Goal: Task Accomplishment & Management: Complete application form

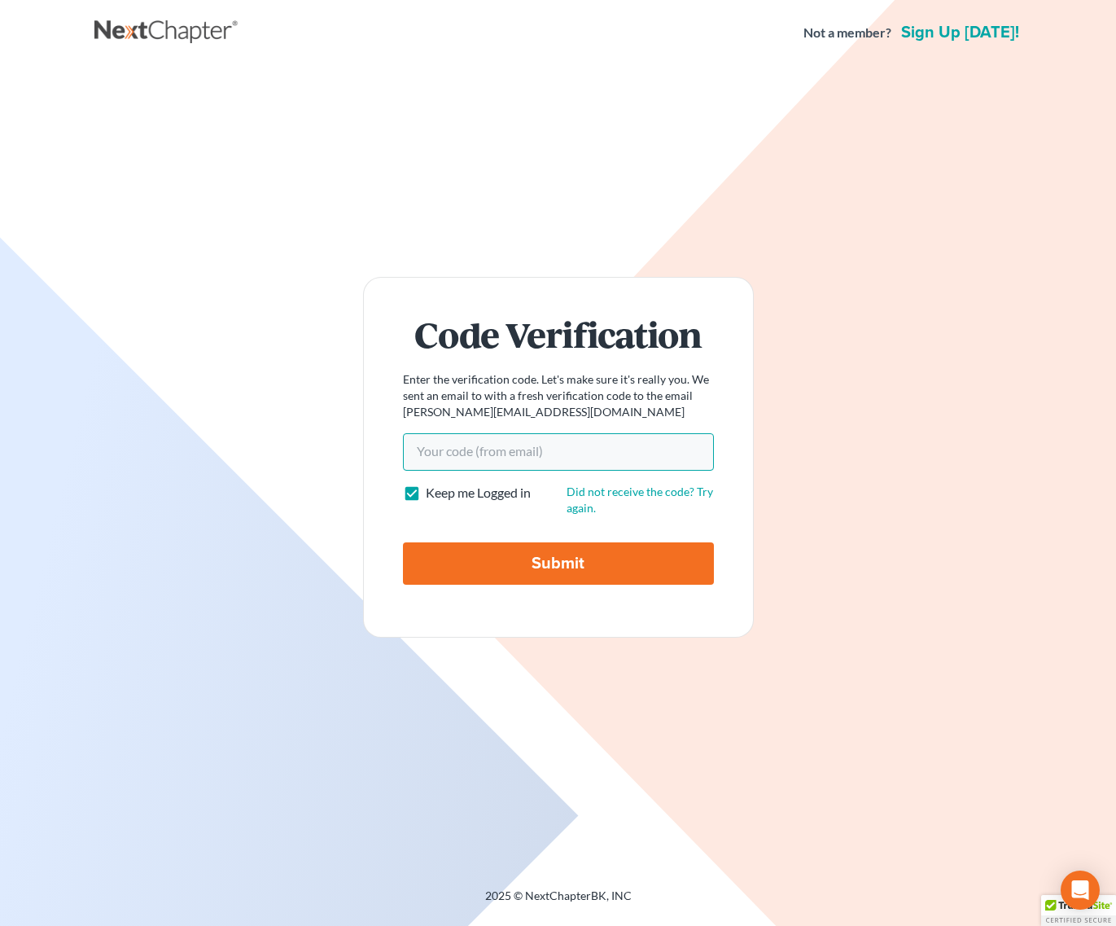
click at [511, 451] on input "Your code(from email)" at bounding box center [558, 451] width 311 height 37
type input "3a42ad"
click at [403, 542] on input "Submit" at bounding box center [558, 563] width 311 height 42
type input "Thinking..."
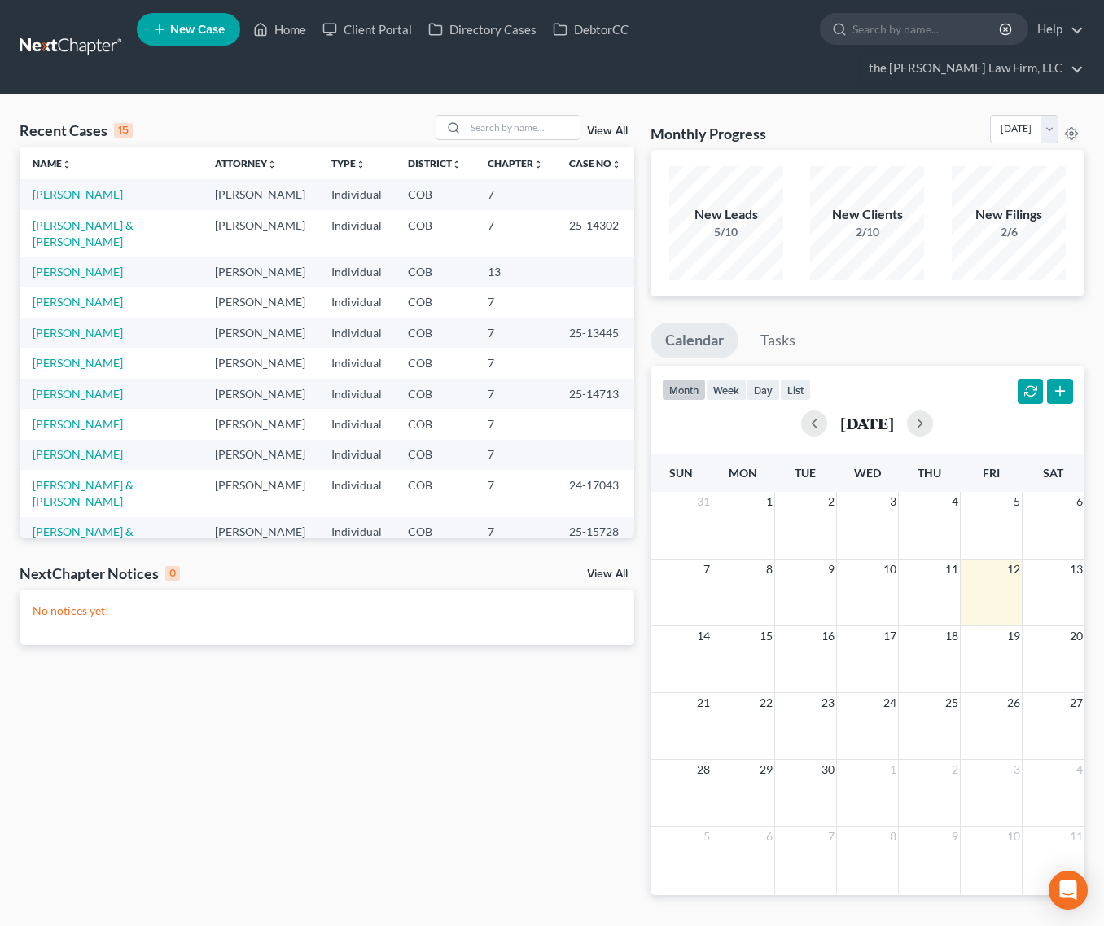
click at [79, 187] on link "[PERSON_NAME]" at bounding box center [78, 194] width 90 height 14
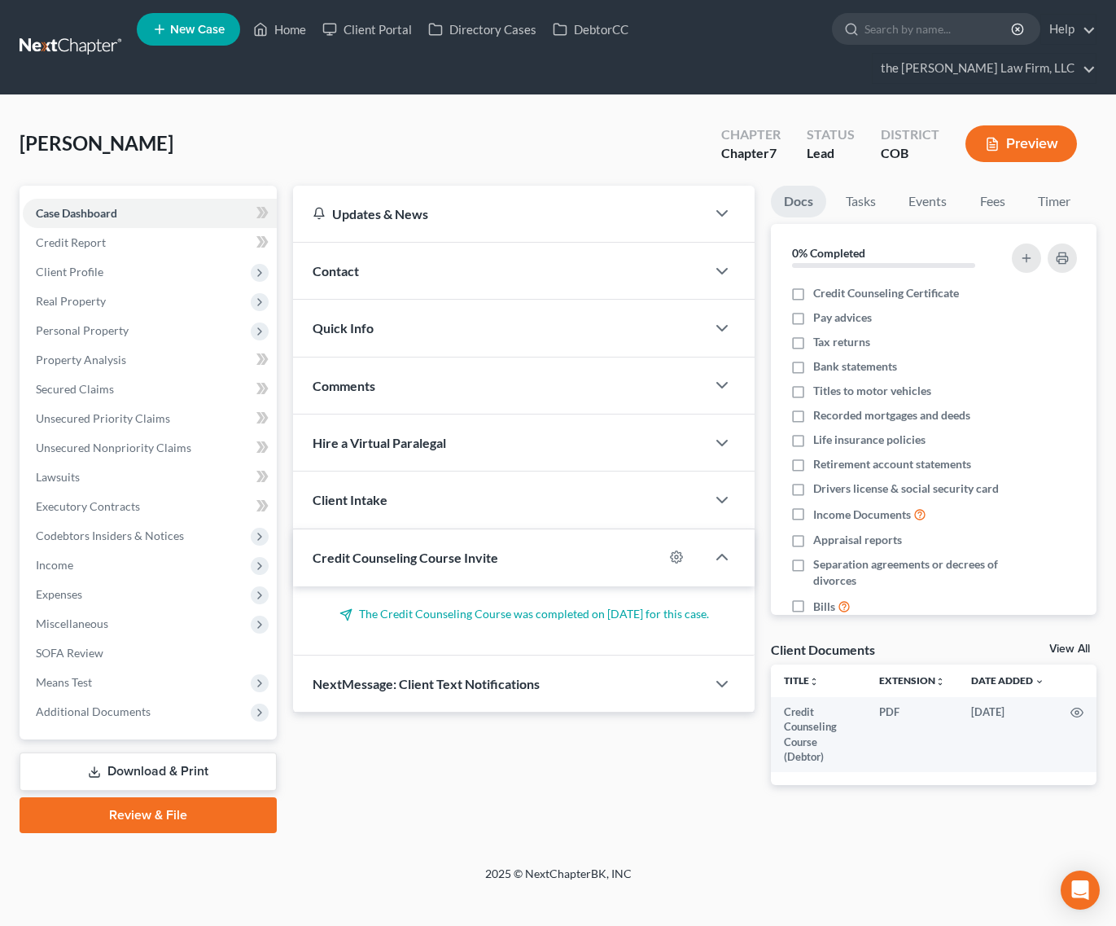
click at [256, 911] on div "Home New Case Client Portal Directory Cases DebtorCC the [PERSON_NAME] Law Firm…" at bounding box center [558, 463] width 1116 height 926
click at [173, 228] on link "Credit Report" at bounding box center [150, 242] width 254 height 29
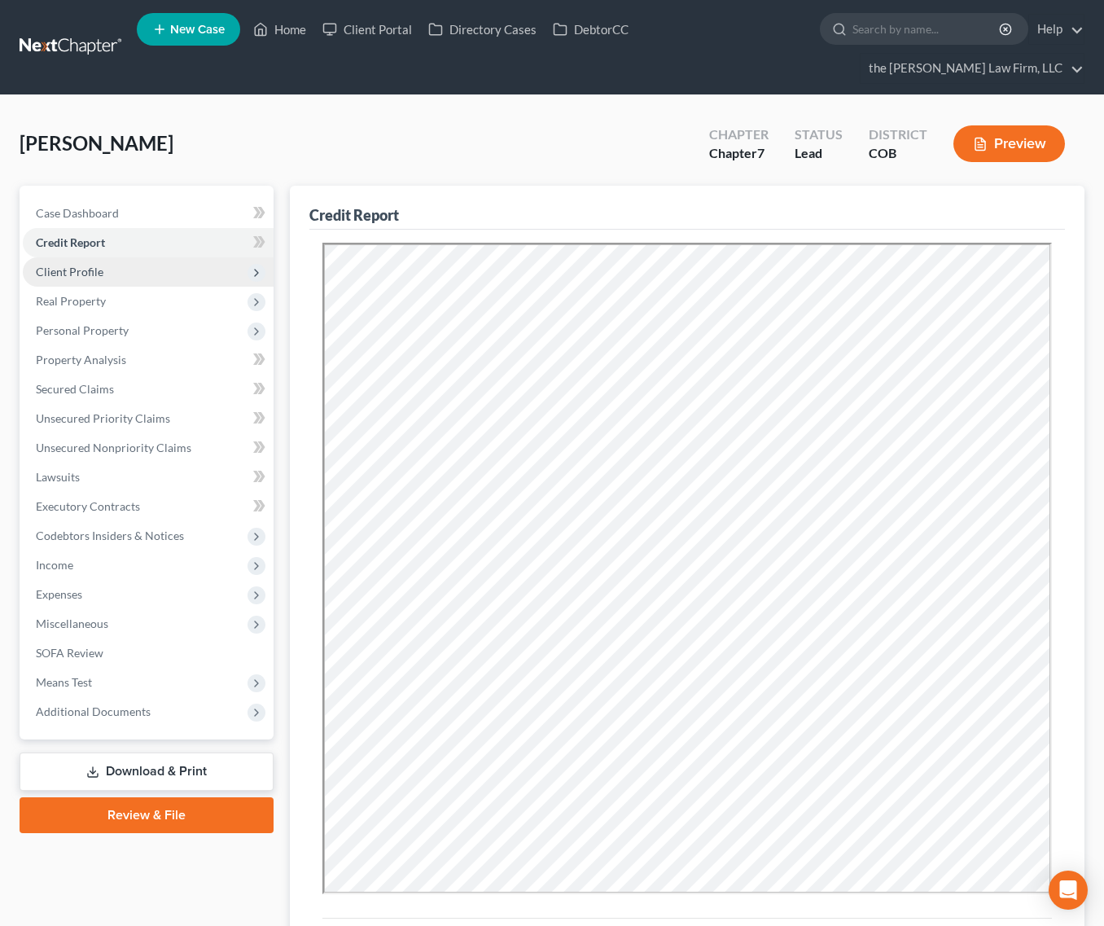
click at [107, 257] on span "Client Profile" at bounding box center [148, 271] width 251 height 29
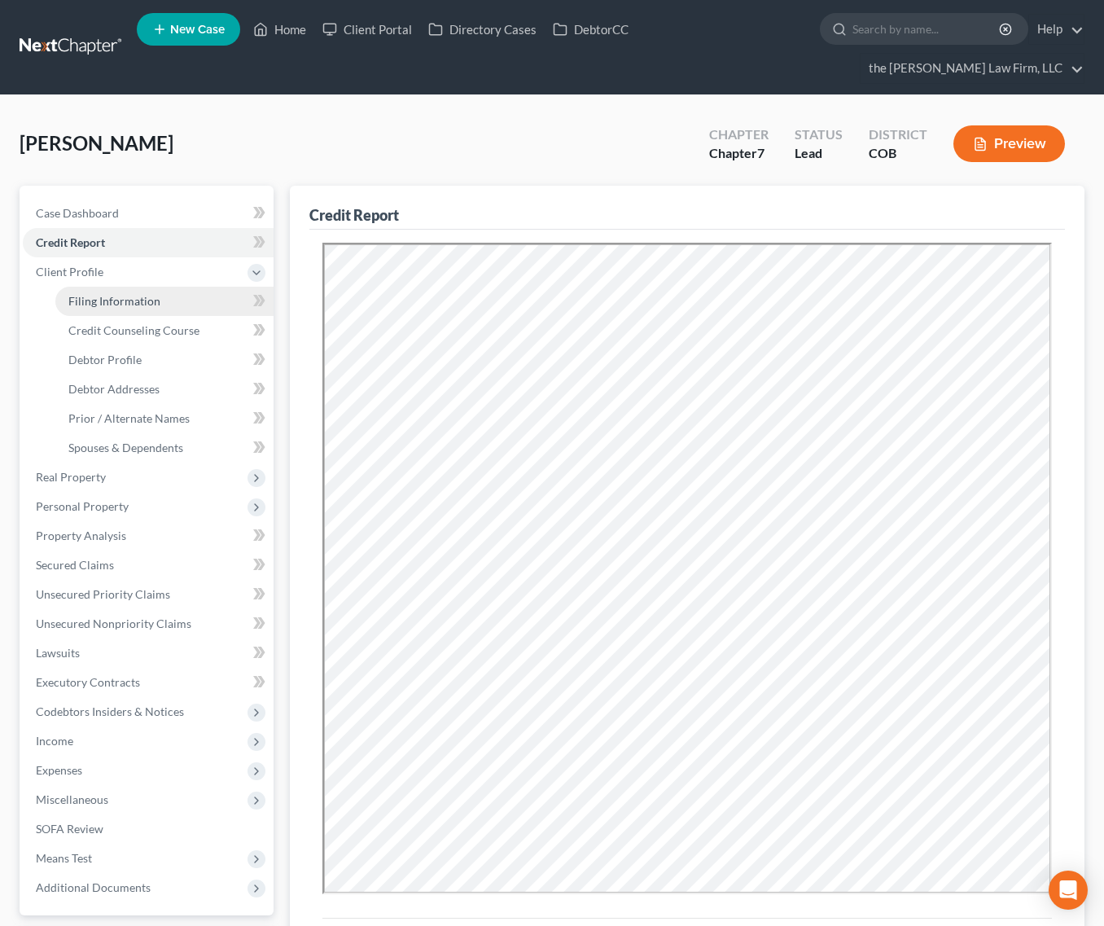
click at [191, 287] on link "Filing Information" at bounding box center [164, 301] width 218 height 29
select select "1"
select select "0"
select select "5"
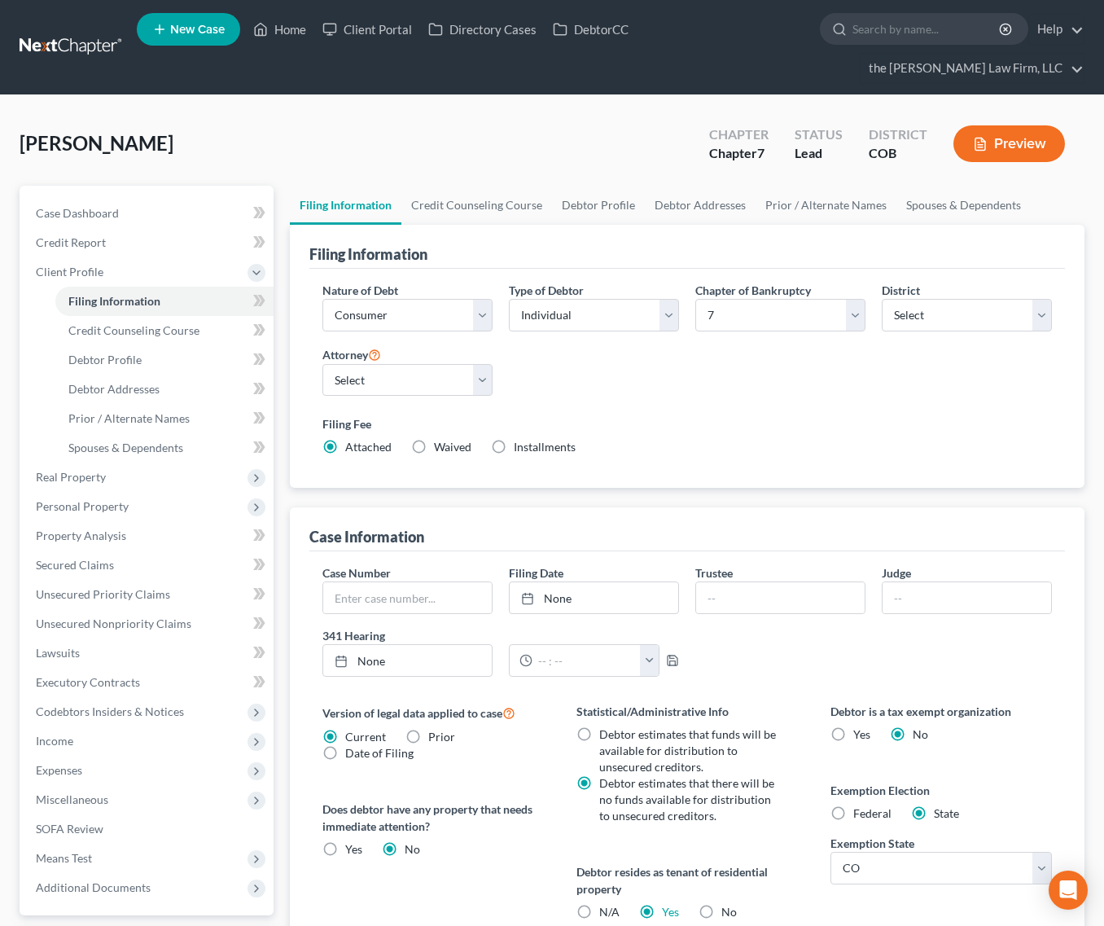
scroll to position [81, 0]
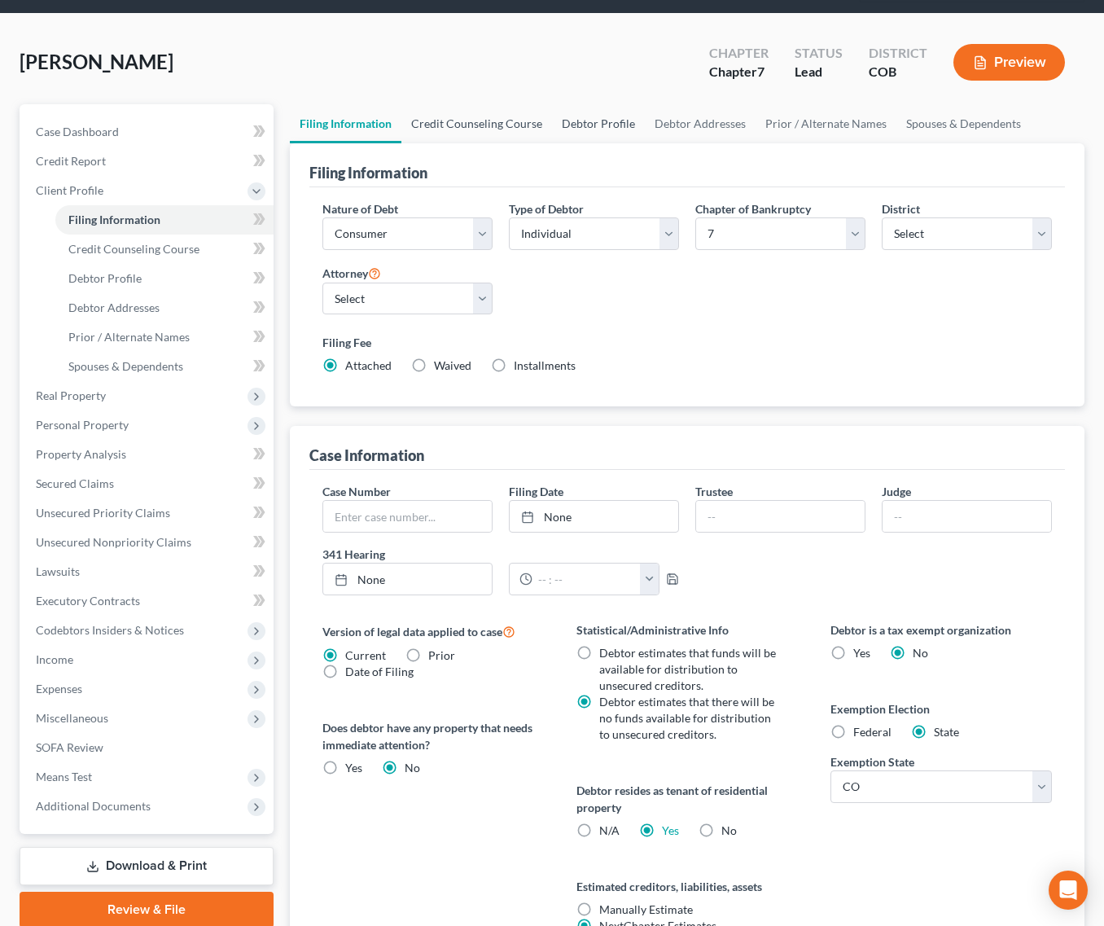
click at [511, 104] on link "Credit Counseling Course" at bounding box center [476, 123] width 151 height 39
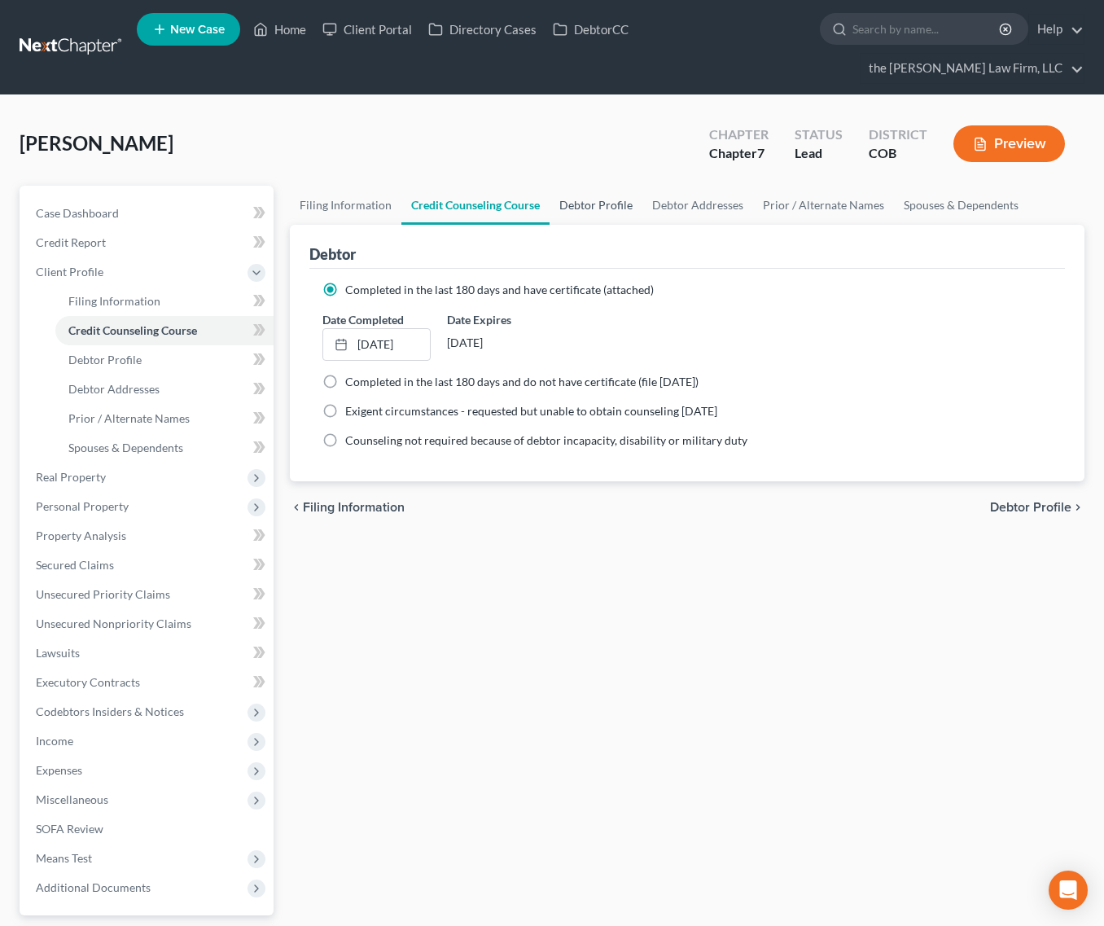
click at [602, 186] on link "Debtor Profile" at bounding box center [596, 205] width 93 height 39
select select "0"
select select "1"
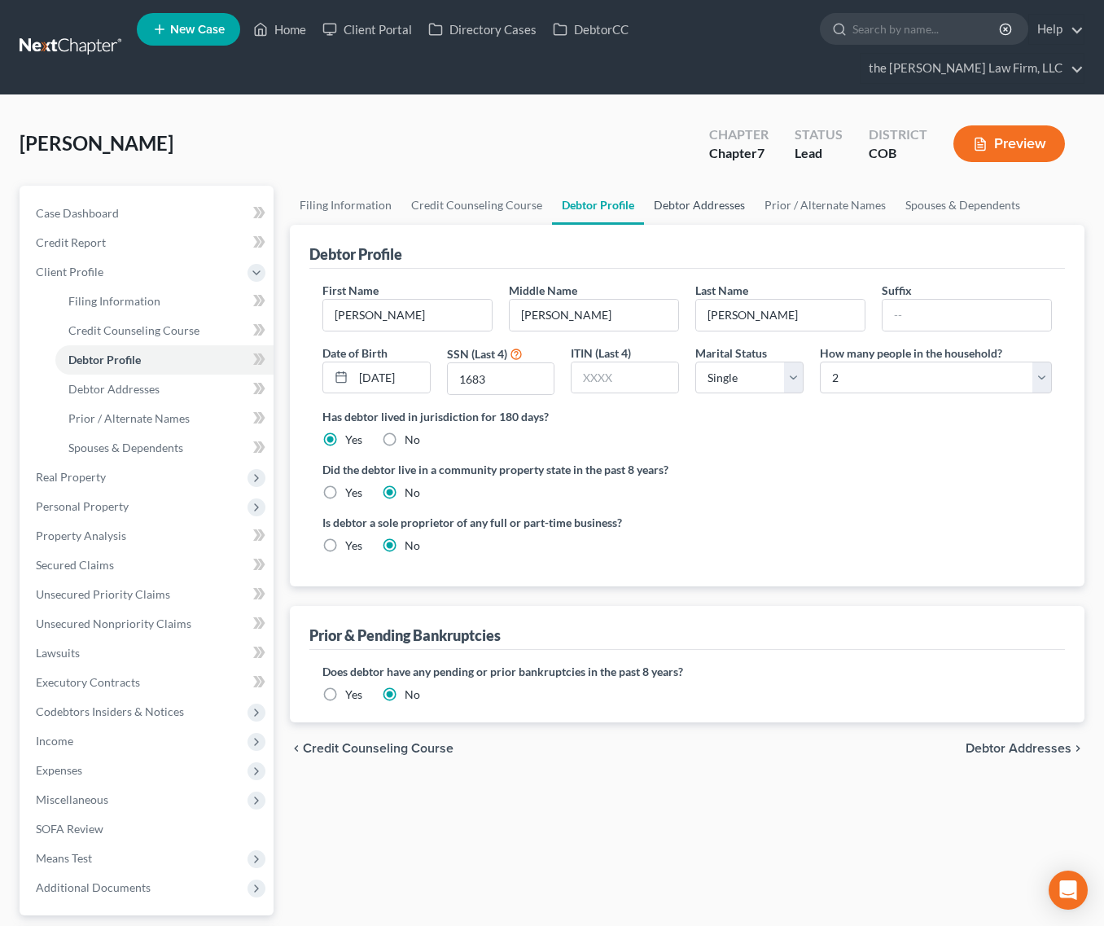
click at [691, 186] on link "Debtor Addresses" at bounding box center [699, 205] width 111 height 39
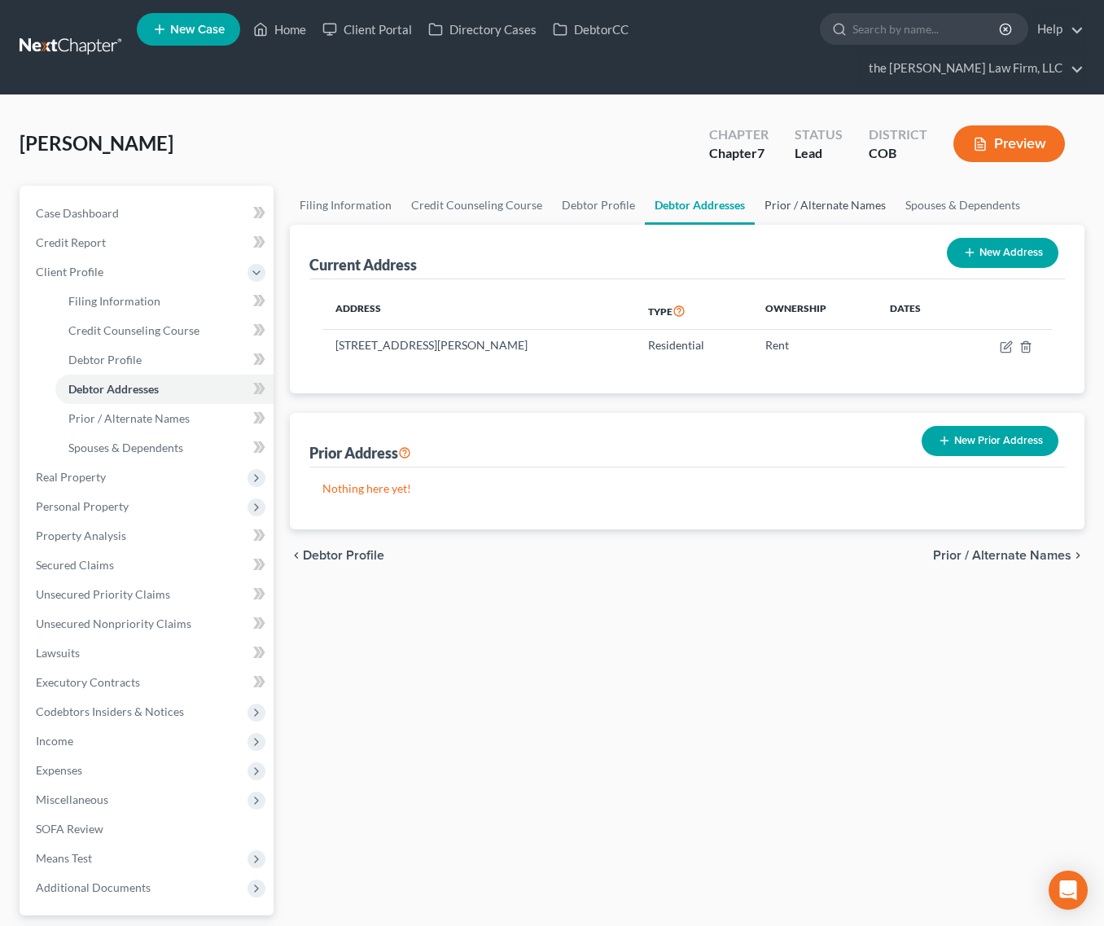
click at [832, 186] on link "Prior / Alternate Names" at bounding box center [825, 205] width 141 height 39
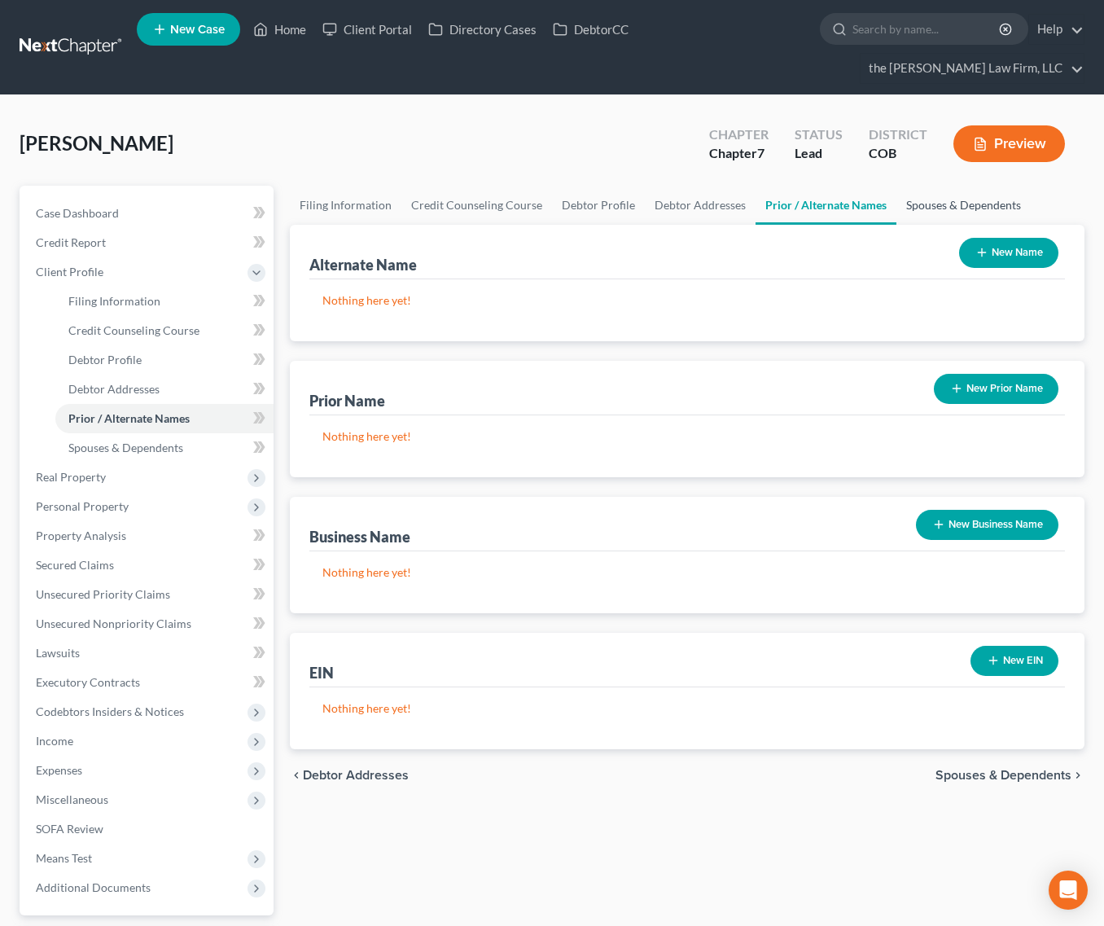
click at [938, 186] on link "Spouses & Dependents" at bounding box center [964, 205] width 134 height 39
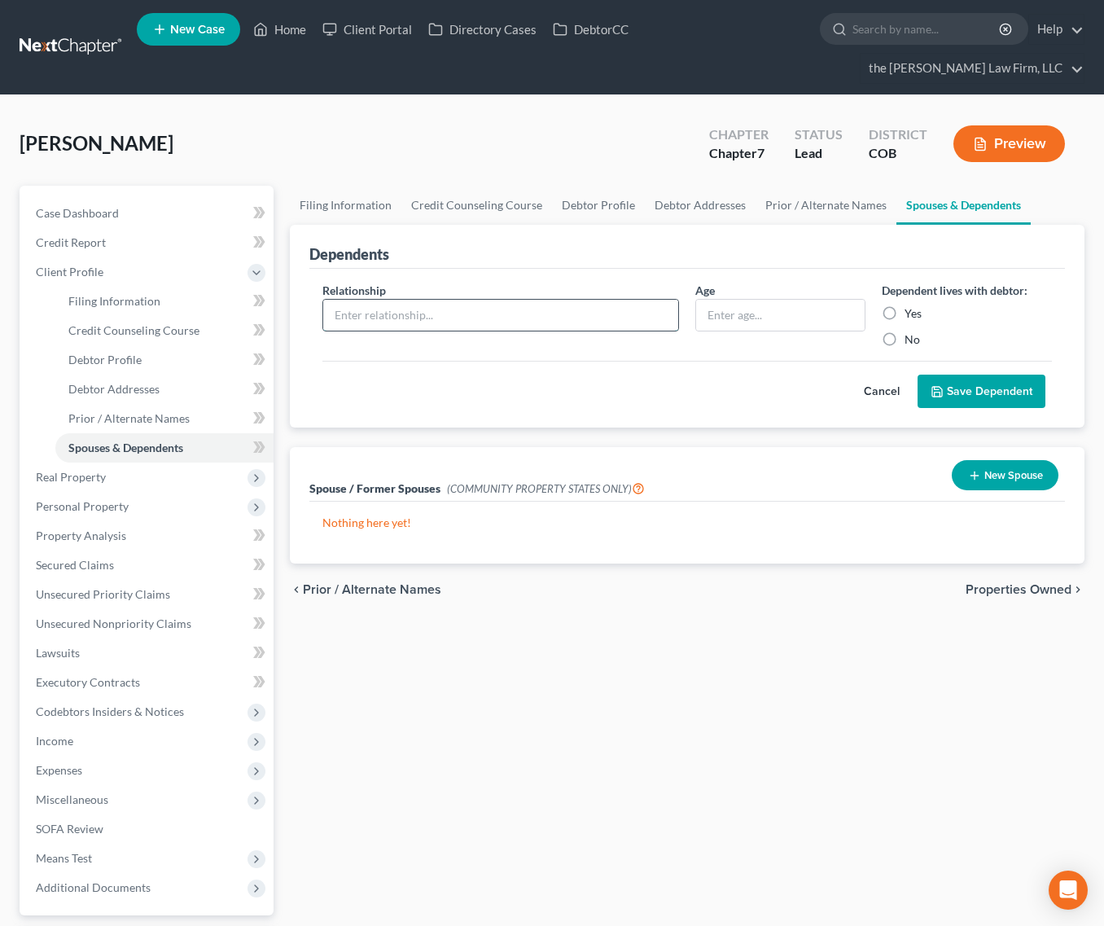
click at [525, 300] on input "text" at bounding box center [500, 315] width 355 height 31
click at [422, 300] on input "text" at bounding box center [500, 315] width 355 height 31
type input "Son"
type input "19"
click at [905, 305] on label "Yes" at bounding box center [913, 313] width 17 height 16
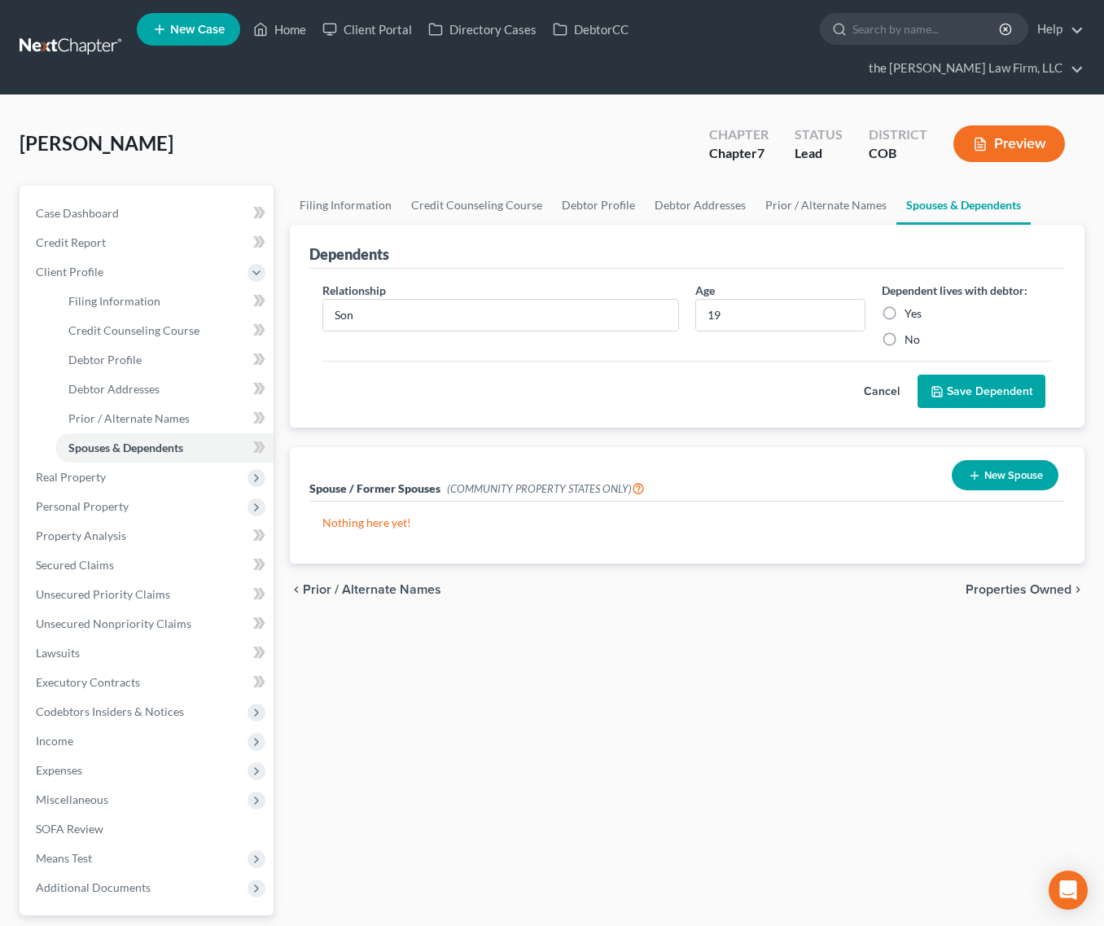
click at [911, 305] on input "Yes" at bounding box center [916, 310] width 11 height 11
radio input "true"
click at [134, 463] on span "Real Property" at bounding box center [148, 477] width 251 height 29
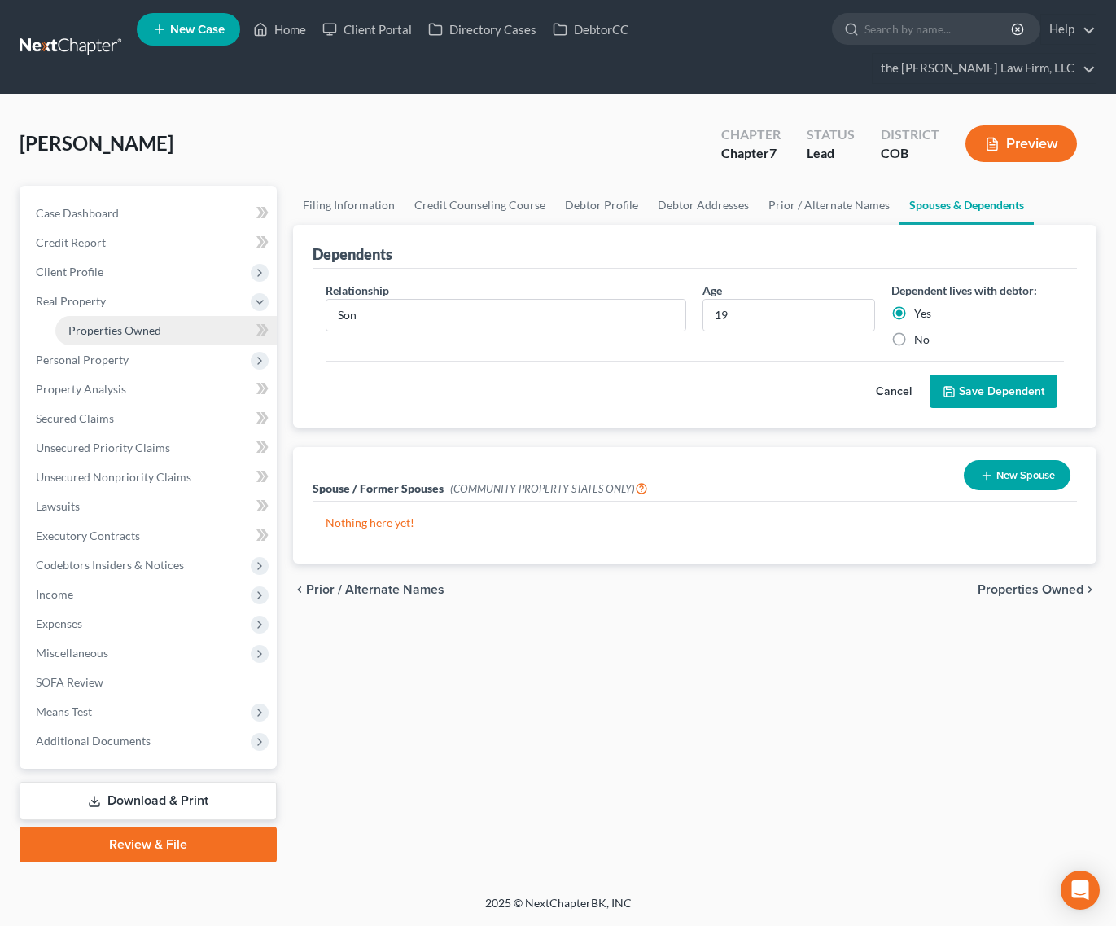
click at [144, 316] on link "Properties Owned" at bounding box center [166, 330] width 222 height 29
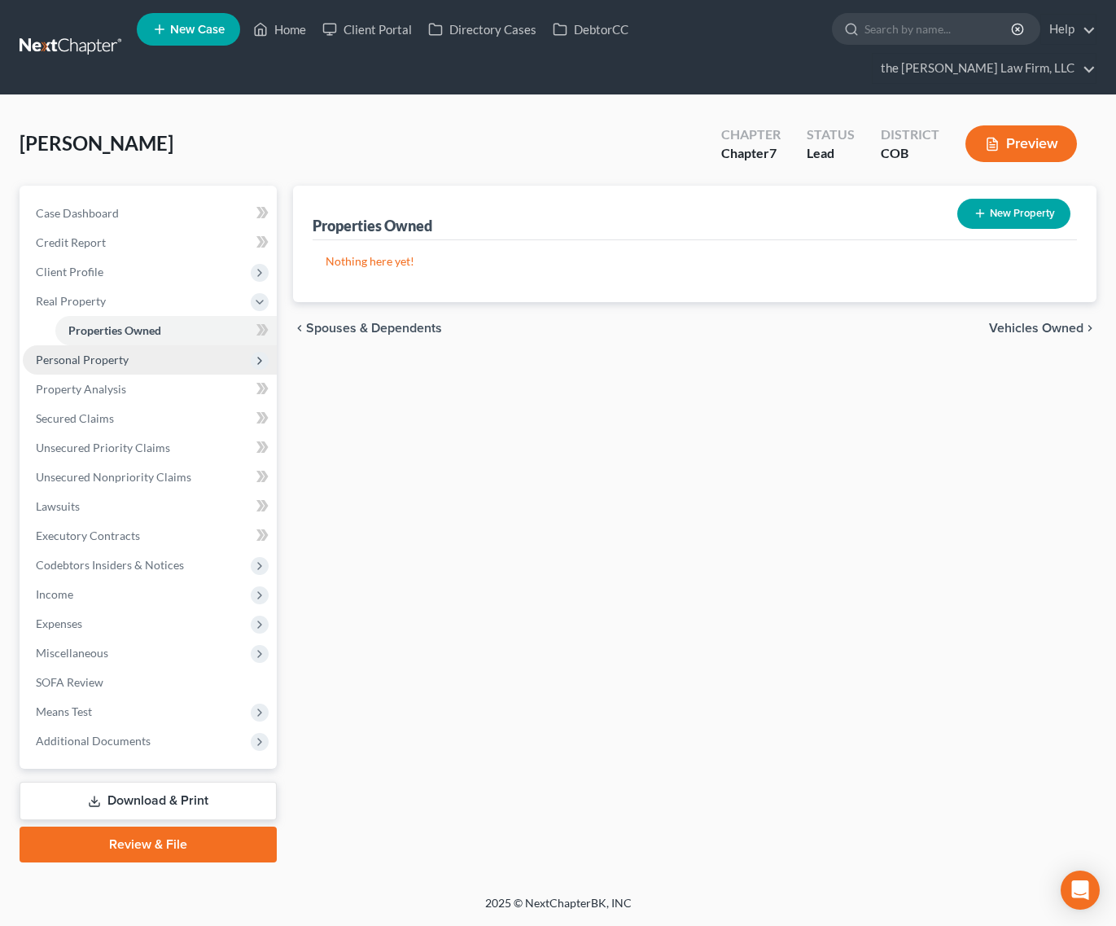
click at [133, 345] on span "Personal Property" at bounding box center [150, 359] width 254 height 29
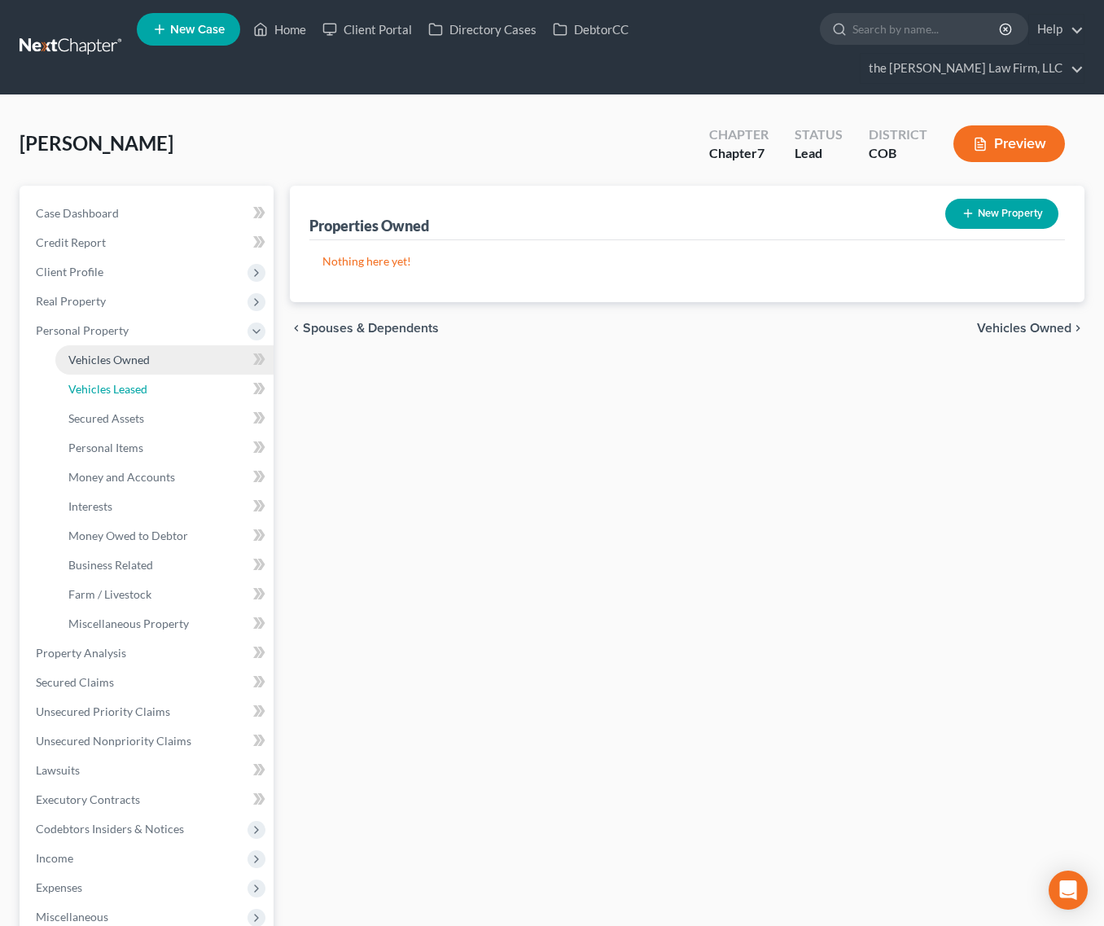
click at [131, 375] on link "Vehicles Leased" at bounding box center [164, 389] width 218 height 29
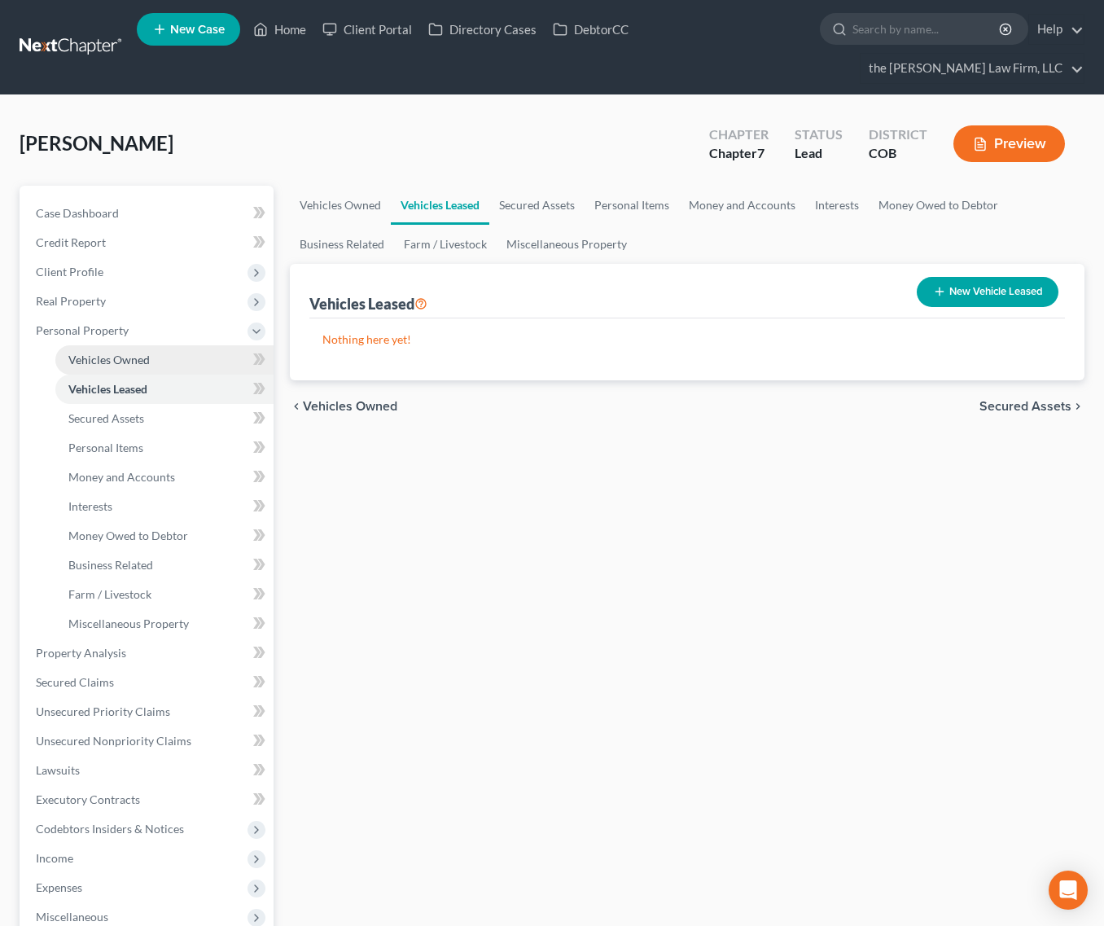
click at [138, 353] on span "Vehicles Owned" at bounding box center [108, 360] width 81 height 14
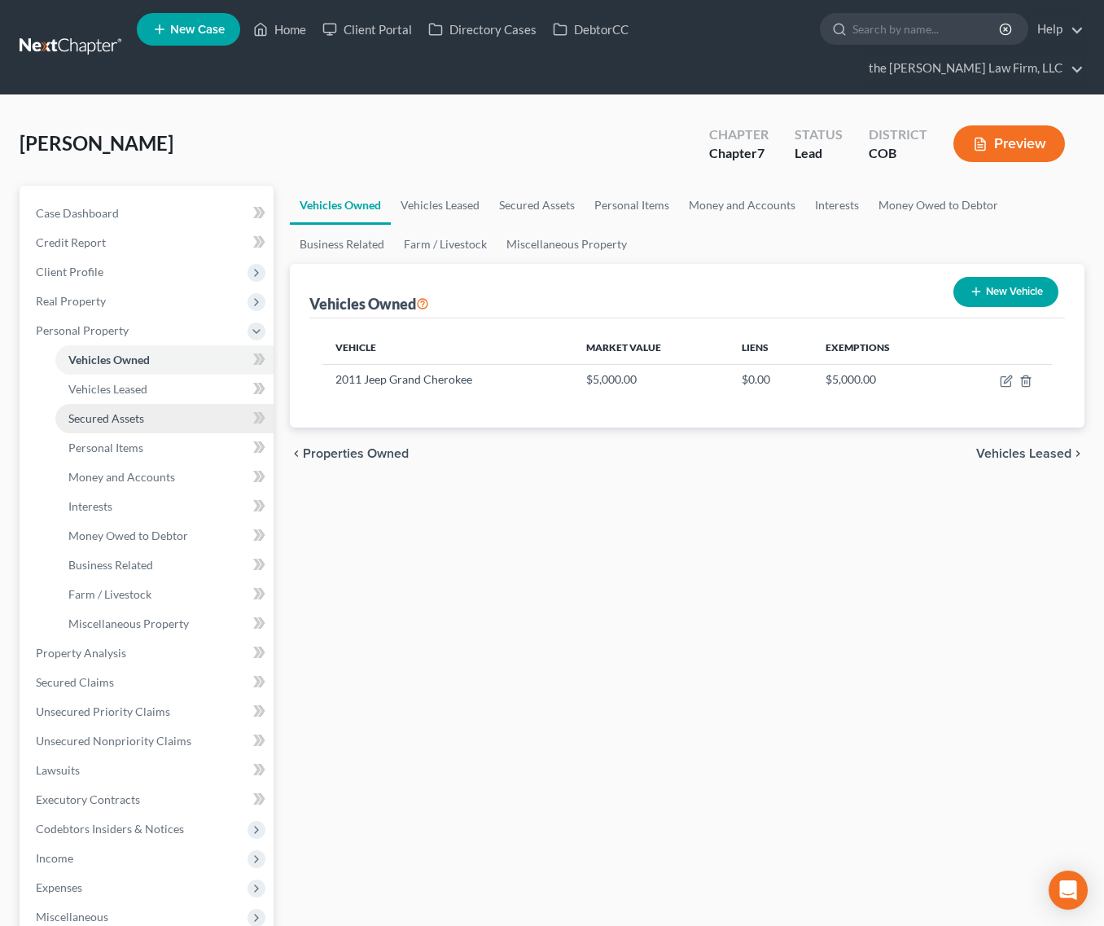
click at [136, 411] on span "Secured Assets" at bounding box center [106, 418] width 76 height 14
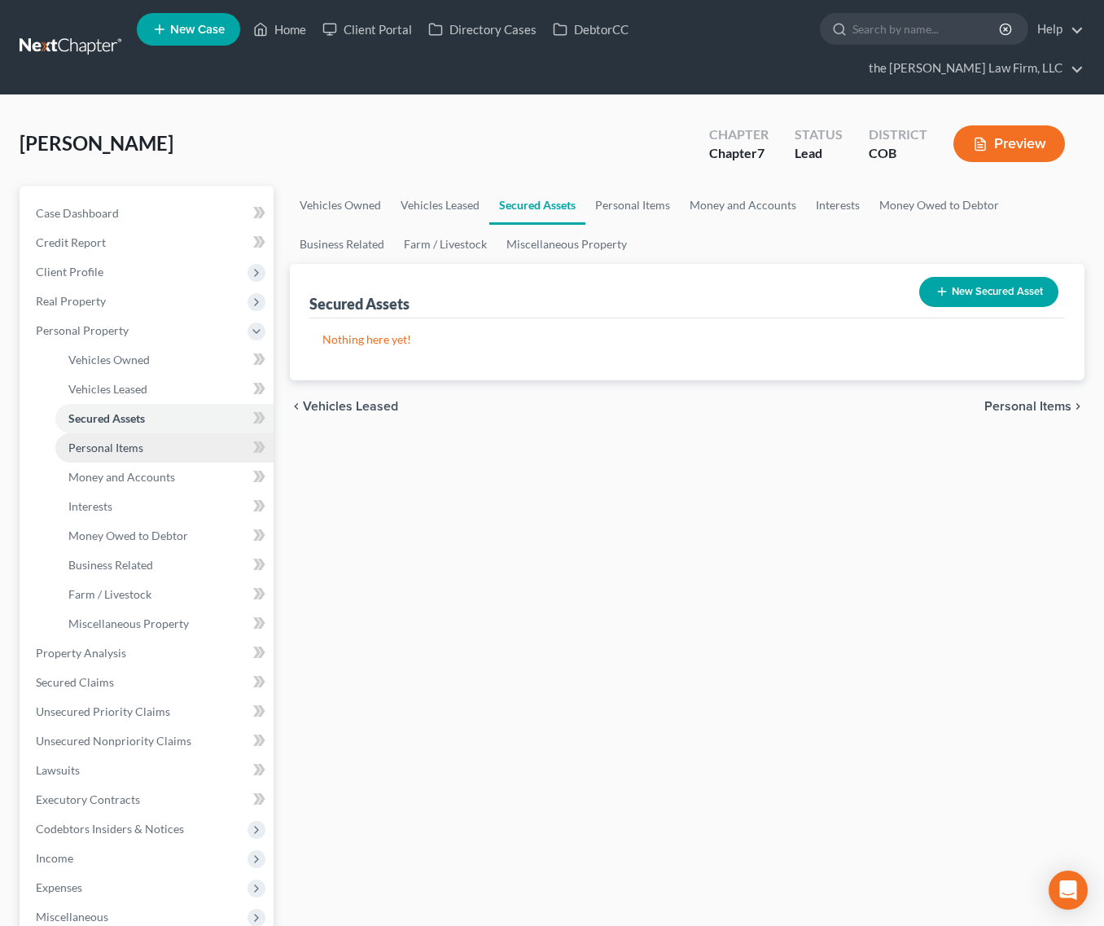
click at [131, 441] on span "Personal Items" at bounding box center [105, 448] width 75 height 14
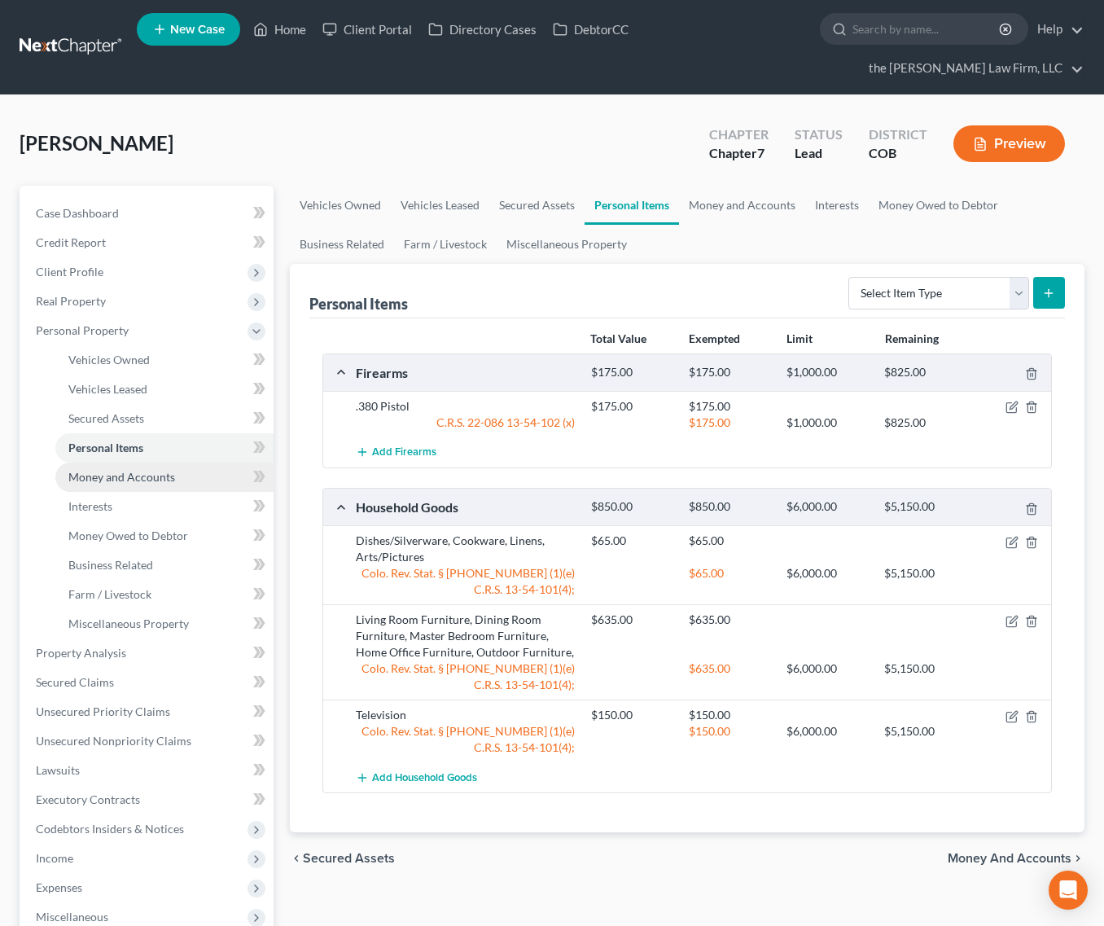
click at [129, 470] on span "Money and Accounts" at bounding box center [121, 477] width 107 height 14
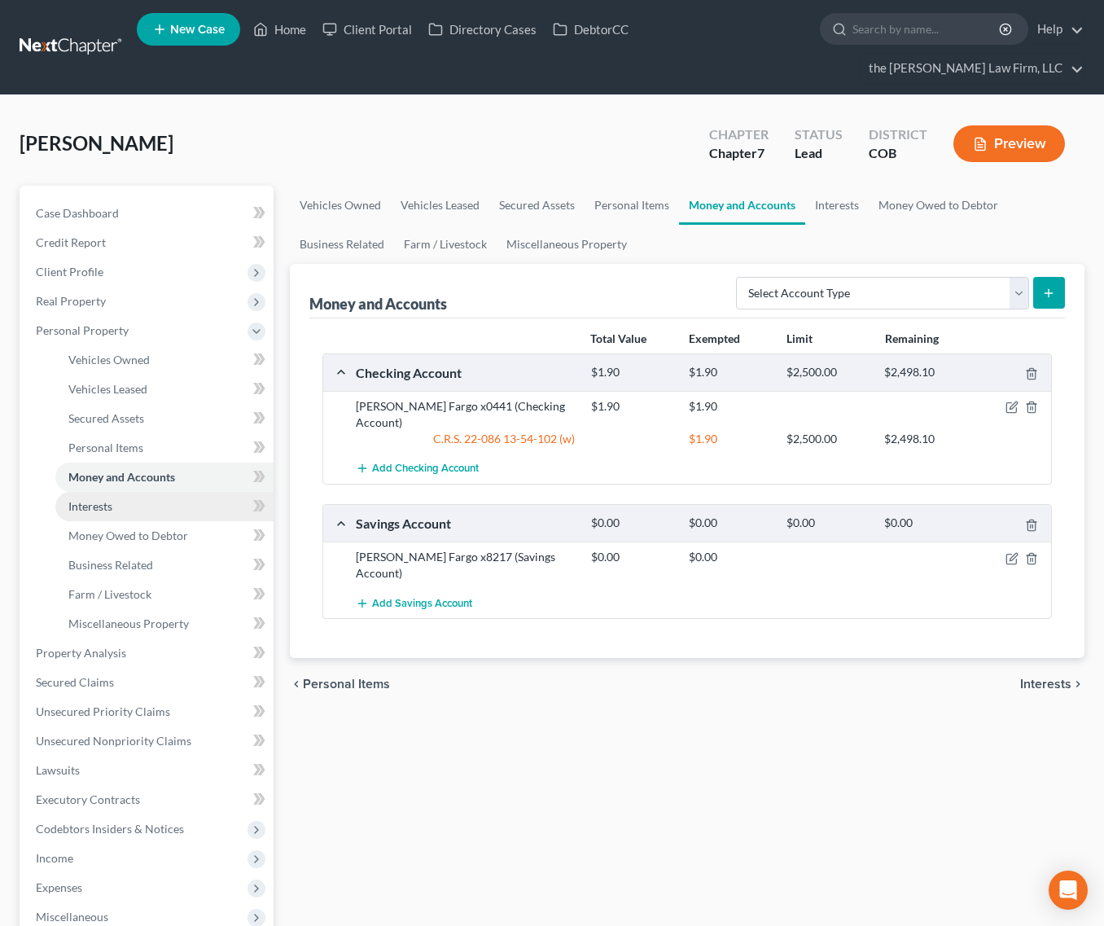
click at [116, 492] on link "Interests" at bounding box center [164, 506] width 218 height 29
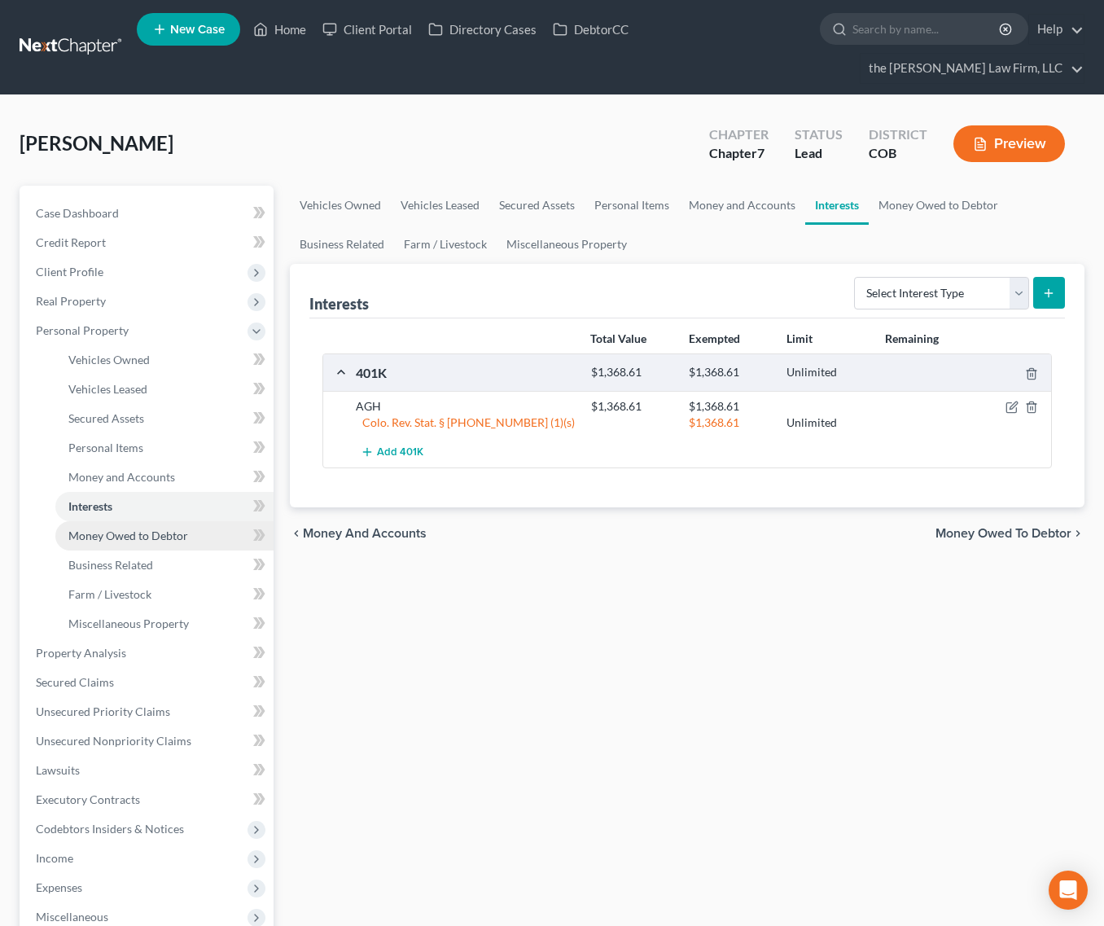
click at [116, 529] on span "Money Owed to Debtor" at bounding box center [128, 536] width 120 height 14
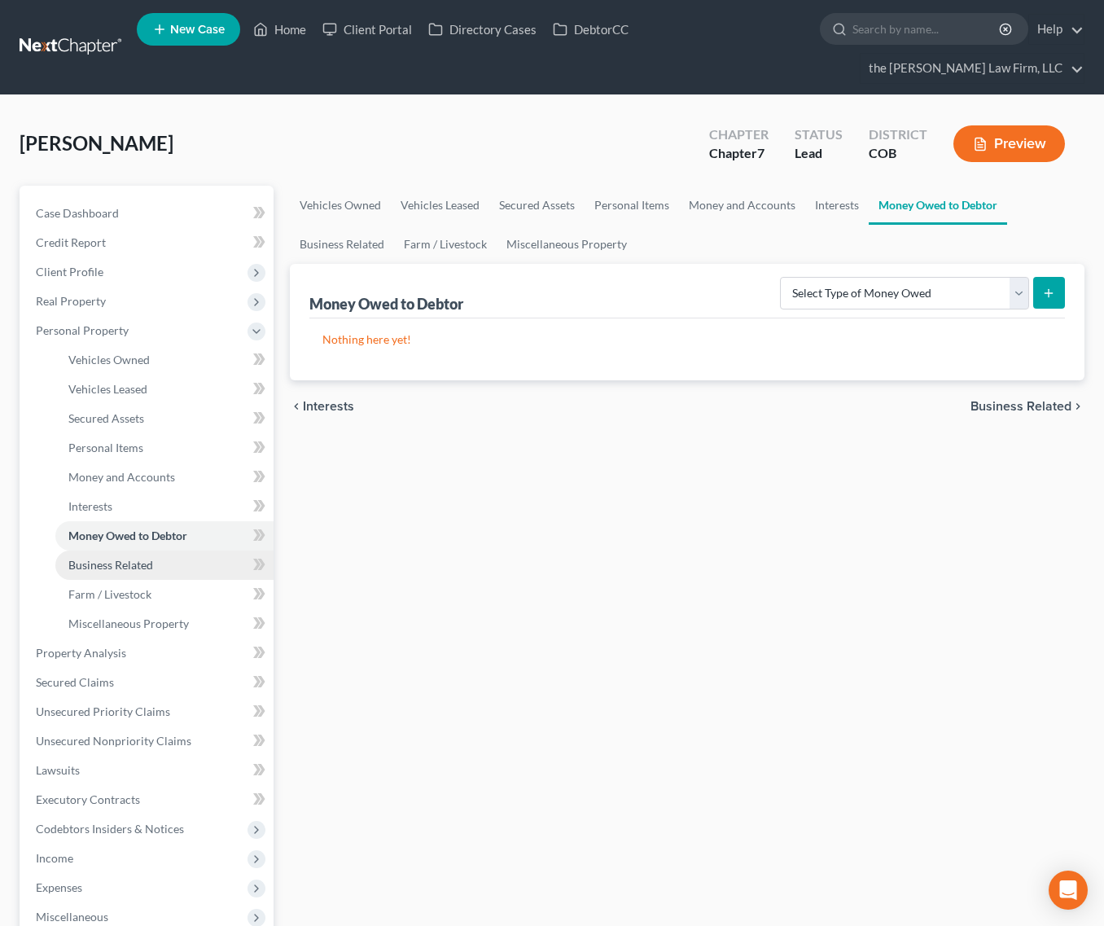
click at [116, 558] on span "Business Related" at bounding box center [110, 565] width 85 height 14
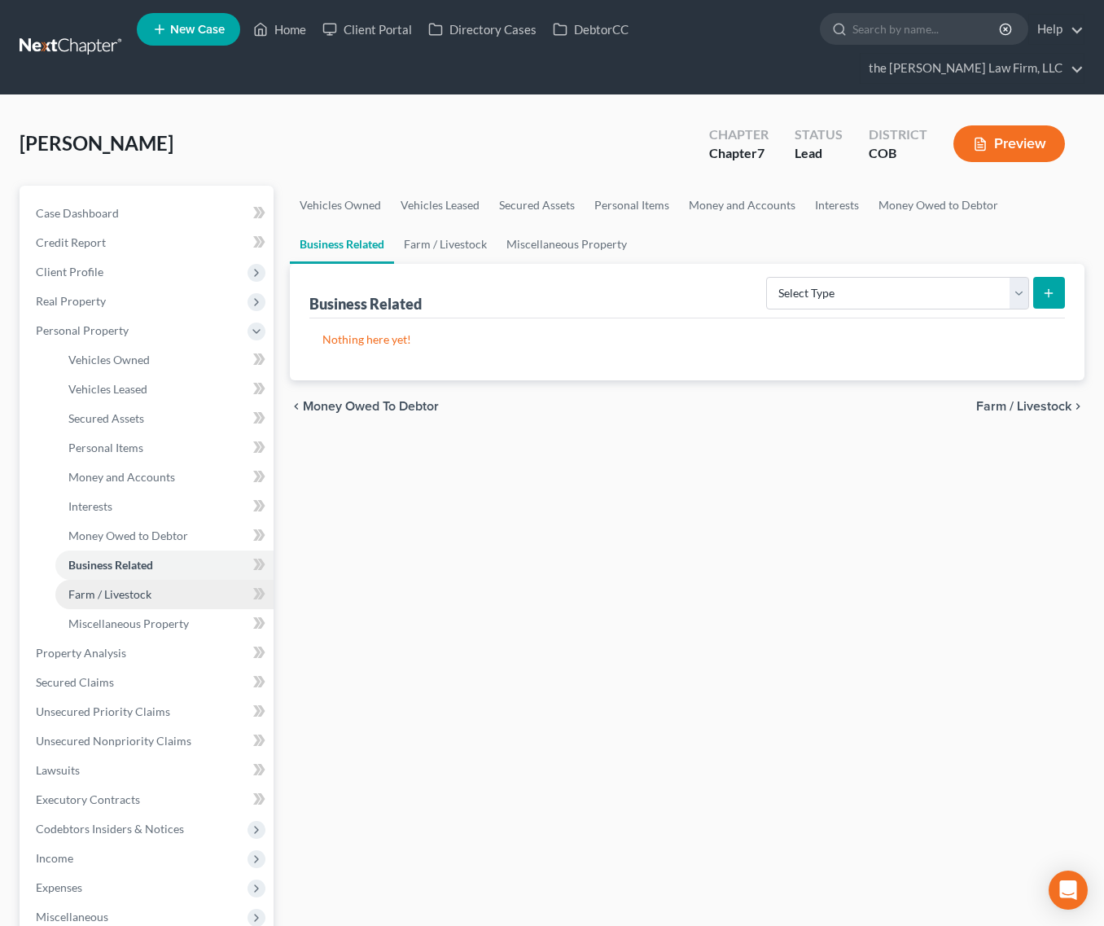
click at [113, 587] on span "Farm / Livestock" at bounding box center [109, 594] width 83 height 14
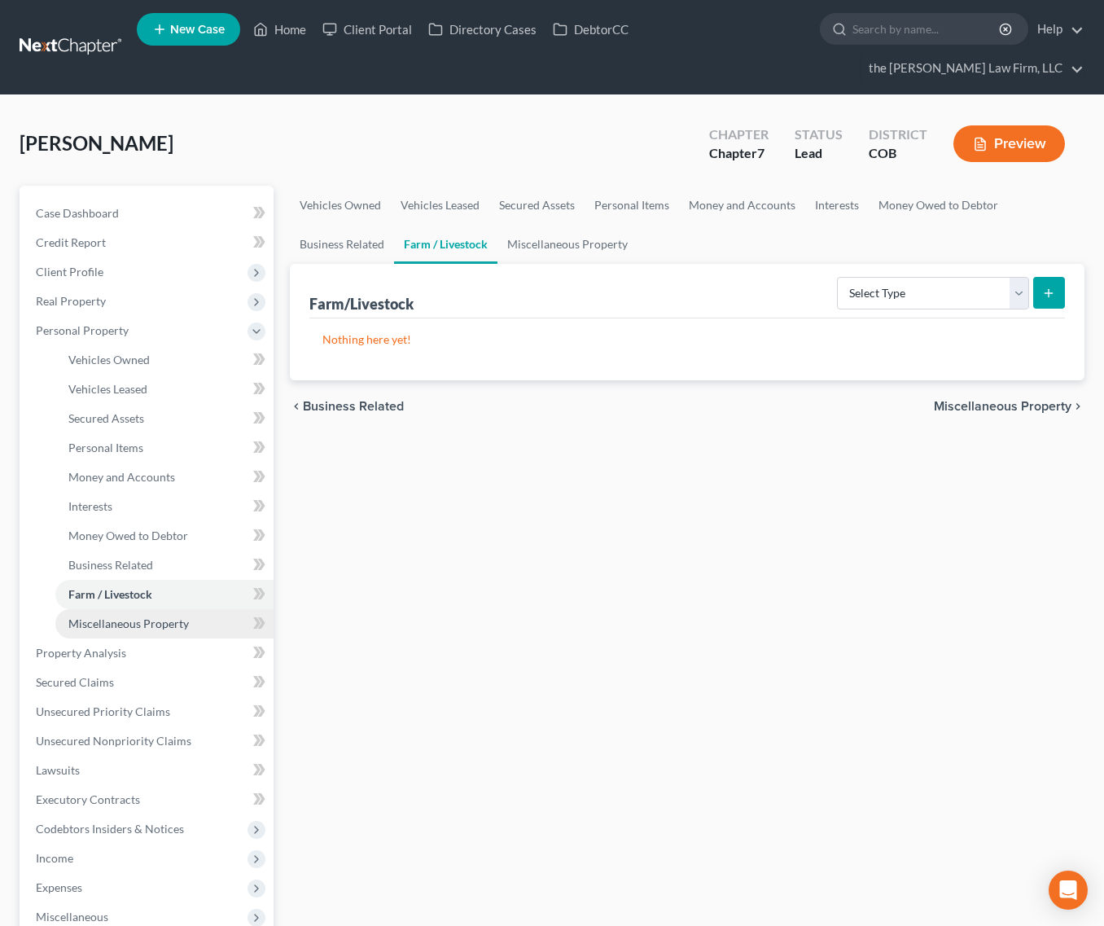
click at [118, 616] on span "Miscellaneous Property" at bounding box center [128, 623] width 121 height 14
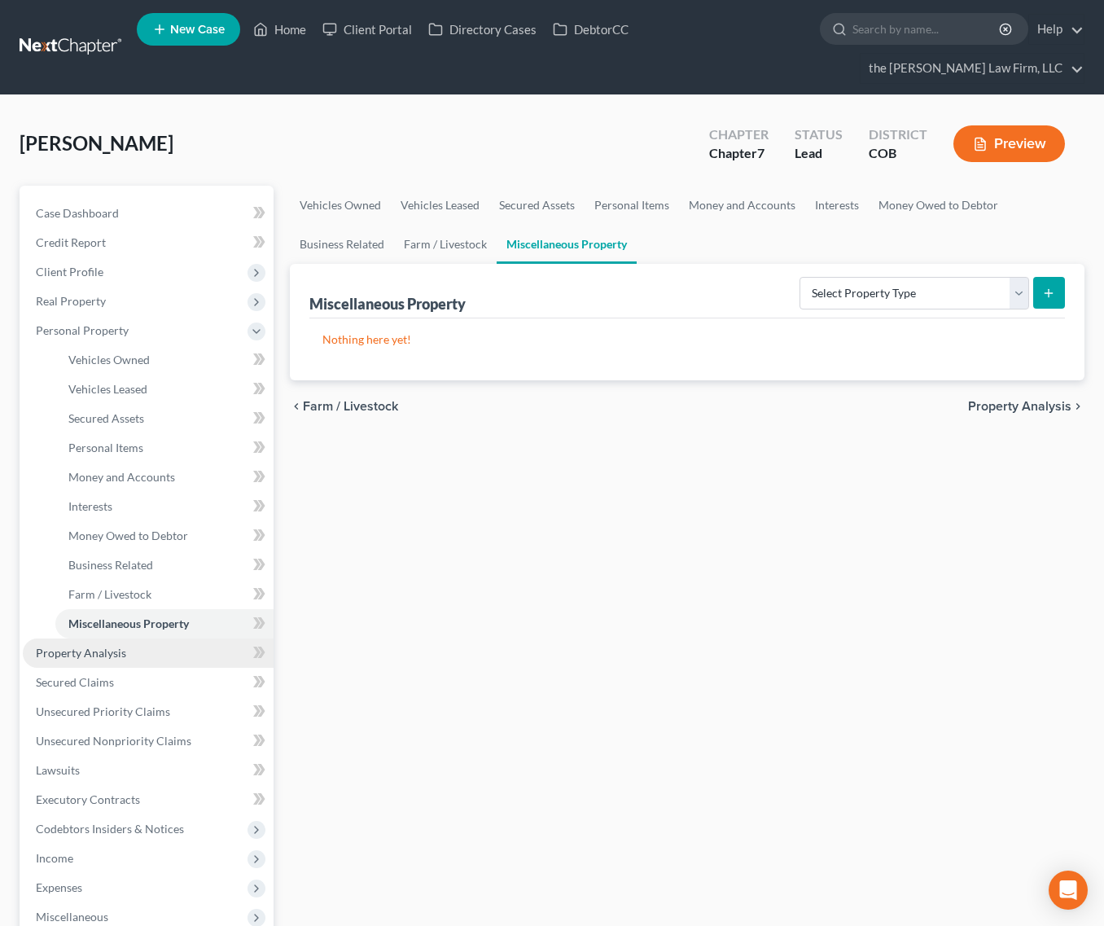
click at [117, 646] on span "Property Analysis" at bounding box center [81, 653] width 90 height 14
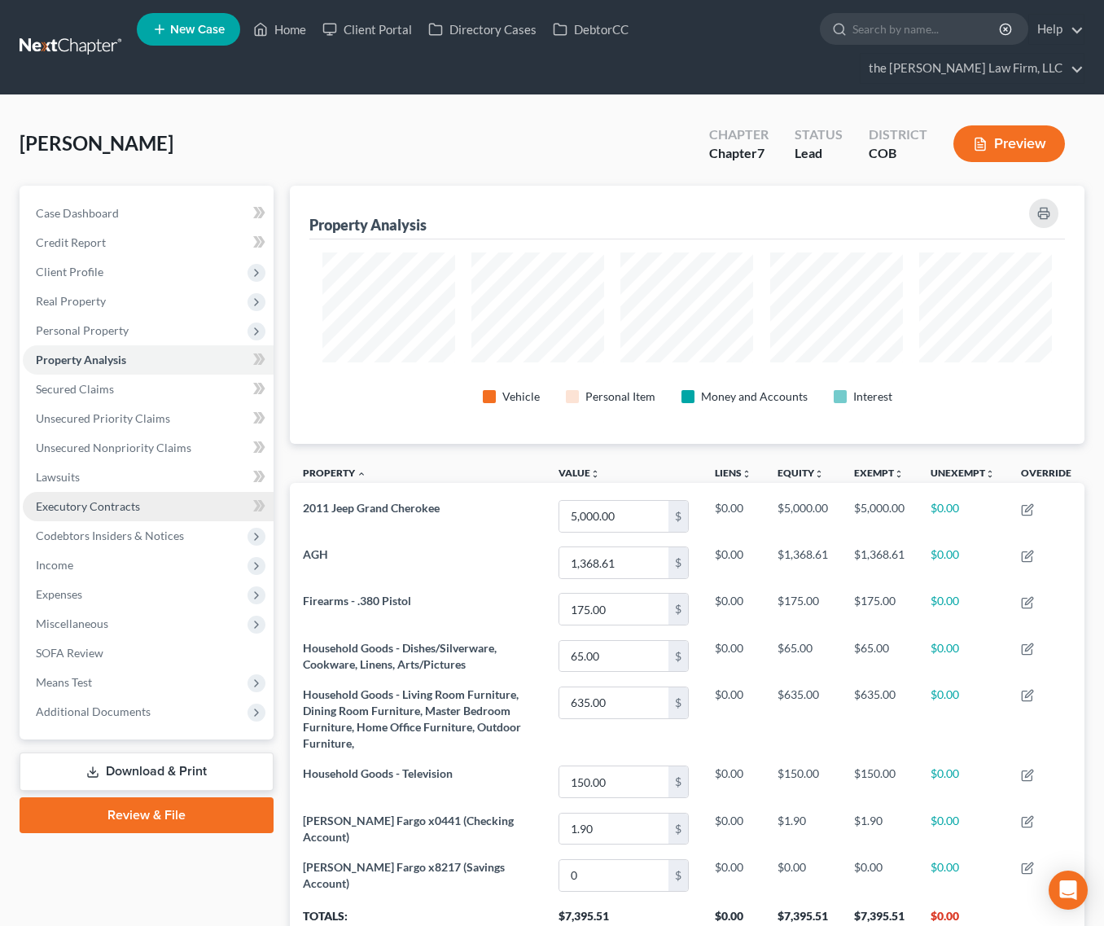
scroll to position [258, 795]
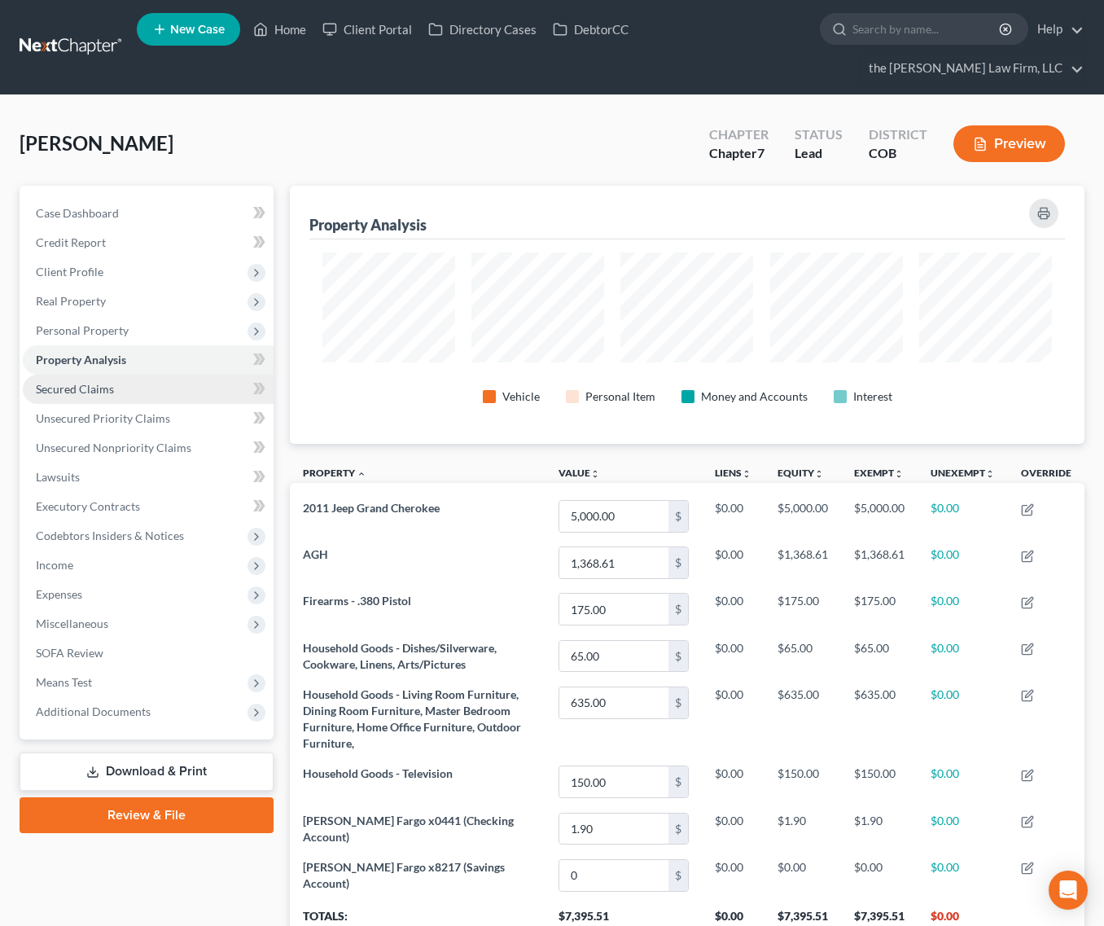
click at [104, 375] on link "Secured Claims" at bounding box center [148, 389] width 251 height 29
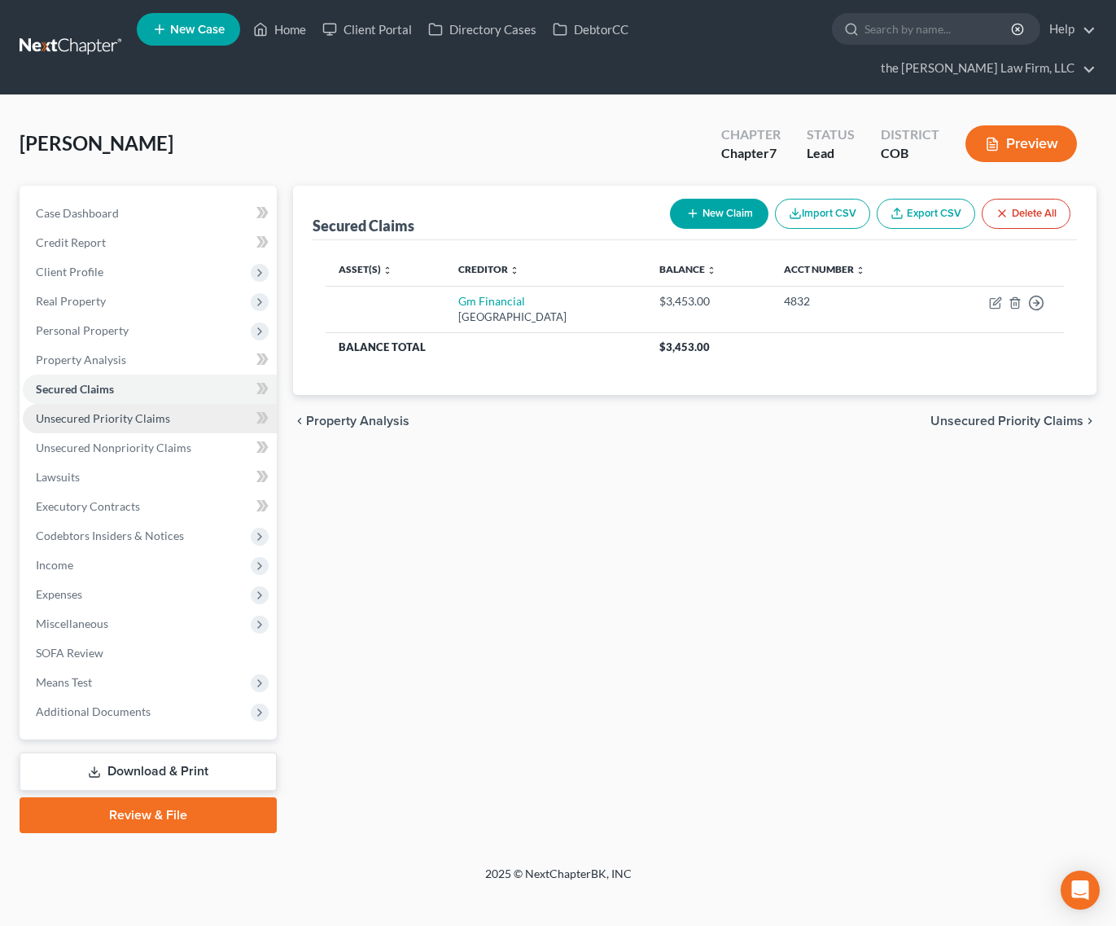
click at [107, 411] on span "Unsecured Priority Claims" at bounding box center [103, 418] width 134 height 14
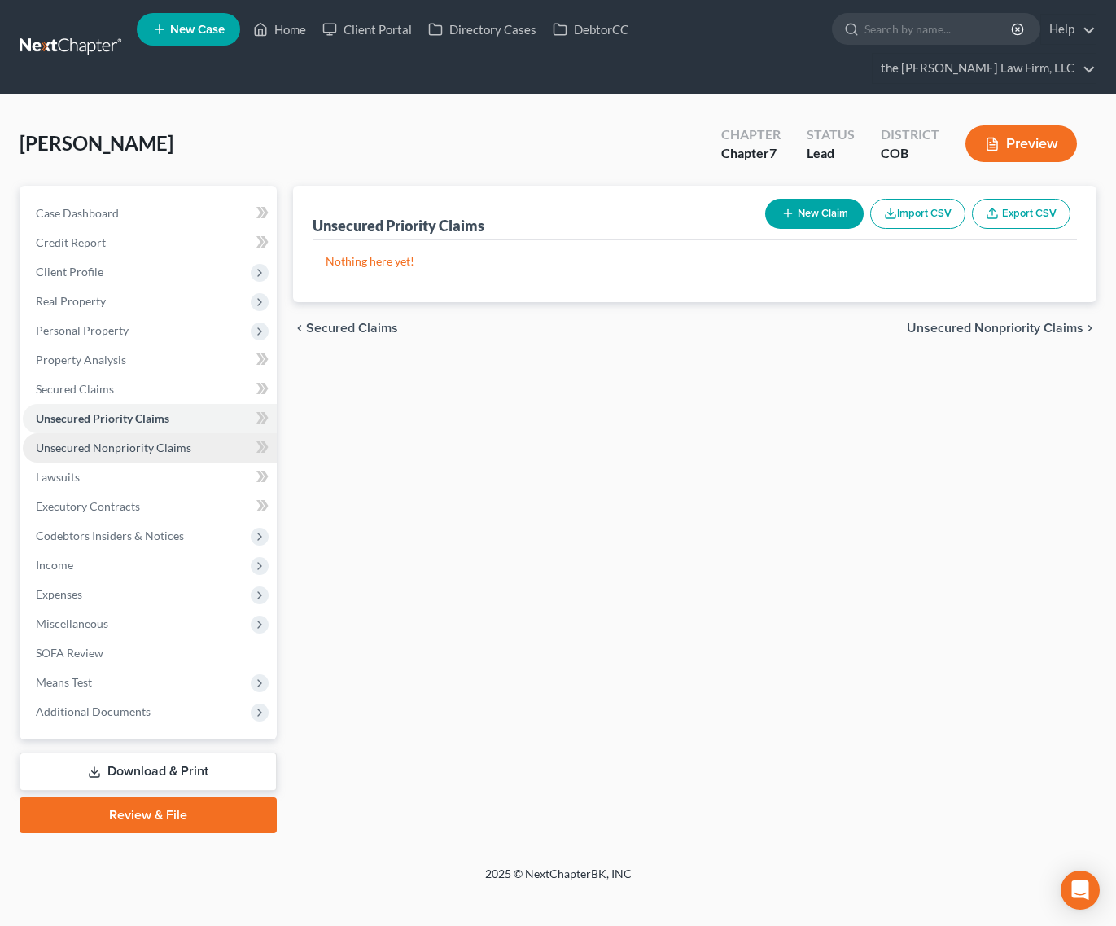
click at [121, 441] on span "Unsecured Nonpriority Claims" at bounding box center [114, 448] width 156 height 14
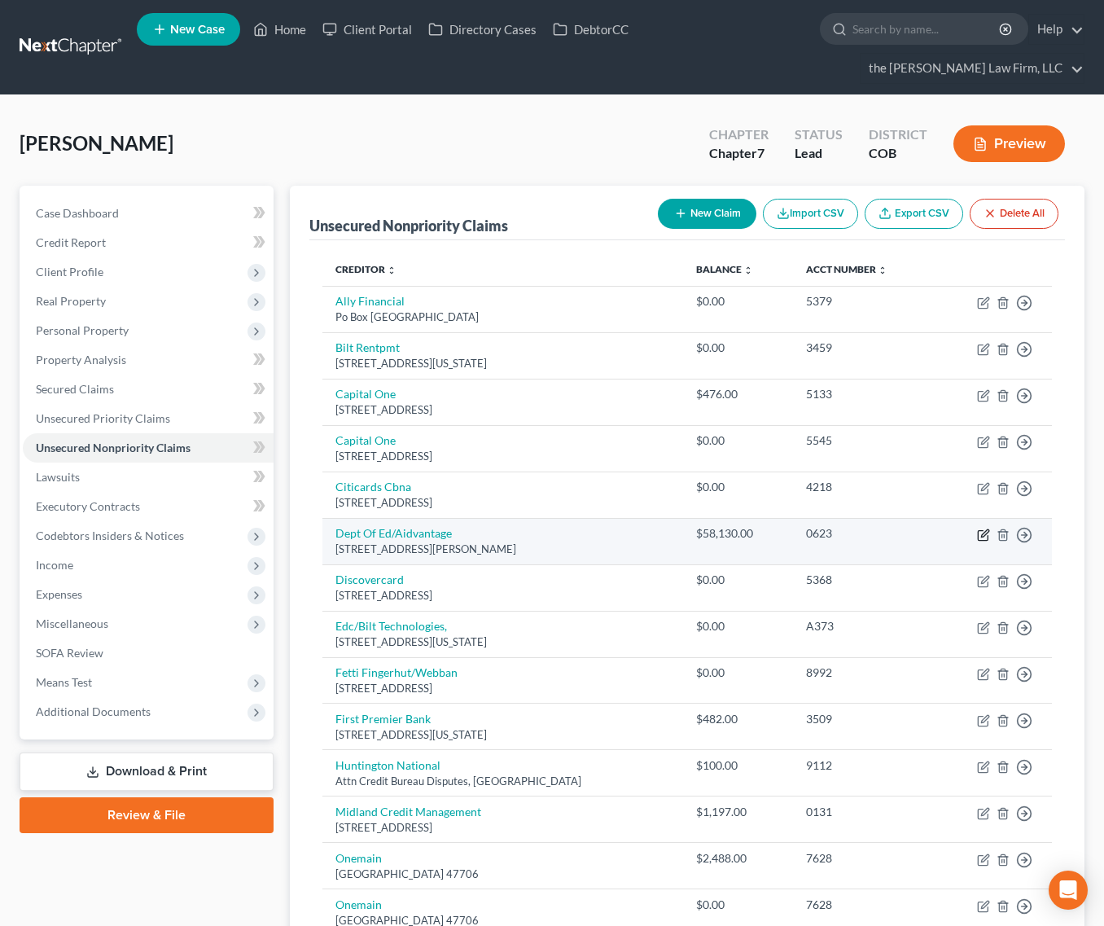
click at [985, 529] on icon "button" at bounding box center [984, 532] width 7 height 7
select select "48"
select select "17"
select select "0"
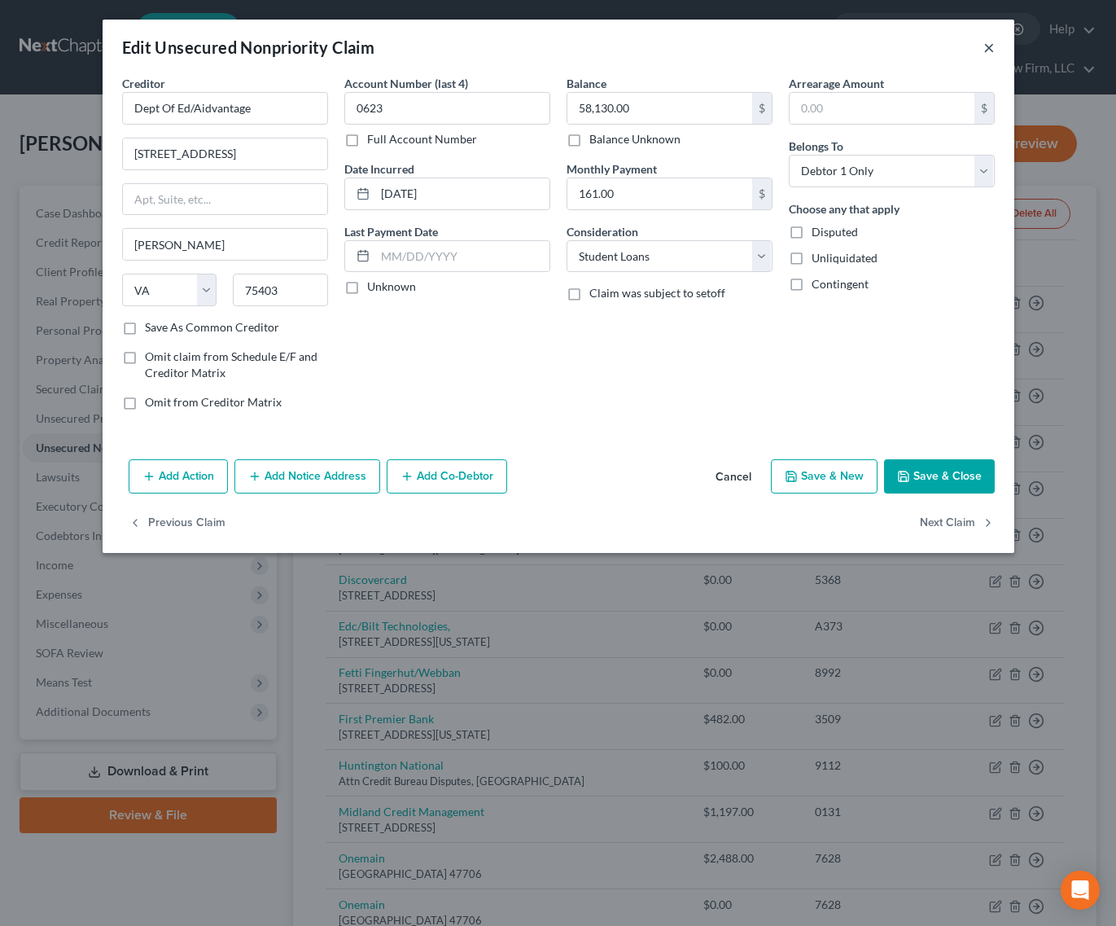
click at [994, 42] on button "×" at bounding box center [989, 47] width 11 height 20
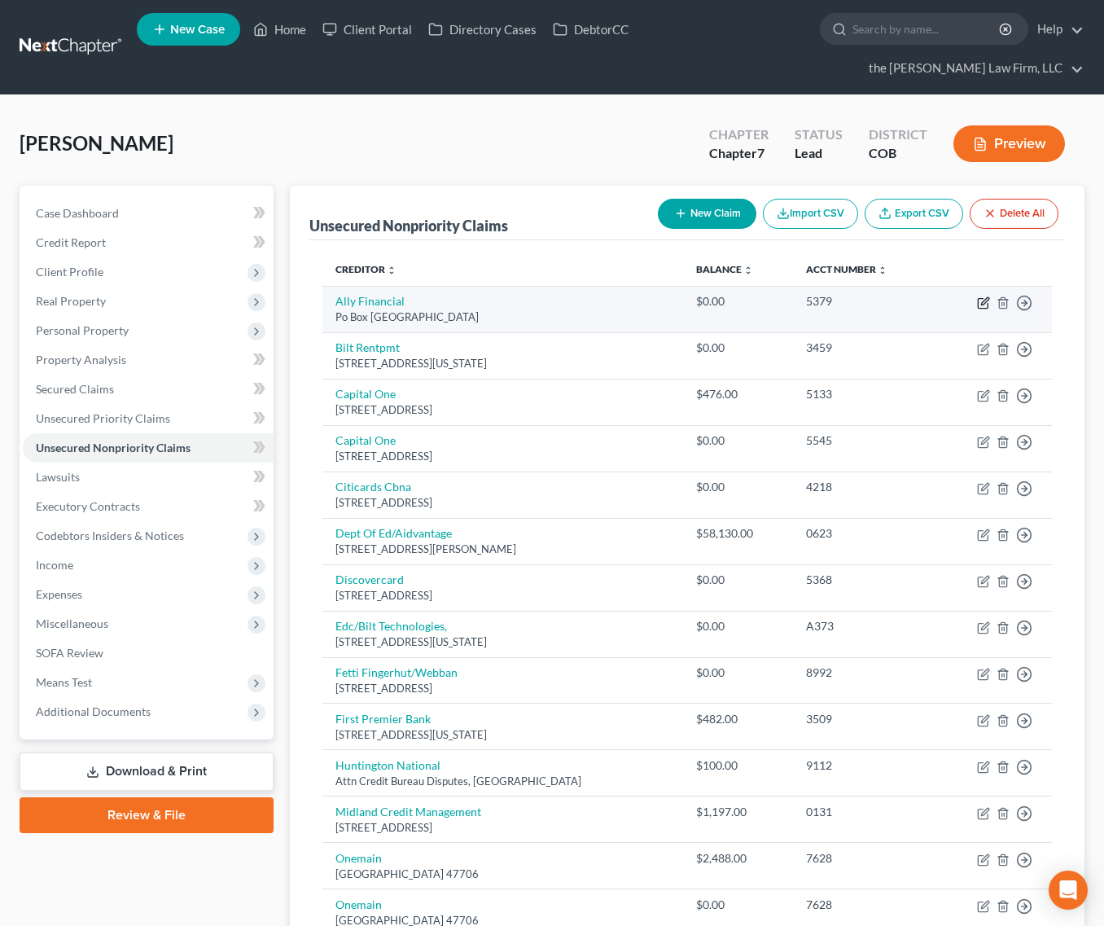
click at [982, 297] on icon "button" at bounding box center [984, 300] width 7 height 7
select select "24"
select select "0"
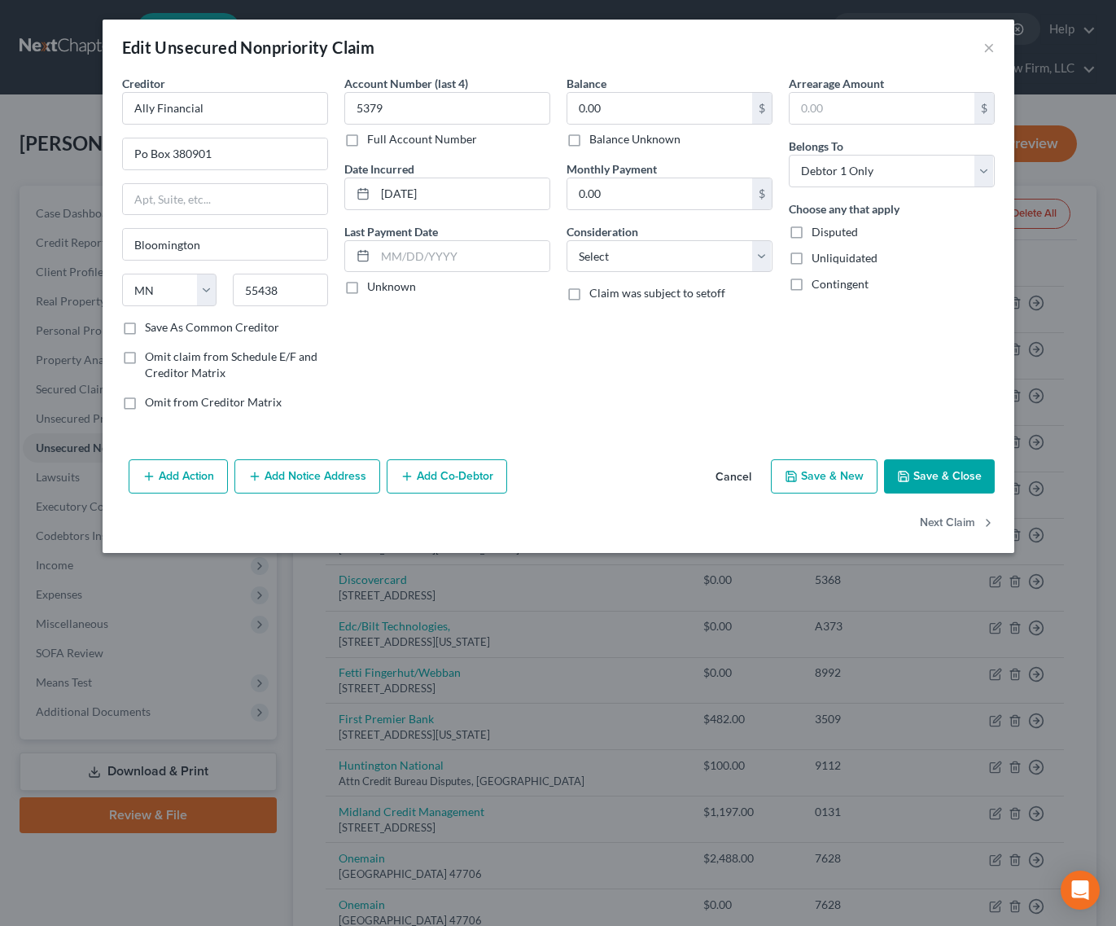
click at [632, 142] on label "Balance Unknown" at bounding box center [635, 139] width 91 height 16
click at [607, 142] on input "Balance Unknown" at bounding box center [601, 136] width 11 height 11
checkbox input "true"
click at [919, 475] on button "Save & Close" at bounding box center [939, 476] width 111 height 34
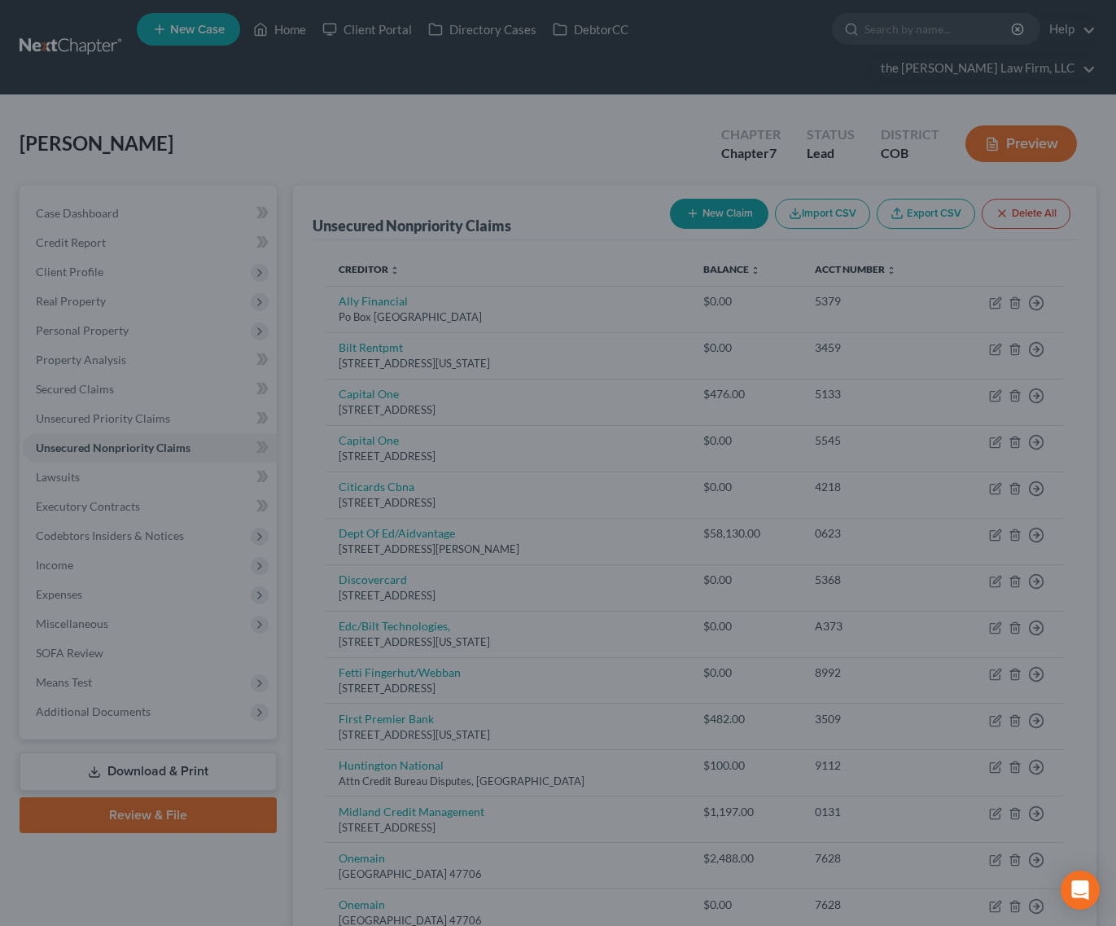
type input "0"
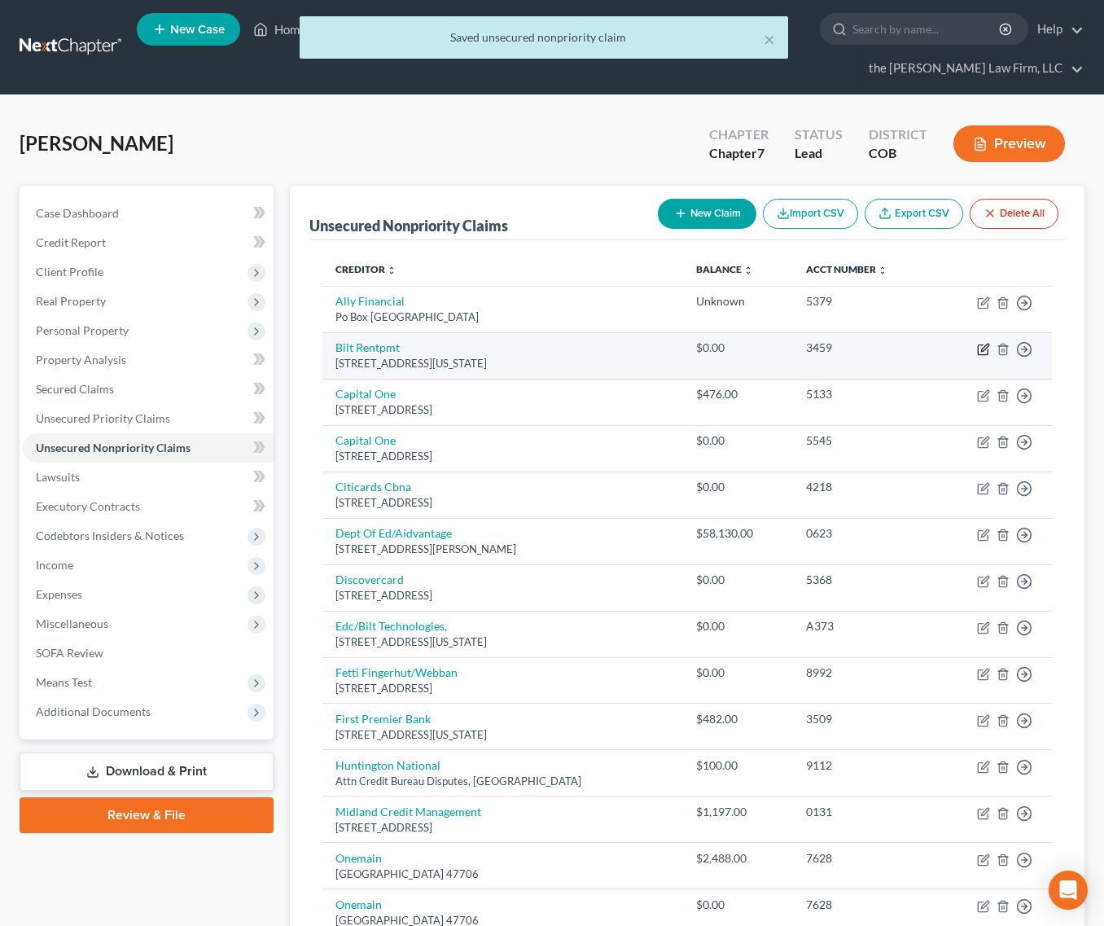
click at [981, 344] on icon "button" at bounding box center [984, 347] width 7 height 7
select select "35"
select select "0"
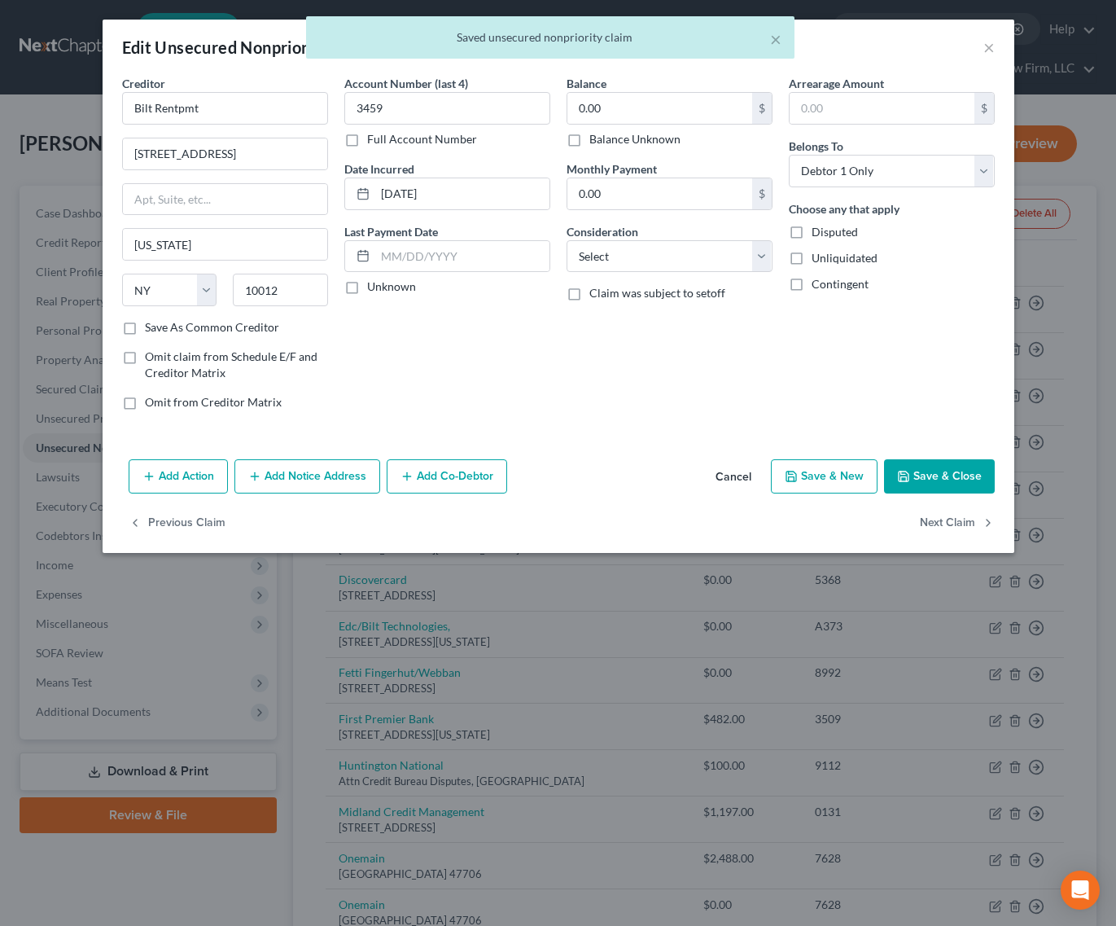
click at [654, 144] on label "Balance Unknown" at bounding box center [635, 139] width 91 height 16
click at [607, 142] on input "Balance Unknown" at bounding box center [601, 136] width 11 height 11
checkbox input "true"
click at [918, 478] on button "Save & Close" at bounding box center [939, 476] width 111 height 34
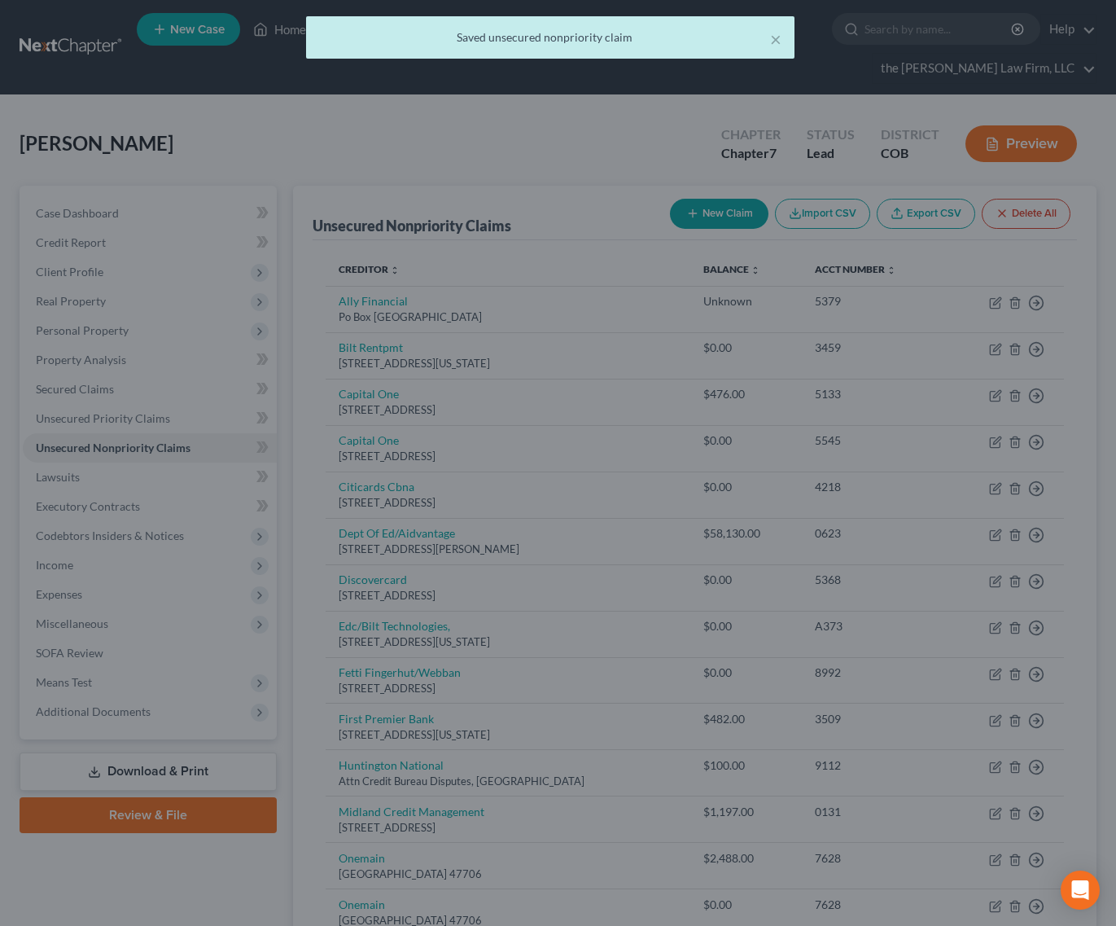
type input "0"
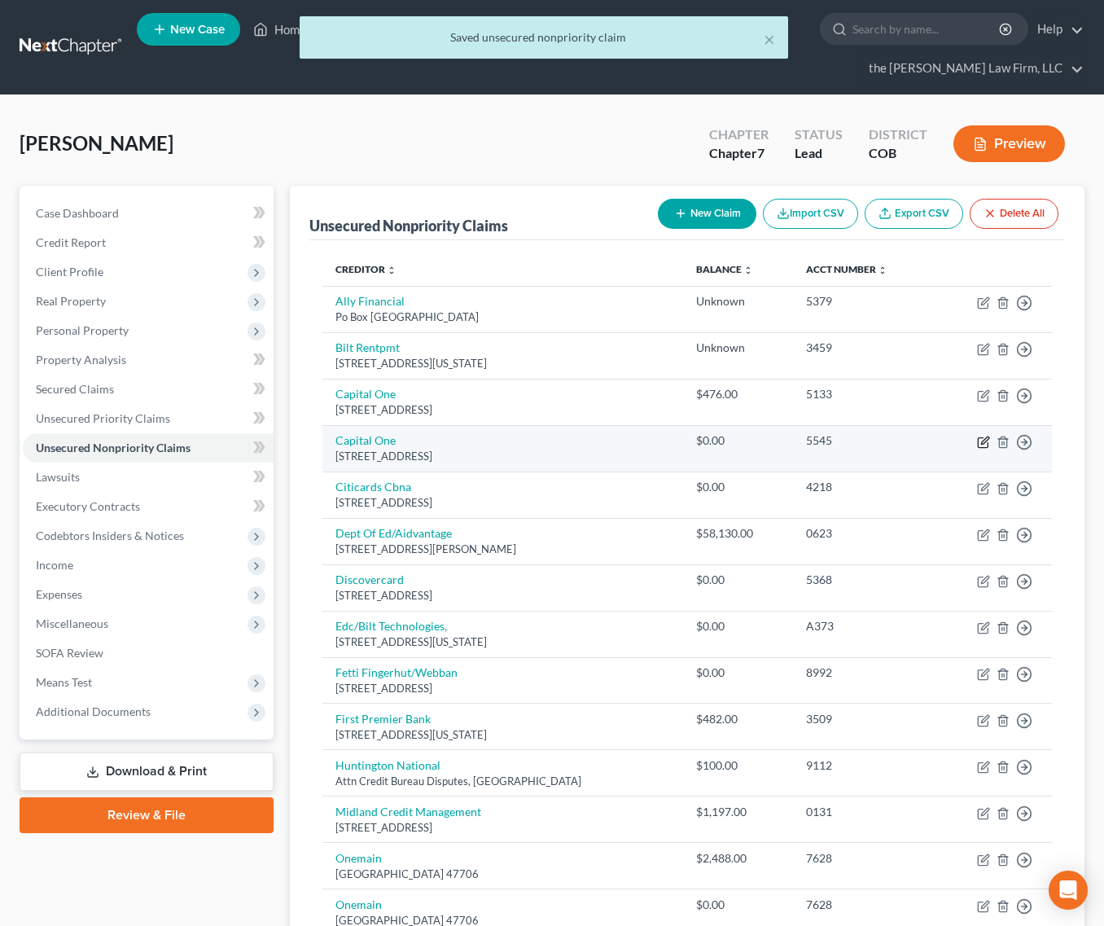
click at [987, 436] on icon "button" at bounding box center [983, 442] width 13 height 13
select select "46"
select select "2"
select select "0"
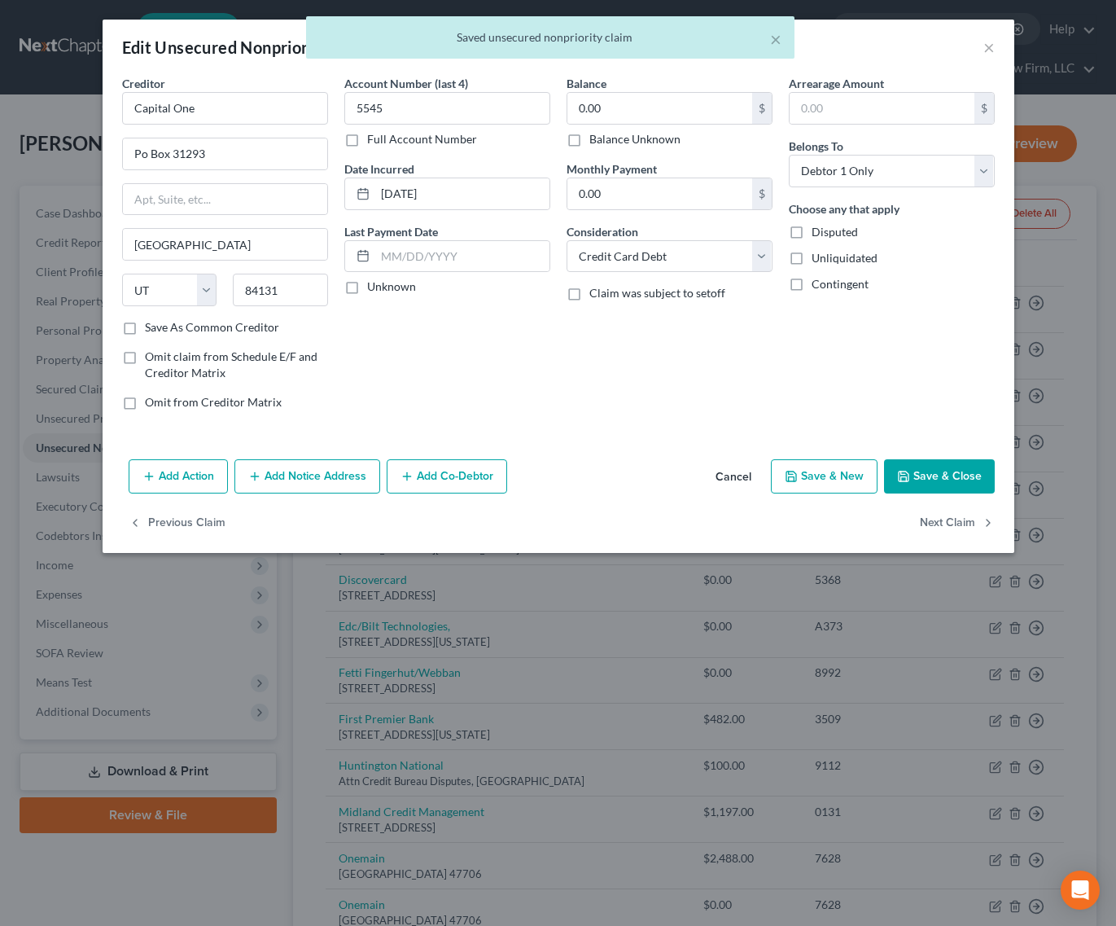
click at [643, 145] on label "Balance Unknown" at bounding box center [635, 139] width 91 height 16
click at [607, 142] on input "Balance Unknown" at bounding box center [601, 136] width 11 height 11
checkbox input "true"
click at [935, 470] on button "Save & Close" at bounding box center [939, 476] width 111 height 34
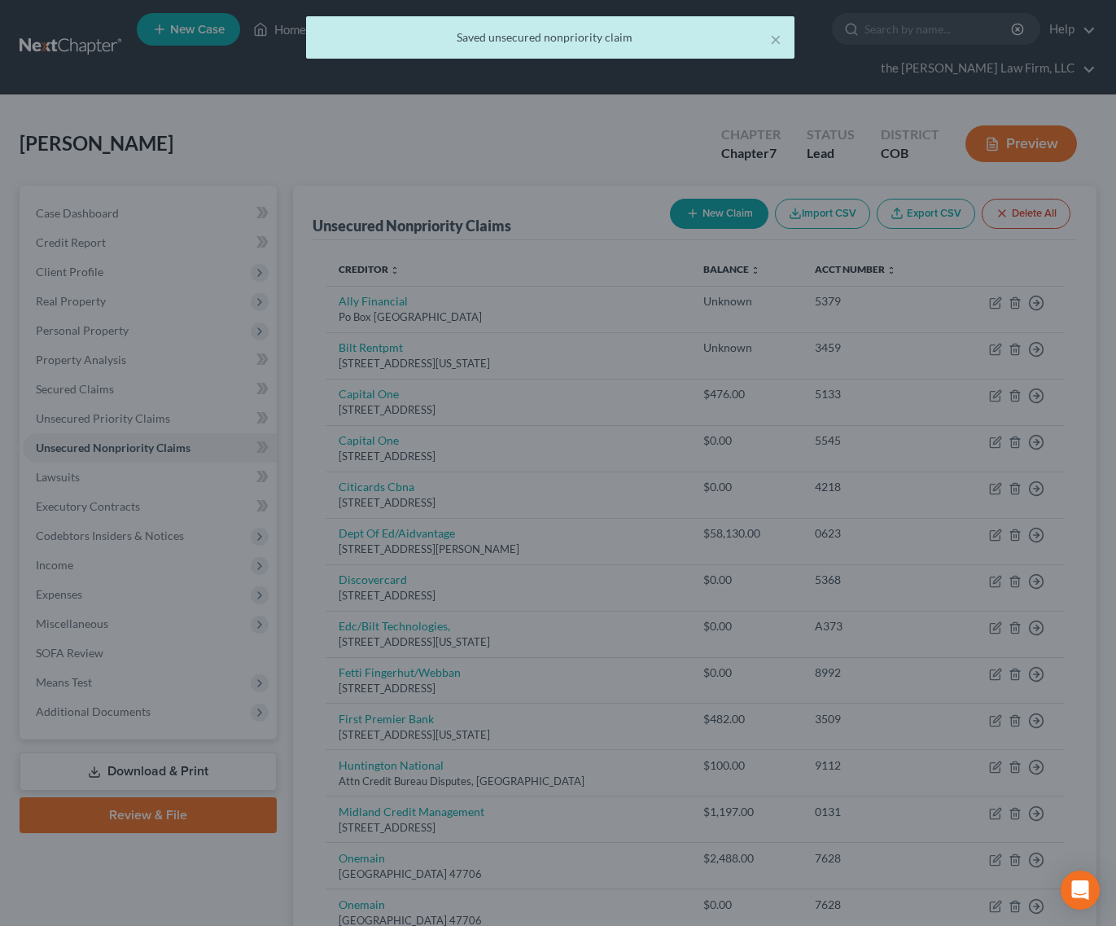
type input "0"
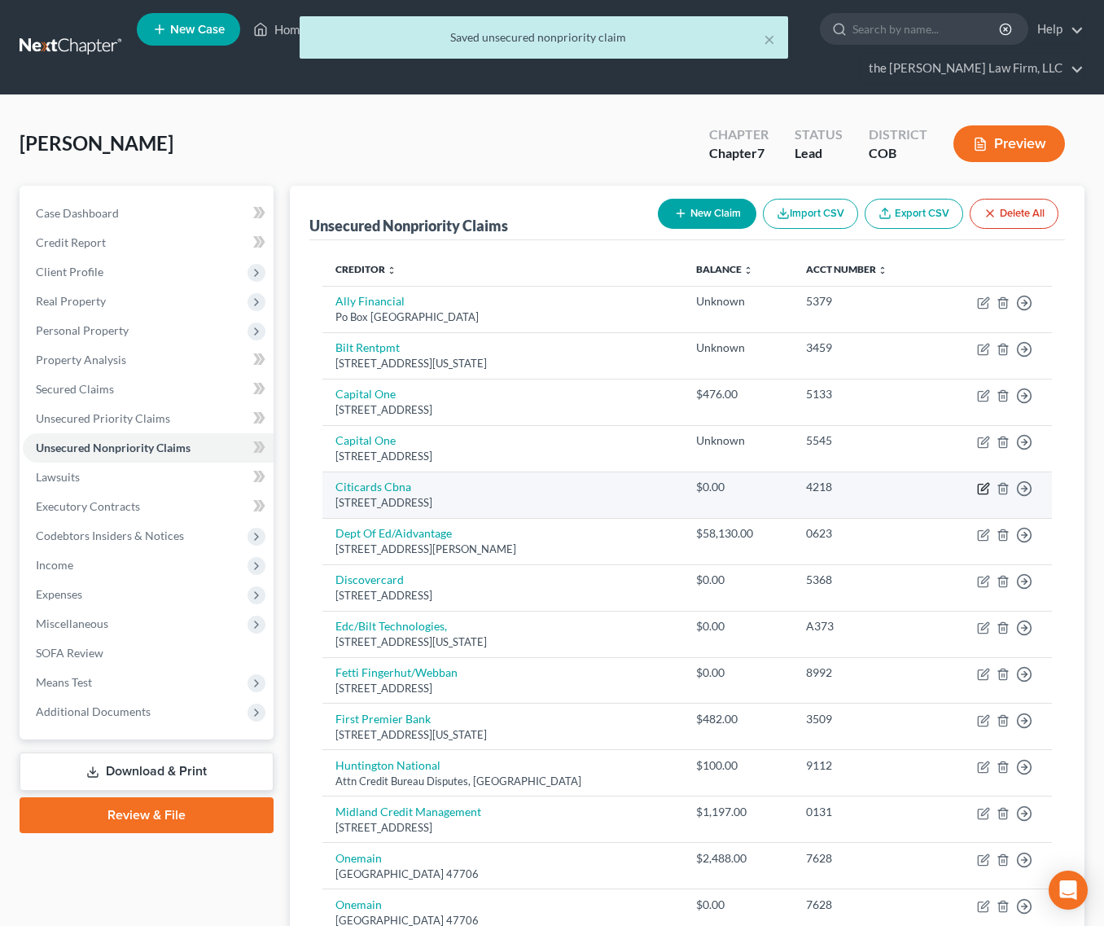
click at [980, 482] on icon "button" at bounding box center [983, 488] width 13 height 13
select select "43"
select select "1"
select select "0"
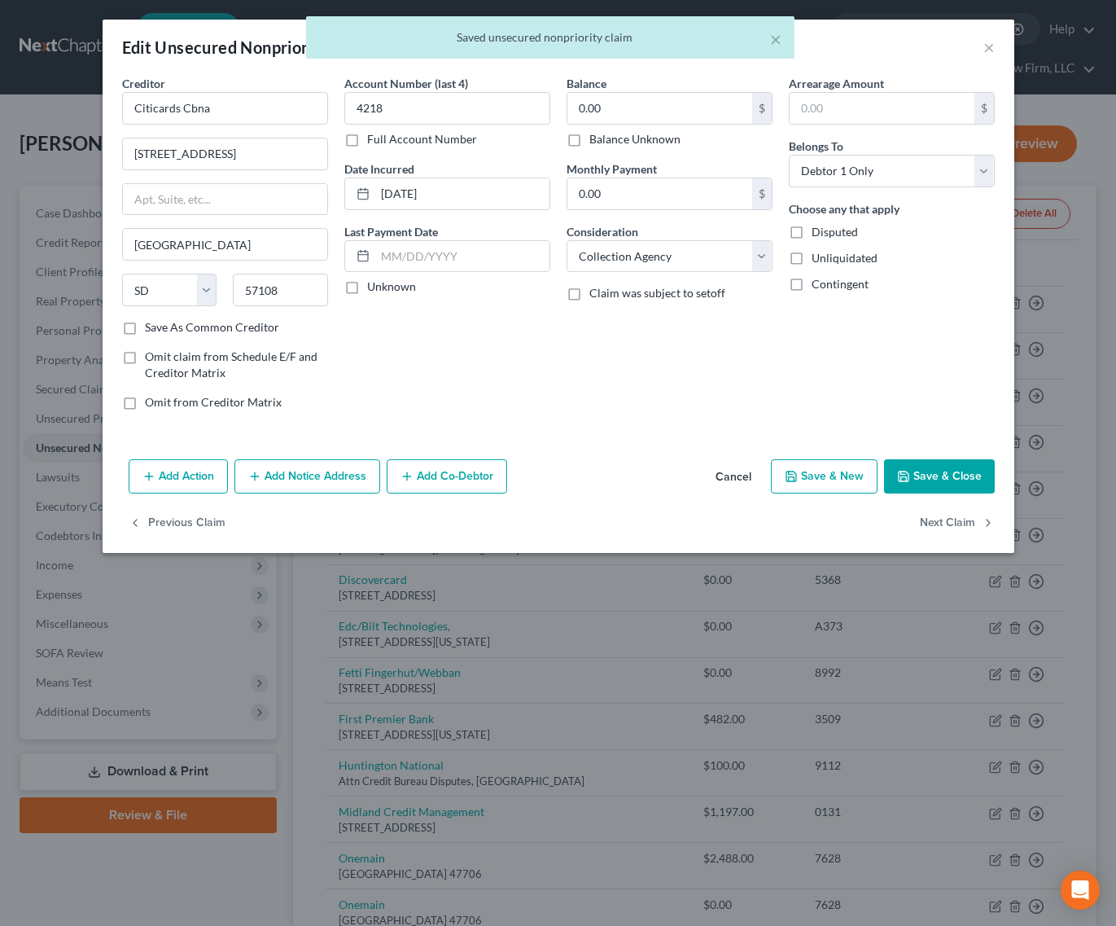
click at [621, 141] on label "Balance Unknown" at bounding box center [635, 139] width 91 height 16
click at [607, 141] on input "Balance Unknown" at bounding box center [601, 136] width 11 height 11
checkbox input "true"
click at [925, 483] on button "Save & Close" at bounding box center [939, 476] width 111 height 34
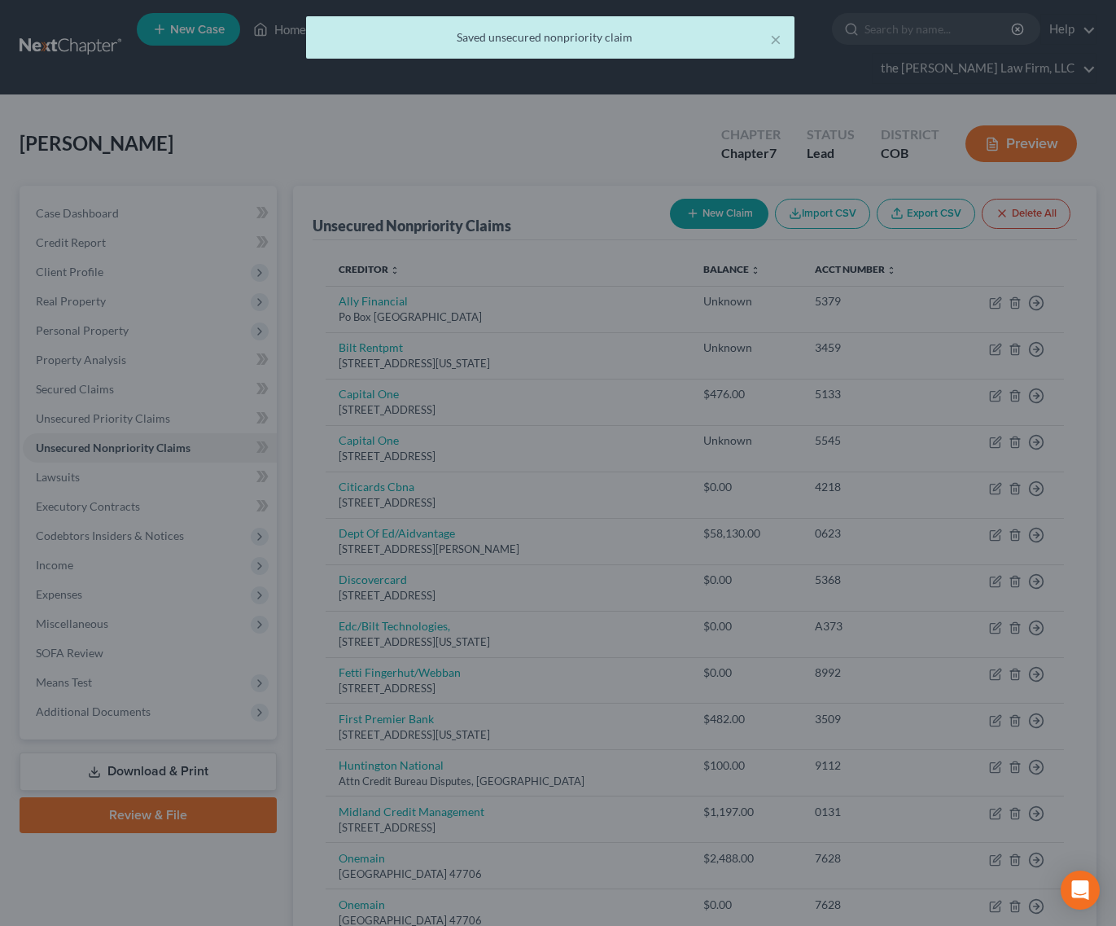
type input "0"
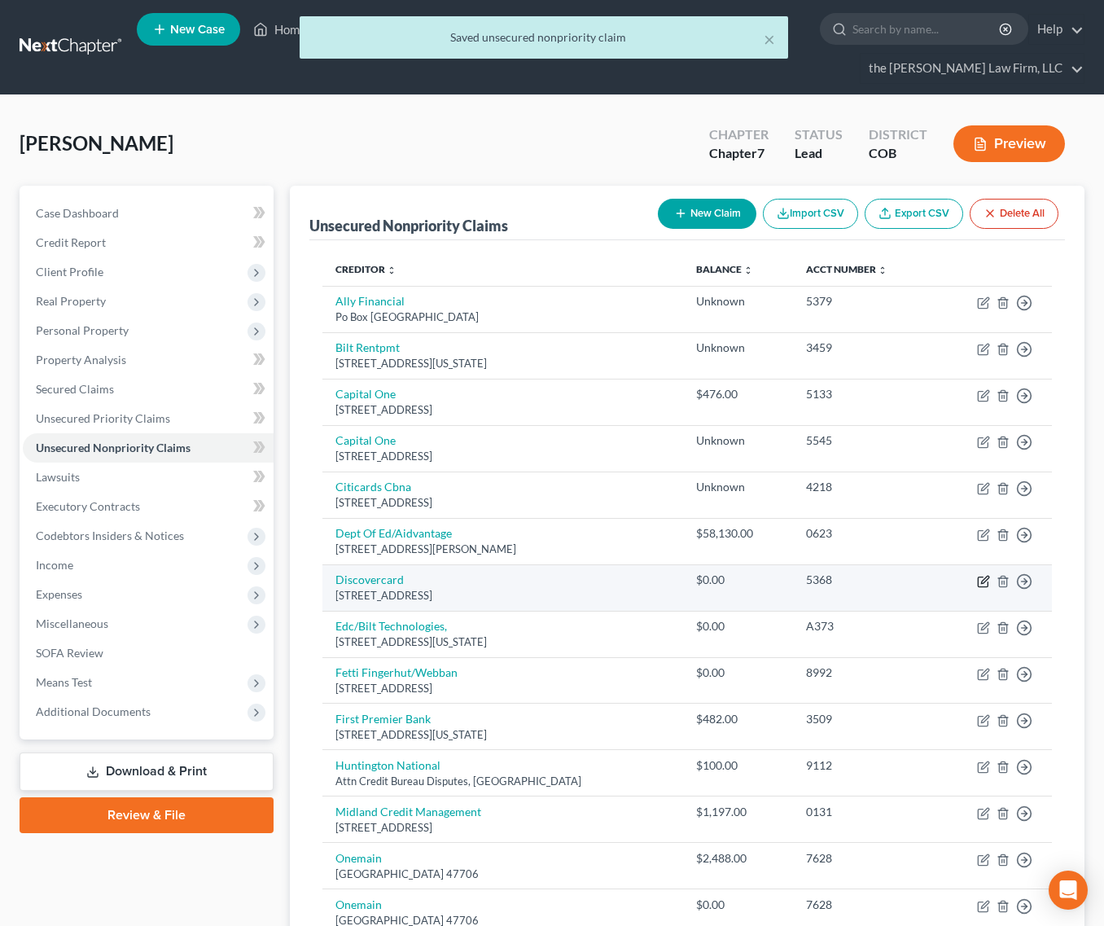
click at [985, 576] on icon "button" at bounding box center [984, 579] width 7 height 7
select select "46"
select select "0"
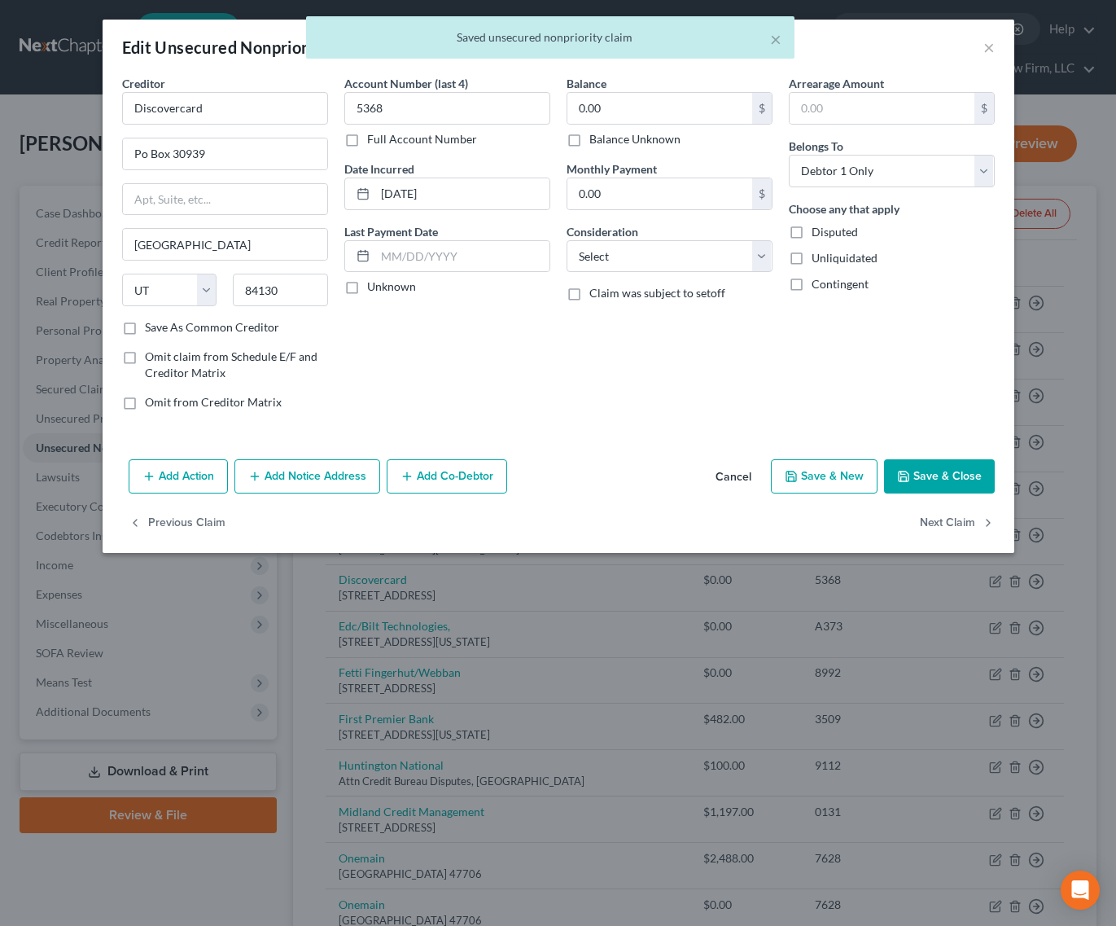
click at [639, 135] on label "Balance Unknown" at bounding box center [635, 139] width 91 height 16
click at [607, 135] on input "Balance Unknown" at bounding box center [601, 136] width 11 height 11
checkbox input "true"
click at [952, 476] on button "Save & Close" at bounding box center [939, 476] width 111 height 34
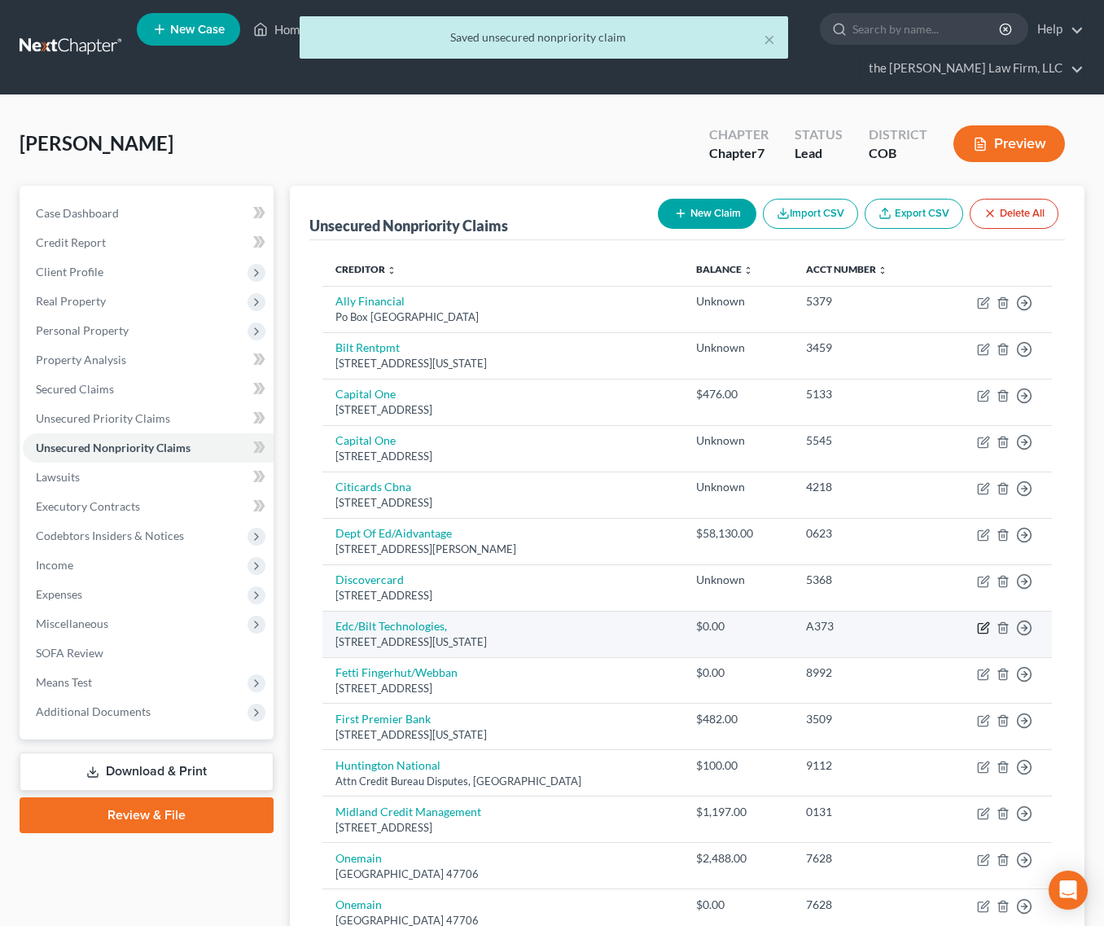
click at [979, 623] on icon "button" at bounding box center [983, 628] width 10 height 10
select select "35"
select select "0"
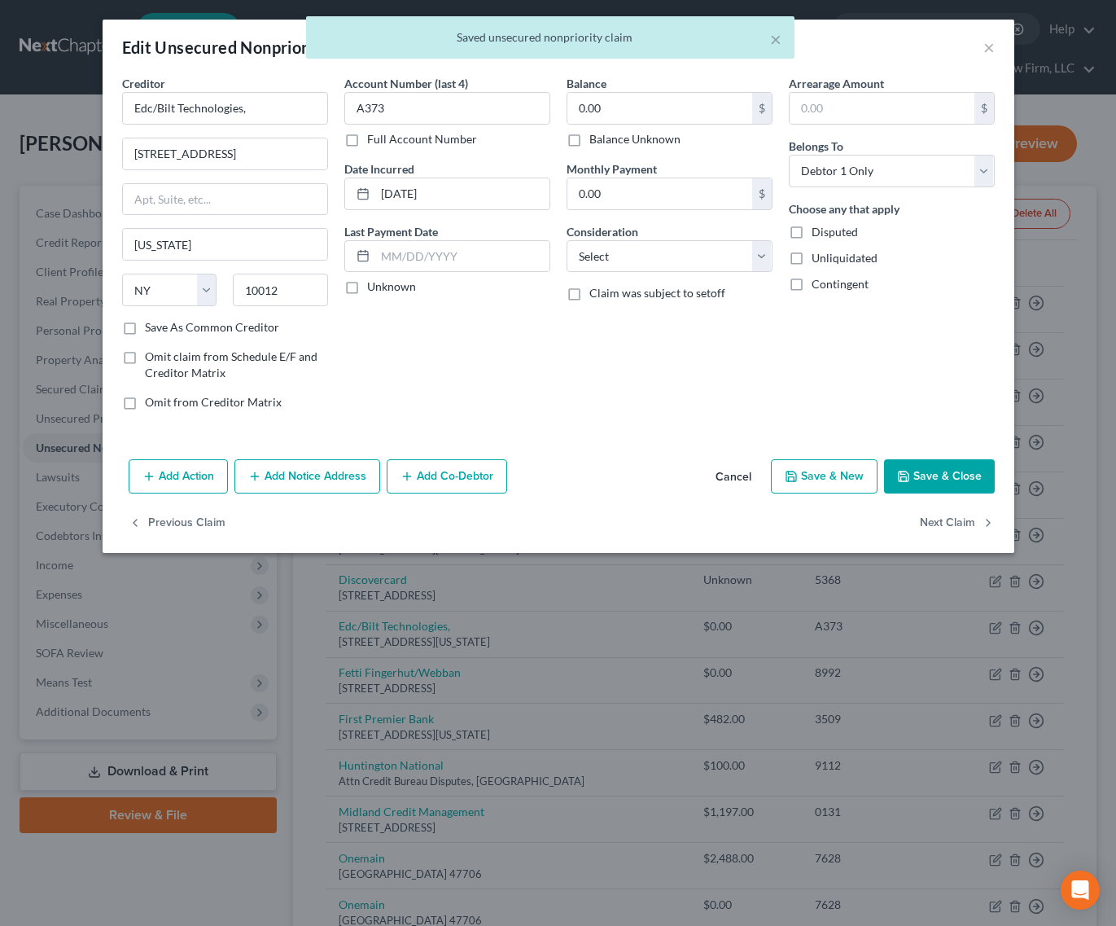
click at [660, 140] on label "Balance Unknown" at bounding box center [635, 139] width 91 height 16
click at [607, 140] on input "Balance Unknown" at bounding box center [601, 136] width 11 height 11
checkbox input "true"
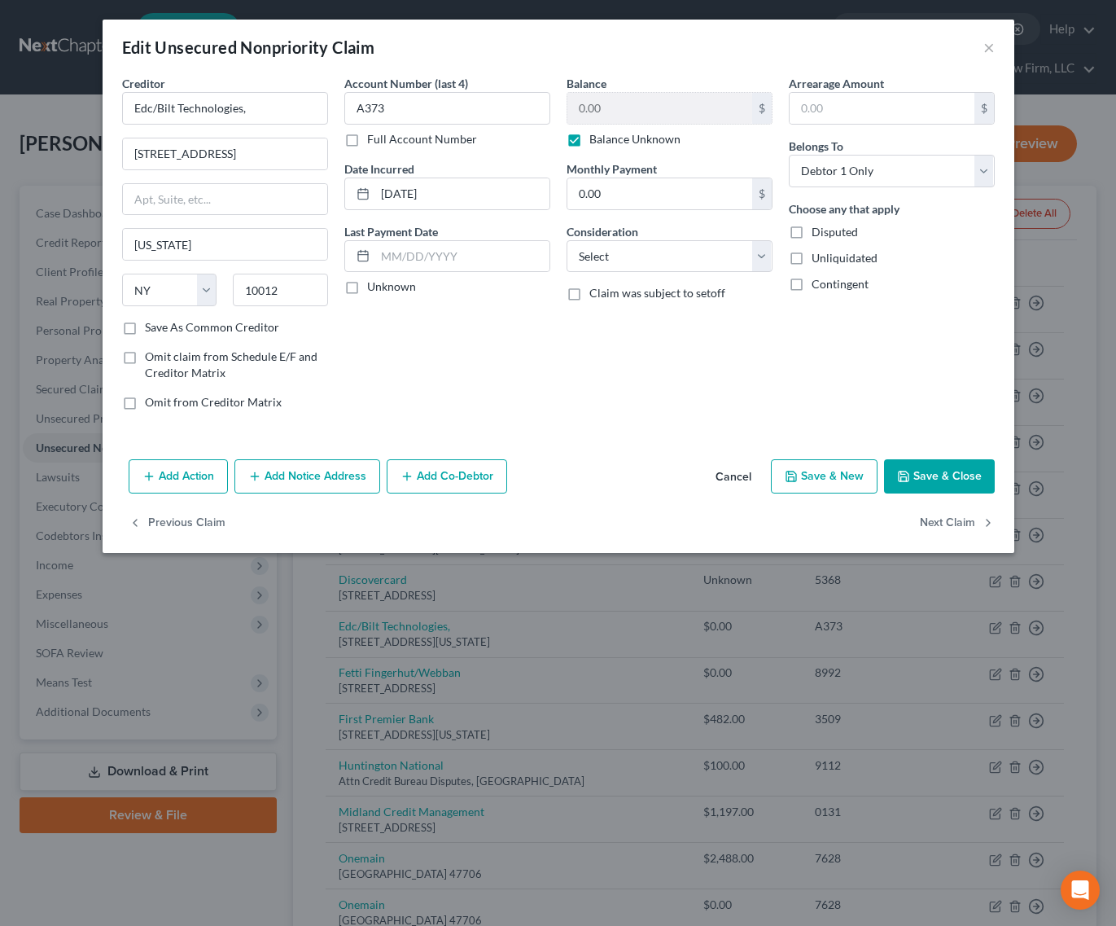
click at [909, 489] on button "Save & Close" at bounding box center [939, 476] width 111 height 34
type input "0"
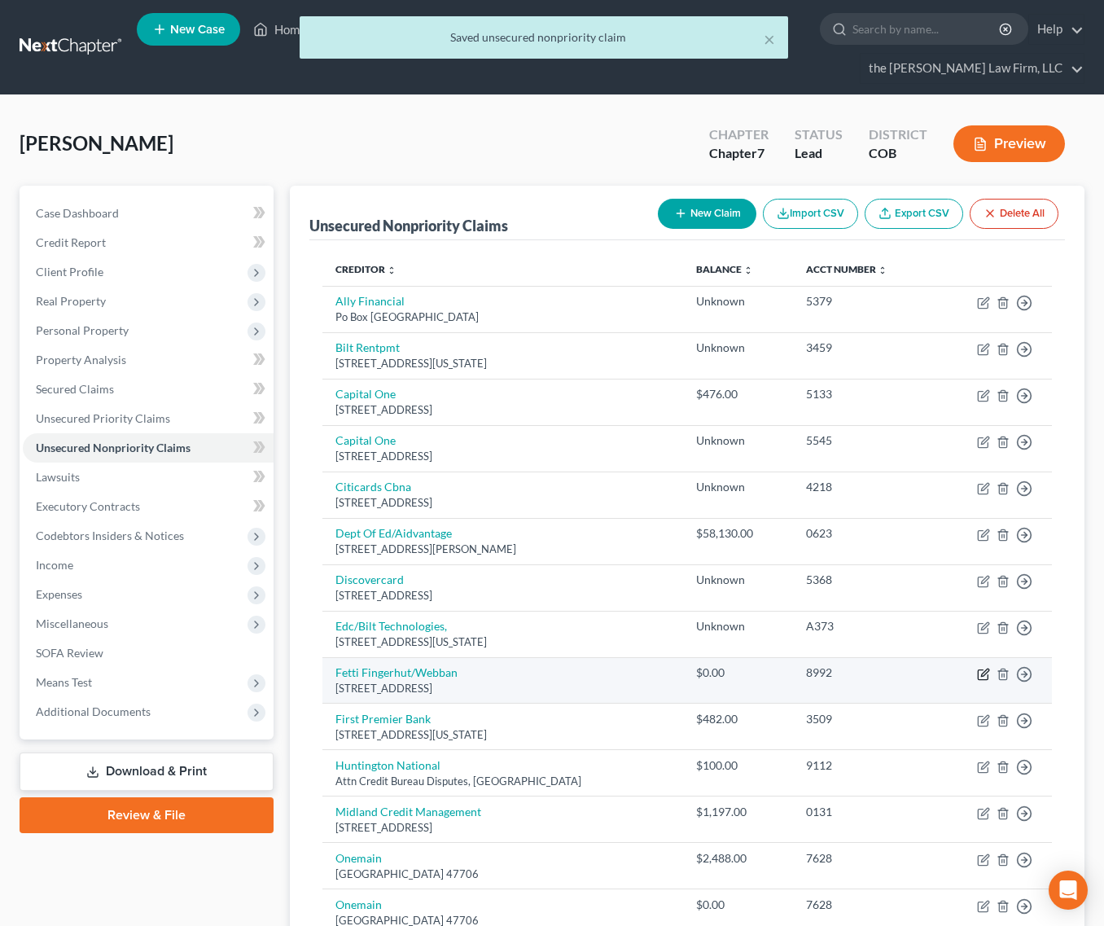
click at [979, 669] on icon "button" at bounding box center [983, 674] width 10 height 10
select select "24"
select select "2"
select select "0"
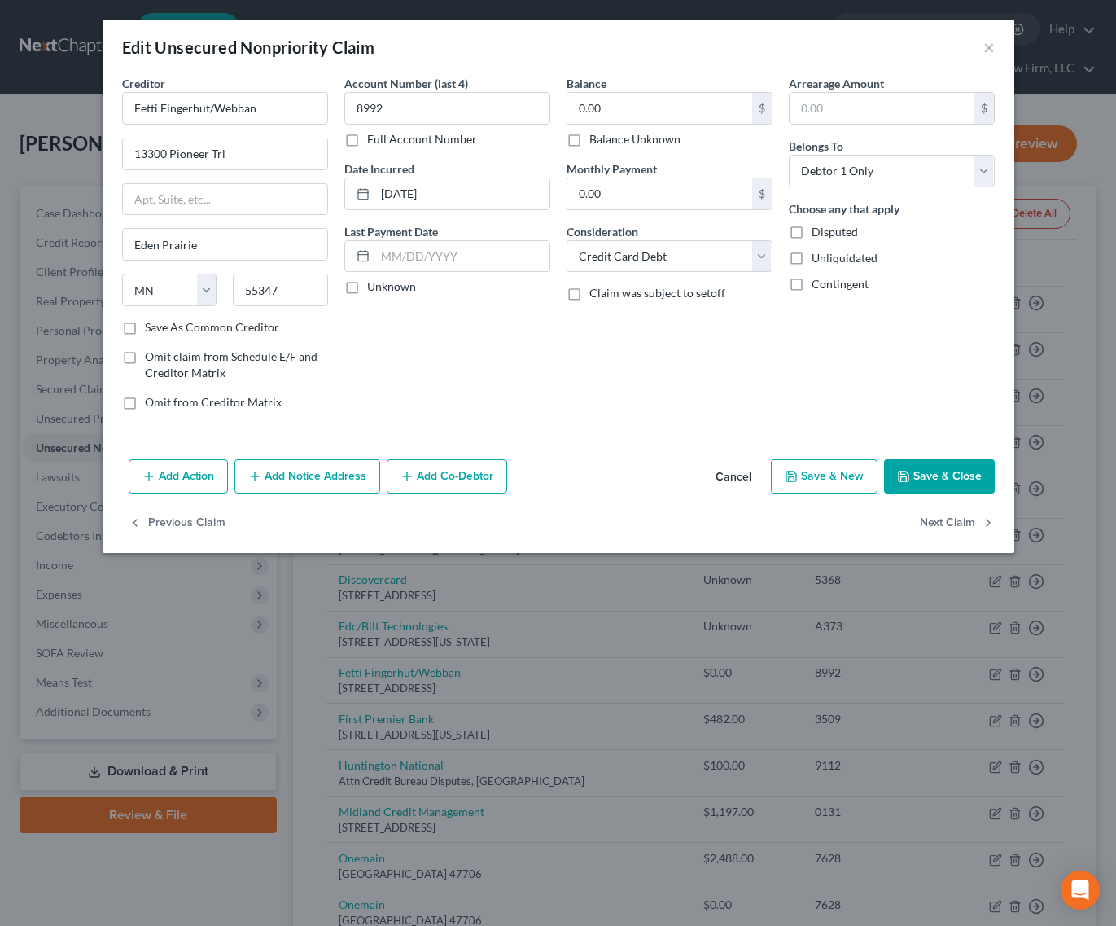
click at [645, 293] on span "Claim was subject to setoff" at bounding box center [658, 293] width 136 height 14
click at [607, 293] on input "Claim was subject to setoff" at bounding box center [601, 290] width 11 height 11
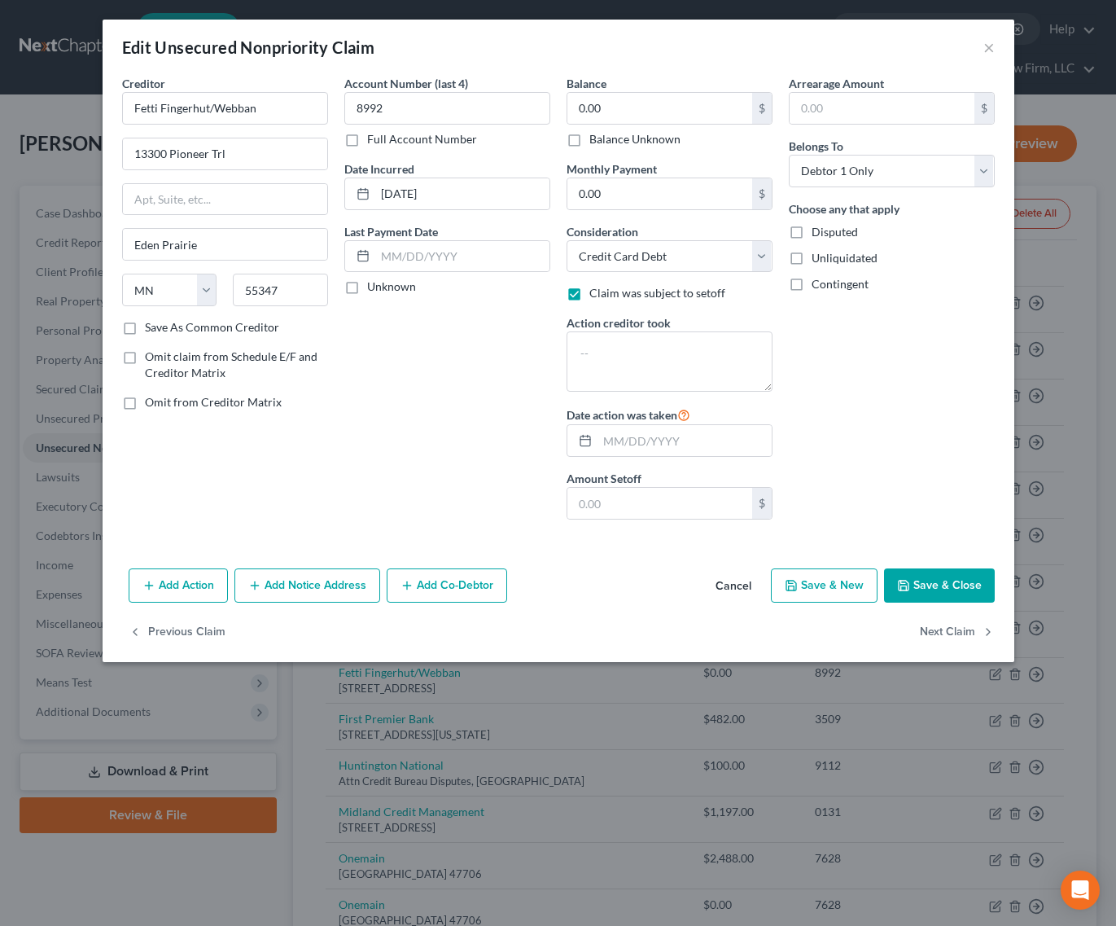
click at [590, 295] on span "Claim was subject to setoff" at bounding box center [658, 293] width 136 height 14
click at [596, 295] on input "Claim was subject to setoff" at bounding box center [601, 290] width 11 height 11
checkbox input "false"
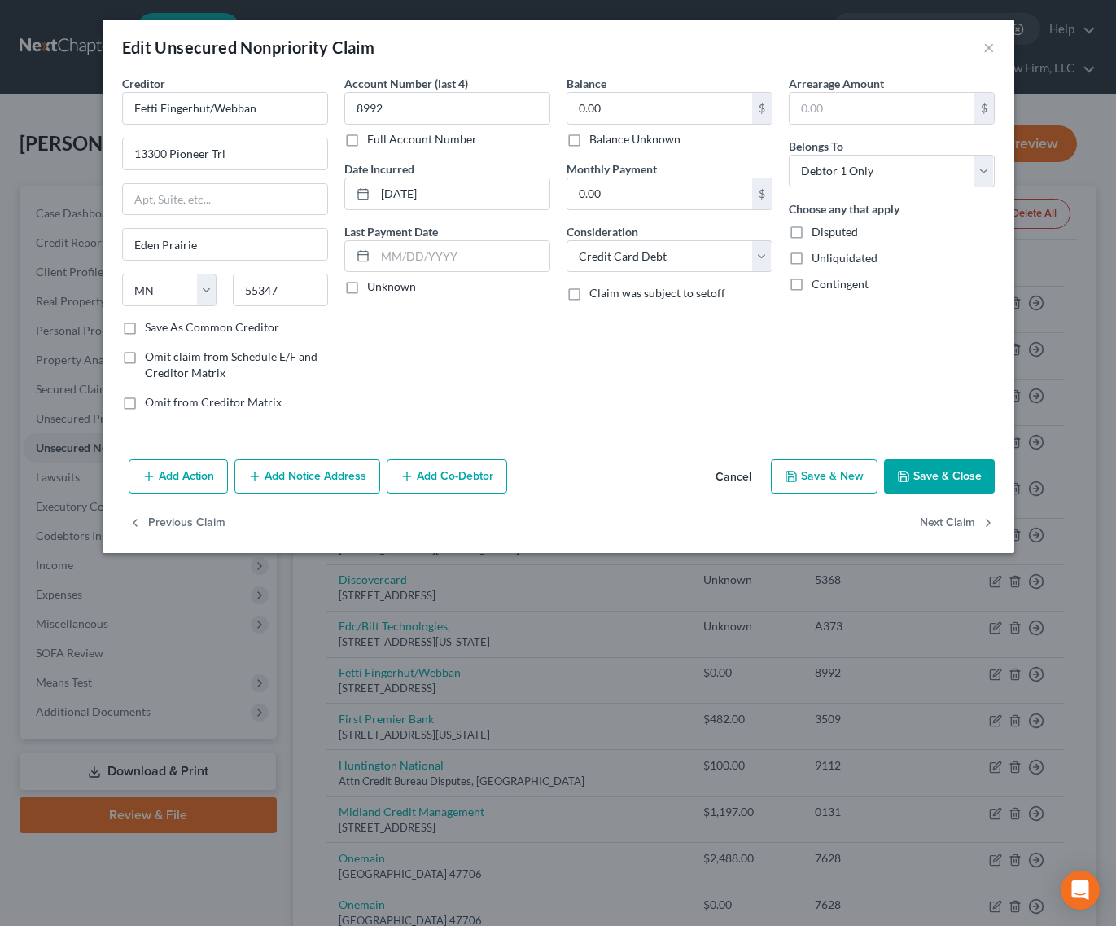
click at [590, 143] on label "Balance Unknown" at bounding box center [635, 139] width 91 height 16
click at [596, 142] on input "Balance Unknown" at bounding box center [601, 136] width 11 height 11
checkbox input "true"
click at [944, 482] on button "Save & Close" at bounding box center [939, 476] width 111 height 34
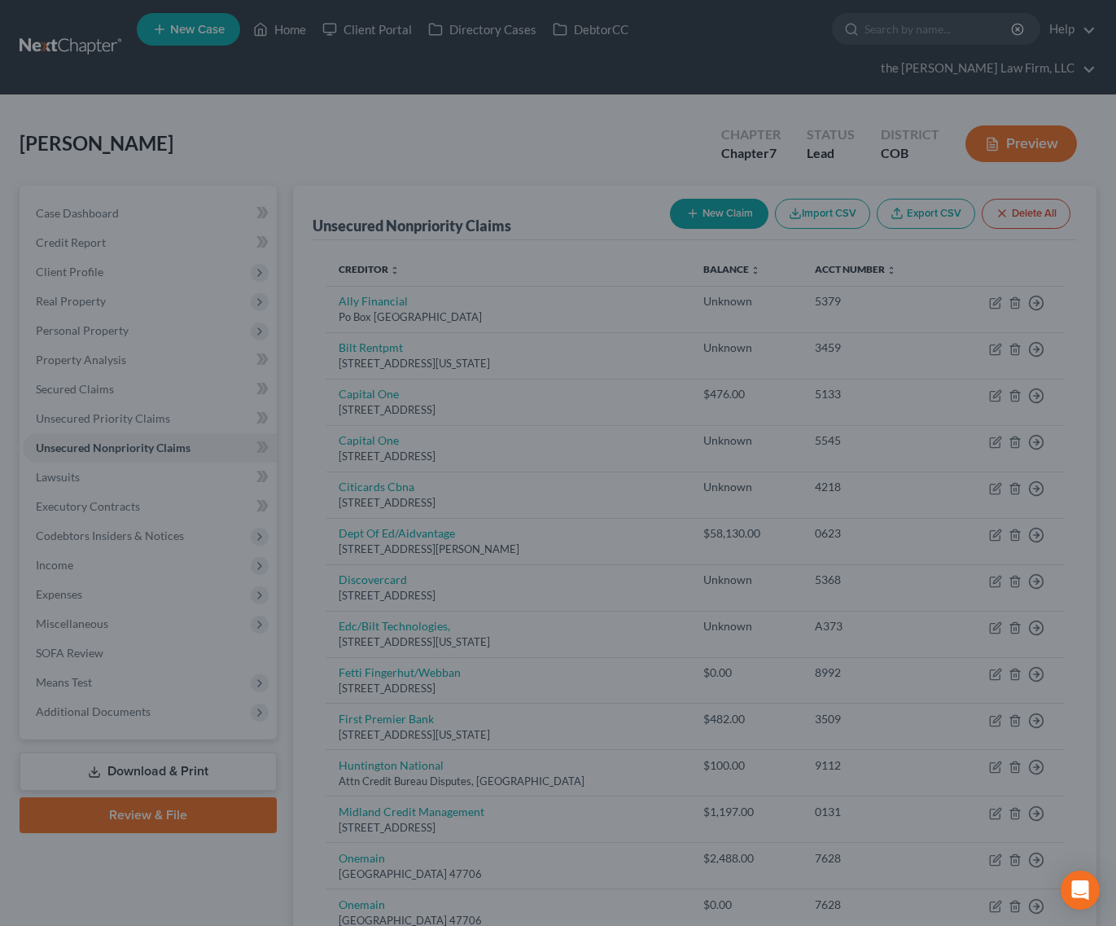
type input "0"
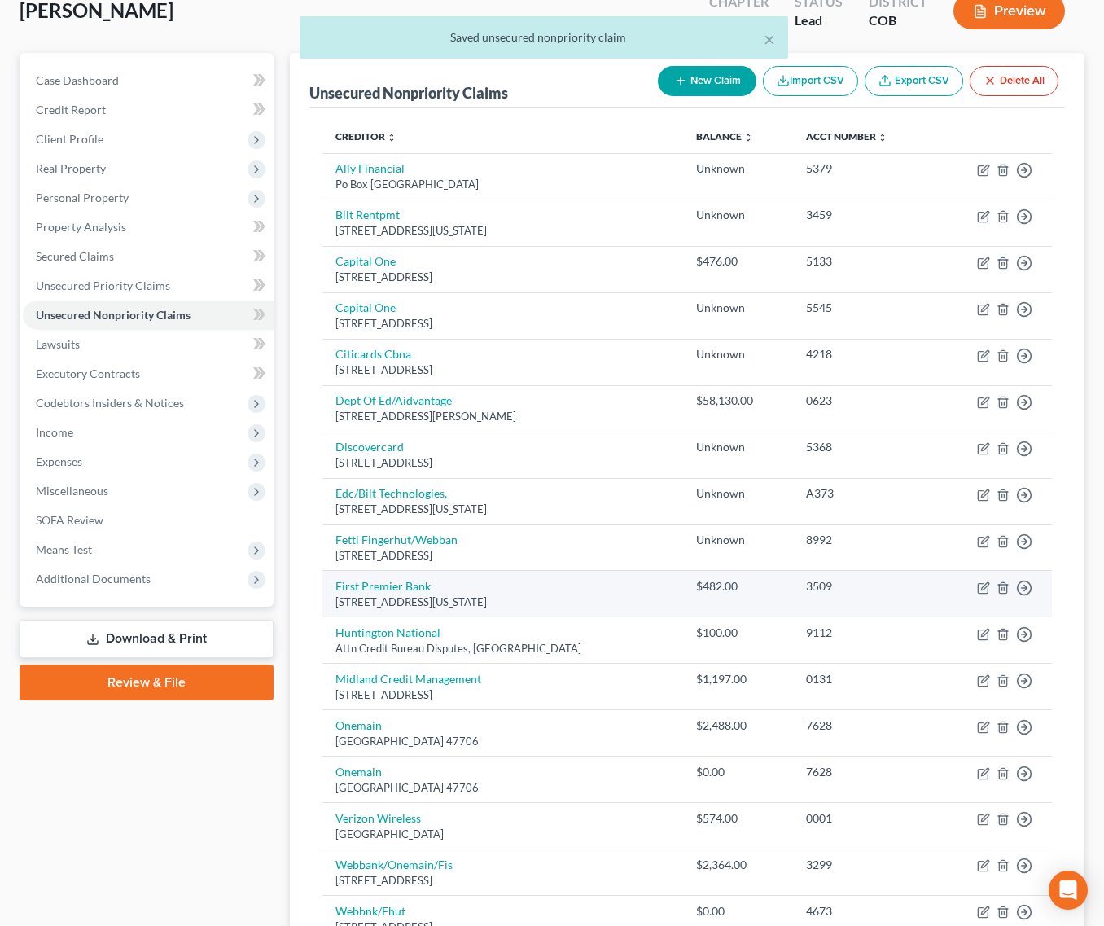
scroll to position [296, 0]
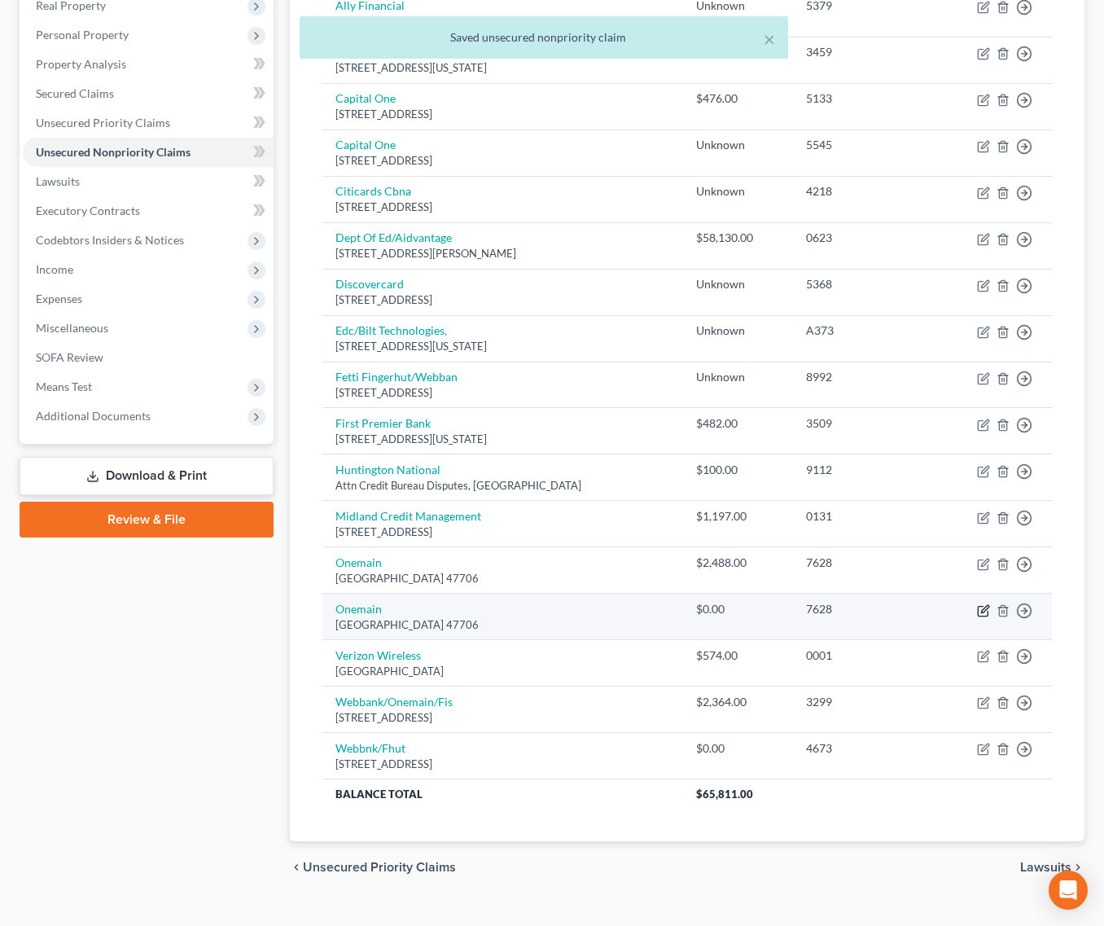
click at [980, 604] on icon "button" at bounding box center [983, 610] width 13 height 13
select select "15"
select select "0"
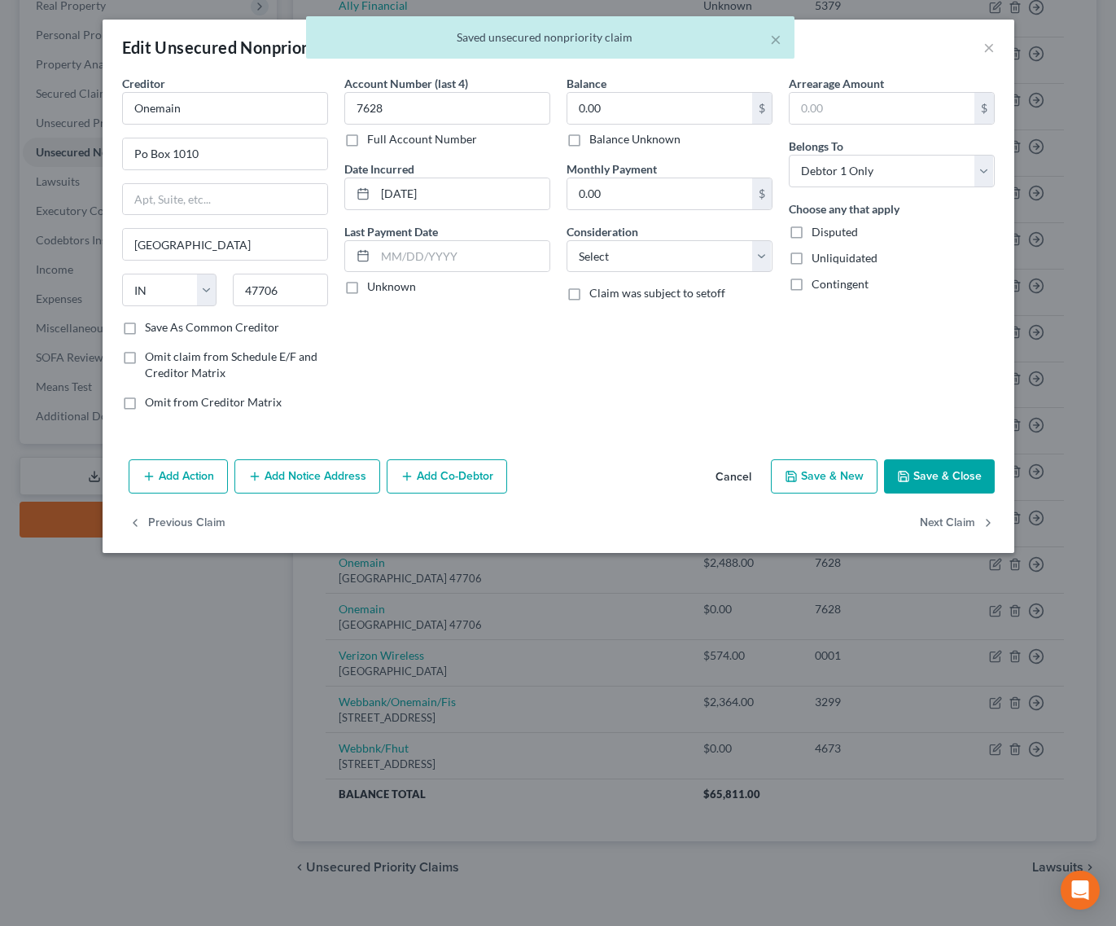
click at [617, 142] on label "Balance Unknown" at bounding box center [635, 139] width 91 height 16
click at [607, 142] on input "Balance Unknown" at bounding box center [601, 136] width 11 height 11
checkbox input "true"
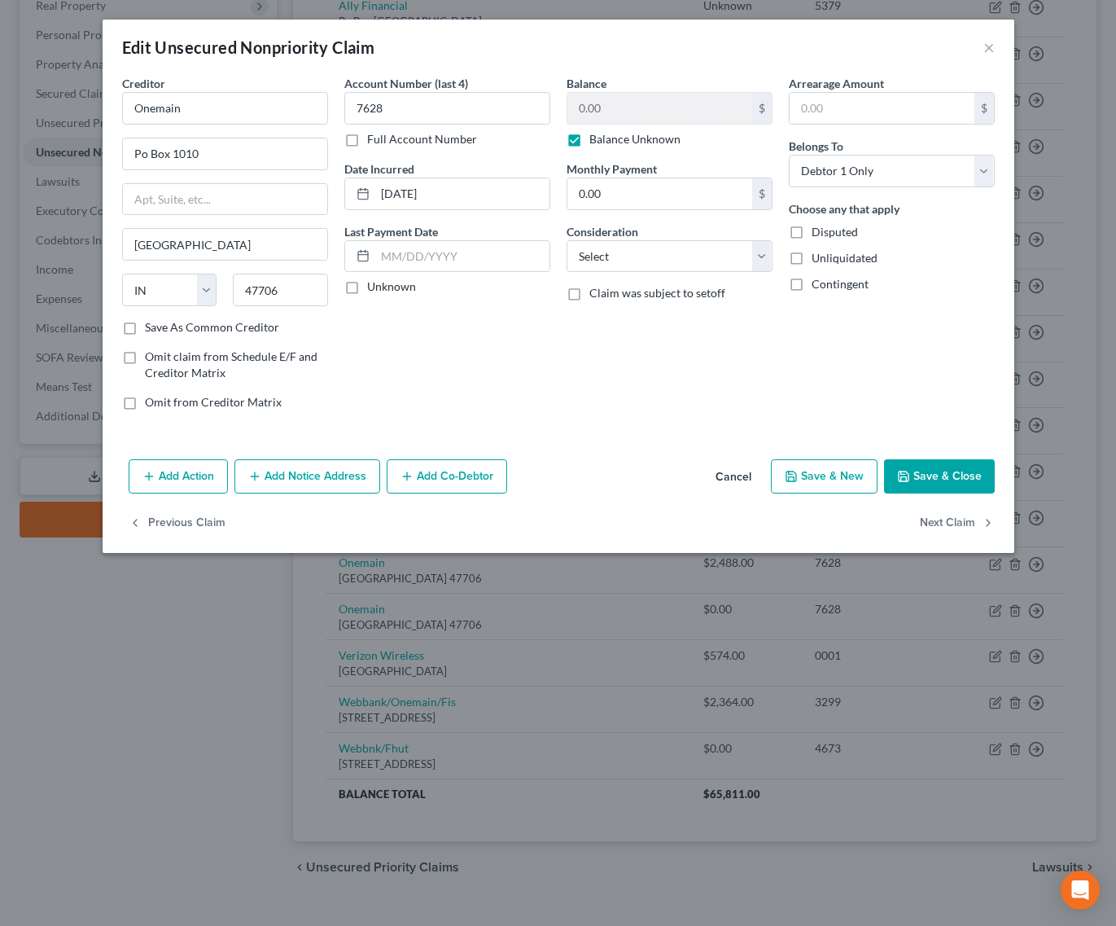
click at [932, 476] on button "Save & Close" at bounding box center [939, 476] width 111 height 34
type input "0"
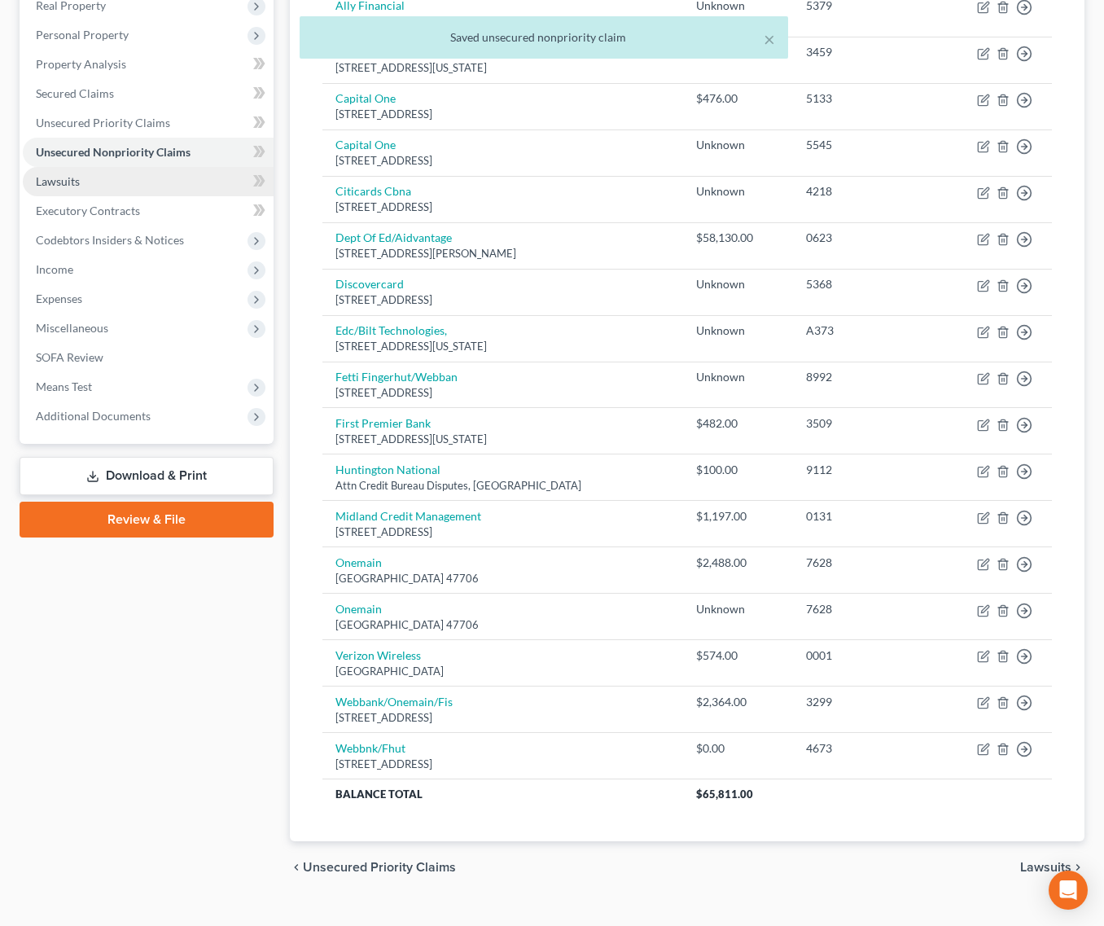
click at [97, 167] on link "Lawsuits" at bounding box center [148, 181] width 251 height 29
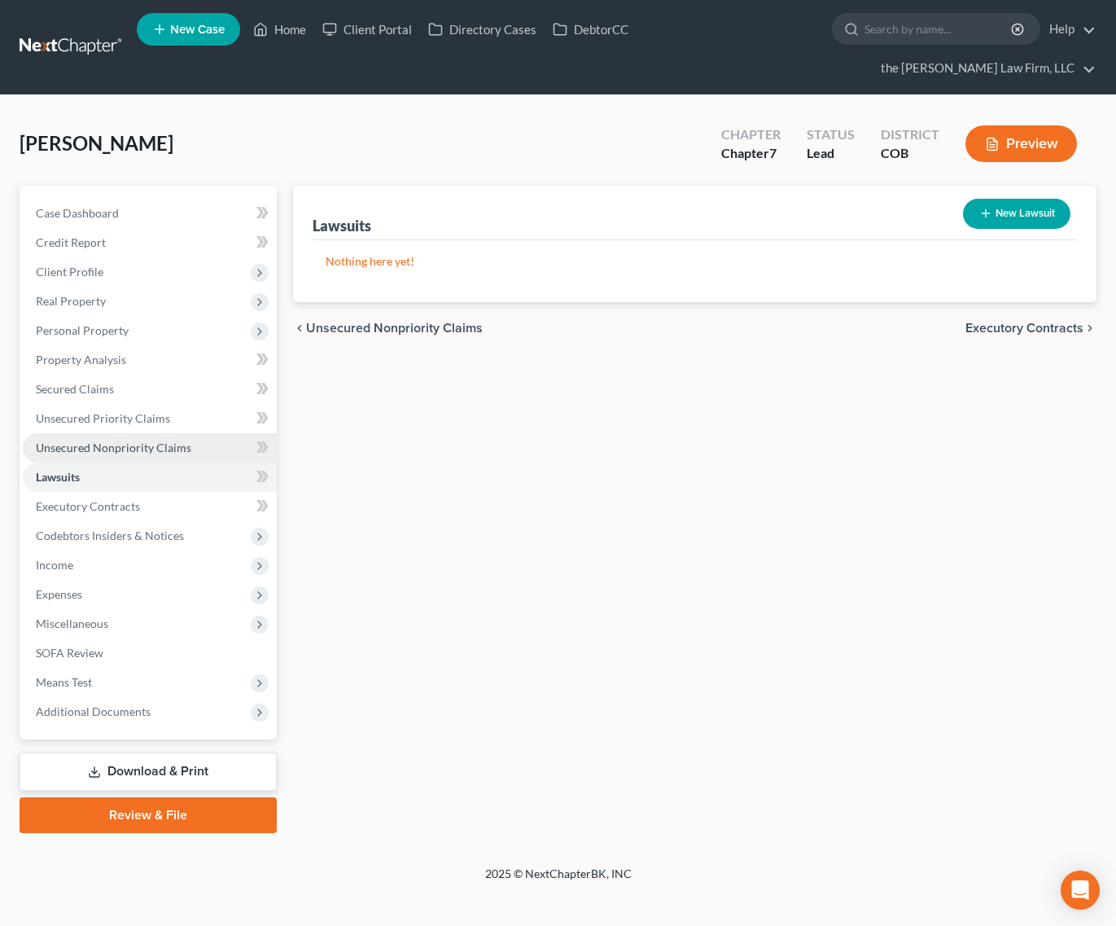
click at [122, 441] on span "Unsecured Nonpriority Claims" at bounding box center [114, 448] width 156 height 14
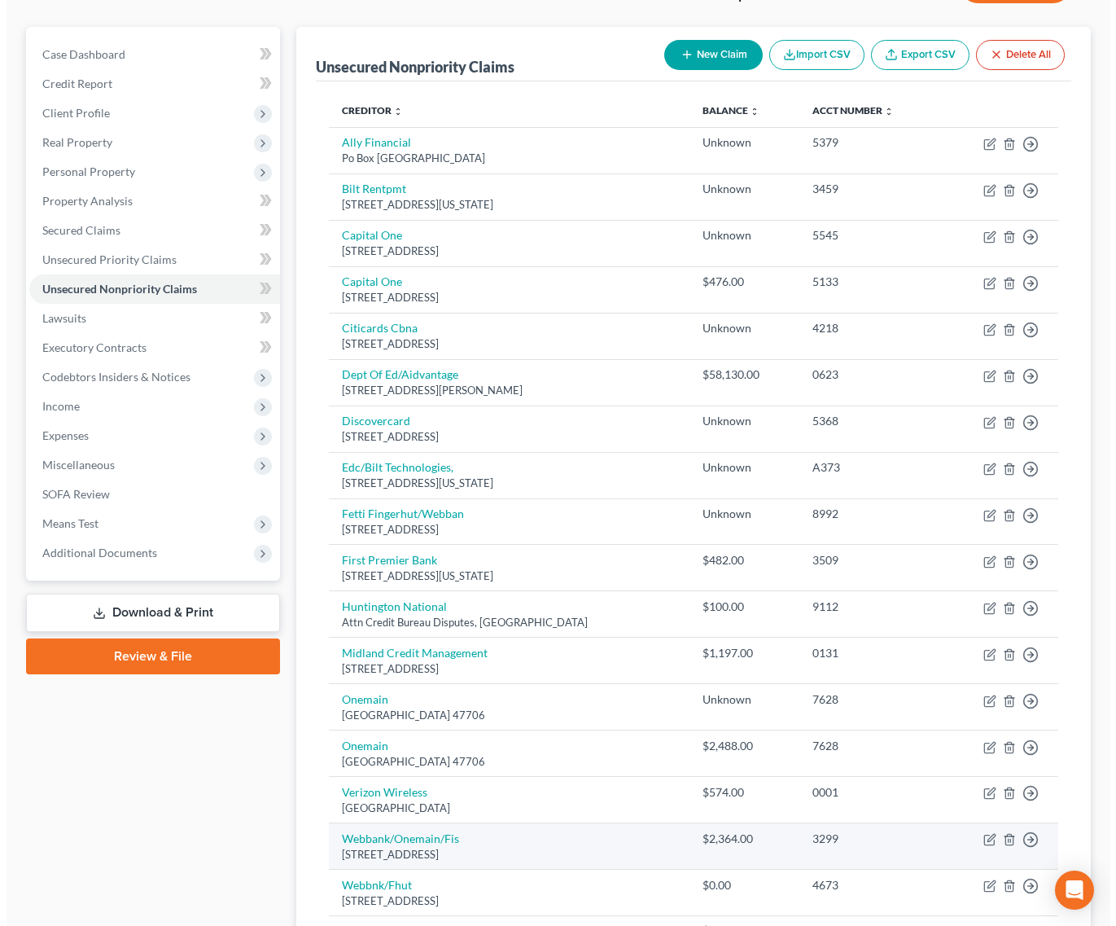
scroll to position [163, 0]
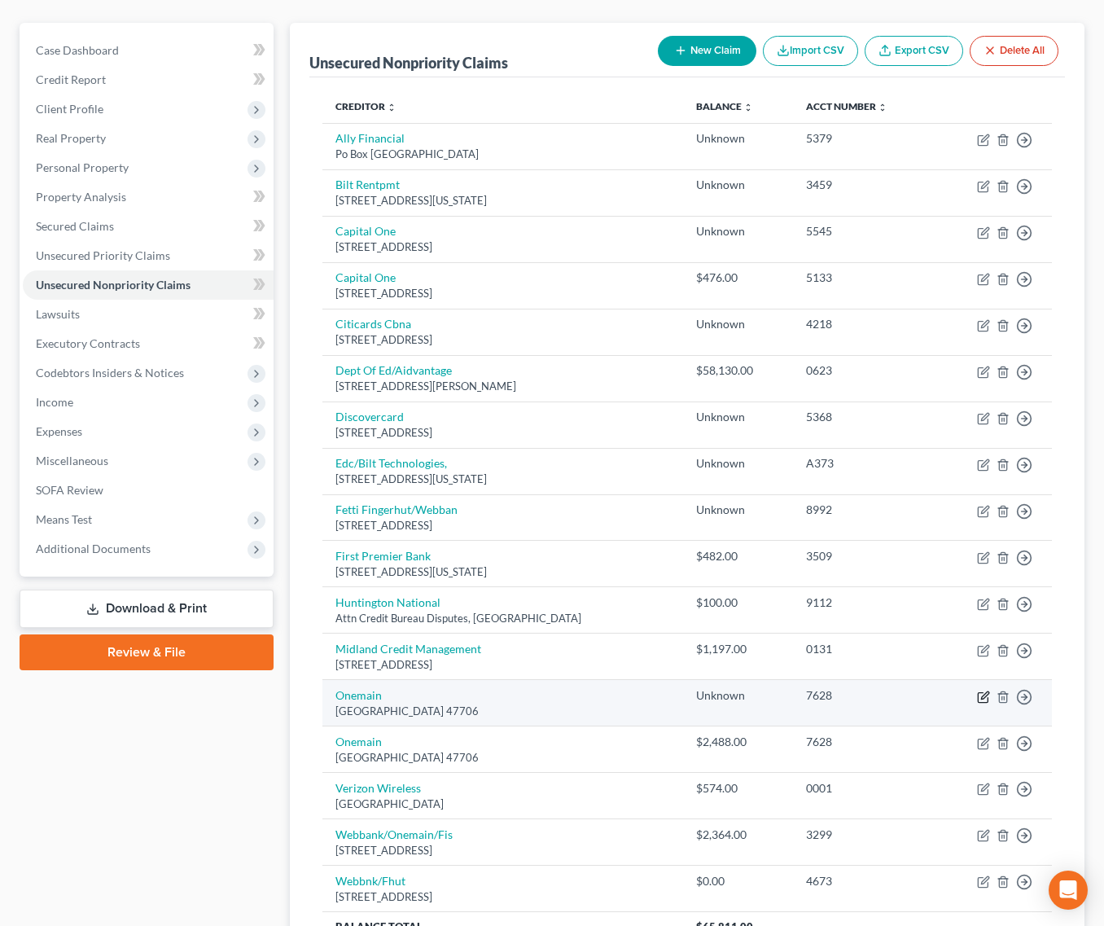
click at [989, 691] on icon "button" at bounding box center [984, 694] width 7 height 7
select select "15"
select select "0"
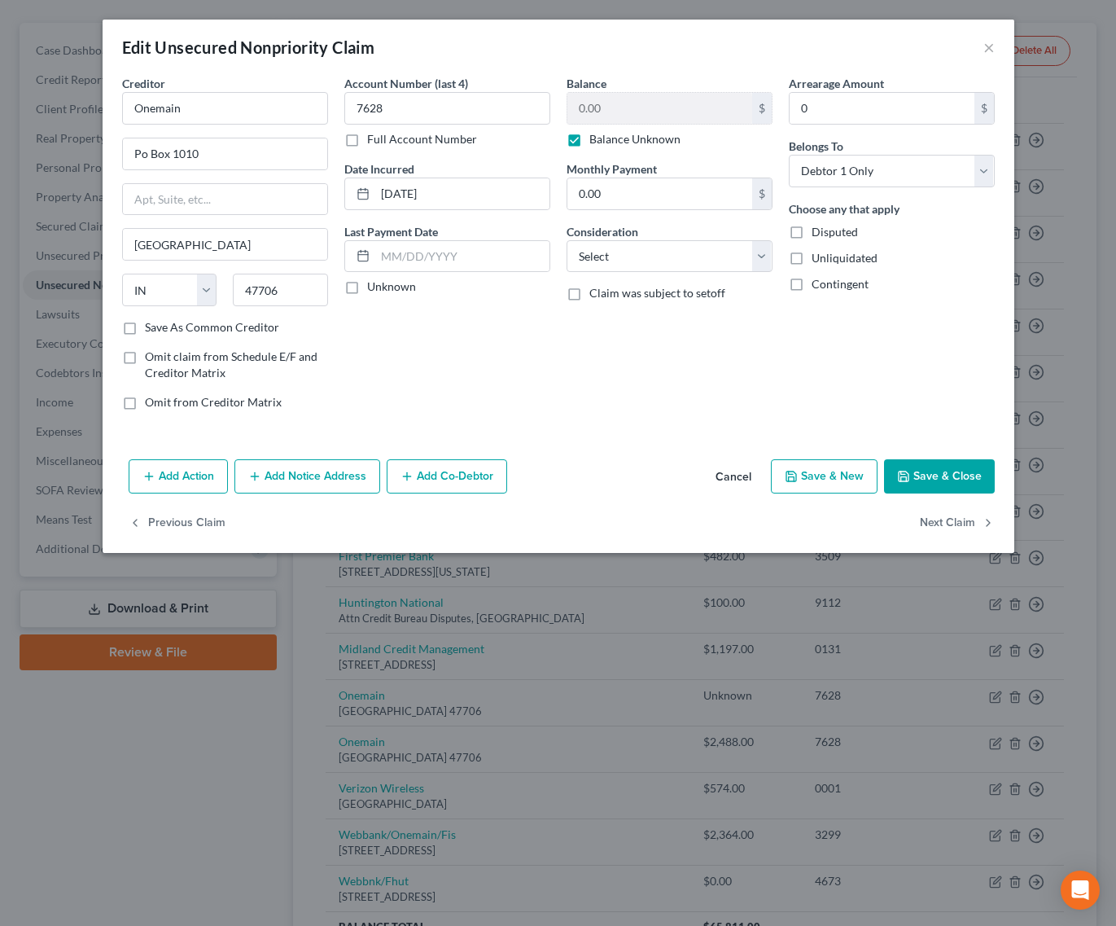
click at [634, 143] on label "Balance Unknown" at bounding box center [635, 139] width 91 height 16
click at [607, 142] on input "Balance Unknown" at bounding box center [601, 136] width 11 height 11
checkbox input "false"
type input "7"
click at [696, 106] on input "text" at bounding box center [660, 108] width 185 height 31
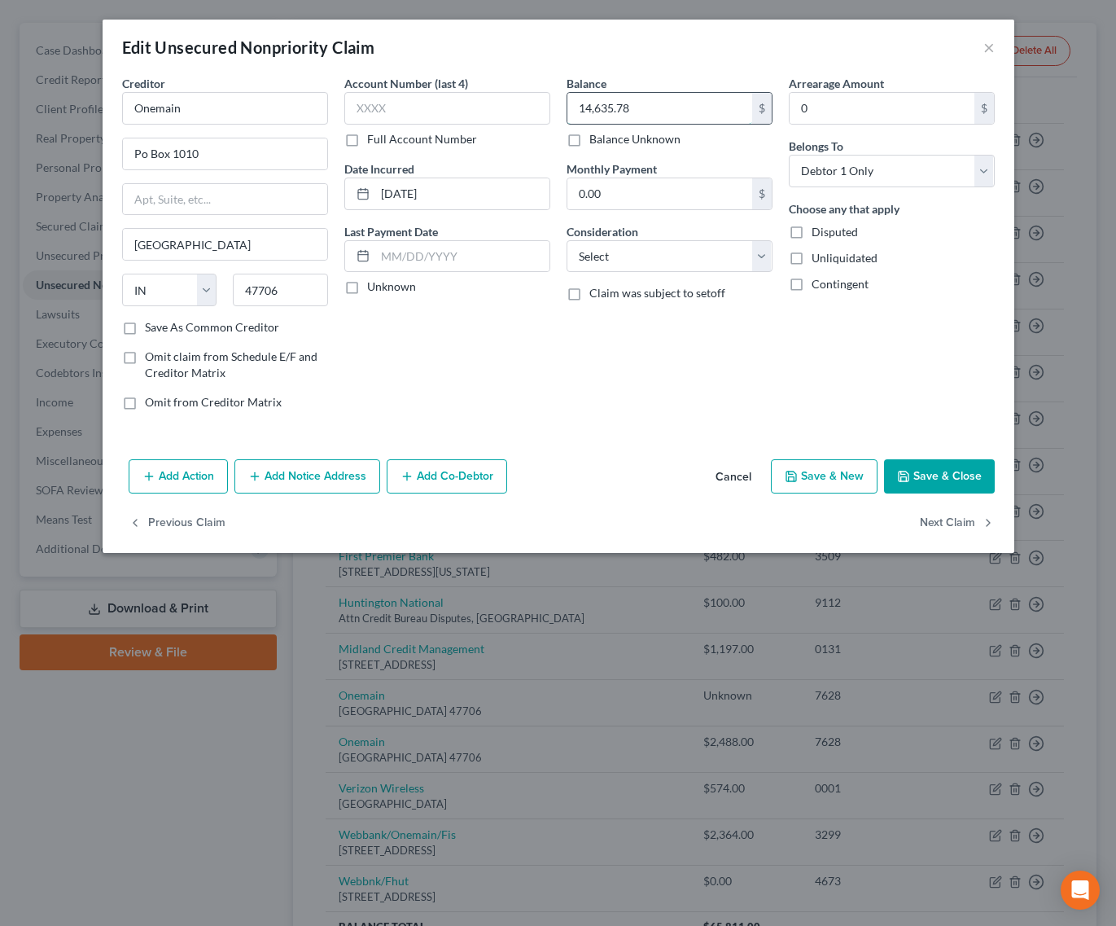
type input "14,635.78"
click at [180, 467] on button "Add Action" at bounding box center [178, 476] width 99 height 34
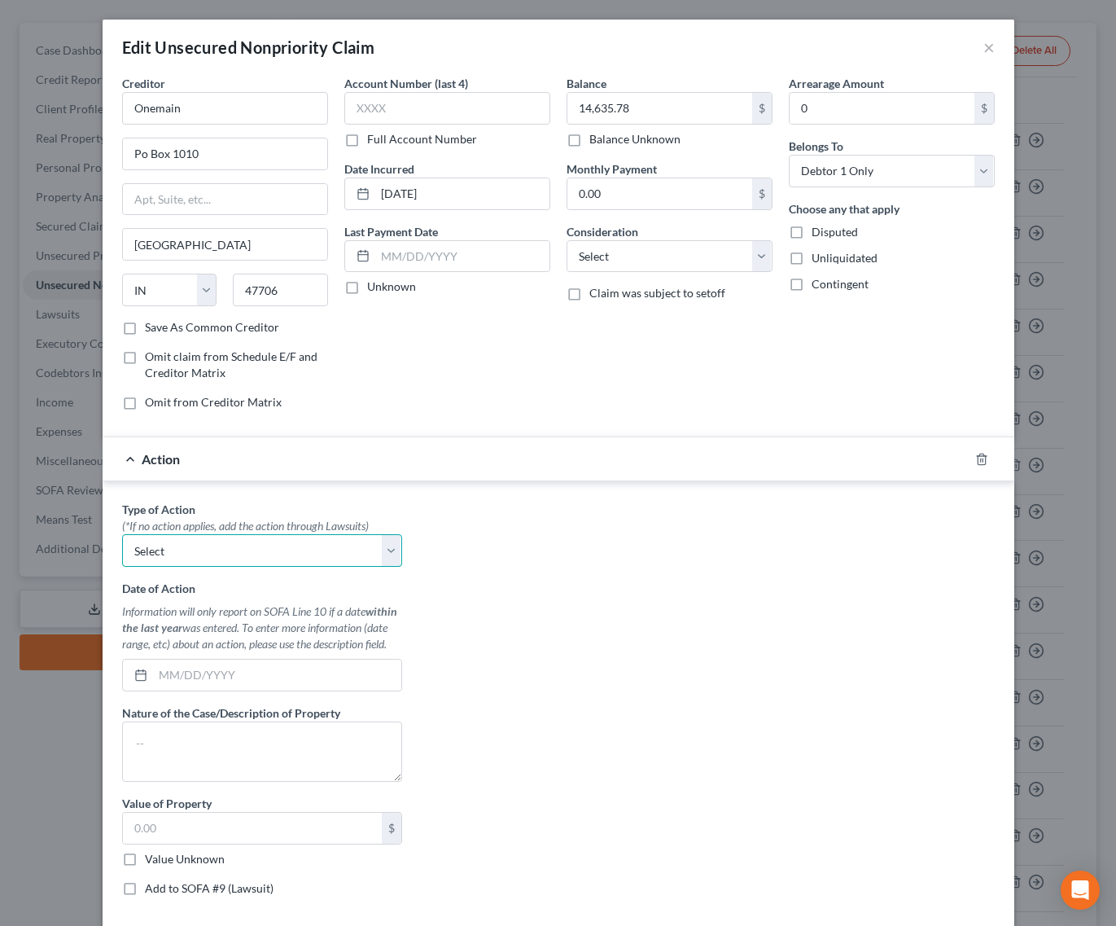
click at [384, 551] on select "Select Repossession Garnishment Foreclosure Personal Injury Attached, Seized, O…" at bounding box center [262, 550] width 280 height 33
select select "1"
click at [122, 534] on select "Select Repossession Garnishment Foreclosure Personal Injury Attached, Seized, O…" at bounding box center [262, 550] width 280 height 33
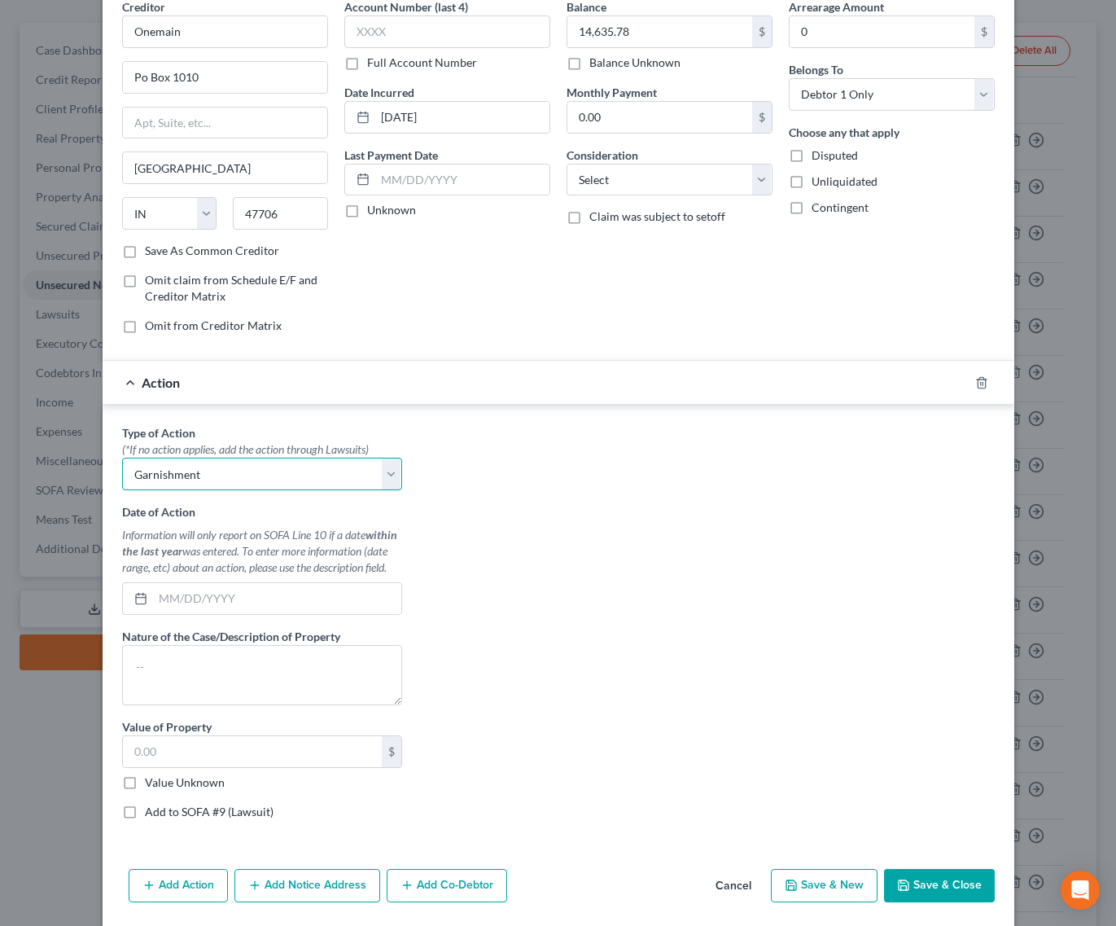
scroll to position [149, 0]
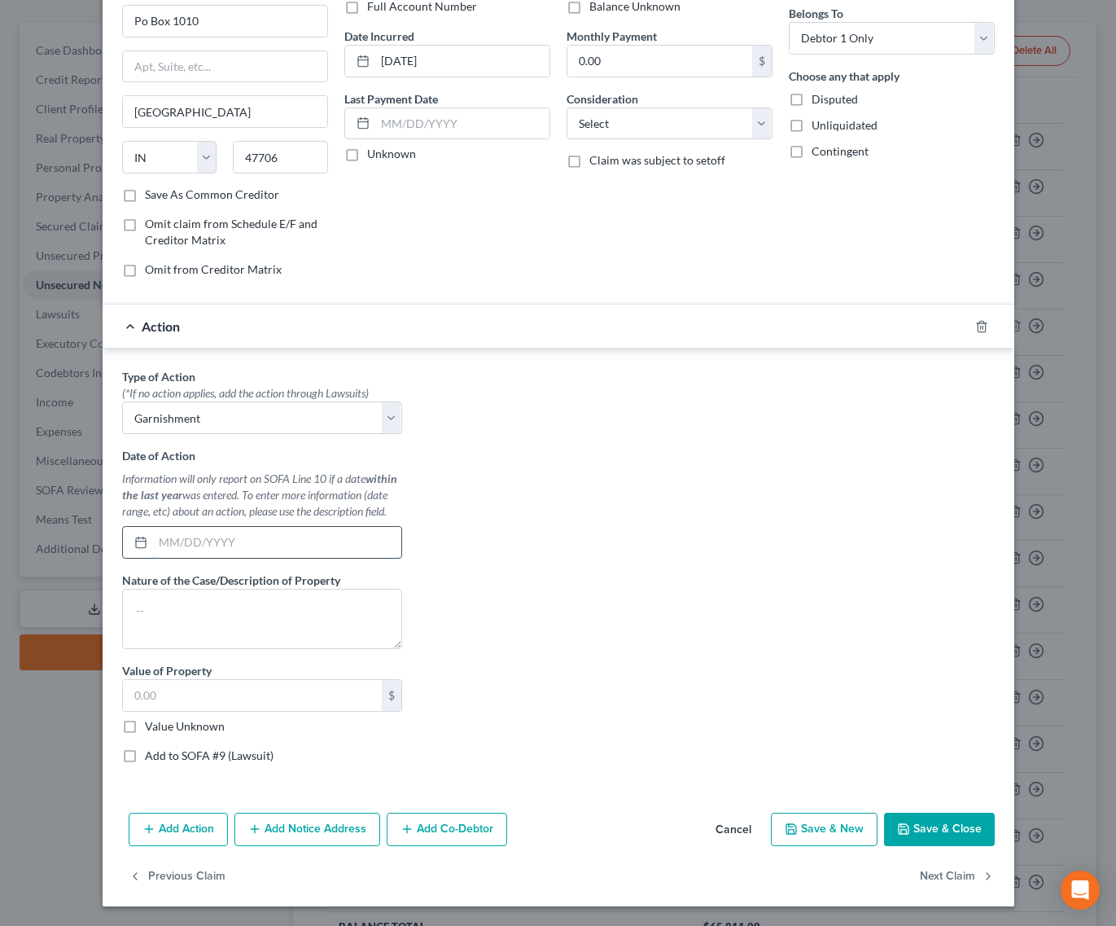
click at [287, 541] on input "text" at bounding box center [277, 542] width 248 height 31
type textarea "Collections"
click at [145, 758] on label "Add to SOFA #9 (Lawsuit)" at bounding box center [209, 756] width 129 height 16
click at [151, 758] on input "Add to SOFA #9 (Lawsuit)" at bounding box center [156, 753] width 11 height 11
checkbox input "true"
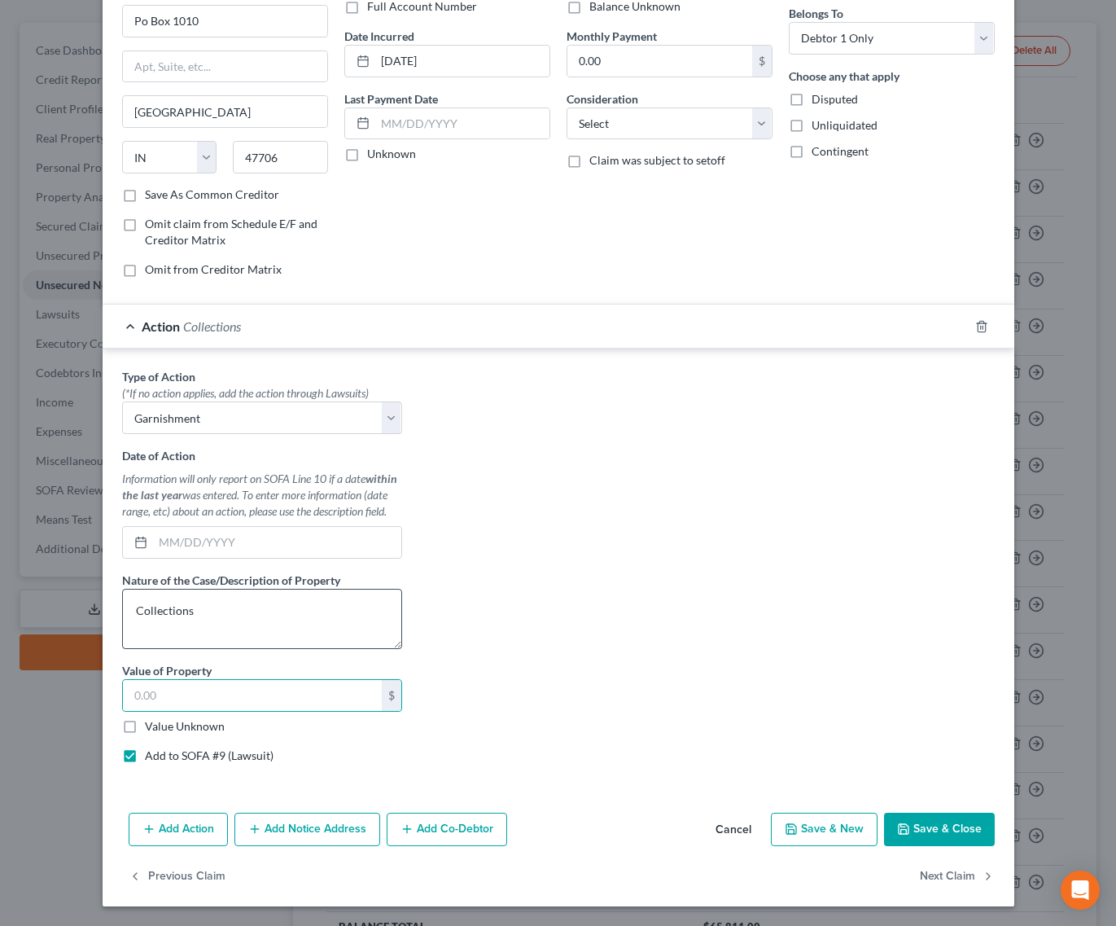
select select "0"
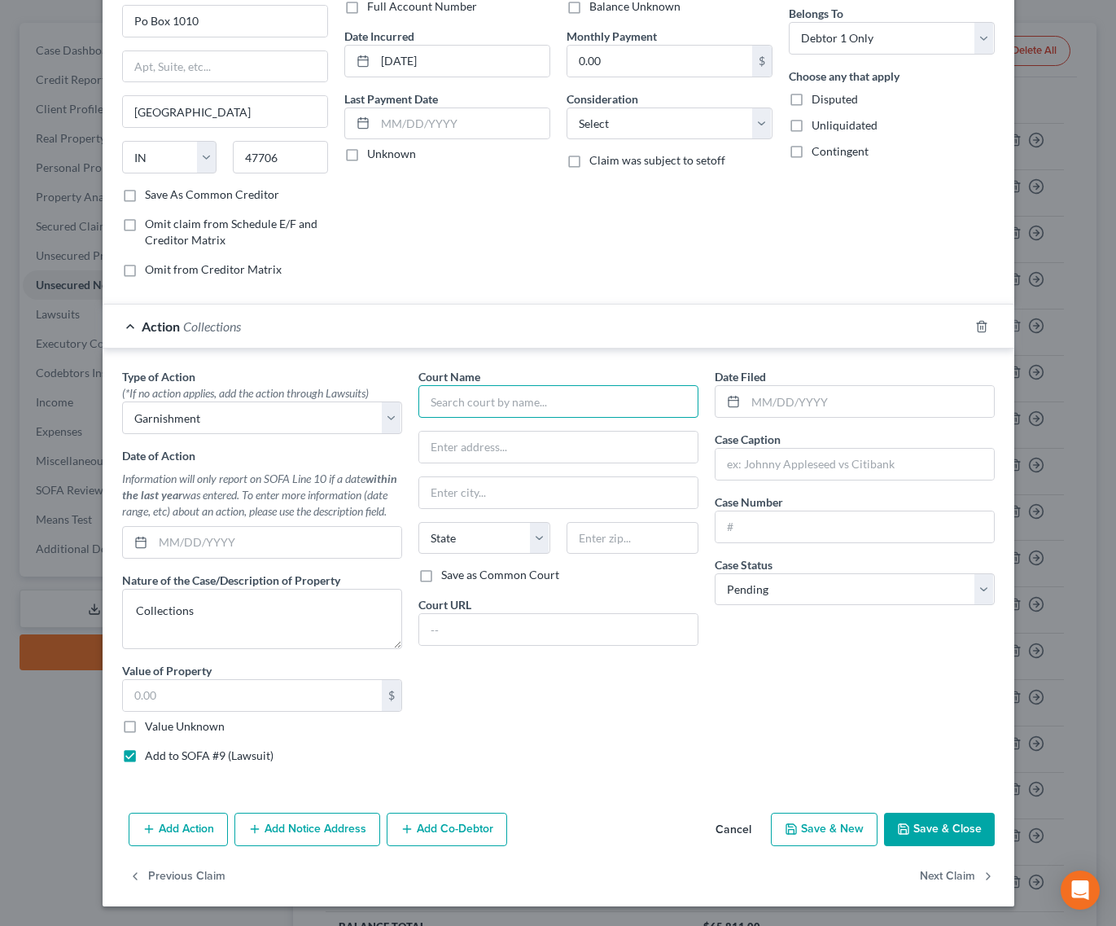
click at [564, 388] on input "text" at bounding box center [559, 401] width 280 height 33
type input "Jefferson County Court"
type input "[STREET_ADDRESS]"
type input "Golden"
select select "5"
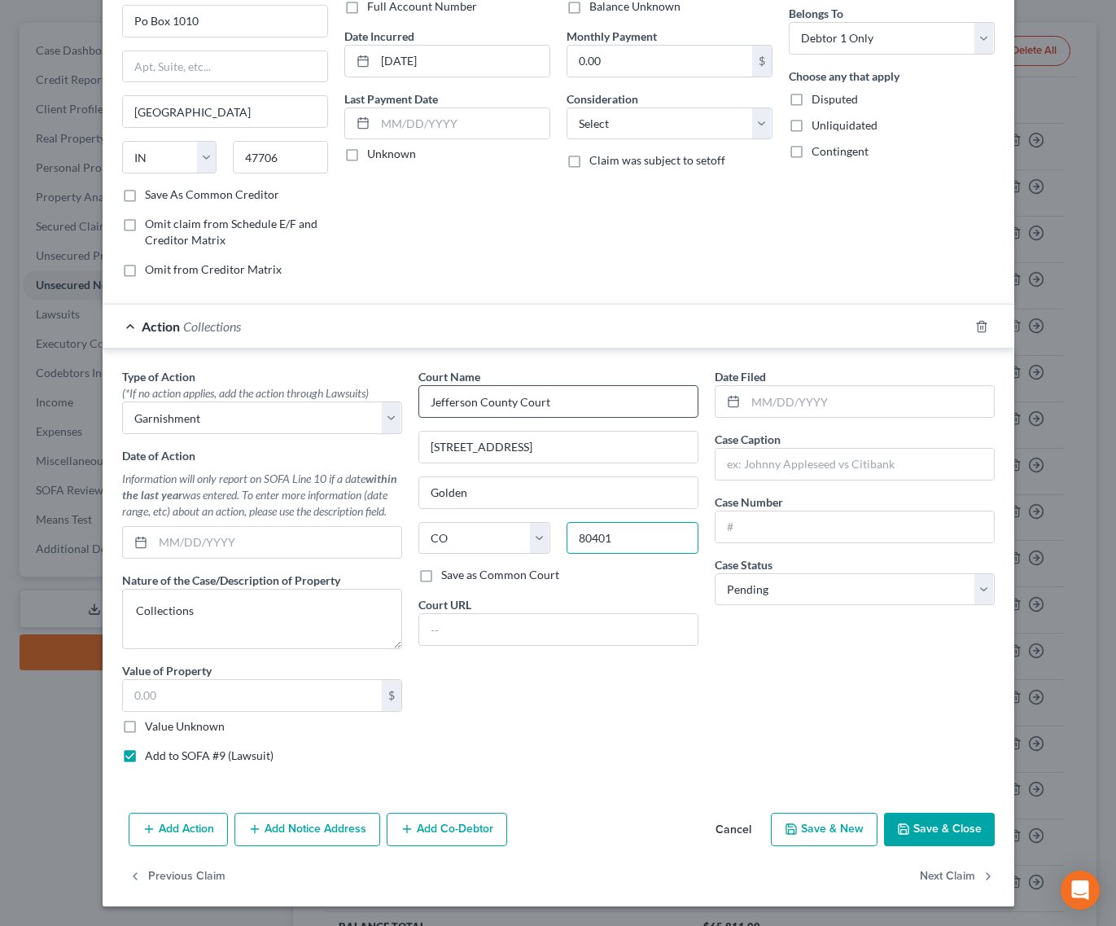
type input "80401"
click at [849, 393] on input "text" at bounding box center [870, 401] width 248 height 31
type input "OneMain Financial Group LLC v [PERSON_NAME]"
click at [779, 515] on input "text" at bounding box center [855, 526] width 279 height 31
type input "2023C34848"
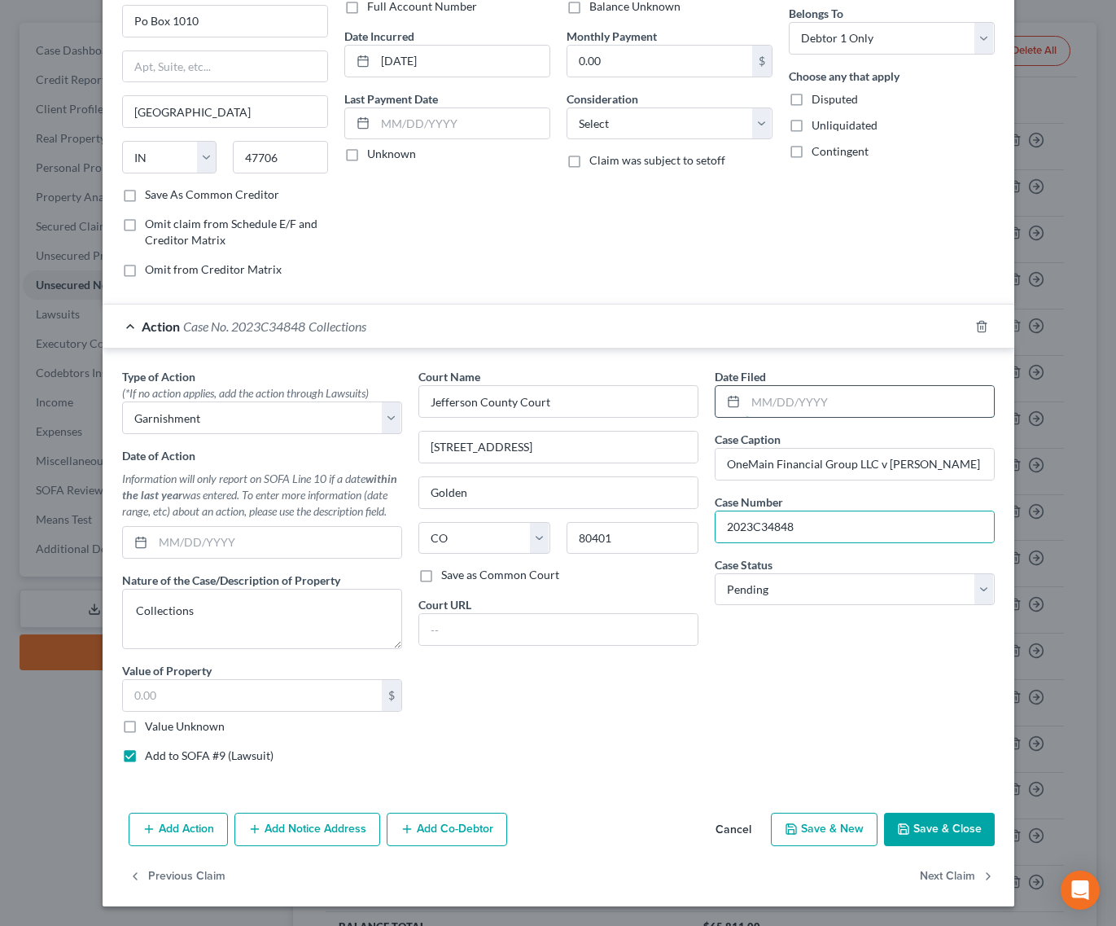
click at [784, 386] on input "text" at bounding box center [870, 401] width 248 height 31
type input "[DATE]"
click at [348, 553] on input "text" at bounding box center [277, 542] width 248 height 31
click at [283, 542] on input "text" at bounding box center [277, 542] width 248 height 31
type input "[DATE]"
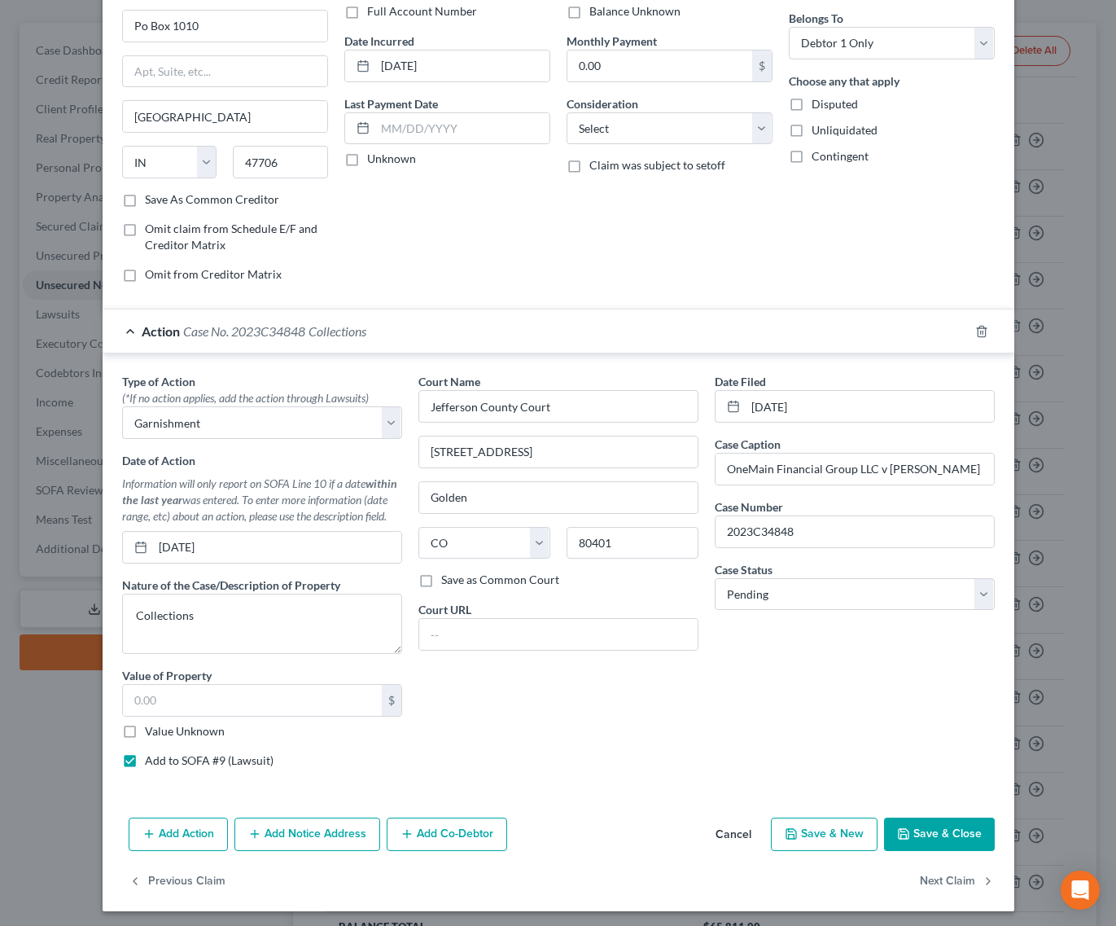
scroll to position [150, 0]
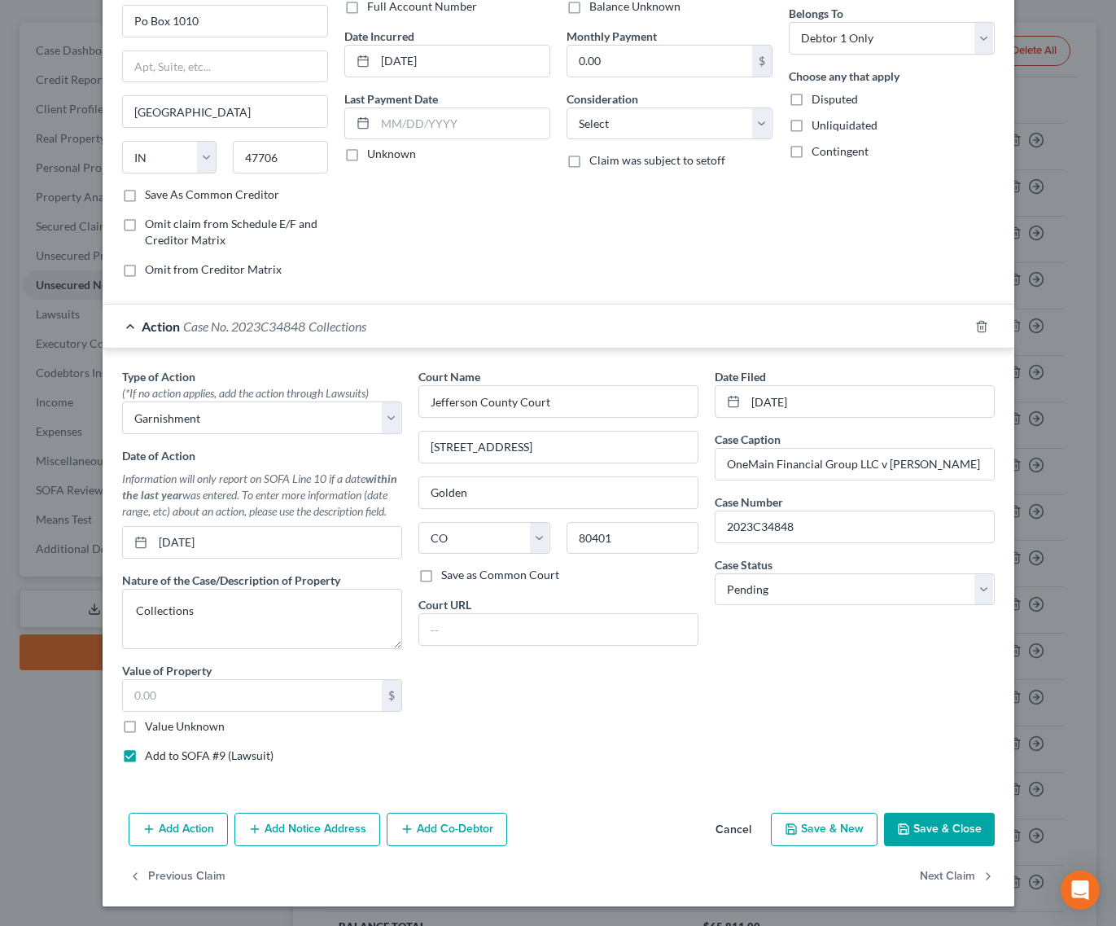
click at [310, 828] on button "Add Notice Address" at bounding box center [308, 830] width 146 height 34
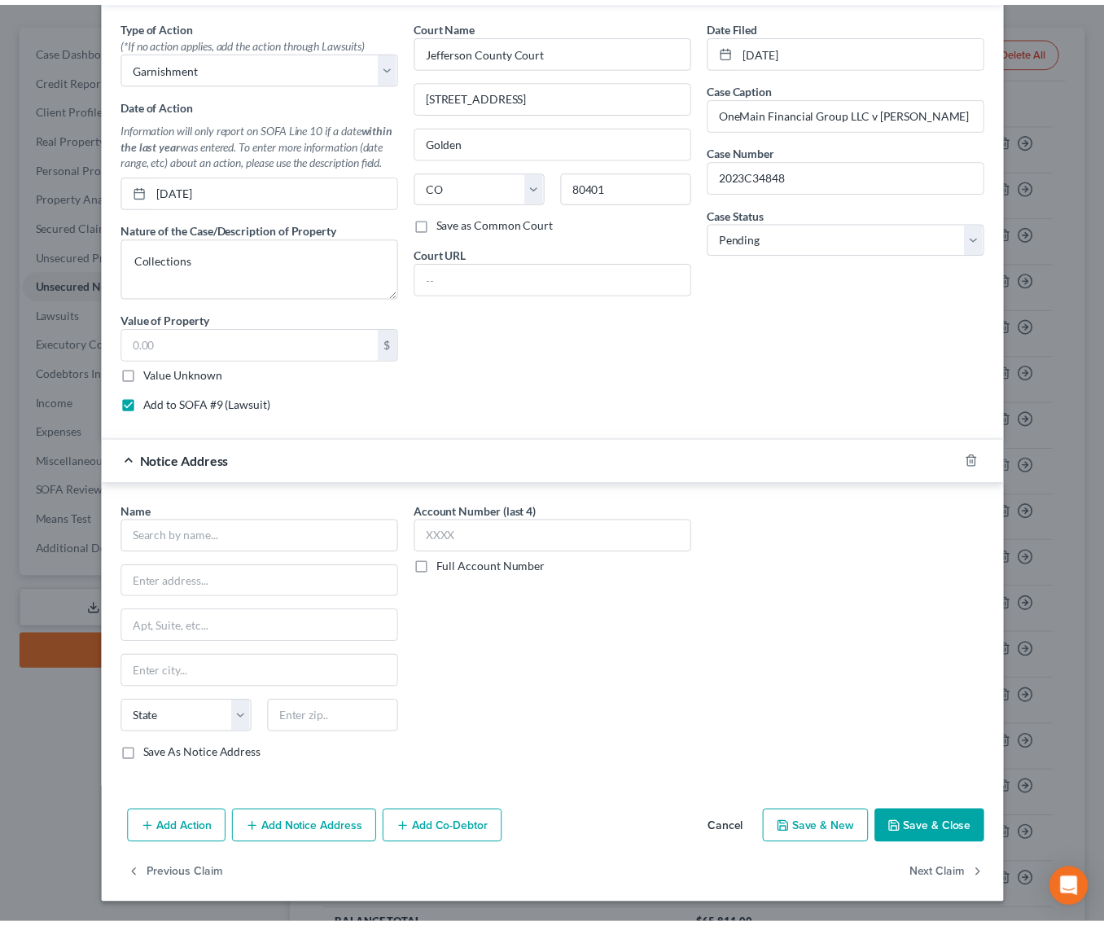
scroll to position [501, 0]
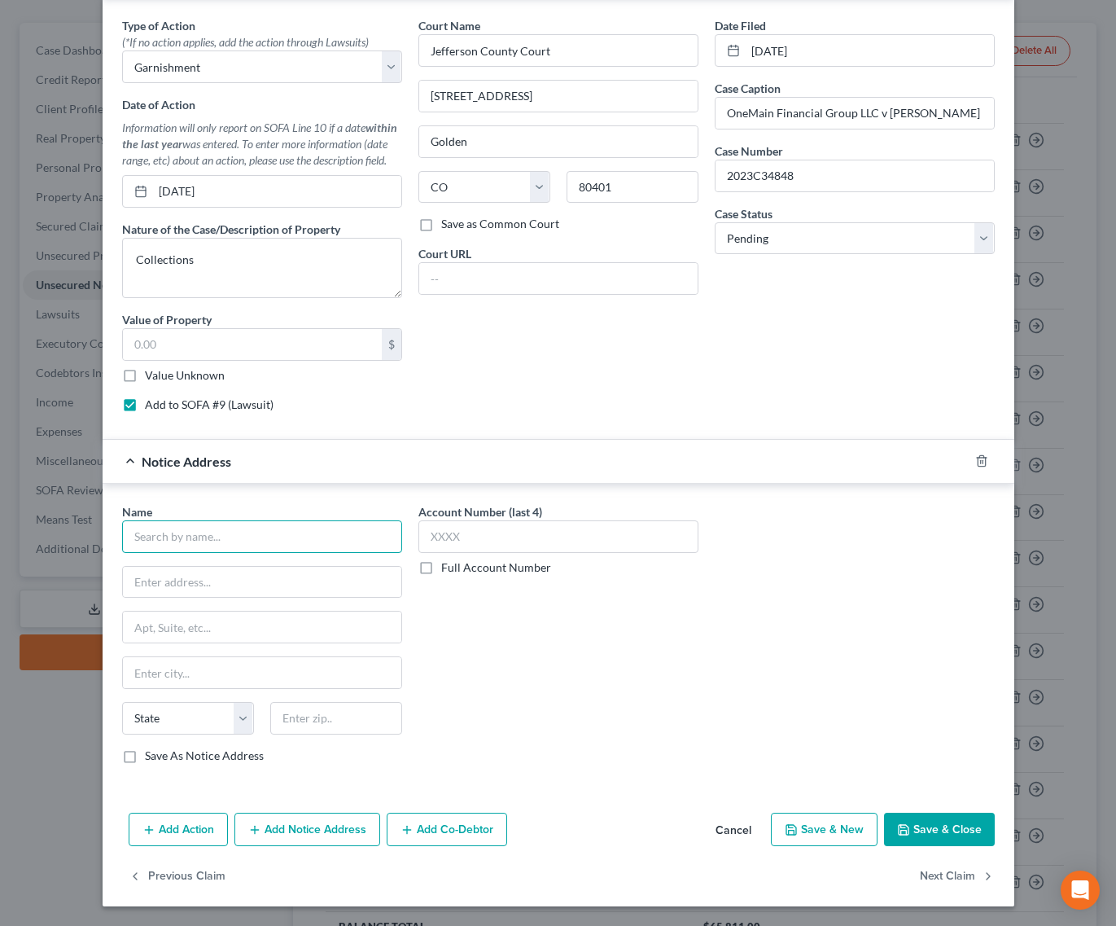
click at [266, 535] on input "text" at bounding box center [262, 536] width 280 height 33
type input "[PERSON_NAME]"
type input "Mountain Peak Law Group, PC"
type input "[STREET_ADDRESS]"
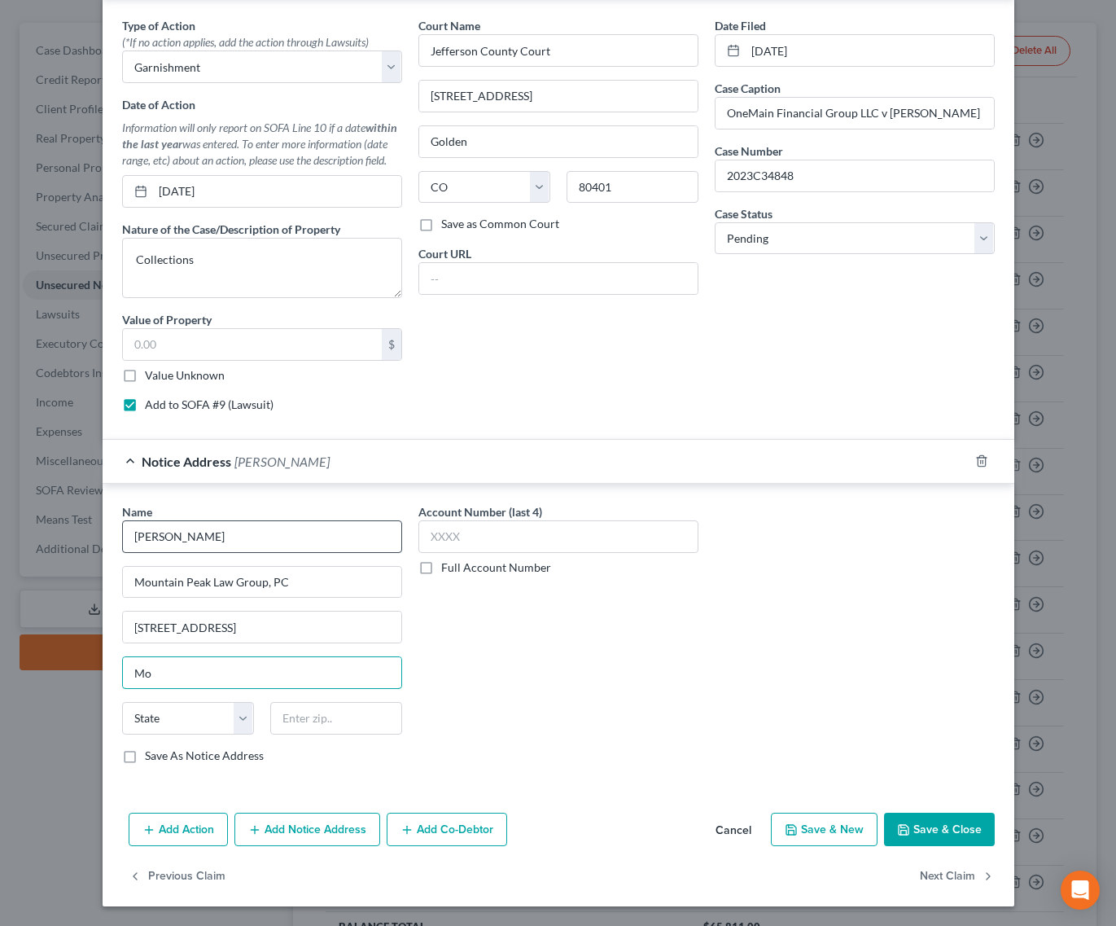
type input "M"
type input "[PERSON_NAME]"
select select "37"
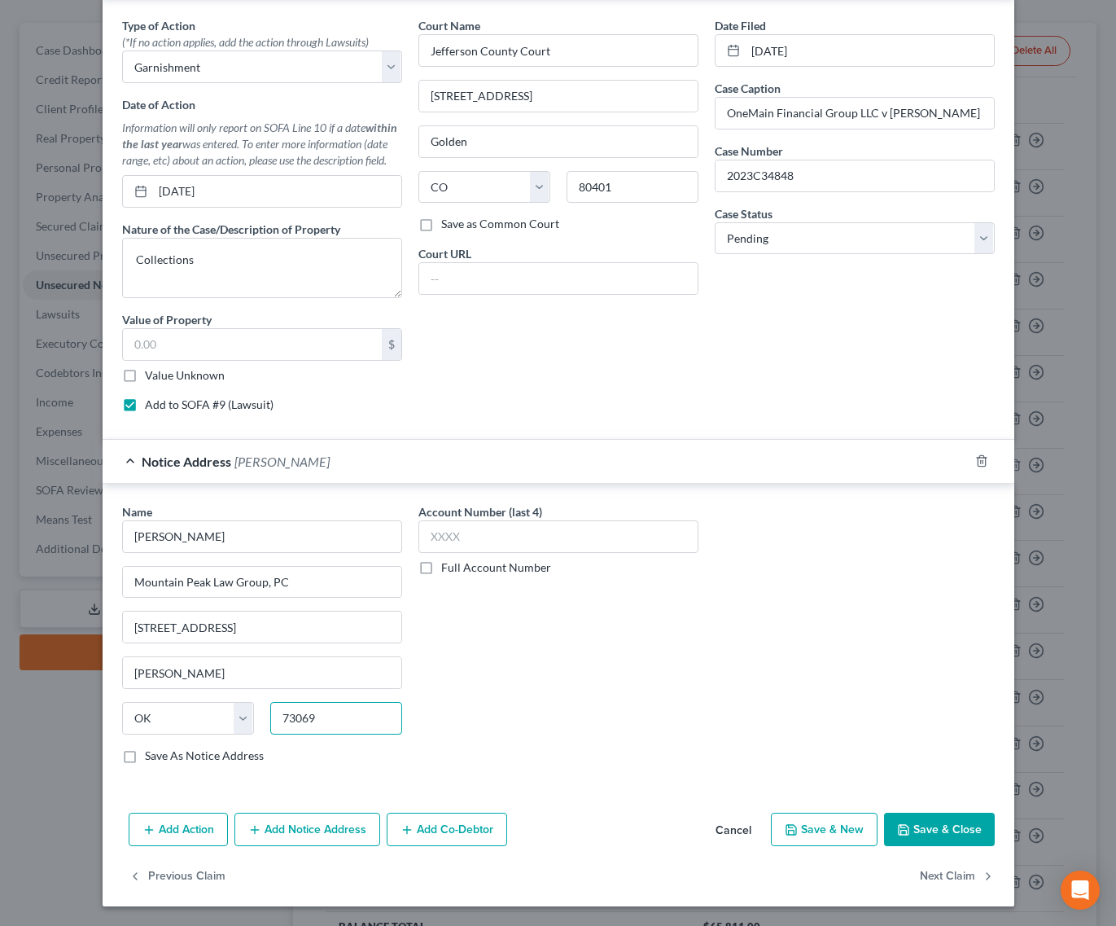
type input "73069"
click at [945, 831] on button "Save & Close" at bounding box center [939, 830] width 111 height 34
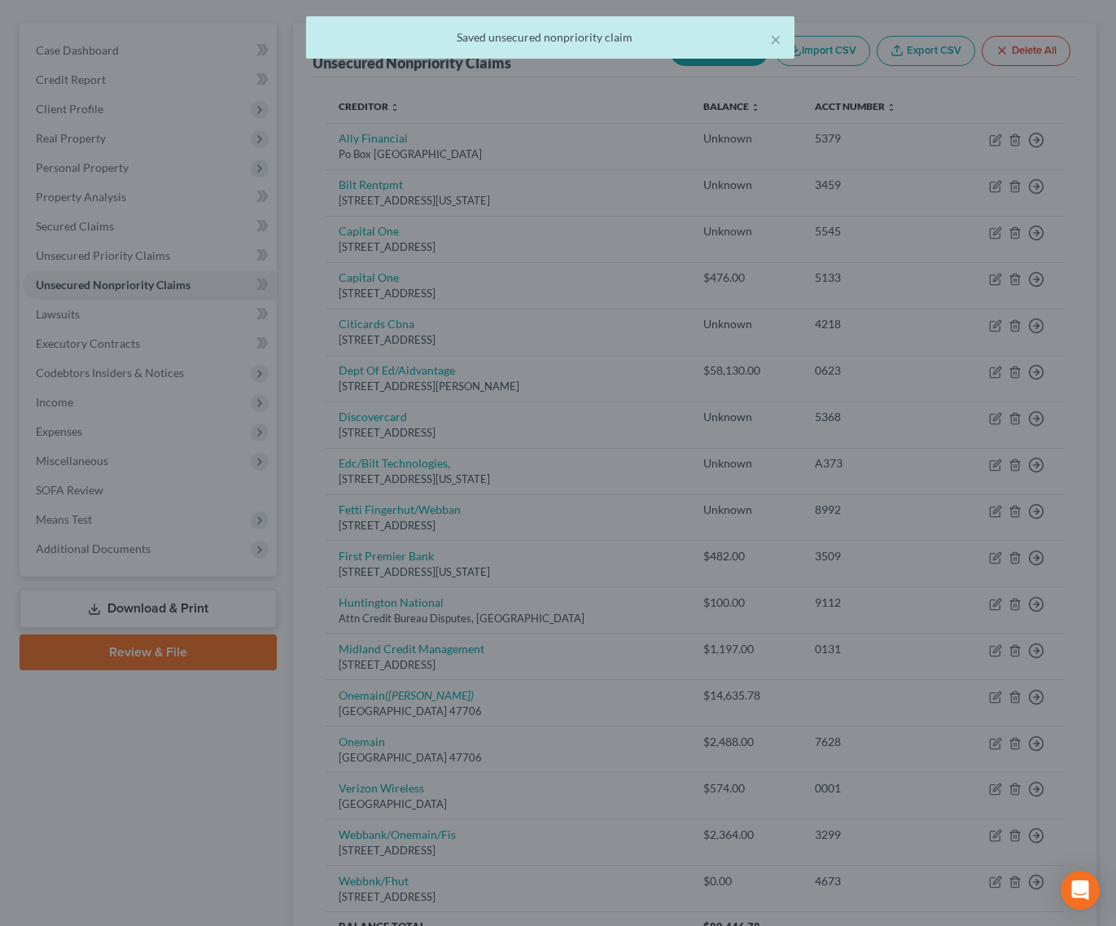
scroll to position [0, 0]
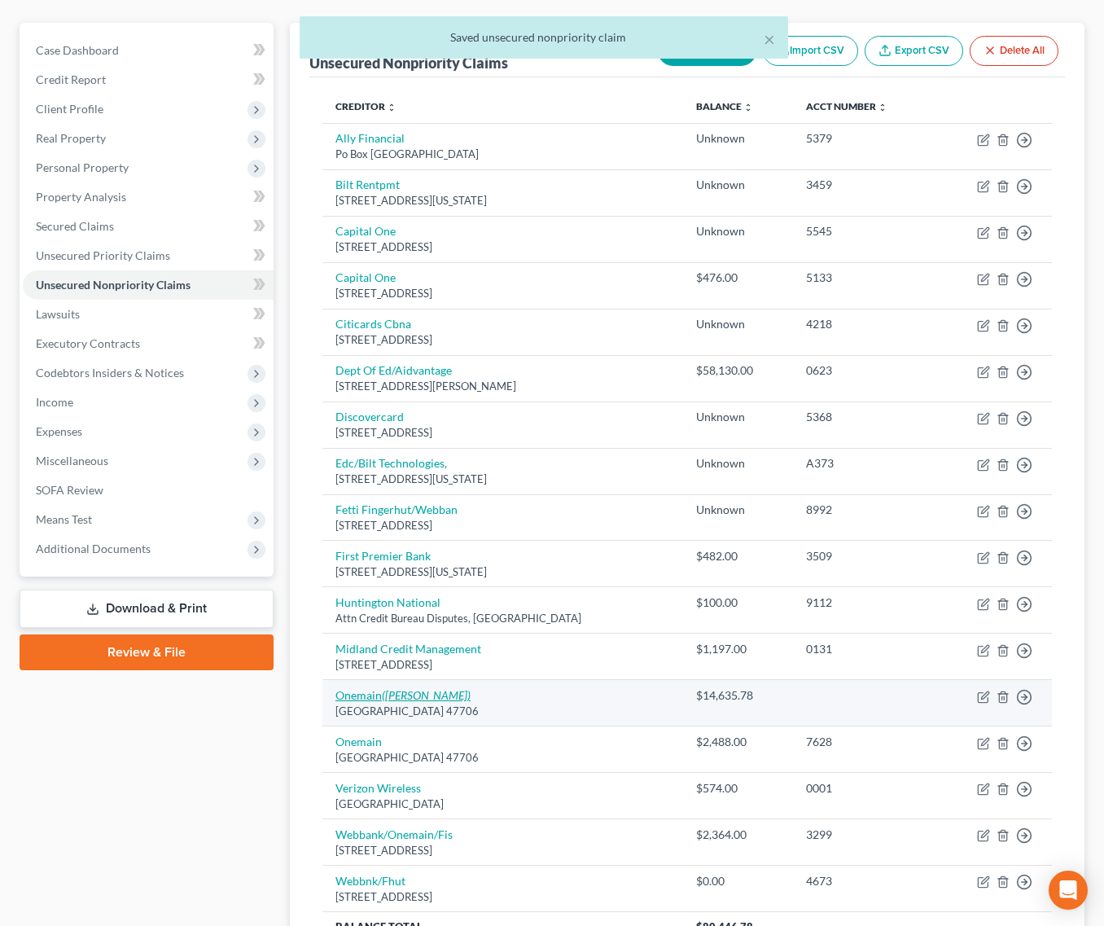
click at [414, 688] on icon "([PERSON_NAME])" at bounding box center [426, 695] width 89 height 14
select select "15"
select select "0"
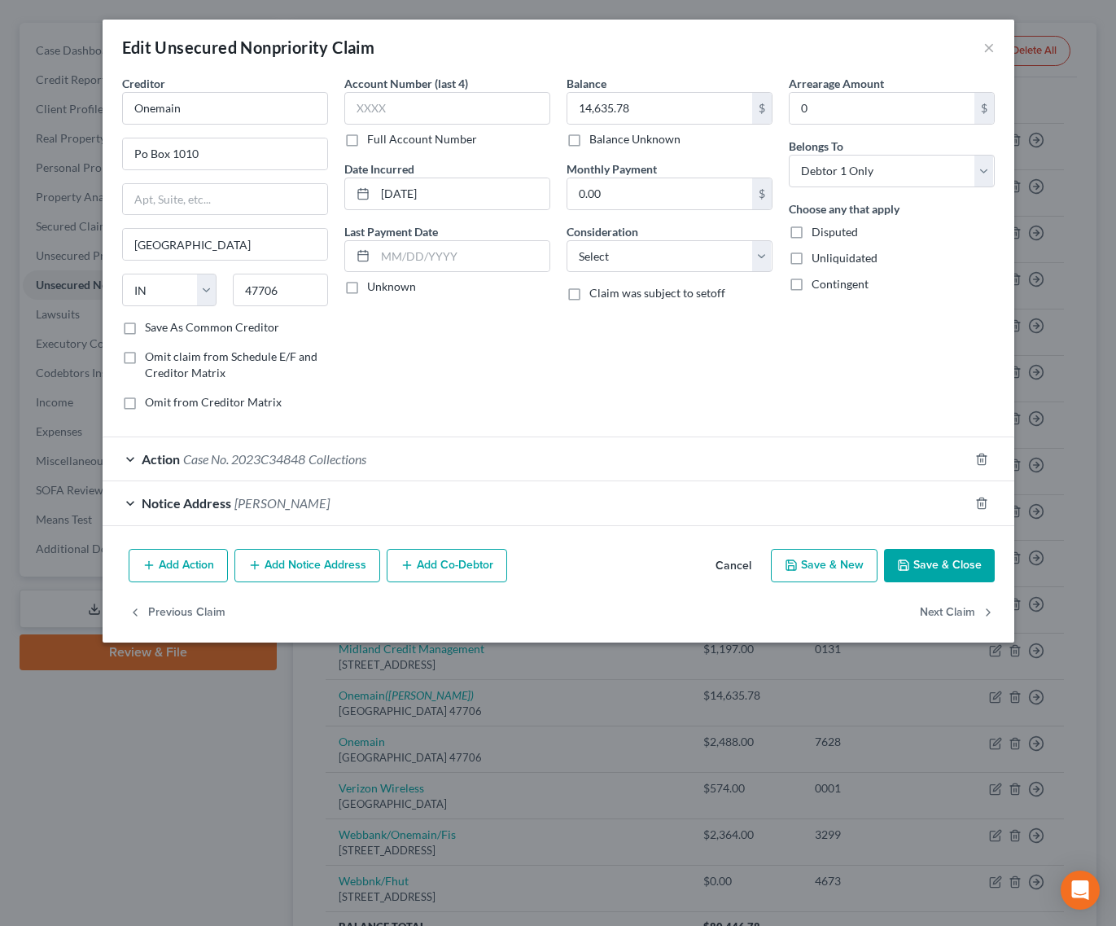
click at [329, 462] on span "Collections" at bounding box center [338, 458] width 58 height 15
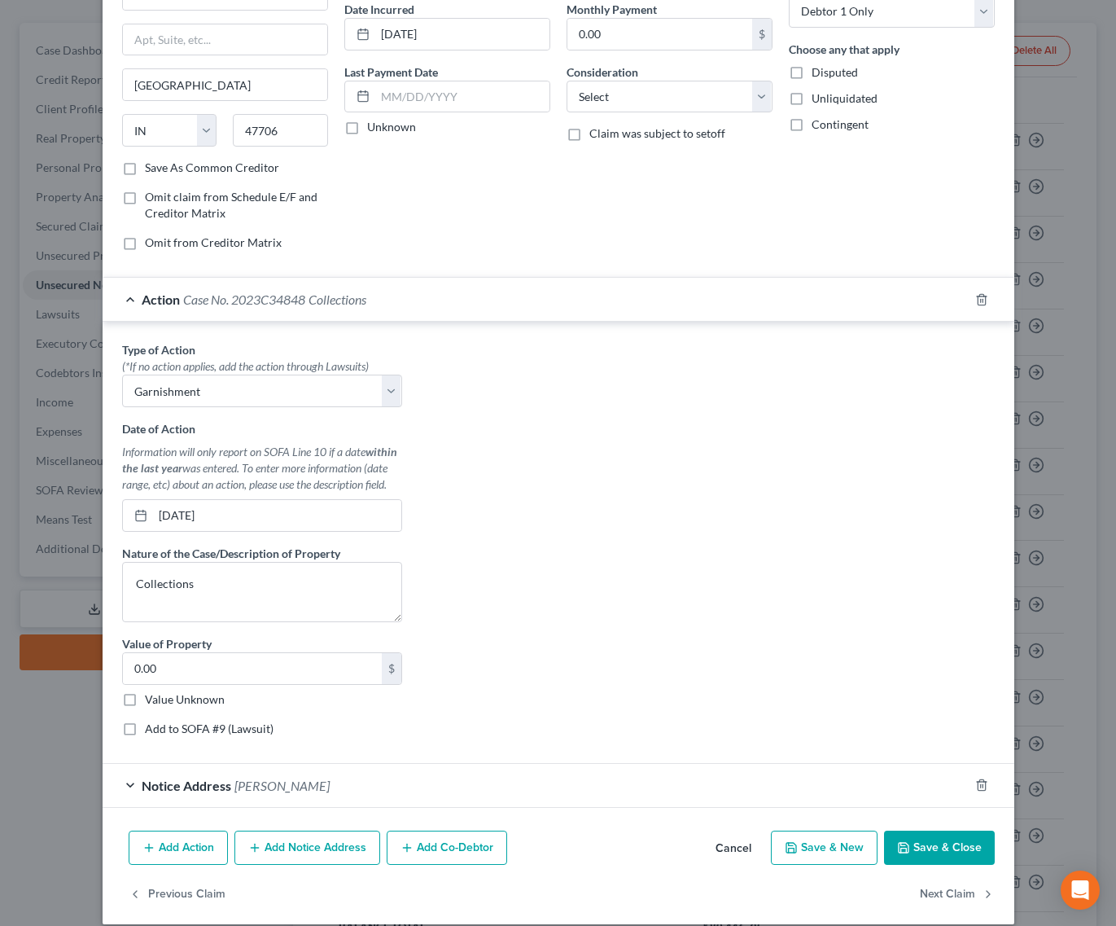
scroll to position [195, 0]
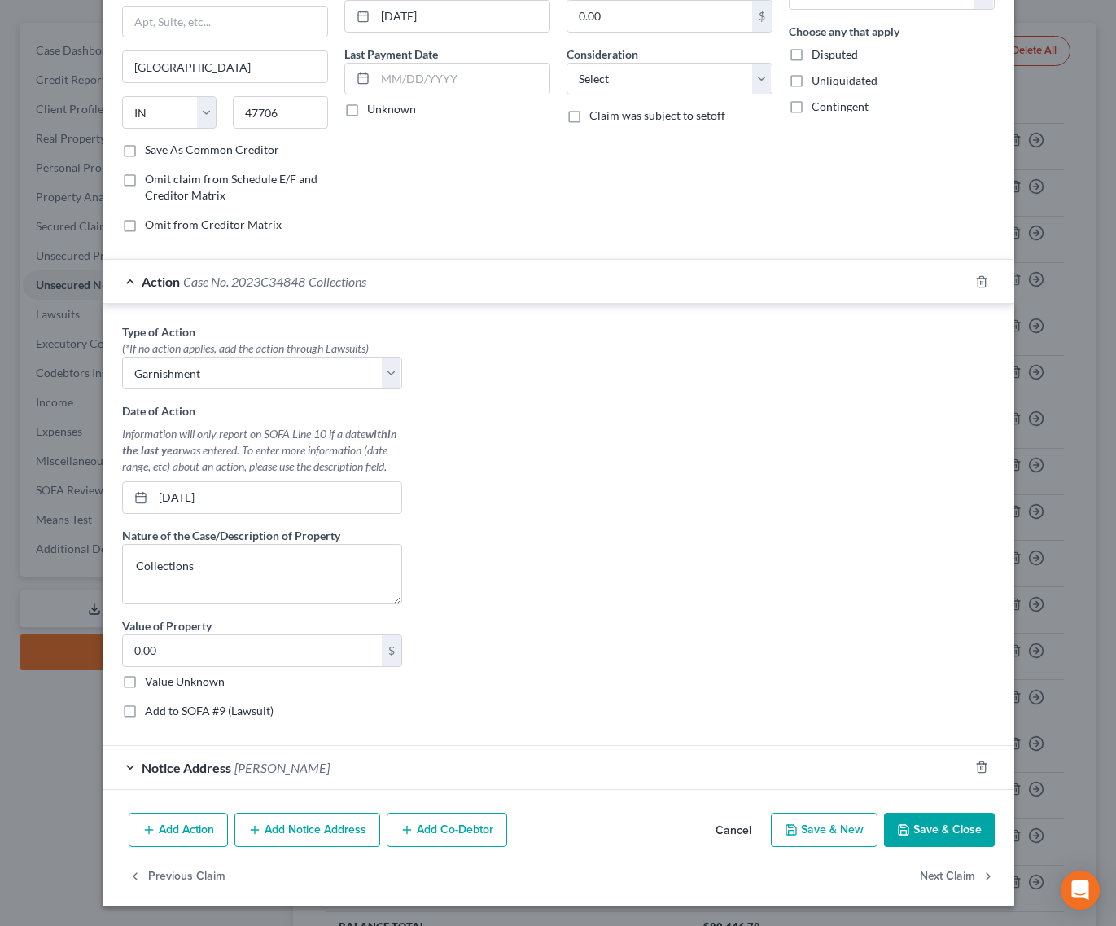
click at [138, 710] on div "Add to SOFA #9 (Lawsuit)" at bounding box center [262, 711] width 280 height 16
click at [145, 713] on label "Add to SOFA #9 (Lawsuit)" at bounding box center [209, 711] width 129 height 16
click at [151, 713] on input "Add to SOFA #9 (Lawsuit)" at bounding box center [156, 708] width 11 height 11
checkbox input "true"
select select "5"
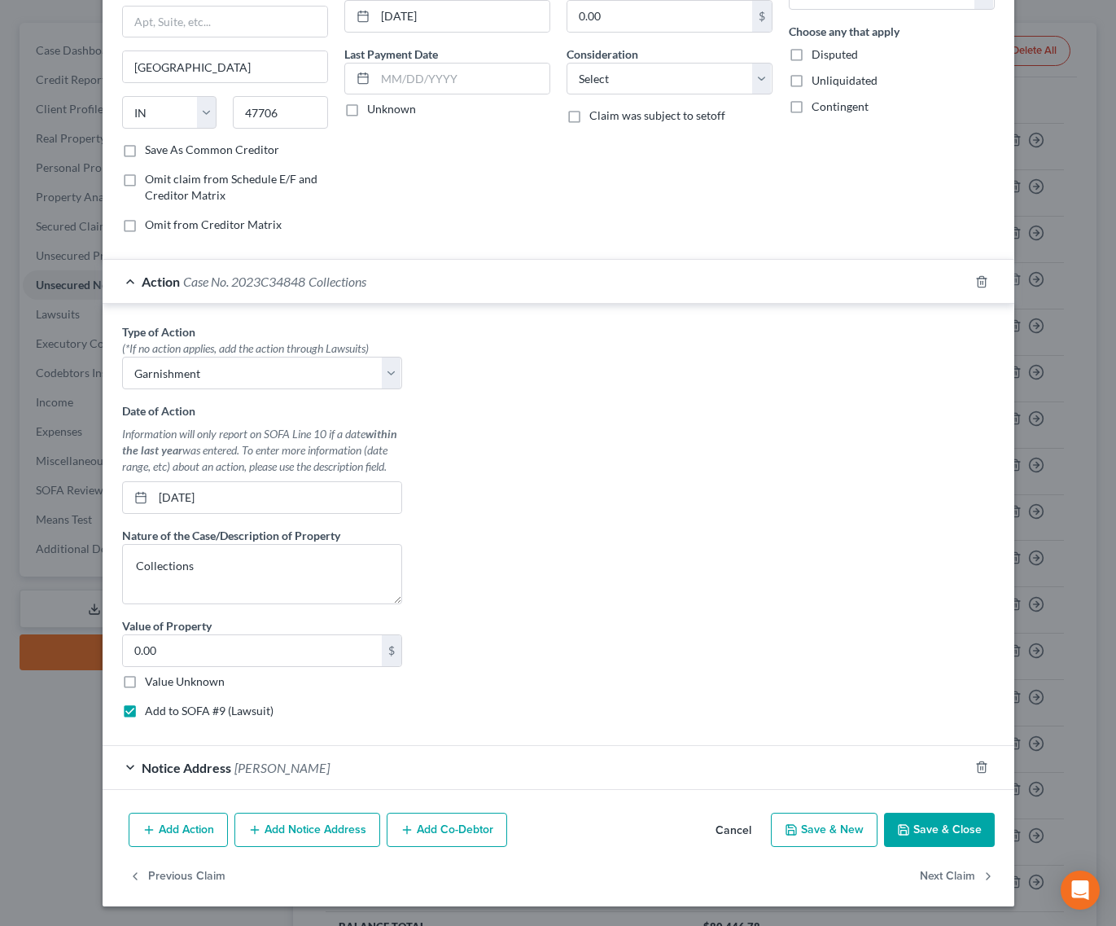
select select "0"
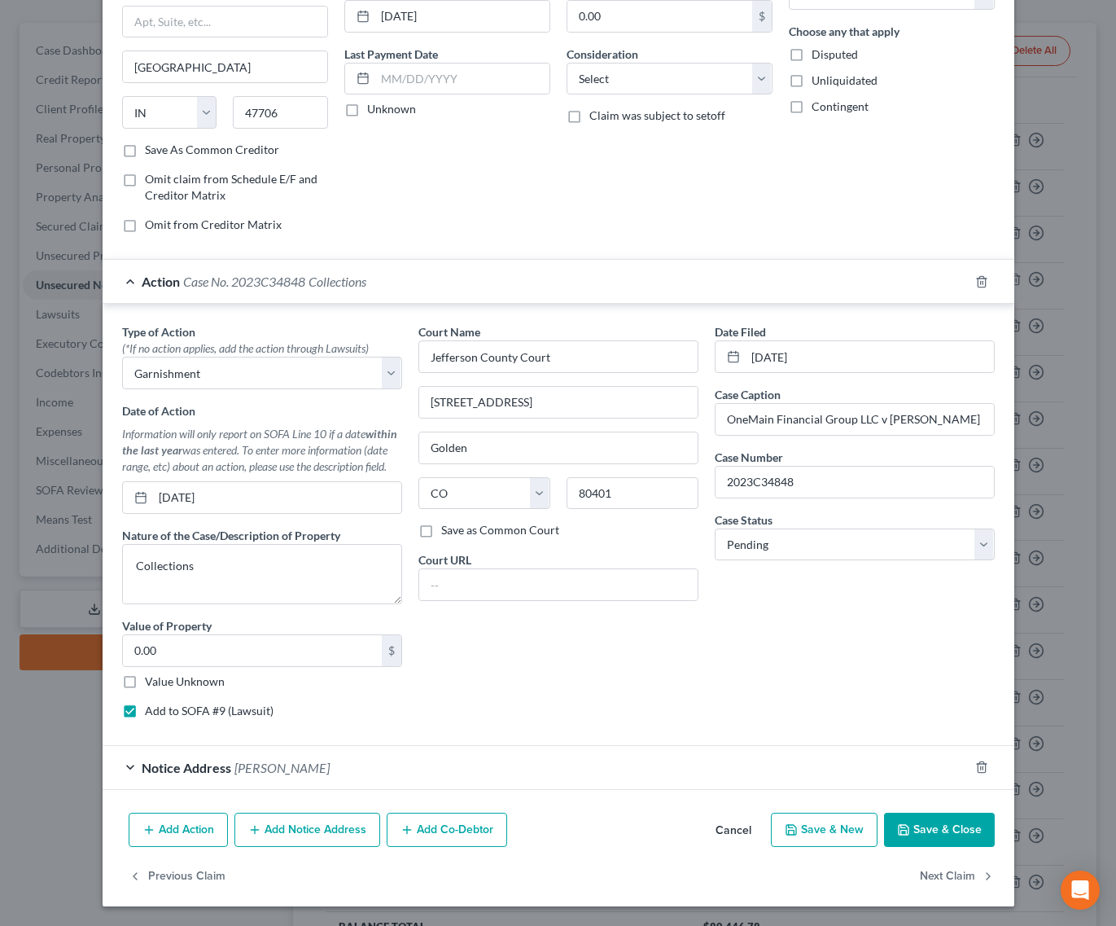
click at [934, 831] on button "Save & Close" at bounding box center [939, 830] width 111 height 34
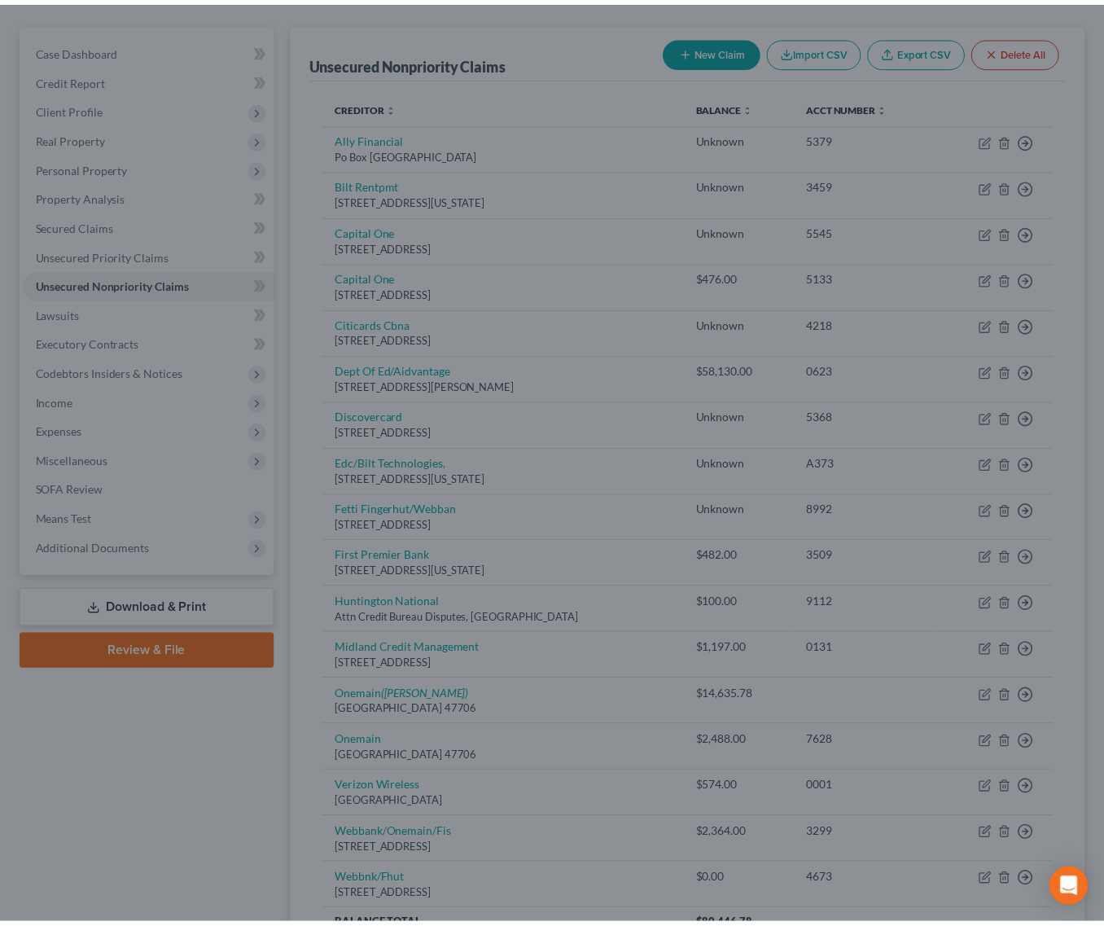
scroll to position [0, 0]
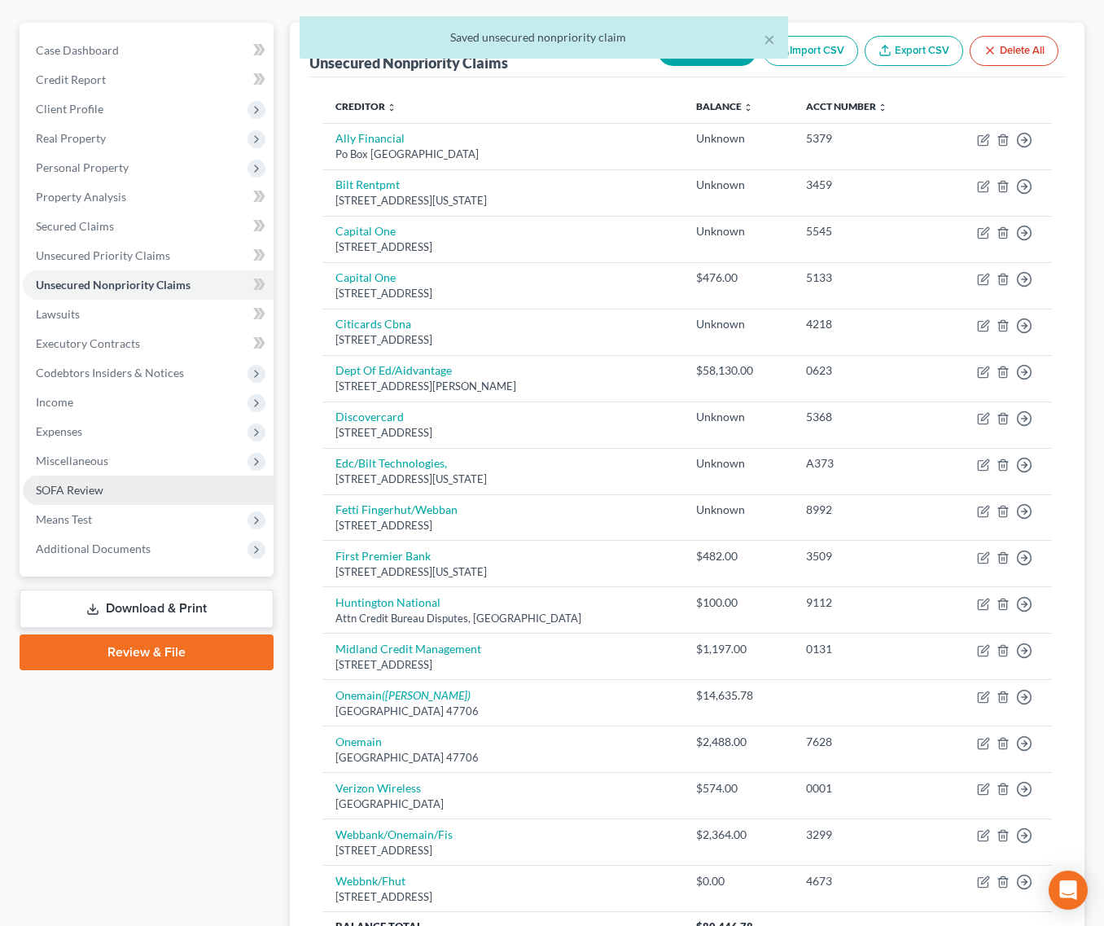
click at [131, 476] on link "SOFA Review" at bounding box center [148, 490] width 251 height 29
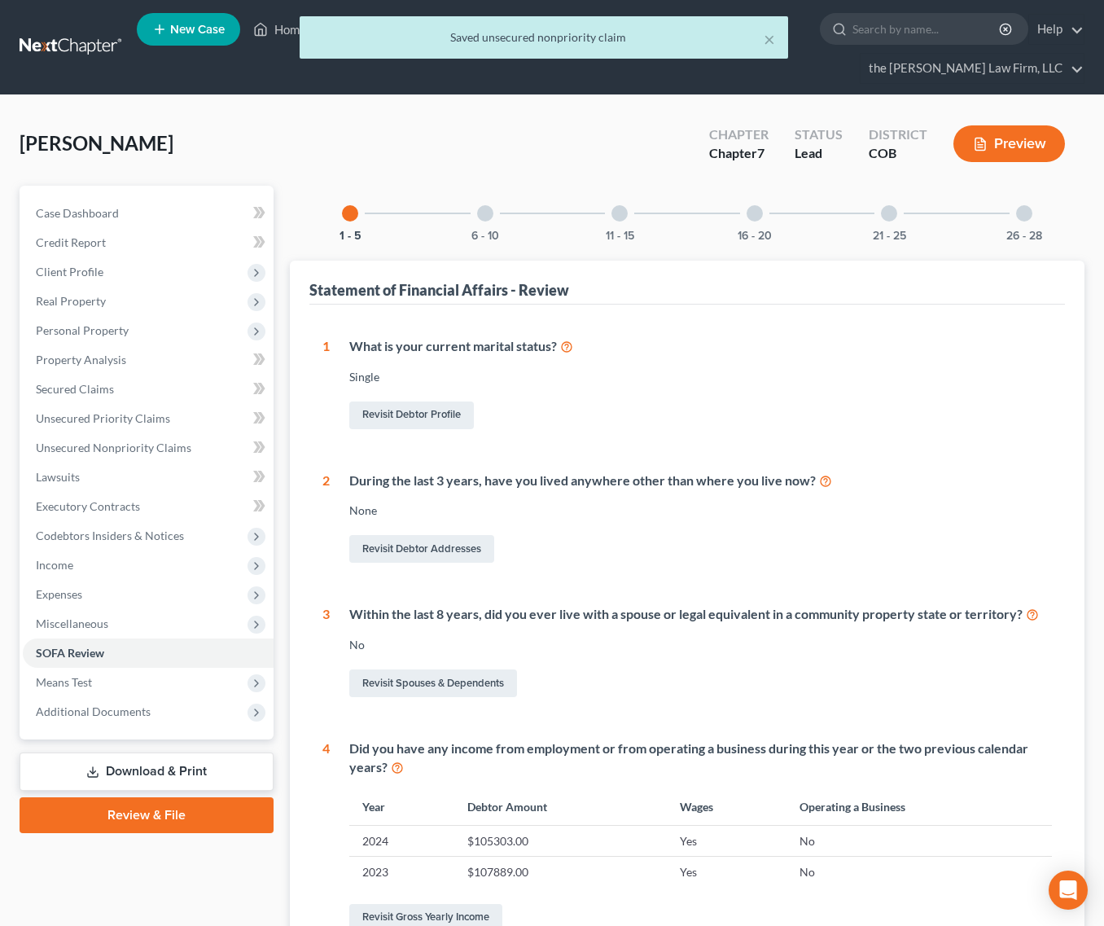
click at [480, 205] on div at bounding box center [485, 213] width 16 height 16
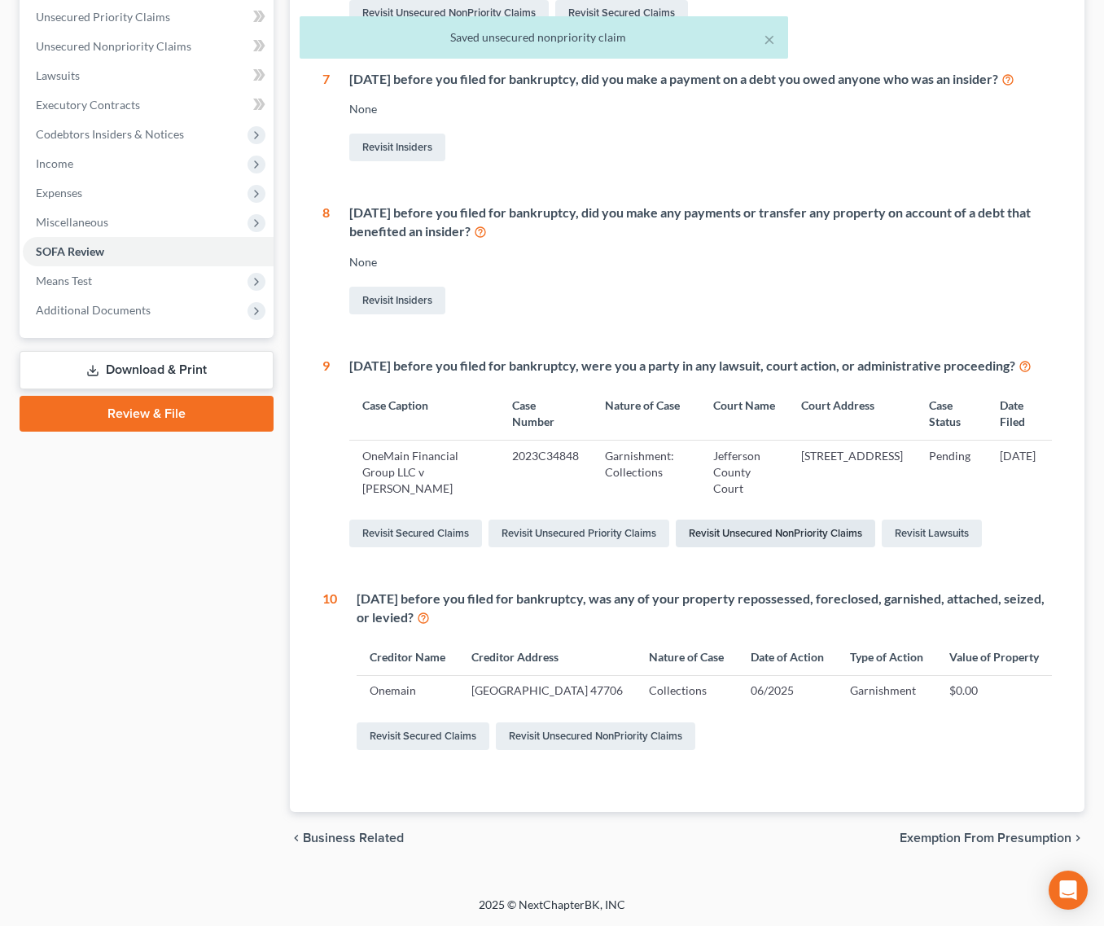
scroll to position [428, 0]
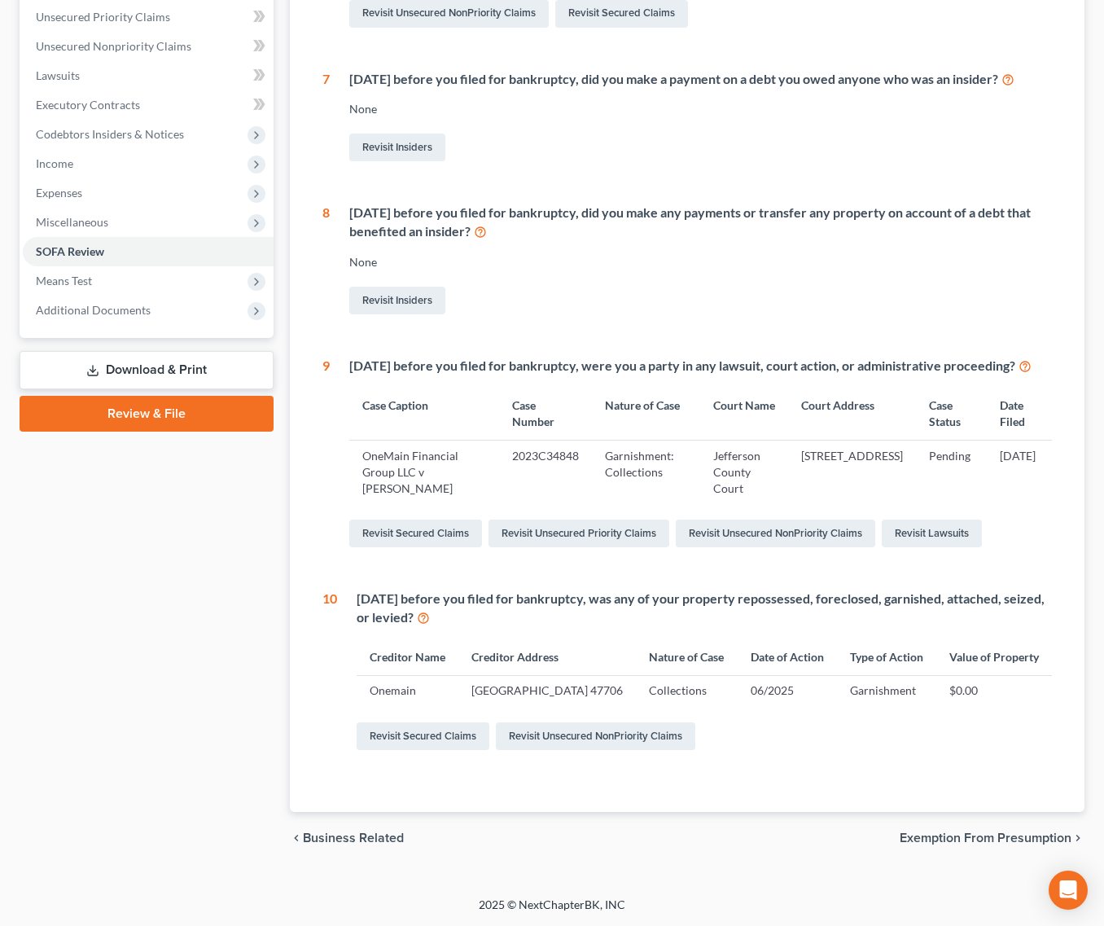
click at [415, 440] on td "OneMain Financial Group LLC v [PERSON_NAME]" at bounding box center [424, 472] width 150 height 64
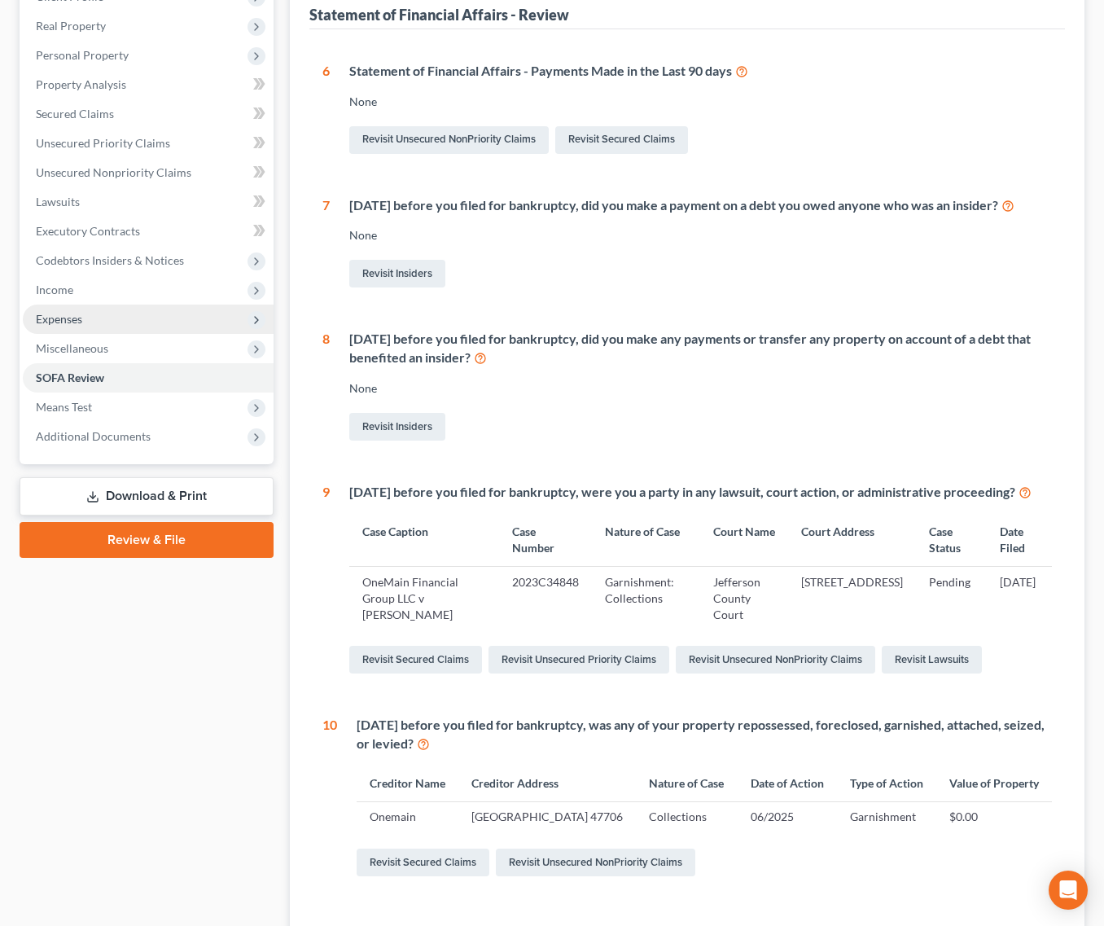
scroll to position [265, 0]
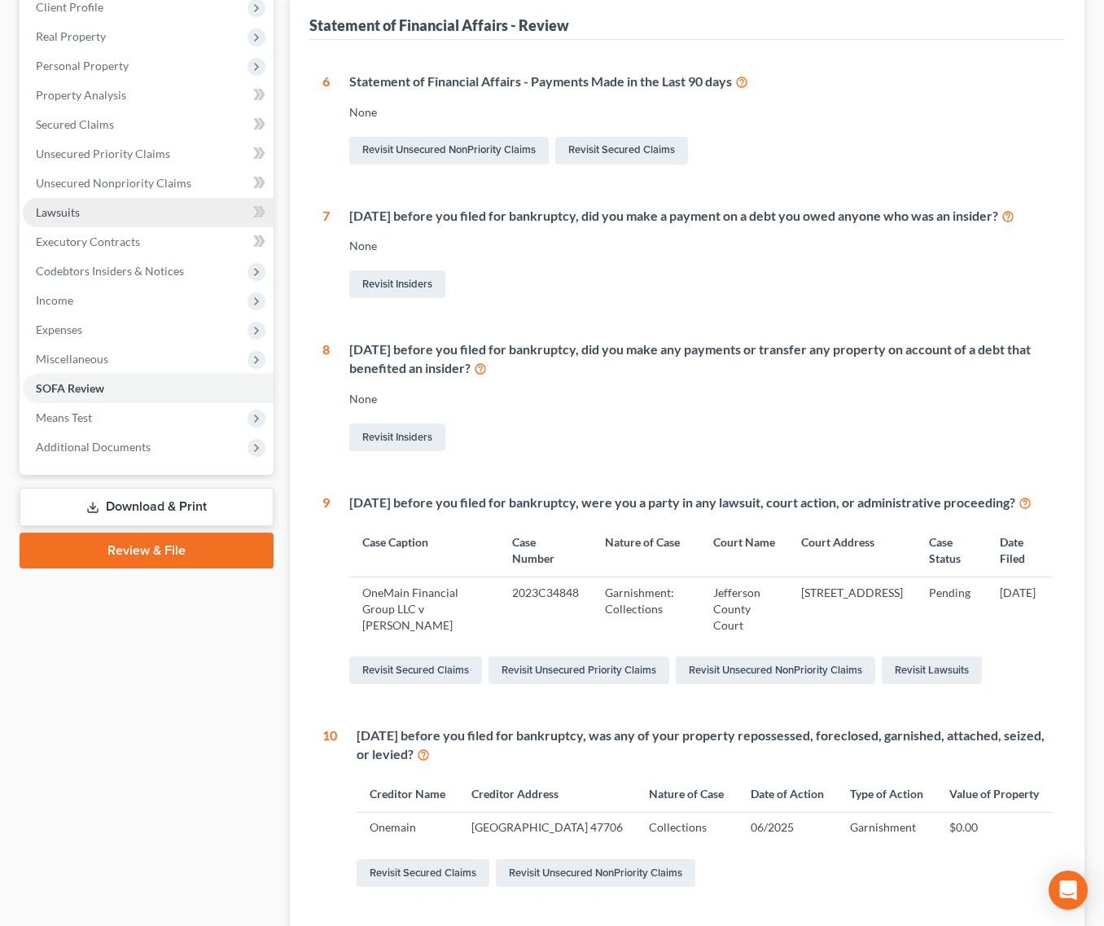
click at [95, 198] on link "Lawsuits" at bounding box center [148, 212] width 251 height 29
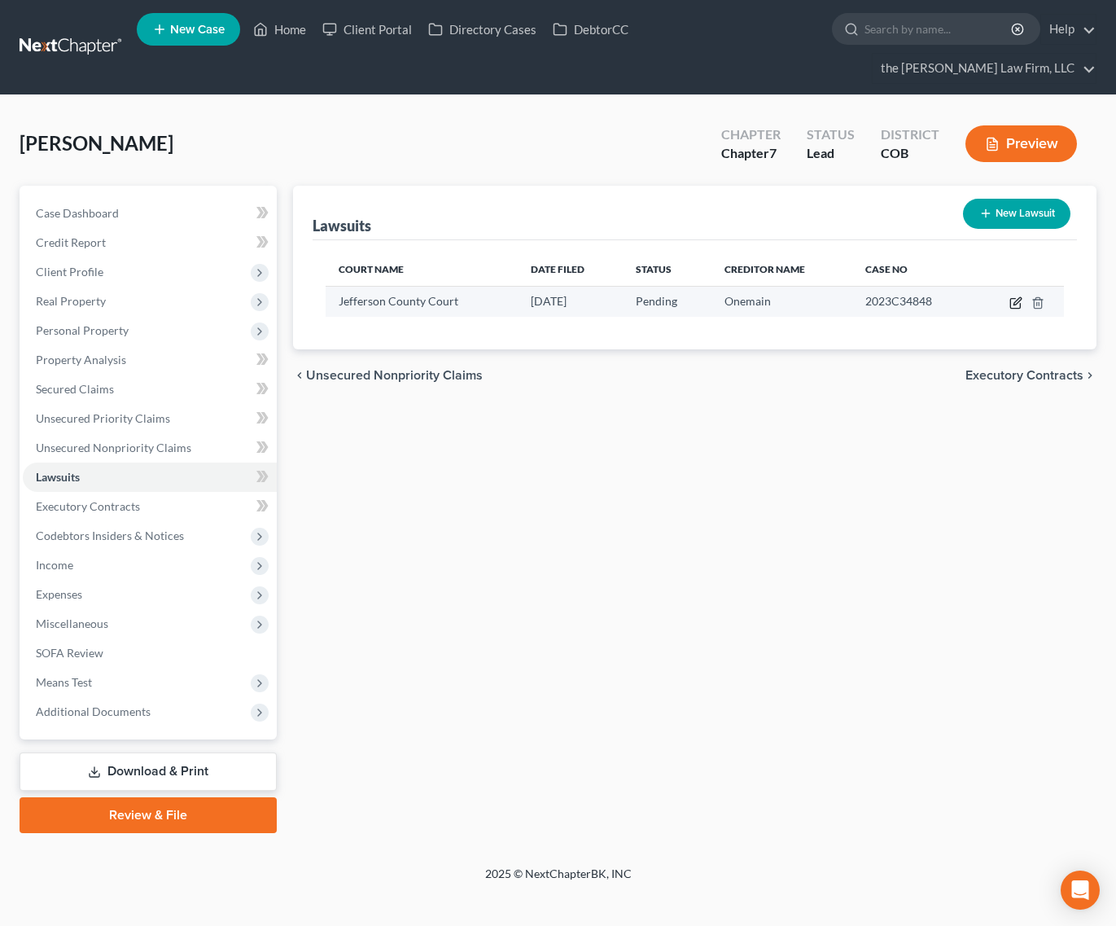
click at [1020, 296] on icon "button" at bounding box center [1016, 302] width 13 height 13
select select "5"
select select "0"
select select "1"
select select "15"
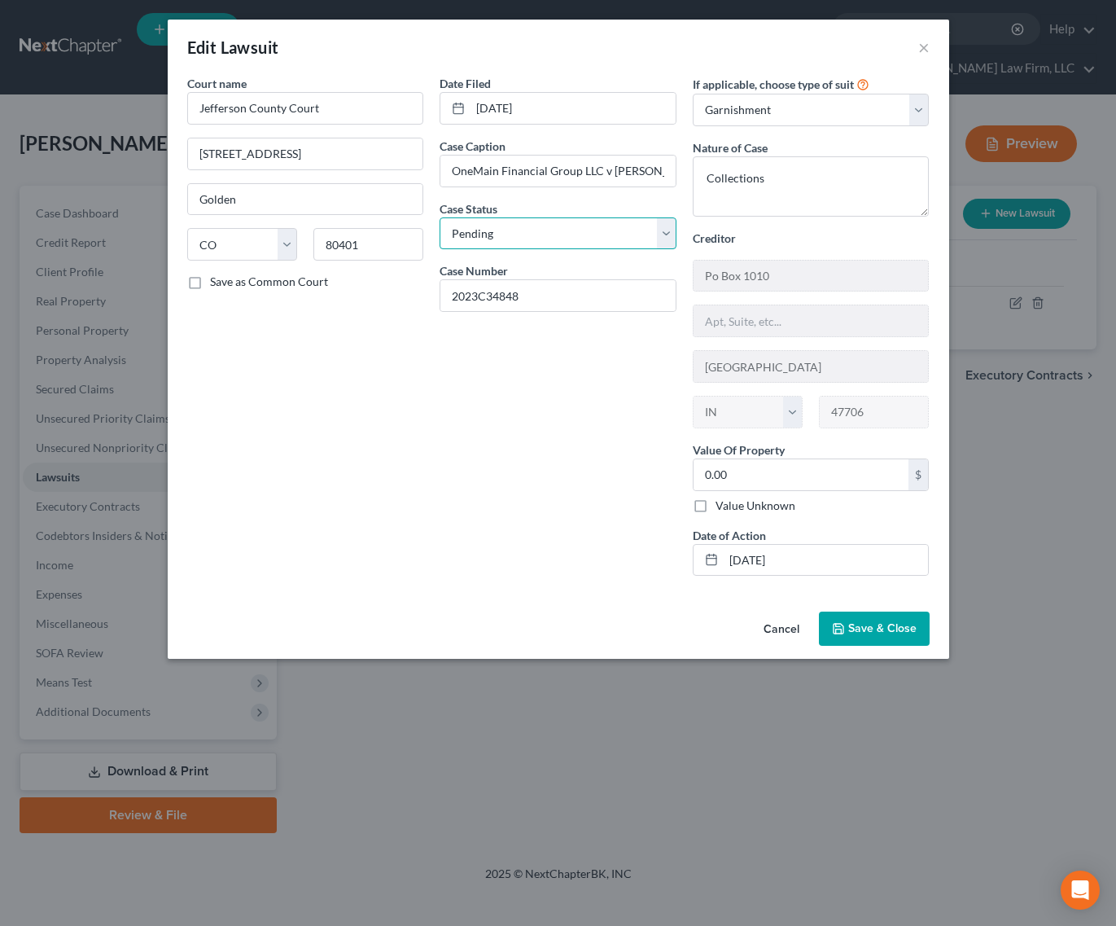
click at [673, 236] on select "Select Pending On Appeal Concluded" at bounding box center [558, 233] width 237 height 33
select select "2"
click at [440, 217] on select "Select Pending On Appeal Concluded" at bounding box center [558, 233] width 237 height 33
click at [886, 622] on span "Save & Close" at bounding box center [883, 628] width 68 height 14
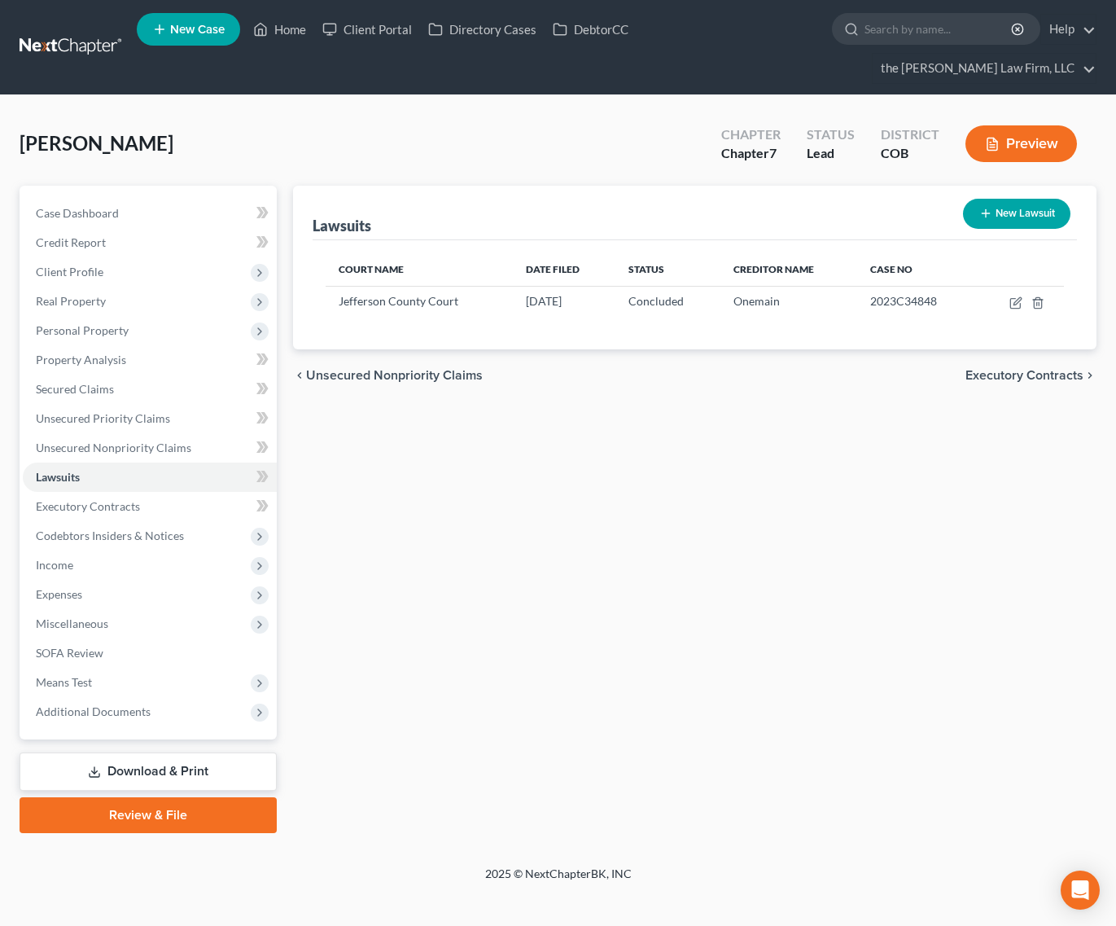
click at [607, 544] on div "Lawsuits New Lawsuit Court Name Date Filed Status Creditor Name Case No [GEOGRA…" at bounding box center [695, 509] width 820 height 647
click at [188, 492] on link "Executory Contracts" at bounding box center [150, 506] width 254 height 29
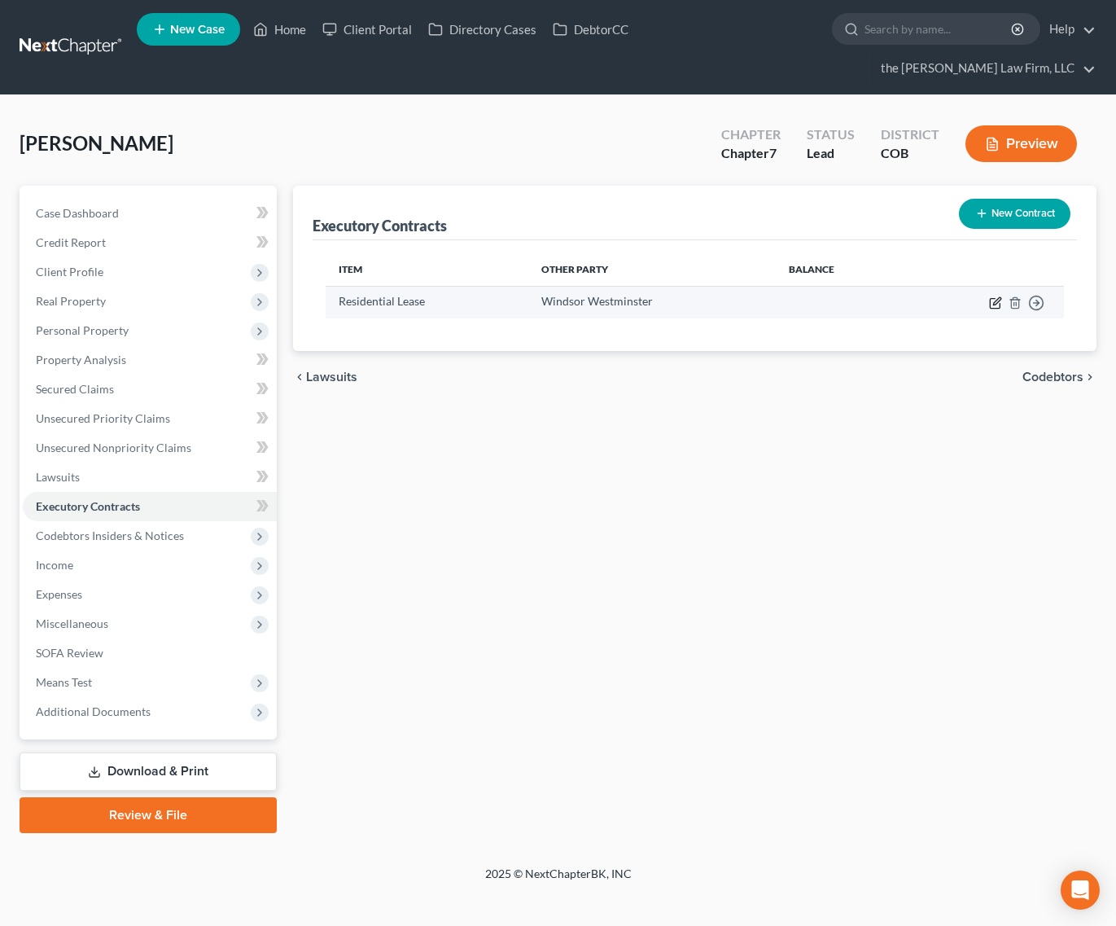
click at [998, 296] on icon "button" at bounding box center [995, 302] width 13 height 13
select select "3"
select select "5"
select select "0"
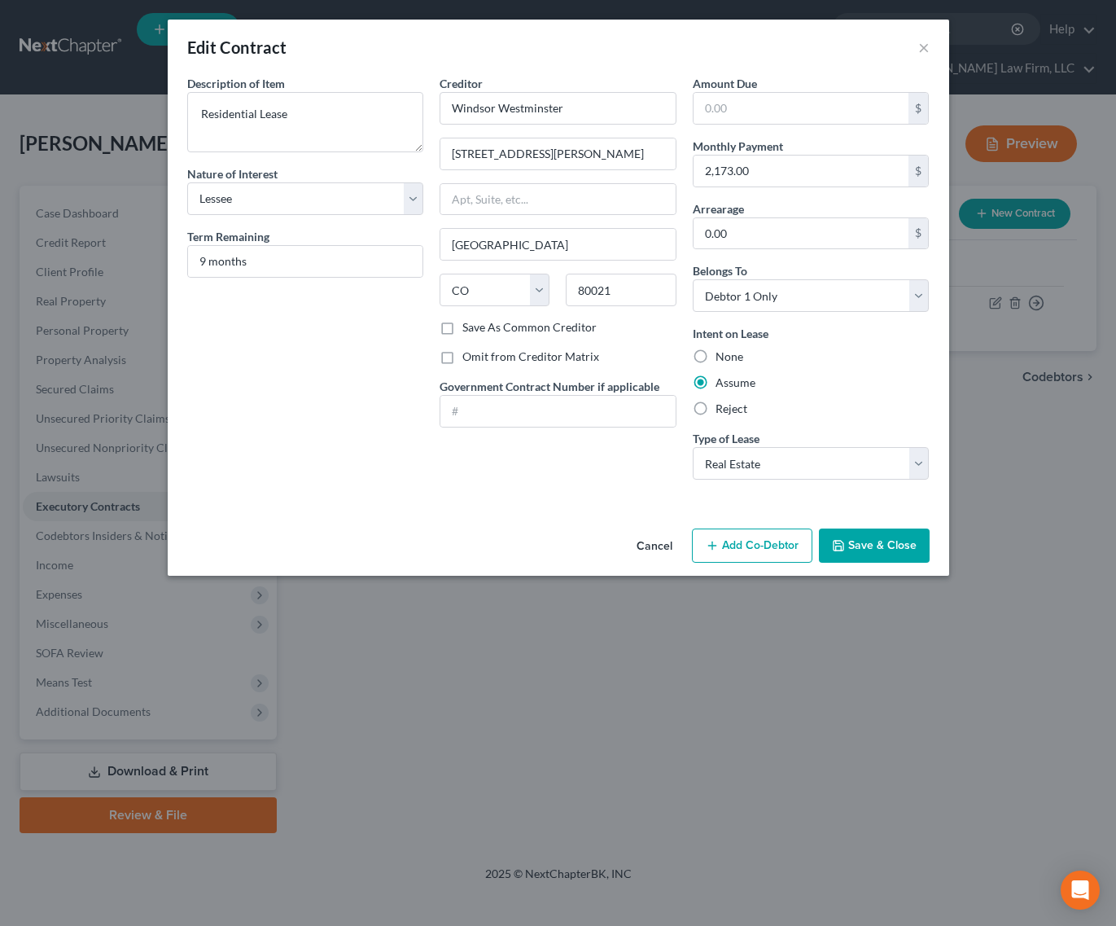
drag, startPoint x: 859, startPoint y: 547, endPoint x: 703, endPoint y: 537, distance: 156.7
click at [857, 546] on button "Save & Close" at bounding box center [874, 546] width 111 height 34
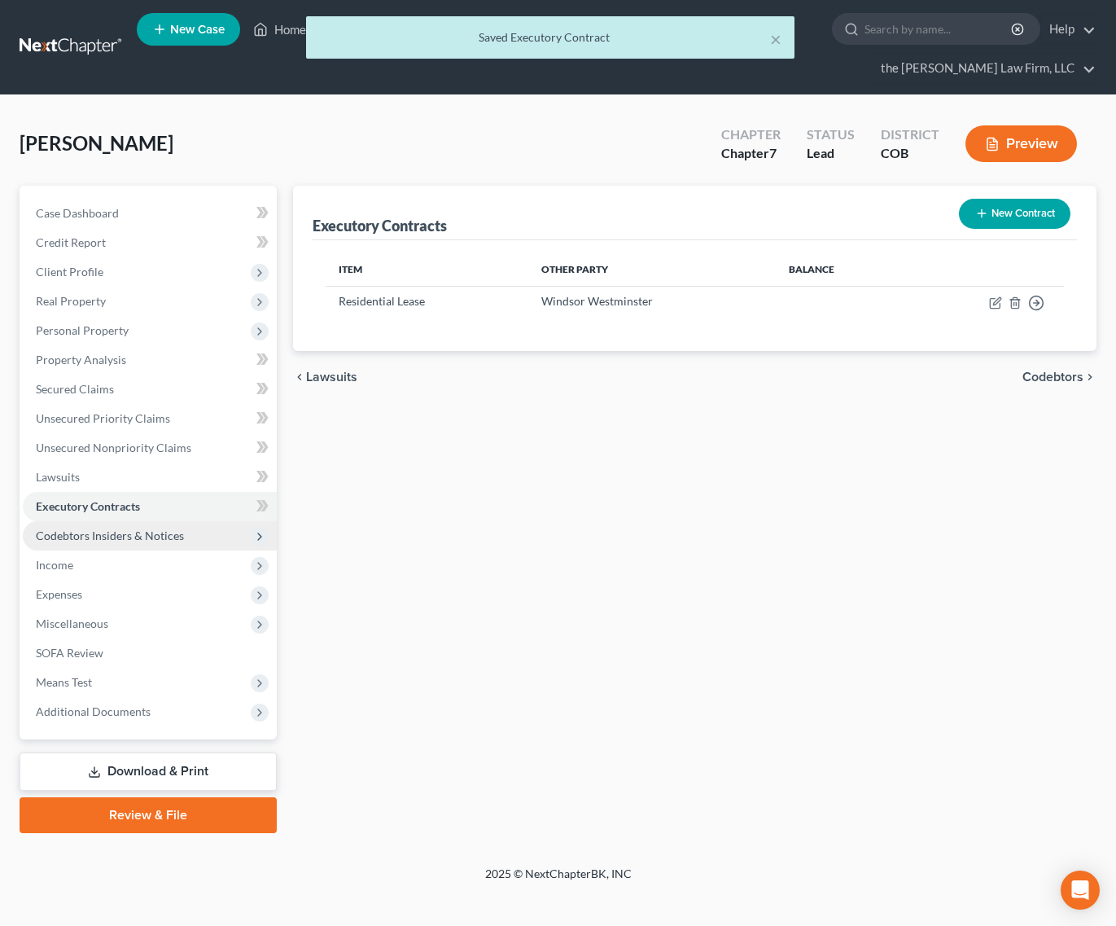
click at [105, 529] on span "Codebtors Insiders & Notices" at bounding box center [110, 536] width 148 height 14
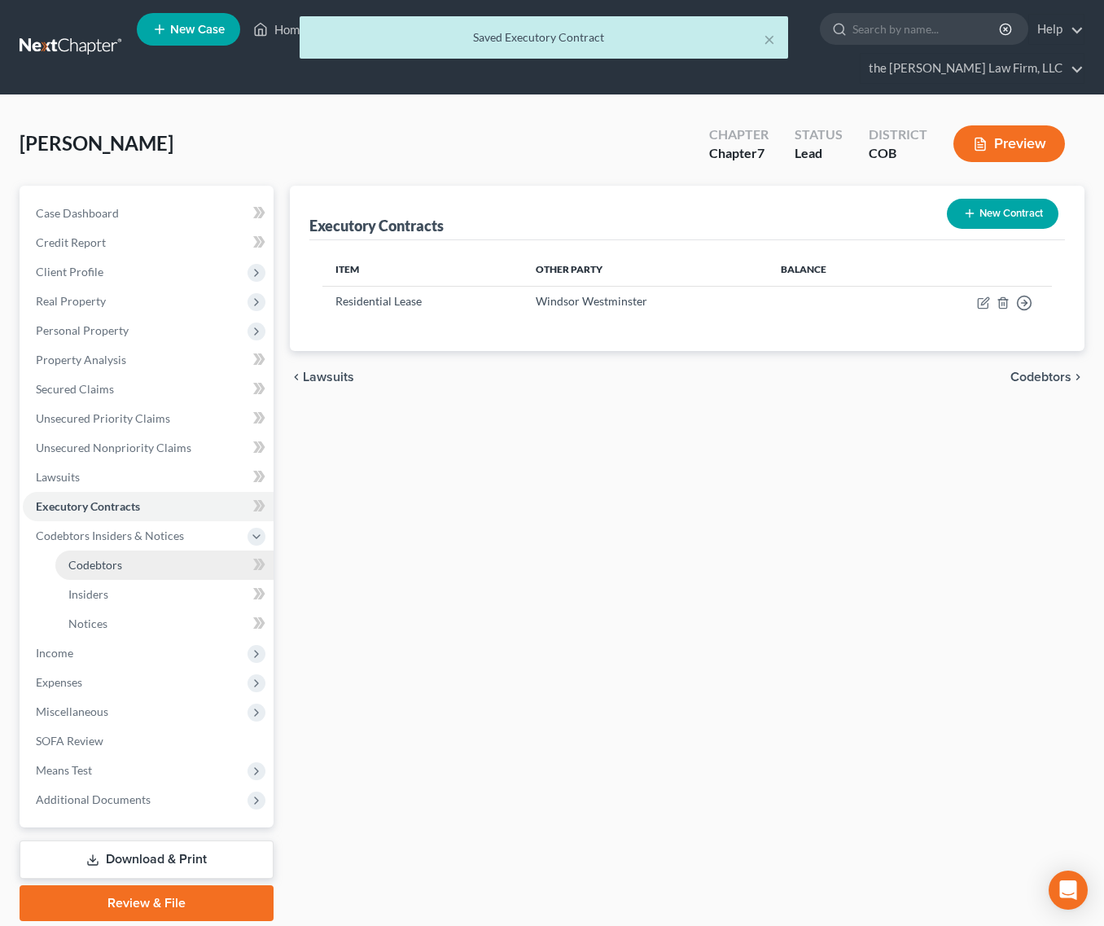
click at [102, 558] on span "Codebtors" at bounding box center [95, 565] width 54 height 14
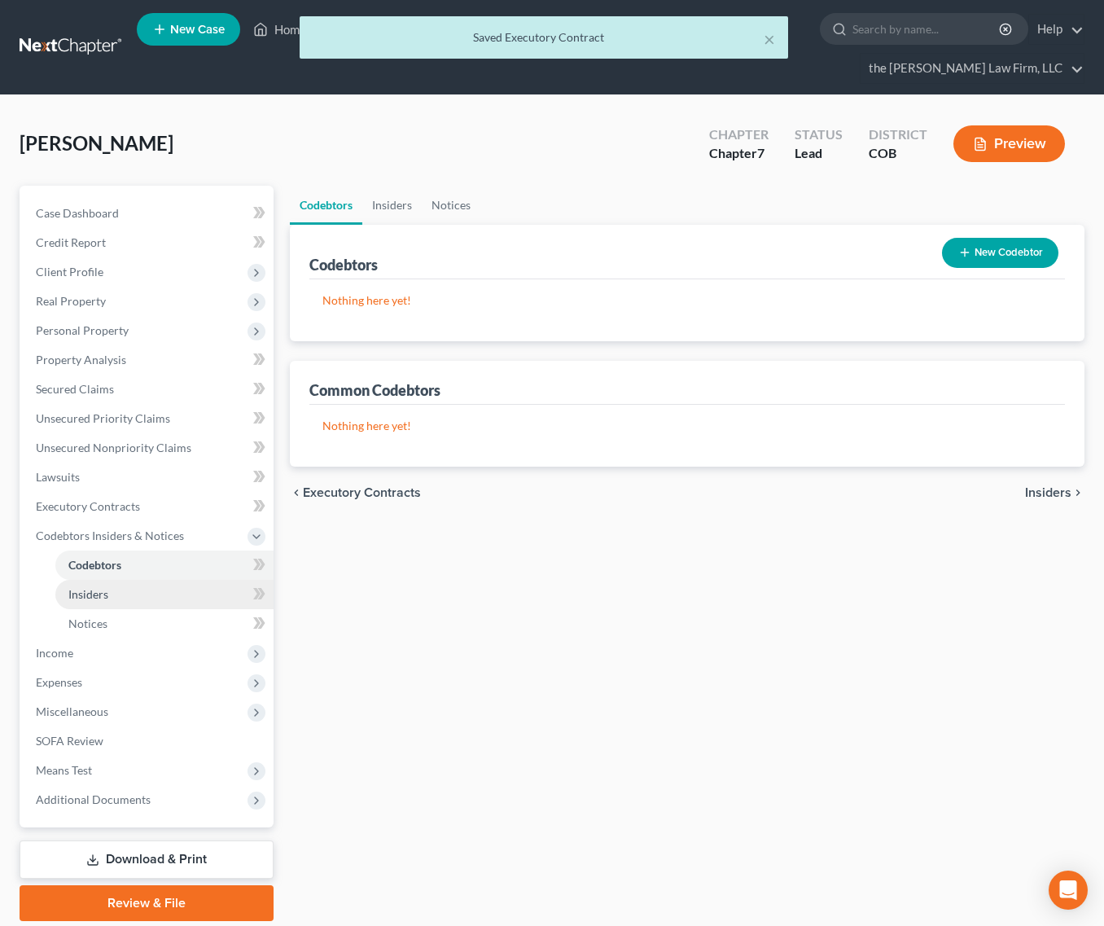
click at [94, 587] on span "Insiders" at bounding box center [88, 594] width 40 height 14
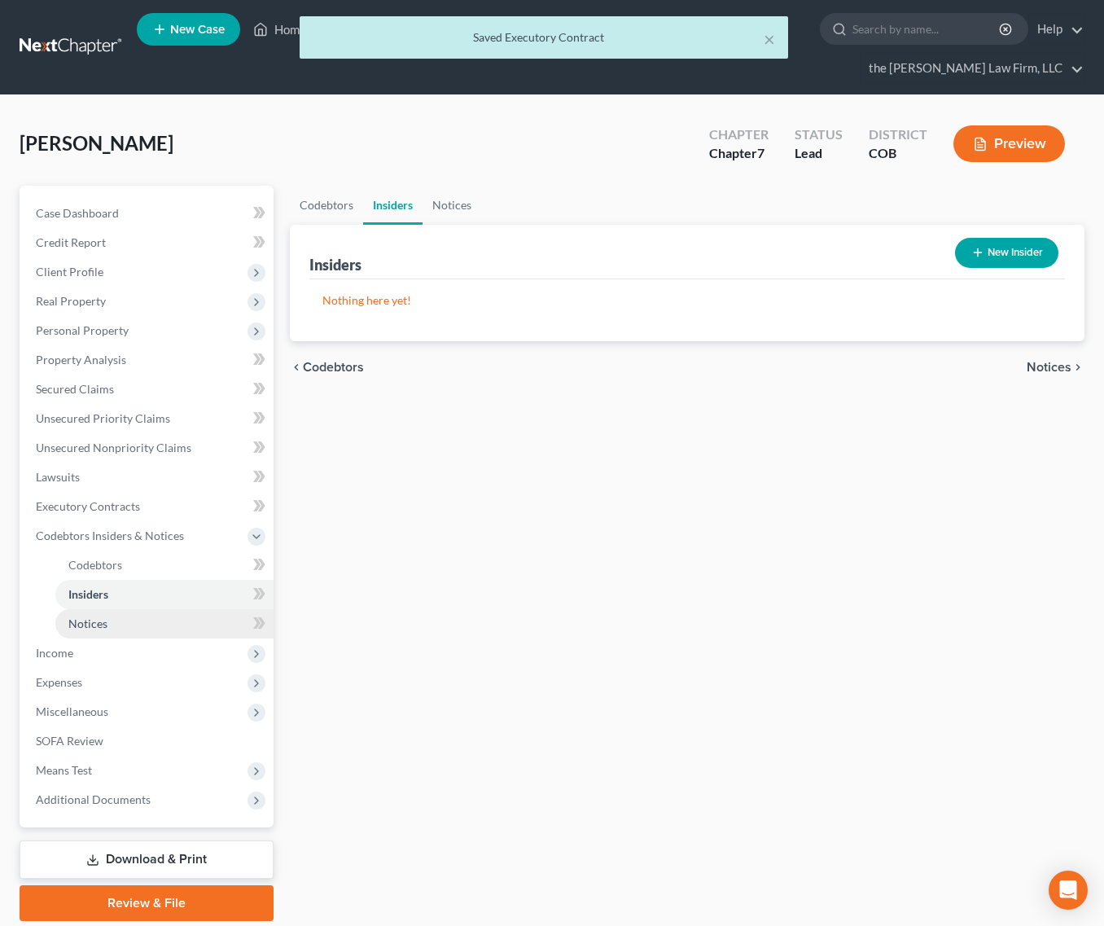
click at [101, 616] on span "Notices" at bounding box center [87, 623] width 39 height 14
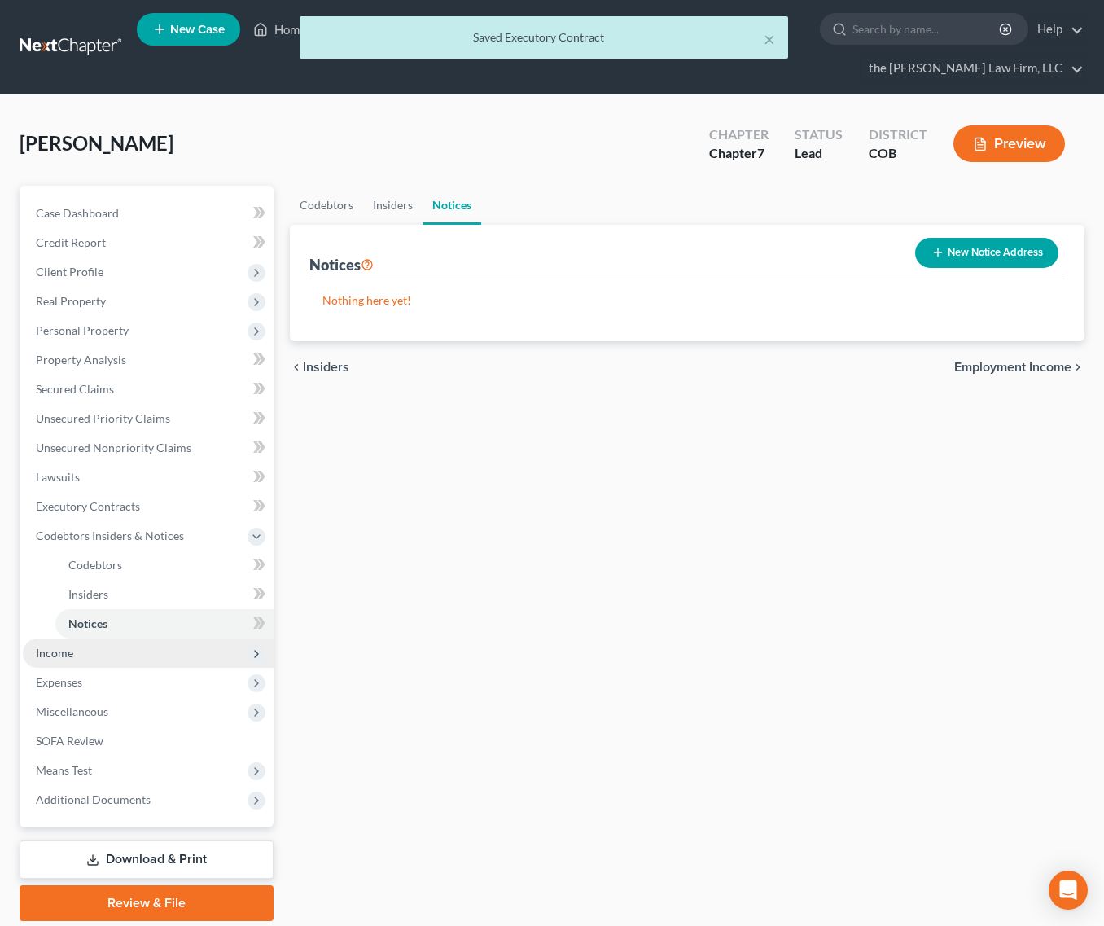
click at [77, 638] on span "Income" at bounding box center [148, 652] width 251 height 29
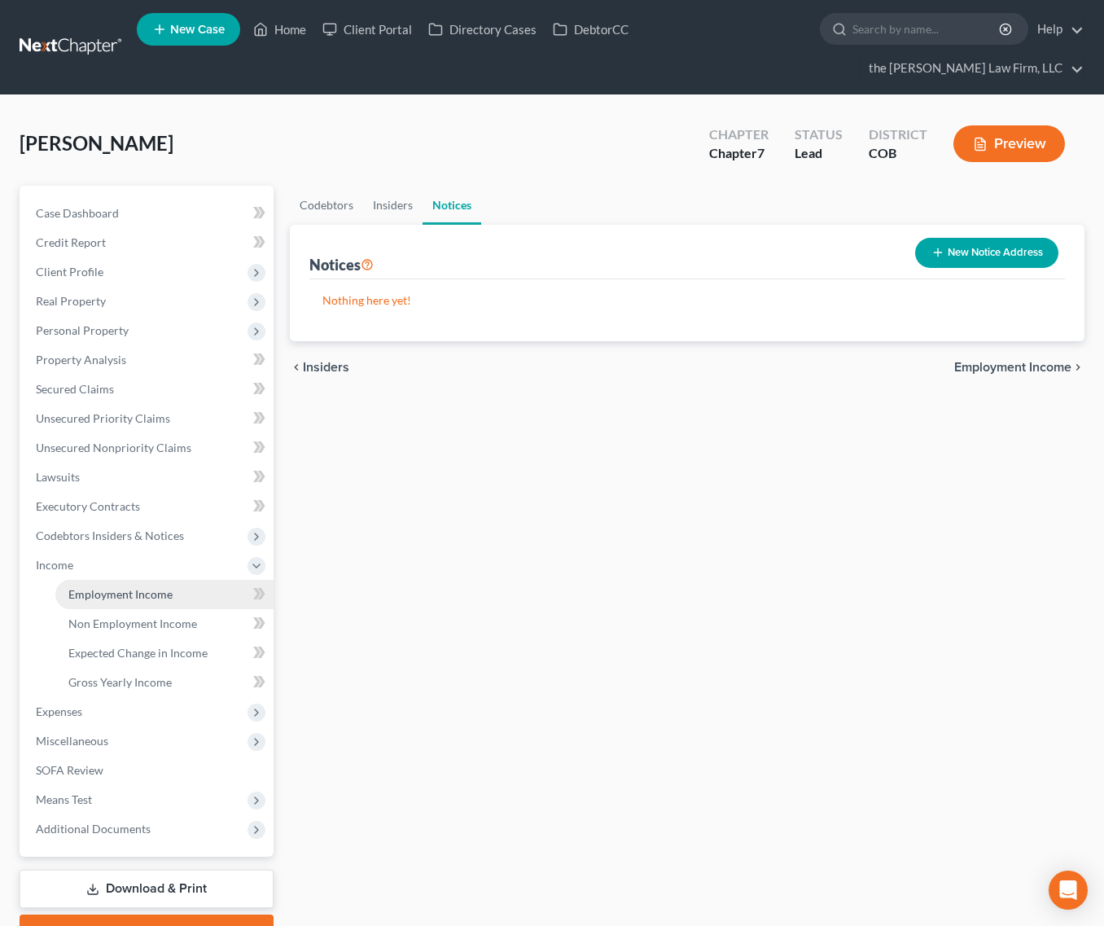
click at [191, 580] on link "Employment Income" at bounding box center [164, 594] width 218 height 29
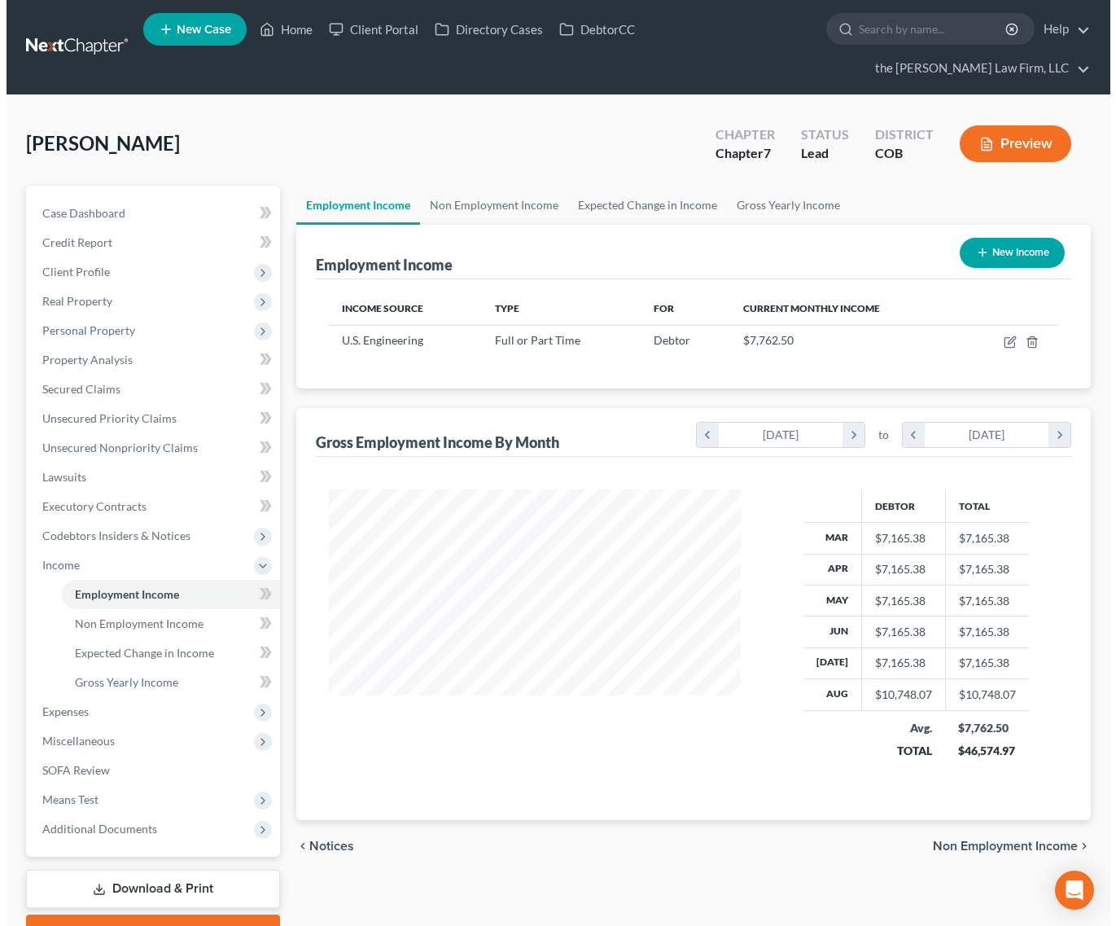
scroll to position [292, 445]
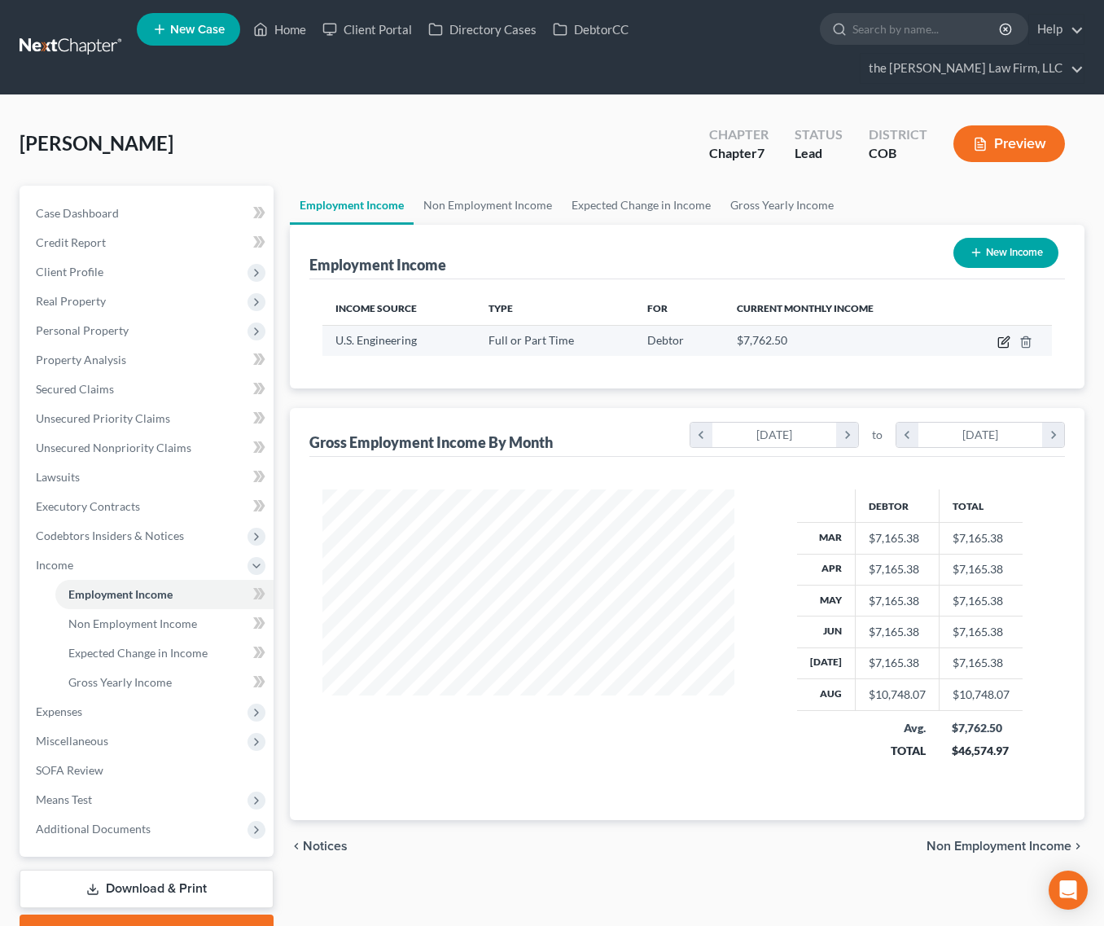
click at [1007, 336] on icon "button" at bounding box center [1004, 342] width 13 height 13
select select "0"
select select "5"
select select "2"
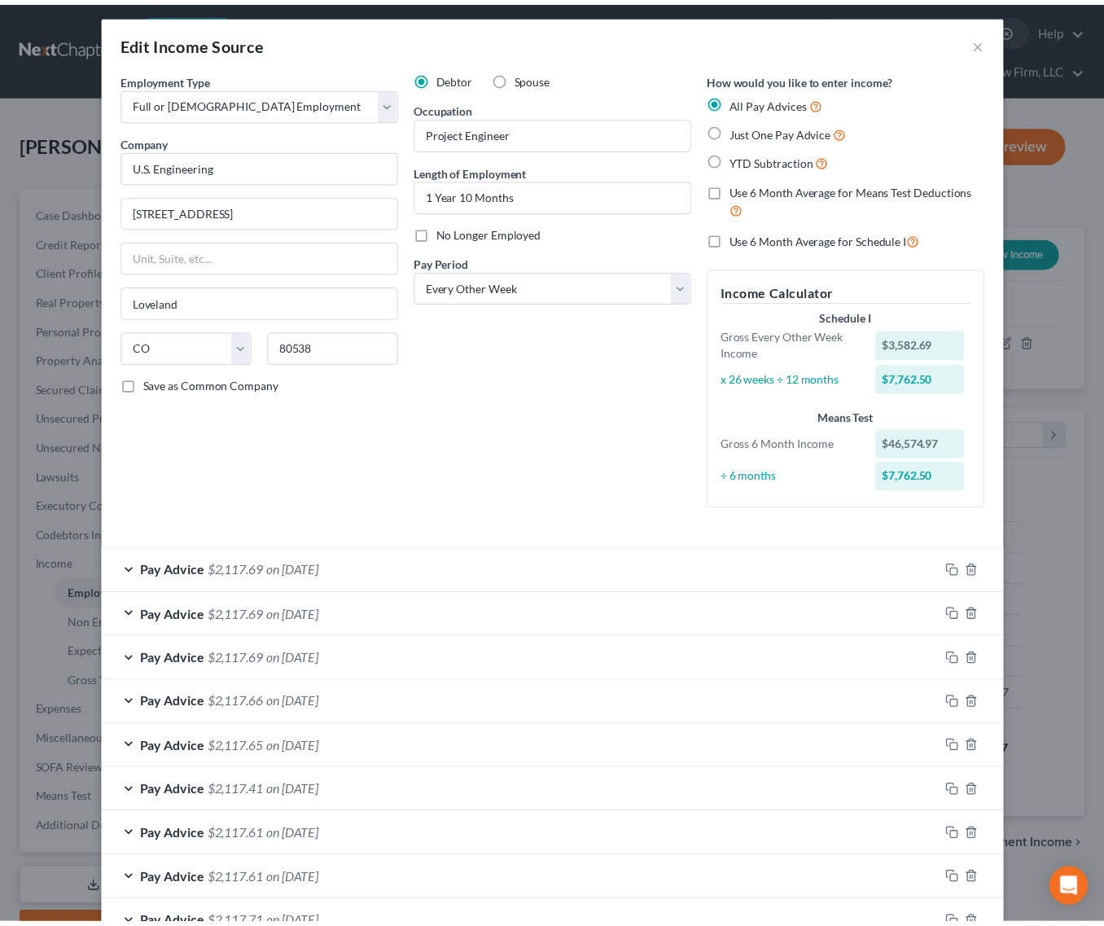
scroll to position [0, 0]
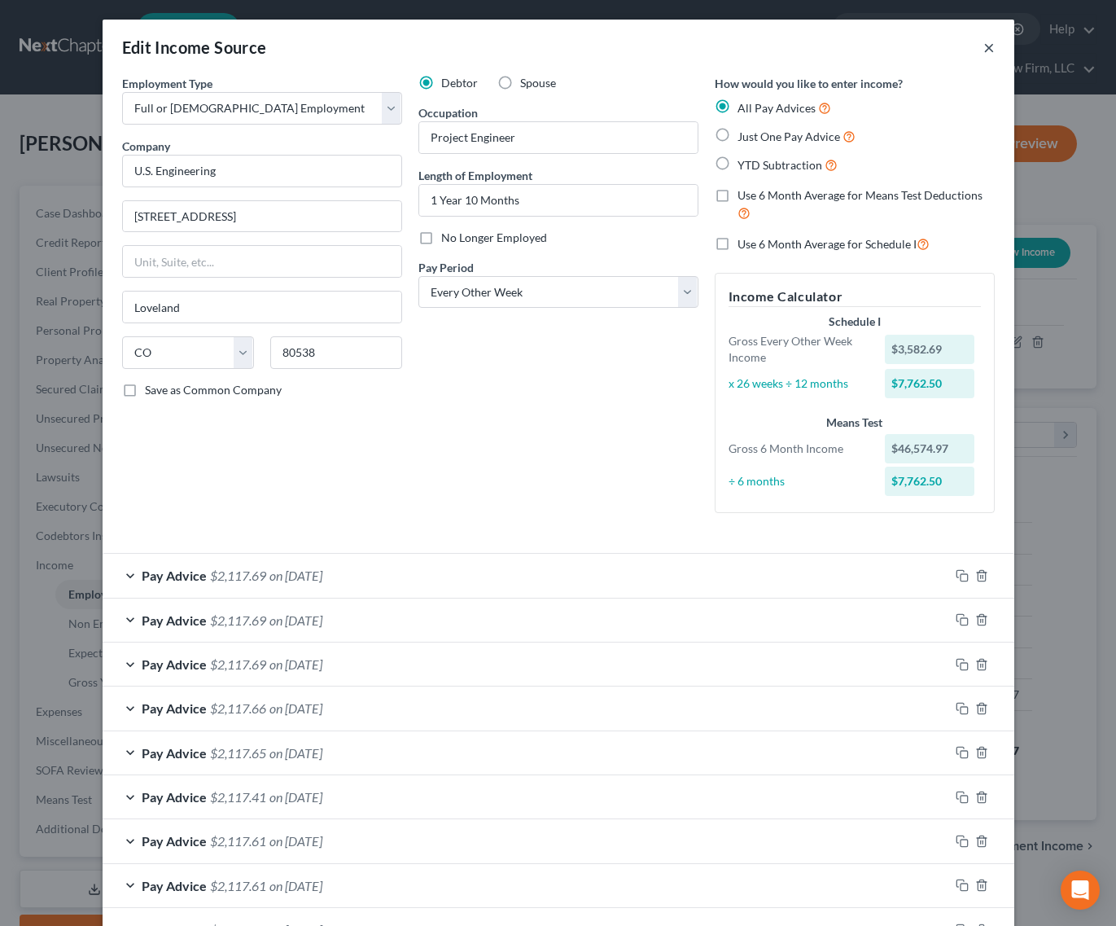
click at [984, 50] on button "×" at bounding box center [989, 47] width 11 height 20
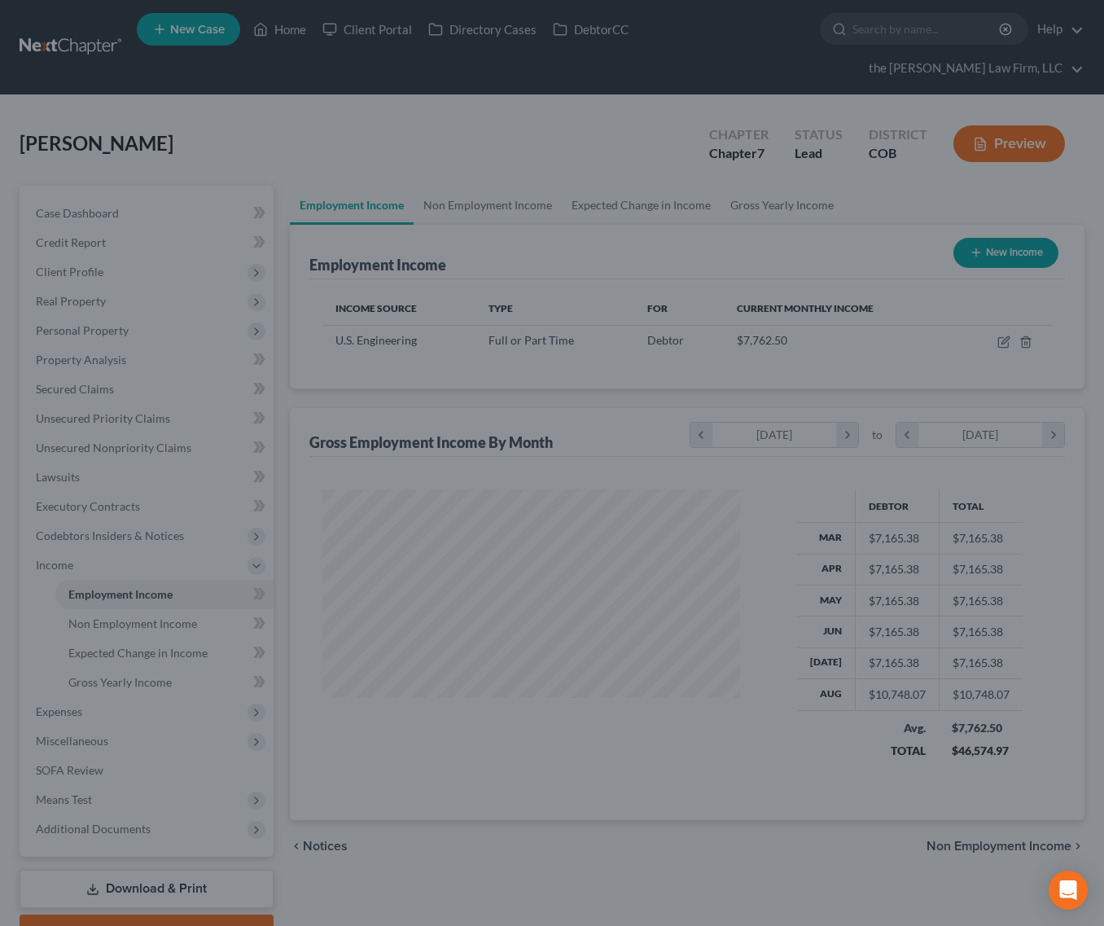
scroll to position [814072, 813919]
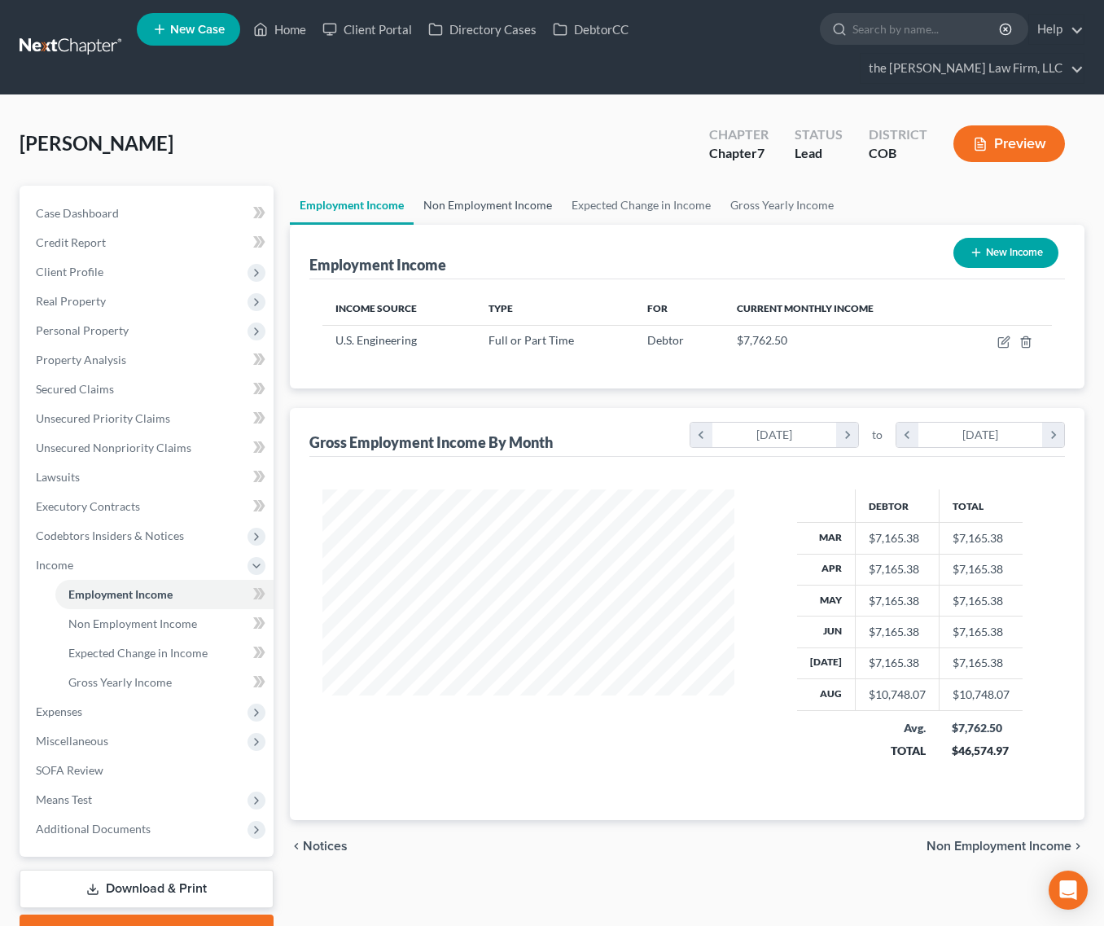
click at [509, 186] on link "Non Employment Income" at bounding box center [488, 205] width 148 height 39
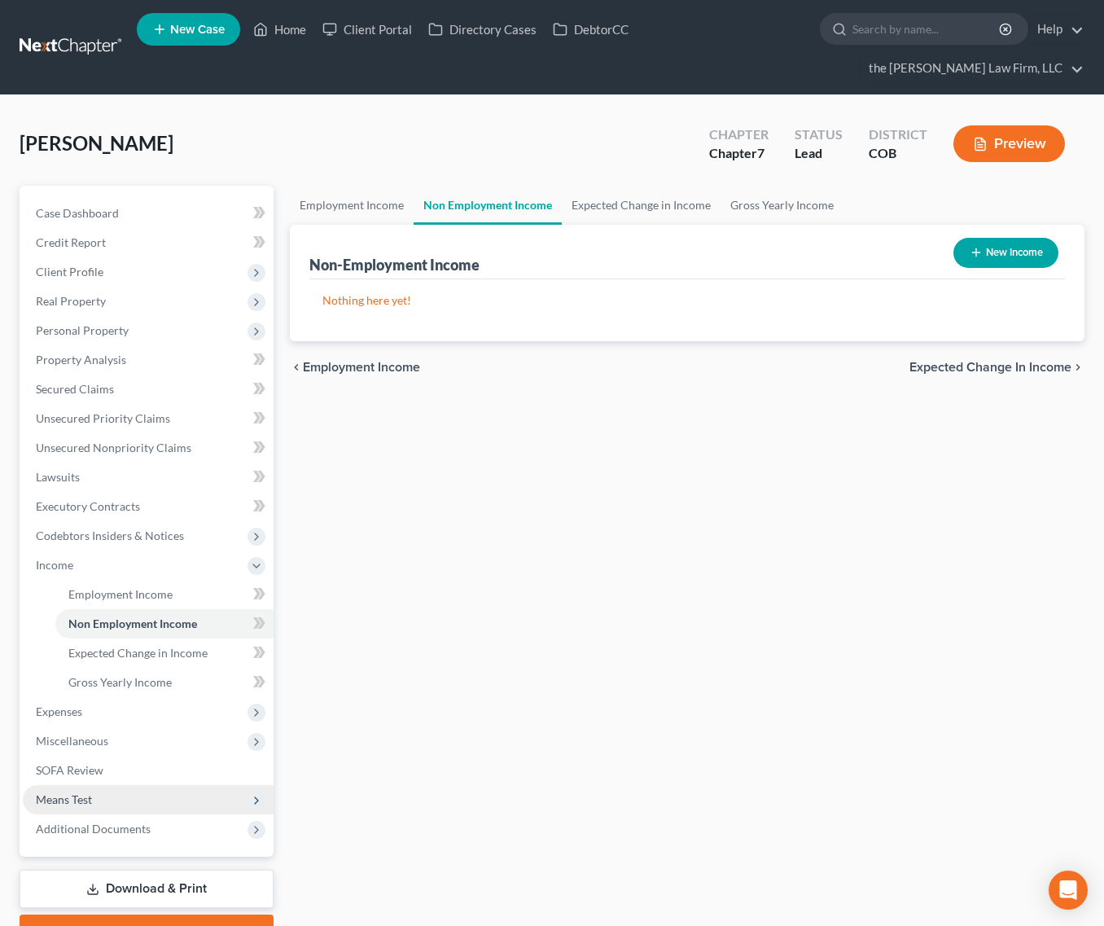
click at [113, 785] on span "Means Test" at bounding box center [148, 799] width 251 height 29
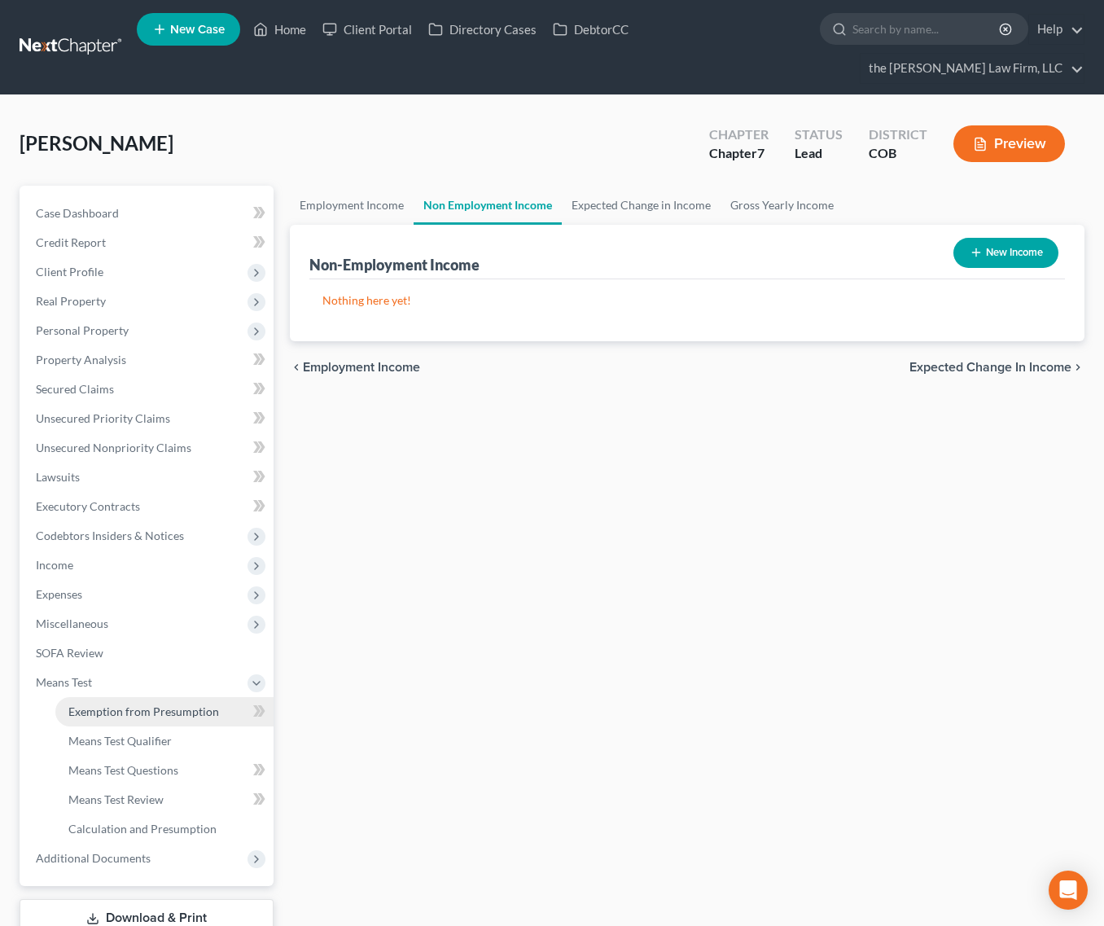
click at [151, 704] on span "Exemption from Presumption" at bounding box center [143, 711] width 151 height 14
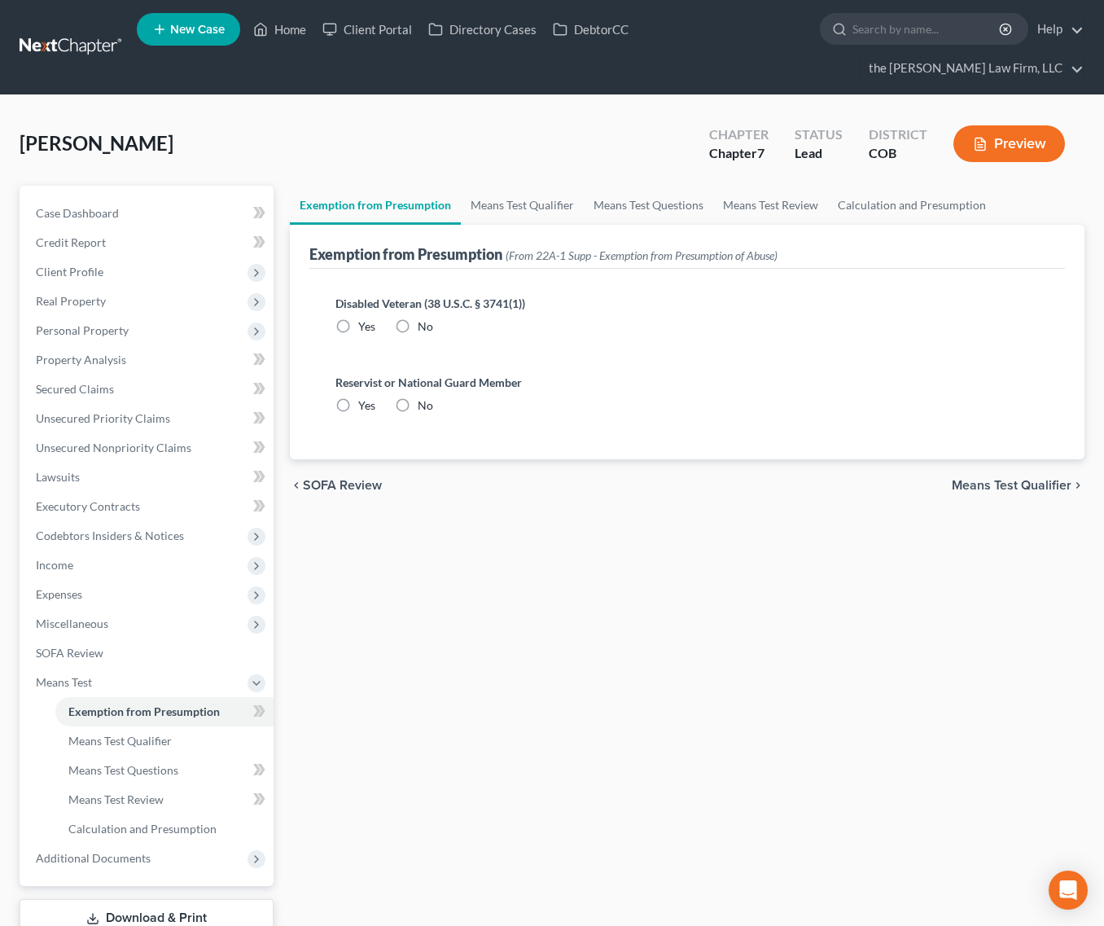
drag, startPoint x: 398, startPoint y: 292, endPoint x: 402, endPoint y: 329, distance: 37.7
click at [418, 318] on label "No" at bounding box center [425, 326] width 15 height 16
click at [424, 318] on input "No" at bounding box center [429, 323] width 11 height 11
radio input "true"
click at [418, 397] on label "No" at bounding box center [425, 405] width 15 height 16
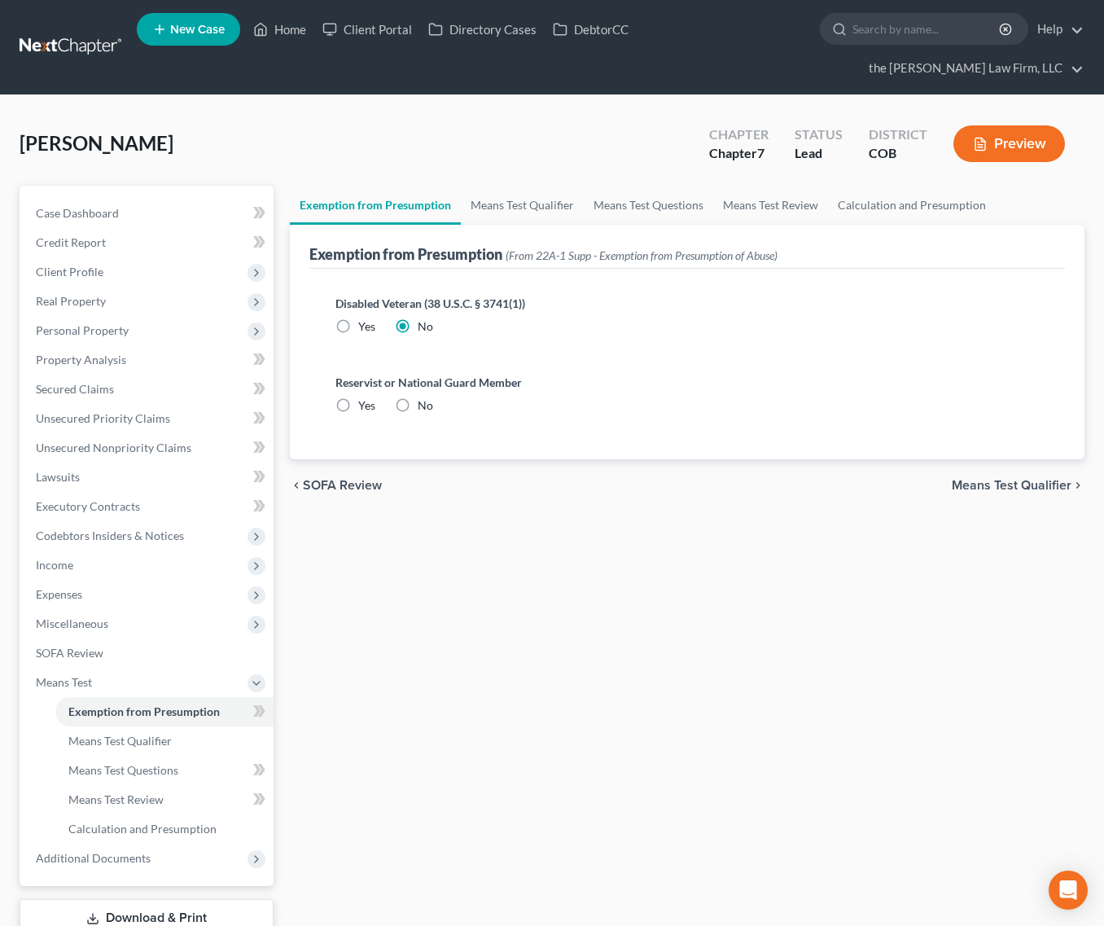
click at [424, 397] on input "No" at bounding box center [429, 402] width 11 height 11
radio input "true"
click at [498, 186] on link "Means Test Qualifier" at bounding box center [522, 205] width 123 height 39
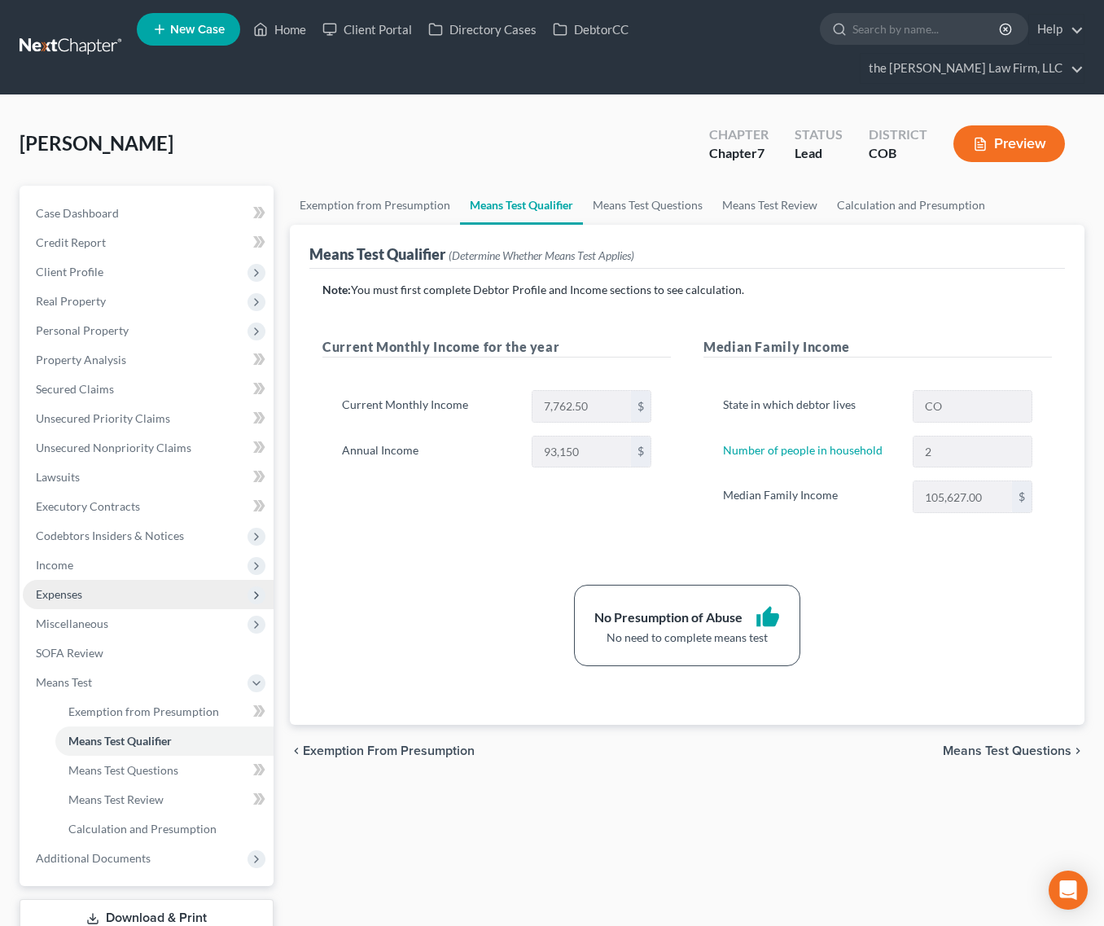
click at [127, 580] on span "Expenses" at bounding box center [148, 594] width 251 height 29
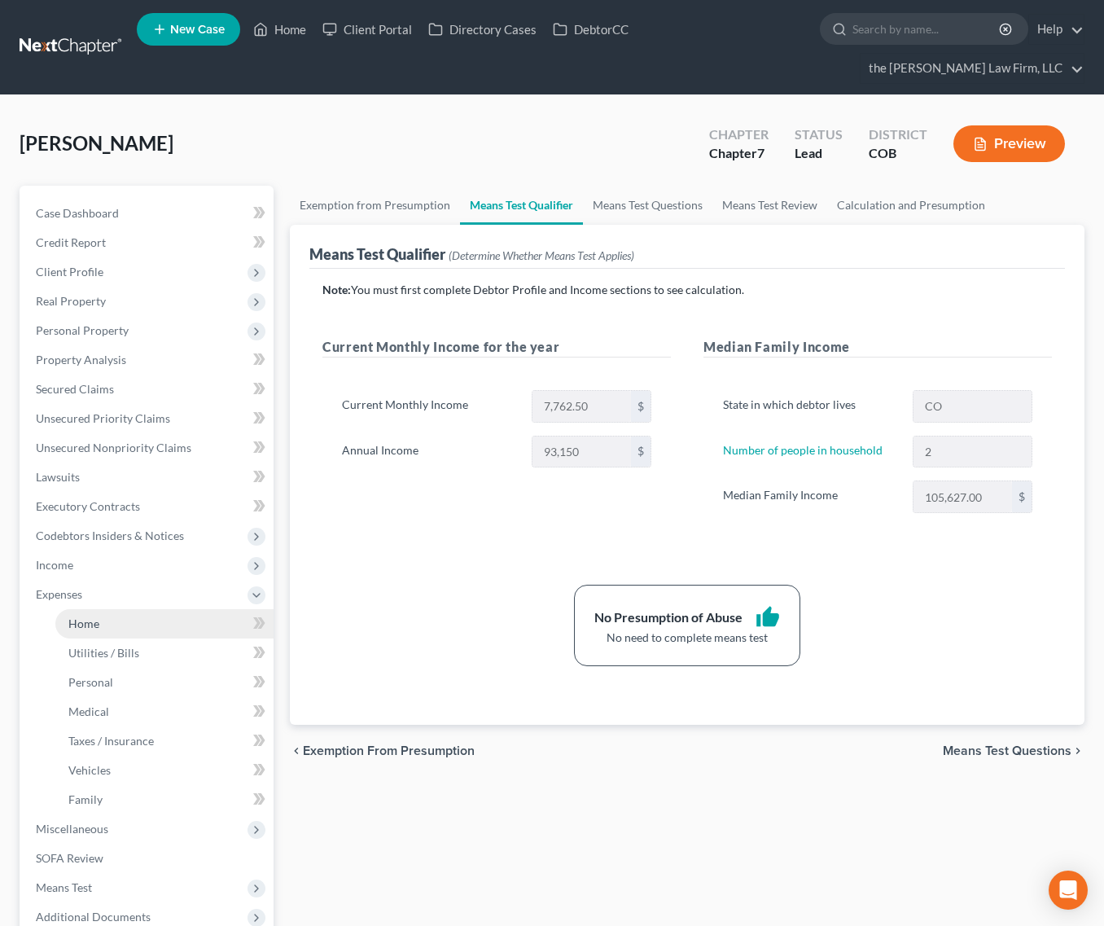
click at [121, 609] on link "Home" at bounding box center [164, 623] width 218 height 29
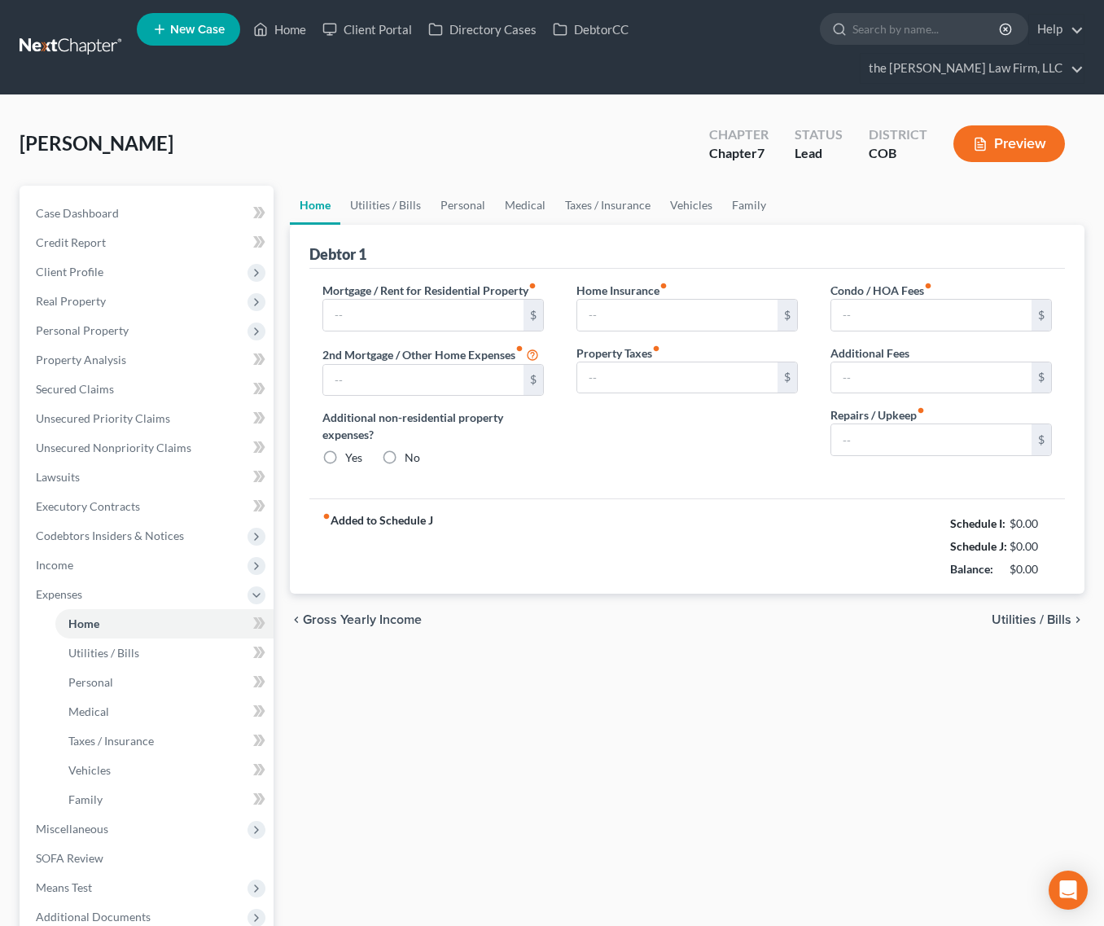
type input "2,173.00"
type input "0.00"
radio input "true"
type input "8.00"
type input "0.00"
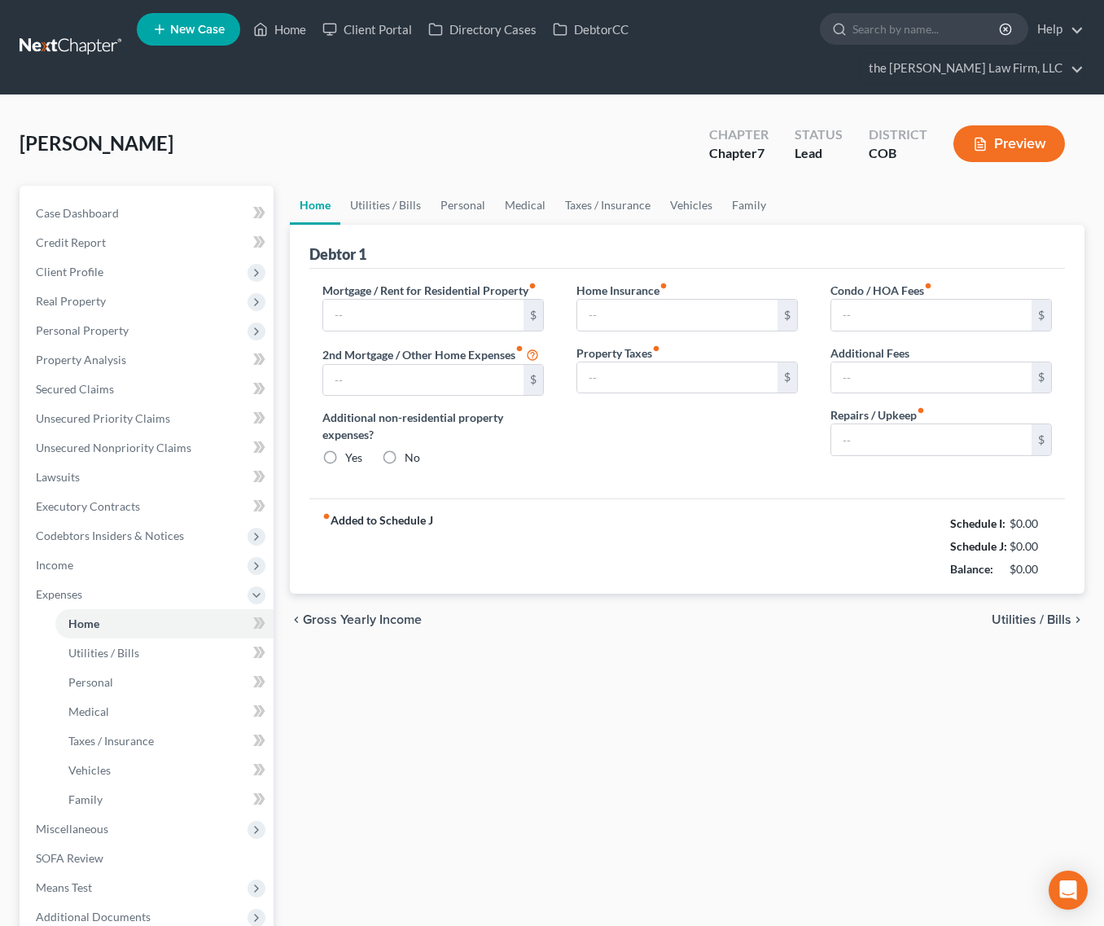
type input "45.00"
type input "0.00"
type input "50.00"
click at [369, 186] on link "Utilities / Bills" at bounding box center [385, 205] width 90 height 39
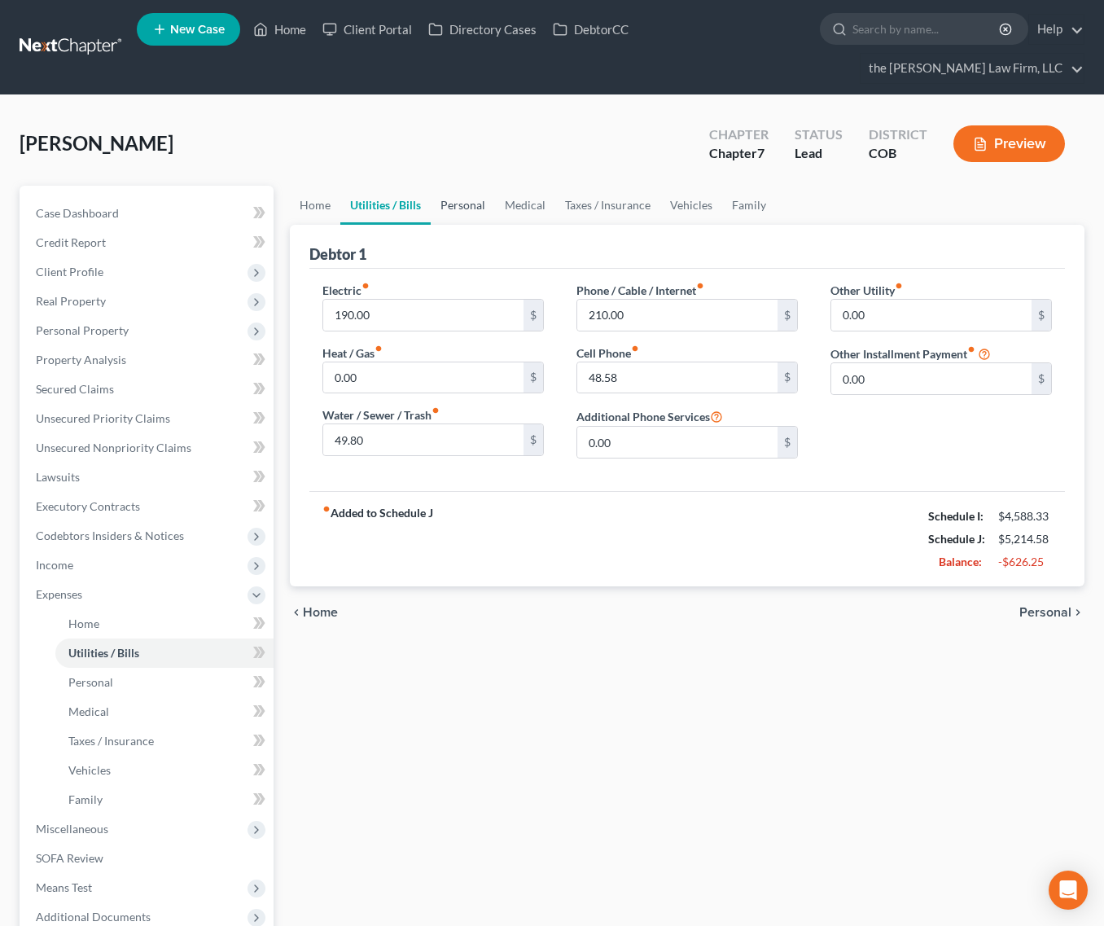
click at [454, 186] on link "Personal" at bounding box center [463, 205] width 64 height 39
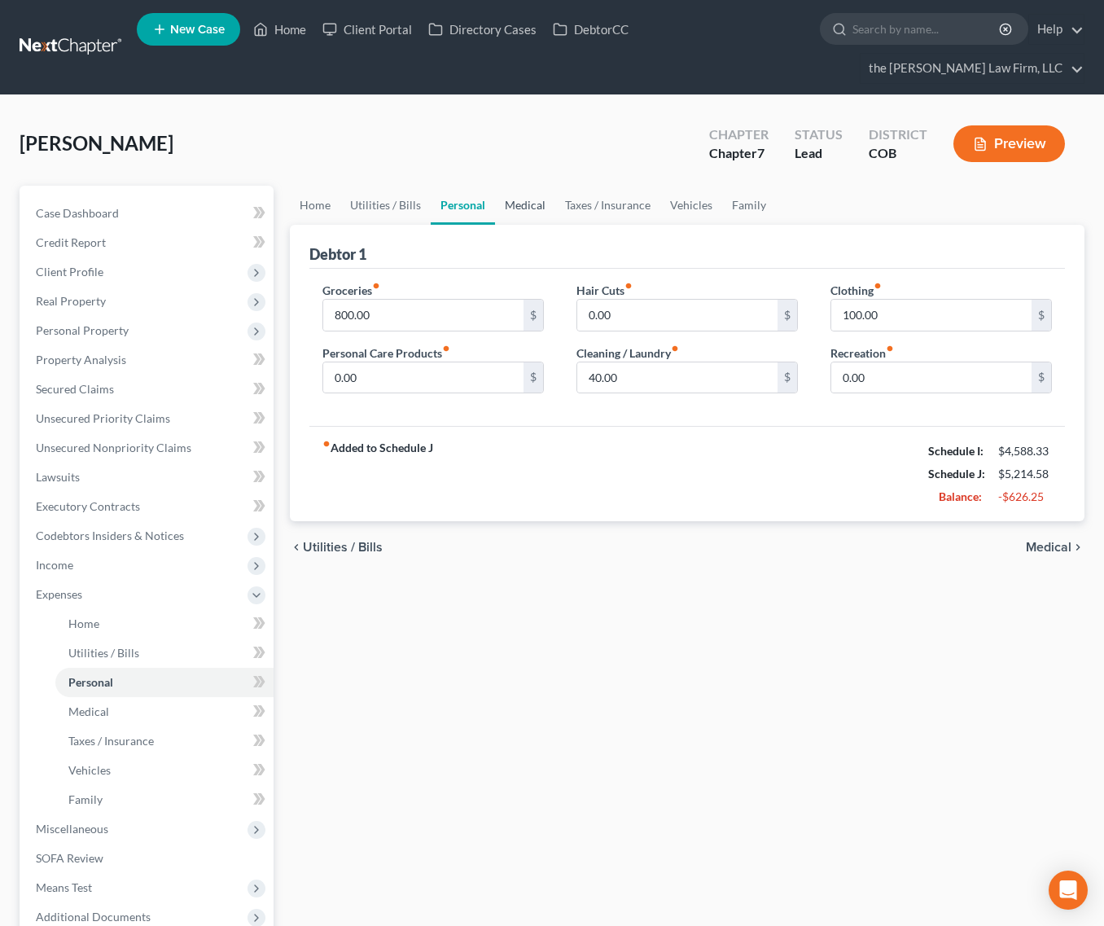
click at [524, 186] on link "Medical" at bounding box center [525, 205] width 60 height 39
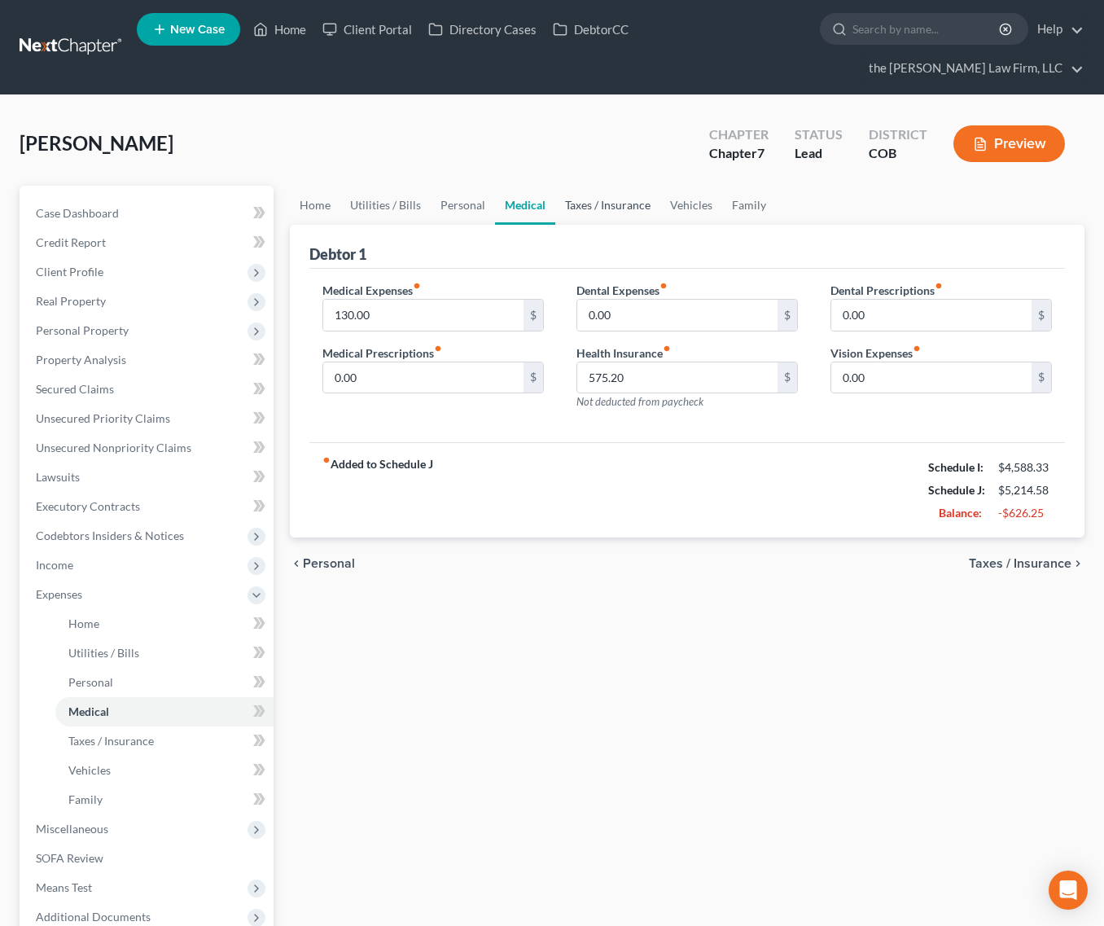
click at [593, 186] on link "Taxes / Insurance" at bounding box center [607, 205] width 105 height 39
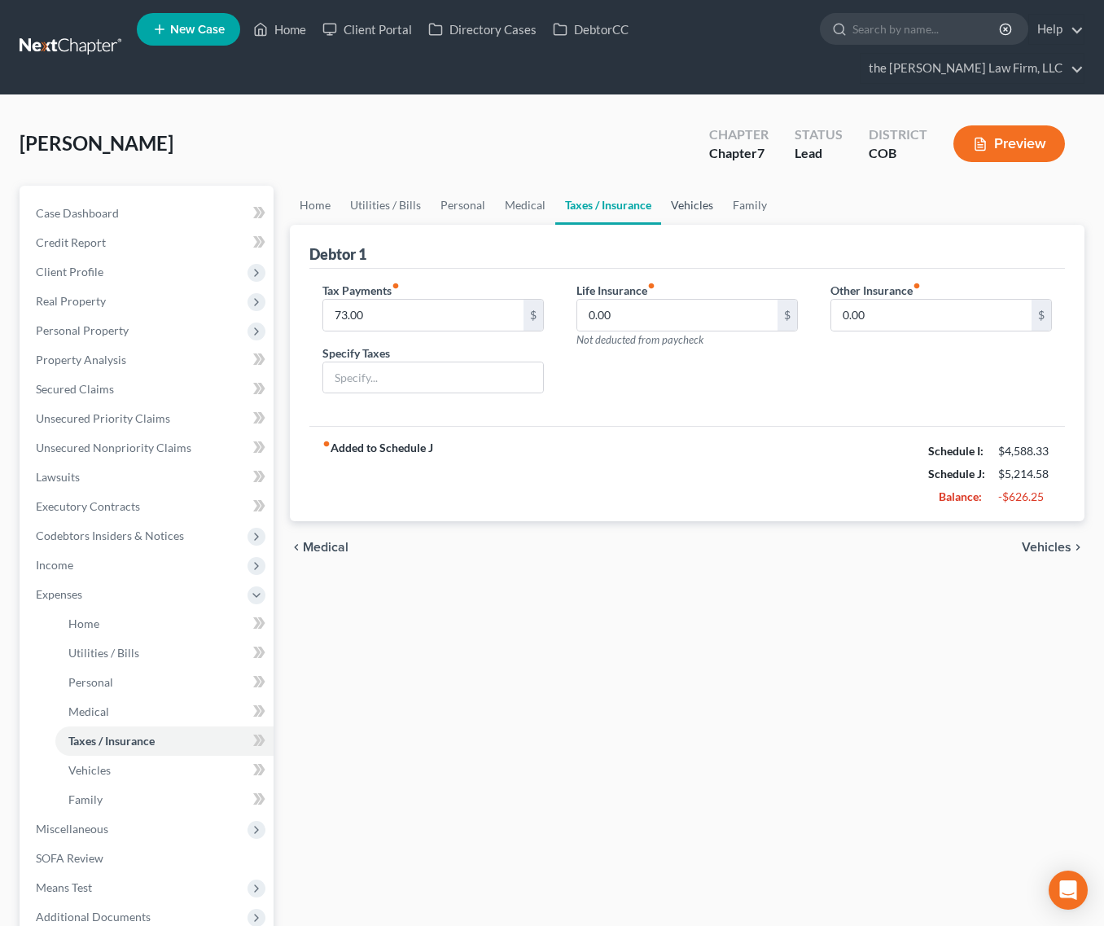
click at [696, 186] on link "Vehicles" at bounding box center [692, 205] width 62 height 39
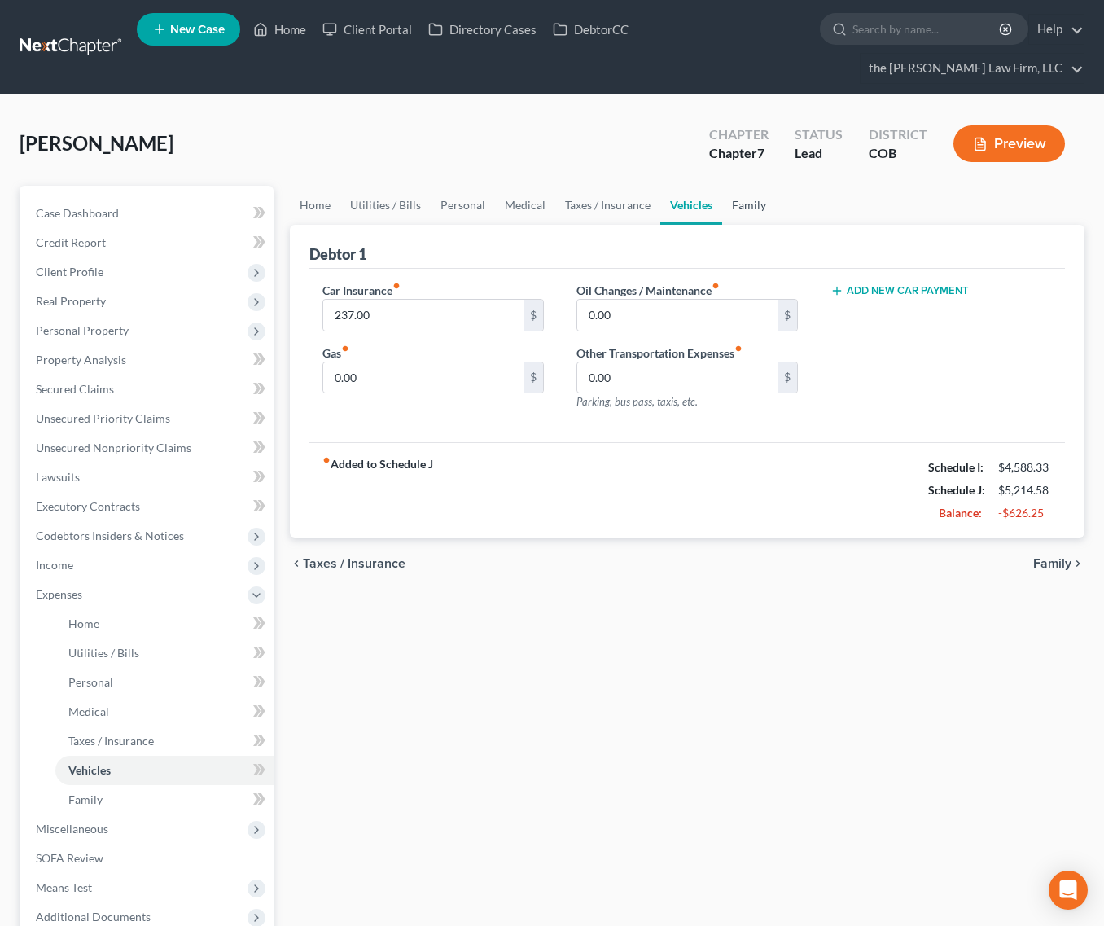
click at [743, 186] on link "Family" at bounding box center [749, 205] width 54 height 39
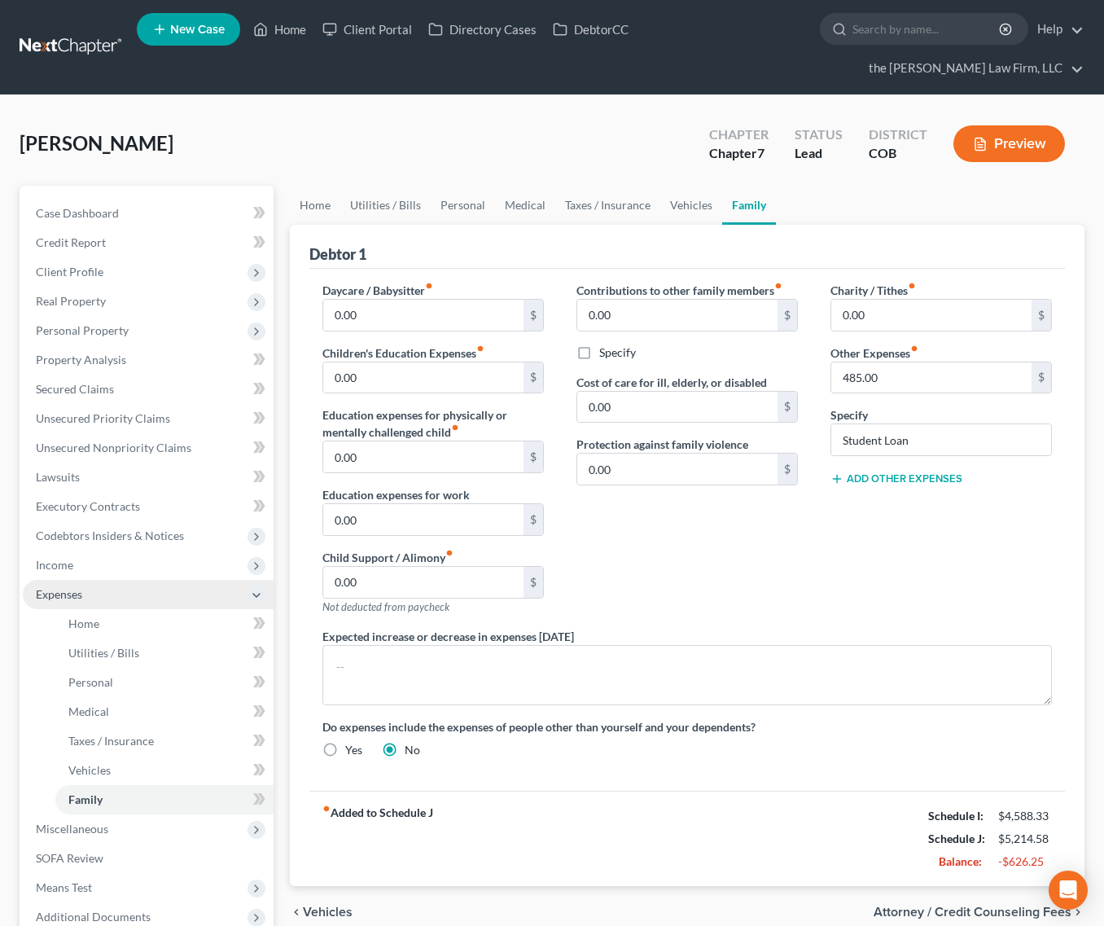
click at [126, 580] on span "Expenses" at bounding box center [148, 594] width 251 height 29
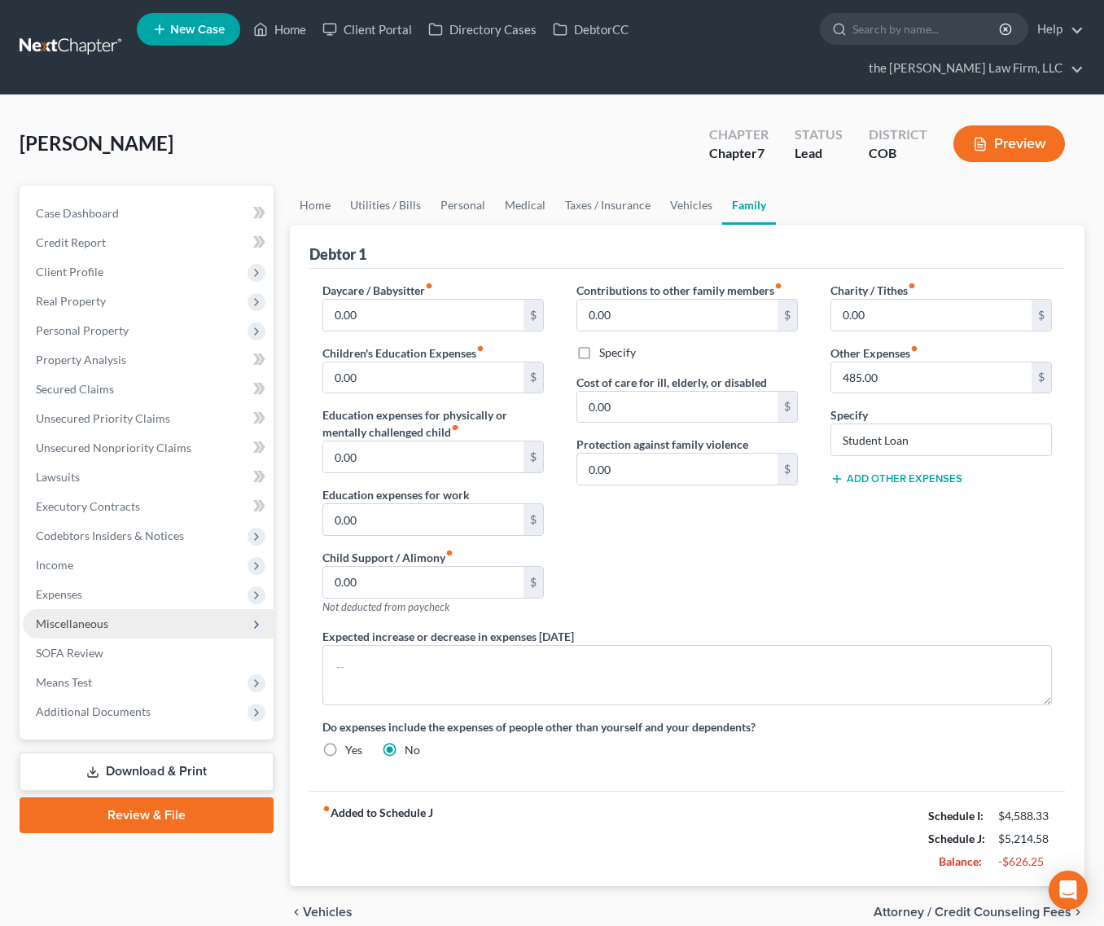
click at [115, 609] on span "Miscellaneous" at bounding box center [148, 623] width 251 height 29
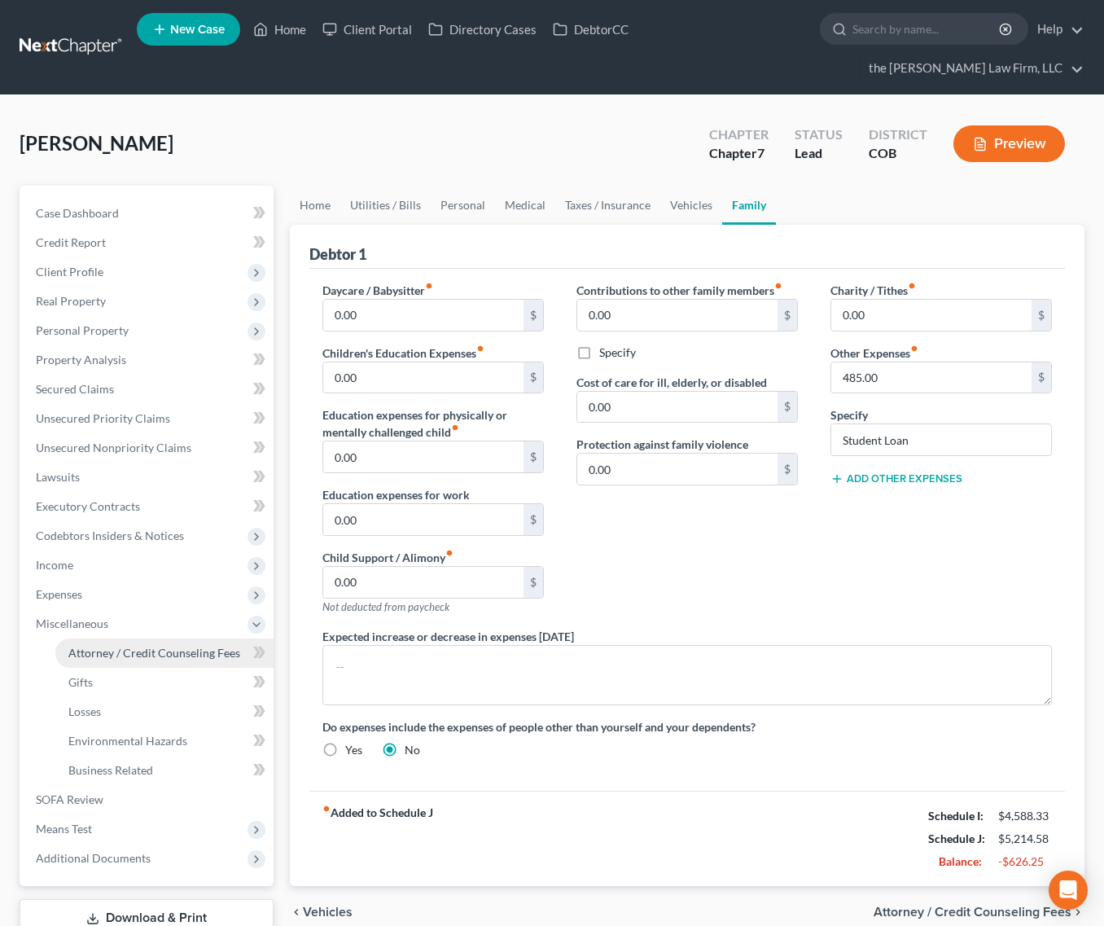
click at [137, 646] on span "Attorney / Credit Counseling Fees" at bounding box center [154, 653] width 172 height 14
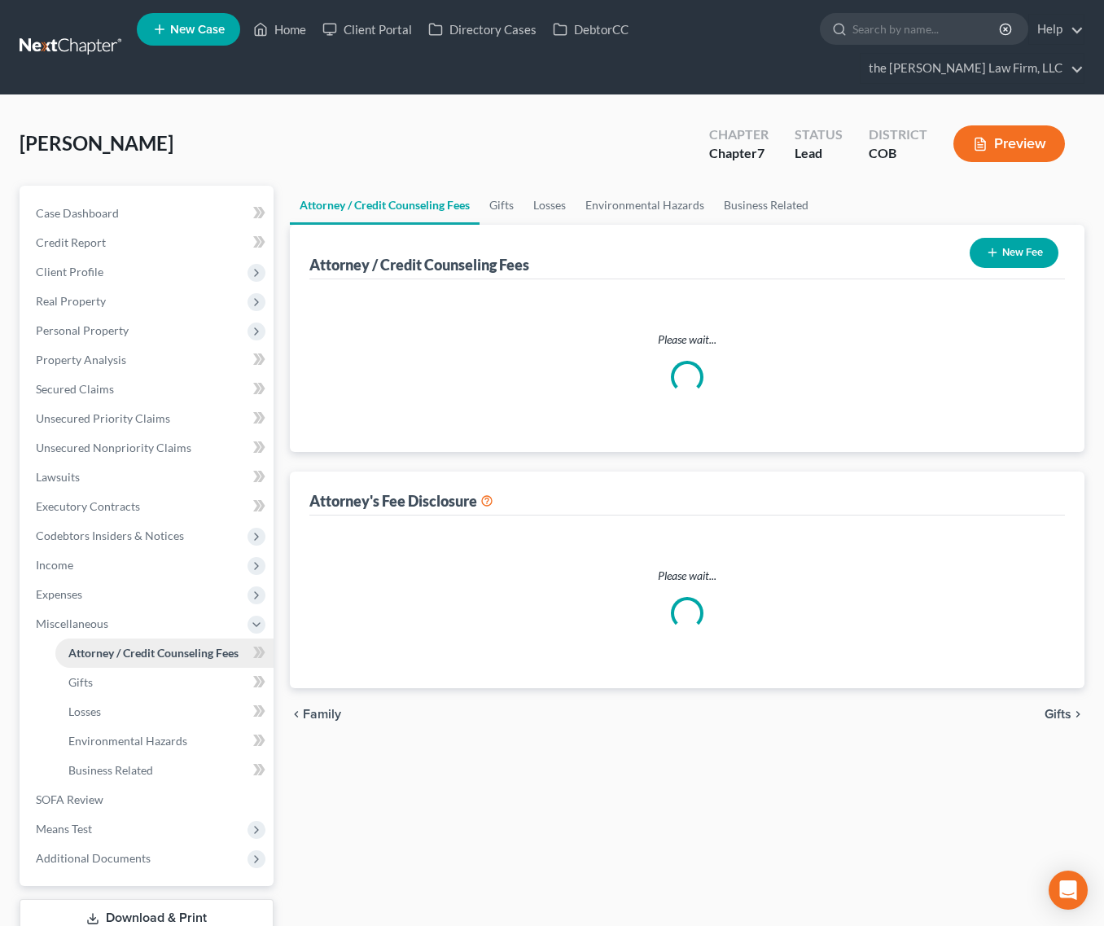
select select "0"
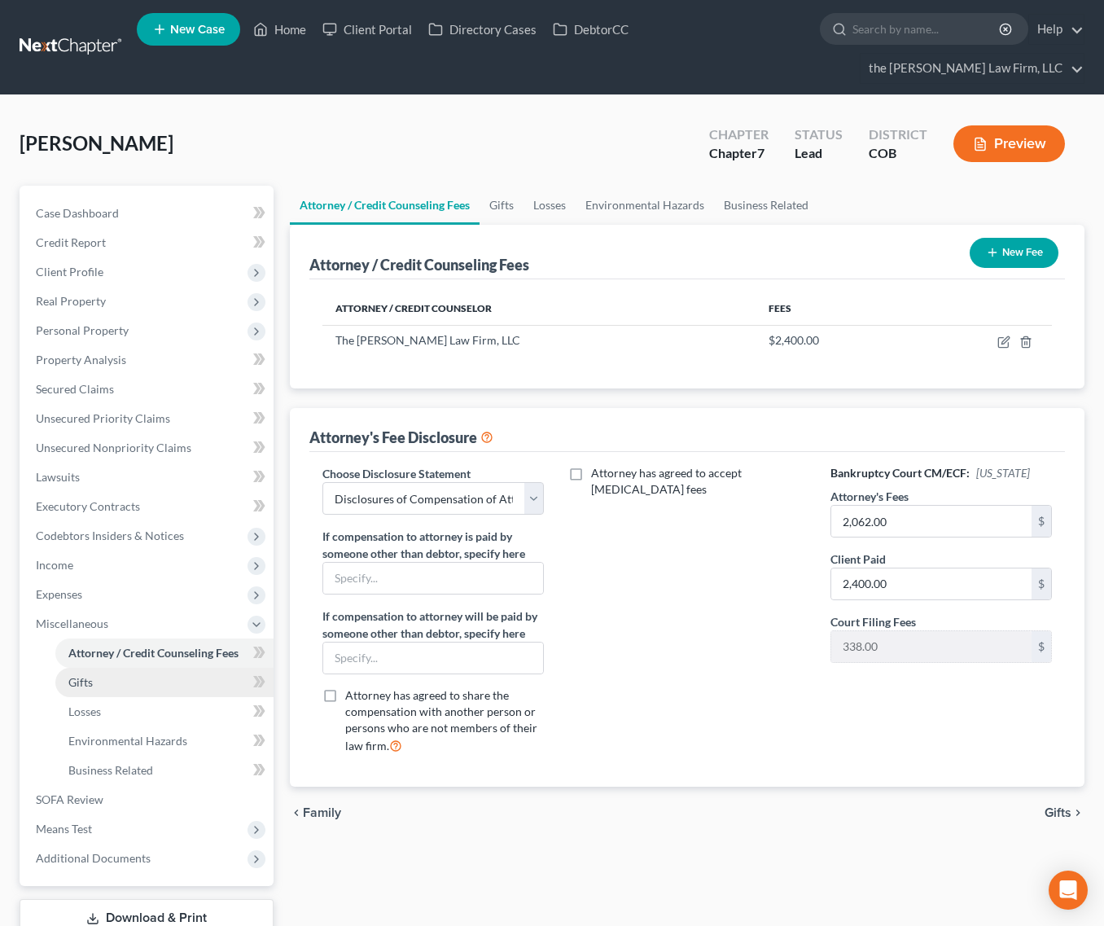
click at [120, 668] on link "Gifts" at bounding box center [164, 682] width 218 height 29
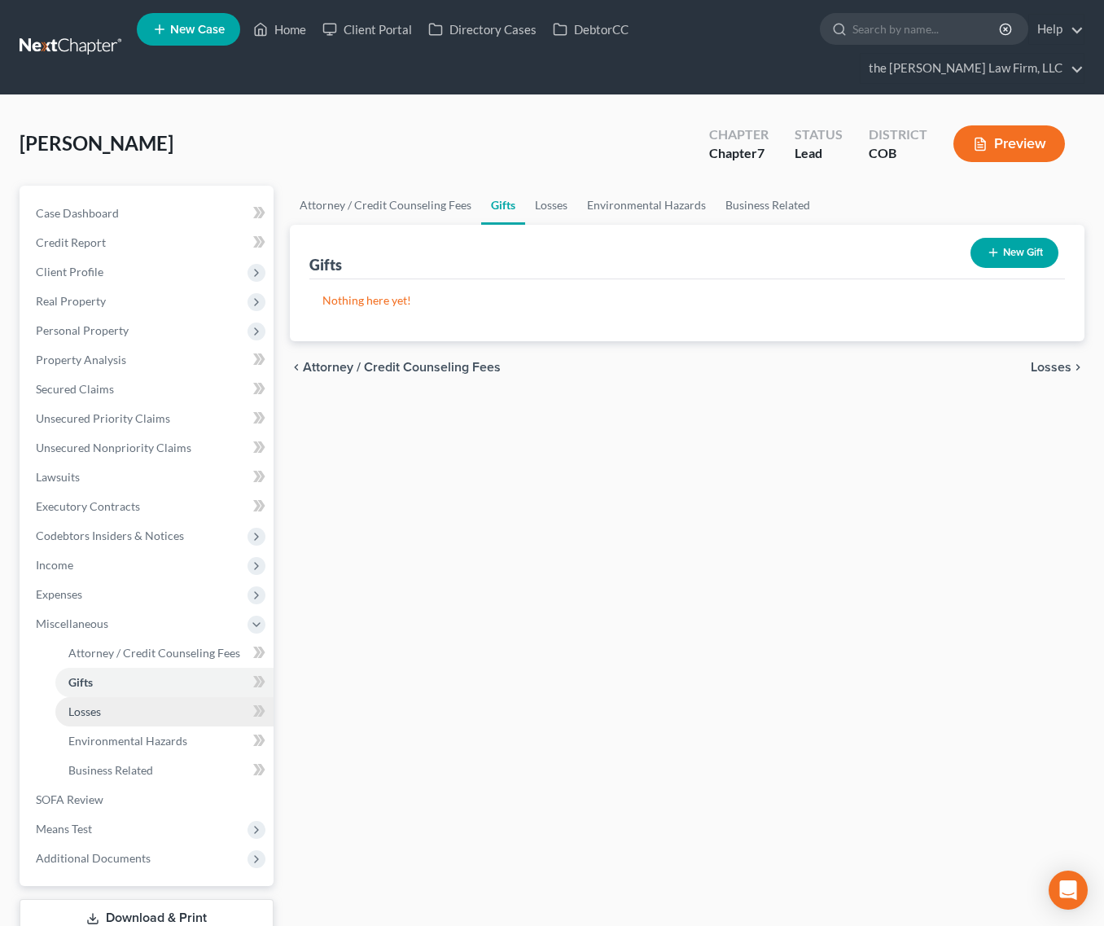
click at [102, 697] on link "Losses" at bounding box center [164, 711] width 218 height 29
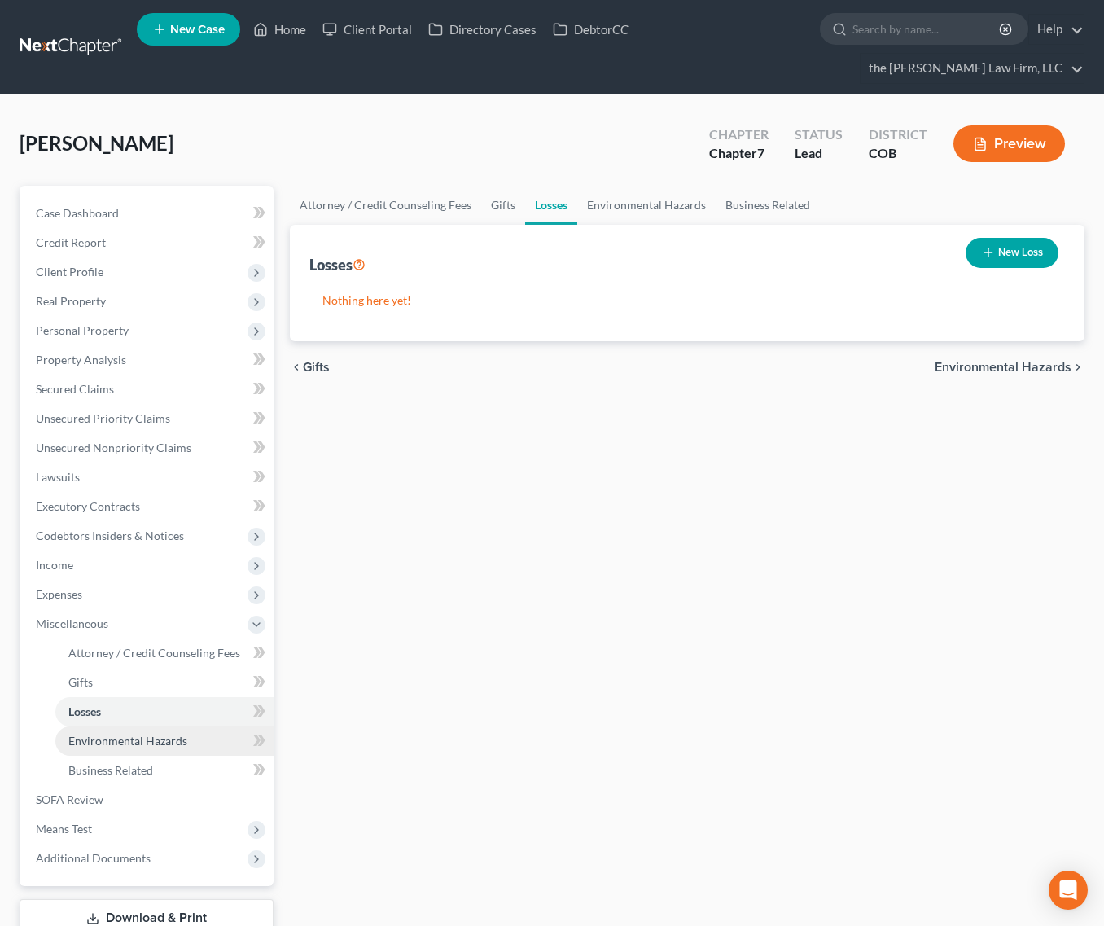
click at [104, 734] on span "Environmental Hazards" at bounding box center [127, 741] width 119 height 14
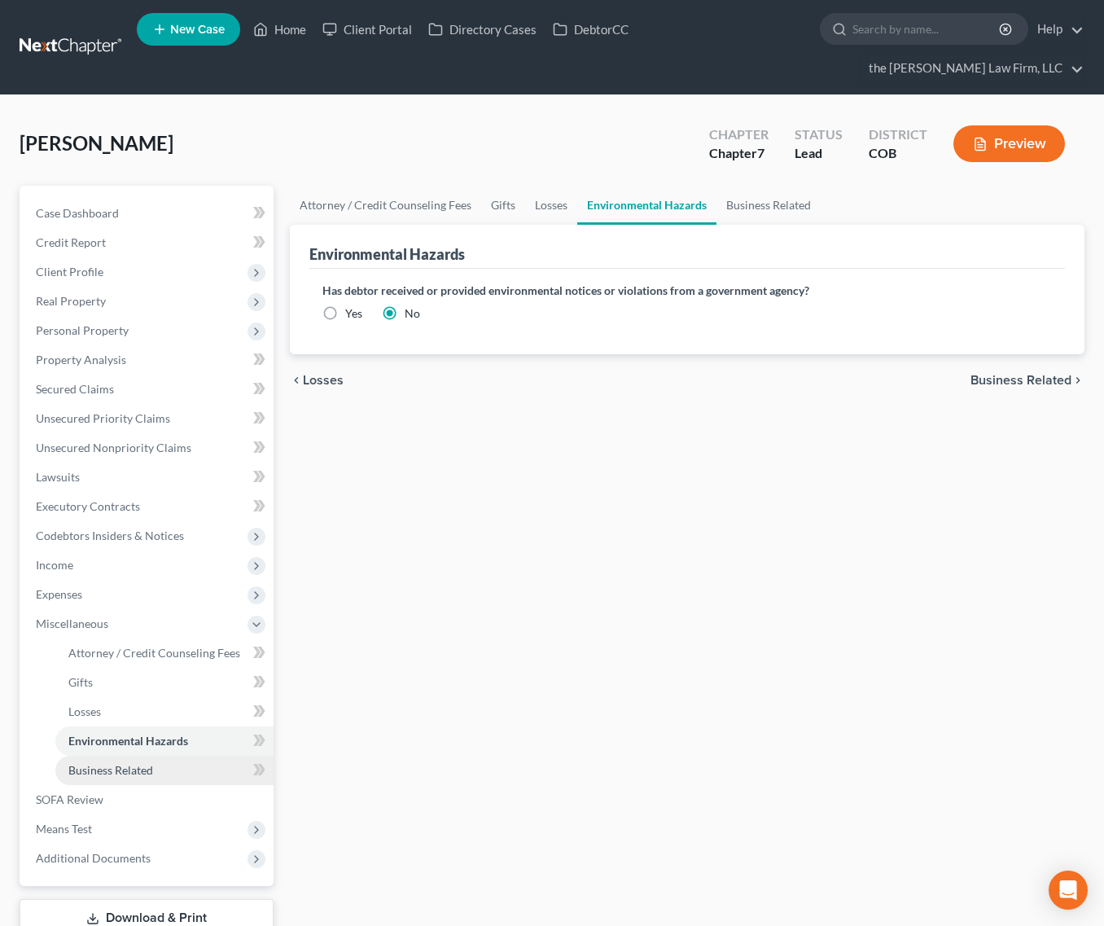
click at [102, 763] on span "Business Related" at bounding box center [110, 770] width 85 height 14
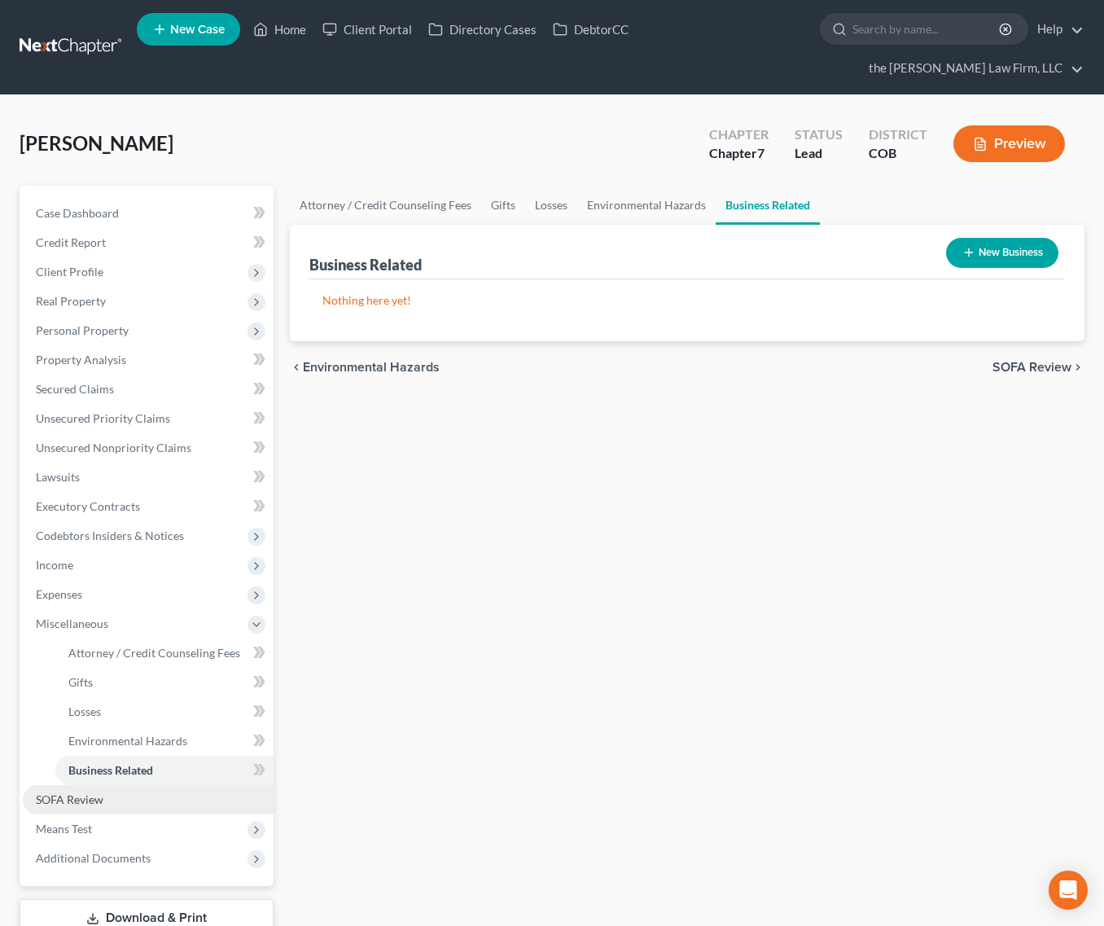
click at [97, 792] on span "SOFA Review" at bounding box center [70, 799] width 68 height 14
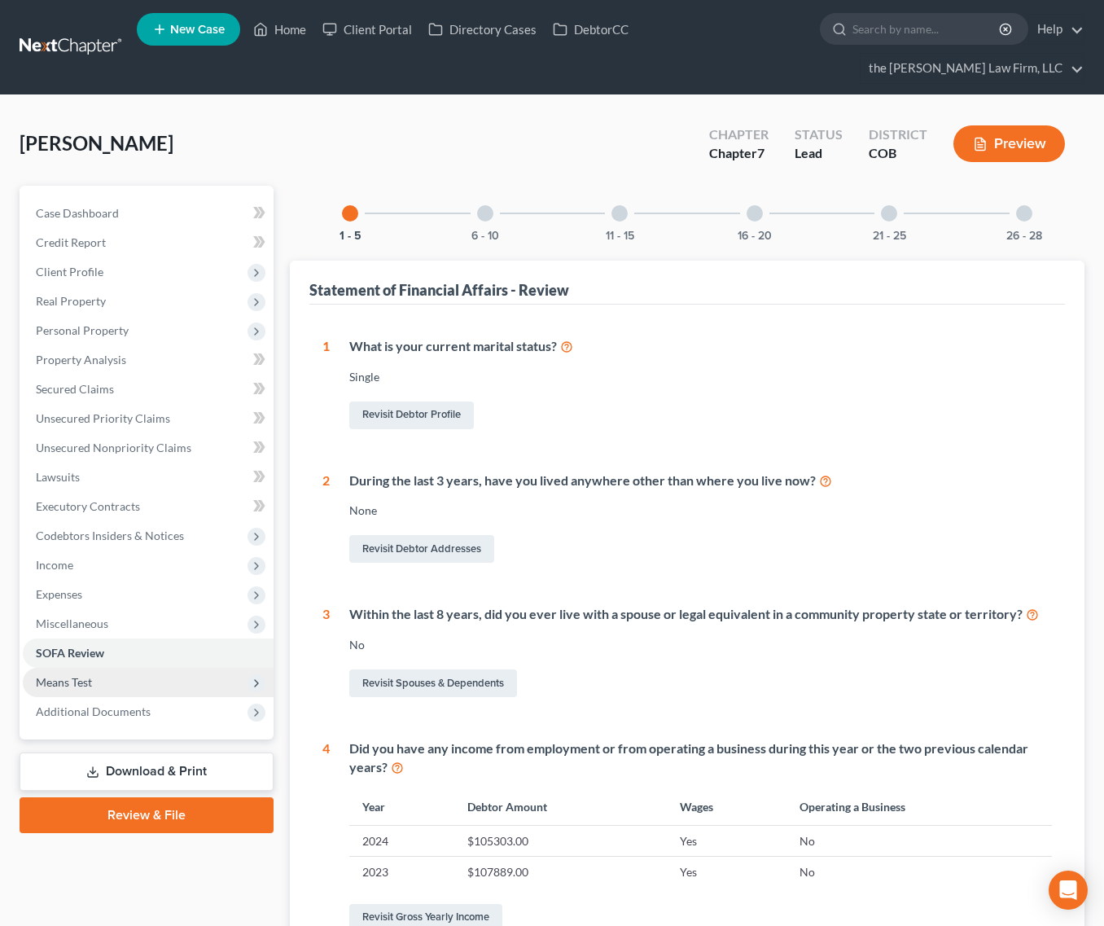
click at [126, 668] on span "Means Test" at bounding box center [148, 682] width 251 height 29
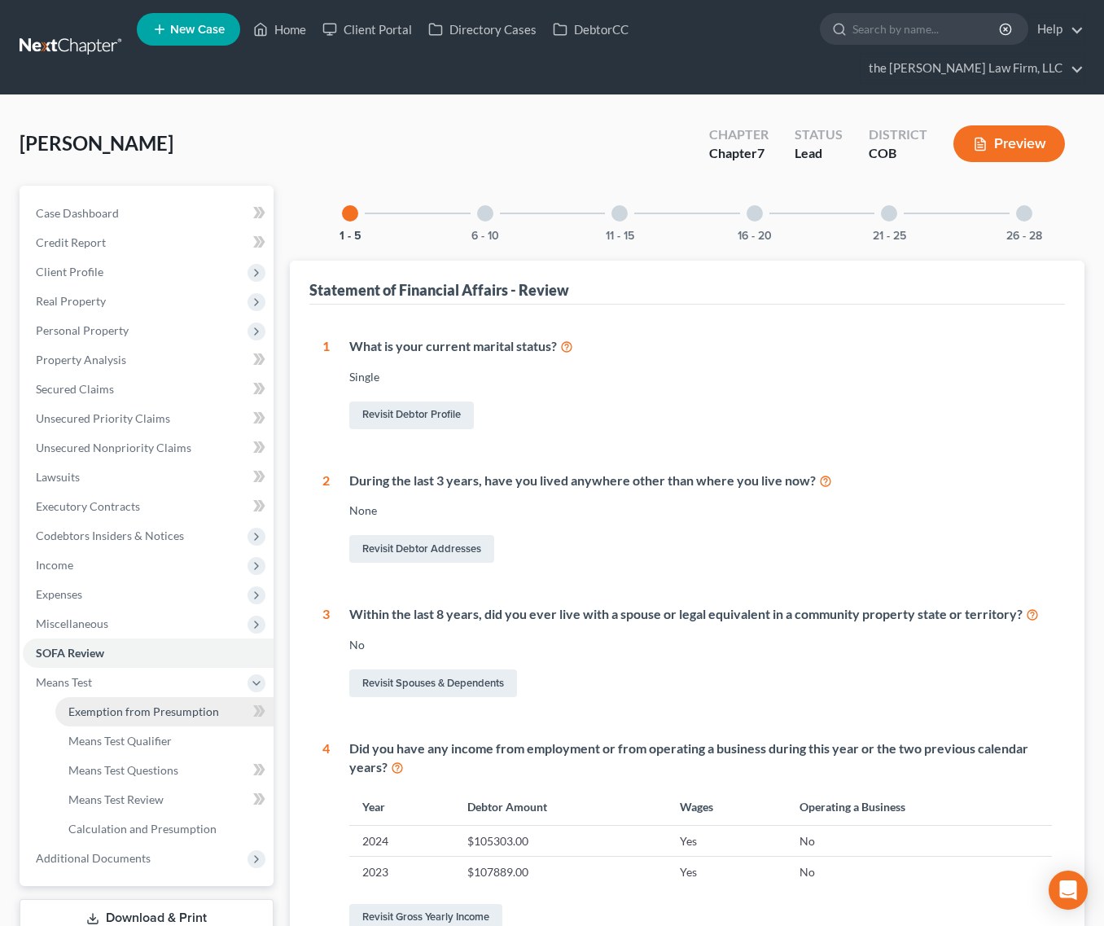
click at [119, 704] on span "Exemption from Presumption" at bounding box center [143, 711] width 151 height 14
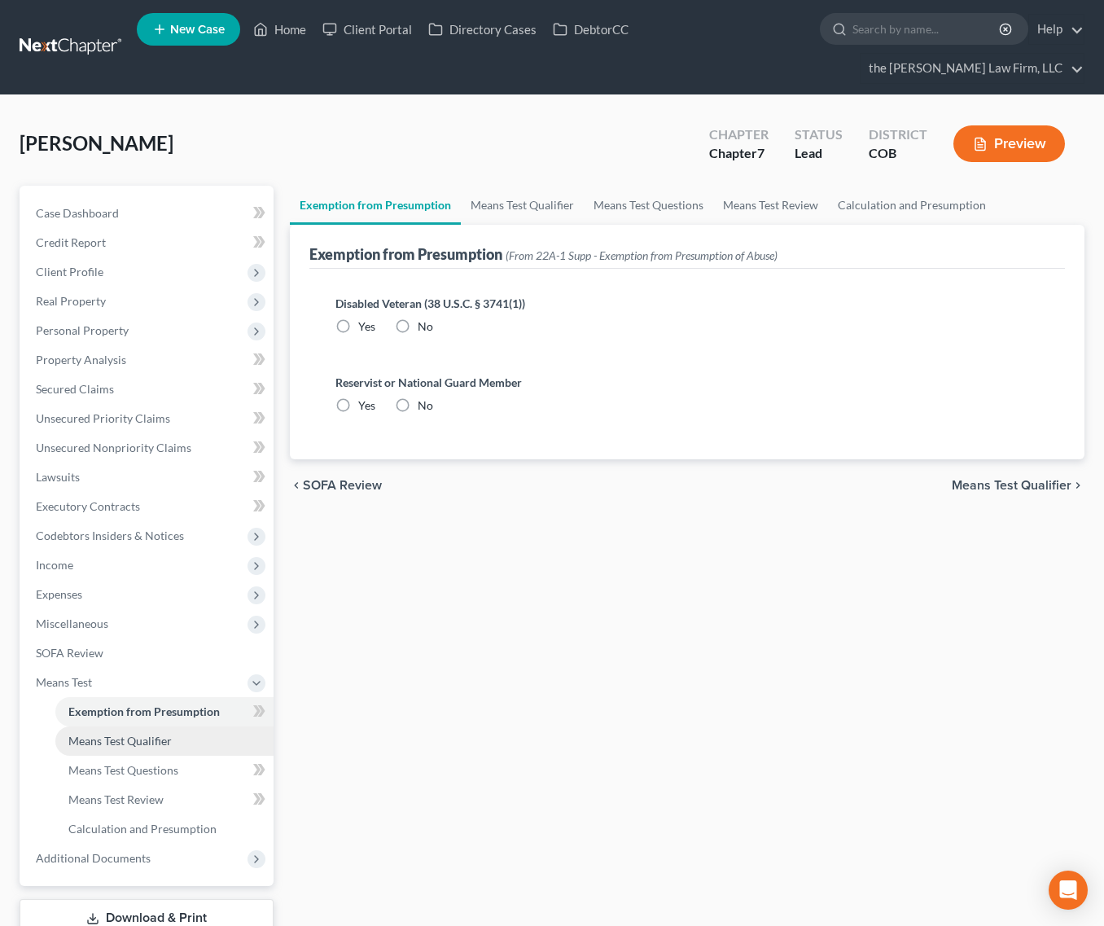
radio input "true"
click at [130, 734] on span "Means Test Qualifier" at bounding box center [119, 741] width 103 height 14
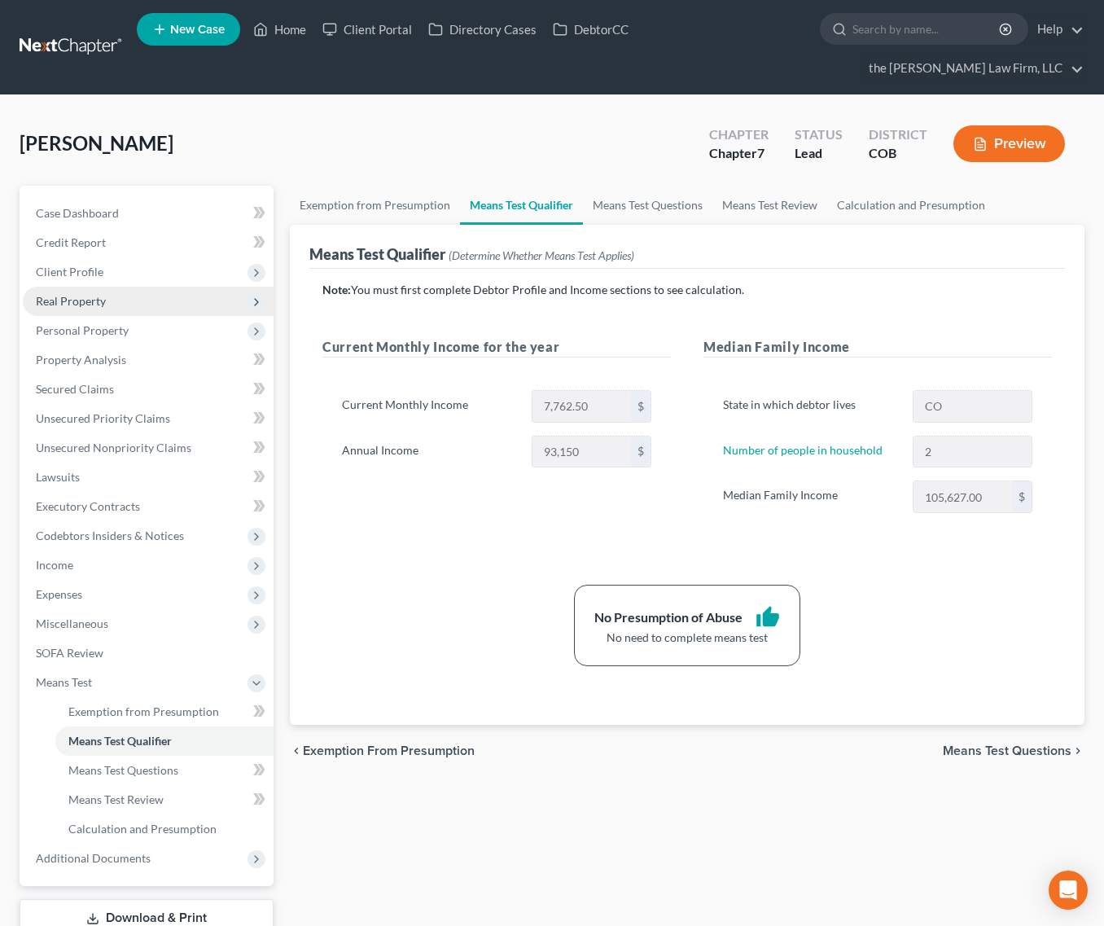
click at [139, 287] on span "Real Property" at bounding box center [148, 301] width 251 height 29
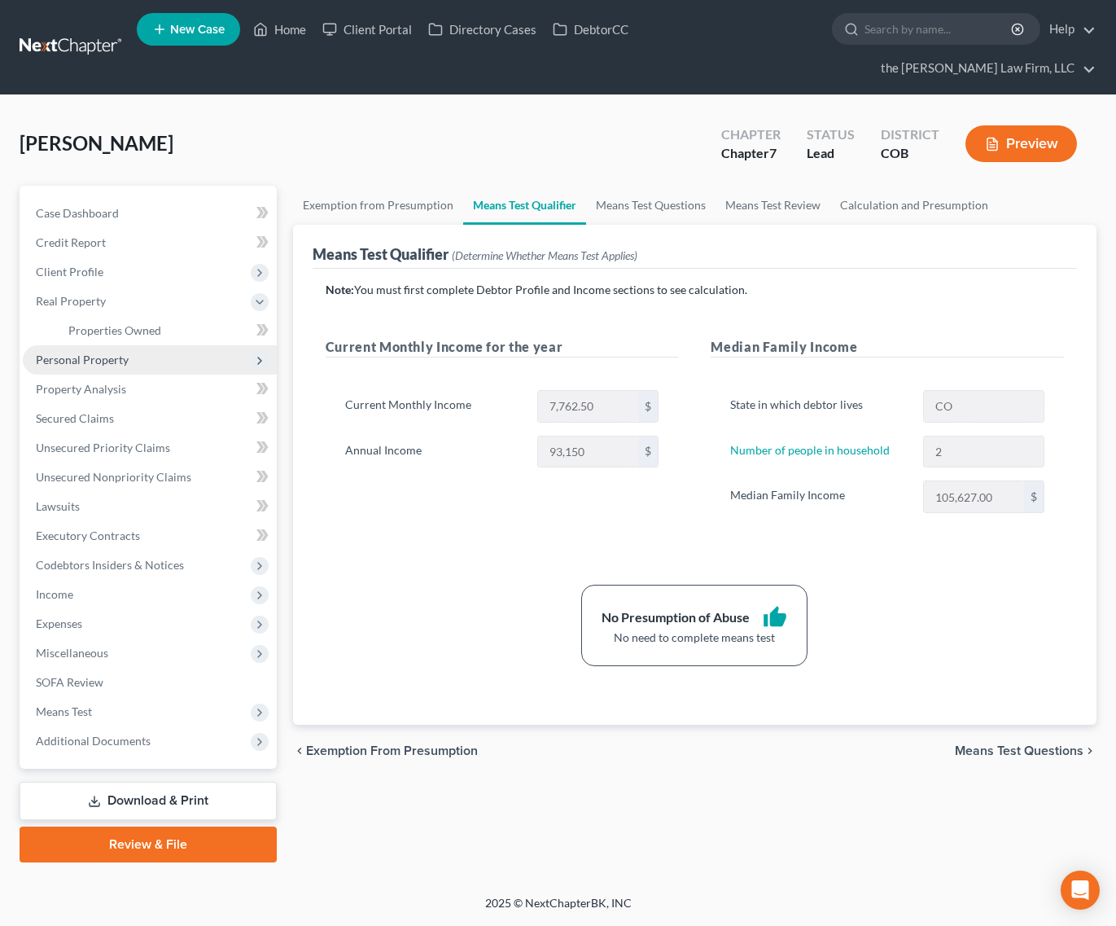
click at [134, 345] on span "Personal Property" at bounding box center [150, 359] width 254 height 29
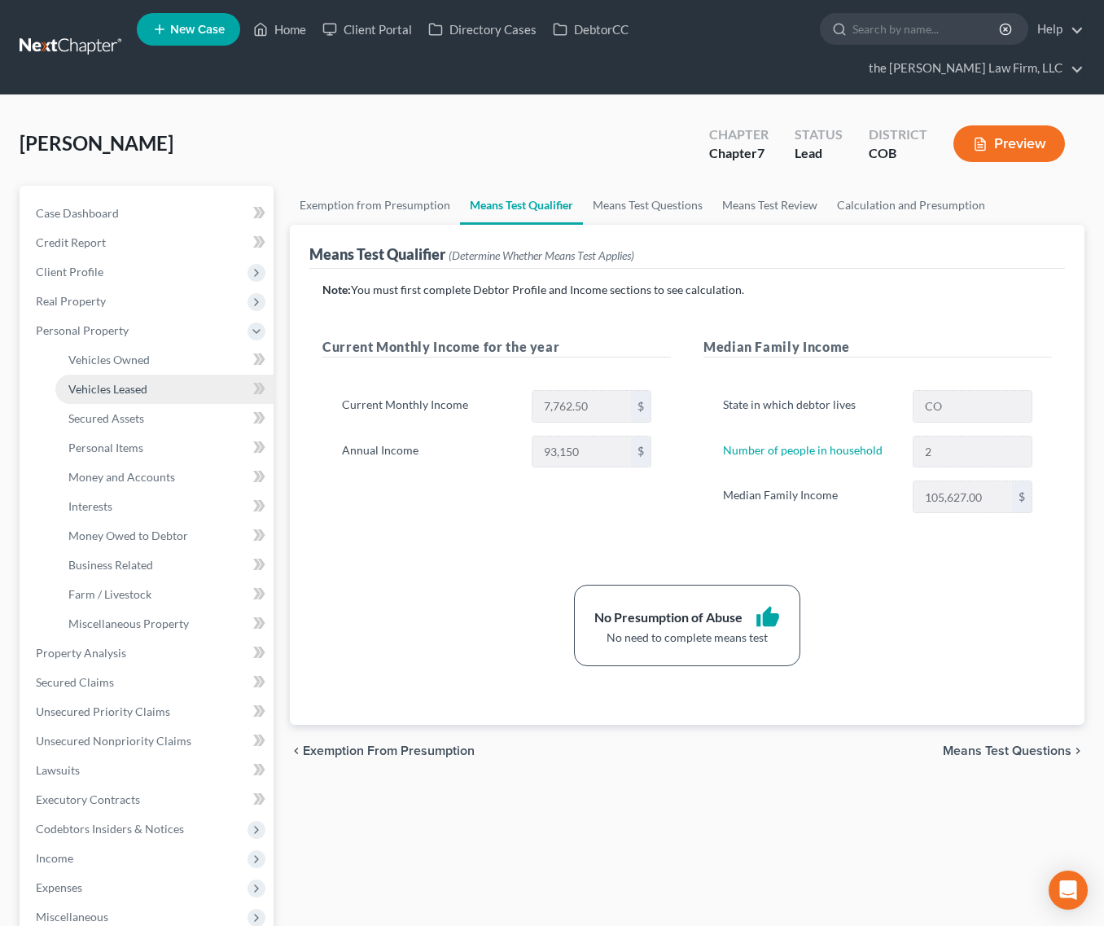
click at [138, 382] on span "Vehicles Leased" at bounding box center [107, 389] width 79 height 14
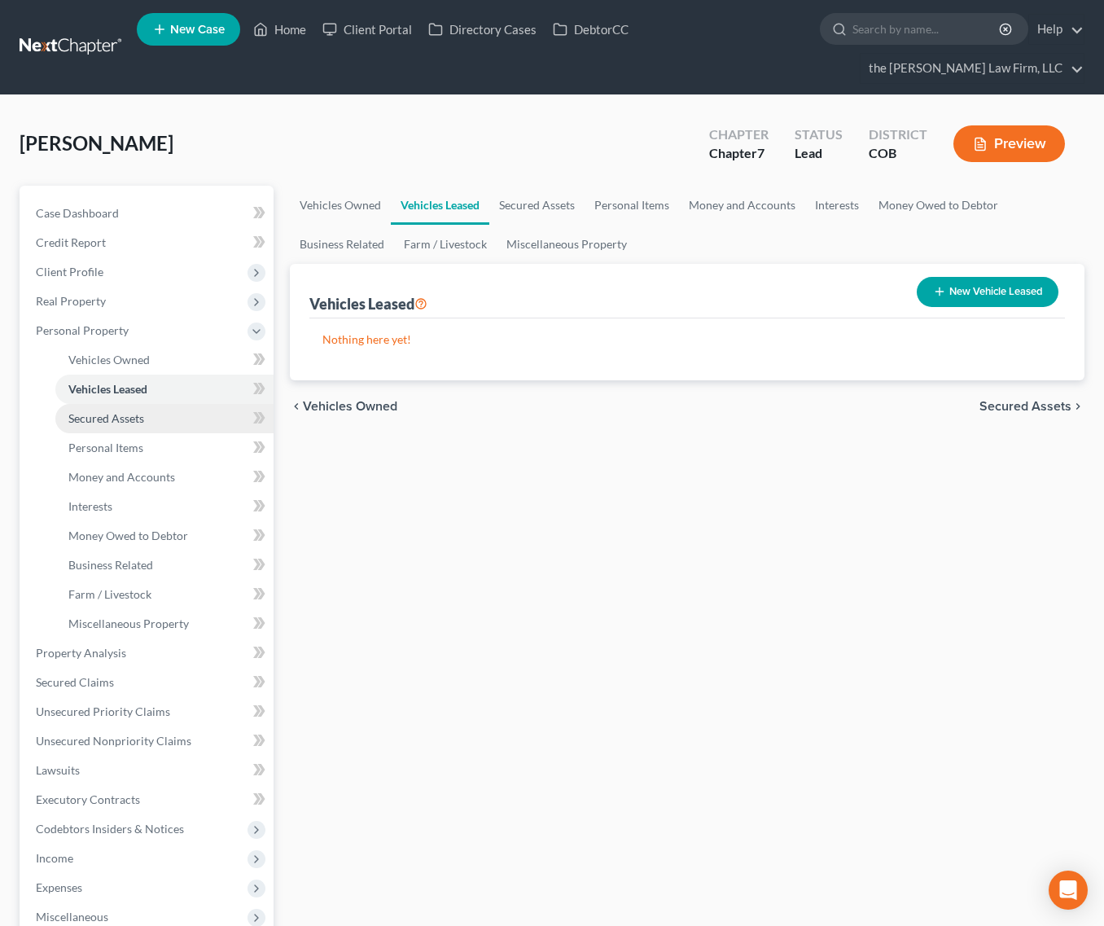
click at [169, 404] on link "Secured Assets" at bounding box center [164, 418] width 218 height 29
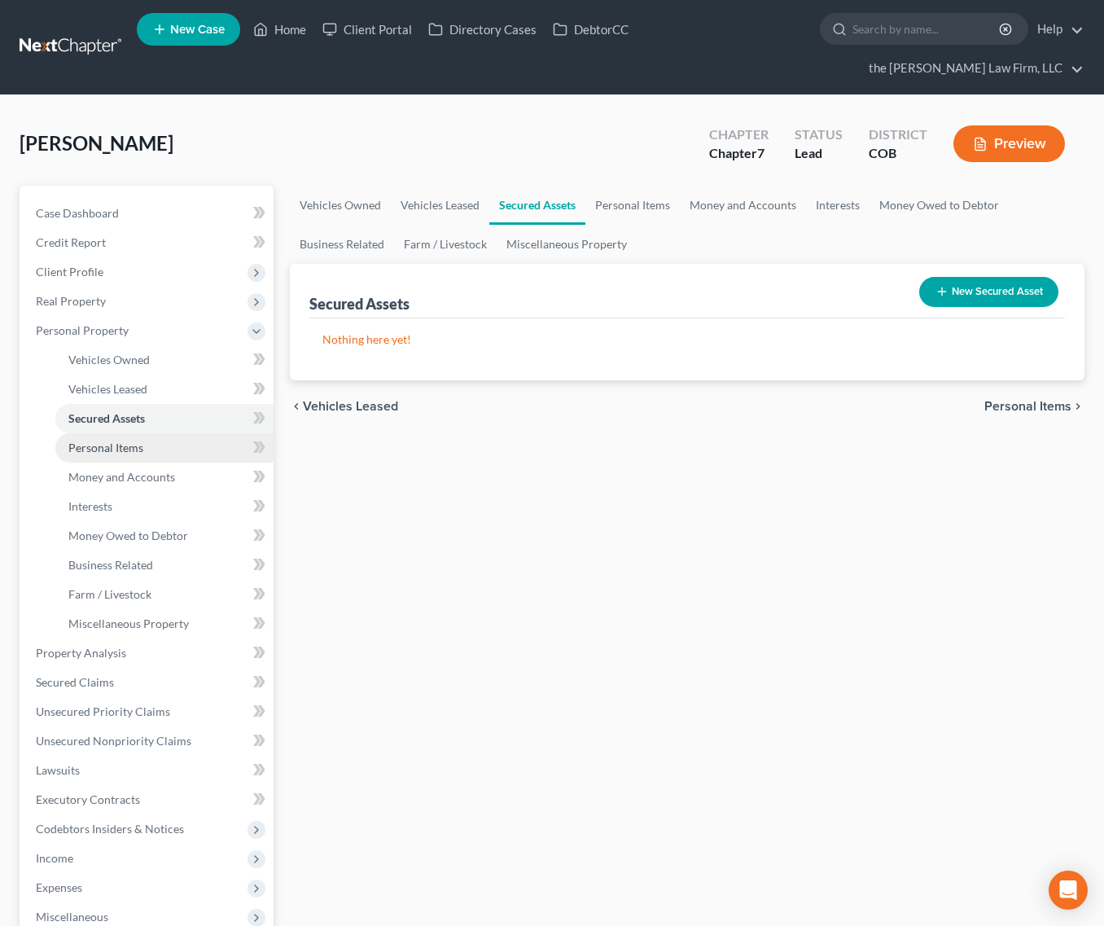
click at [165, 433] on link "Personal Items" at bounding box center [164, 447] width 218 height 29
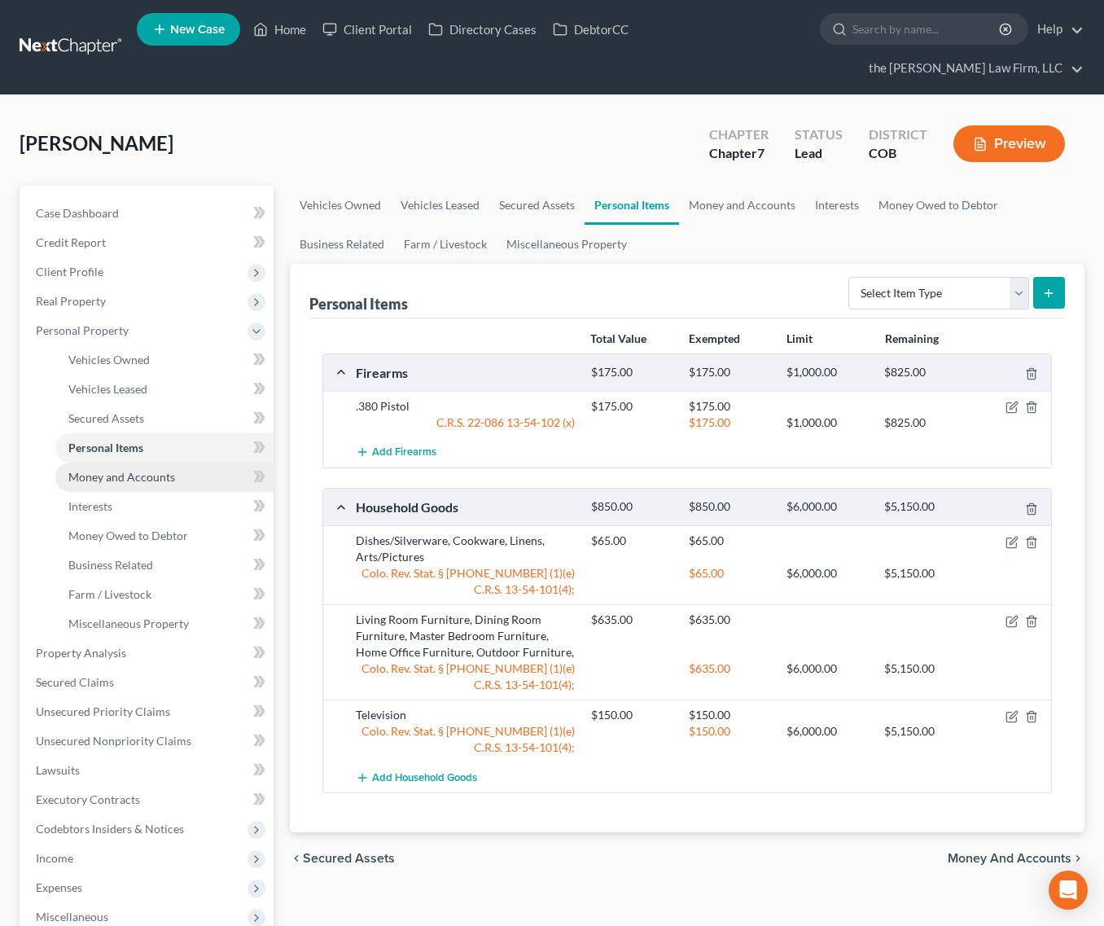
click at [160, 463] on link "Money and Accounts" at bounding box center [164, 477] width 218 height 29
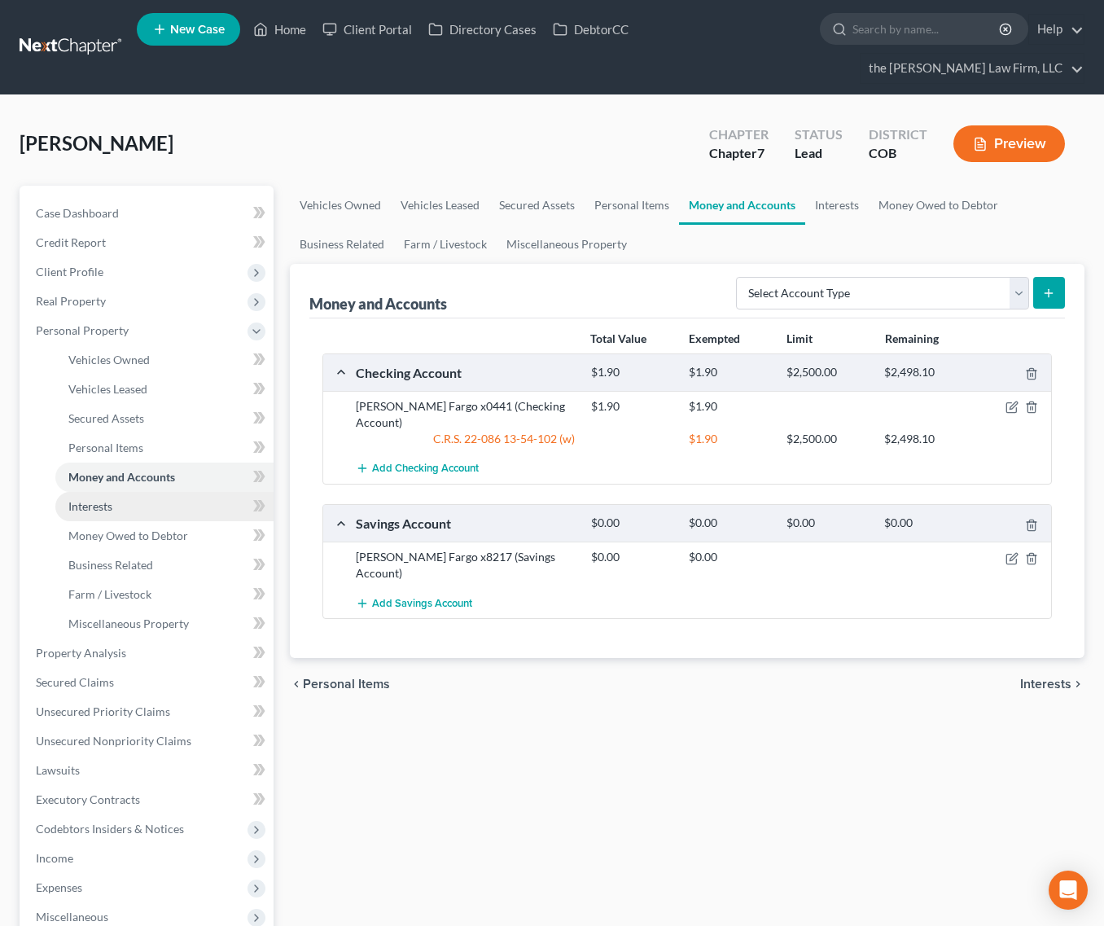
click at [139, 492] on link "Interests" at bounding box center [164, 506] width 218 height 29
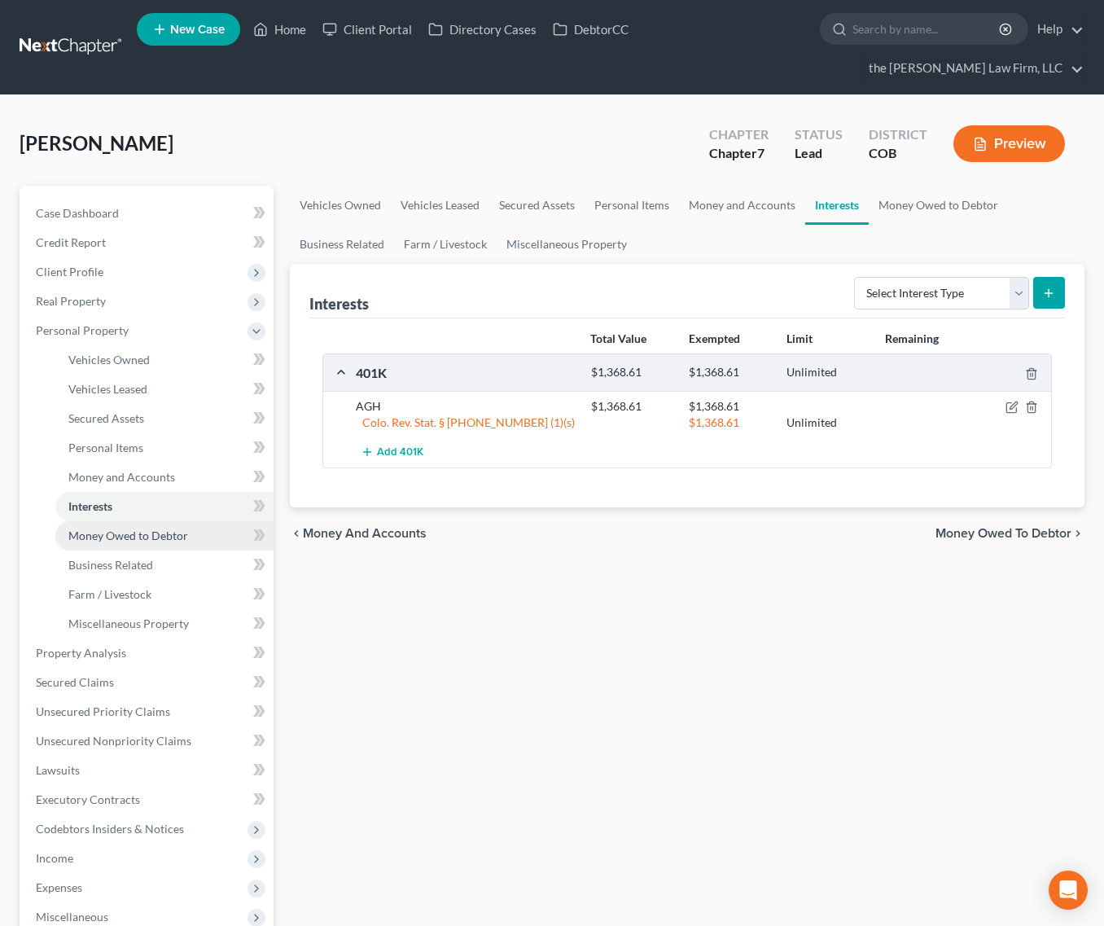
click at [150, 521] on link "Money Owed to Debtor" at bounding box center [164, 535] width 218 height 29
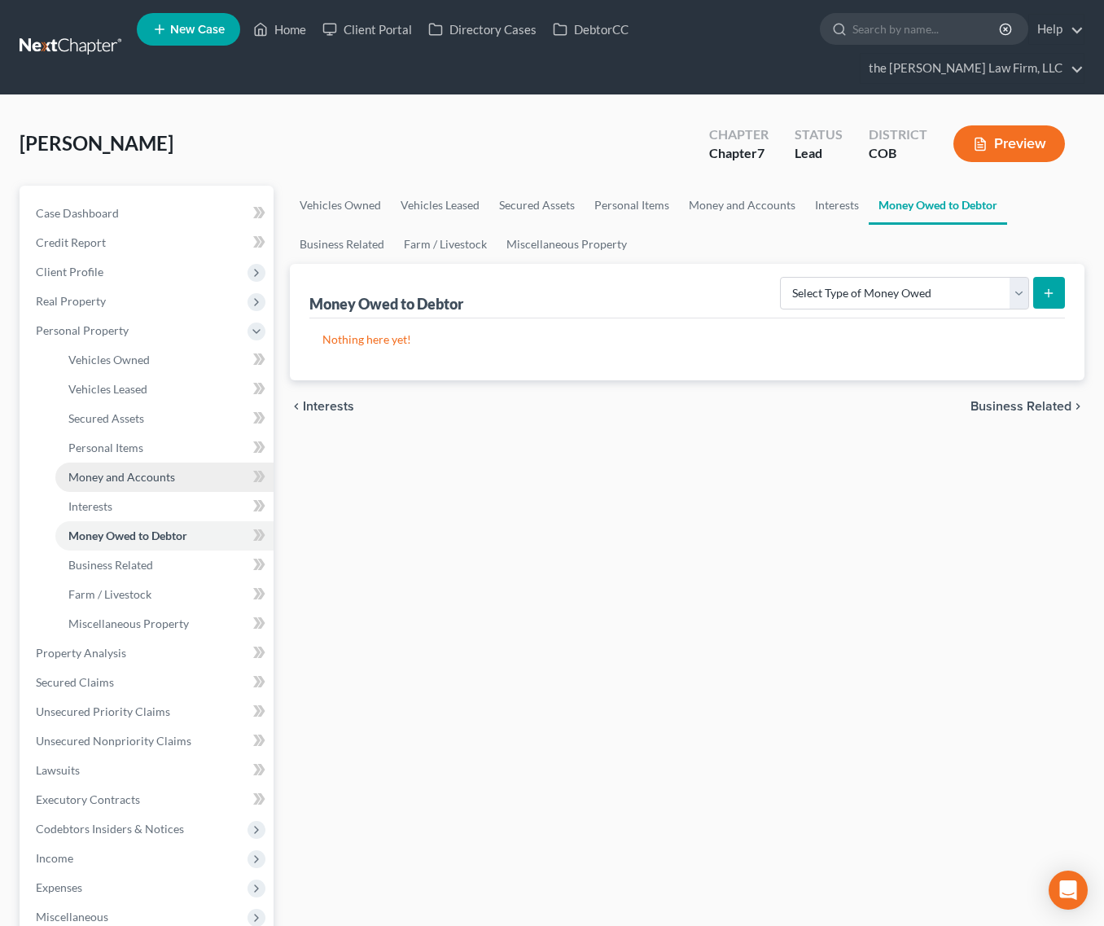
click at [140, 470] on span "Money and Accounts" at bounding box center [121, 477] width 107 height 14
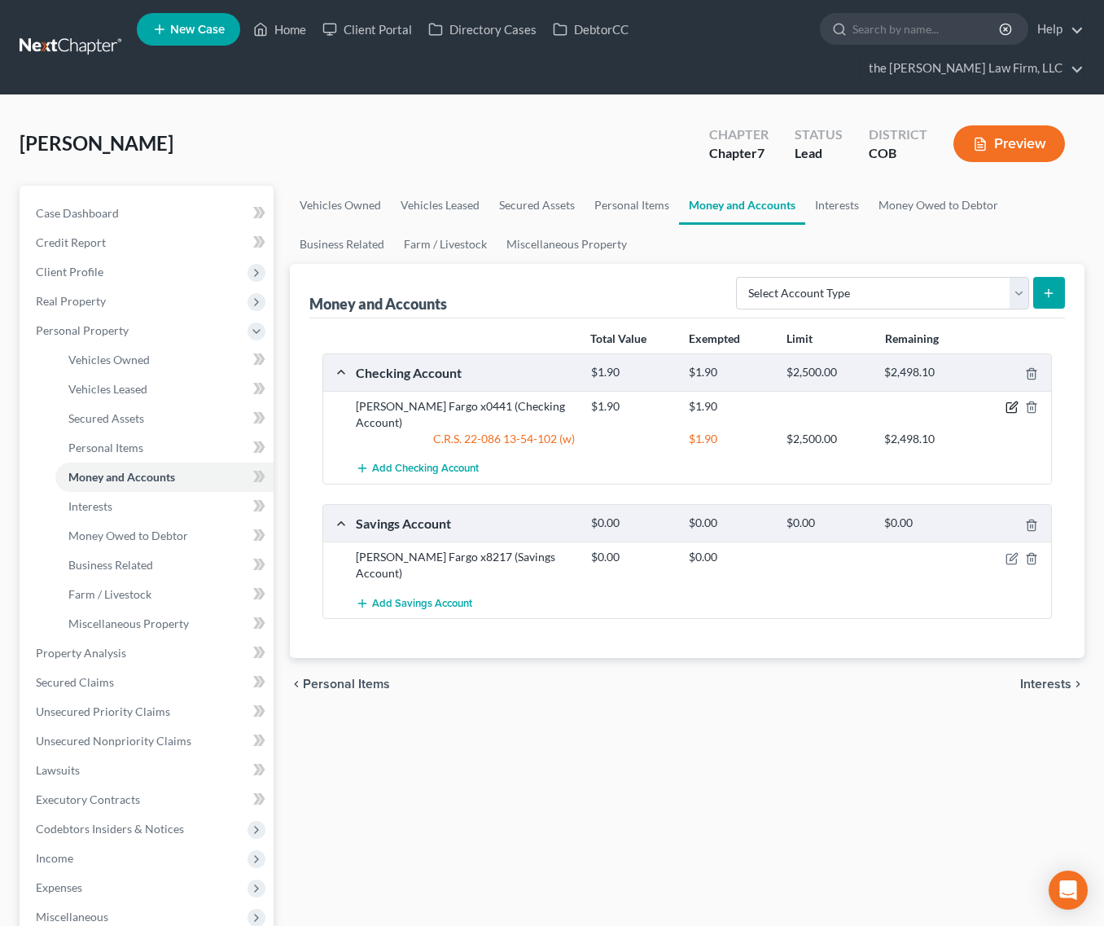
click at [1013, 402] on icon "button" at bounding box center [1013, 405] width 7 height 7
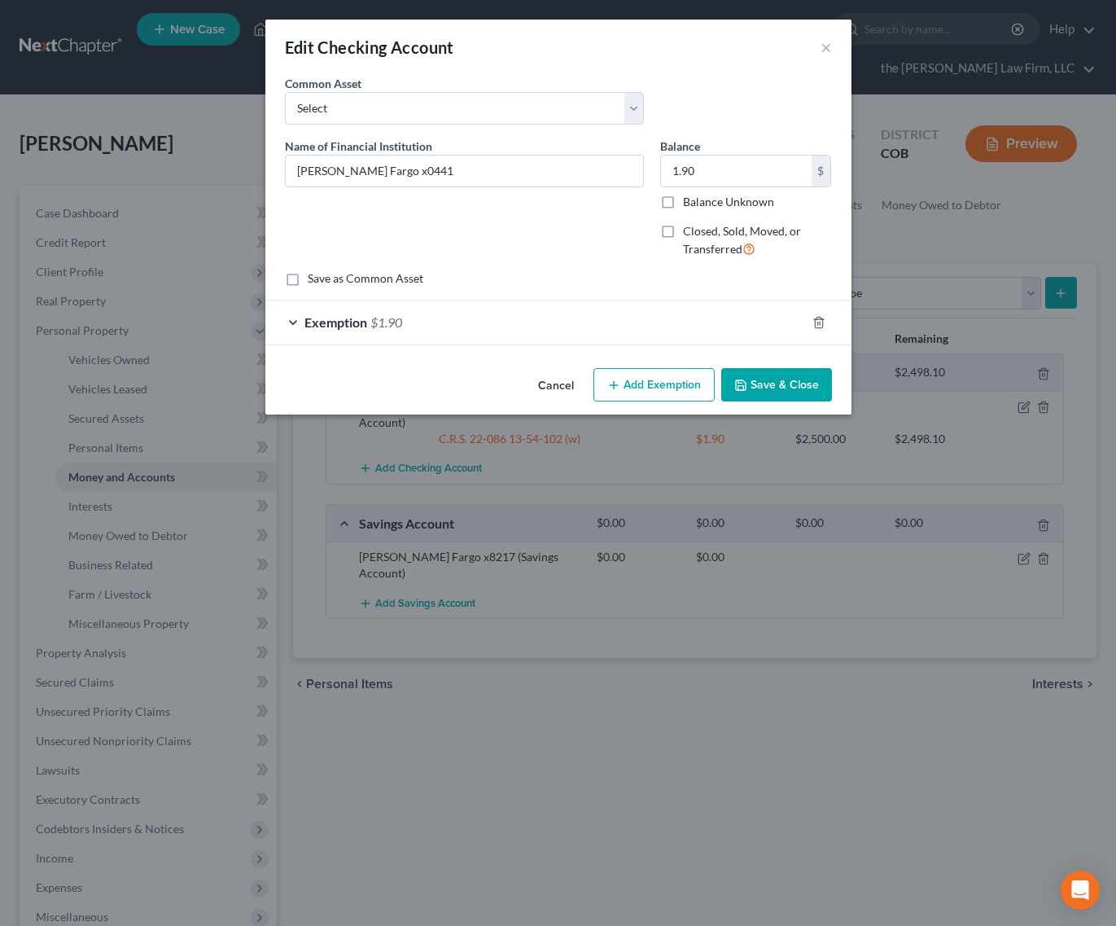
click at [539, 331] on div "Exemption $1.90" at bounding box center [535, 322] width 541 height 43
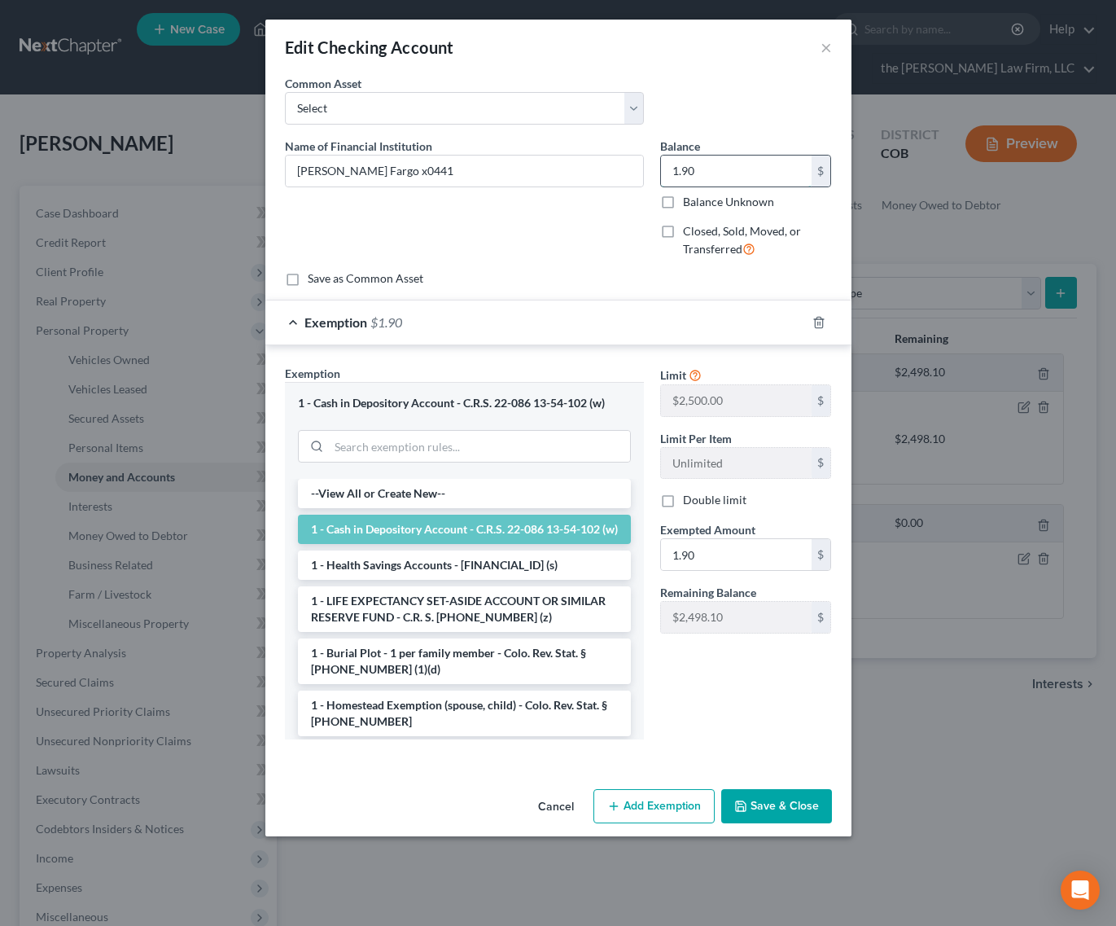
click at [774, 173] on input "1.90" at bounding box center [736, 171] width 151 height 31
type input "2,728.37"
click at [787, 810] on button "Save & Close" at bounding box center [777, 806] width 111 height 34
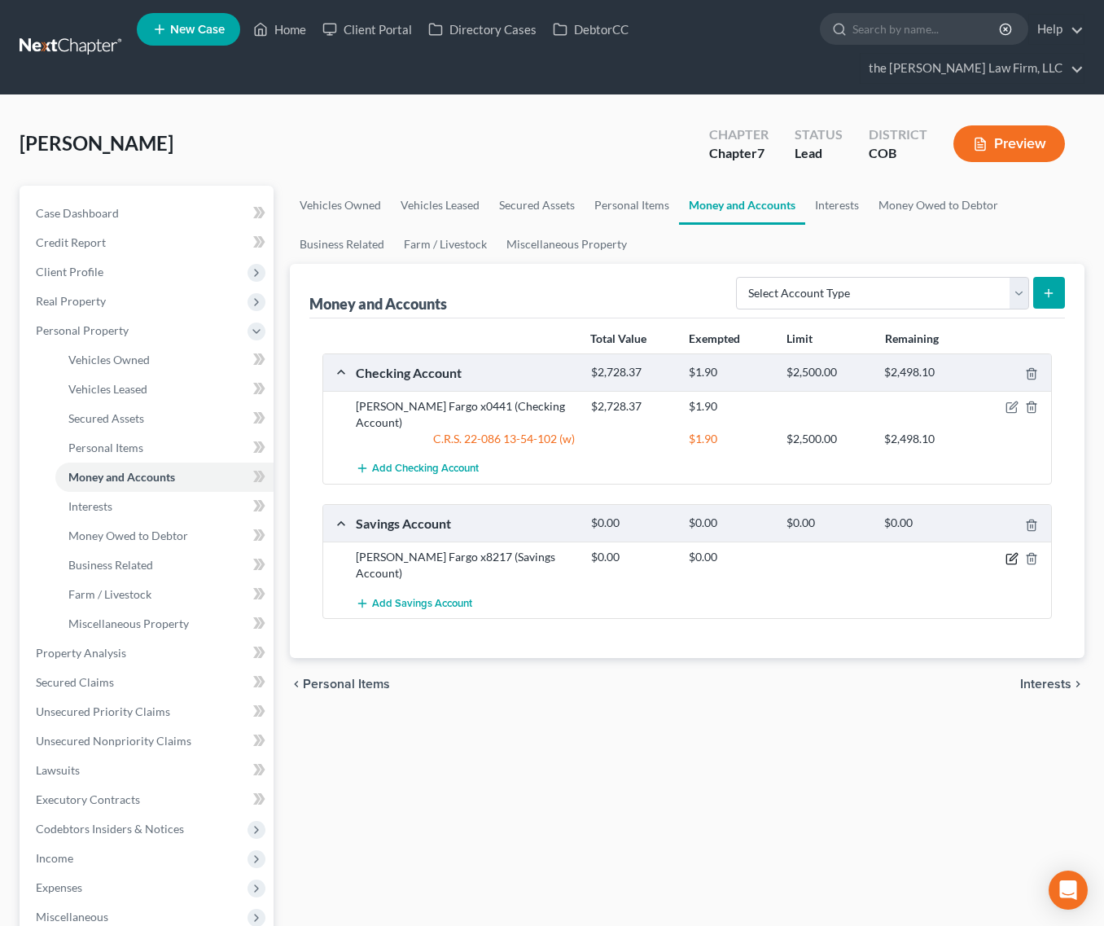
click at [1007, 552] on icon "button" at bounding box center [1012, 558] width 13 height 13
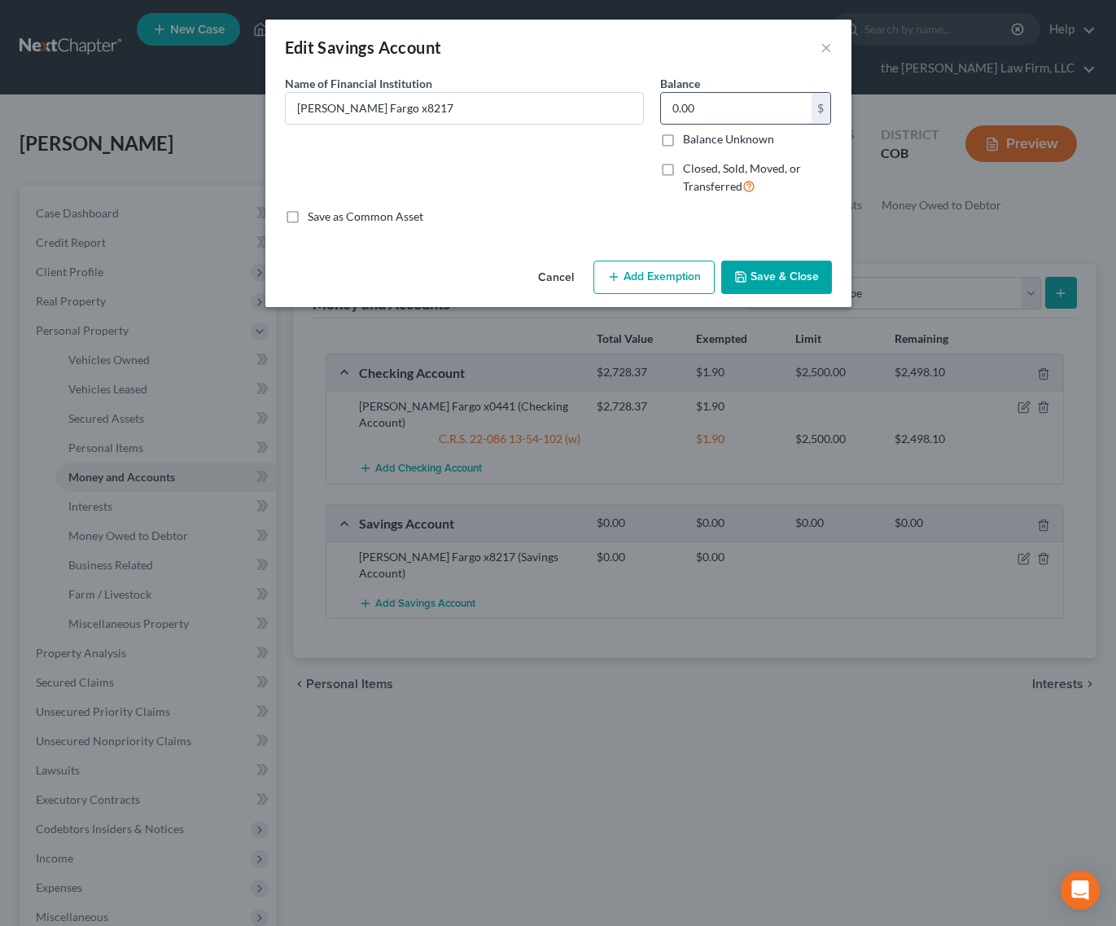
click at [745, 107] on input "0.00" at bounding box center [736, 108] width 151 height 31
type input "550"
click at [770, 270] on button "Save & Close" at bounding box center [777, 278] width 111 height 34
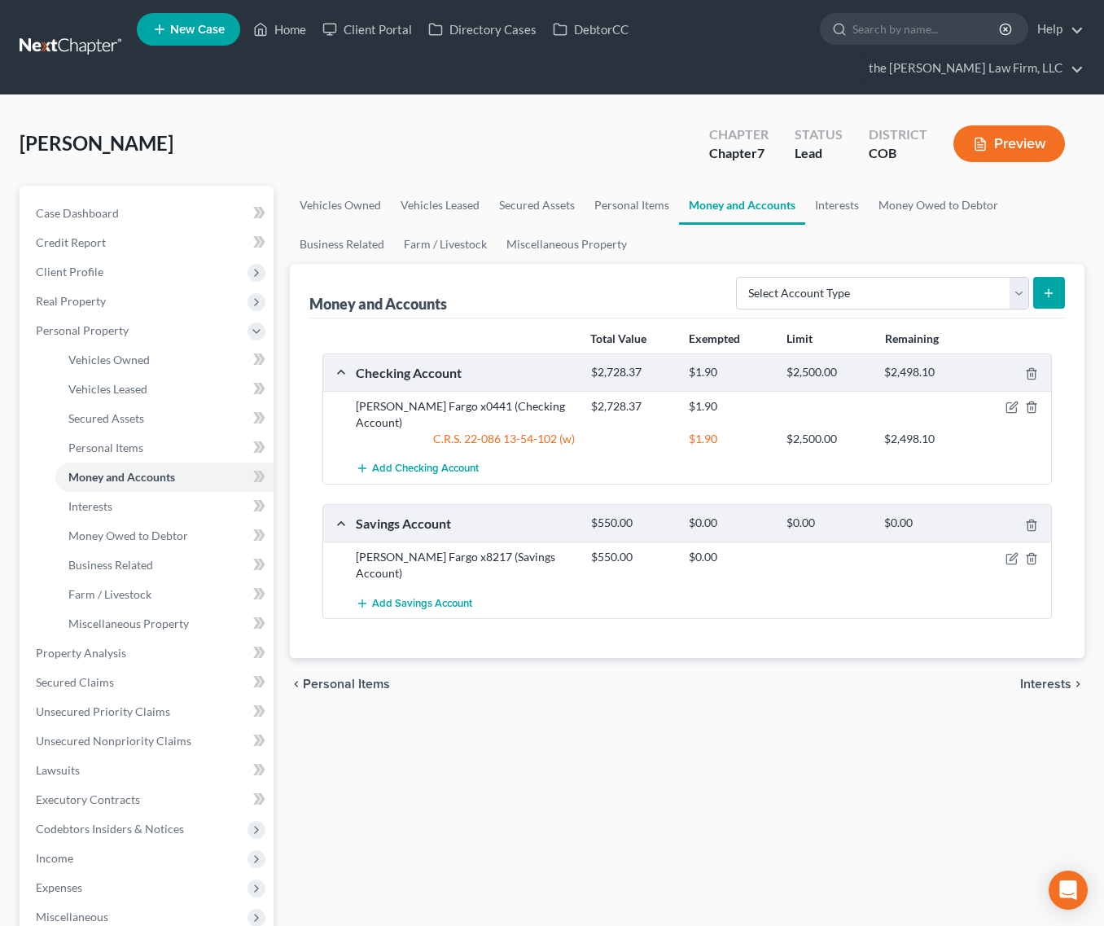
click at [599, 115] on div "[PERSON_NAME] Upgraded Chapter Chapter 7 Status Lead District COB Preview" at bounding box center [552, 150] width 1065 height 71
click at [1016, 401] on icon "button" at bounding box center [1012, 407] width 13 height 13
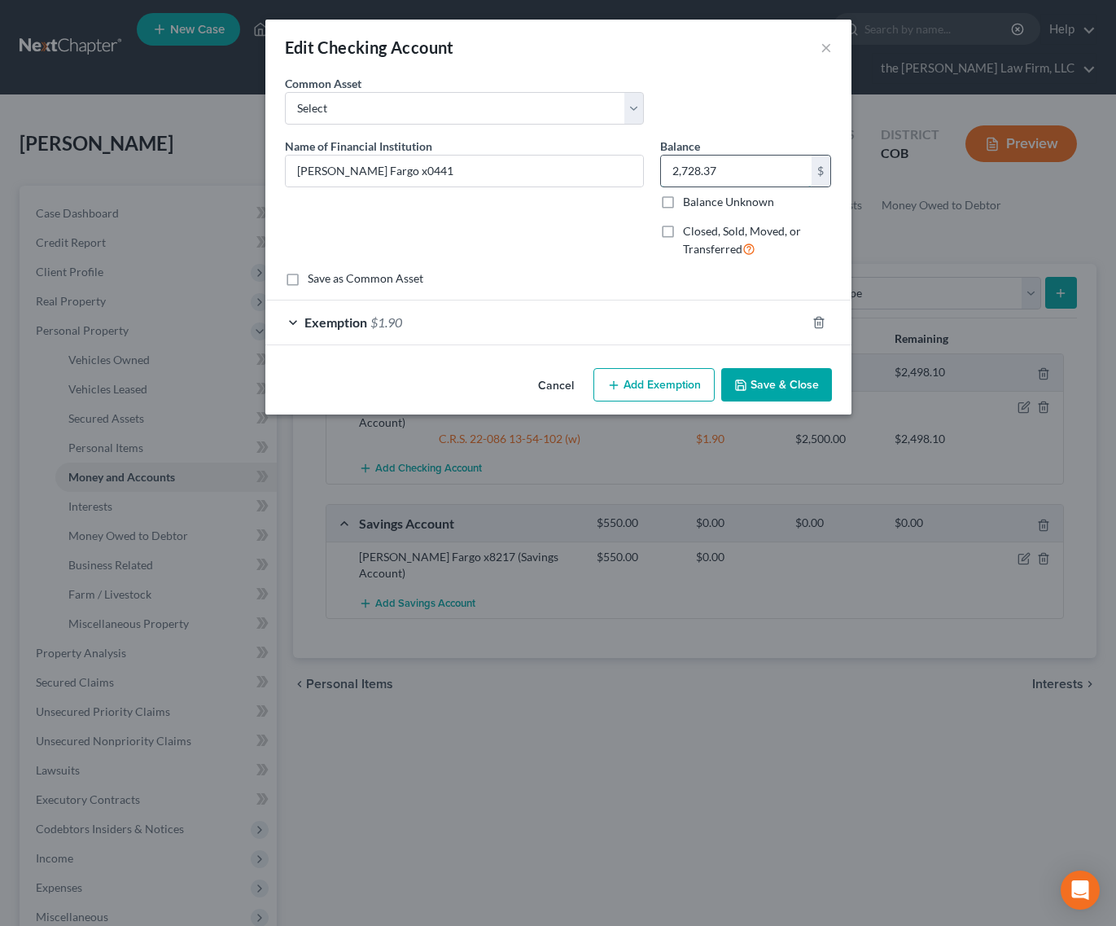
click at [744, 173] on input "2,728.37" at bounding box center [736, 171] width 151 height 31
type input "170.37"
click at [581, 328] on div "Exemption $1.90" at bounding box center [535, 322] width 541 height 43
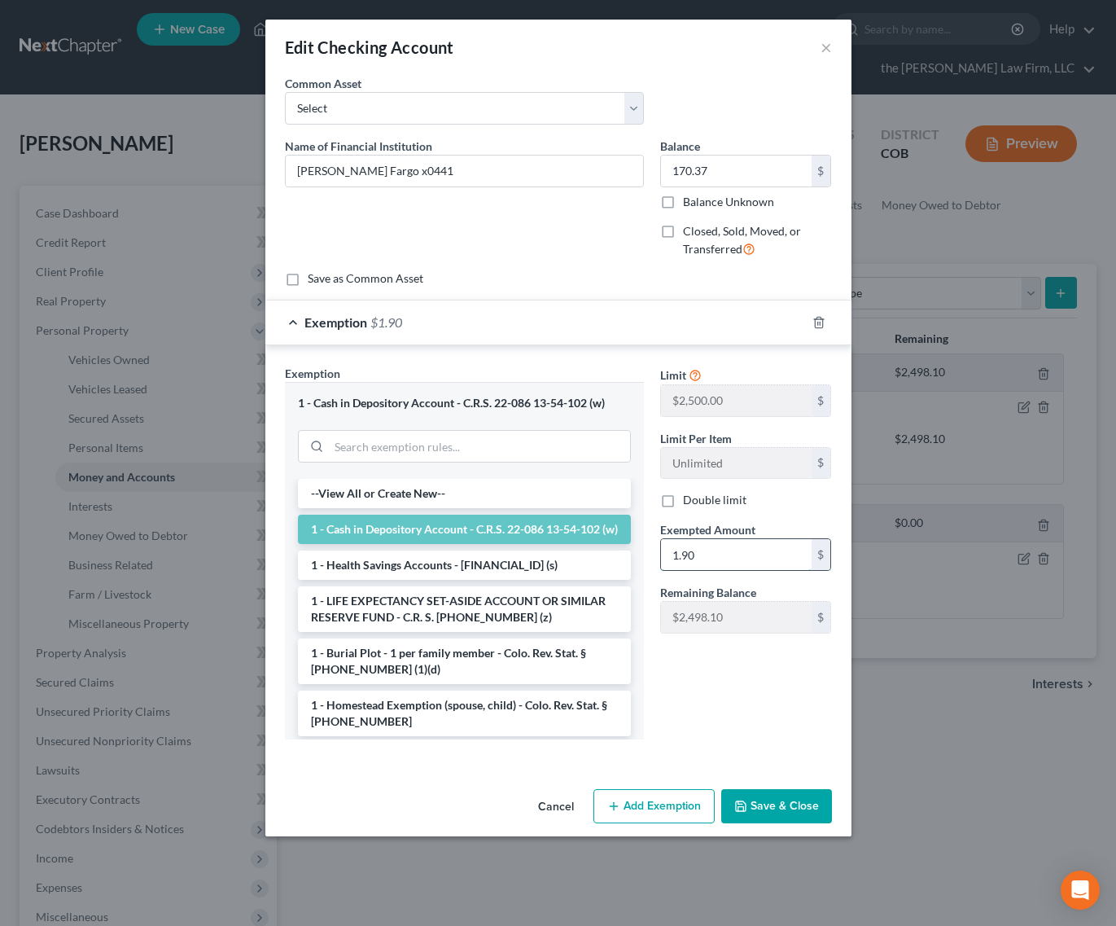
click at [713, 560] on input "1.90" at bounding box center [736, 554] width 151 height 31
type input "170.37"
click at [789, 804] on button "Save & Close" at bounding box center [777, 806] width 111 height 34
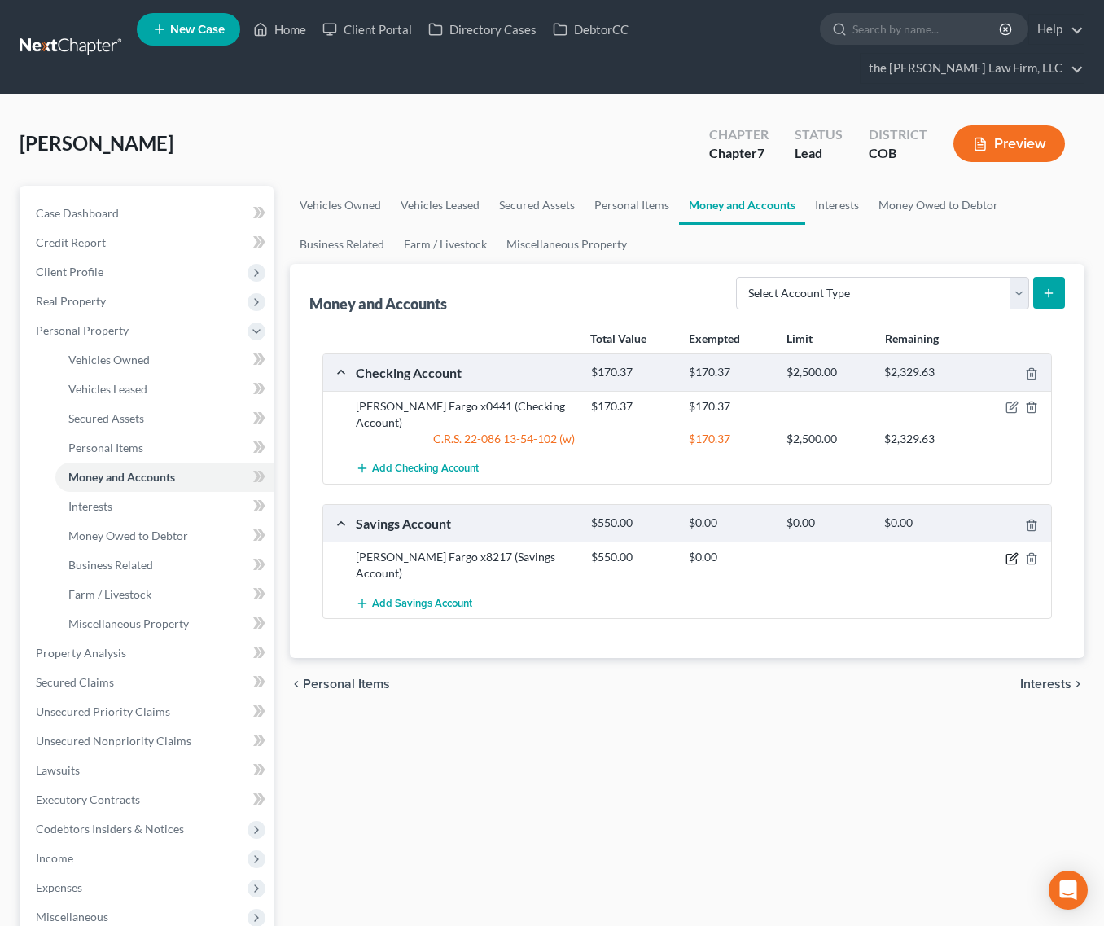
click at [1013, 552] on icon "button" at bounding box center [1012, 558] width 13 height 13
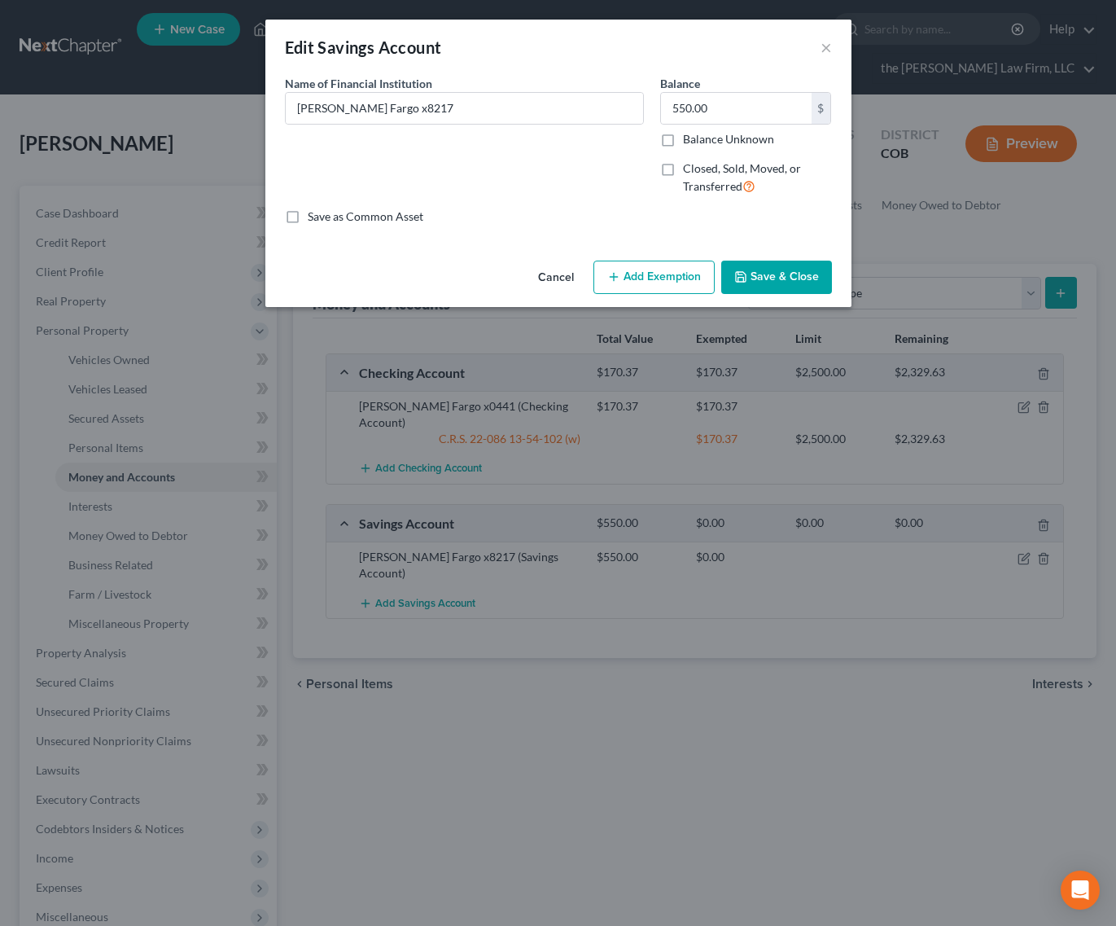
click at [658, 276] on button "Add Exemption" at bounding box center [654, 278] width 121 height 34
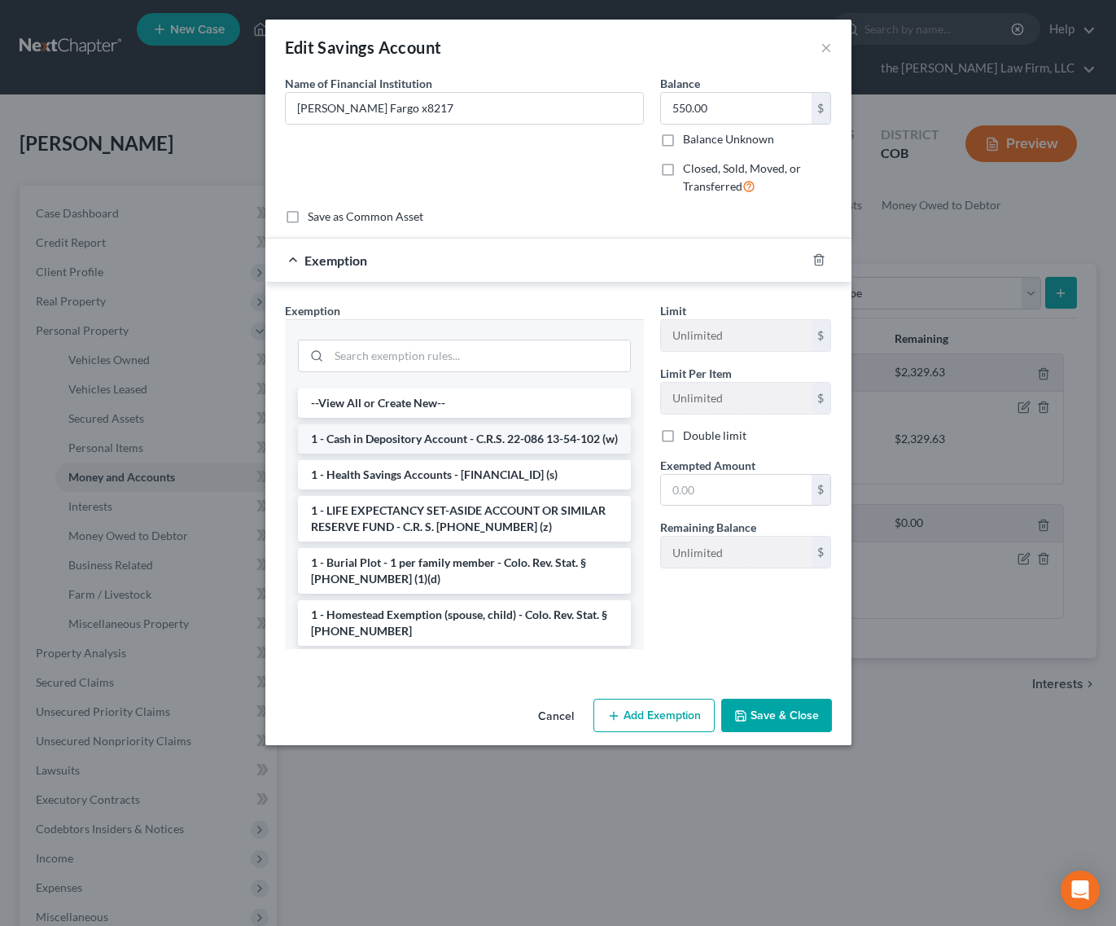
click at [422, 454] on li "1 - Cash in Depository Account - C.R.S. 22-086 13-54-102 (w)" at bounding box center [464, 438] width 333 height 29
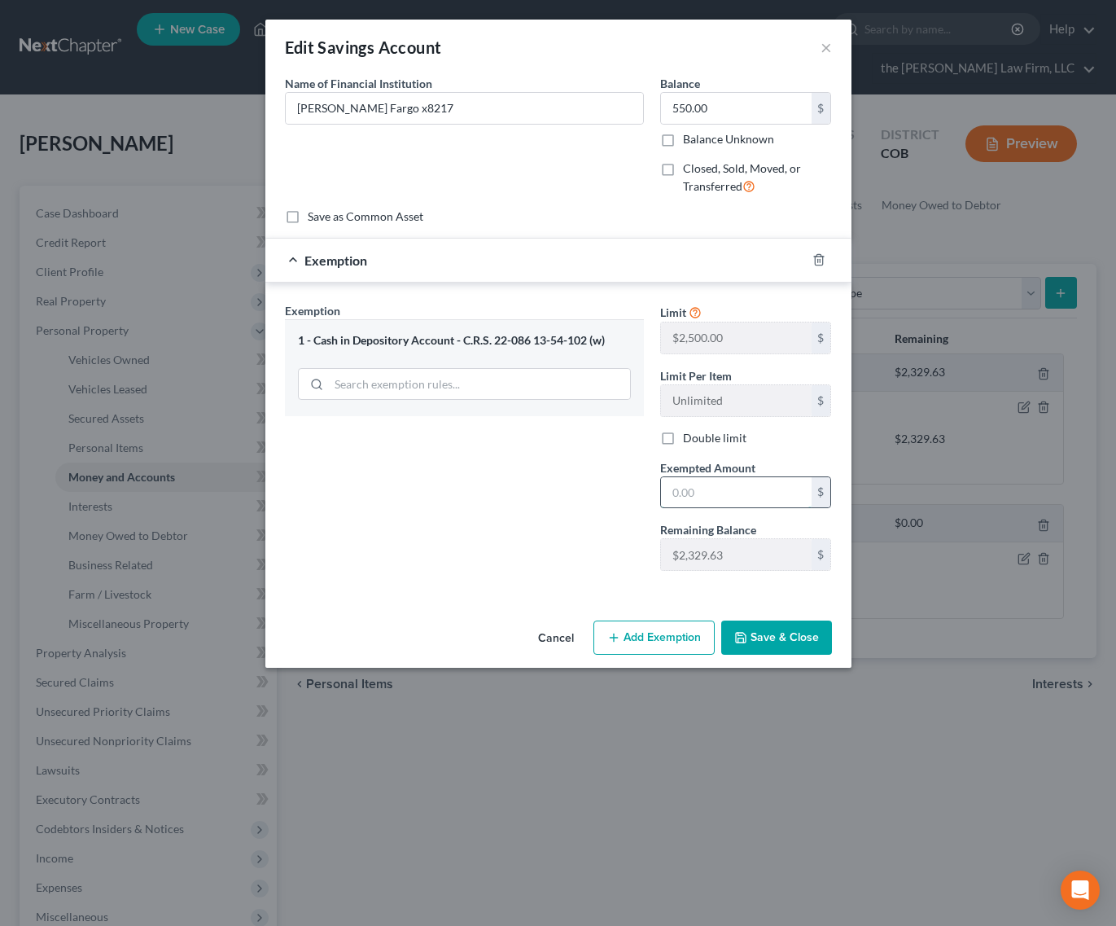
click at [749, 491] on input "text" at bounding box center [736, 492] width 151 height 31
type input "550"
click at [795, 647] on button "Save & Close" at bounding box center [777, 638] width 111 height 34
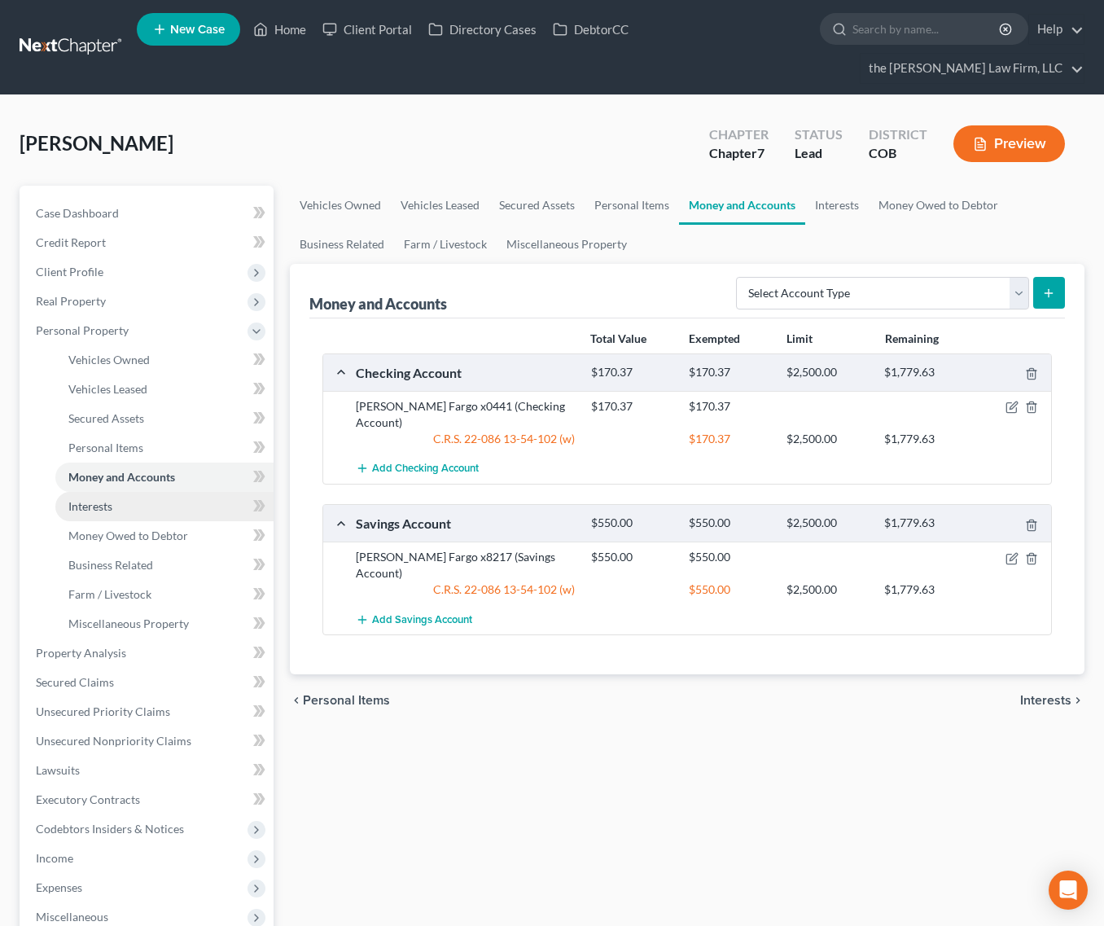
click at [148, 492] on link "Interests" at bounding box center [164, 506] width 218 height 29
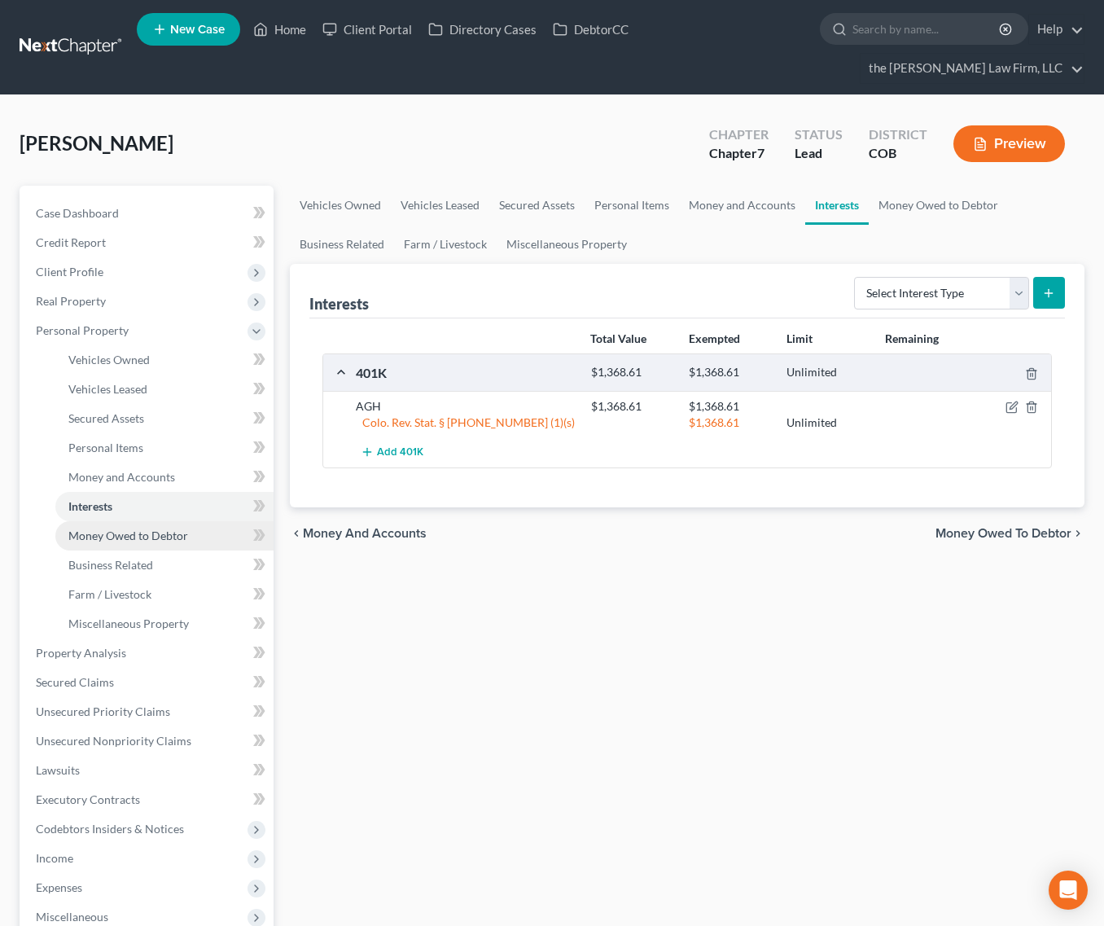
click at [153, 529] on span "Money Owed to Debtor" at bounding box center [128, 536] width 120 height 14
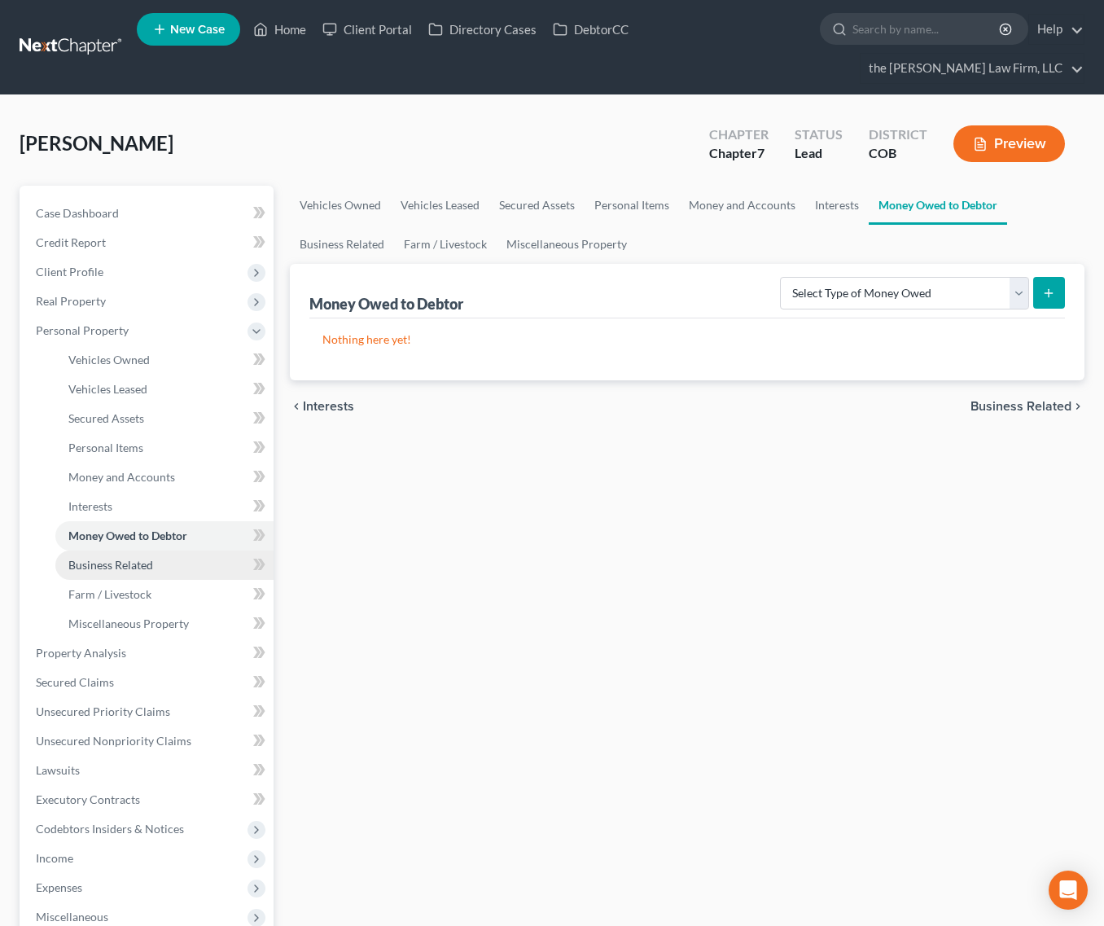
click at [142, 558] on span "Business Related" at bounding box center [110, 565] width 85 height 14
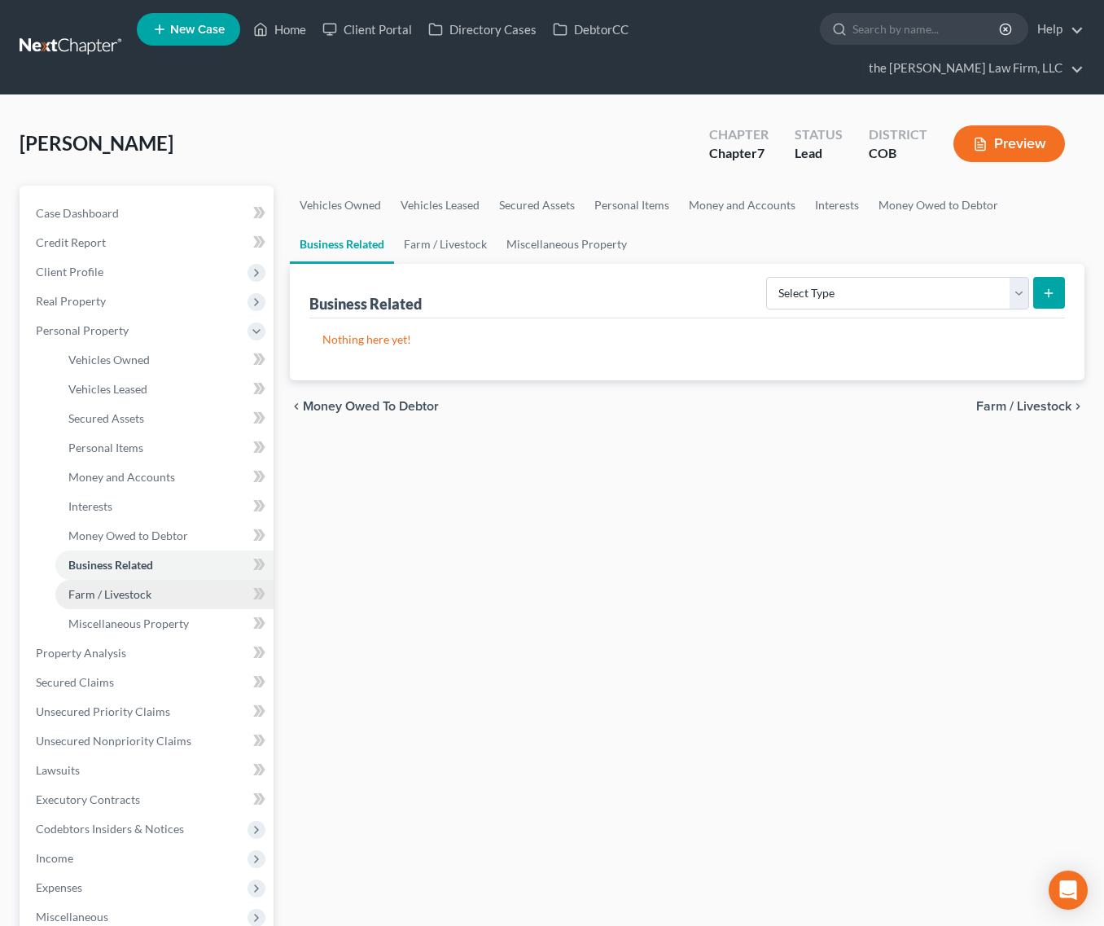
click at [124, 587] on span "Farm / Livestock" at bounding box center [109, 594] width 83 height 14
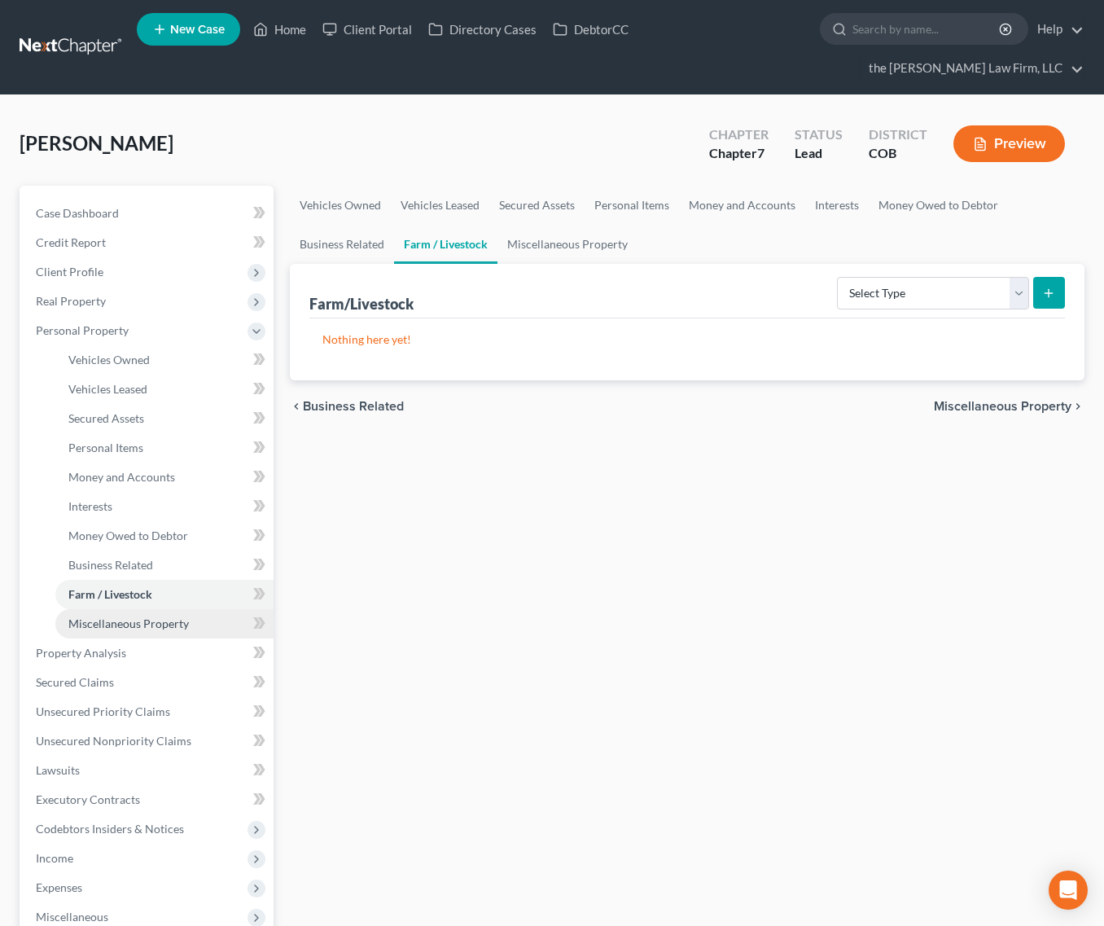
click at [123, 616] on span "Miscellaneous Property" at bounding box center [128, 623] width 121 height 14
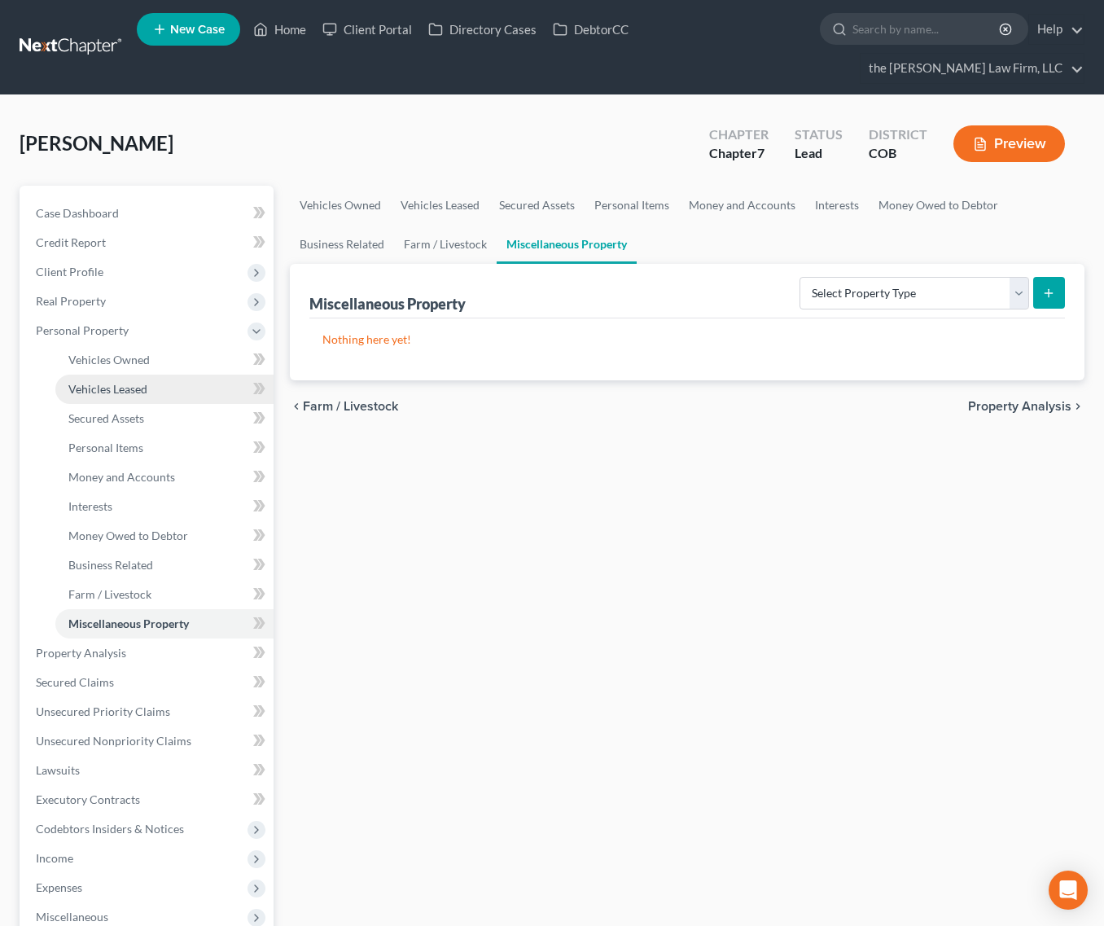
click at [137, 382] on span "Vehicles Leased" at bounding box center [107, 389] width 79 height 14
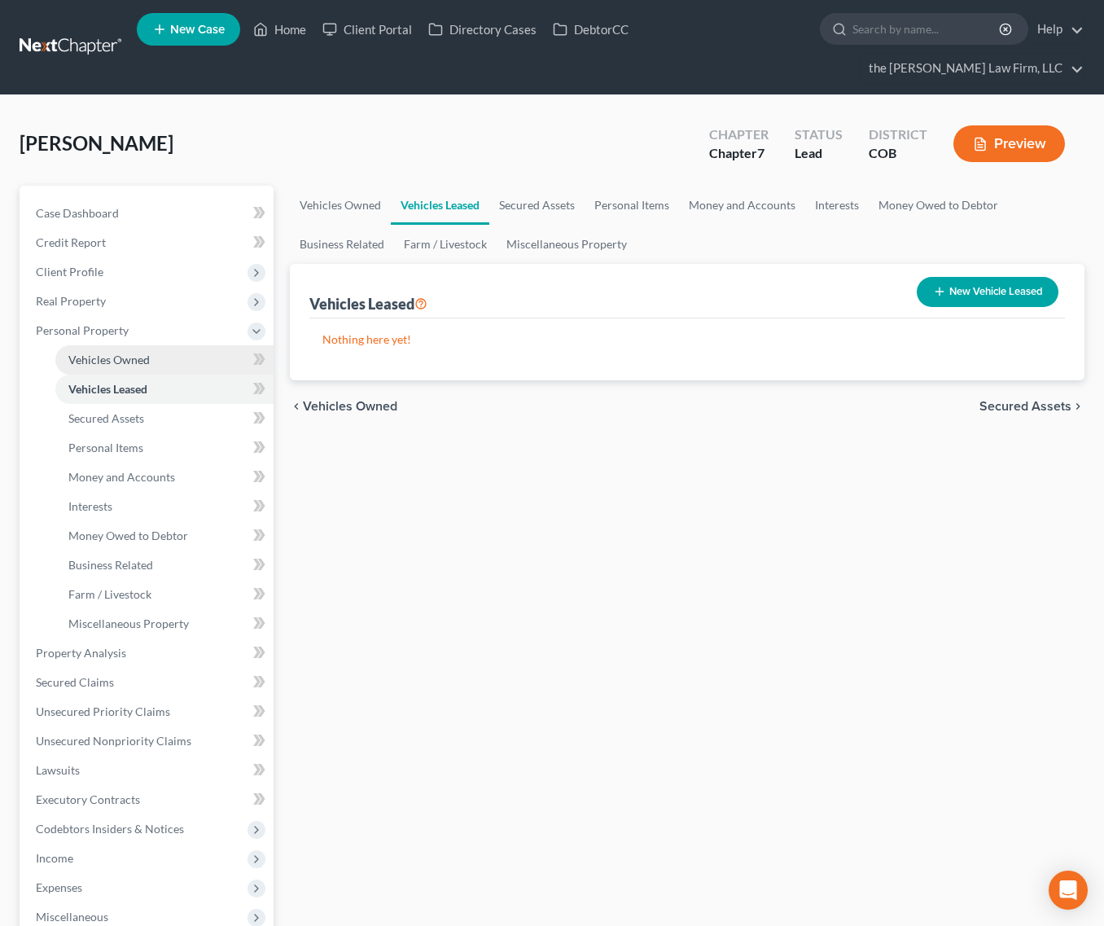
click at [147, 353] on span "Vehicles Owned" at bounding box center [108, 360] width 81 height 14
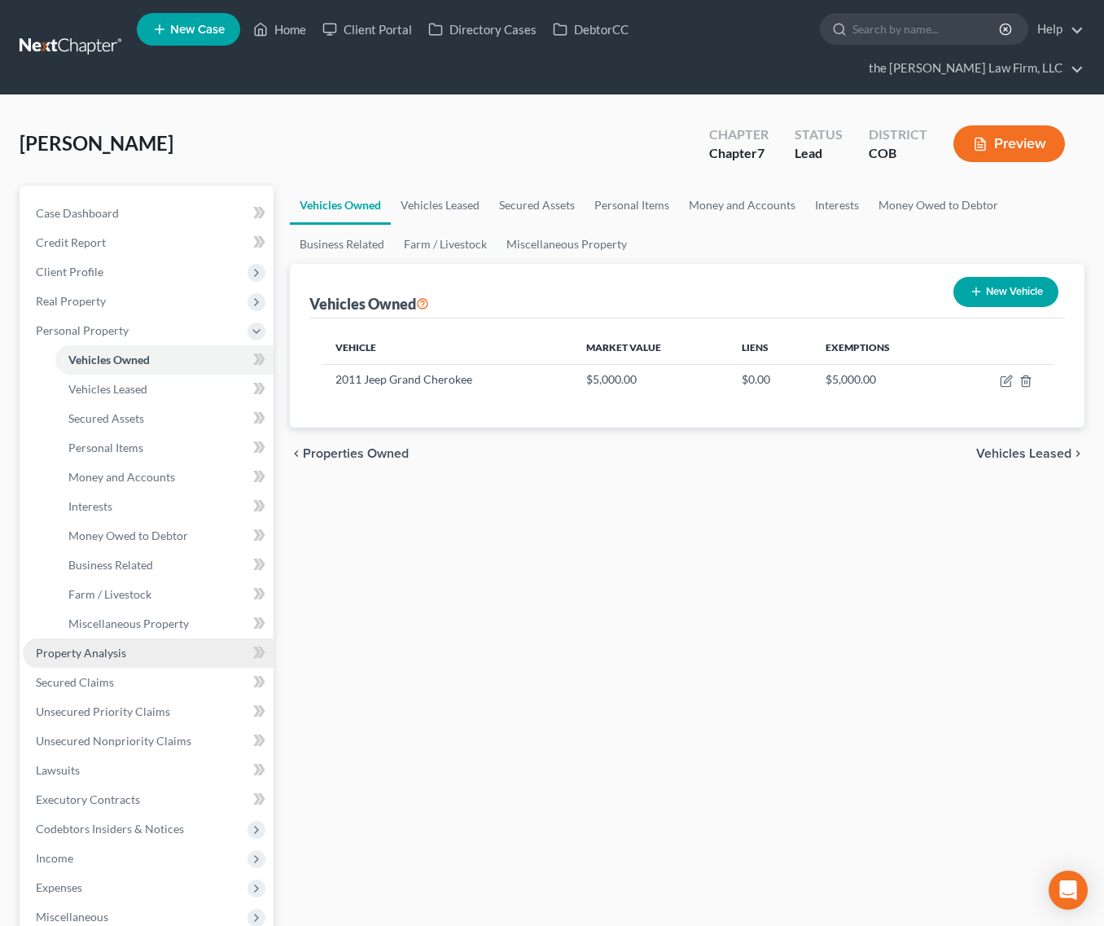
click at [189, 638] on link "Property Analysis" at bounding box center [148, 652] width 251 height 29
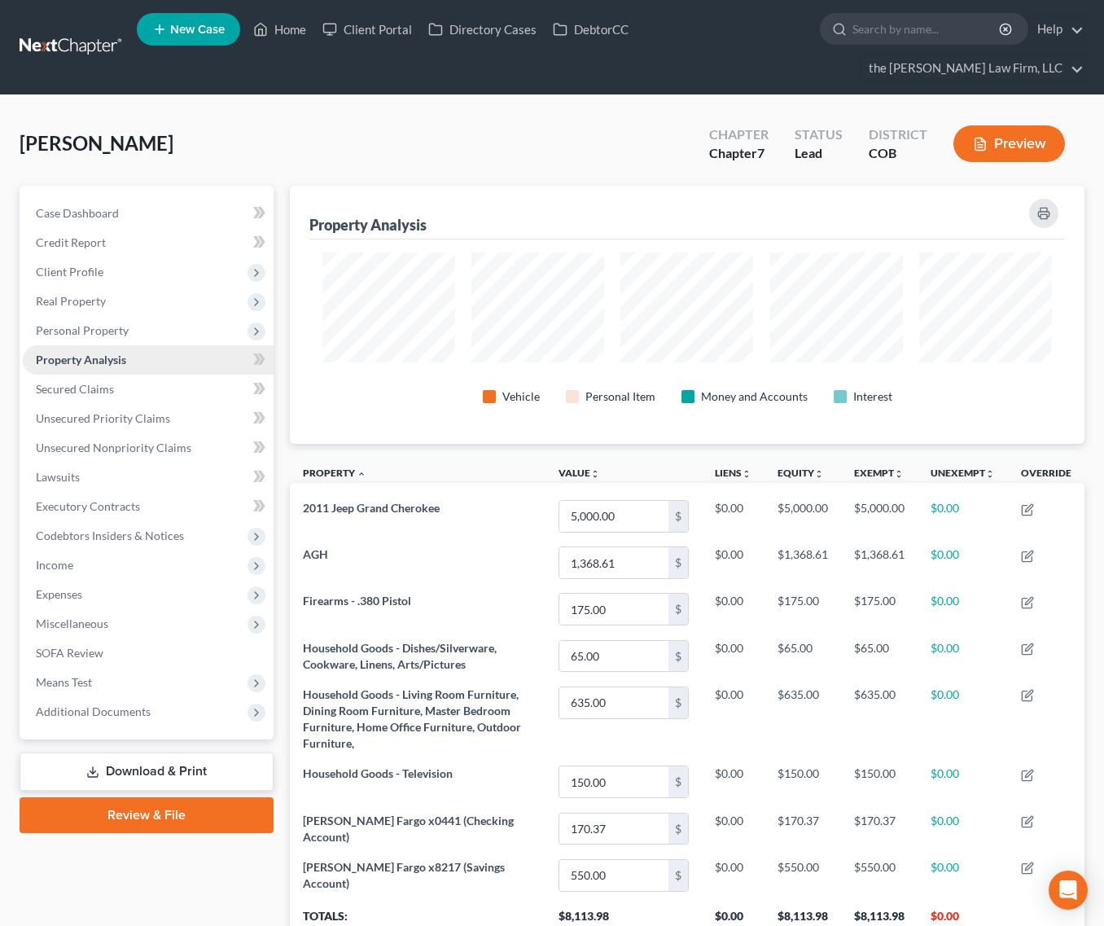
scroll to position [258, 795]
click at [129, 375] on link "Secured Claims" at bounding box center [148, 389] width 251 height 29
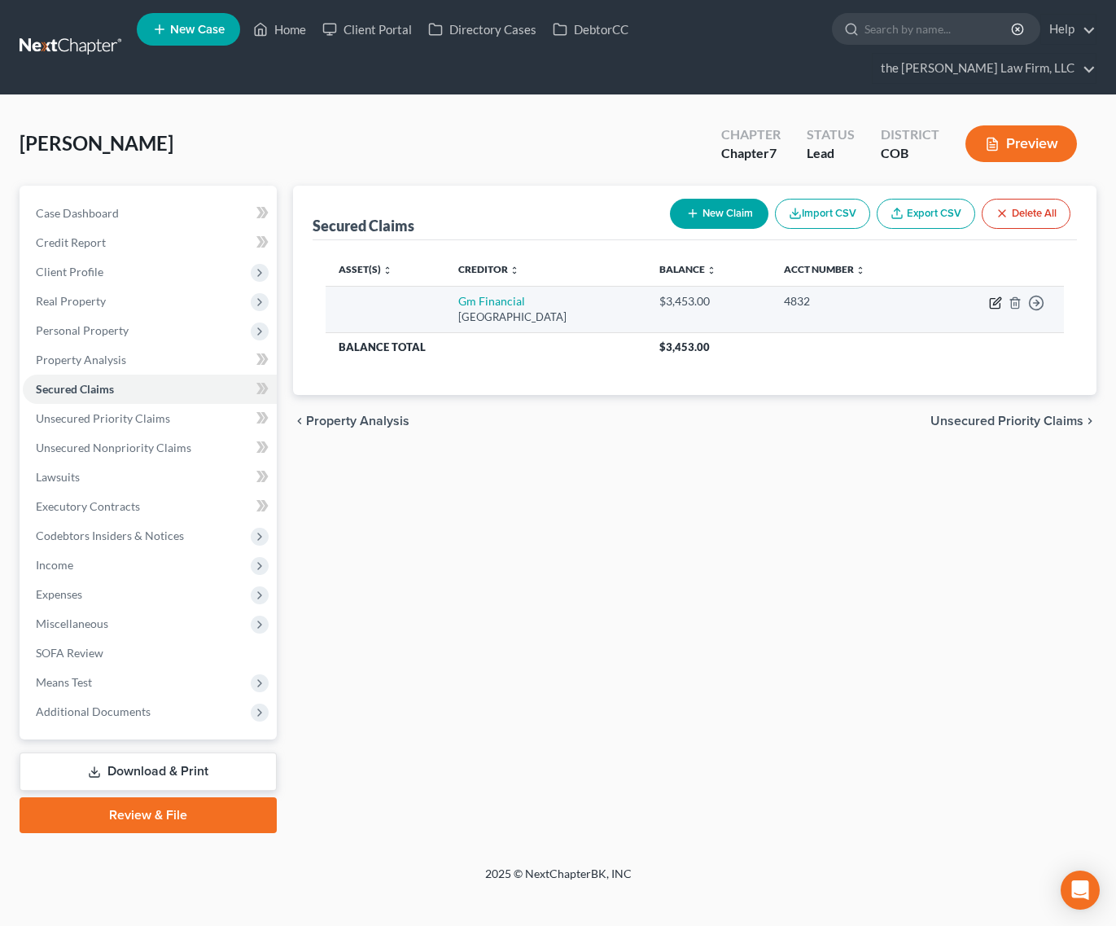
click at [999, 296] on icon "button" at bounding box center [995, 302] width 13 height 13
select select "45"
select select "0"
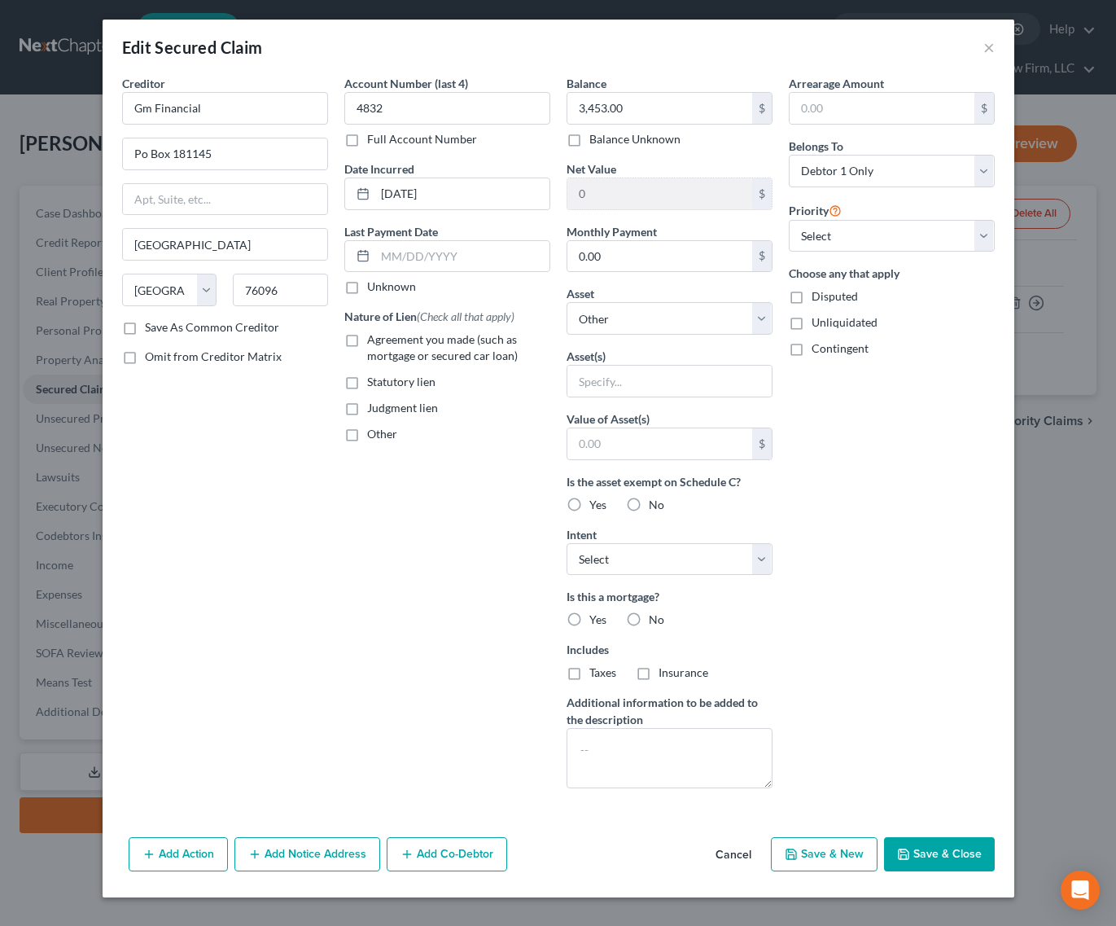
drag, startPoint x: 747, startPoint y: 855, endPoint x: 975, endPoint y: 372, distance: 534.0
click at [747, 853] on button "Cancel" at bounding box center [734, 855] width 62 height 33
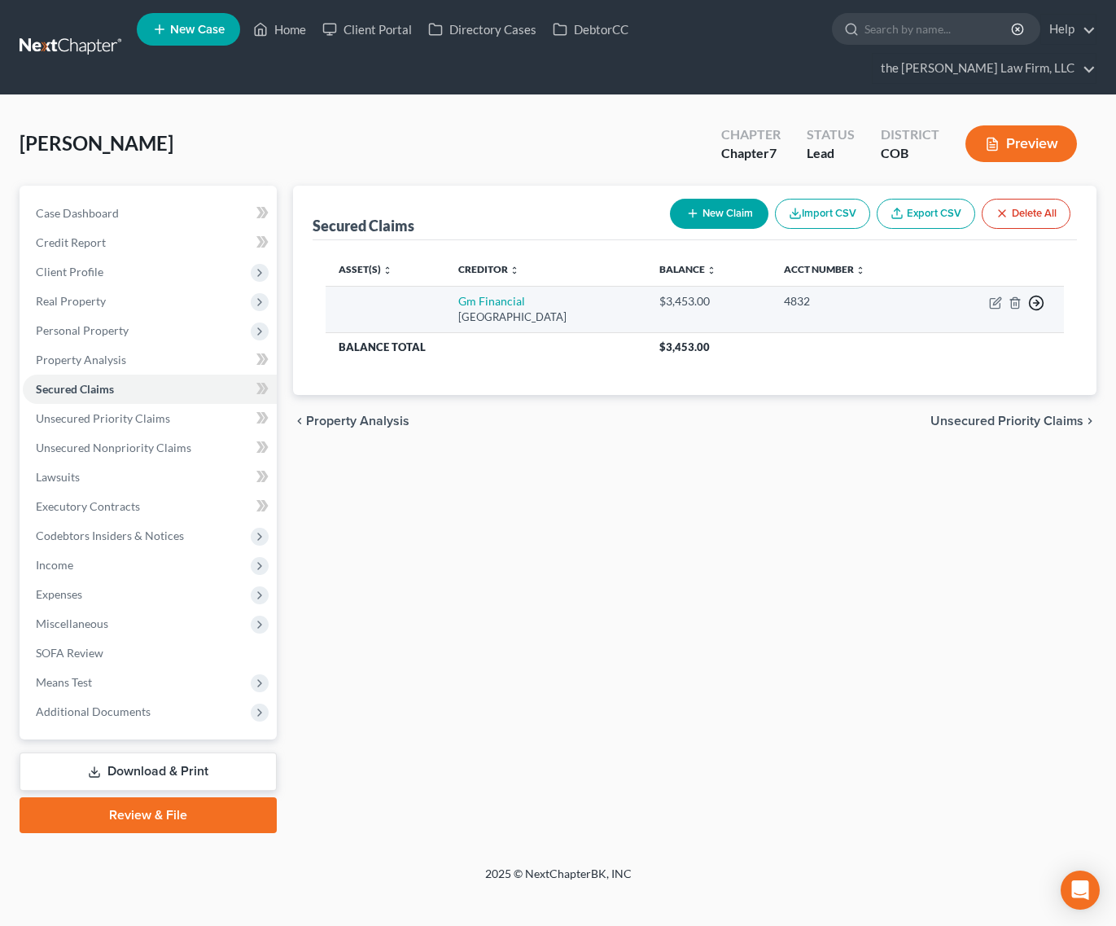
click at [1037, 295] on icon "button" at bounding box center [1037, 303] width 16 height 16
click at [952, 328] on link "Move to F" at bounding box center [962, 342] width 136 height 28
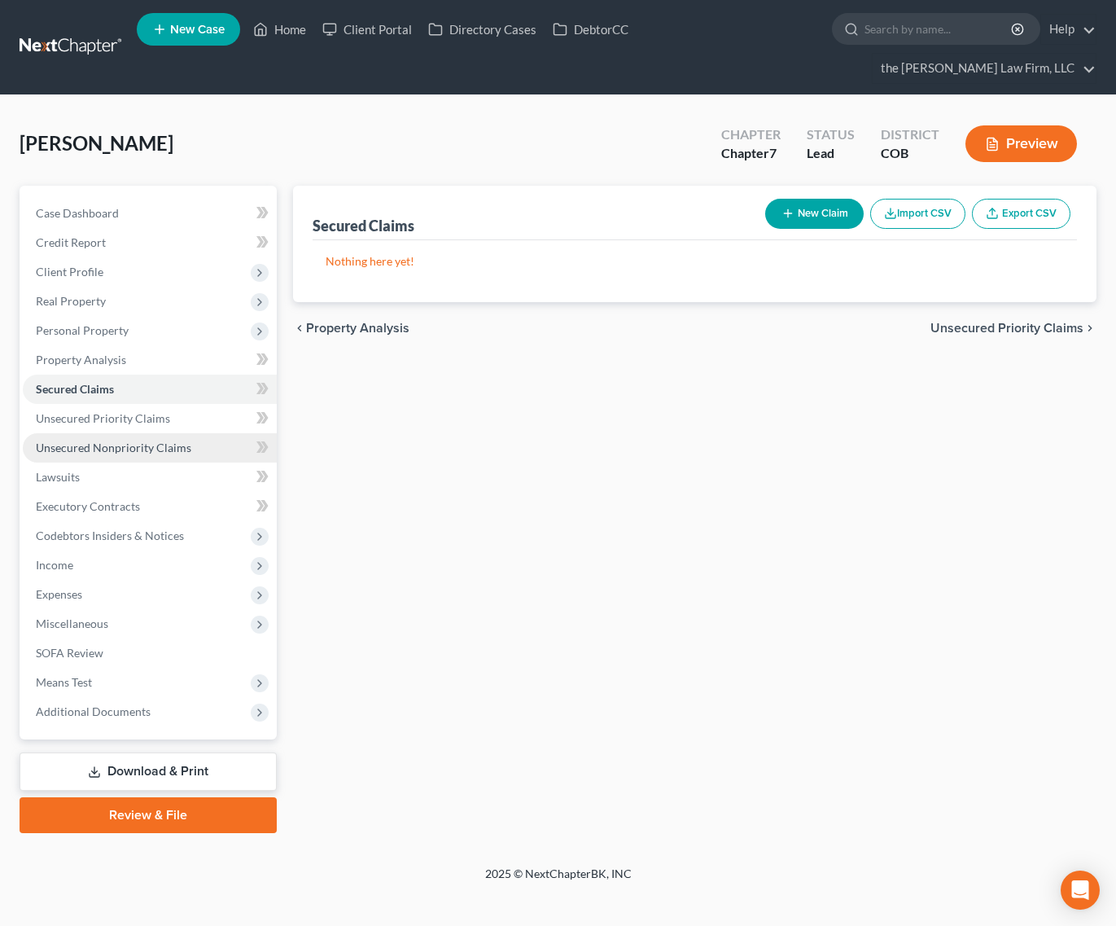
click at [171, 441] on span "Unsecured Nonpriority Claims" at bounding box center [114, 448] width 156 height 14
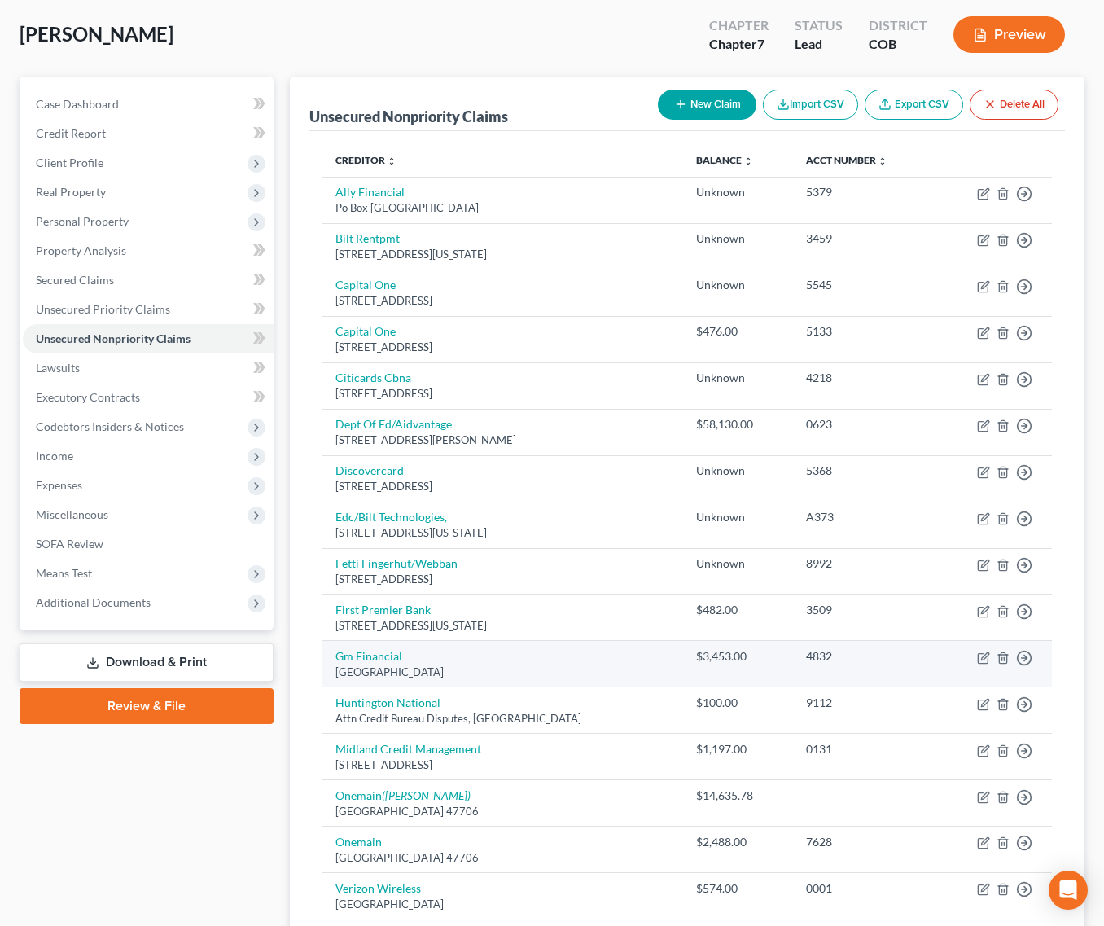
scroll to position [163, 0]
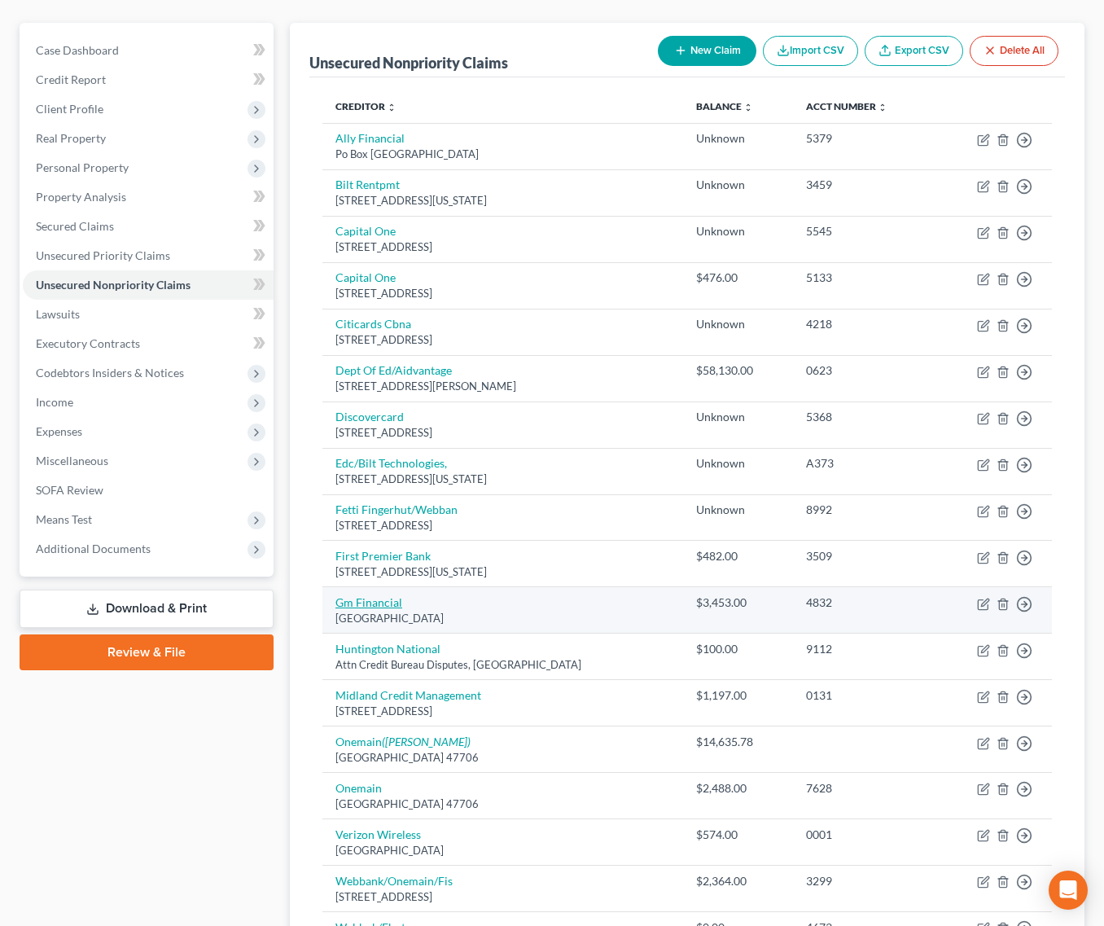
click at [359, 595] on link "Gm Financial" at bounding box center [369, 602] width 67 height 14
select select "45"
select select "0"
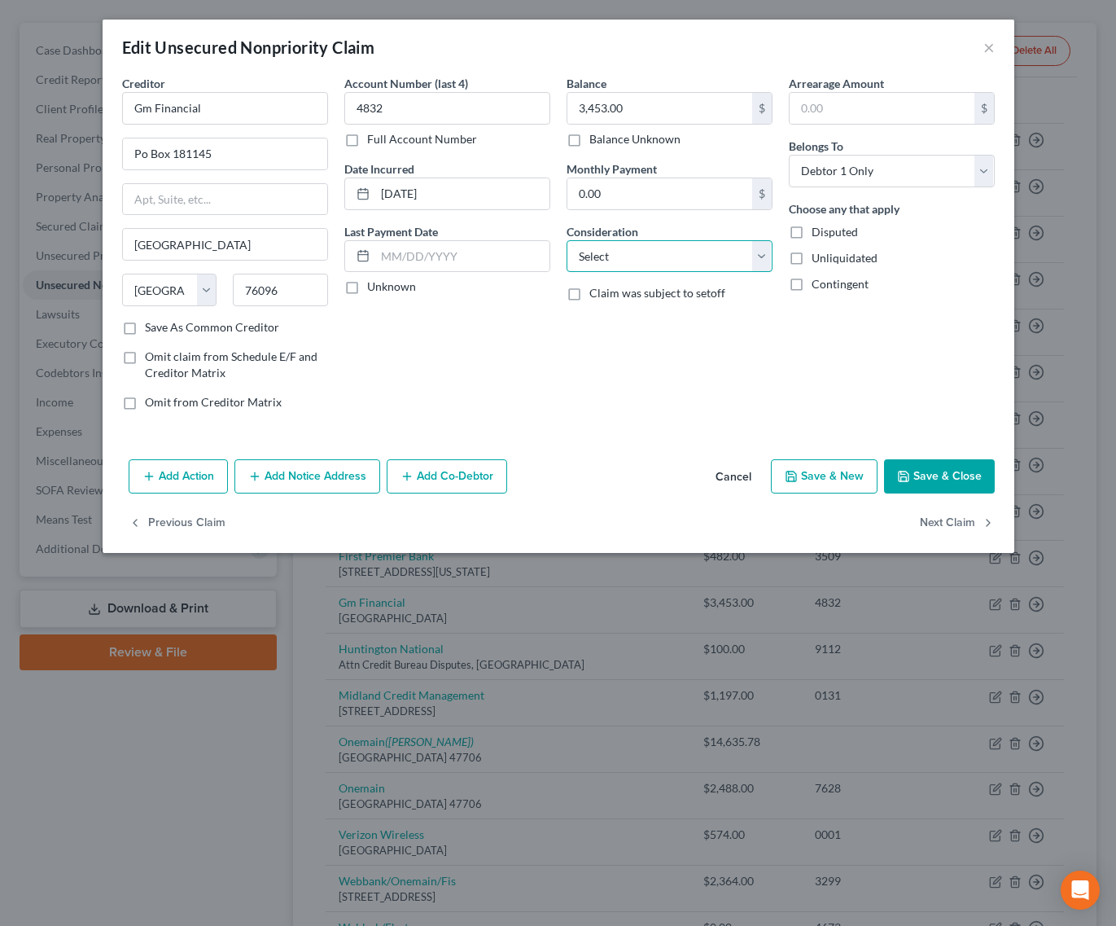
click at [740, 259] on select "Select Cable / Satellite Services Collection Agency Credit Card Debt Debt Couns…" at bounding box center [670, 256] width 206 height 33
select select "4"
click at [567, 240] on select "Select Cable / Satellite Services Collection Agency Credit Card Debt Debt Couns…" at bounding box center [670, 256] width 206 height 33
click at [935, 477] on button "Save & Close" at bounding box center [939, 476] width 111 height 34
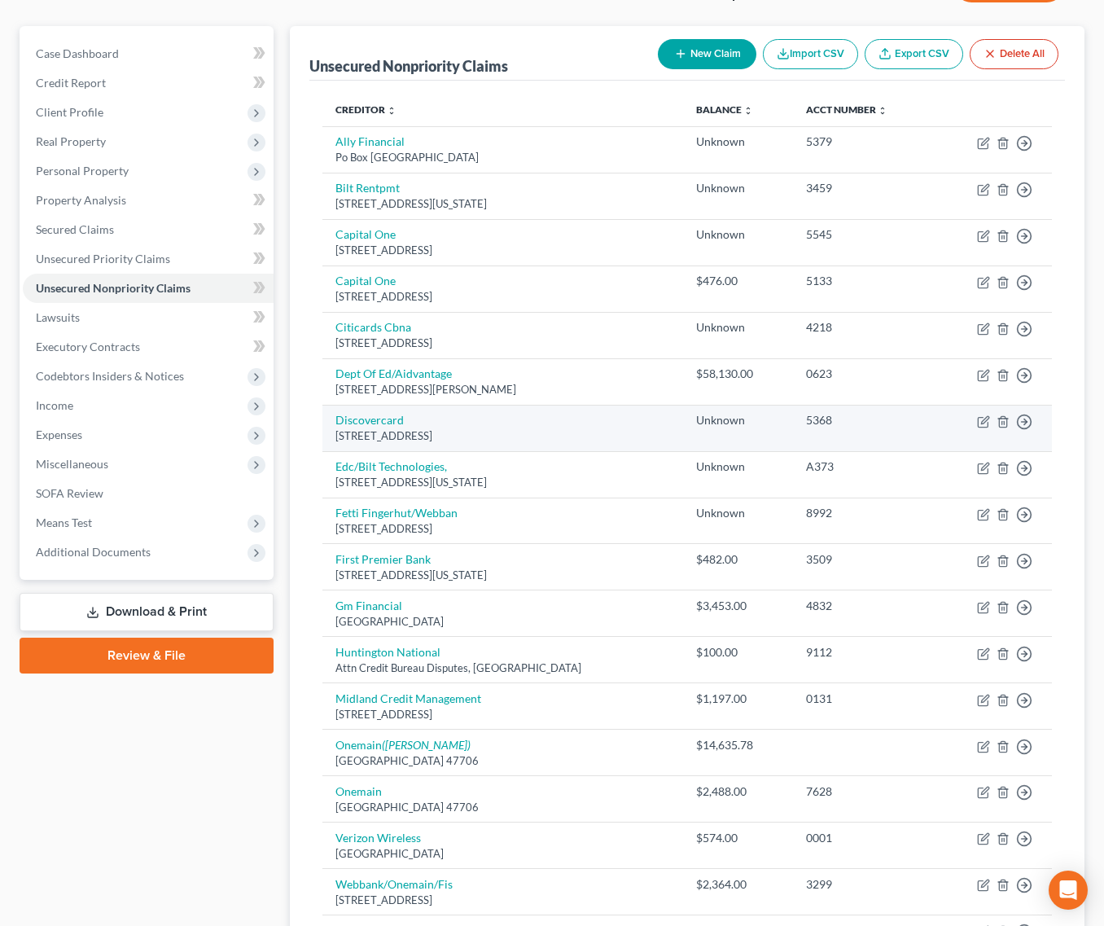
scroll to position [342, 0]
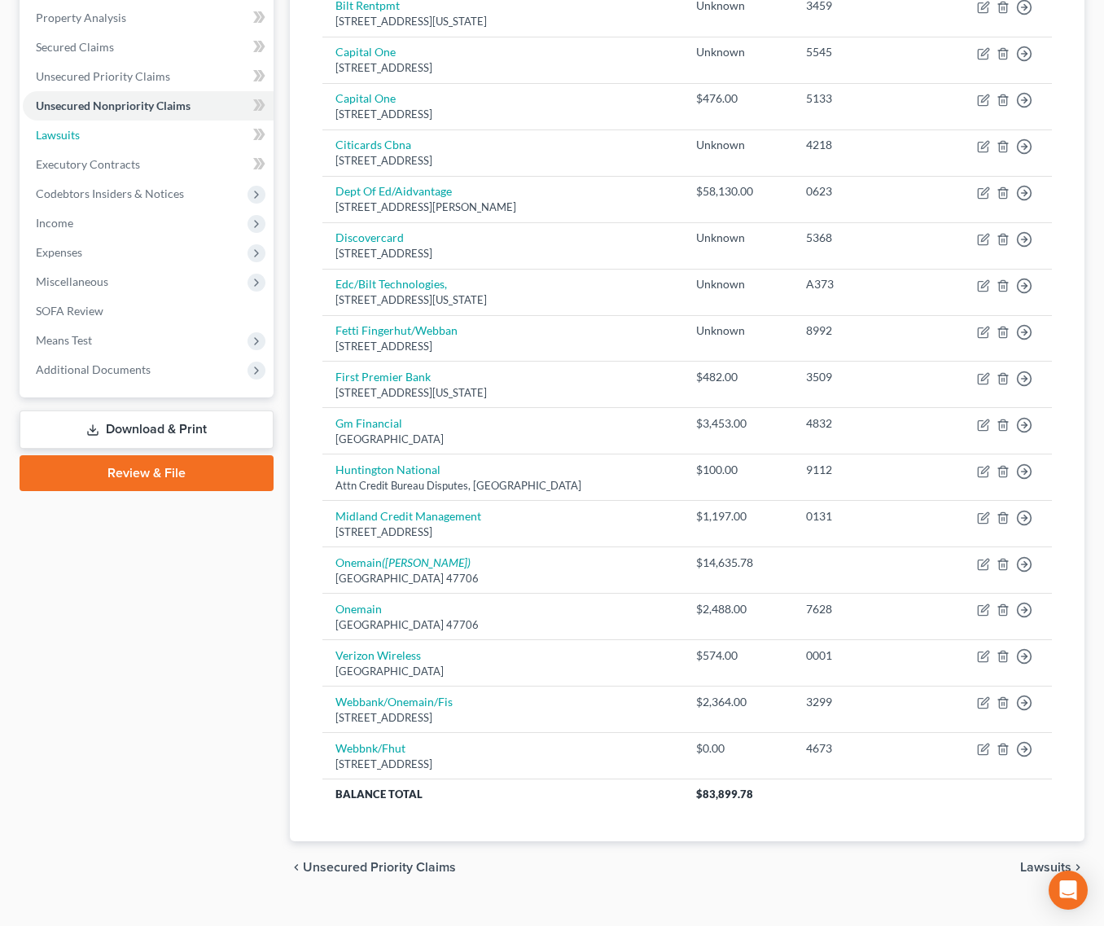
drag, startPoint x: 138, startPoint y: 114, endPoint x: 136, endPoint y: 125, distance: 11.5
click at [138, 121] on link "Lawsuits" at bounding box center [148, 135] width 251 height 29
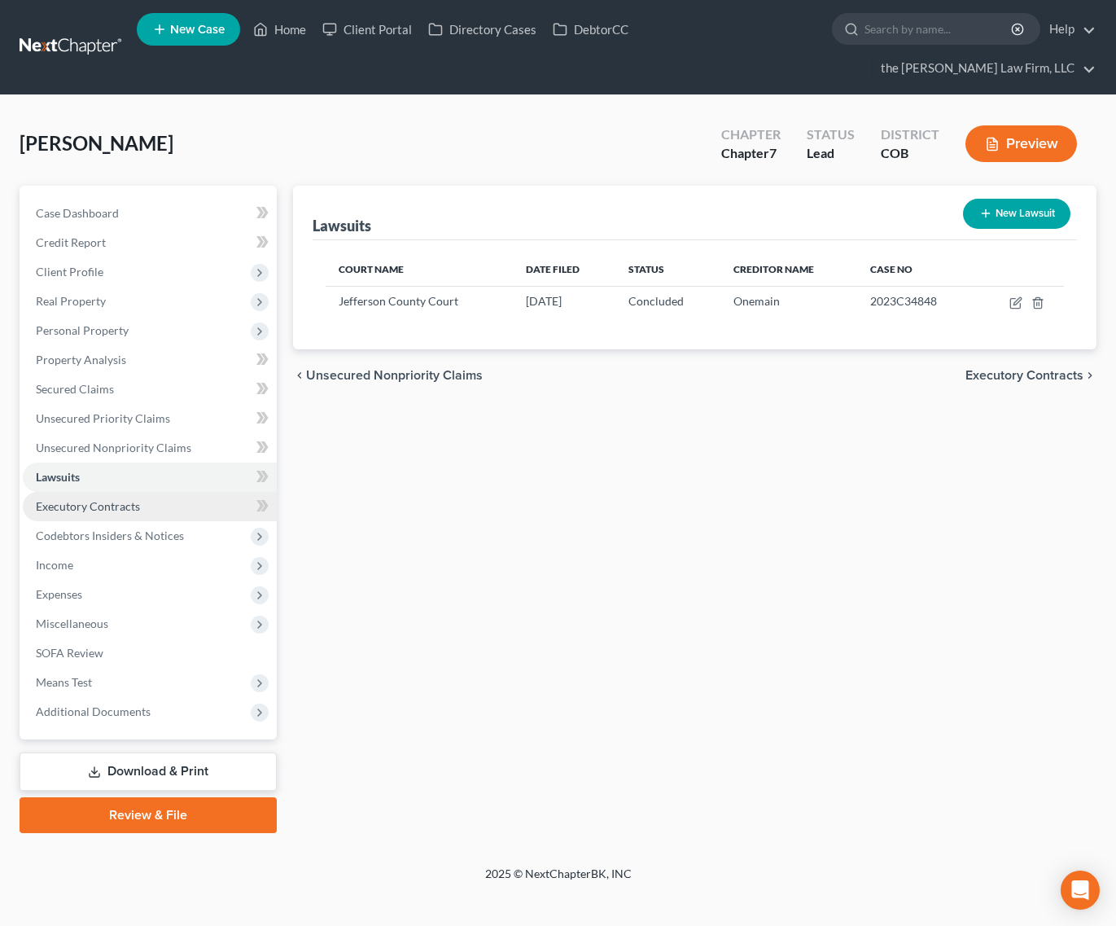
click at [125, 499] on span "Executory Contracts" at bounding box center [88, 506] width 104 height 14
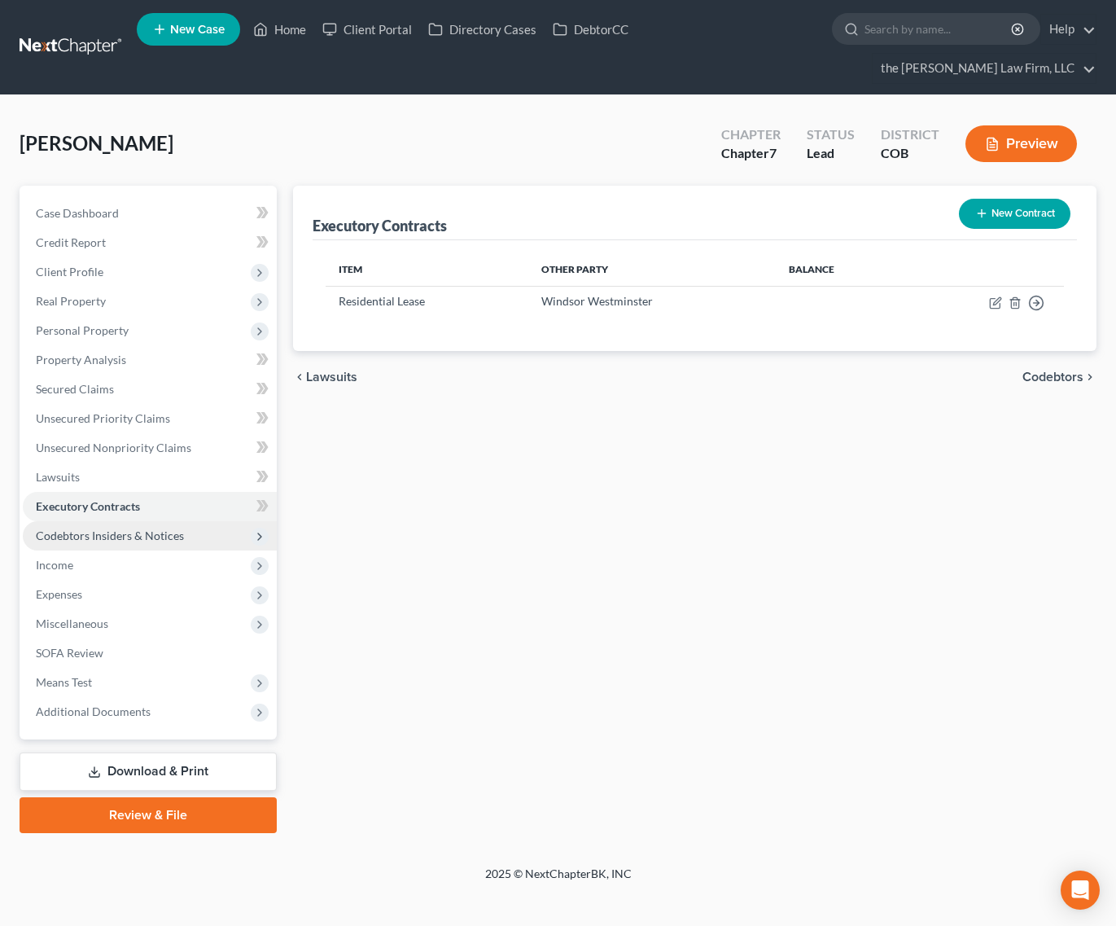
click at [129, 529] on span "Codebtors Insiders & Notices" at bounding box center [110, 536] width 148 height 14
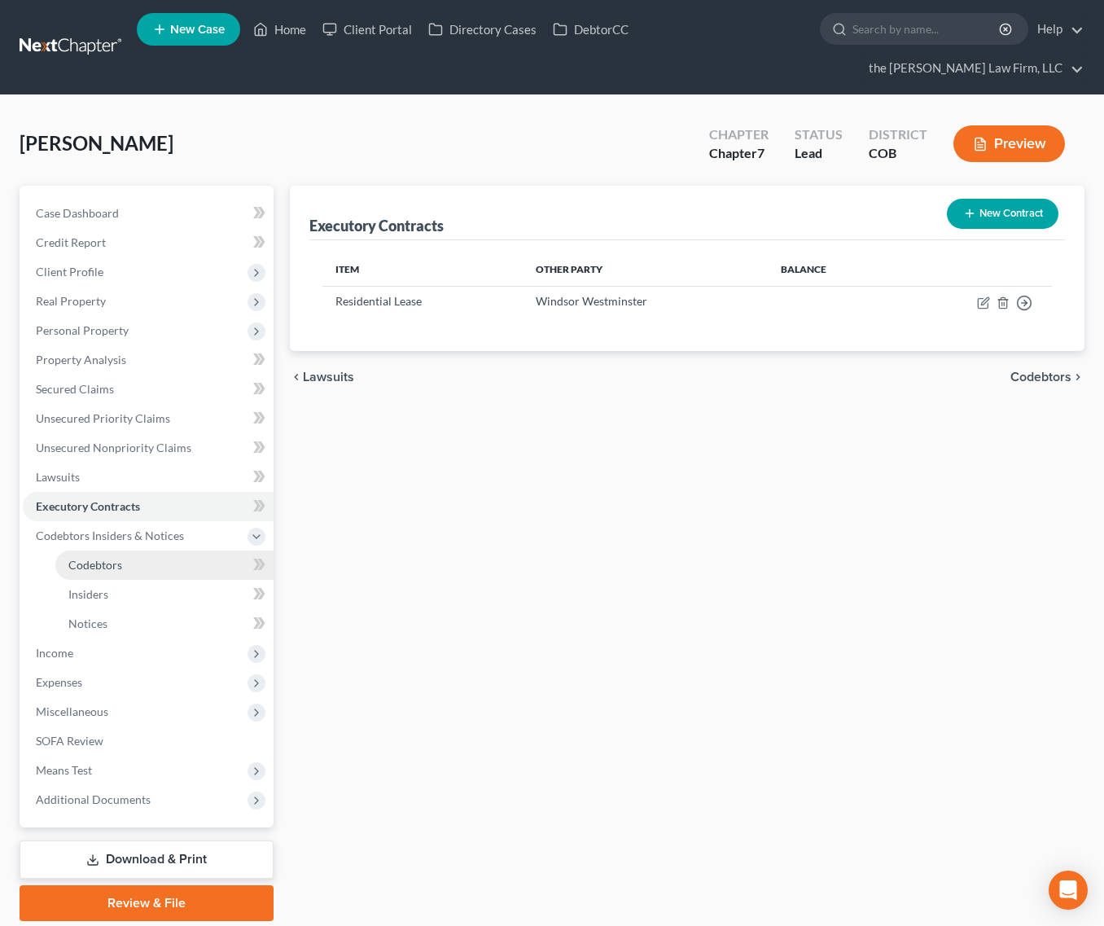
click at [129, 551] on link "Codebtors" at bounding box center [164, 565] width 218 height 29
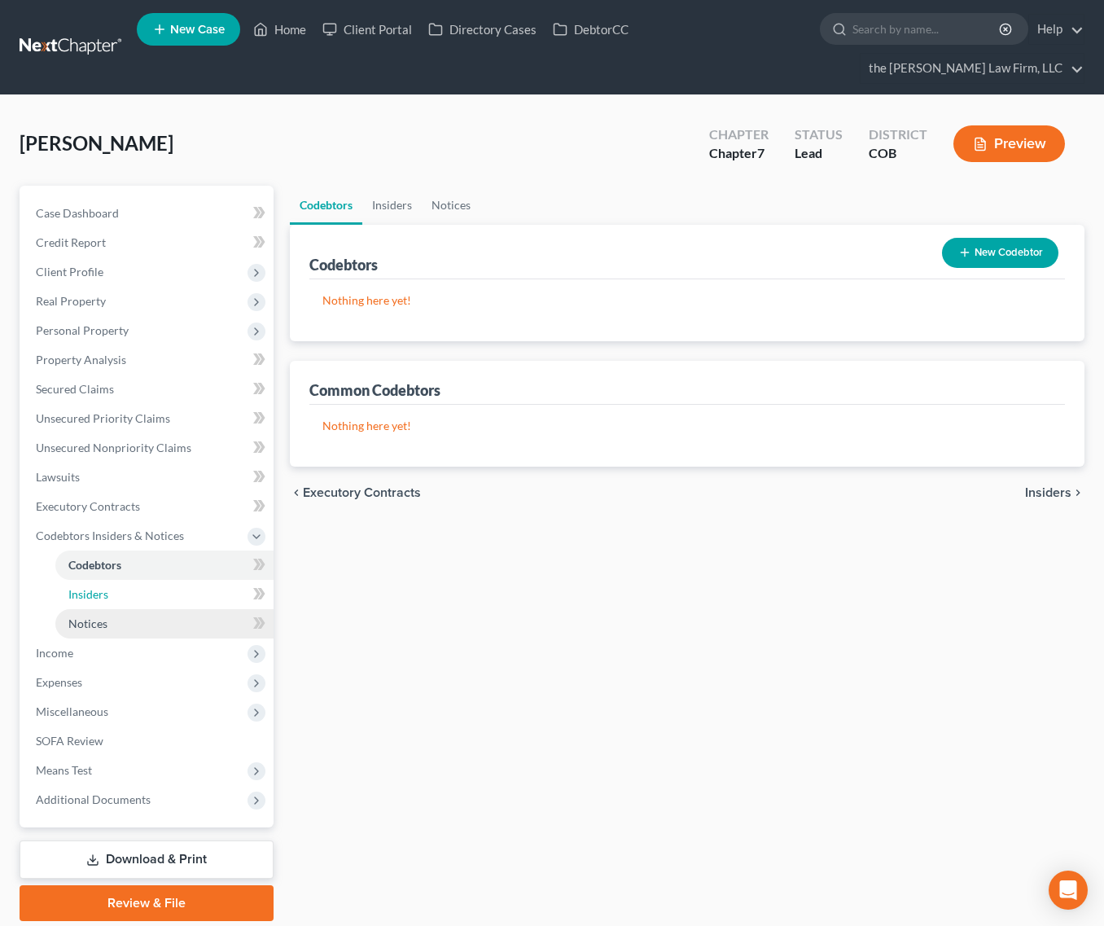
drag, startPoint x: 127, startPoint y: 565, endPoint x: 121, endPoint y: 590, distance: 25.9
click at [129, 580] on link "Insiders" at bounding box center [164, 594] width 218 height 29
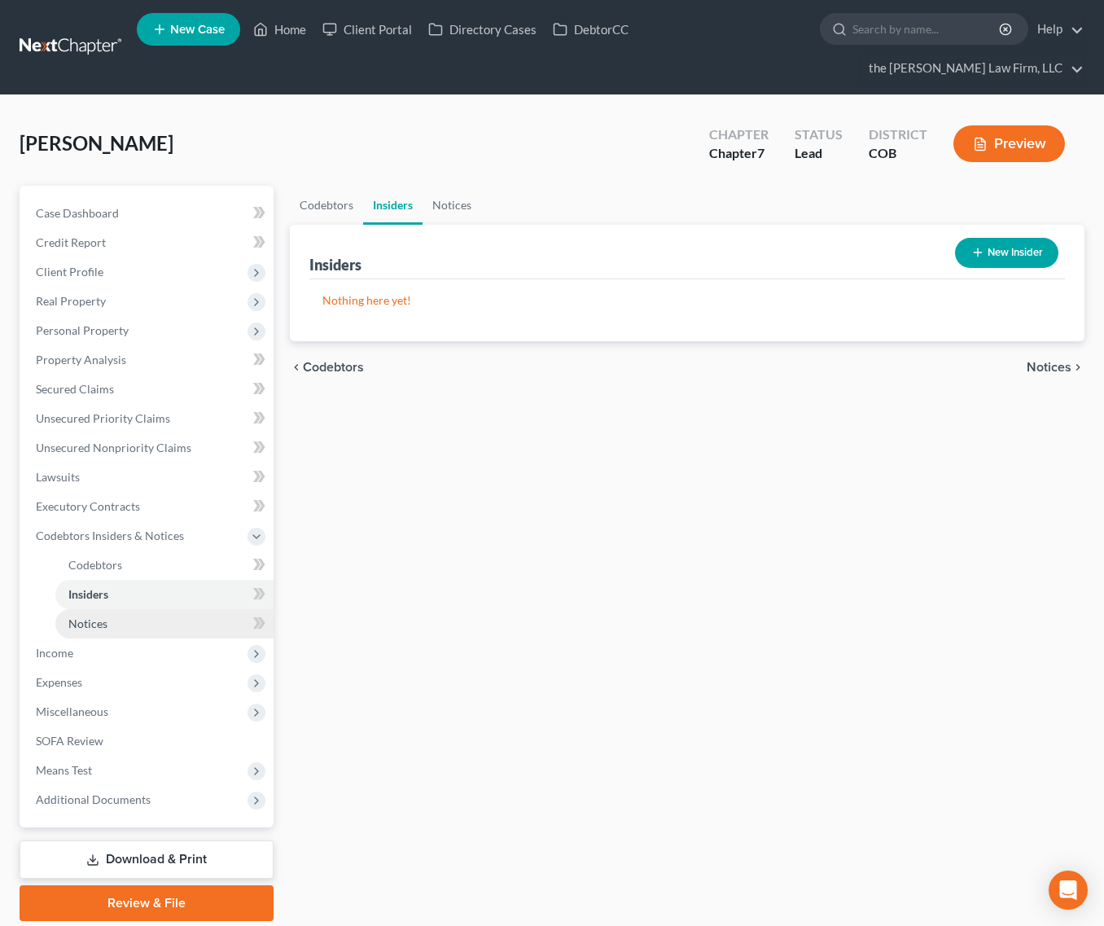
click at [121, 609] on link "Notices" at bounding box center [164, 623] width 218 height 29
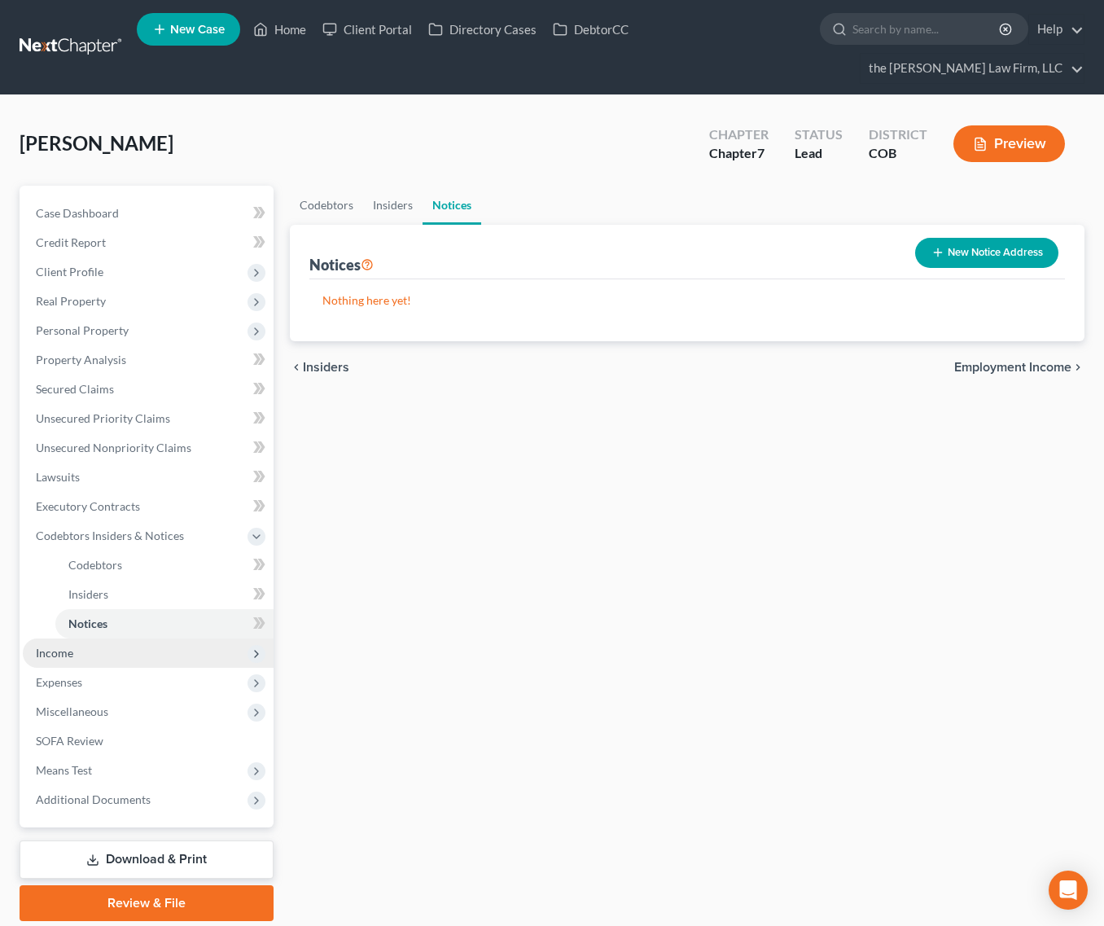
click at [106, 638] on span "Income" at bounding box center [148, 652] width 251 height 29
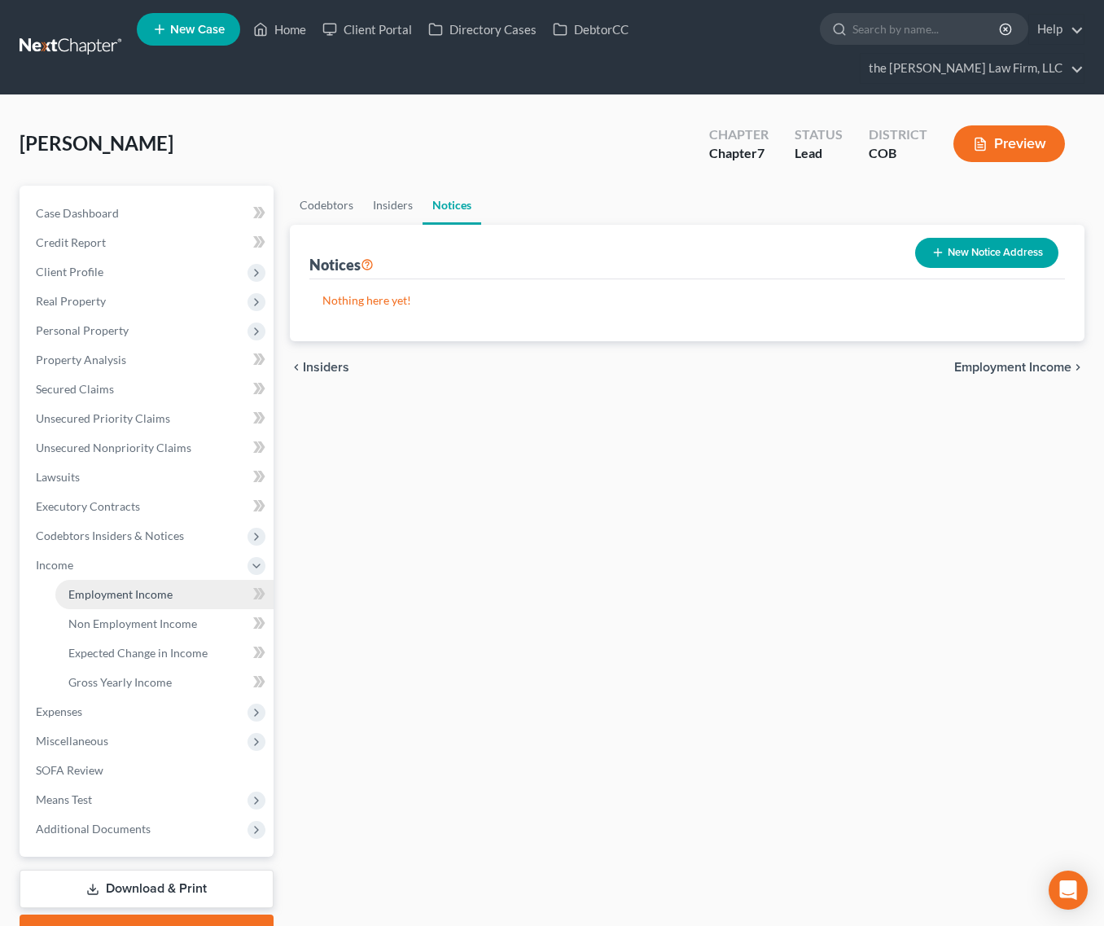
click at [127, 580] on link "Employment Income" at bounding box center [164, 594] width 218 height 29
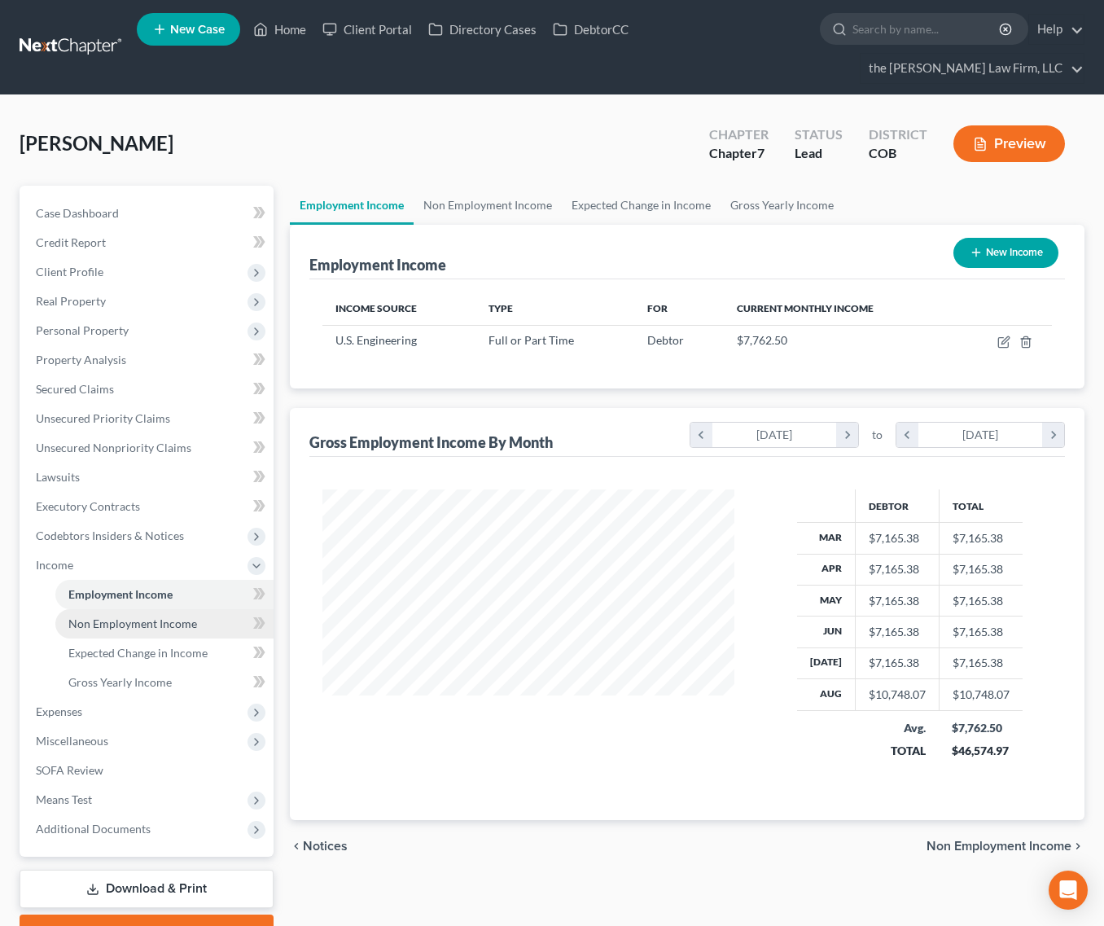
scroll to position [292, 445]
click at [127, 616] on span "Non Employment Income" at bounding box center [132, 623] width 129 height 14
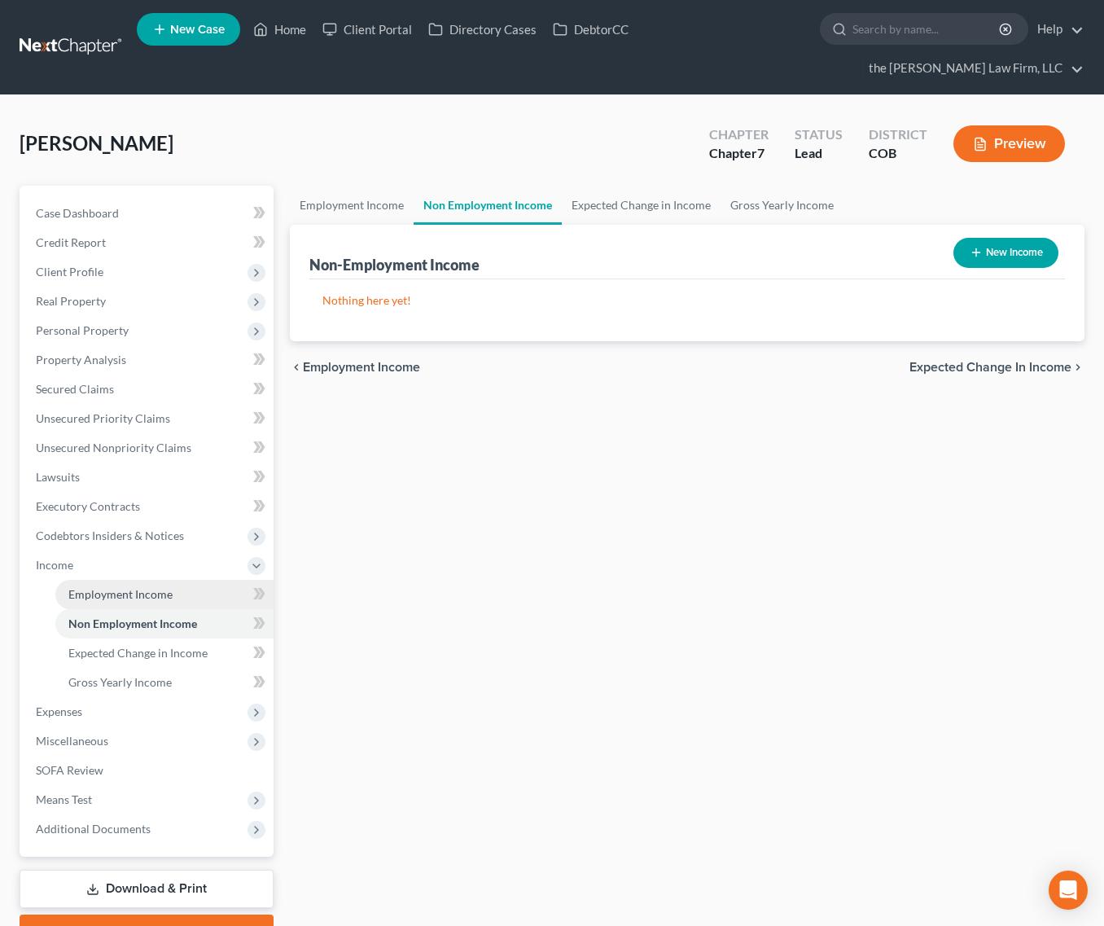
click at [136, 587] on span "Employment Income" at bounding box center [120, 594] width 104 height 14
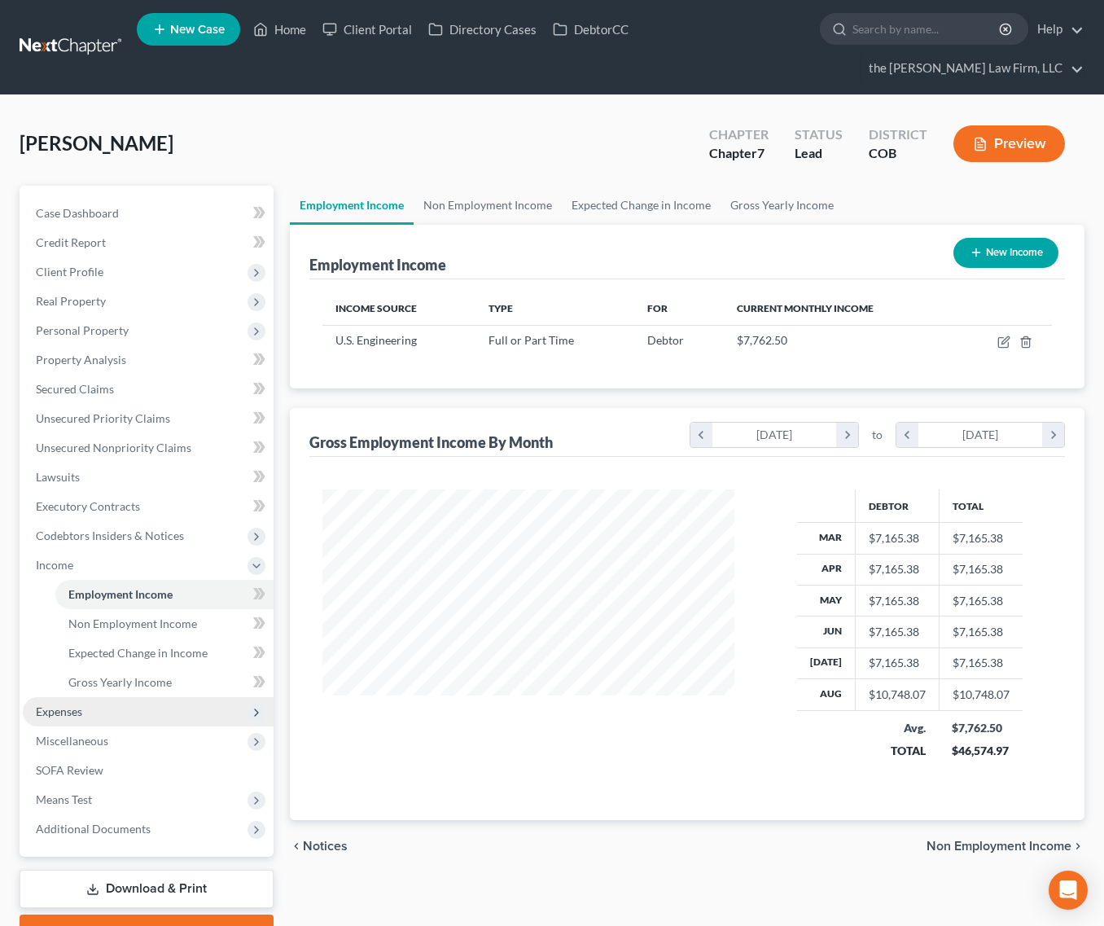
scroll to position [292, 445]
click at [110, 697] on span "Expenses" at bounding box center [148, 711] width 251 height 29
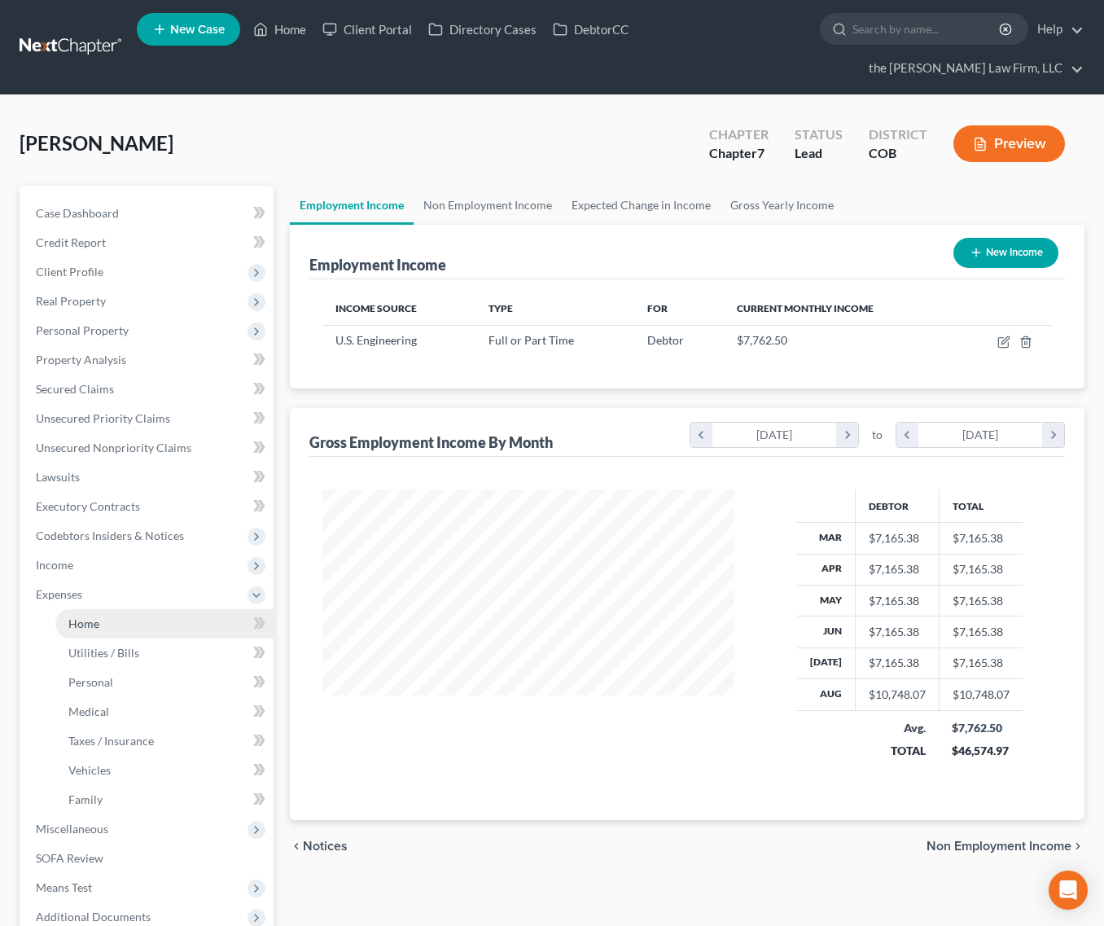
click at [125, 609] on link "Home" at bounding box center [164, 623] width 218 height 29
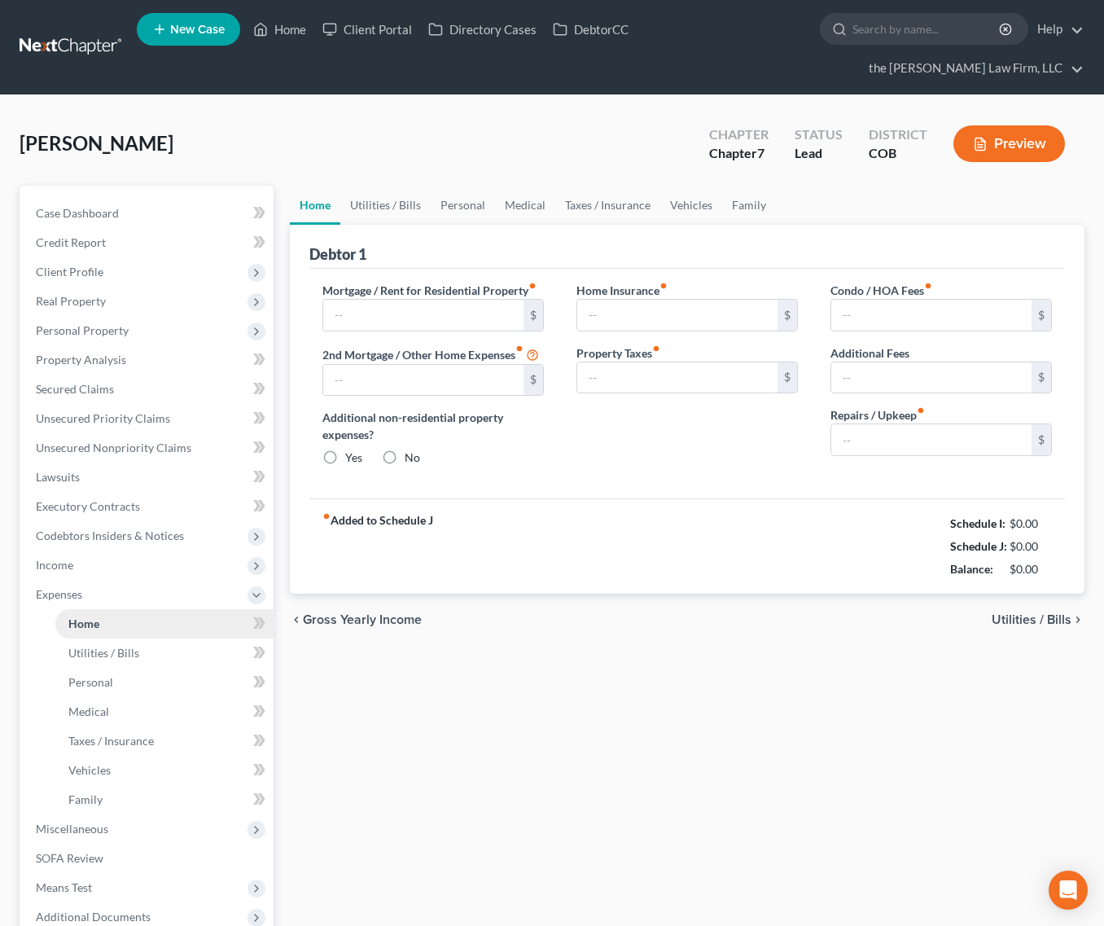
type input "2,173.00"
type input "0.00"
radio input "true"
type input "8.00"
type input "0.00"
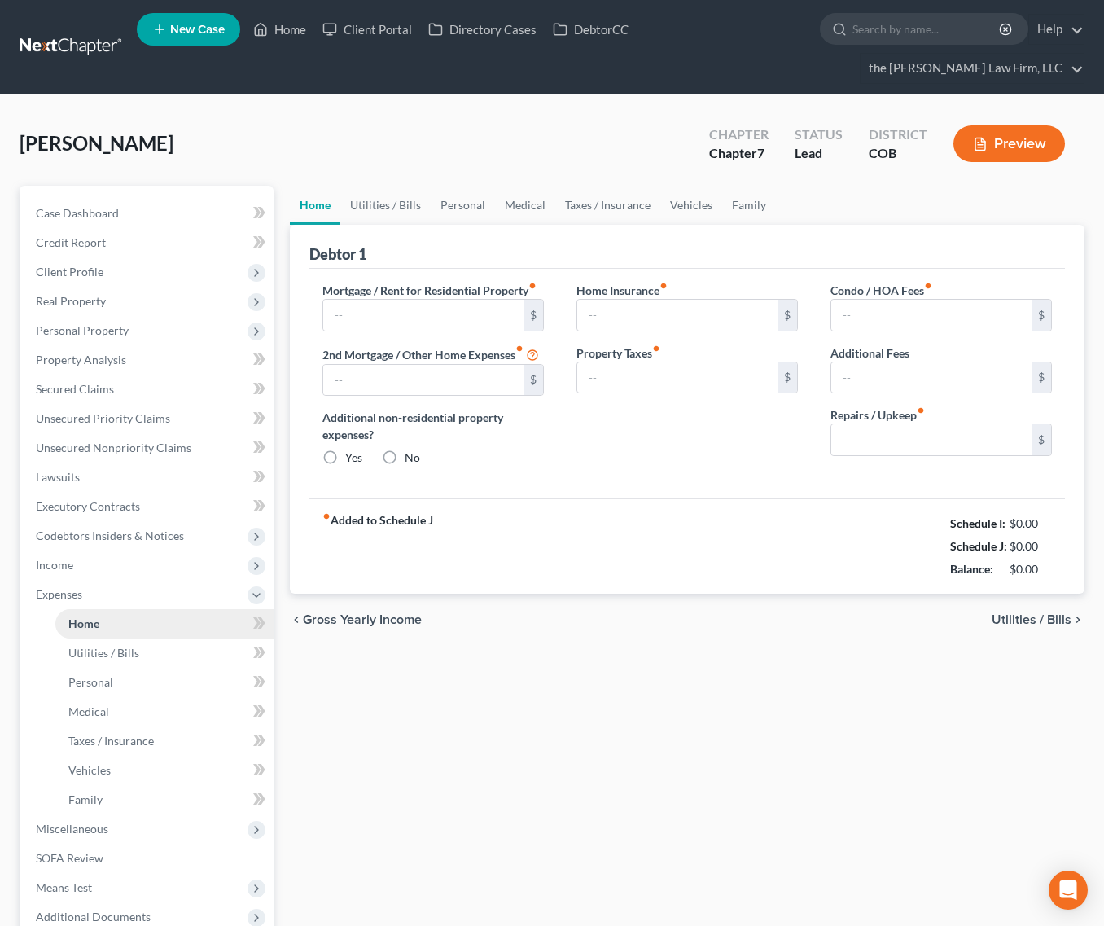
type input "45.00"
type input "0.00"
type input "50.00"
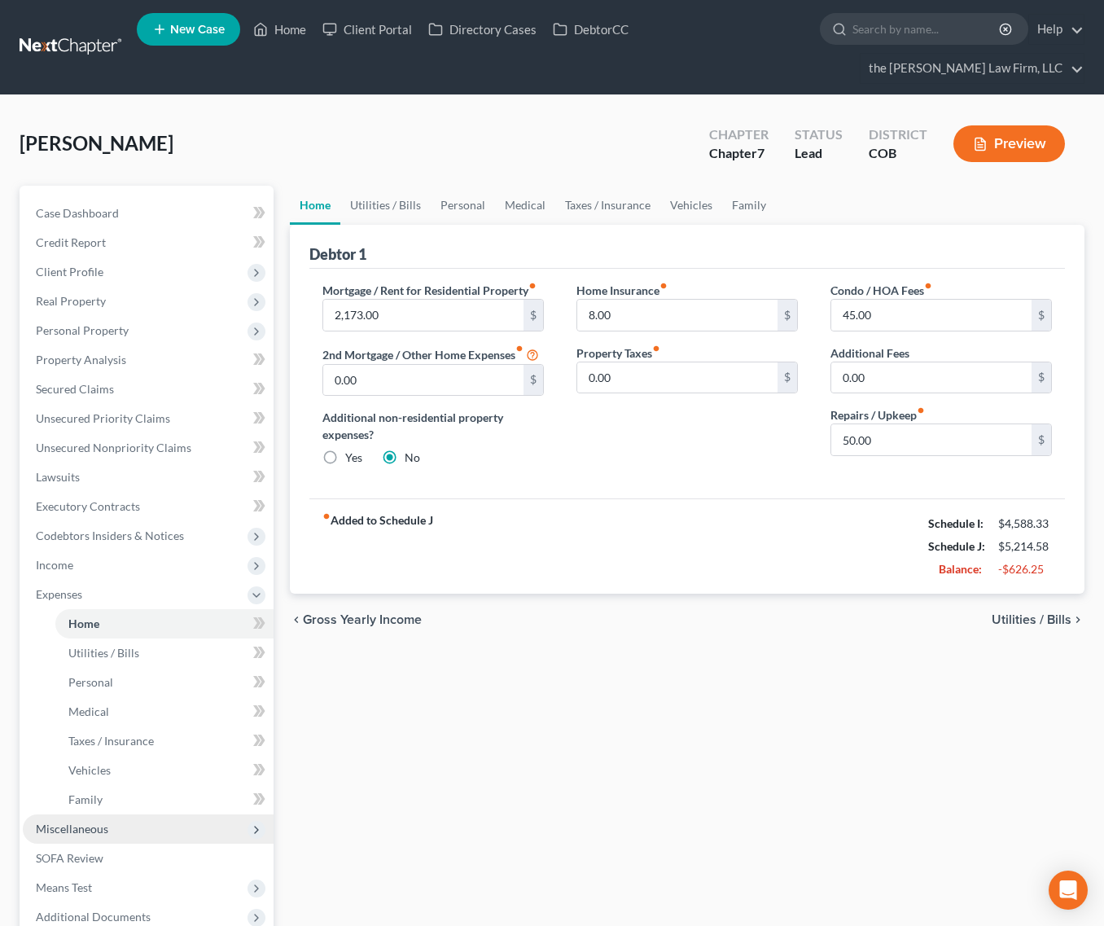
click at [104, 822] on span "Miscellaneous" at bounding box center [72, 829] width 72 height 14
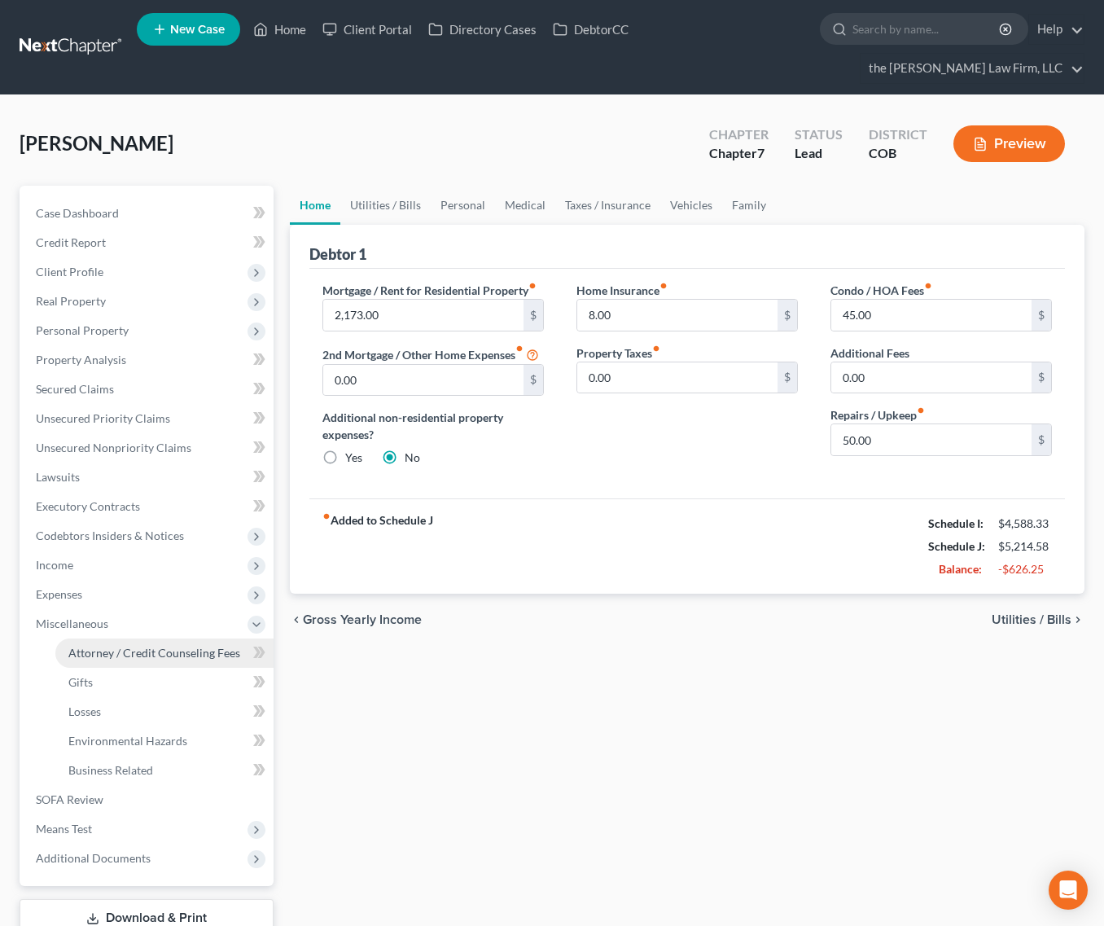
click at [124, 638] on link "Attorney / Credit Counseling Fees" at bounding box center [164, 652] width 218 height 29
select select "0"
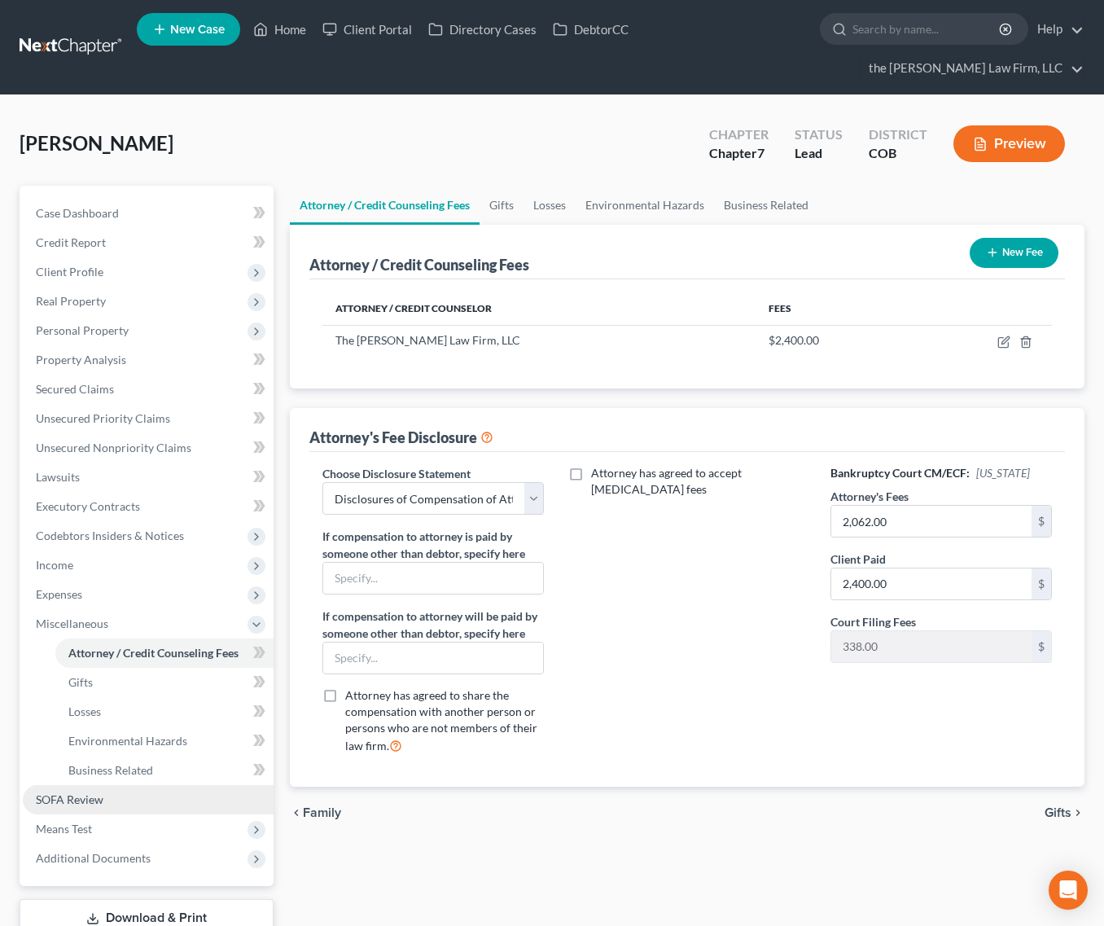
click at [99, 792] on span "SOFA Review" at bounding box center [70, 799] width 68 height 14
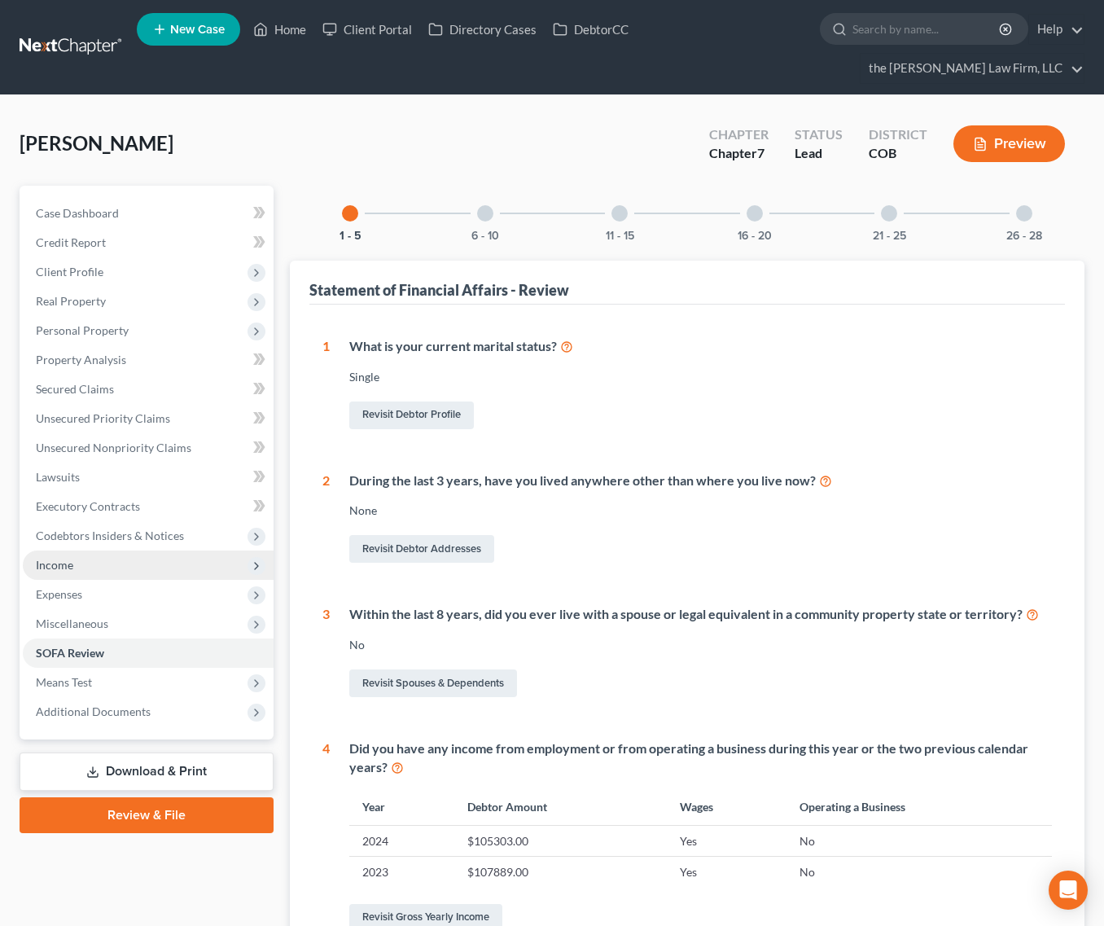
click at [80, 551] on span "Income" at bounding box center [148, 565] width 251 height 29
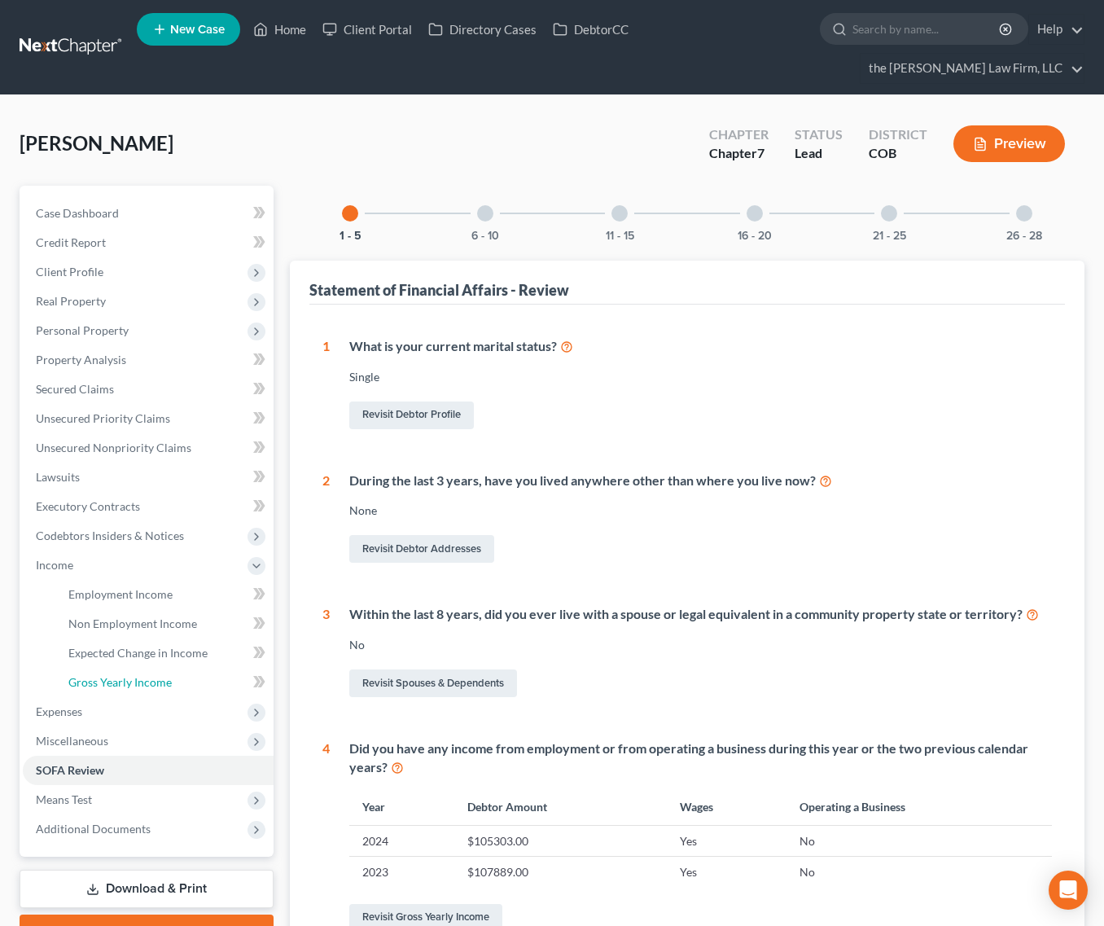
drag, startPoint x: 143, startPoint y: 644, endPoint x: 715, endPoint y: 507, distance: 588.6
click at [143, 668] on link "Gross Yearly Income" at bounding box center [164, 682] width 218 height 29
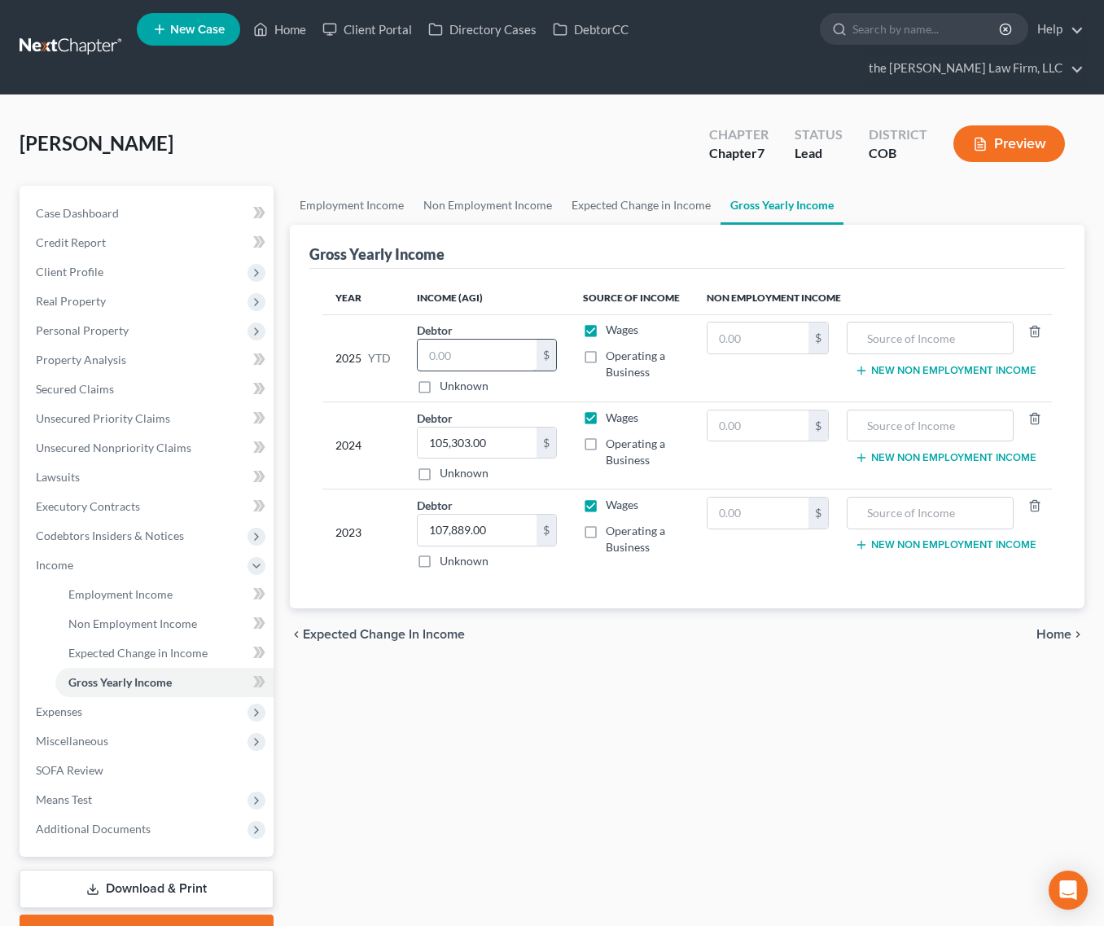
click at [479, 348] on input "text" at bounding box center [477, 355] width 119 height 31
type input "64,488.42"
click at [97, 734] on span "Miscellaneous" at bounding box center [72, 741] width 72 height 14
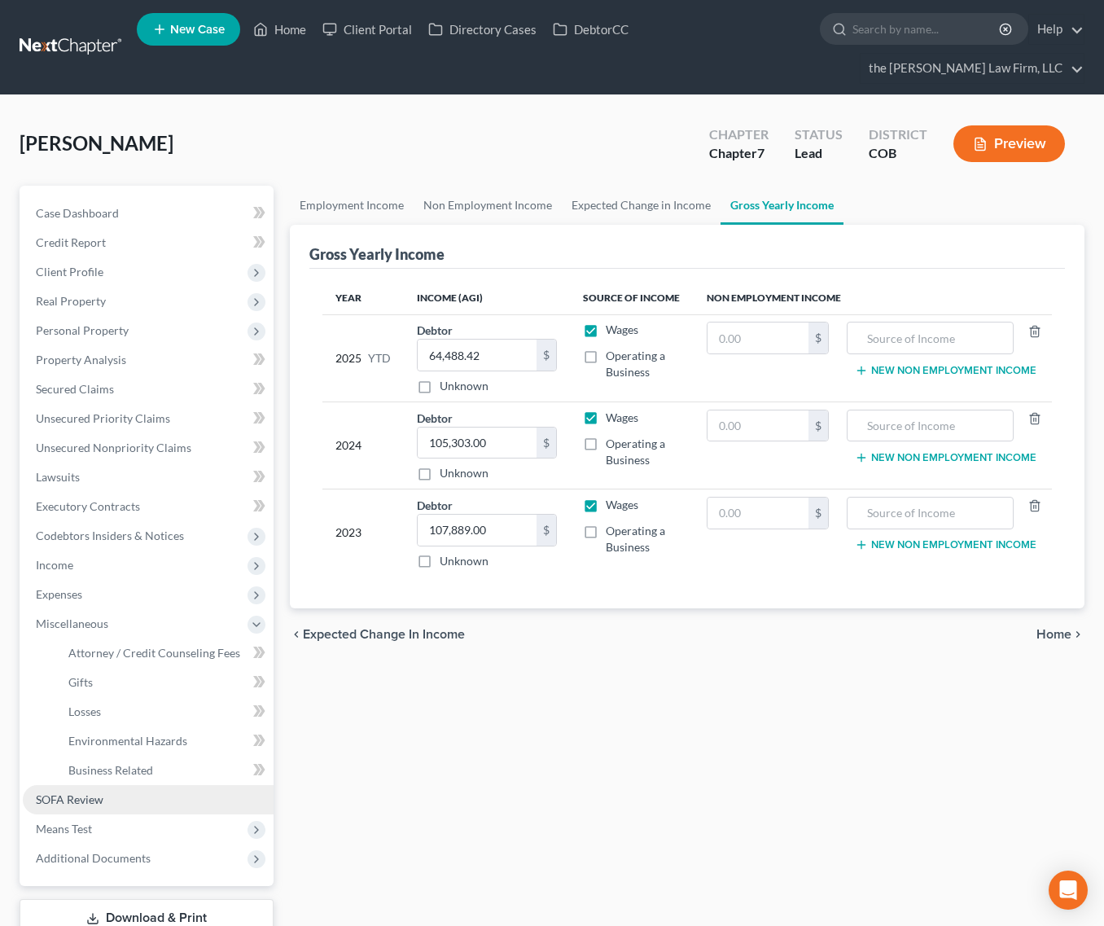
click at [93, 785] on link "SOFA Review" at bounding box center [148, 799] width 251 height 29
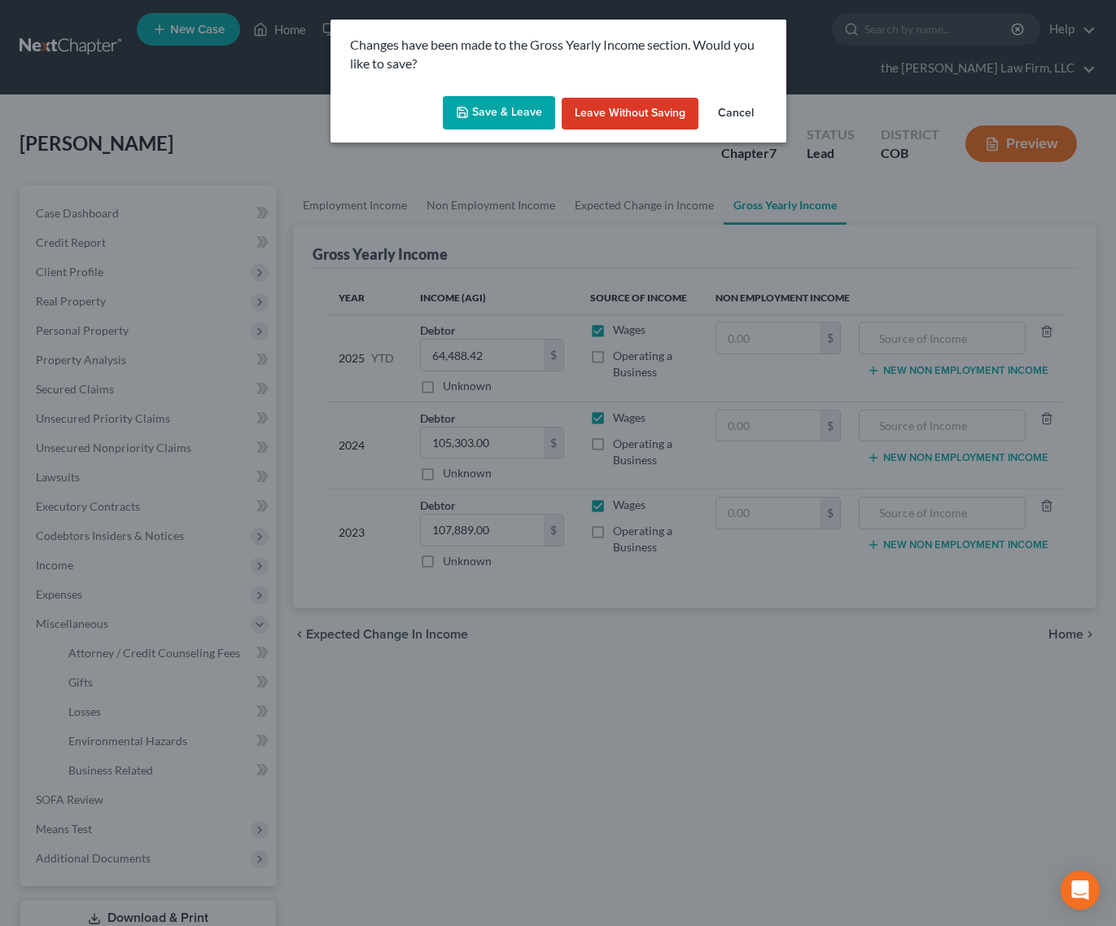
click at [485, 122] on button "Save & Leave" at bounding box center [499, 113] width 112 height 34
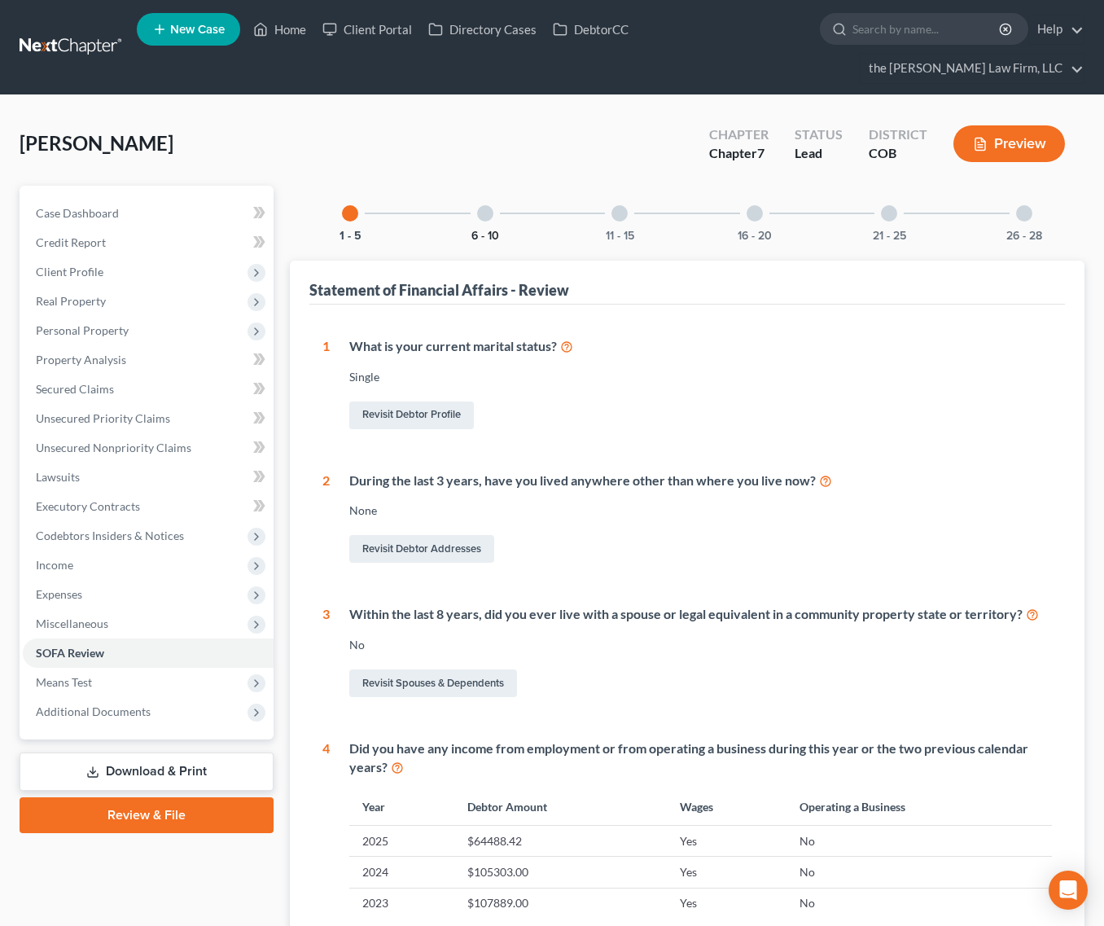
click at [494, 230] on button "6 - 10" at bounding box center [486, 235] width 28 height 11
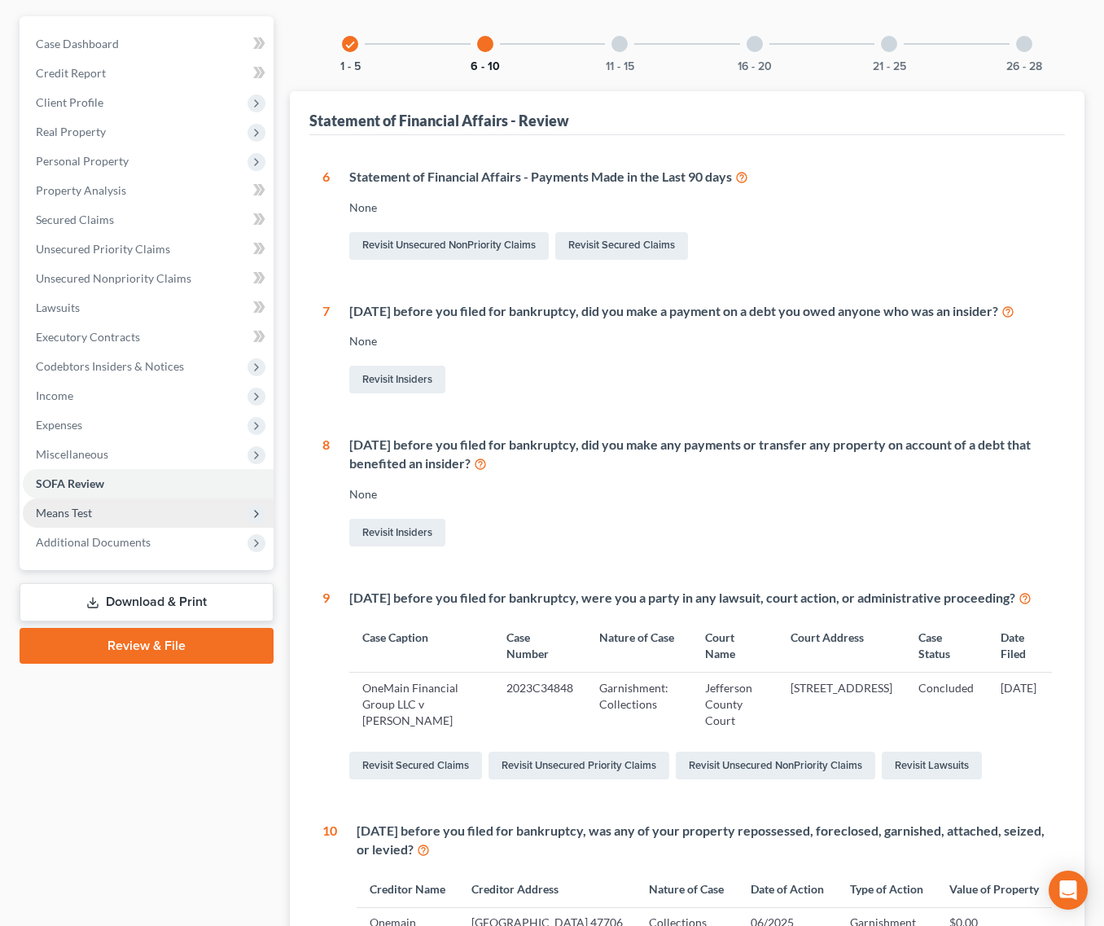
scroll to position [163, 0]
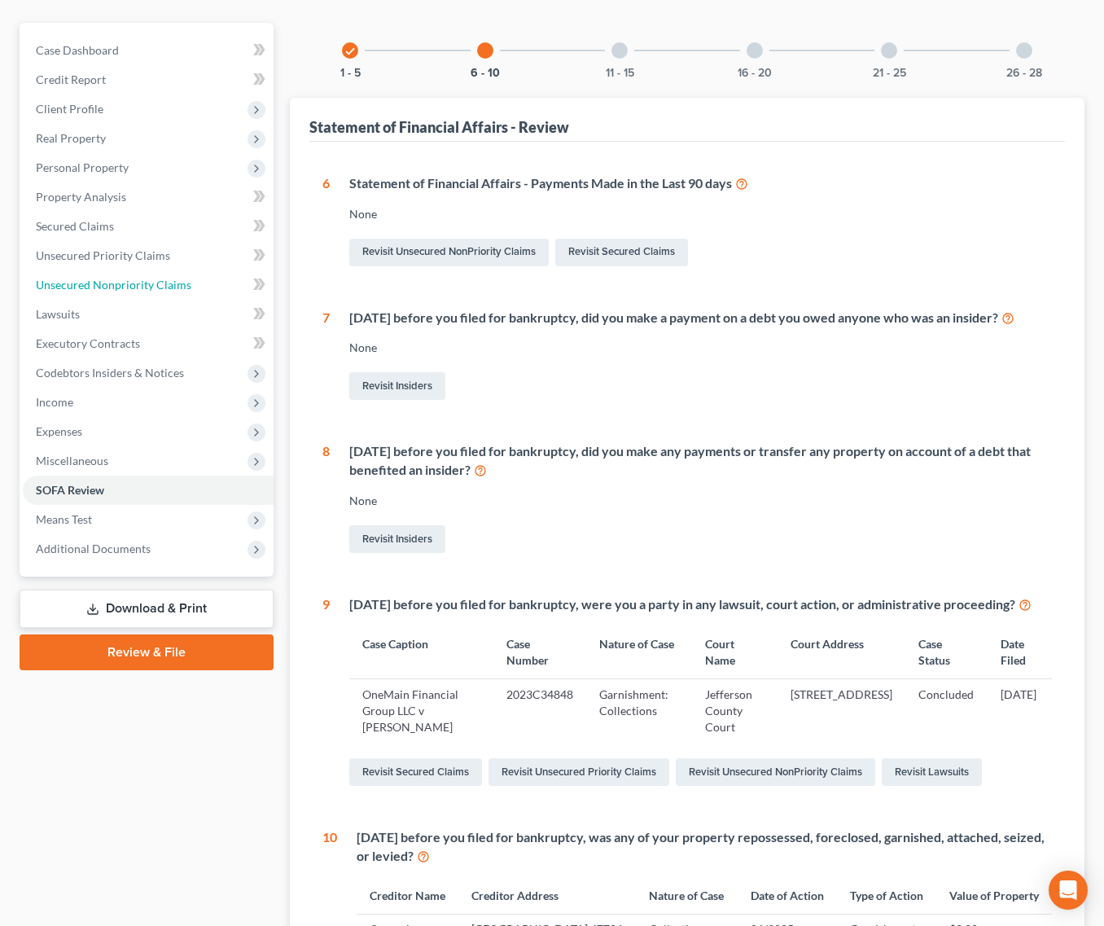
drag, startPoint x: 151, startPoint y: 251, endPoint x: 284, endPoint y: 282, distance: 136.3
click at [151, 278] on span "Unsecured Nonpriority Claims" at bounding box center [114, 285] width 156 height 14
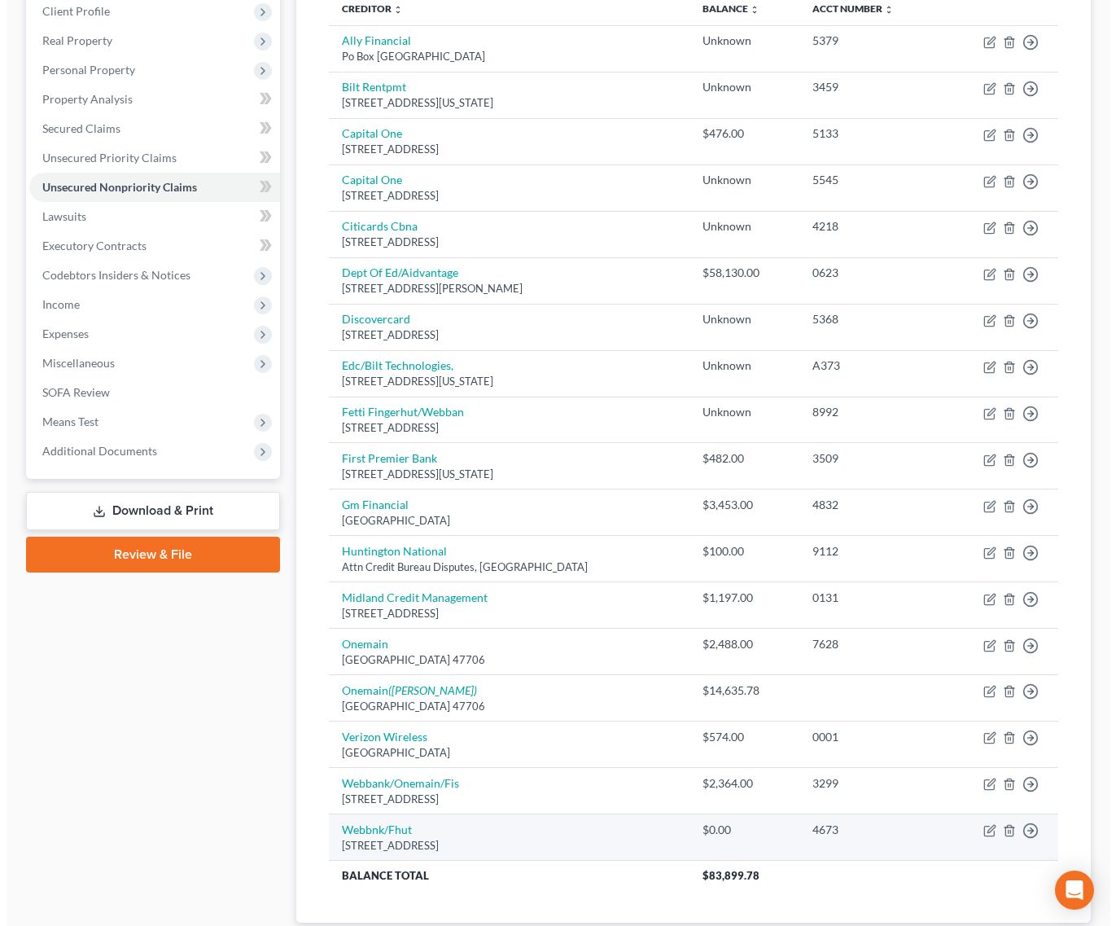
scroll to position [179, 0]
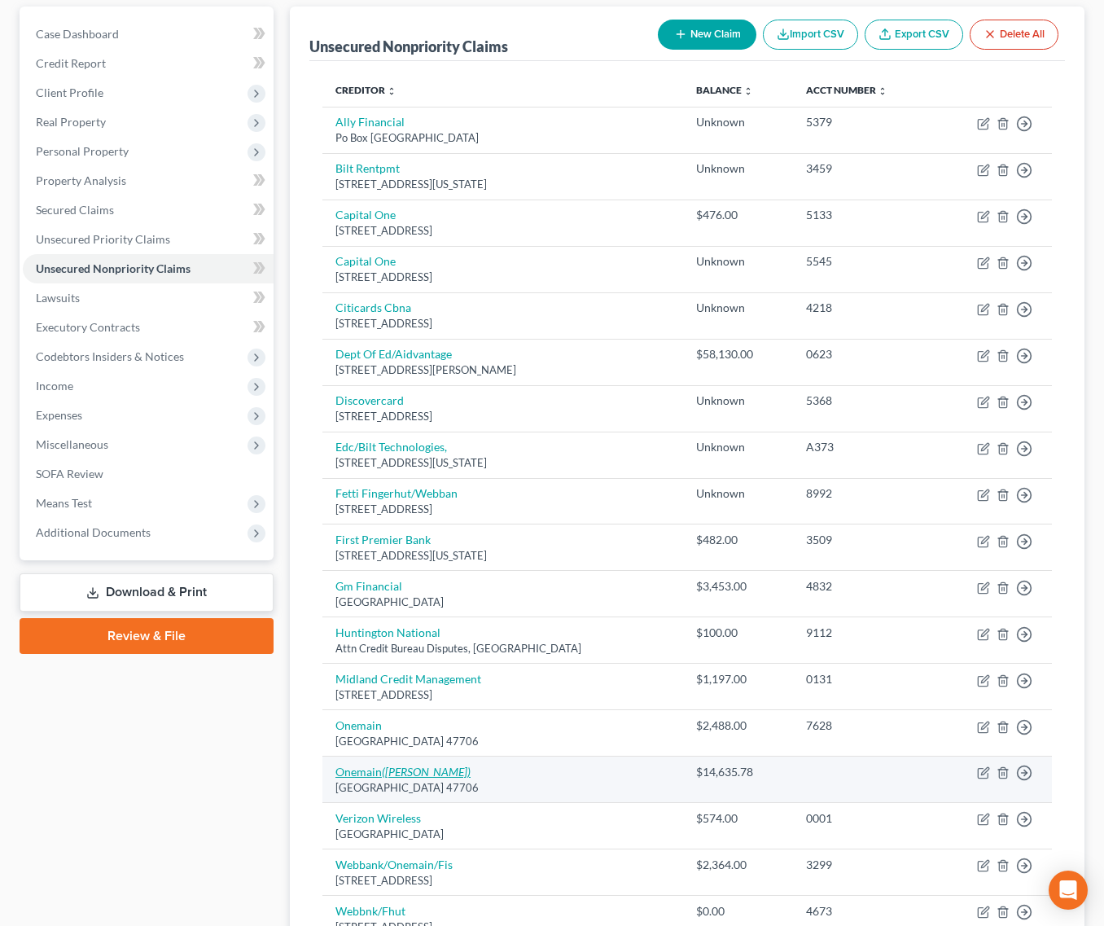
click at [419, 765] on icon "([PERSON_NAME])" at bounding box center [426, 772] width 89 height 14
select select "15"
select select "0"
select select "1"
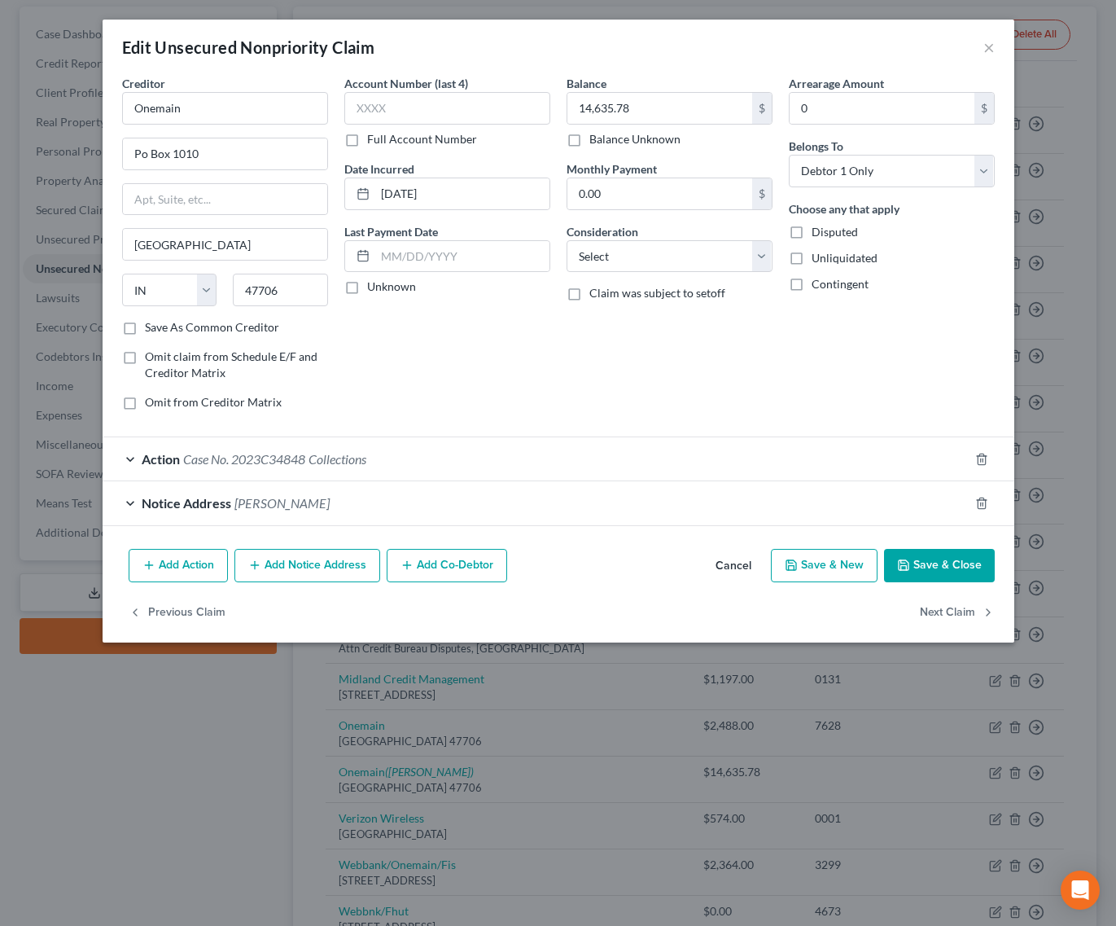
click at [327, 463] on span "Collections" at bounding box center [338, 458] width 58 height 15
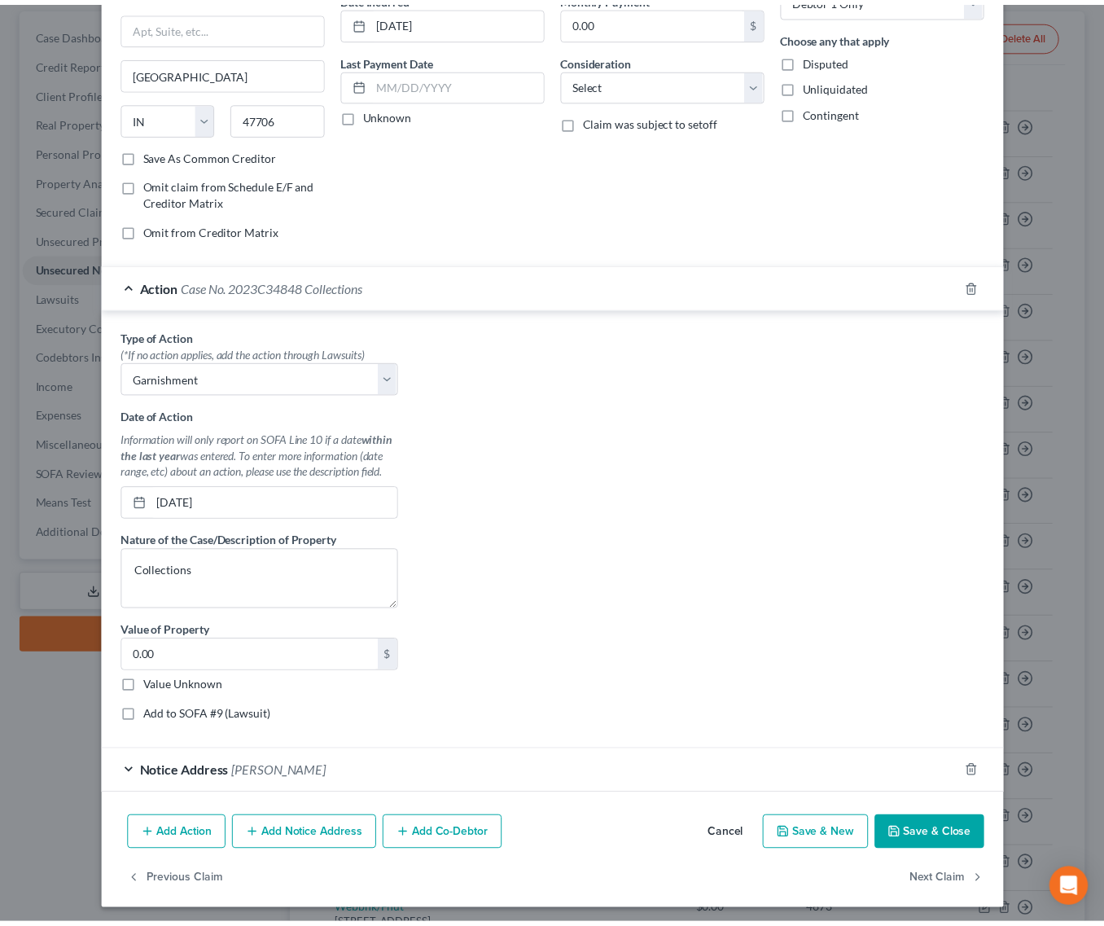
scroll to position [195, 0]
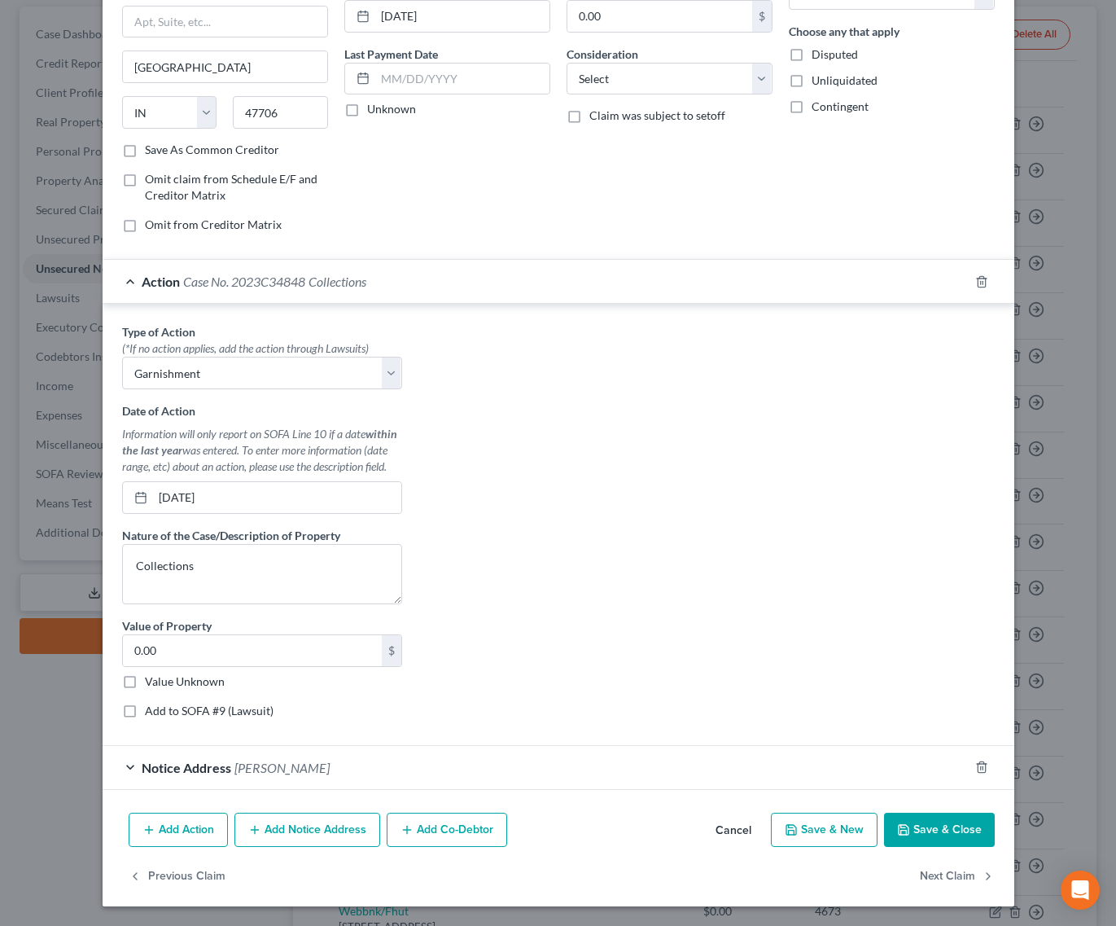
click at [145, 713] on label "Add to SOFA #9 (Lawsuit)" at bounding box center [209, 711] width 129 height 16
click at [151, 713] on input "Add to SOFA #9 (Lawsuit)" at bounding box center [156, 708] width 11 height 11
checkbox input "true"
select select "5"
select select "2"
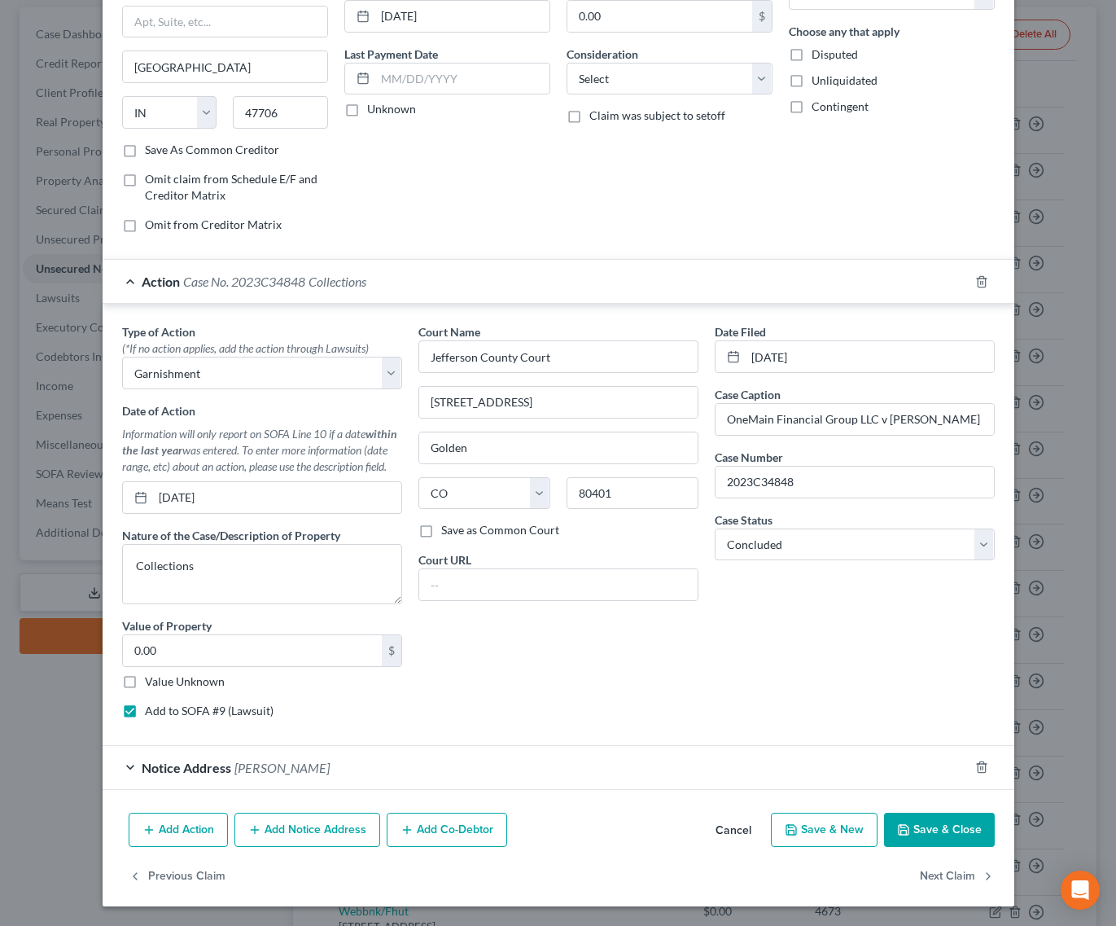
drag, startPoint x: 573, startPoint y: 164, endPoint x: 551, endPoint y: 515, distance: 352.5
click at [573, 164] on div "Balance 14,635.78 $ Balance Unknown Balance Undetermined 14,635.78 $ Balance Un…" at bounding box center [670, 71] width 222 height 349
click at [230, 650] on input "0.00" at bounding box center [252, 650] width 259 height 31
click at [145, 682] on label "Value Unknown" at bounding box center [185, 681] width 80 height 16
click at [151, 682] on input "Value Unknown" at bounding box center [156, 678] width 11 height 11
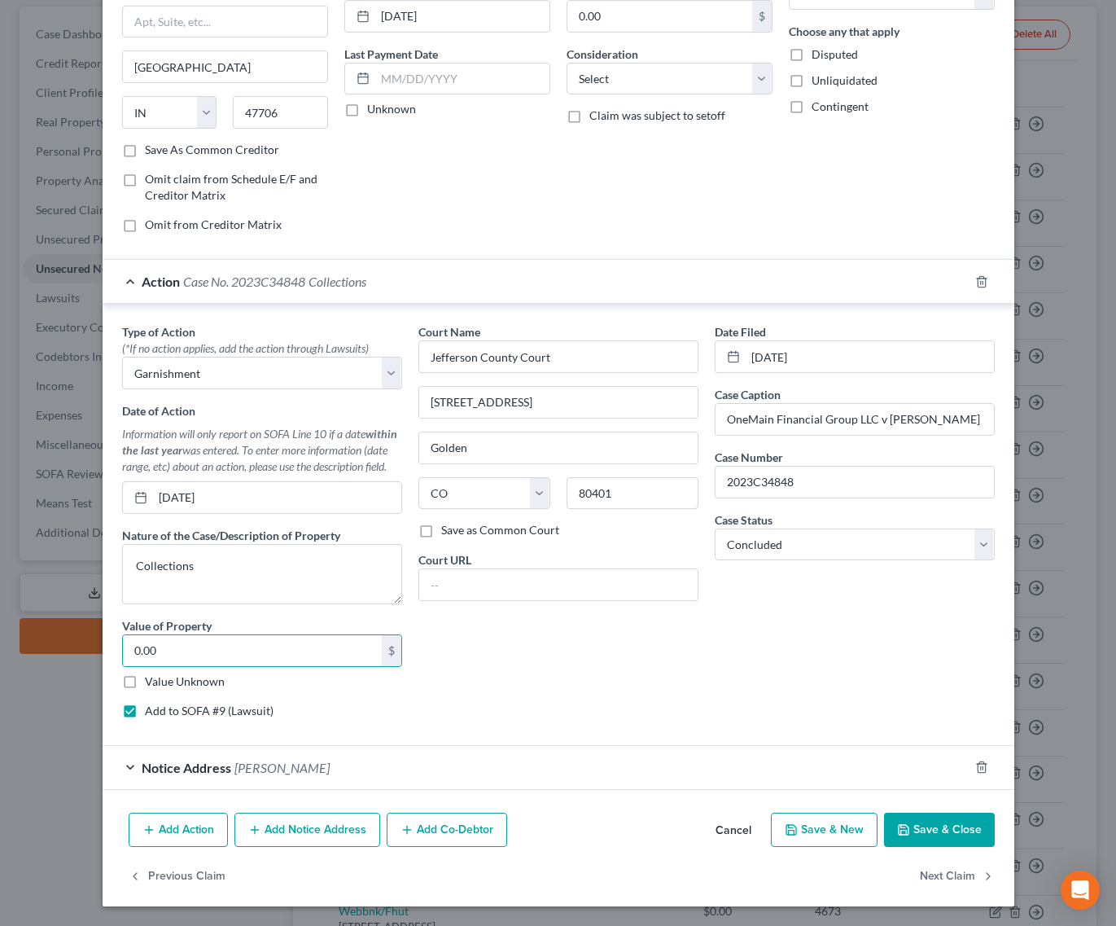
checkbox input "true"
click at [276, 565] on textarea "Collections" at bounding box center [262, 574] width 280 height 60
type textarea "Collections/Garnishment ($1120/mo)"
drag, startPoint x: 910, startPoint y: 825, endPoint x: 443, endPoint y: 546, distance: 544.5
click at [909, 823] on button "Save & Close" at bounding box center [939, 830] width 111 height 34
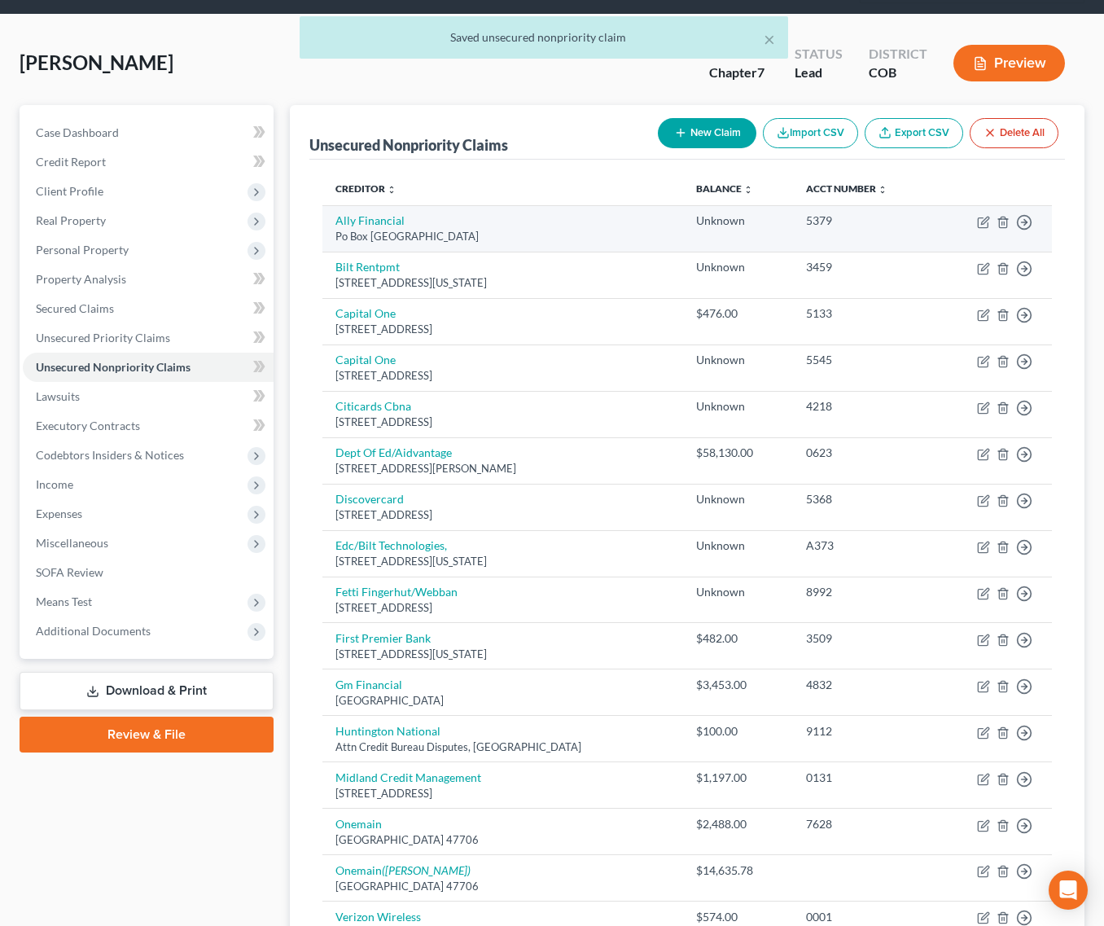
scroll to position [0, 0]
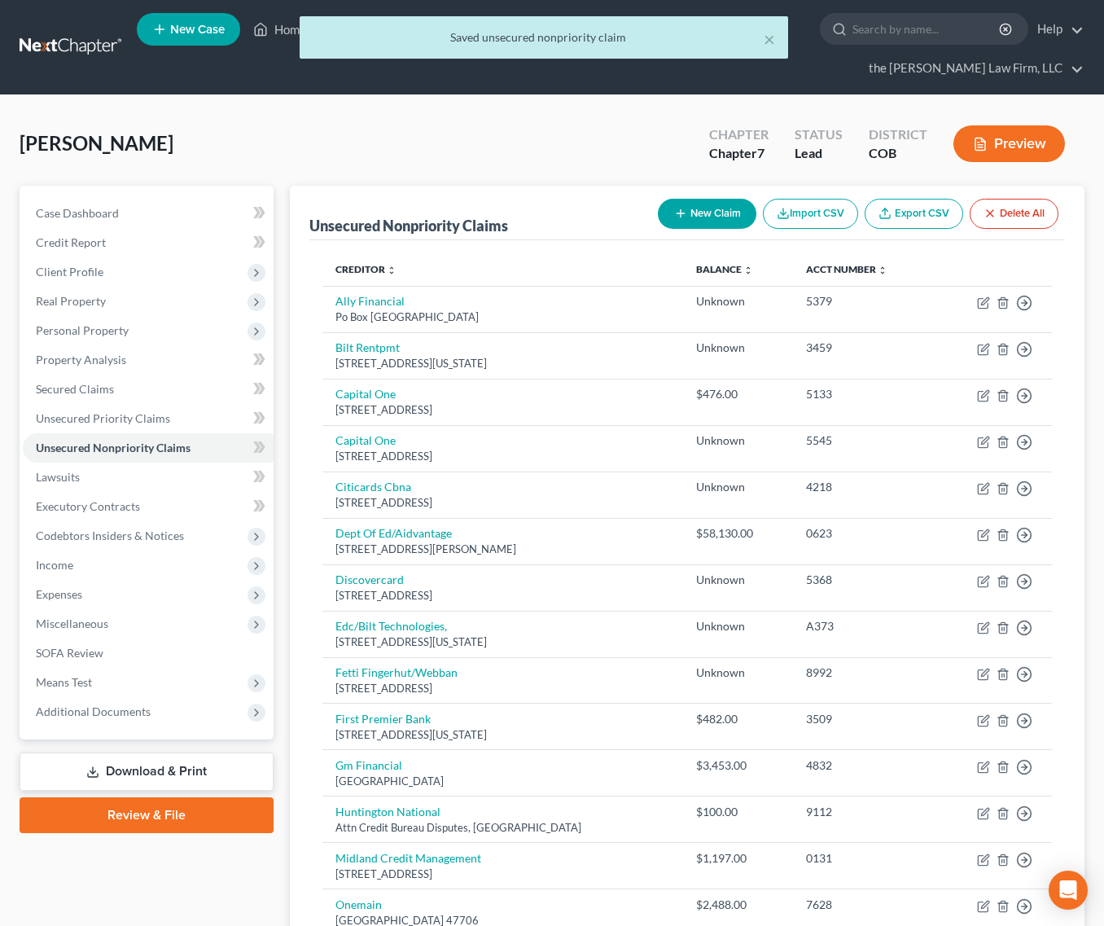
click at [1031, 125] on button "Preview" at bounding box center [1010, 143] width 112 height 37
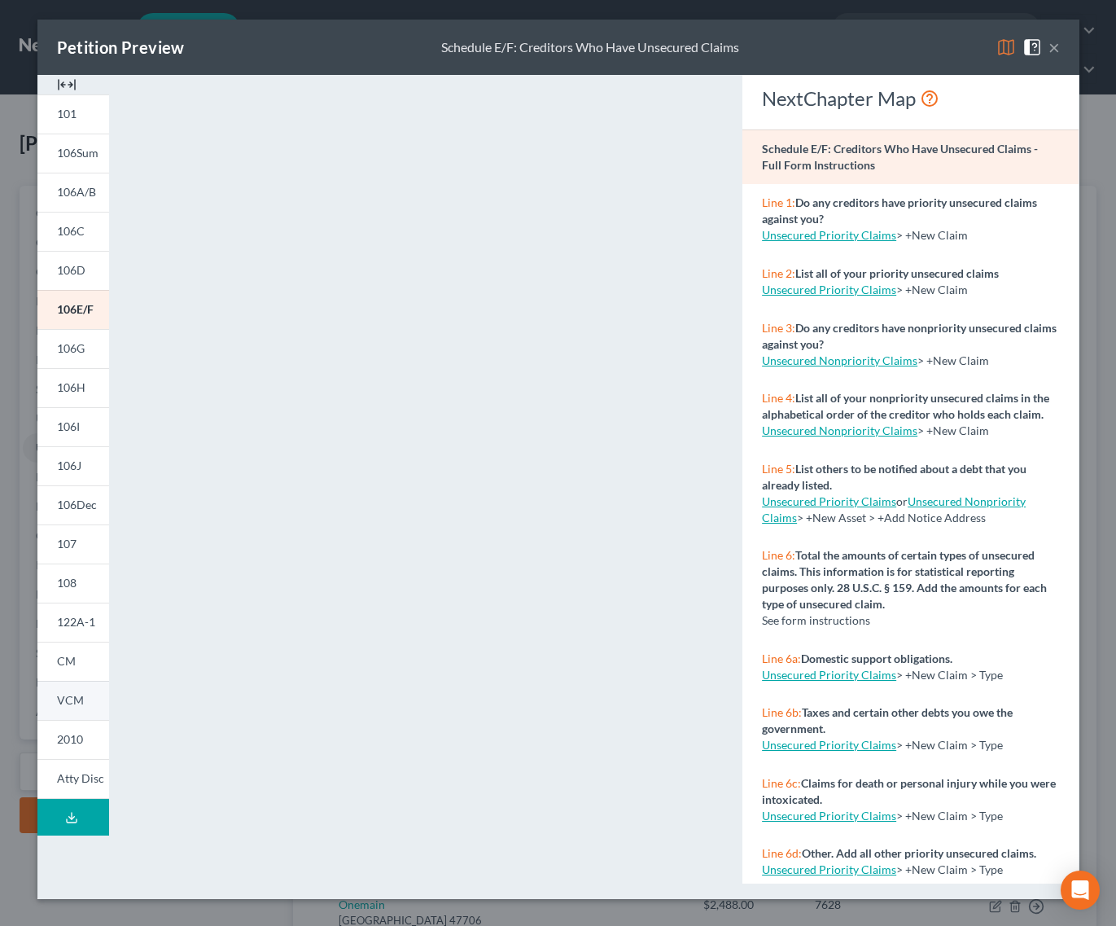
drag, startPoint x: 72, startPoint y: 663, endPoint x: 75, endPoint y: 699, distance: 36.0
click at [72, 663] on span "CM" at bounding box center [66, 661] width 19 height 14
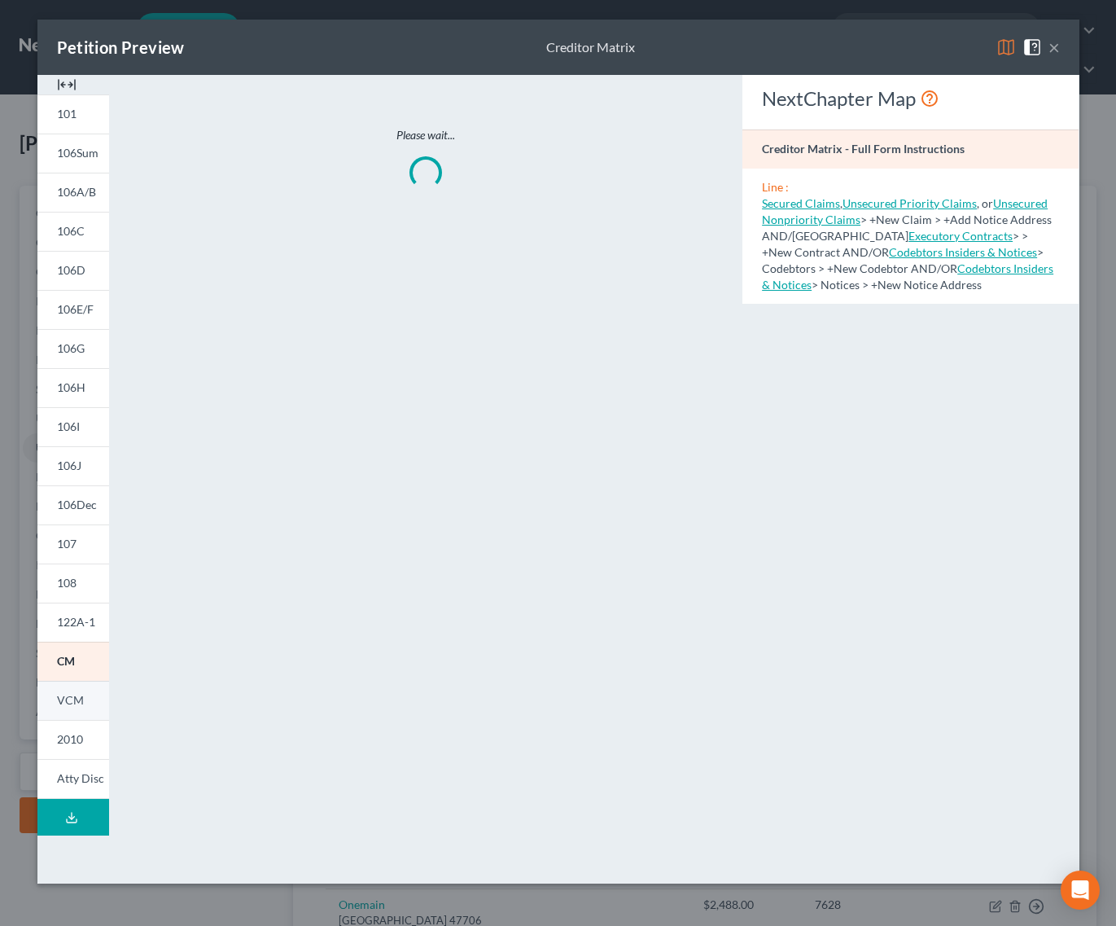
click at [74, 700] on span "VCM" at bounding box center [70, 700] width 27 height 14
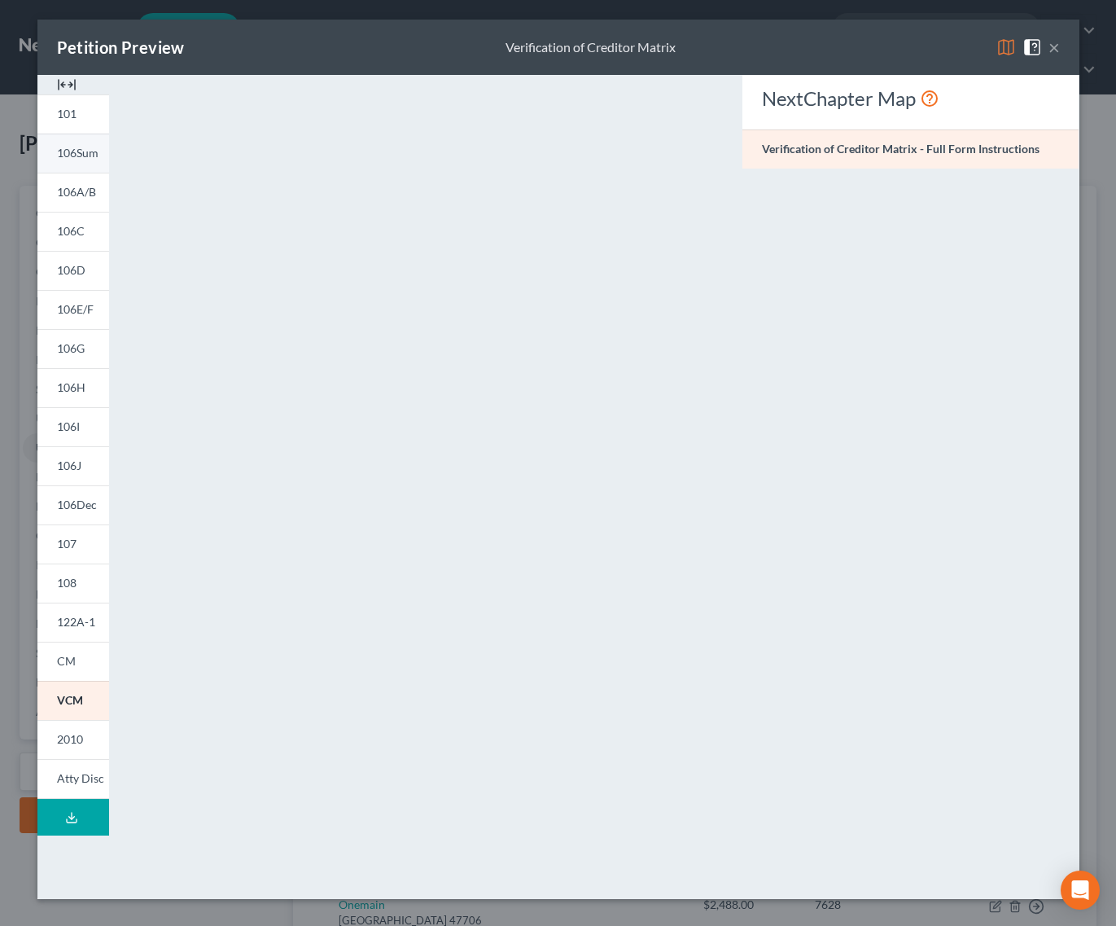
click at [82, 159] on span "106Sum" at bounding box center [78, 153] width 42 height 14
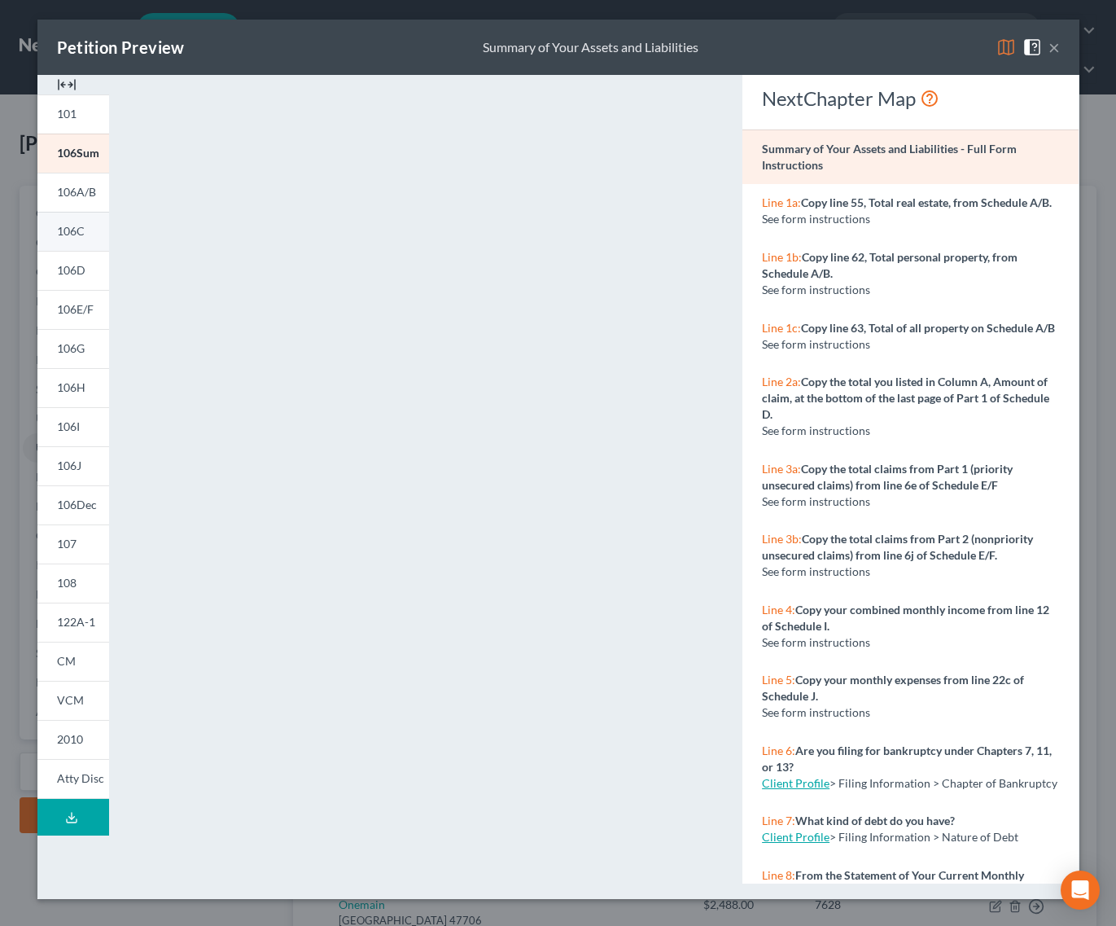
click at [72, 227] on span "106C" at bounding box center [71, 231] width 28 height 14
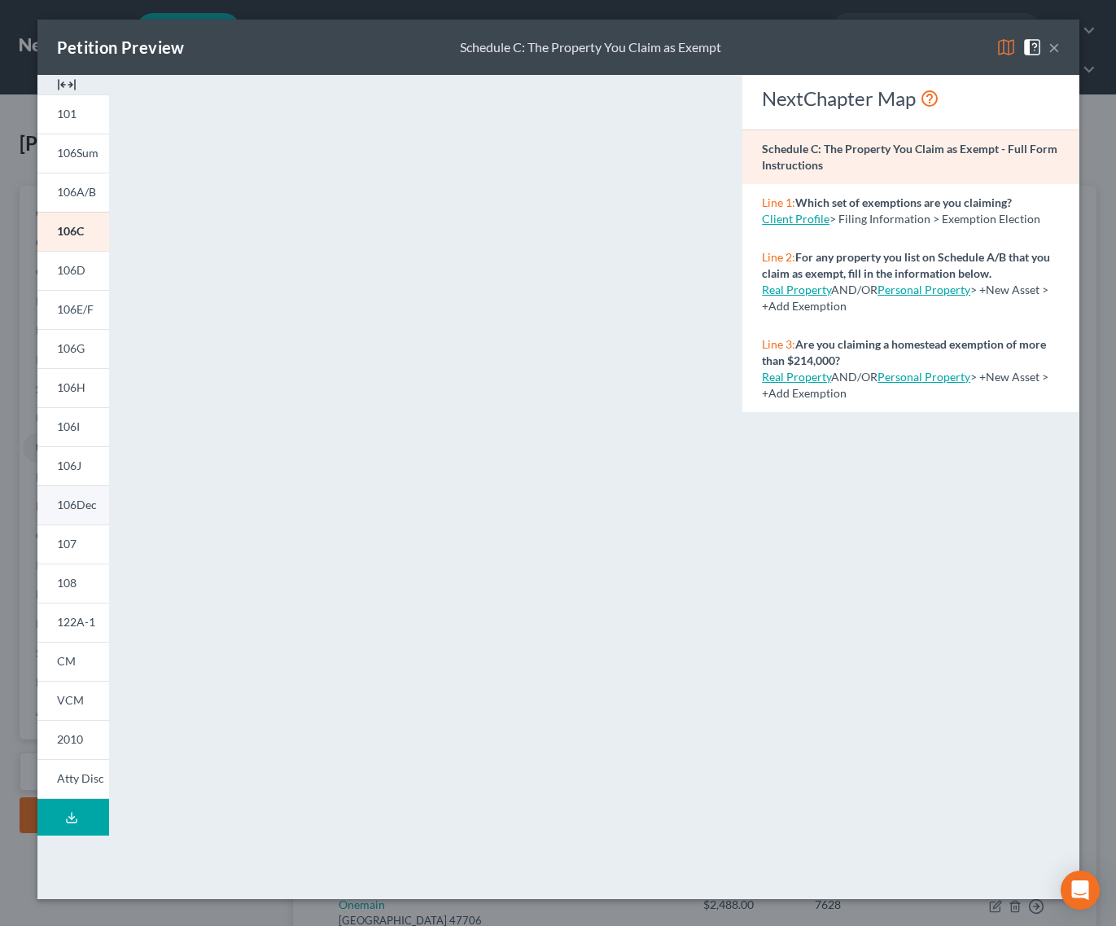
click at [77, 507] on span "106Dec" at bounding box center [77, 505] width 40 height 14
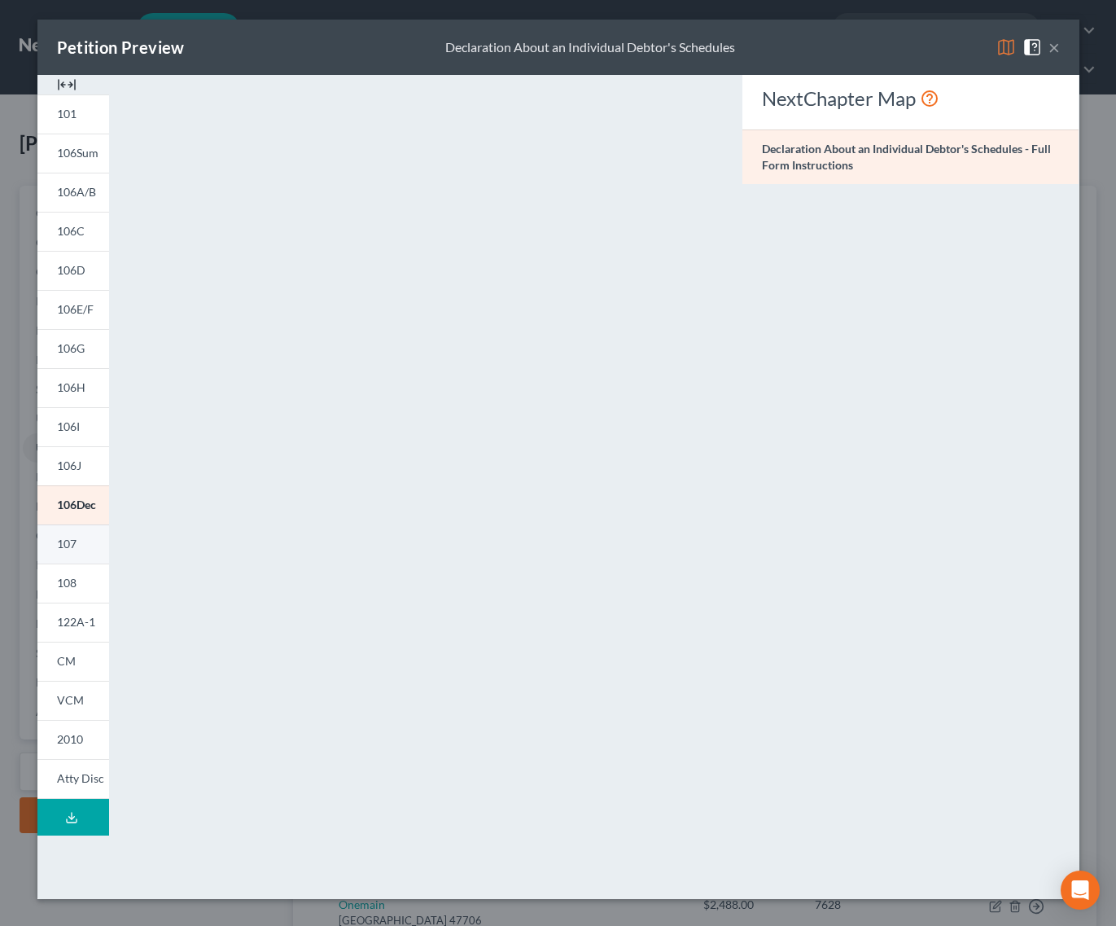
click at [72, 545] on span "107" at bounding box center [67, 544] width 20 height 14
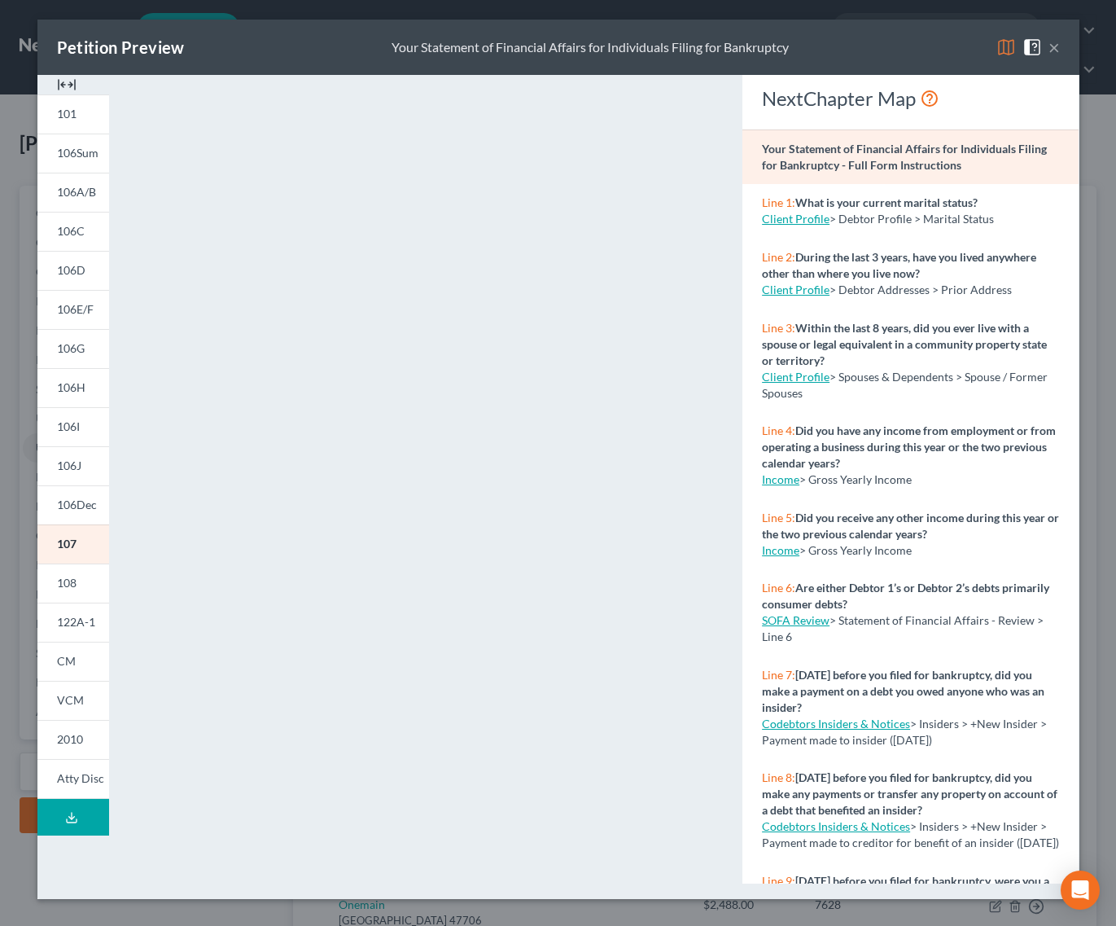
click at [1058, 46] on button "×" at bounding box center [1054, 47] width 11 height 20
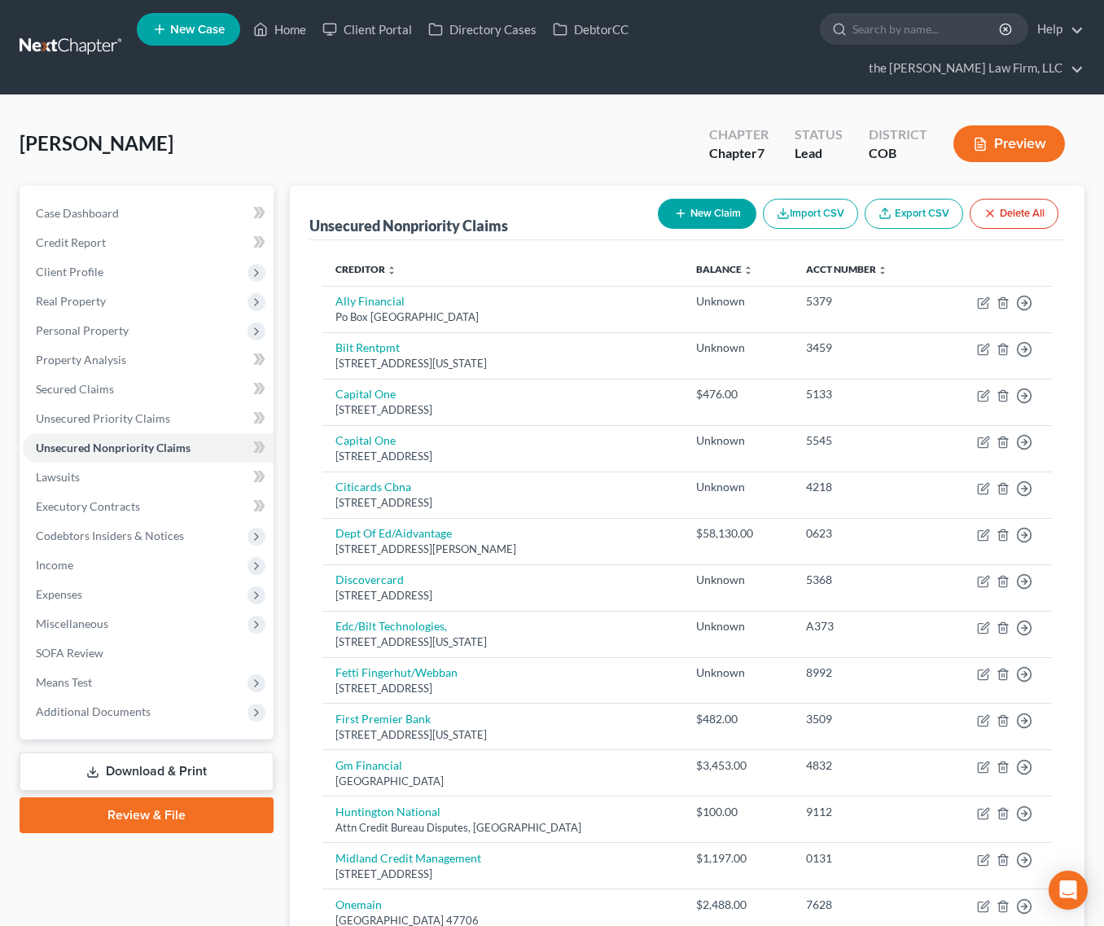
click at [373, 115] on div "[PERSON_NAME] Upgraded Chapter Chapter 7 Status Lead District COB Preview" at bounding box center [552, 150] width 1065 height 71
click at [104, 411] on span "Unsecured Priority Claims" at bounding box center [103, 418] width 134 height 14
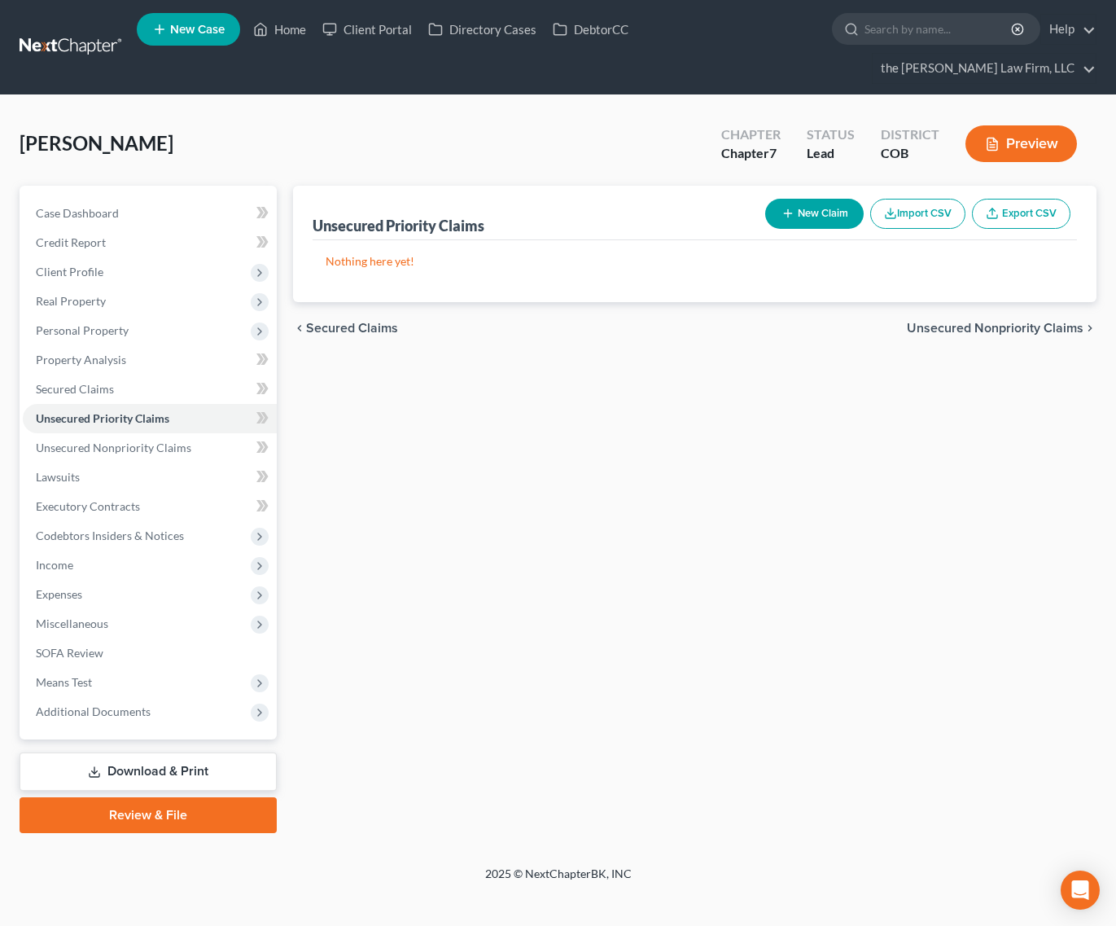
click at [815, 199] on button "New Claim" at bounding box center [815, 214] width 99 height 30
select select "0"
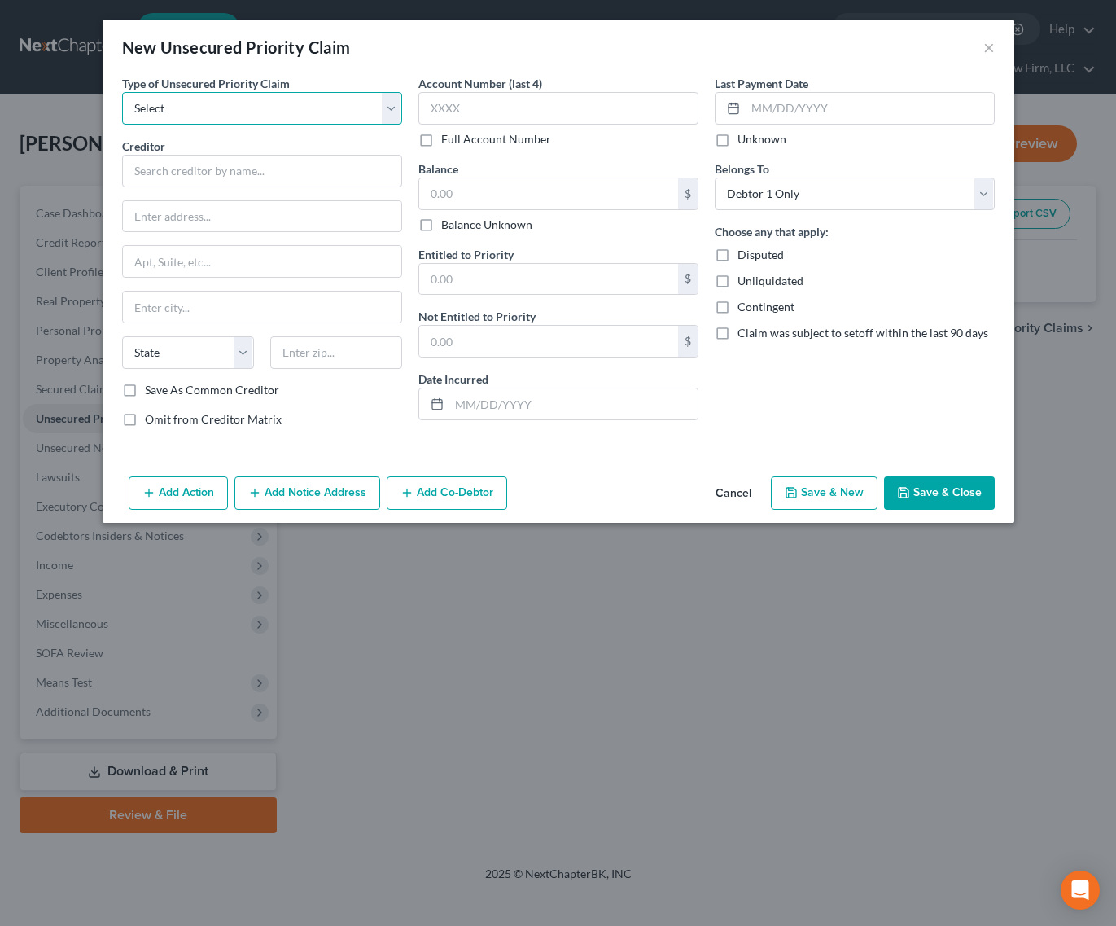
click at [308, 101] on select "Select Taxes & Other Government Units Domestic Support Obligations Extensions o…" at bounding box center [262, 108] width 280 height 33
select select "0"
click at [122, 92] on select "Select Taxes & Other Government Units Domestic Support Obligations Extensions o…" at bounding box center [262, 108] width 280 height 33
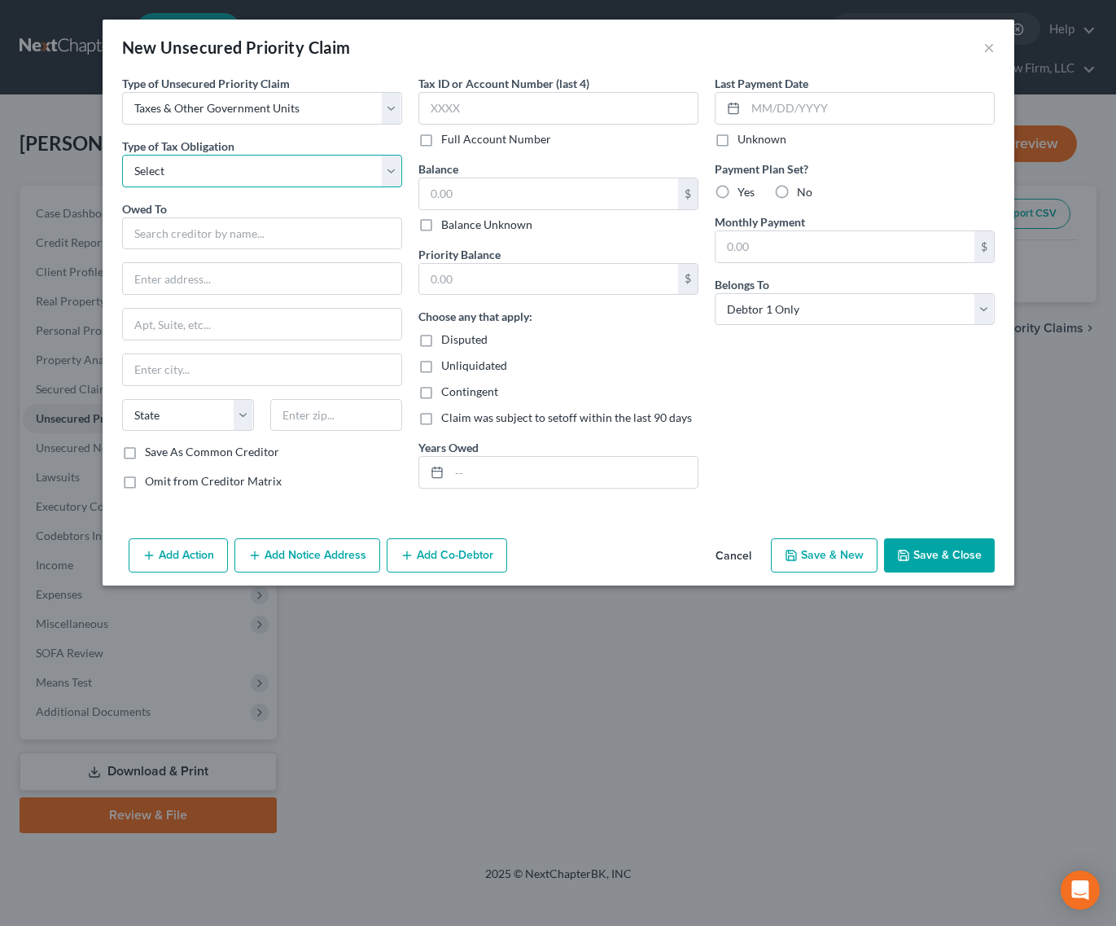
drag, startPoint x: 277, startPoint y: 124, endPoint x: 237, endPoint y: 181, distance: 69.6
click at [237, 181] on select "Select Federal City State Franchise Tax Board Other" at bounding box center [262, 171] width 280 height 33
select select "0"
click at [122, 155] on select "Select Federal City State Franchise Tax Board Other" at bounding box center [262, 171] width 280 height 33
click at [474, 198] on input "text" at bounding box center [548, 193] width 259 height 31
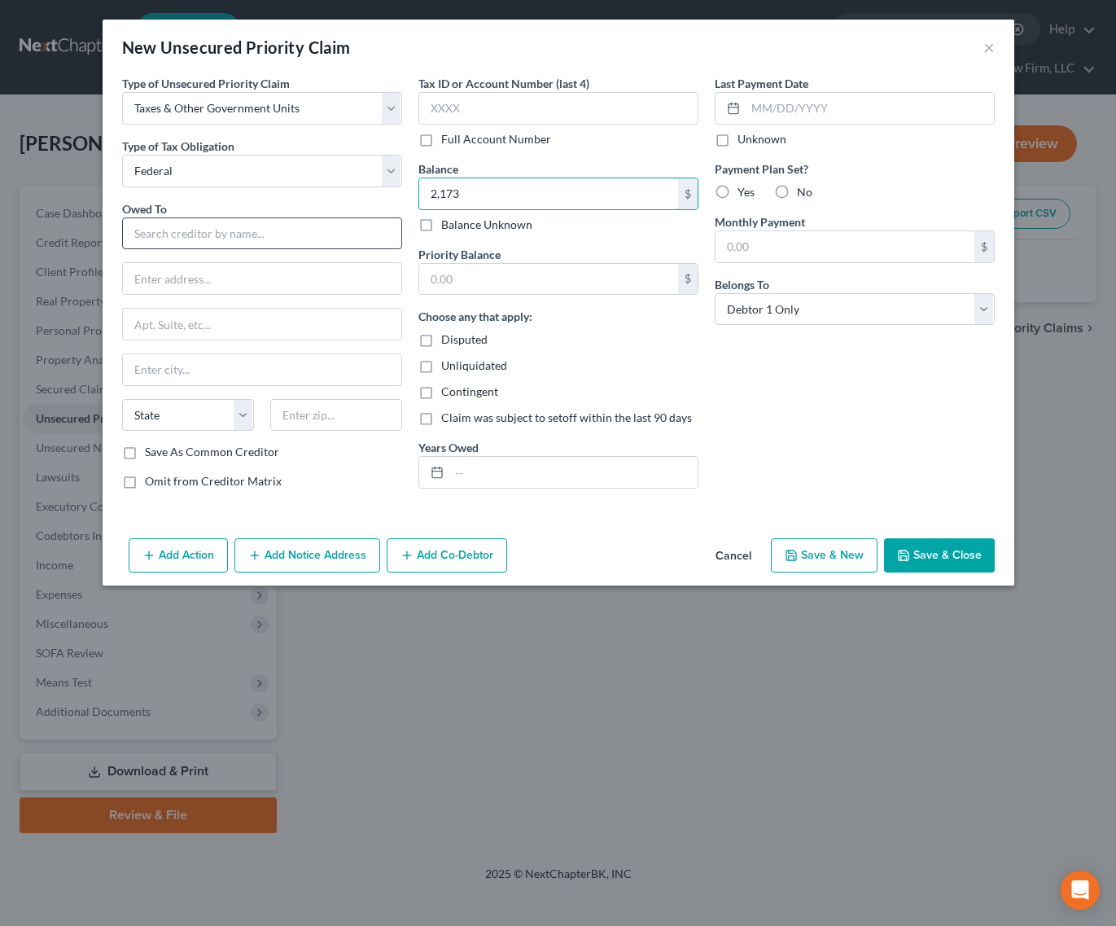
type input "2,173"
click at [268, 224] on input "text" at bounding box center [262, 233] width 280 height 33
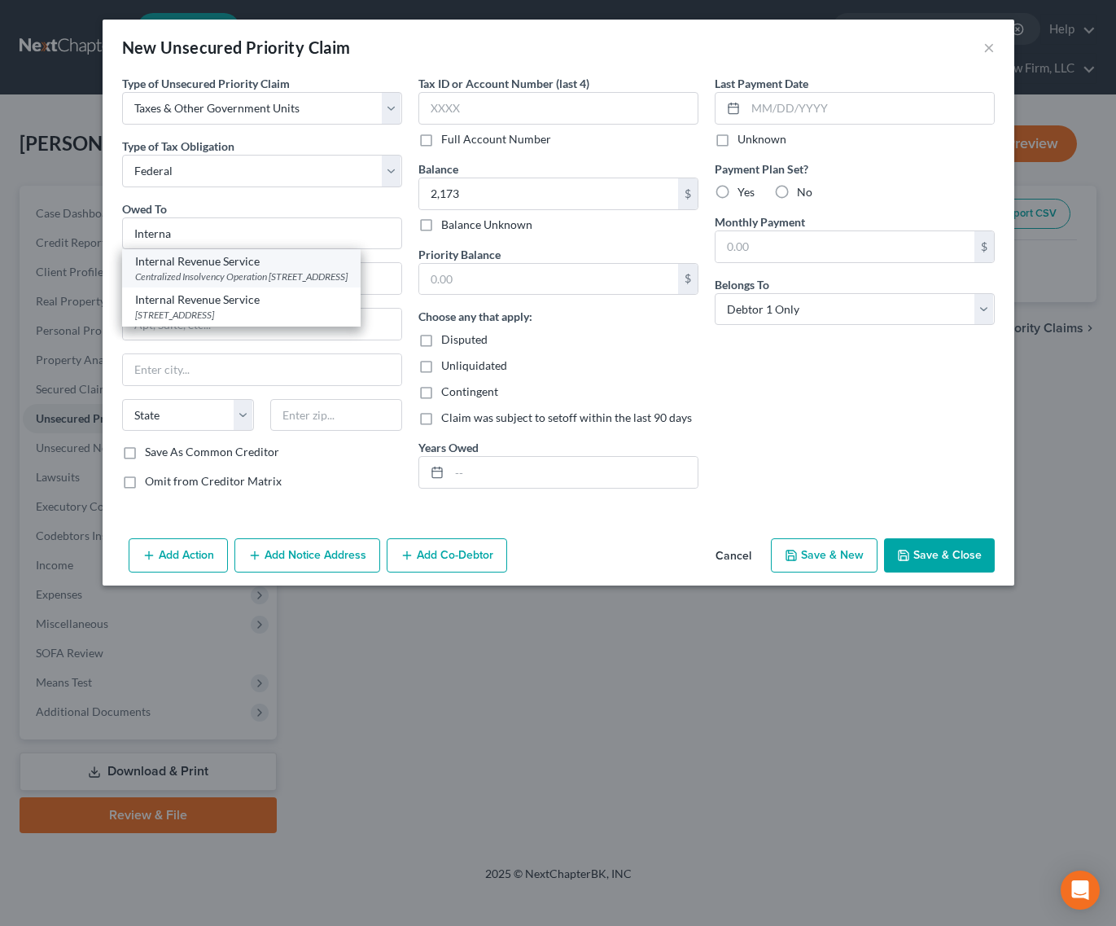
click at [248, 283] on div "Centralized Insolvency Operation [STREET_ADDRESS]" at bounding box center [241, 277] width 213 height 14
type input "Internal Revenue Service"
type input "Centralized Insolvency Operation"
type input "PO Box 7346"
type input "[GEOGRAPHIC_DATA]"
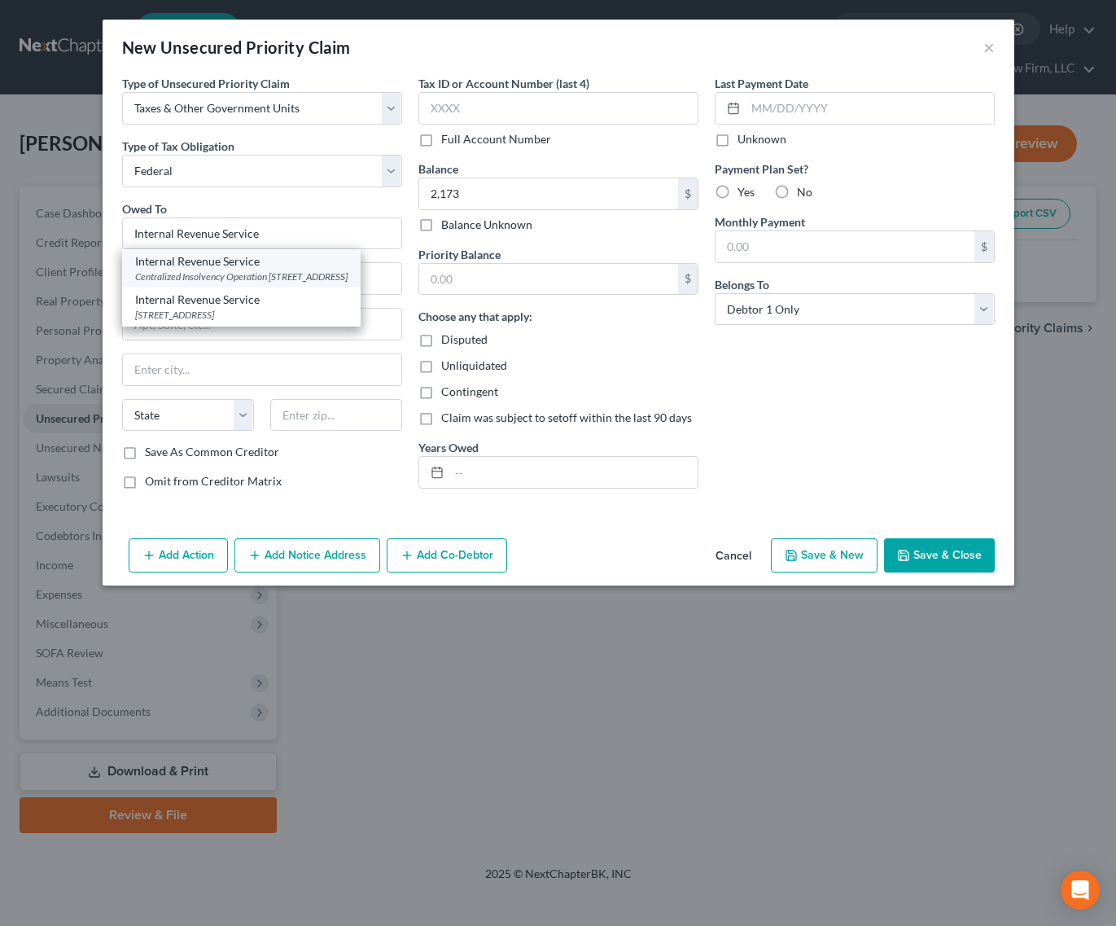
select select "39"
type input "19101"
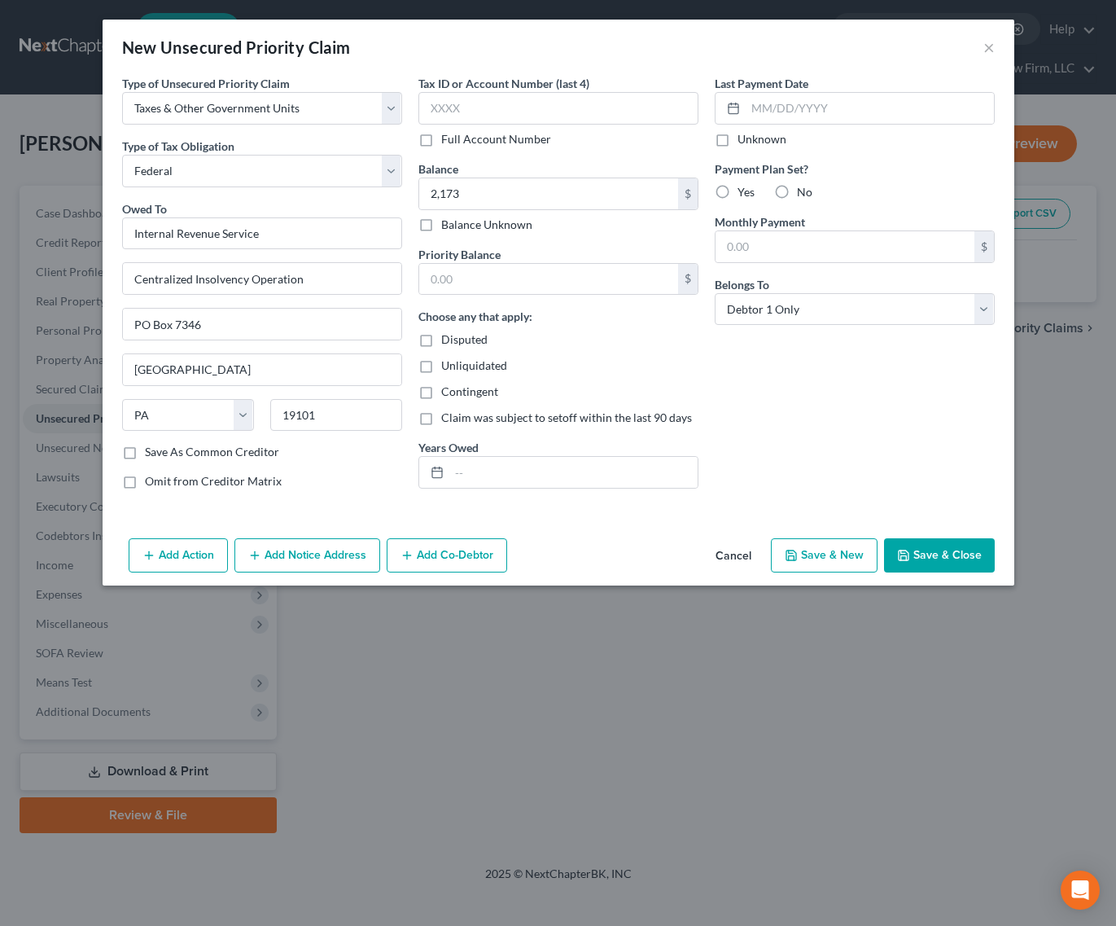
click at [942, 549] on button "Save & Close" at bounding box center [939, 555] width 111 height 34
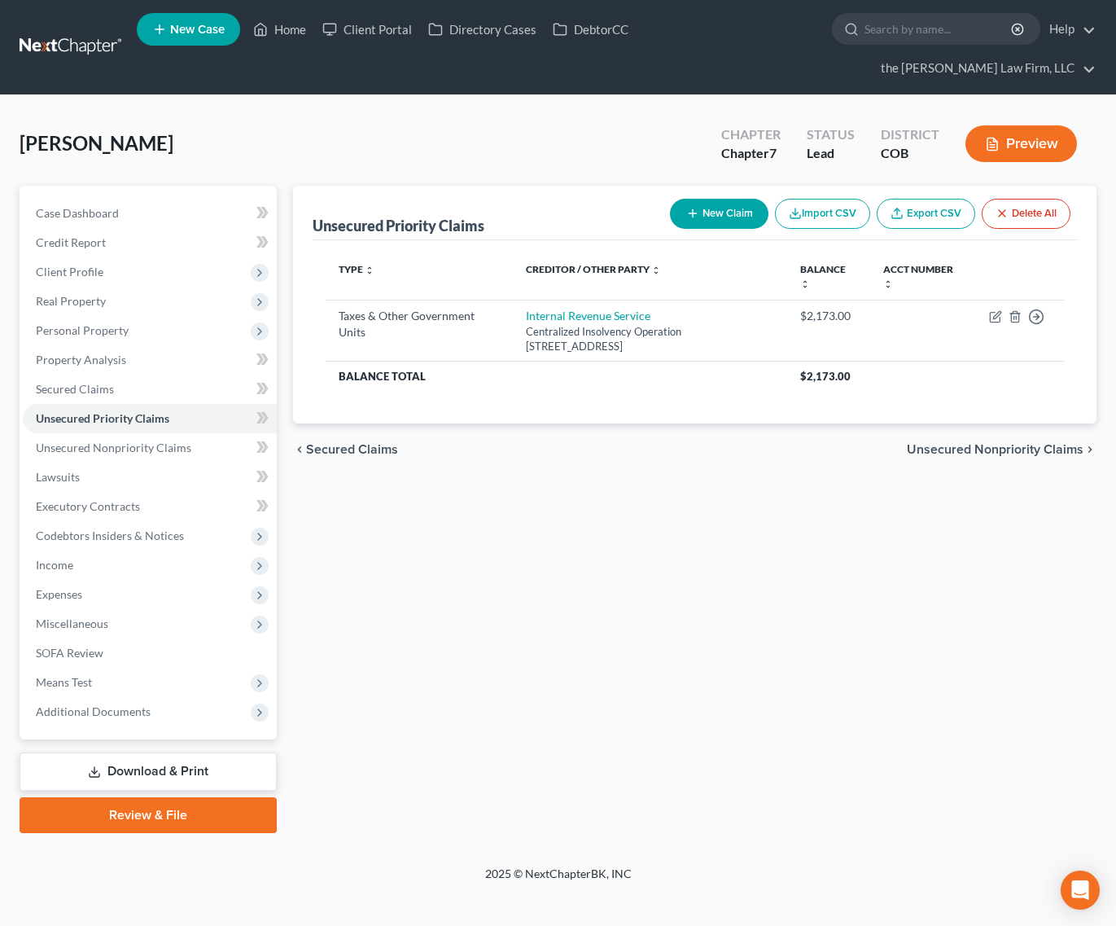
click at [787, 665] on div "Unsecured Priority Claims New Claim Import CSV Export CSV Delete All Type expan…" at bounding box center [695, 509] width 820 height 647
click at [143, 752] on link "Download & Print" at bounding box center [148, 771] width 257 height 38
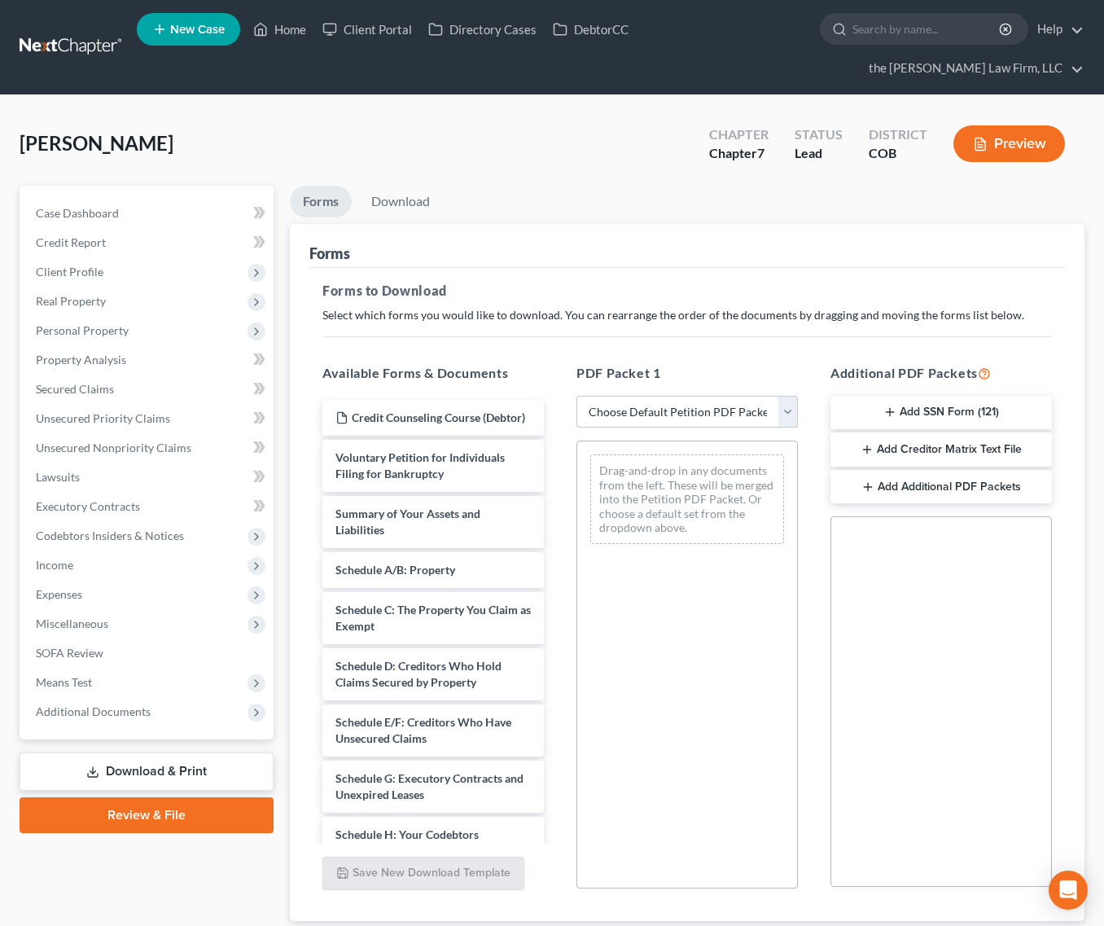
click at [730, 396] on select "Choose Default Petition PDF Packet Complete Bankruptcy Petition (all forms and …" at bounding box center [688, 412] width 222 height 33
select select "0"
click at [577, 396] on select "Choose Default Petition PDF Packet Complete Bankruptcy Petition (all forms and …" at bounding box center [688, 412] width 222 height 33
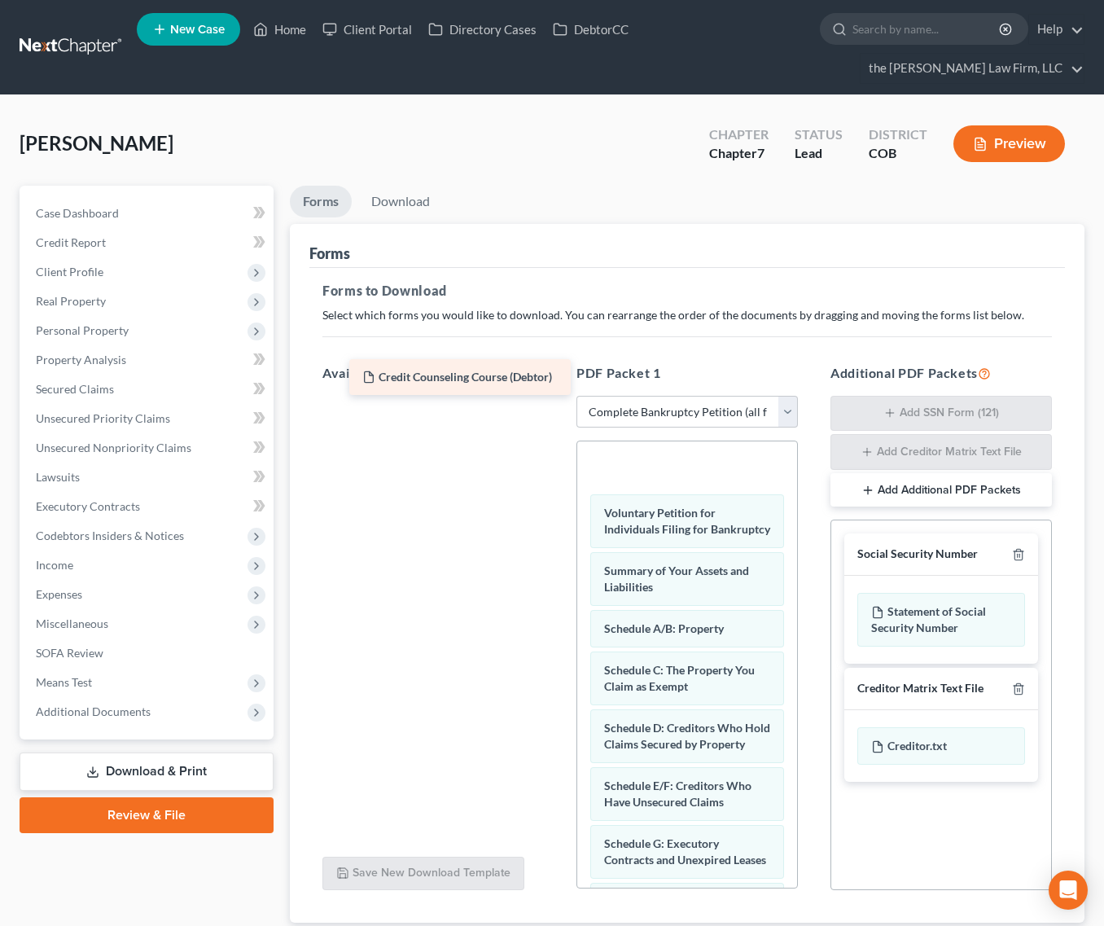
drag, startPoint x: 418, startPoint y: 372, endPoint x: 445, endPoint y: 361, distance: 29.2
click at [445, 396] on div "Credit Counseling Course (Debtor) Credit Counseling Course (Debtor)" at bounding box center [433, 396] width 248 height 0
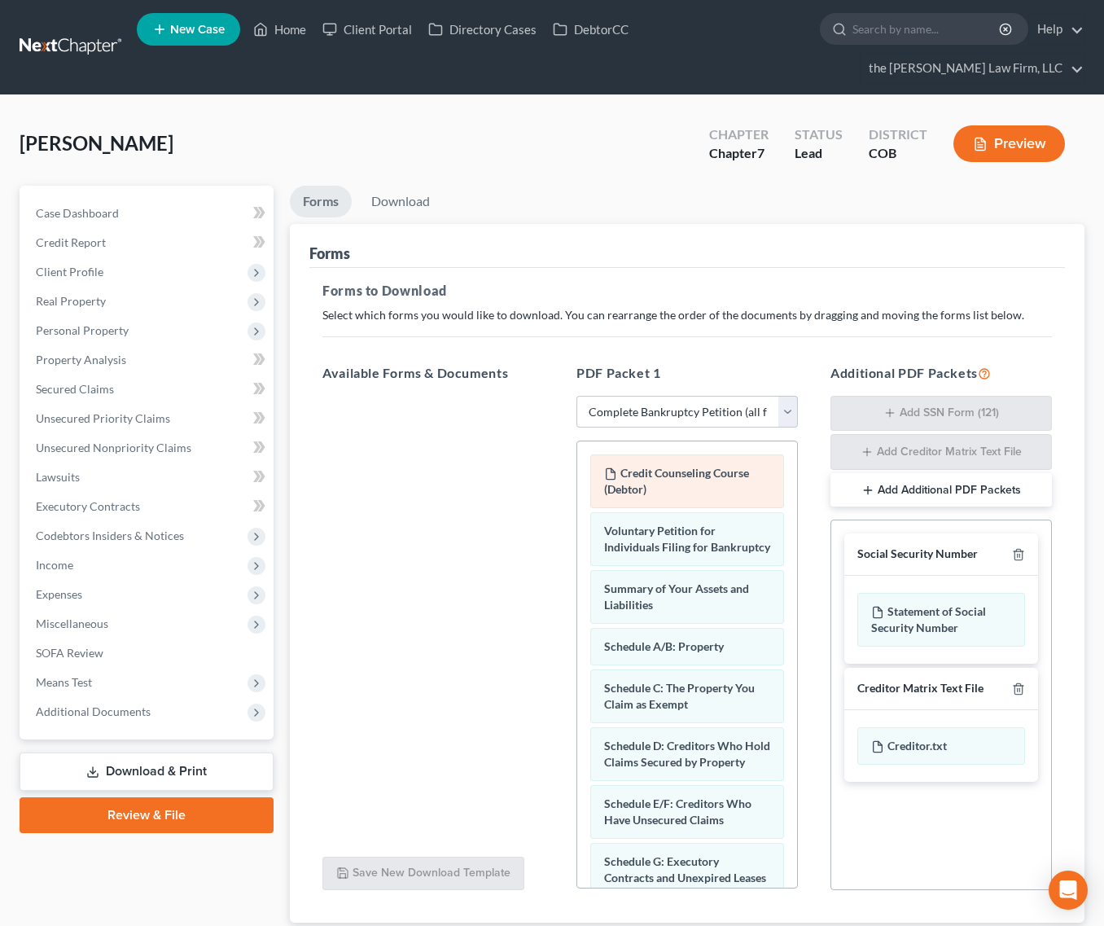
click at [736, 454] on div "Credit Counseling Course (Debtor)" at bounding box center [687, 481] width 194 height 54
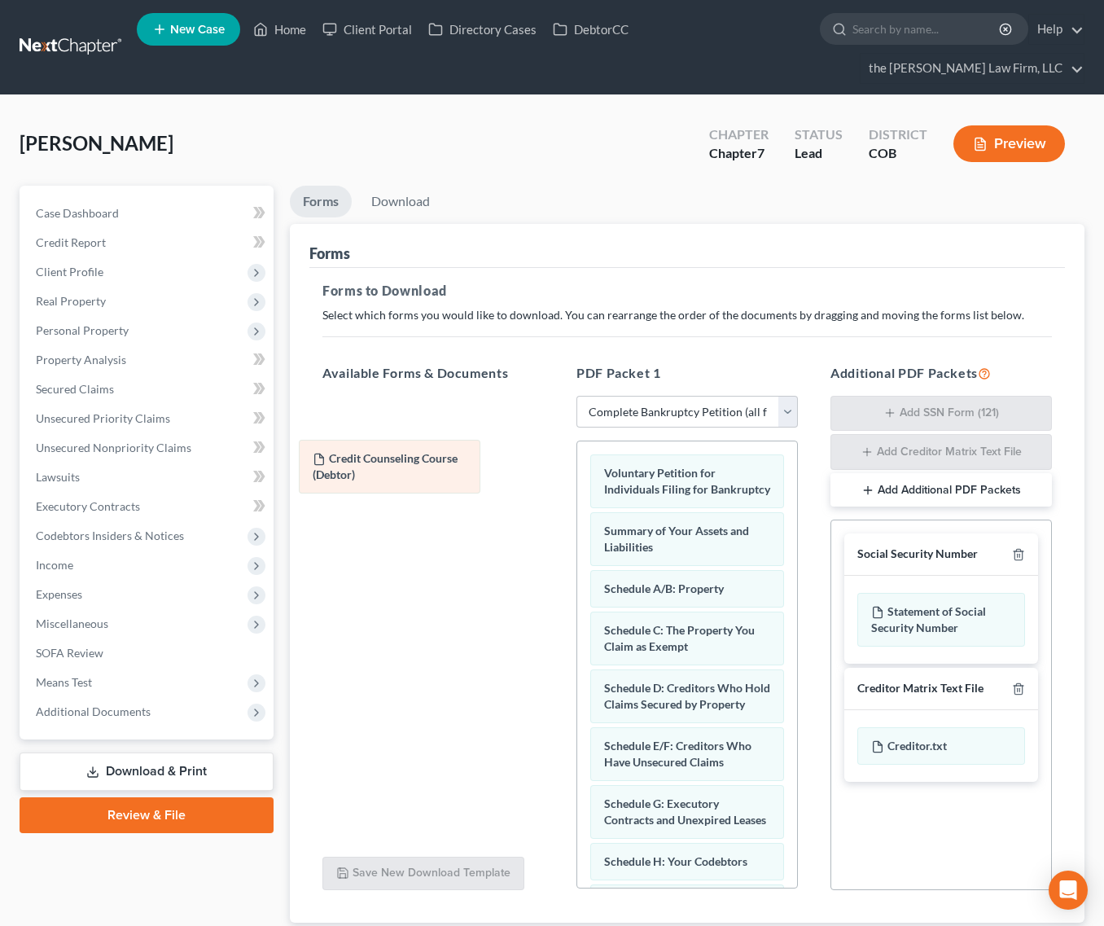
drag, startPoint x: 736, startPoint y: 454, endPoint x: 385, endPoint y: 471, distance: 351.4
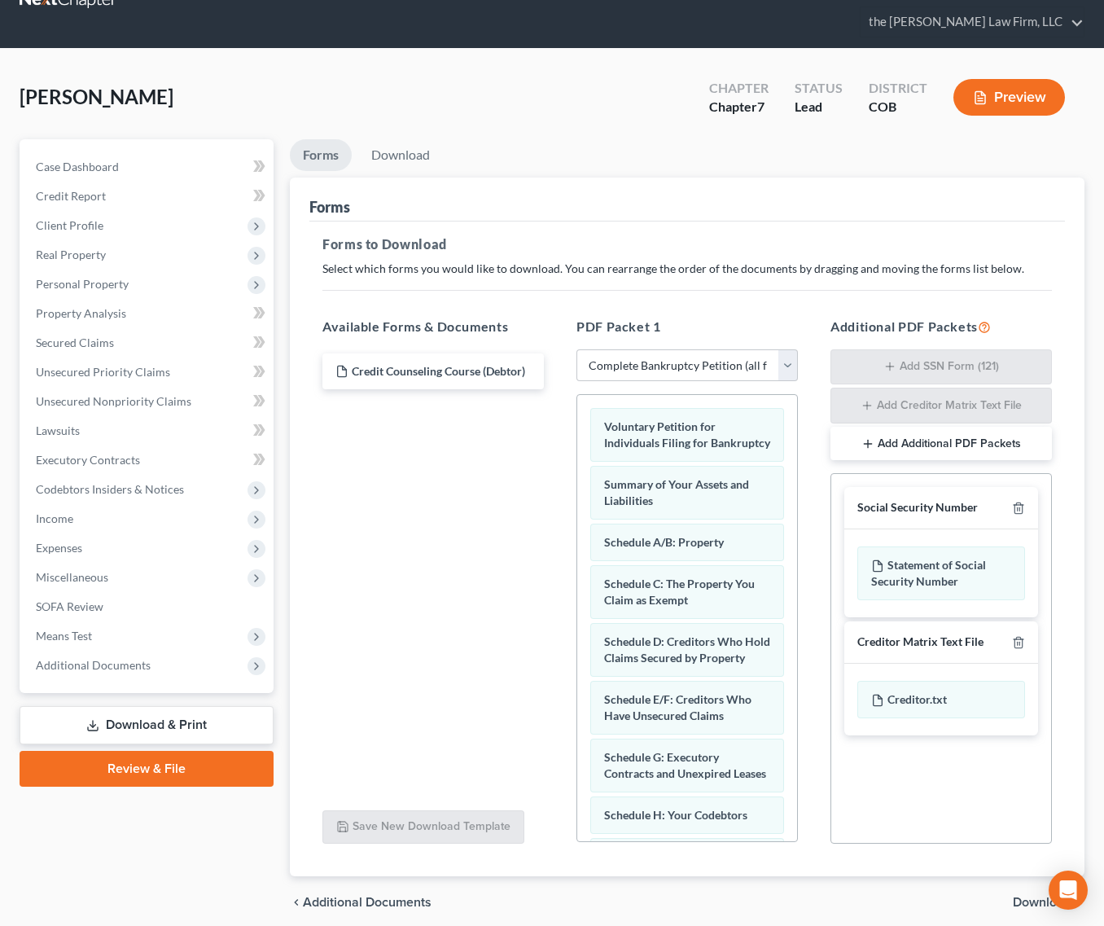
scroll to position [82, 0]
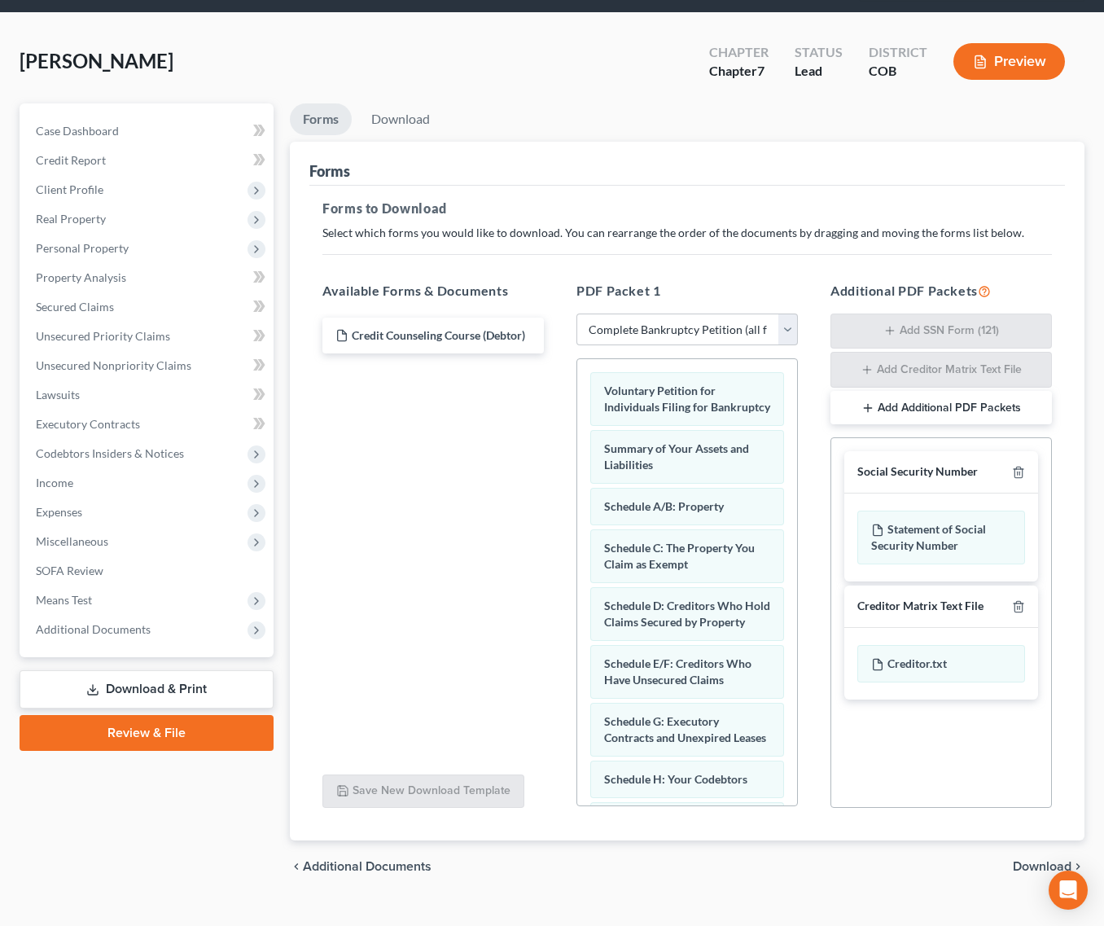
click at [1051, 860] on span "Download" at bounding box center [1042, 866] width 59 height 13
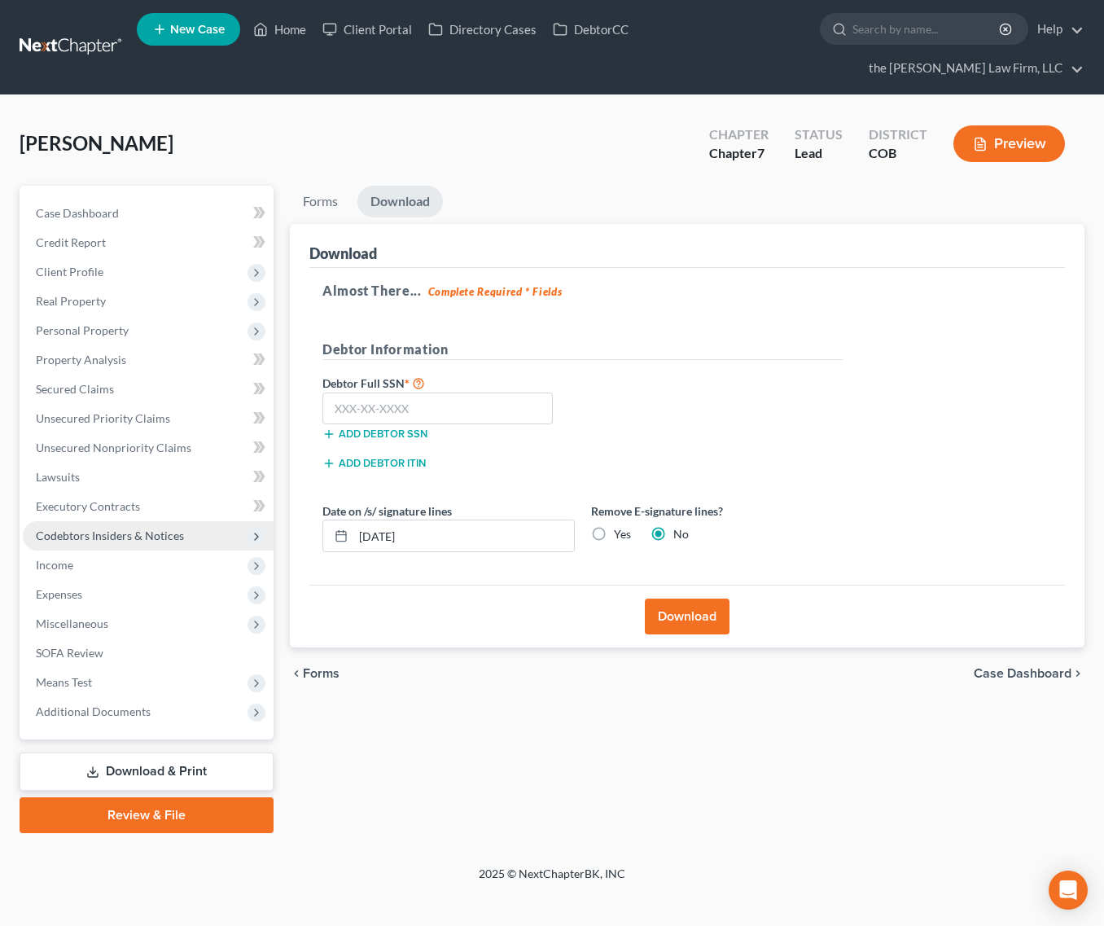
scroll to position [0, 0]
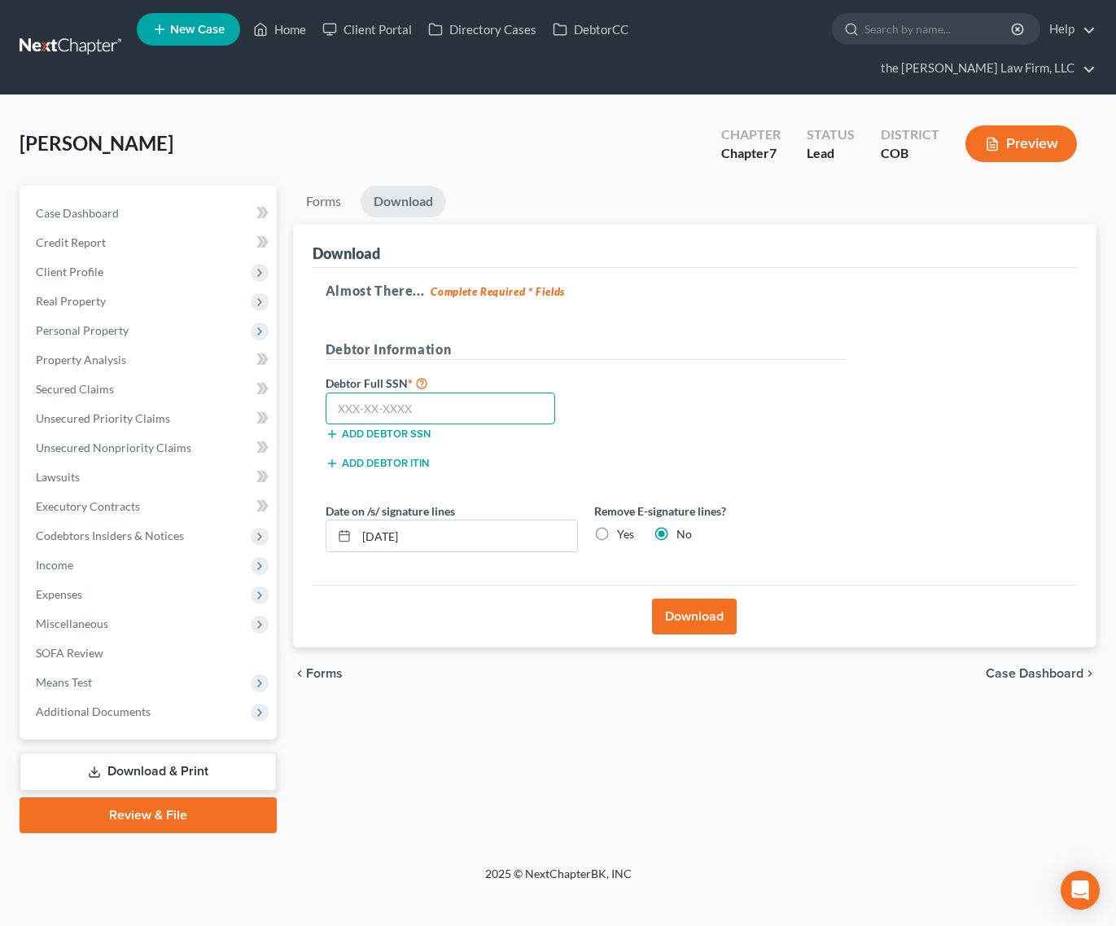
click at [498, 393] on input "text" at bounding box center [441, 409] width 230 height 33
type input "524-51-1683"
click at [703, 599] on button "Download" at bounding box center [694, 617] width 85 height 36
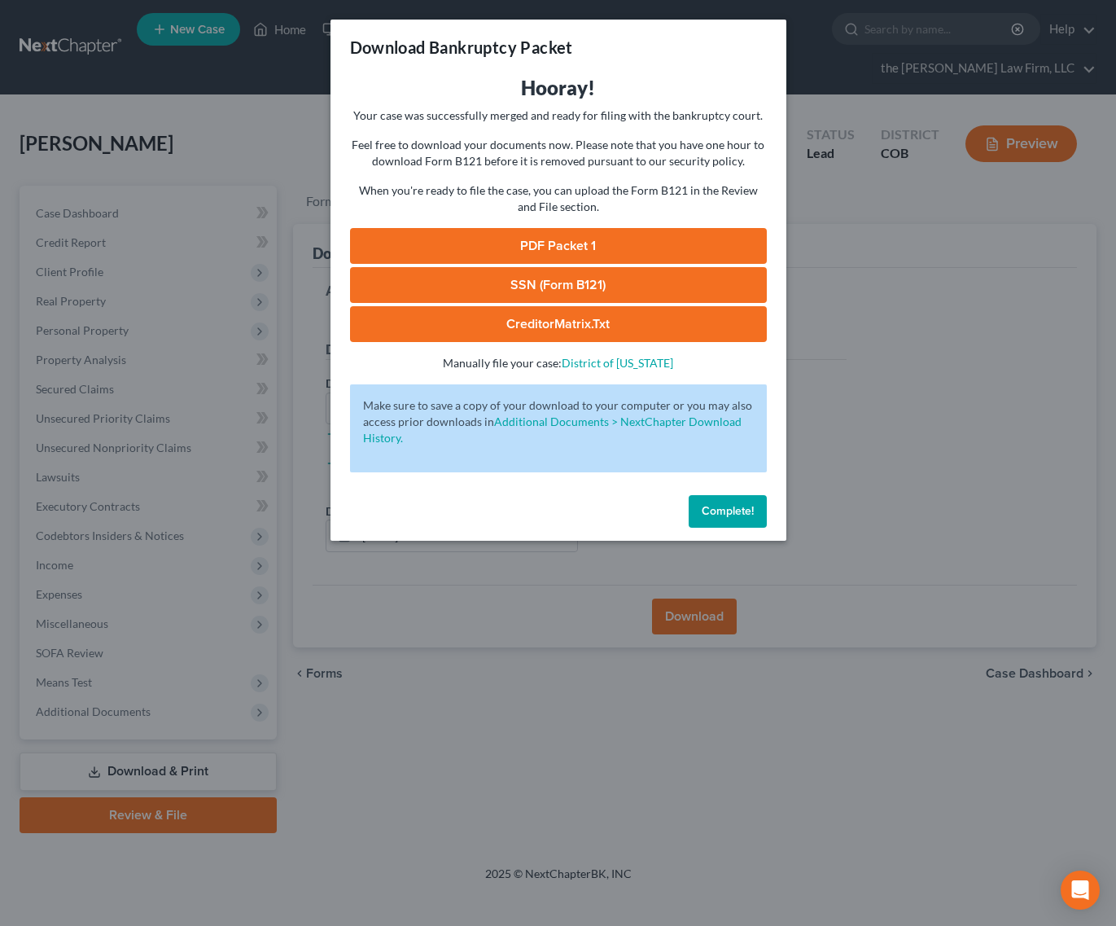
drag, startPoint x: 611, startPoint y: 241, endPoint x: 432, endPoint y: 252, distance: 178.7
click at [611, 241] on link "PDF Packet 1" at bounding box center [558, 246] width 417 height 36
click at [603, 287] on link "SSN (Form B121)" at bounding box center [558, 285] width 417 height 36
click at [476, 330] on link "CreditorMatrix.txt" at bounding box center [558, 324] width 417 height 36
drag, startPoint x: 744, startPoint y: 515, endPoint x: 332, endPoint y: 343, distance: 445.7
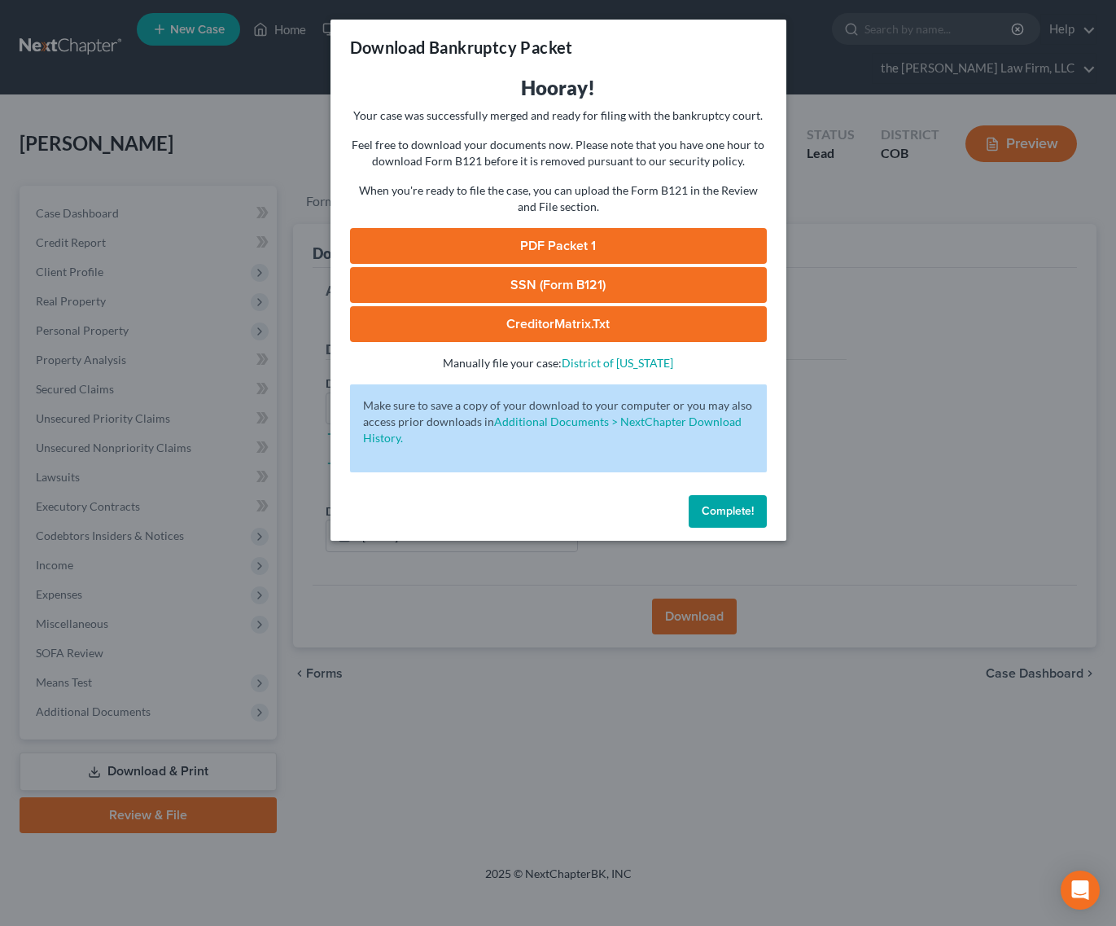
click at [744, 515] on span "Complete!" at bounding box center [728, 511] width 52 height 14
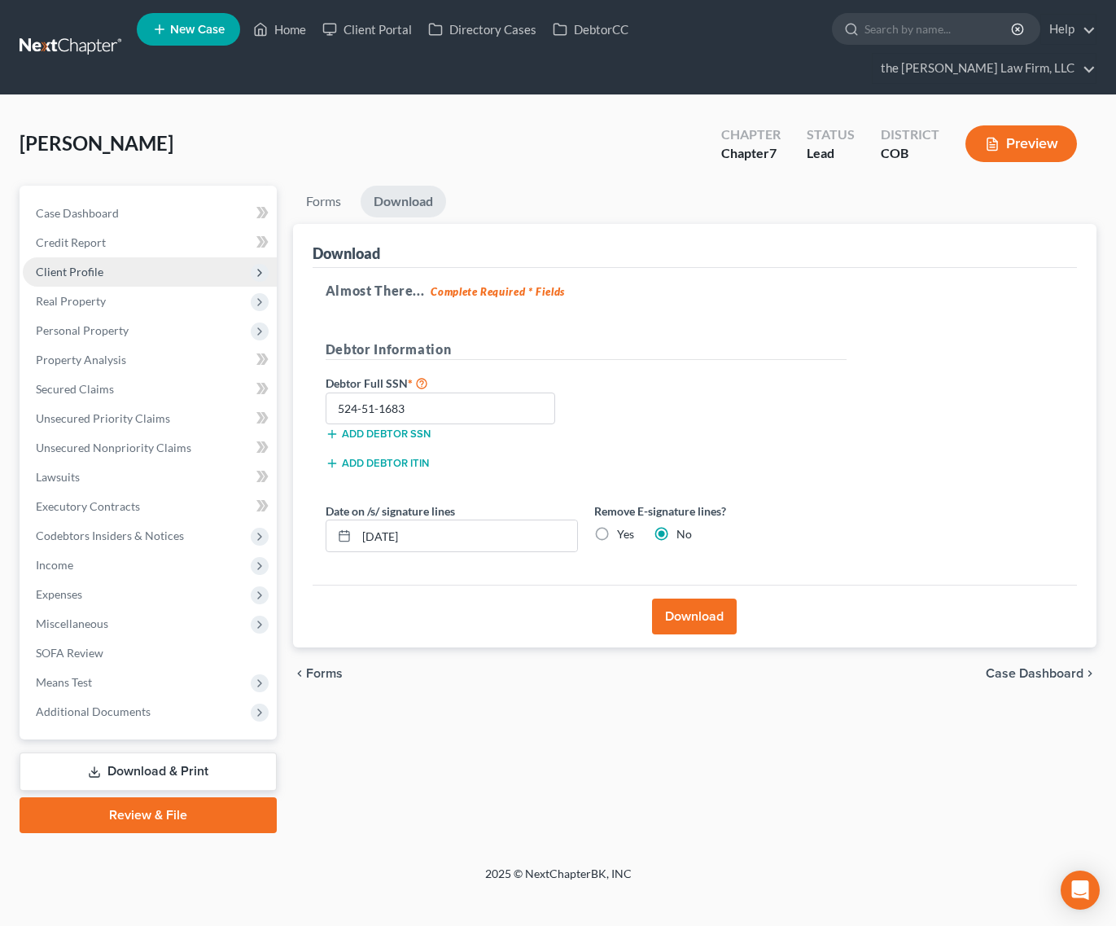
click at [125, 257] on span "Client Profile" at bounding box center [150, 271] width 254 height 29
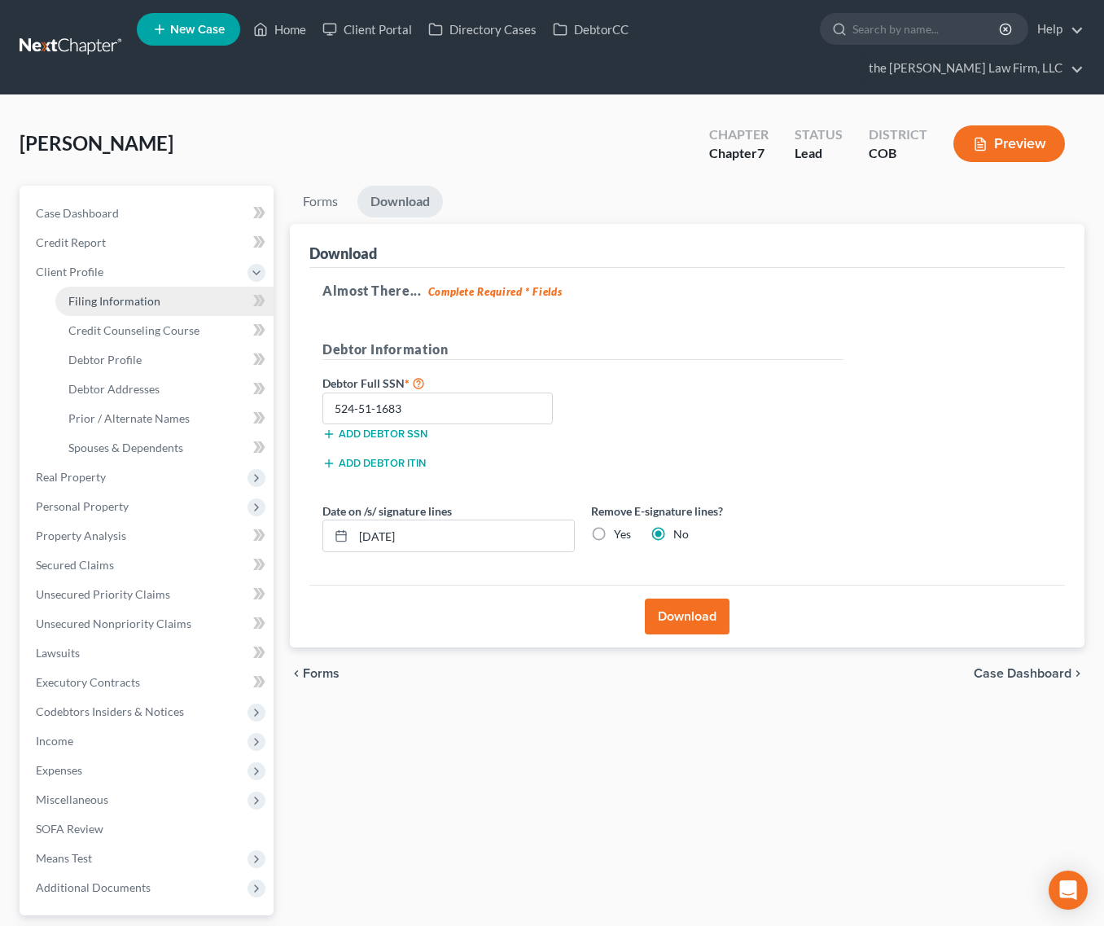
click at [136, 287] on link "Filing Information" at bounding box center [164, 301] width 218 height 29
select select "1"
select select "0"
select select "11"
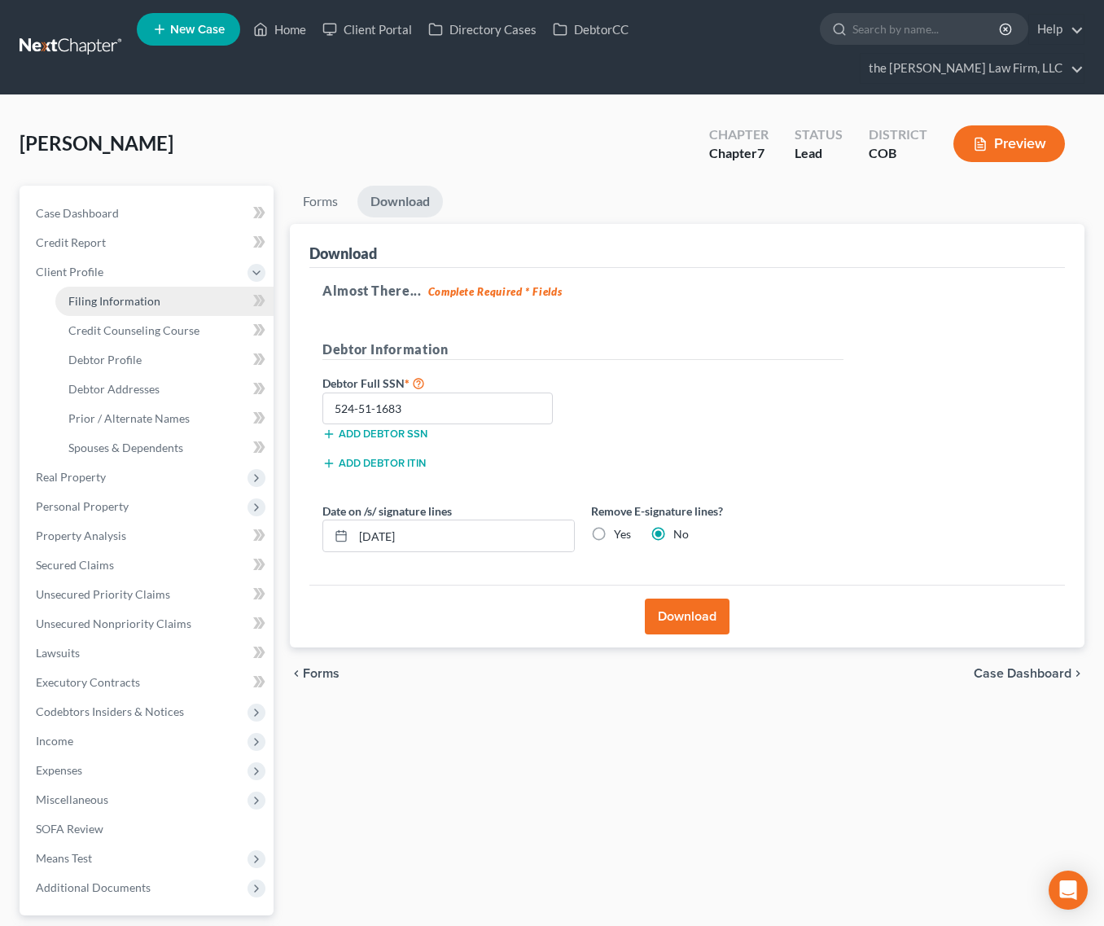
select select "0"
select select "5"
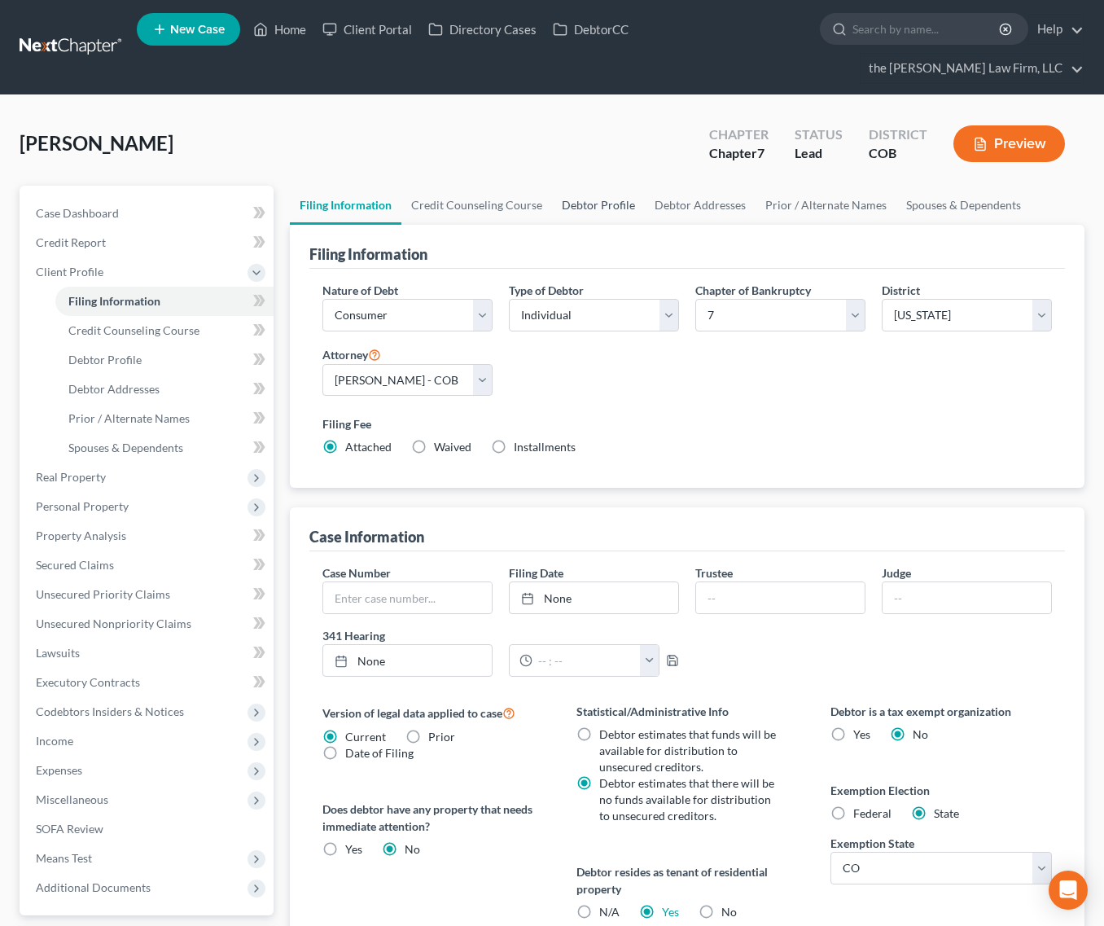
click at [594, 186] on link "Debtor Profile" at bounding box center [598, 205] width 93 height 39
select select "0"
select select "1"
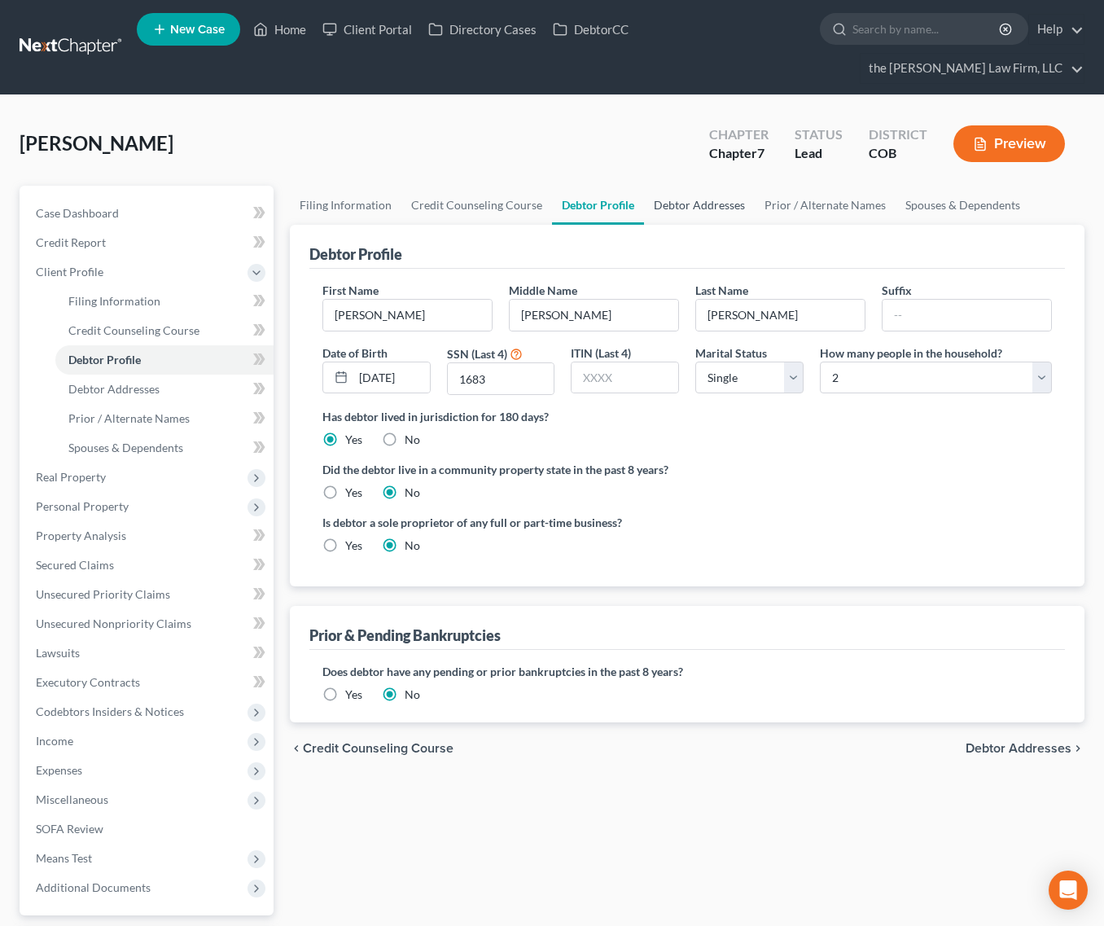
click at [717, 186] on link "Debtor Addresses" at bounding box center [699, 205] width 111 height 39
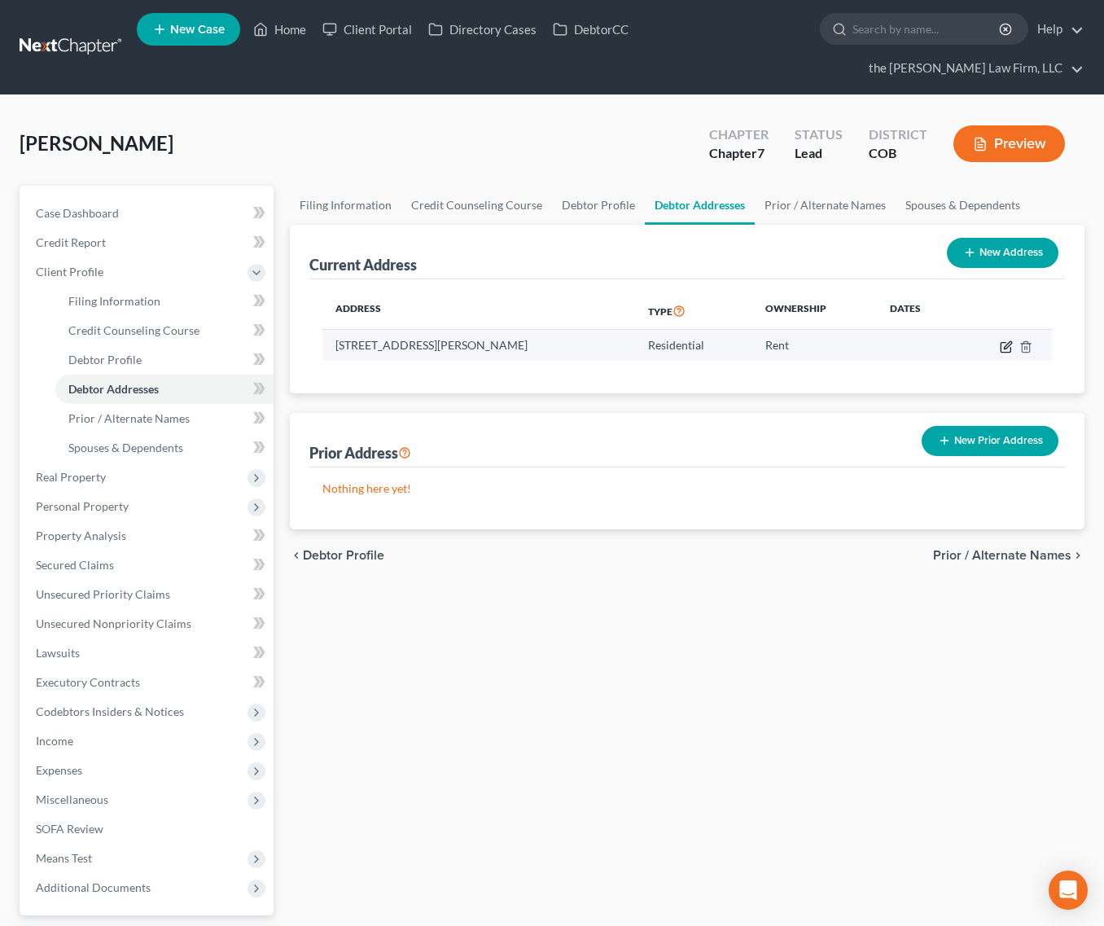
click at [1002, 340] on icon "button" at bounding box center [1006, 346] width 13 height 13
select select "5"
select select "30"
select select "0"
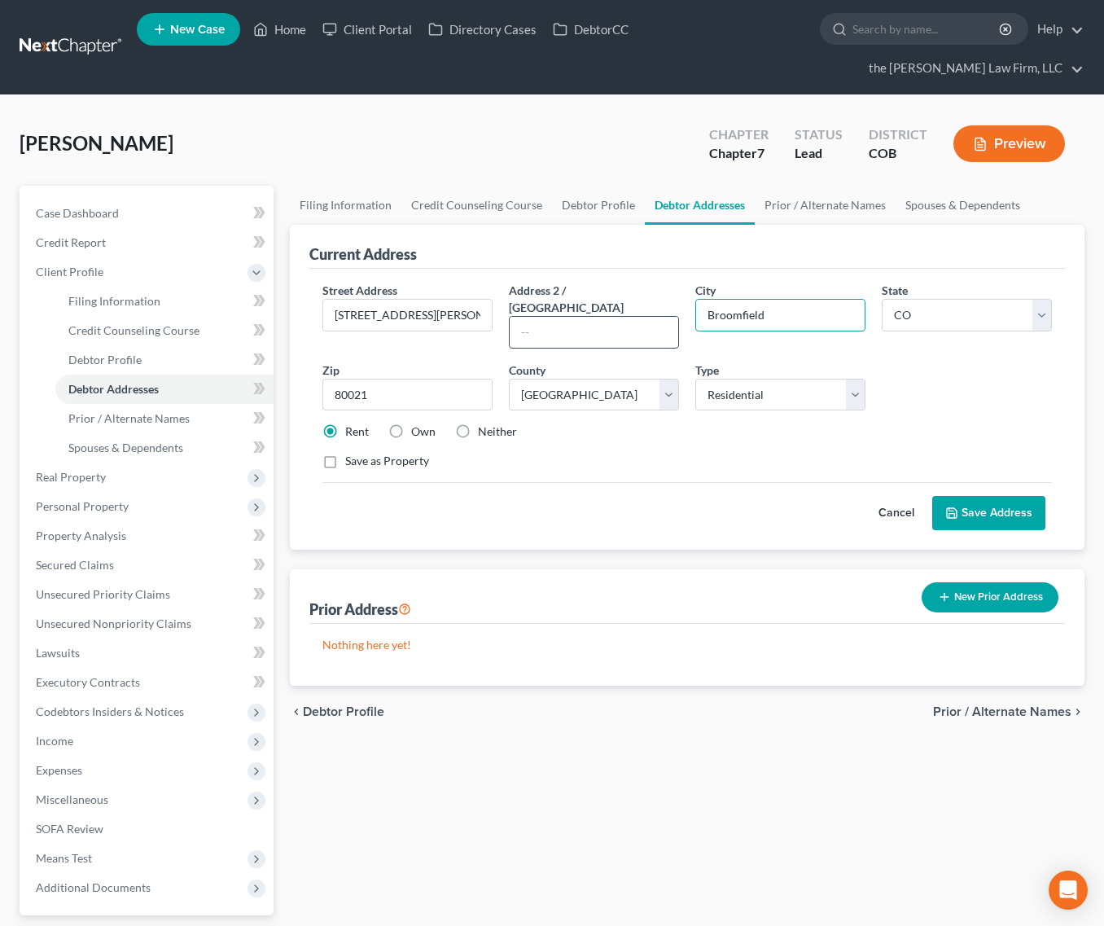
drag, startPoint x: 814, startPoint y: 282, endPoint x: 575, endPoint y: 270, distance: 238.9
click at [575, 282] on div "Street Address * [STREET_ADDRESS][PERSON_NAME] * [GEOGRAPHIC_DATA] * State [US_…" at bounding box center [687, 382] width 746 height 201
type input "[GEOGRAPHIC_DATA]"
click at [1008, 496] on button "Save Address" at bounding box center [988, 513] width 113 height 34
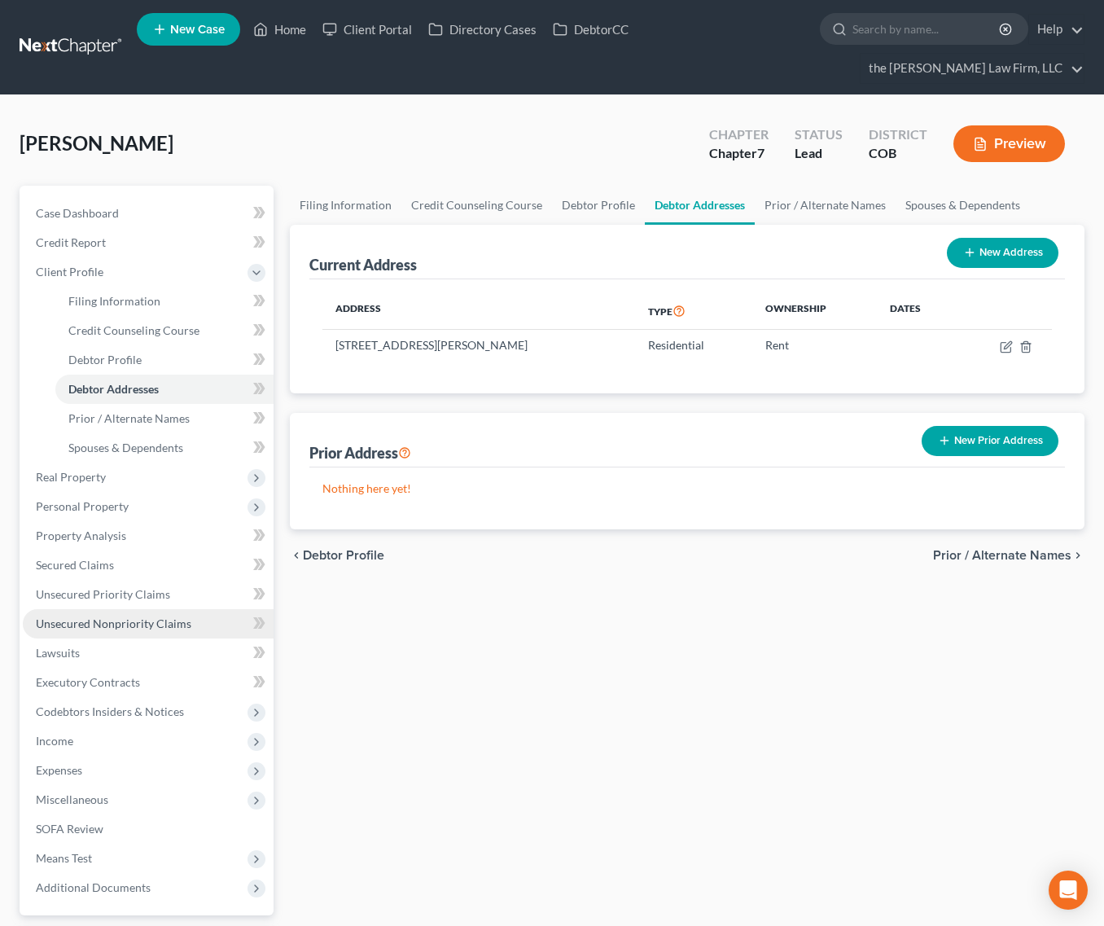
click at [157, 616] on span "Unsecured Nonpriority Claims" at bounding box center [114, 623] width 156 height 14
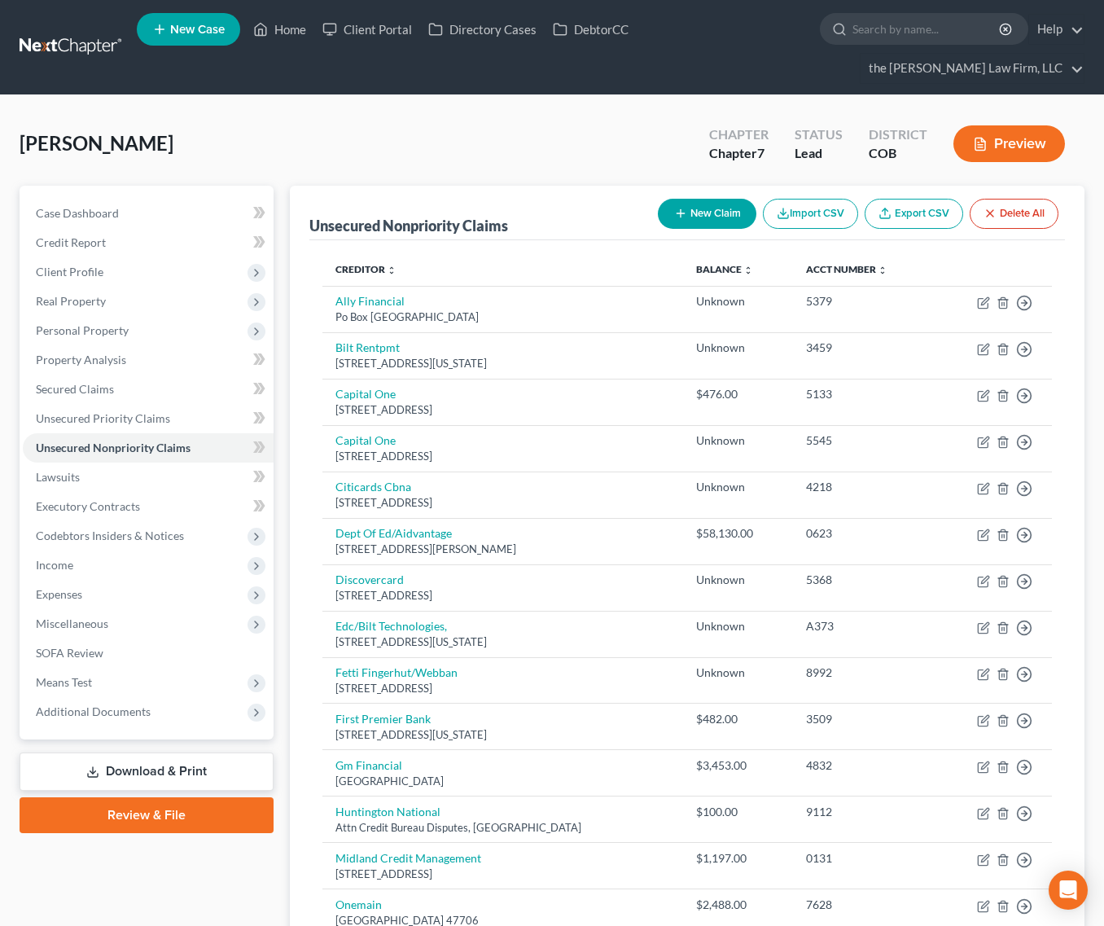
click at [687, 199] on button "New Claim" at bounding box center [707, 214] width 99 height 30
select select "0"
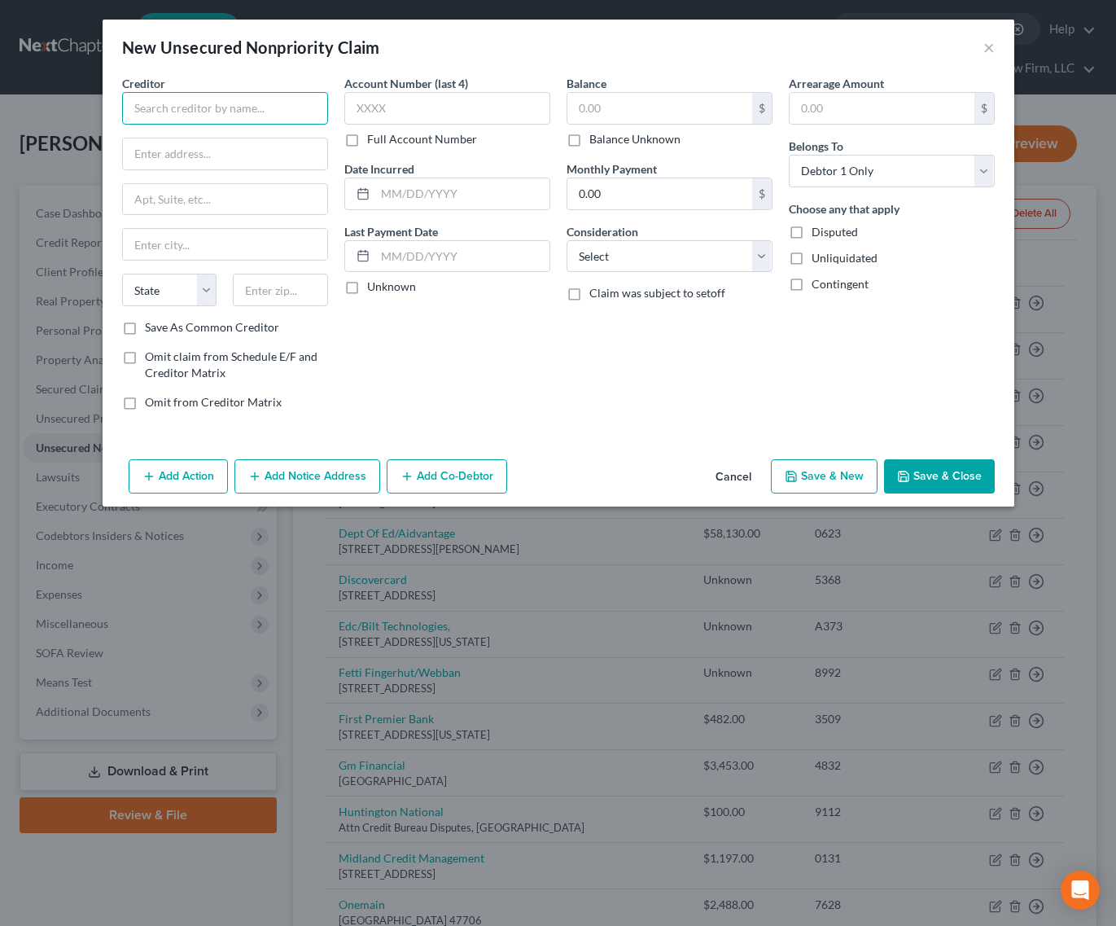
click at [256, 112] on input "text" at bounding box center [225, 108] width 206 height 33
type input "Center for Spine & Orthopedics"
type input "[STREET_ADDRESS]"
type input "[PERSON_NAME]"
select select "5"
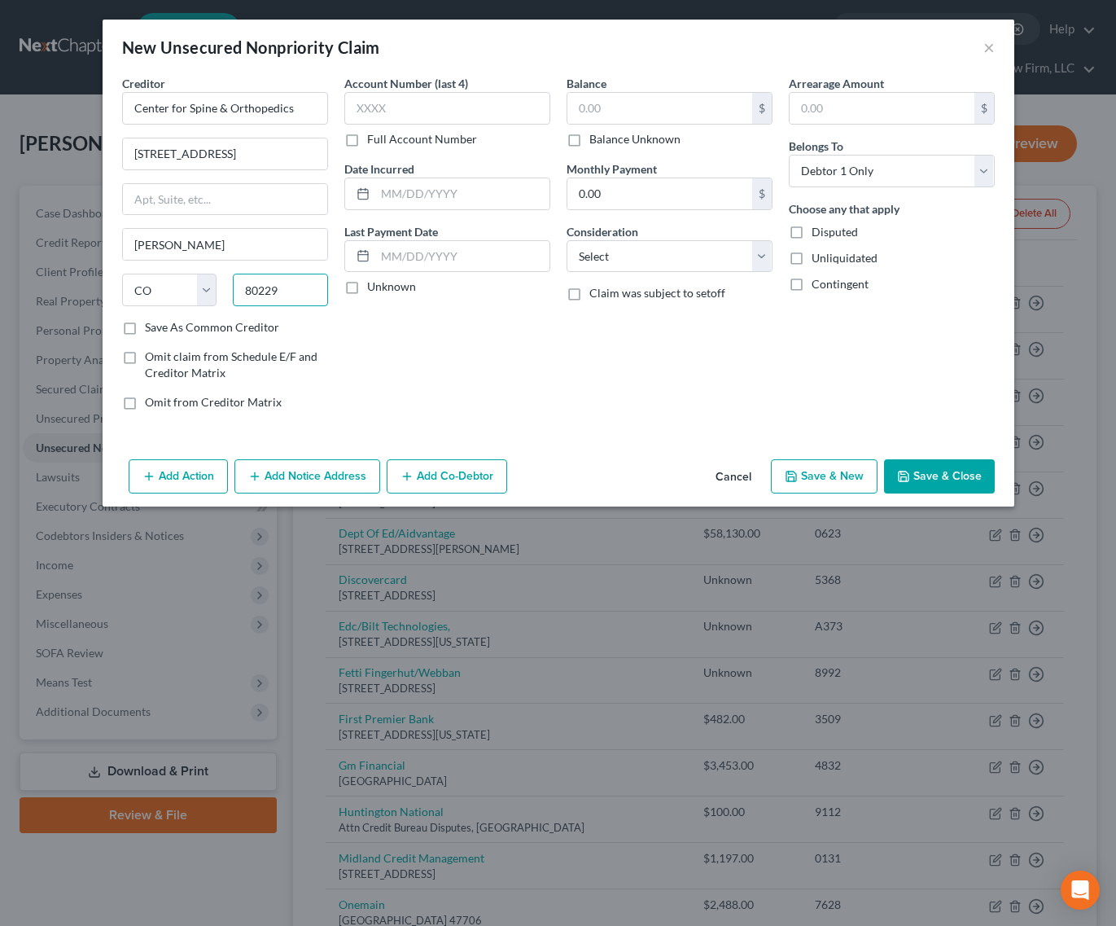
type input "80229"
type input "[GEOGRAPHIC_DATA]"
type input "9792"
type input "681.05"
click at [309, 471] on button "Add Notice Address" at bounding box center [308, 476] width 146 height 34
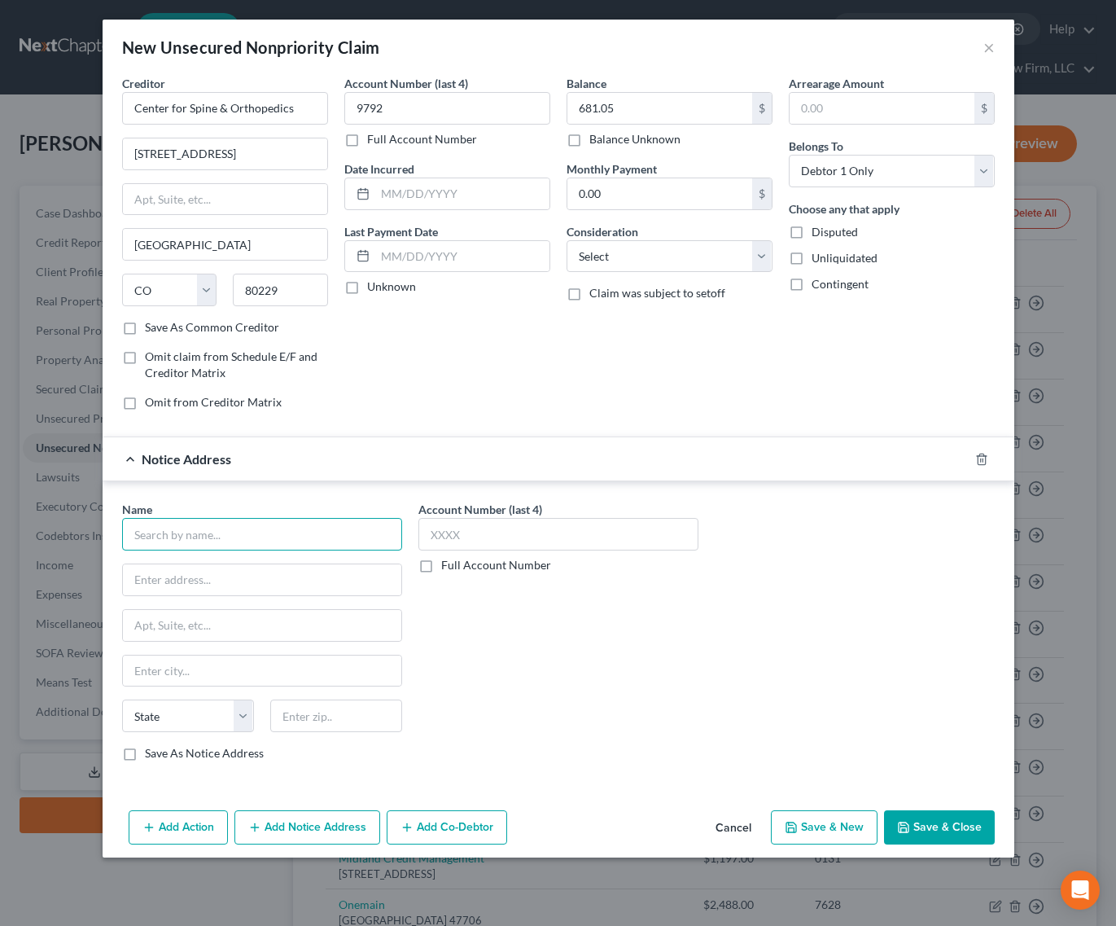
click at [274, 537] on input "text" at bounding box center [262, 534] width 280 height 33
type input "Bonded Business Services"
type input "PO Box 9017"
type input "G"
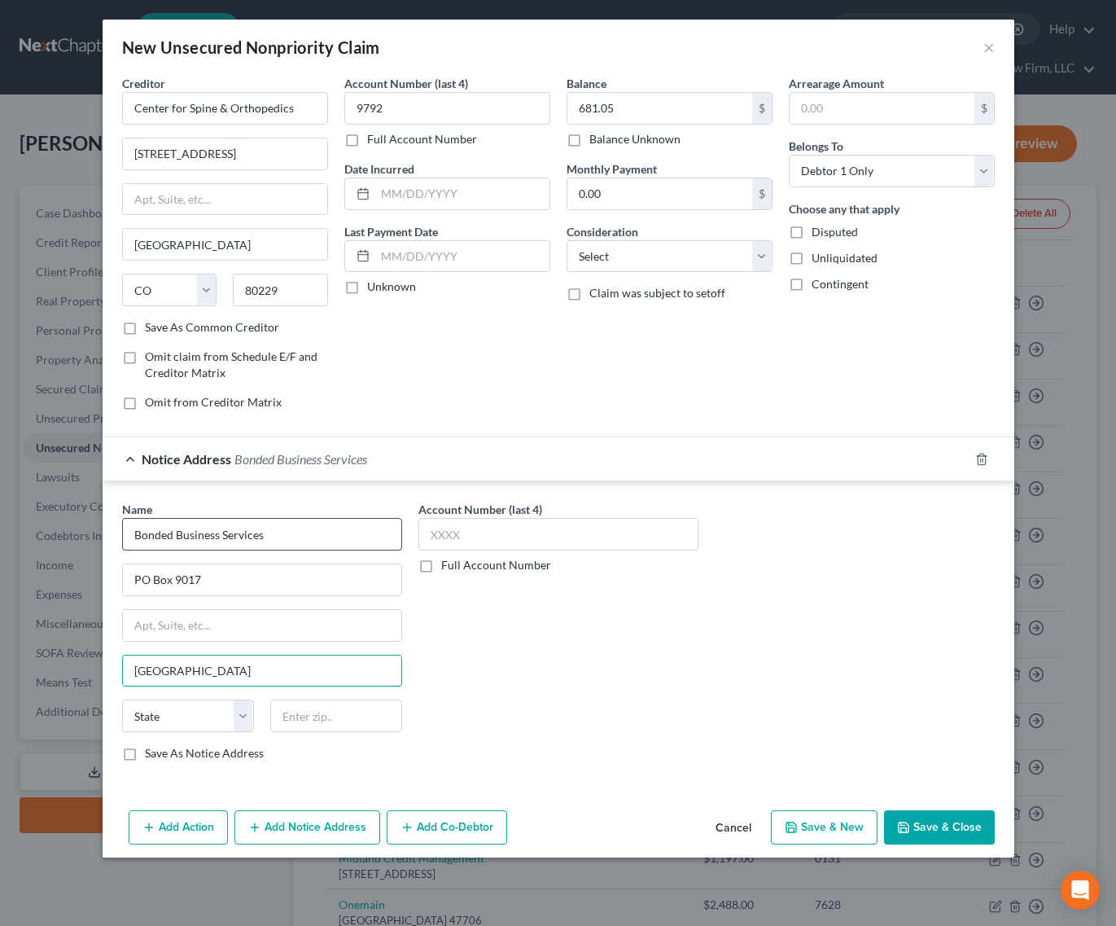
type input "[GEOGRAPHIC_DATA]"
select select "5"
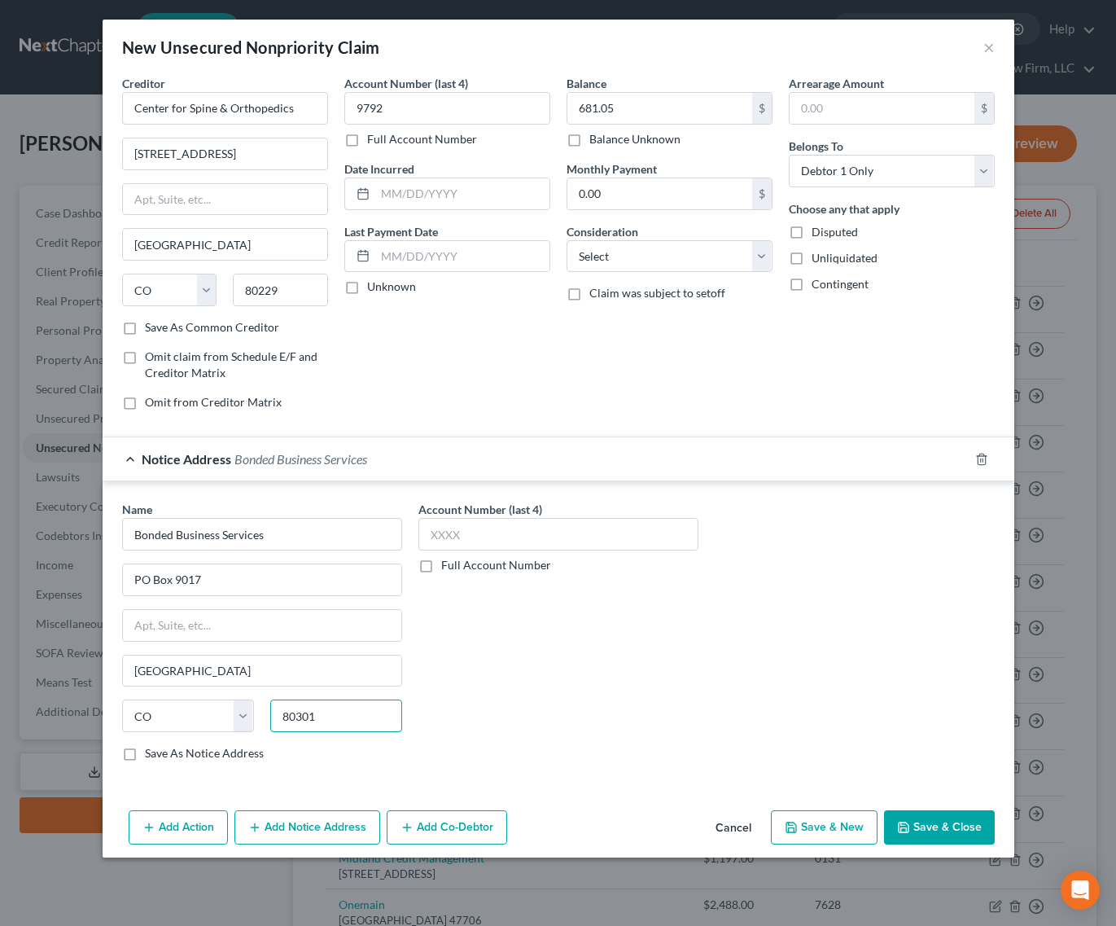
type input "80301"
click at [282, 825] on button "Add Notice Address" at bounding box center [308, 827] width 146 height 34
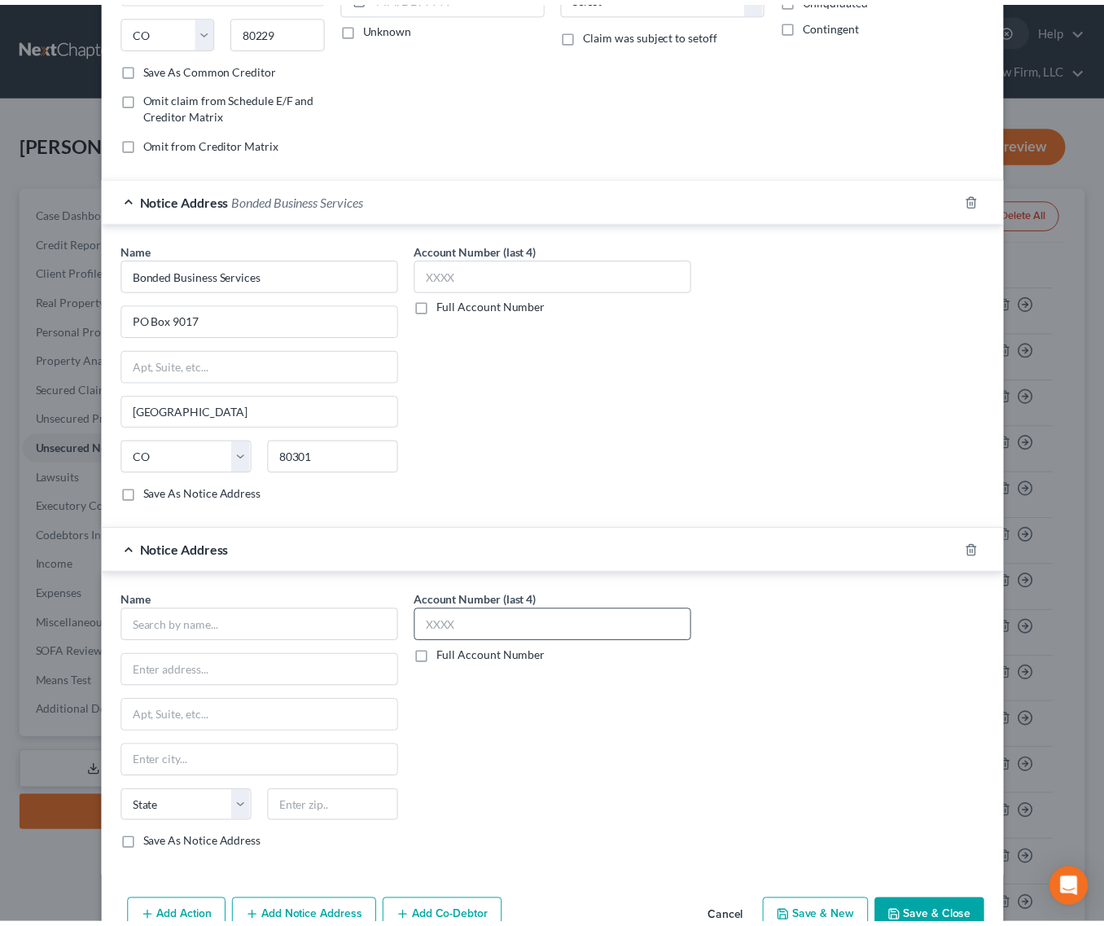
scroll to position [303, 0]
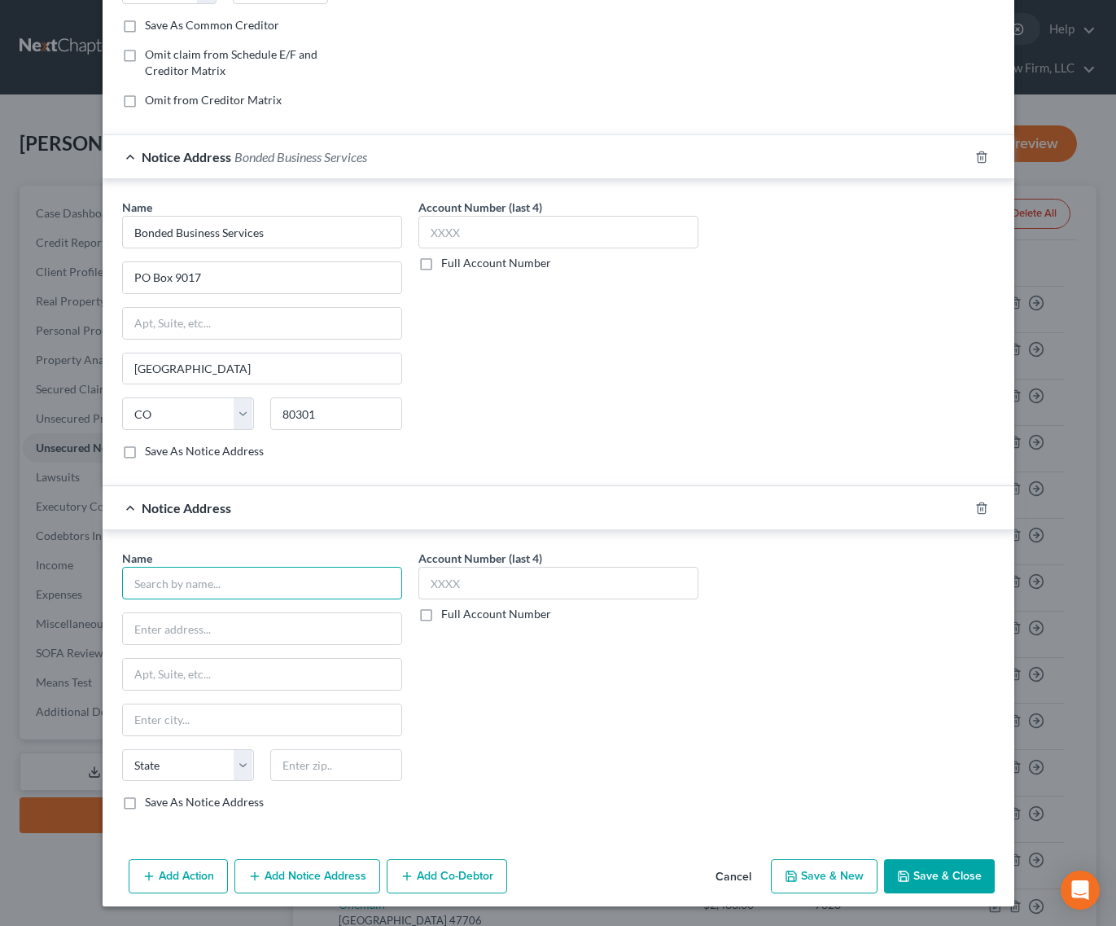
click at [300, 596] on input "text" at bounding box center [262, 583] width 280 height 33
type input "b"
type input "Bonded Business Services"
type input "[STREET_ADDRESS]"
type input "Ste 101"
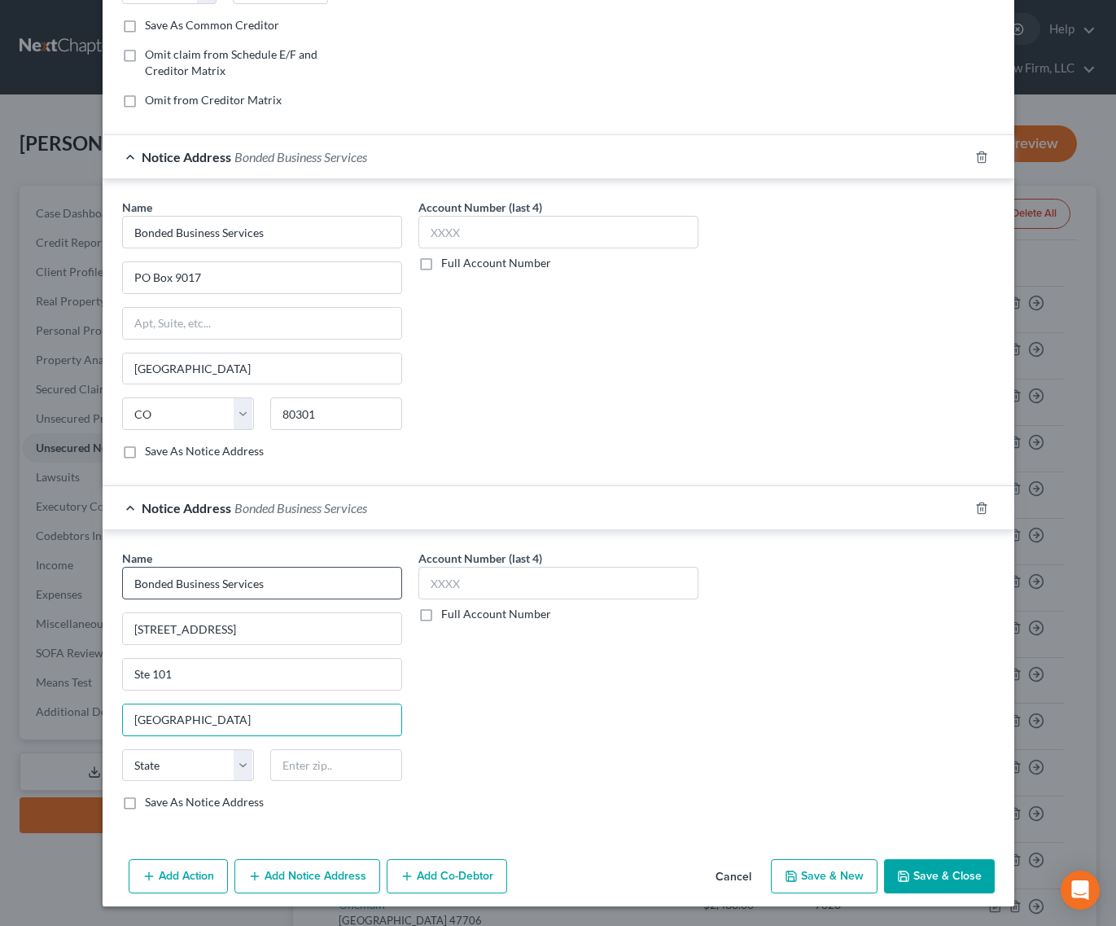
type input "[GEOGRAPHIC_DATA]"
select select "5"
type input "80301"
click at [927, 882] on button "Save & Close" at bounding box center [939, 876] width 111 height 34
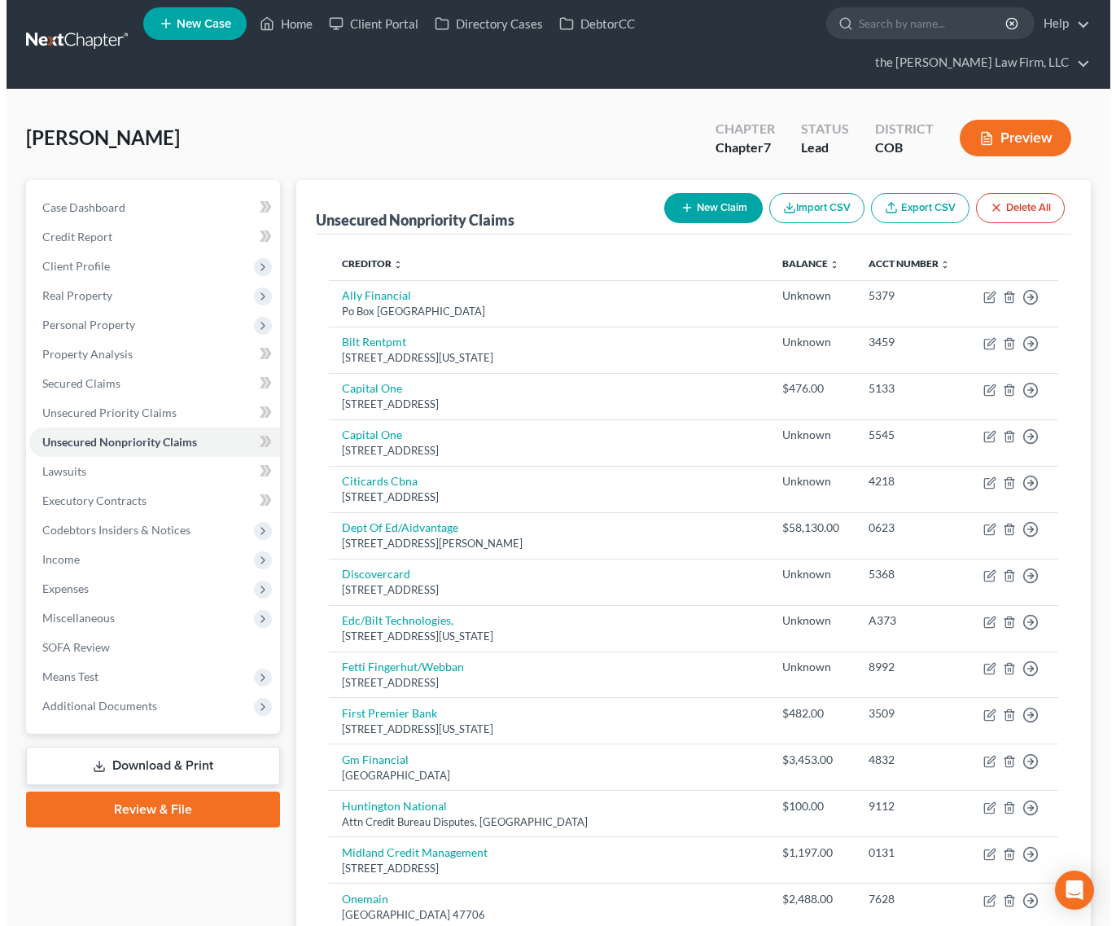
scroll to position [0, 0]
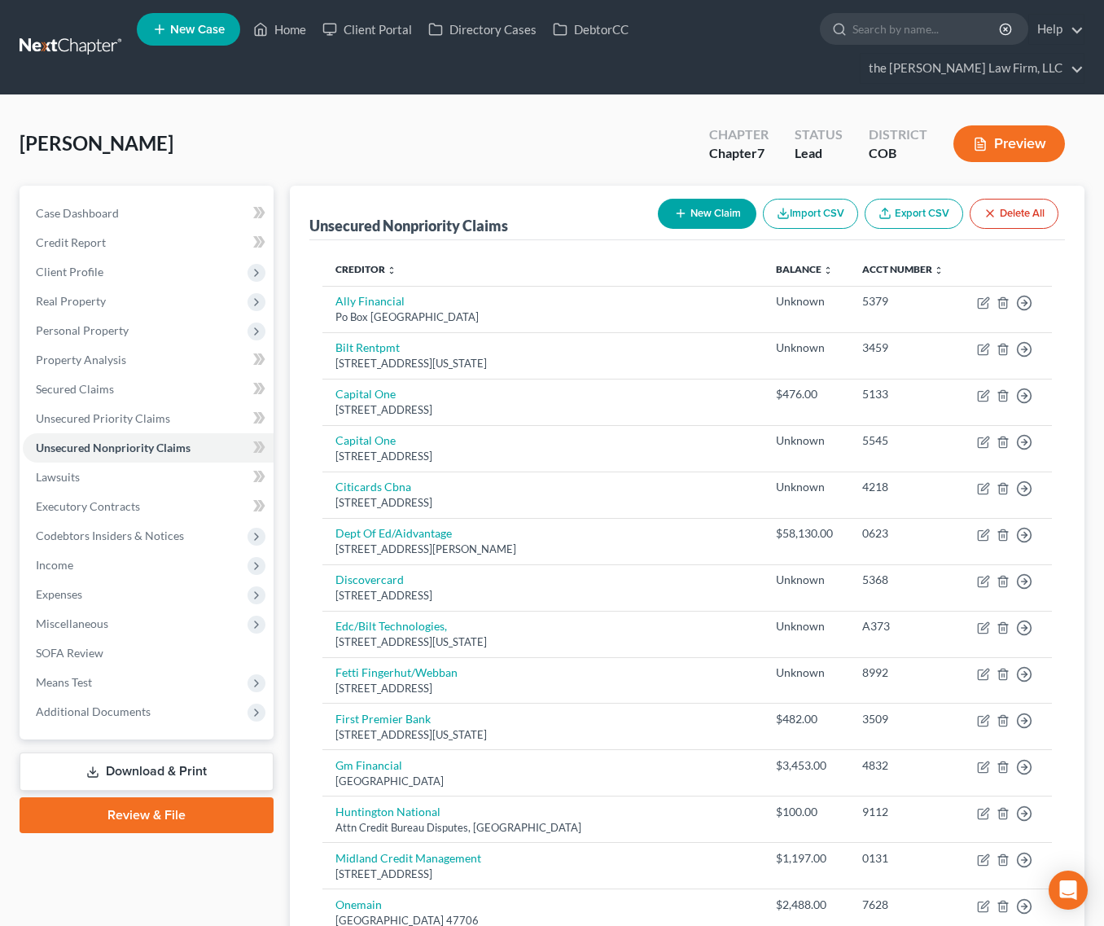
click at [717, 199] on button "New Claim" at bounding box center [707, 214] width 99 height 30
select select "0"
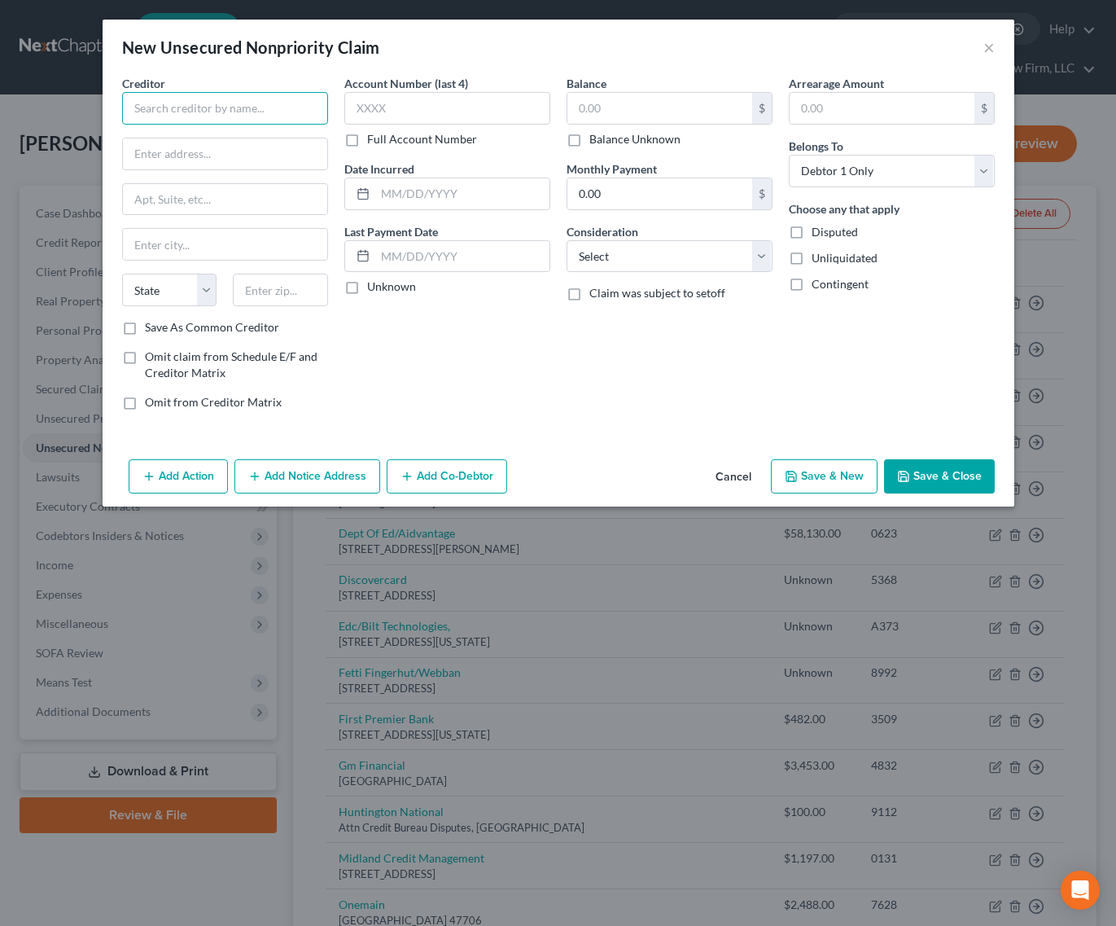
click at [257, 101] on input "text" at bounding box center [225, 108] width 206 height 33
type input "O"
type input "Orthopaedic & Spine Center of the Rockies"
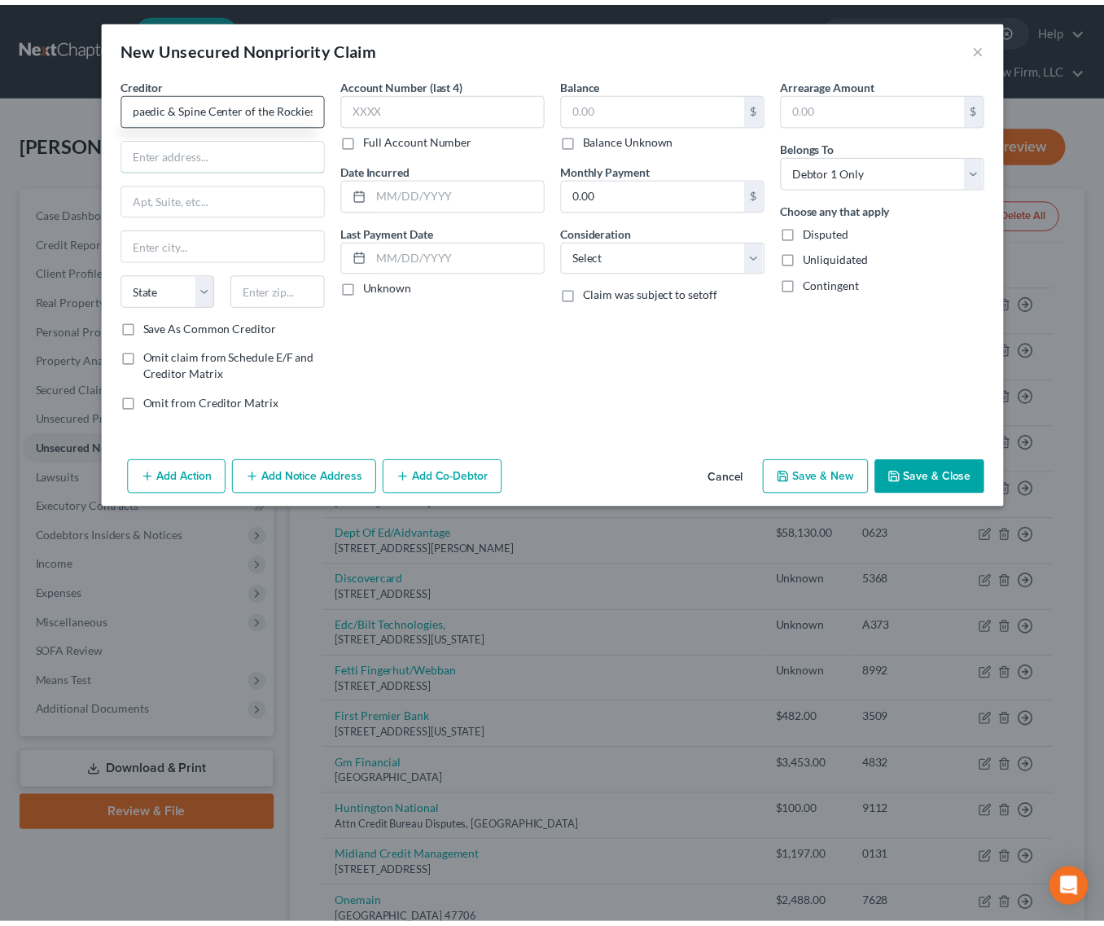
scroll to position [0, 0]
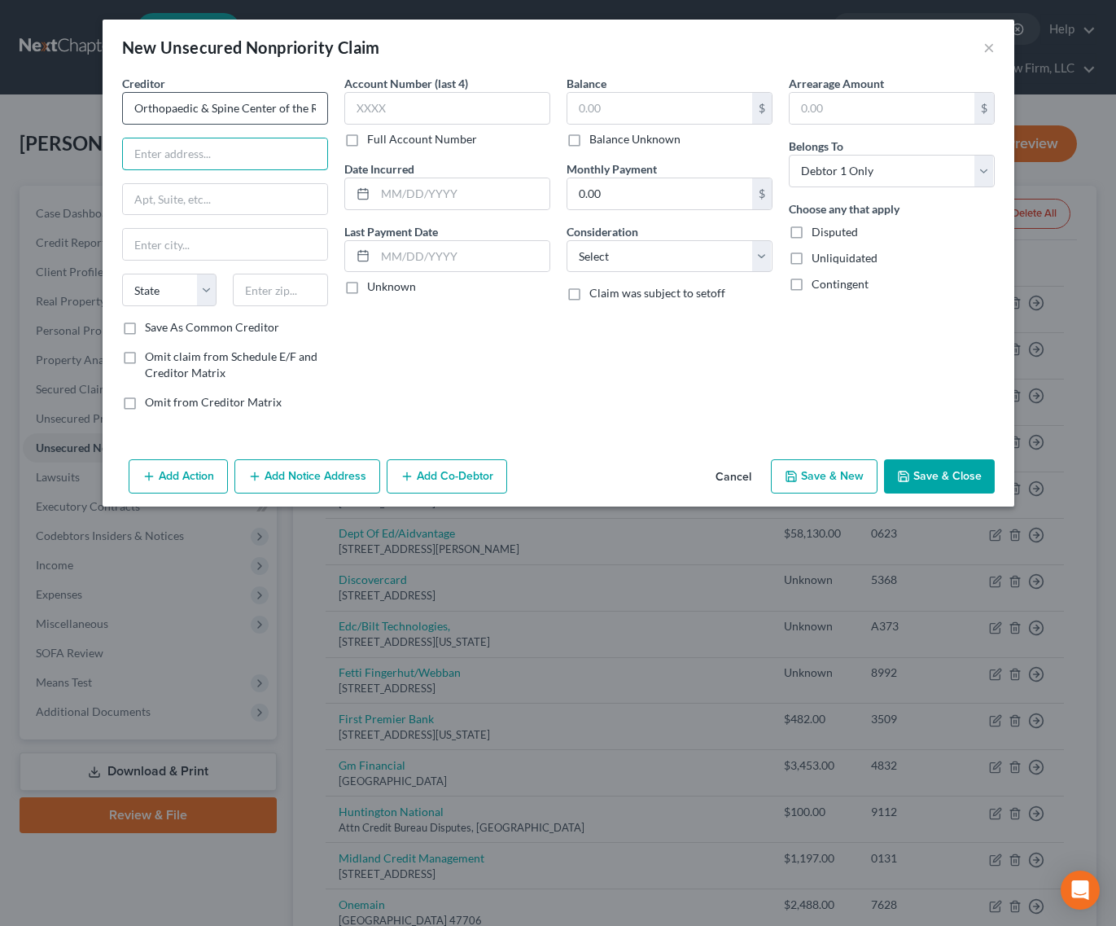
type input "5"
type input "[STREET_ADDRESS]"
type input "[PERSON_NAME]"
select select "5"
type input "80525"
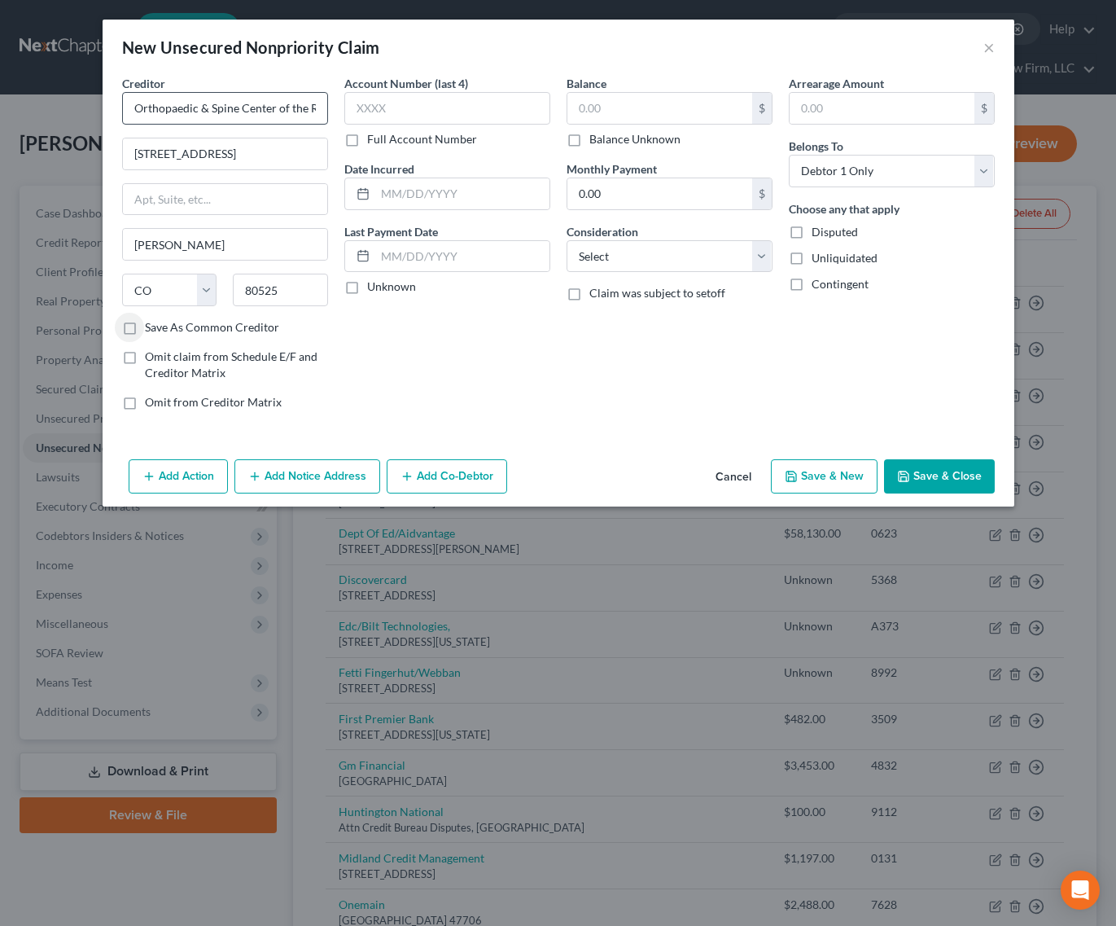
type input "[GEOGRAPHIC_DATA][PERSON_NAME]"
type input "0606"
type input "557.30"
drag, startPoint x: 985, startPoint y: 475, endPoint x: 14, endPoint y: 448, distance: 971.1
click at [981, 475] on button "Save & Close" at bounding box center [939, 476] width 111 height 34
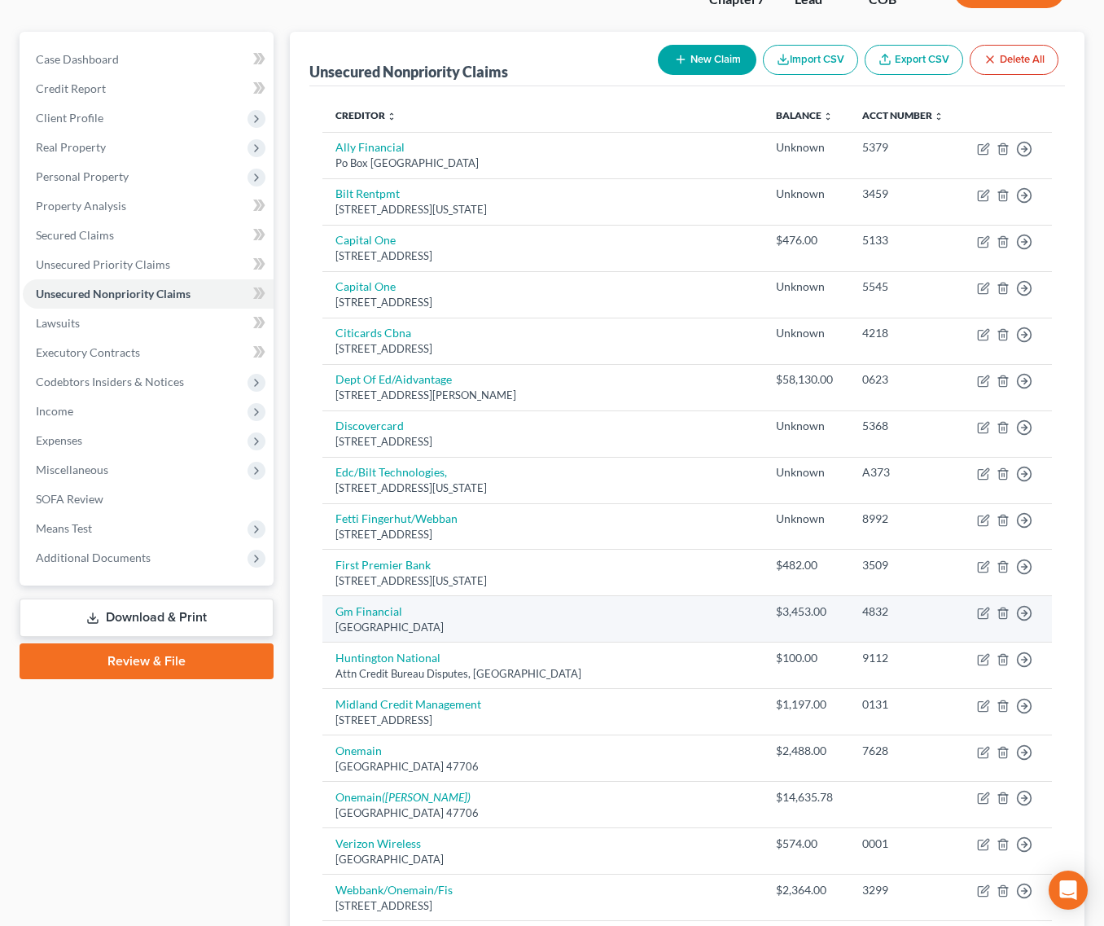
scroll to position [163, 0]
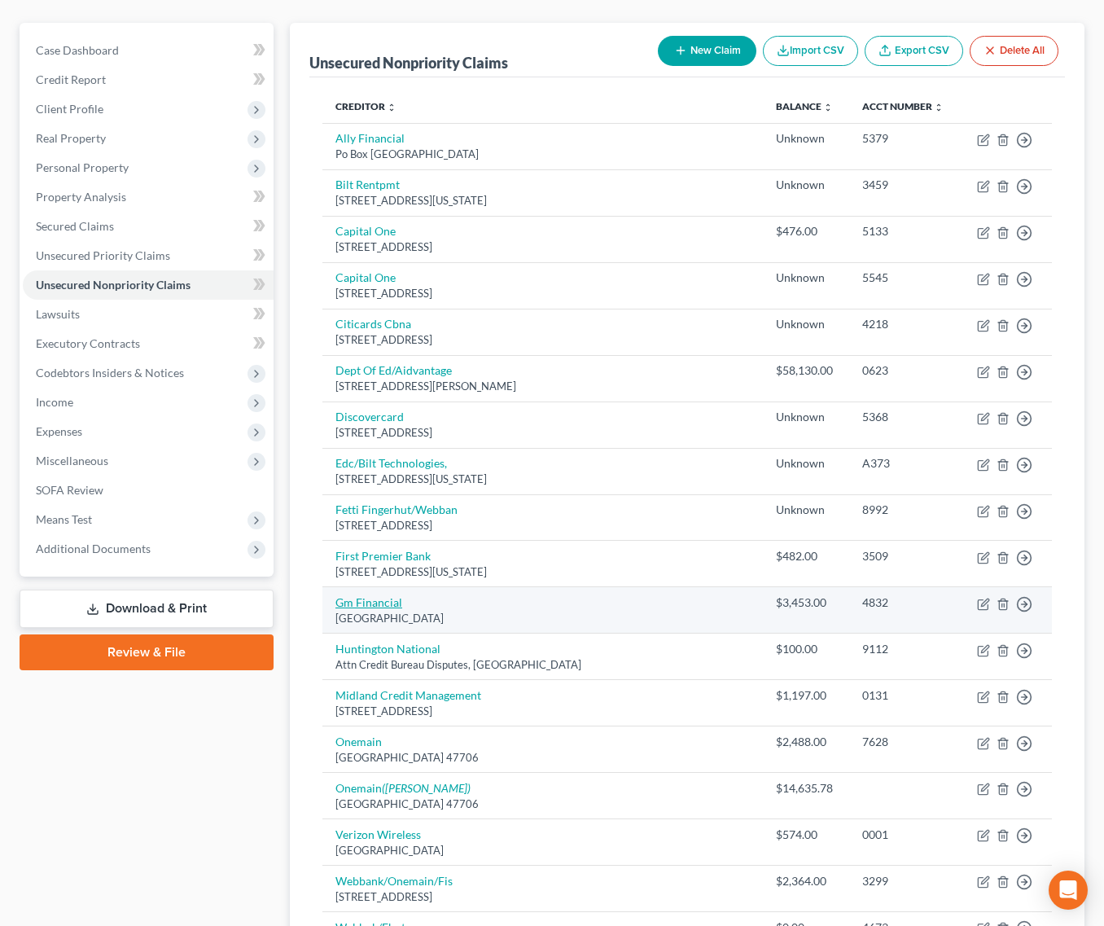
click at [375, 595] on link "Gm Financial" at bounding box center [369, 602] width 67 height 14
select select "45"
select select "4"
select select "0"
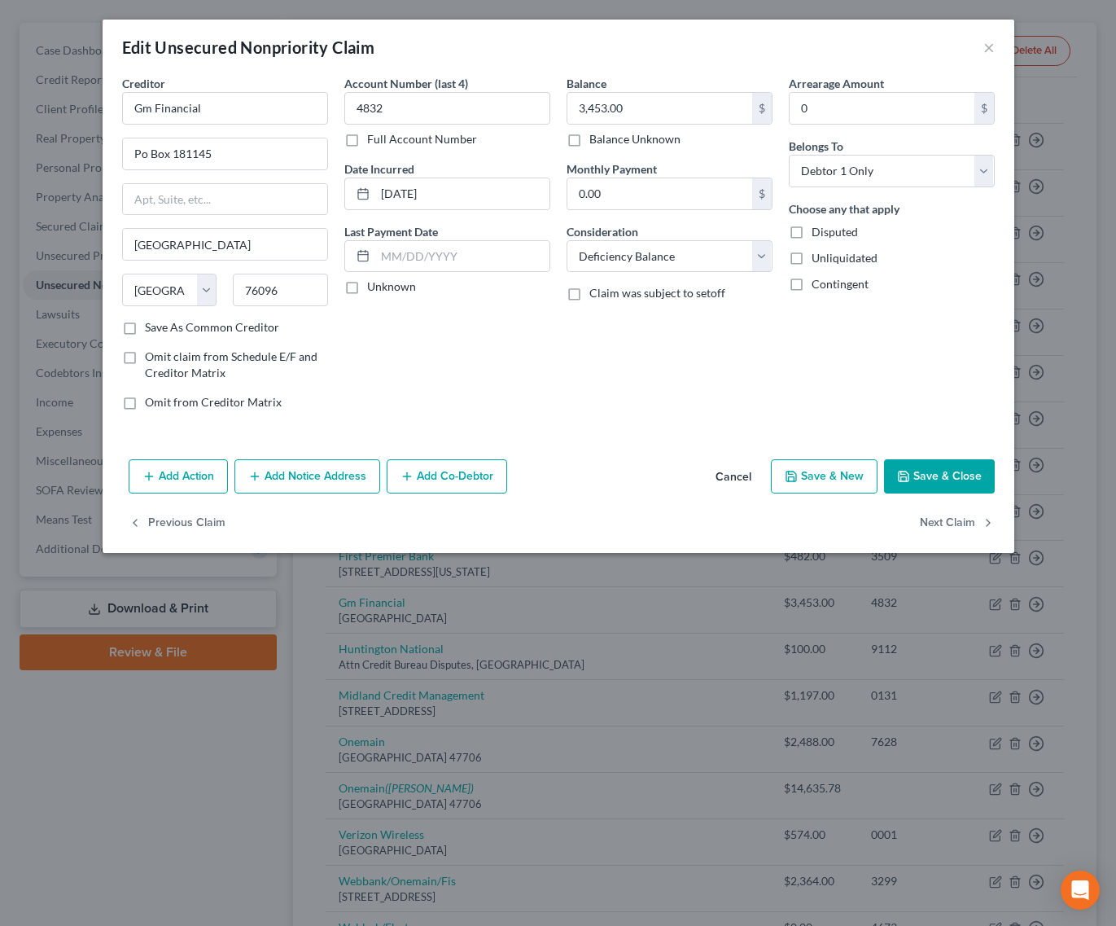
click at [294, 476] on button "Add Notice Address" at bounding box center [308, 476] width 146 height 34
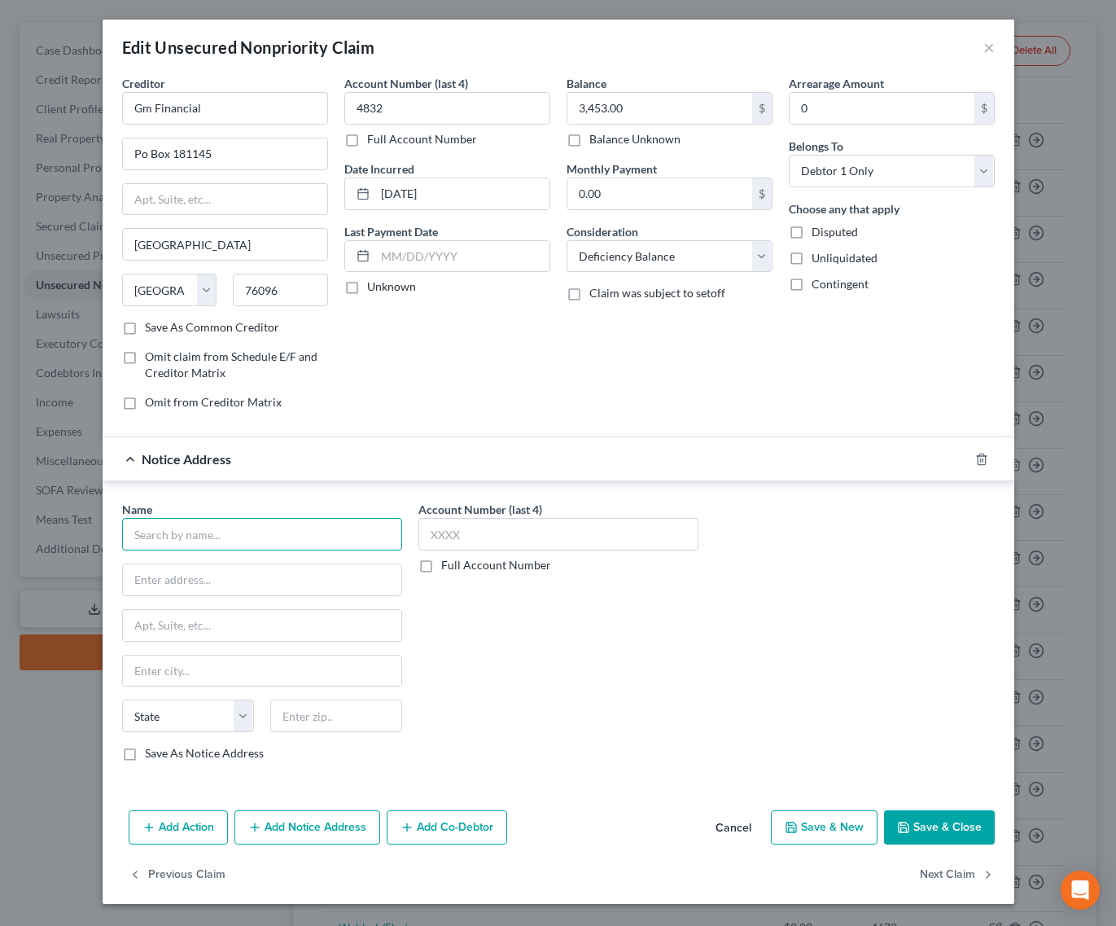
click at [289, 535] on input "text" at bounding box center [262, 534] width 280 height 33
type input "NBC Management Services"
type input "PO Box 1099"
type input "Langhorne"
select select "39"
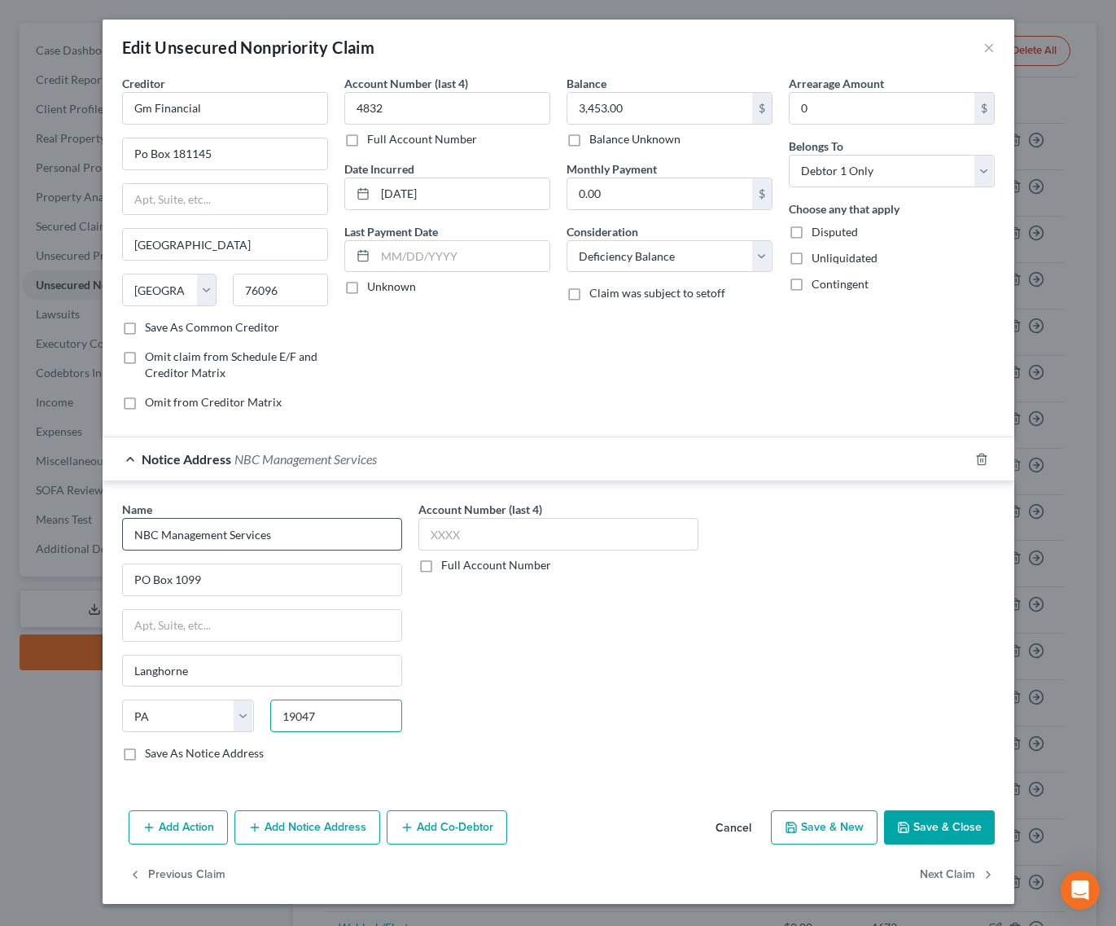
type input "19047"
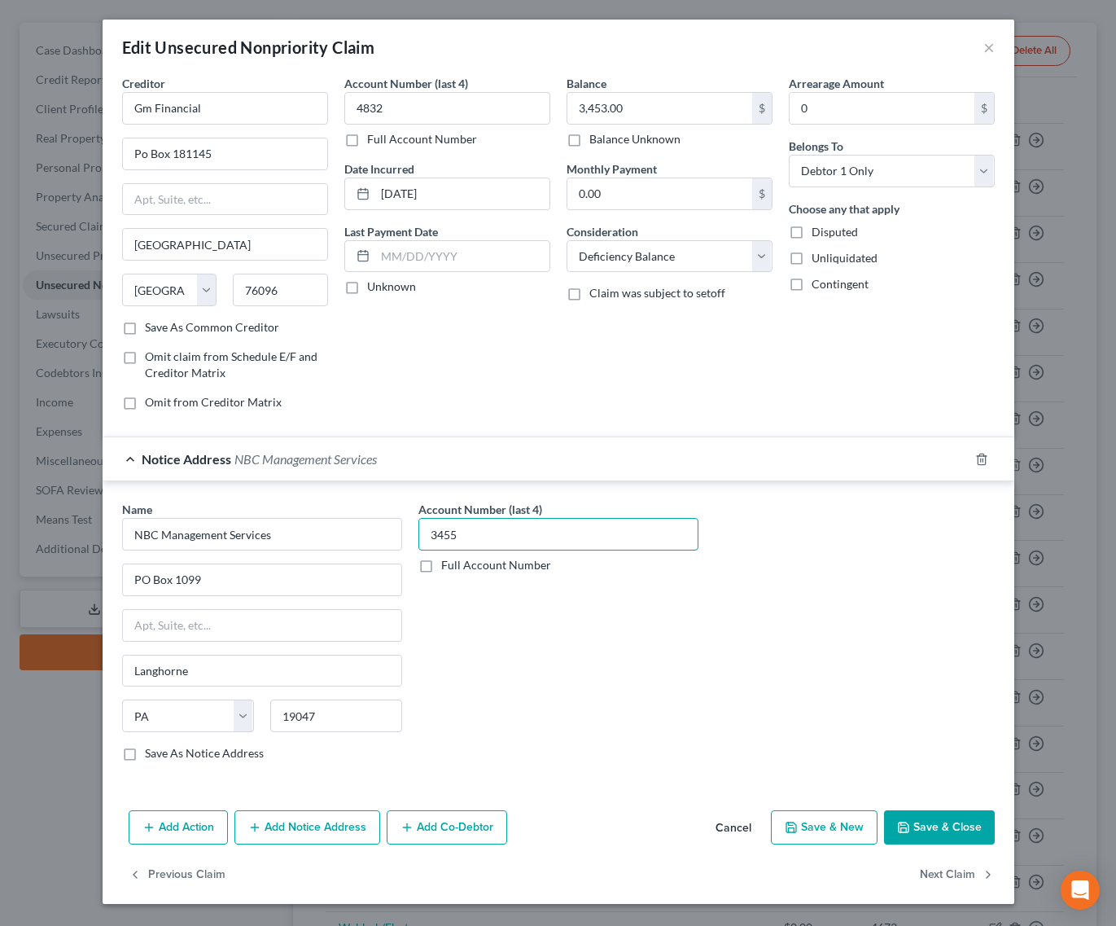
type input "3455"
click at [937, 831] on button "Save & Close" at bounding box center [939, 827] width 111 height 34
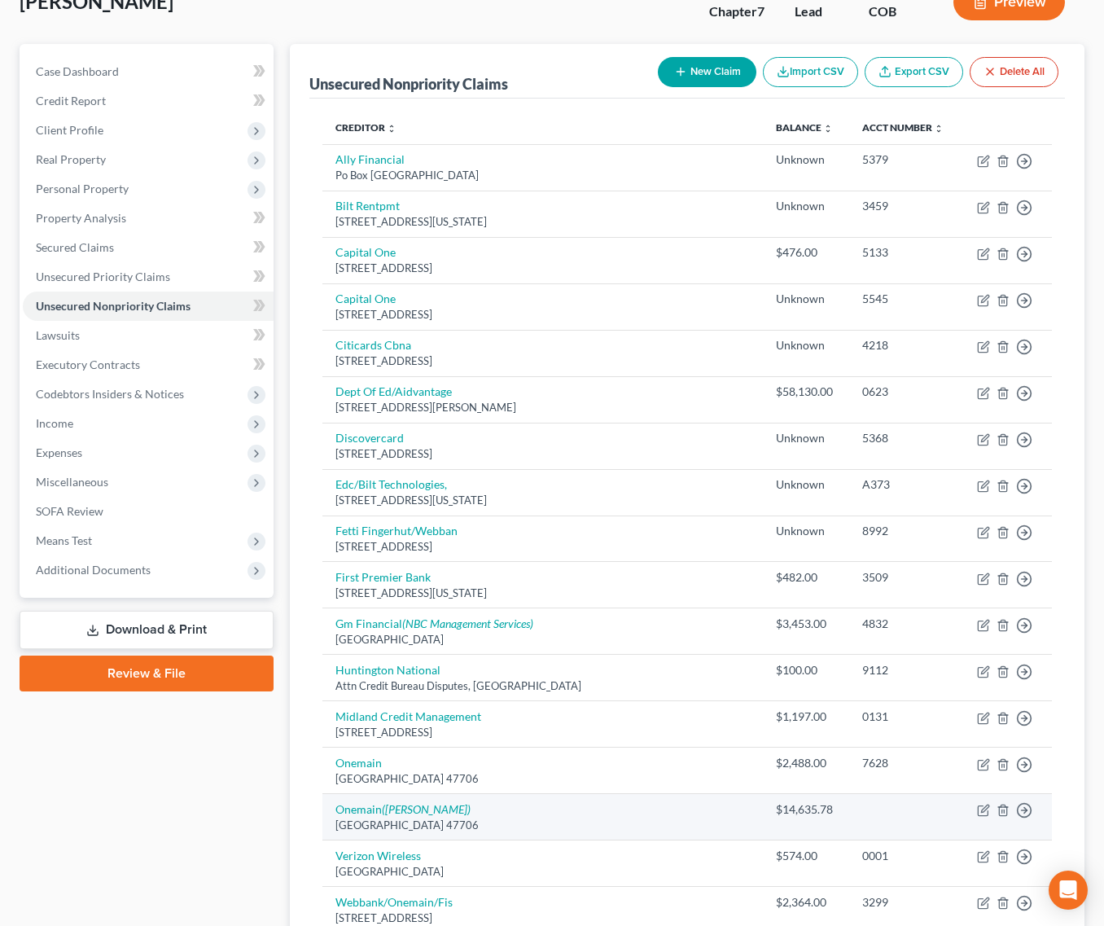
scroll to position [0, 0]
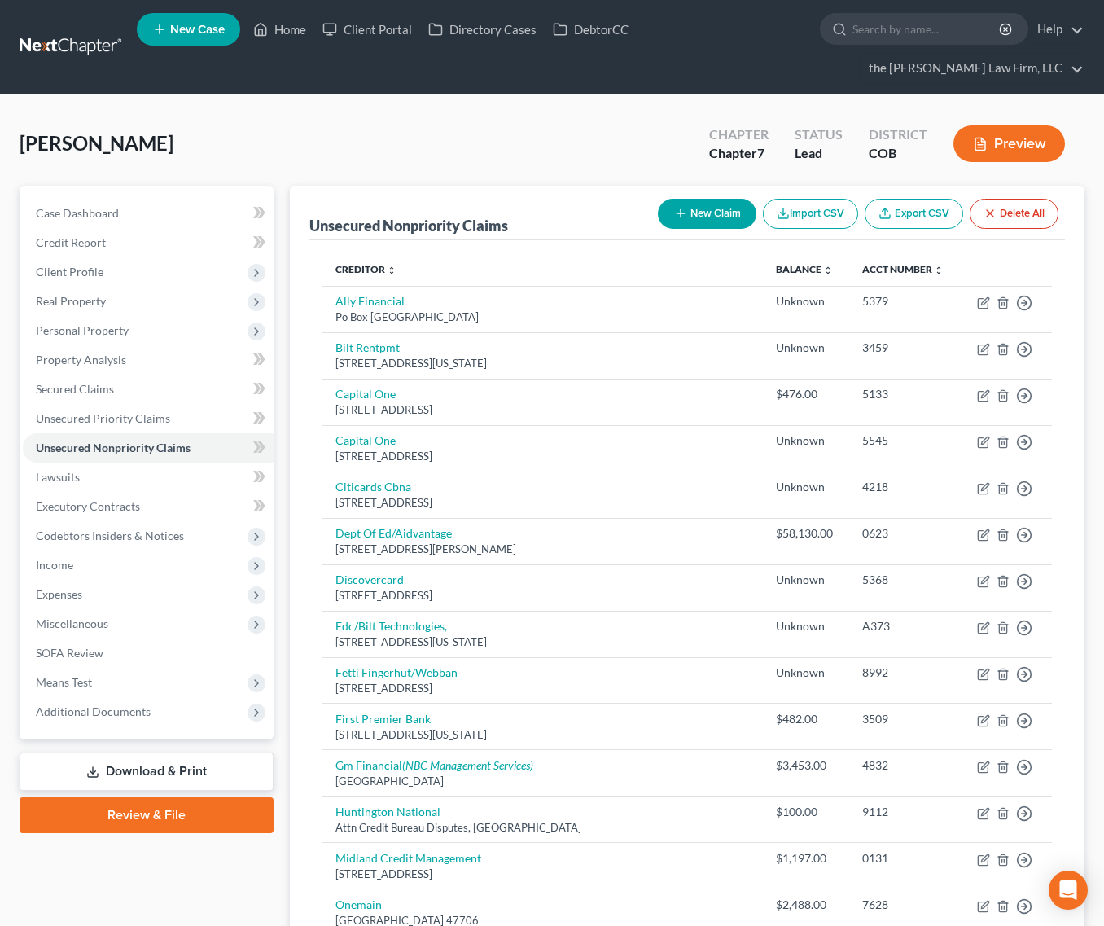
click at [684, 199] on button "New Claim" at bounding box center [707, 214] width 99 height 30
select select "0"
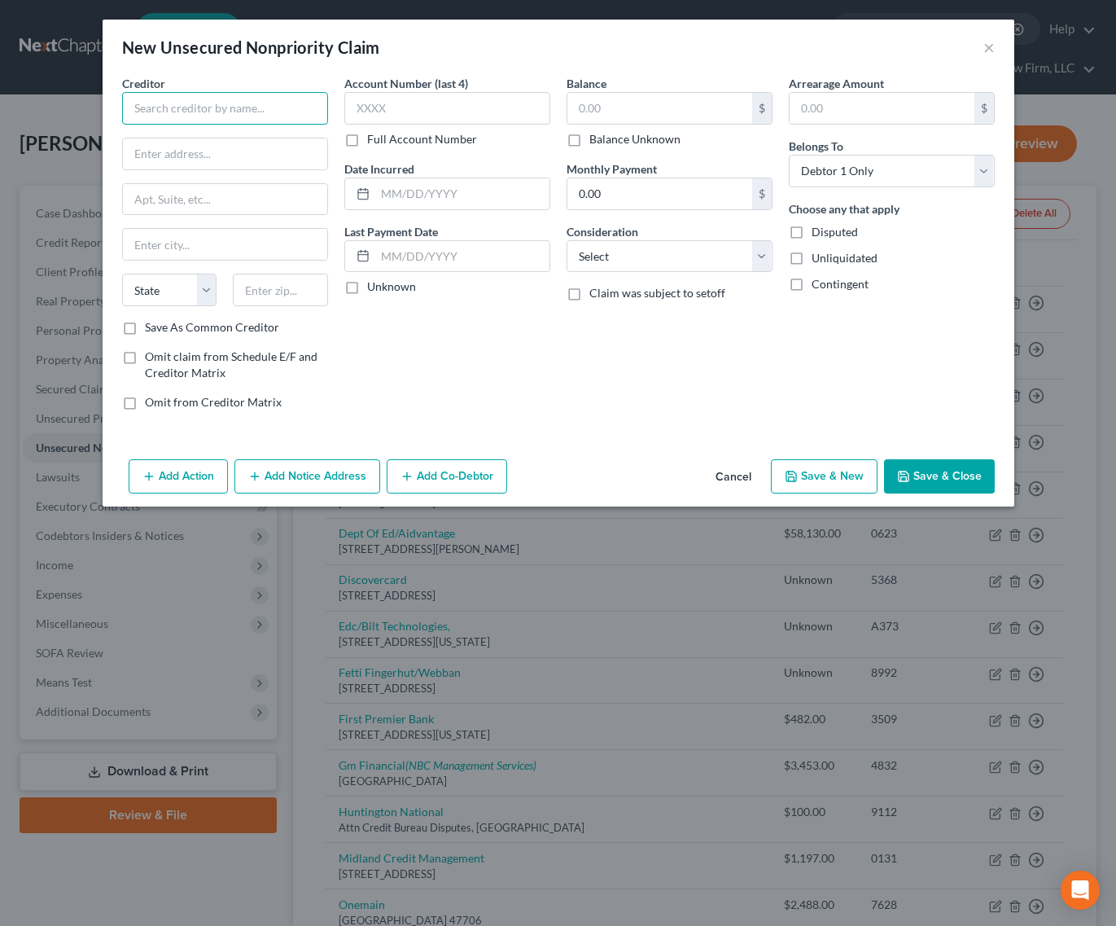
click at [262, 112] on input "text" at bounding box center [225, 108] width 206 height 33
click at [339, 480] on button "Add Notice Address" at bounding box center [308, 476] width 146 height 34
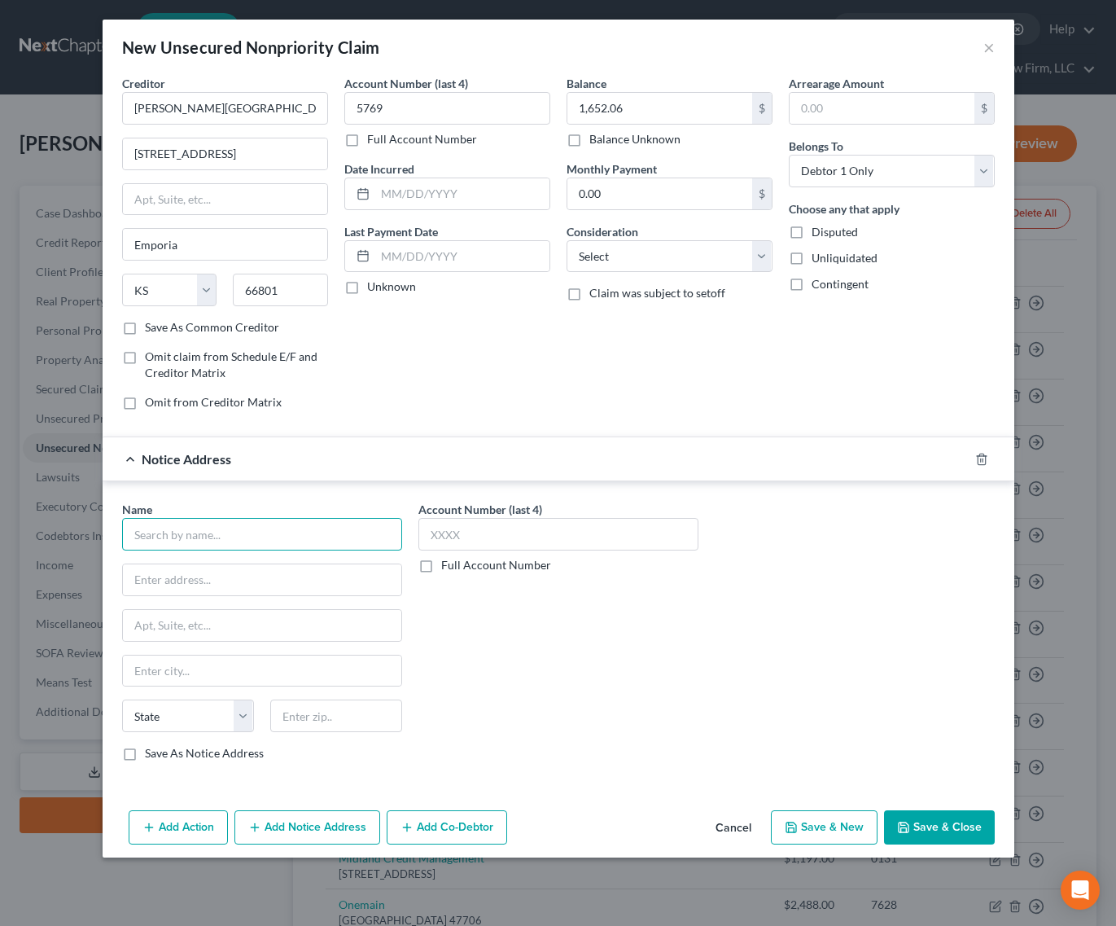
click at [220, 547] on input "text" at bounding box center [262, 534] width 280 height 33
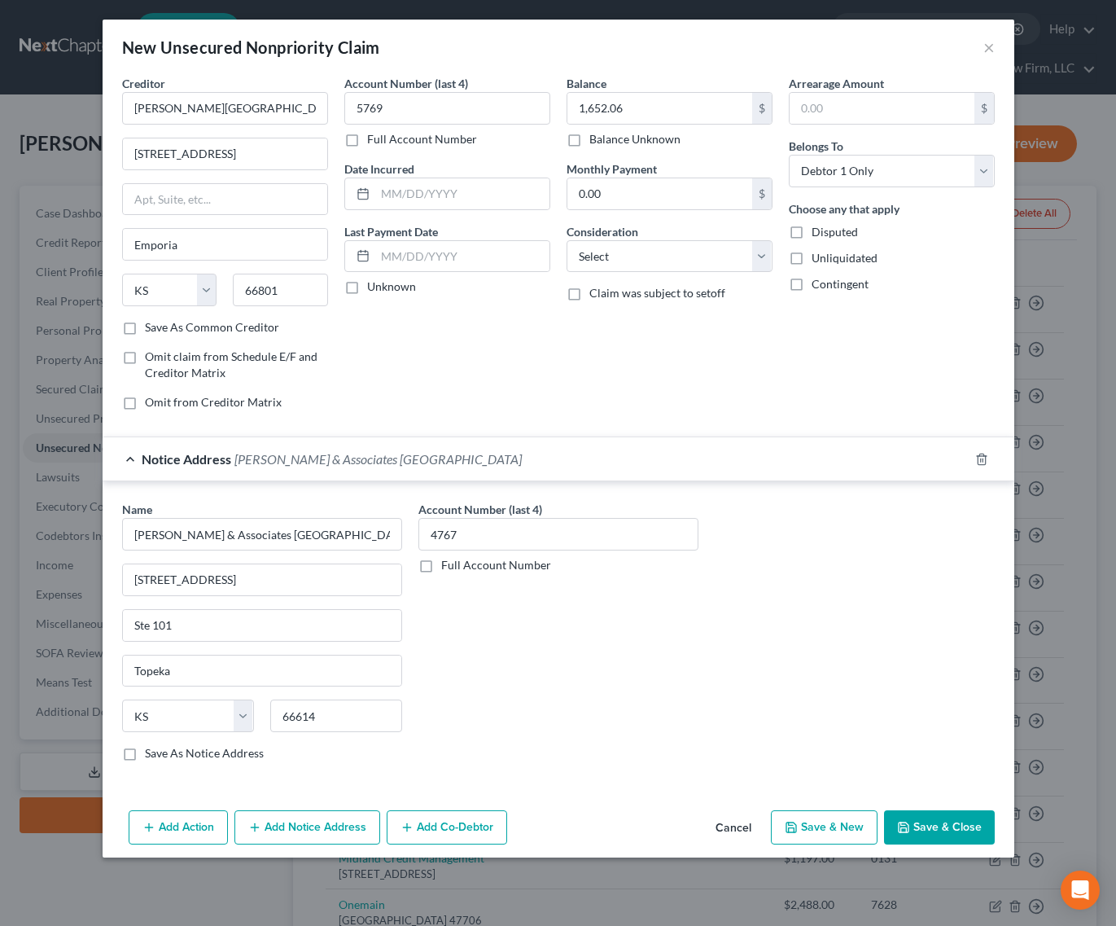
click at [974, 824] on button "Save & Close" at bounding box center [939, 827] width 111 height 34
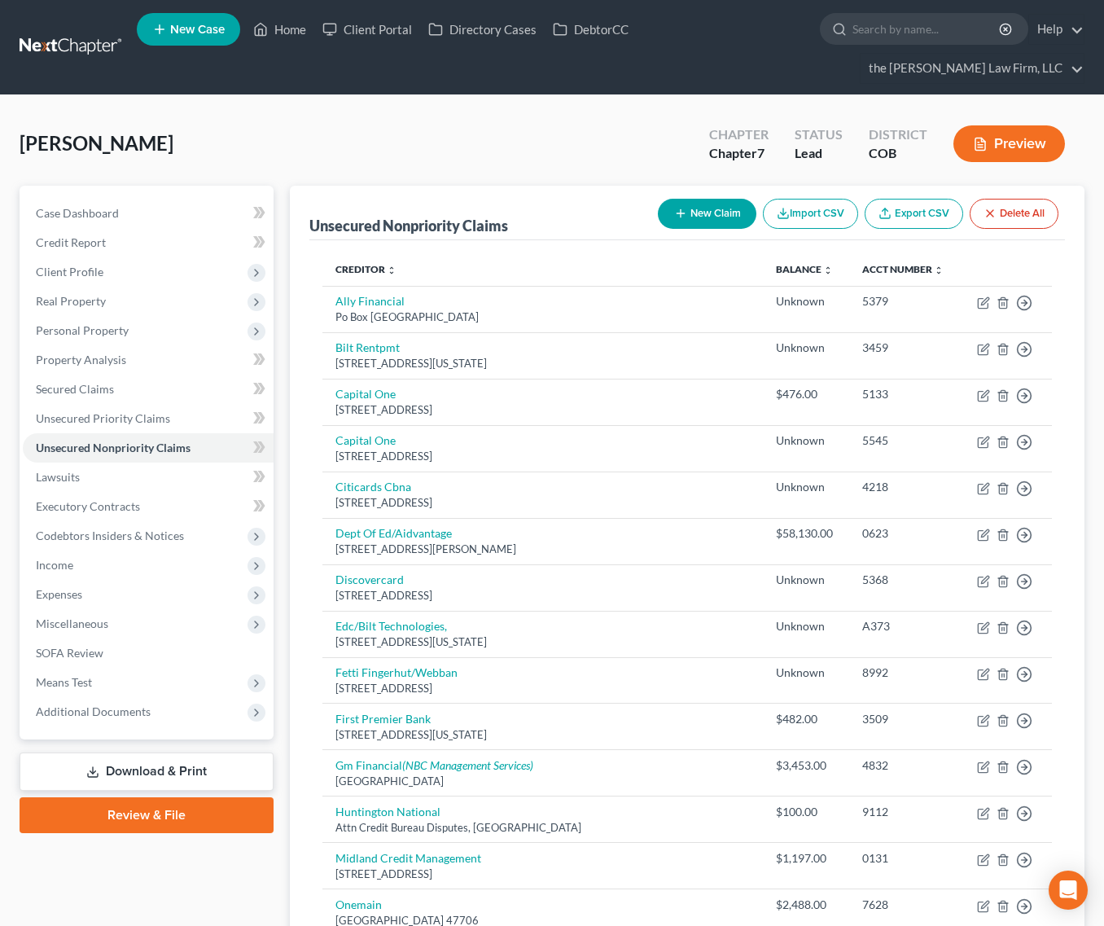
click at [700, 199] on button "New Claim" at bounding box center [707, 214] width 99 height 30
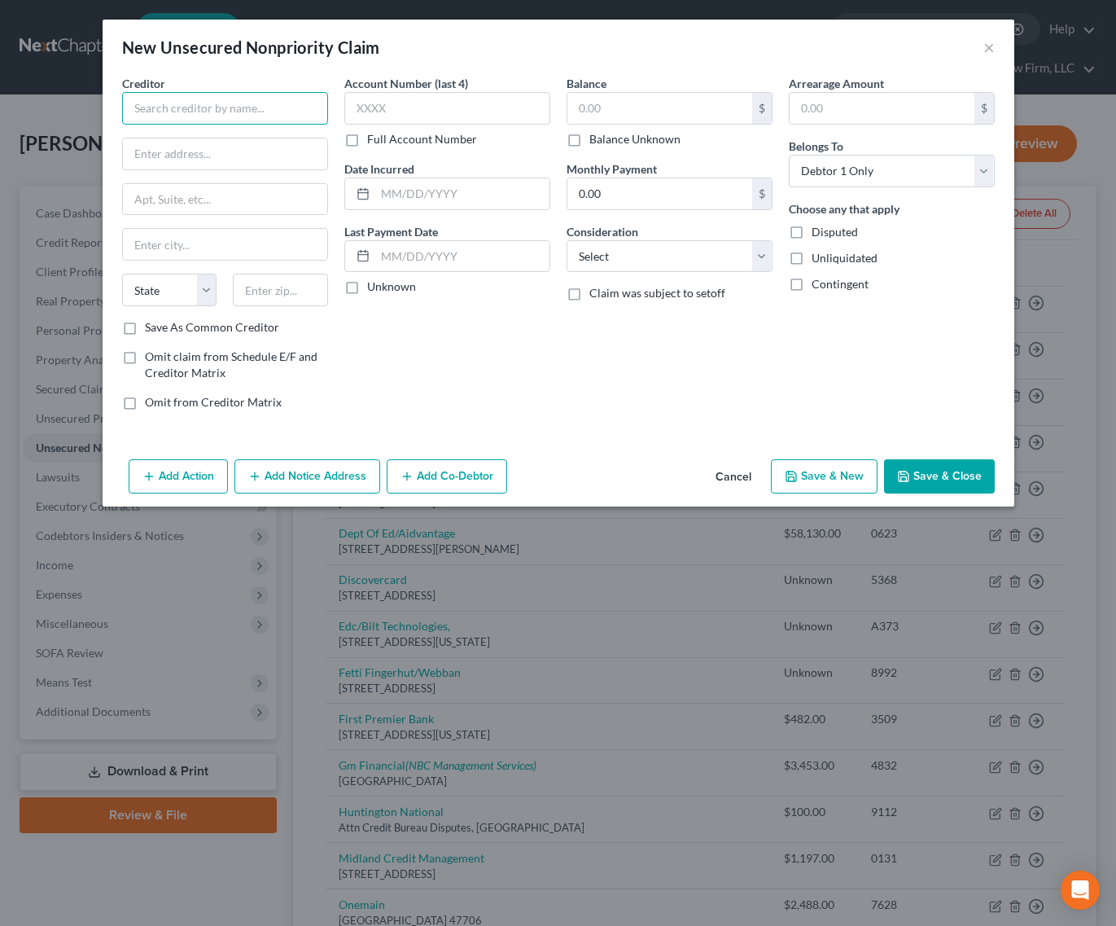
click at [241, 100] on input "text" at bounding box center [225, 108] width 206 height 33
drag, startPoint x: 976, startPoint y: 463, endPoint x: 10, endPoint y: 410, distance: 968.1
click at [976, 463] on button "Save & Close" at bounding box center [939, 476] width 111 height 34
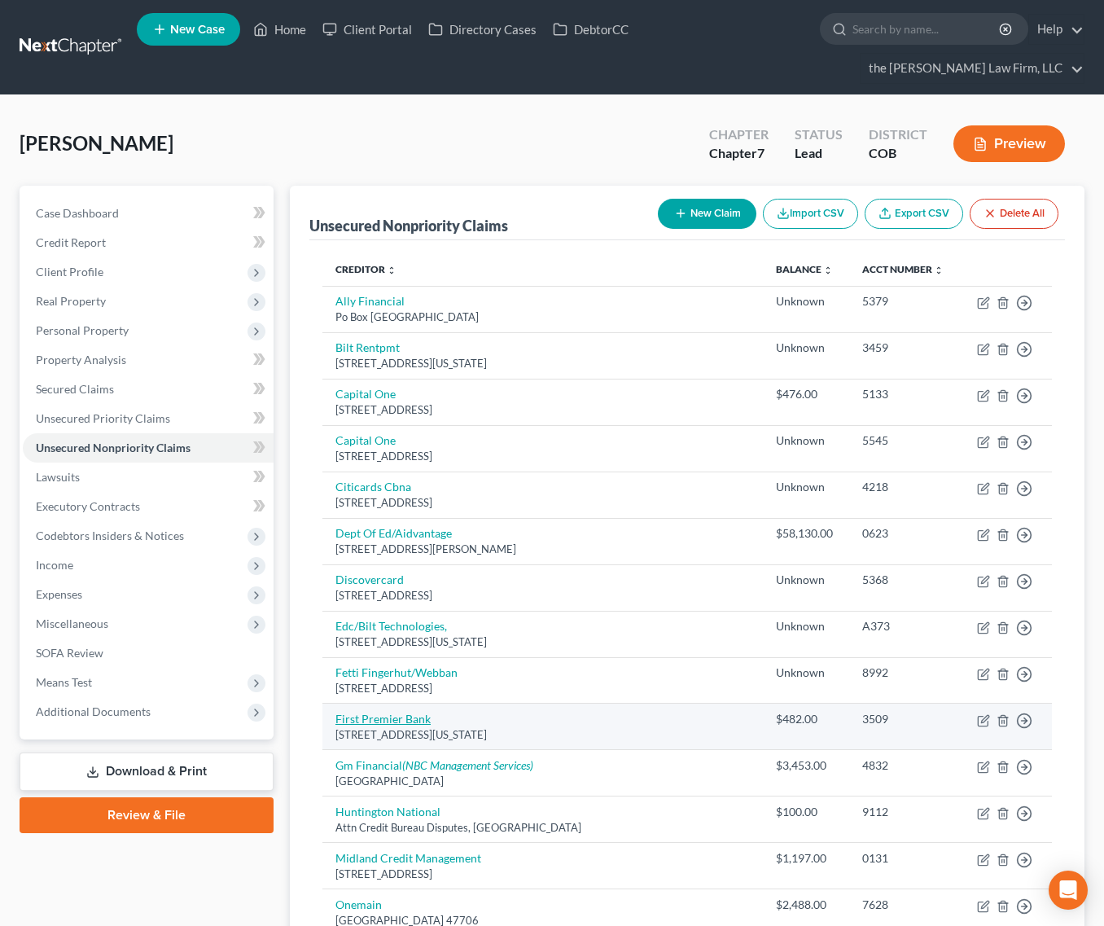
click at [389, 712] on link "First Premier Bank" at bounding box center [383, 719] width 95 height 14
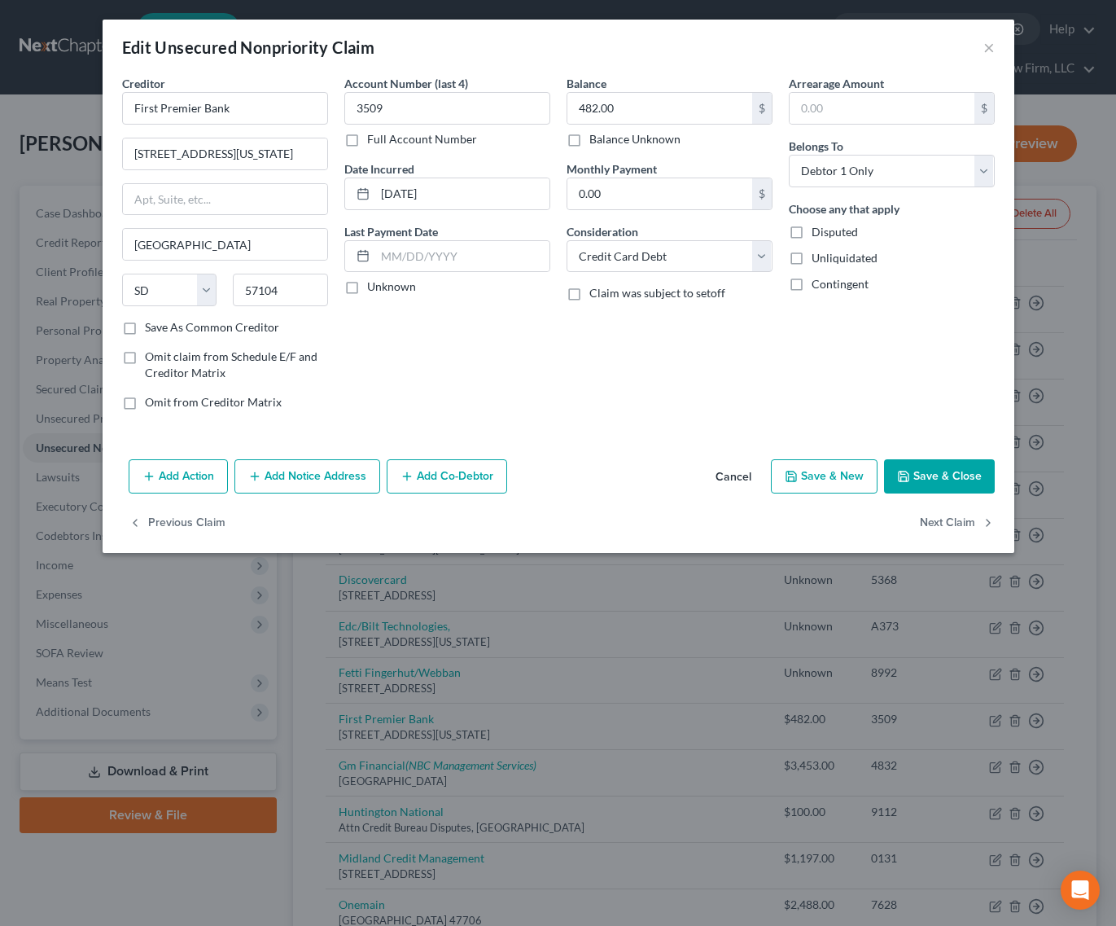
click at [308, 476] on button "Add Notice Address" at bounding box center [308, 476] width 146 height 34
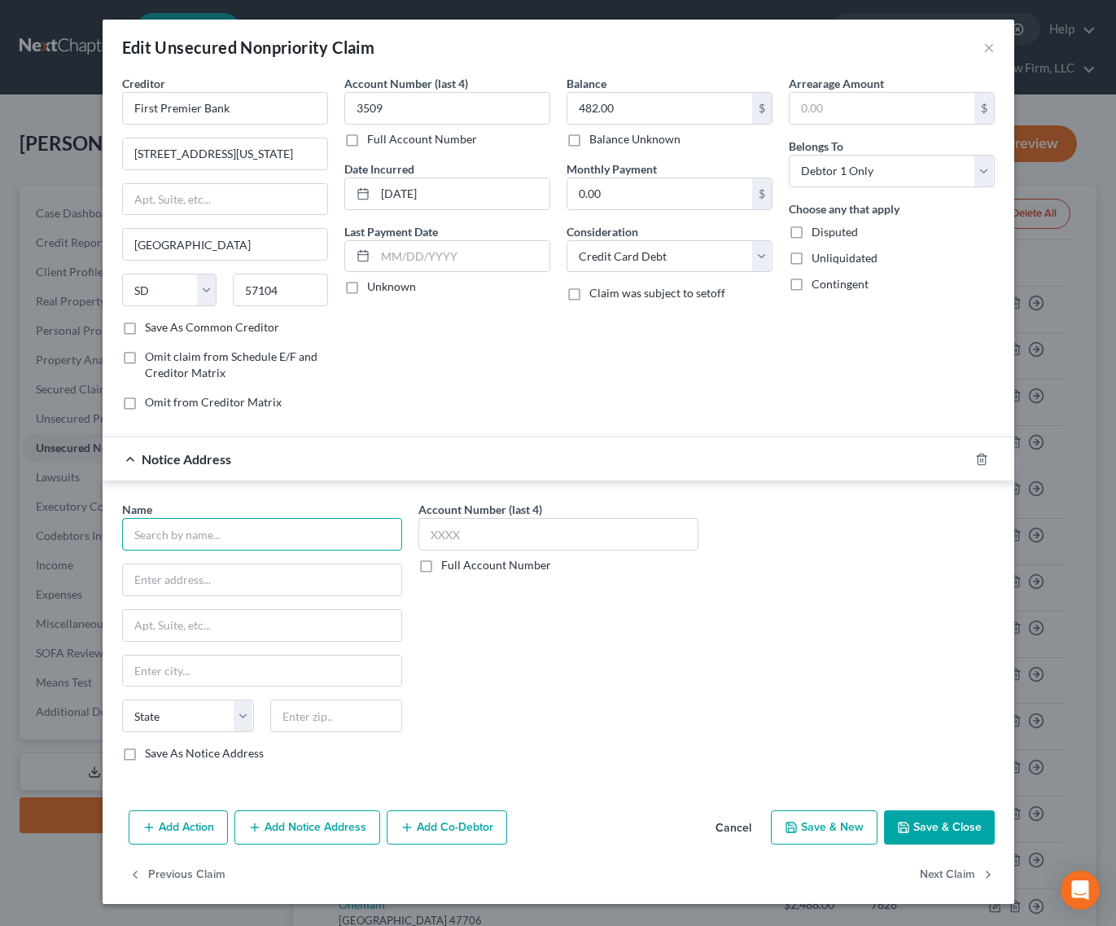
click at [332, 534] on input "text" at bounding box center [262, 534] width 280 height 33
click at [946, 825] on button "Save & Close" at bounding box center [939, 827] width 111 height 34
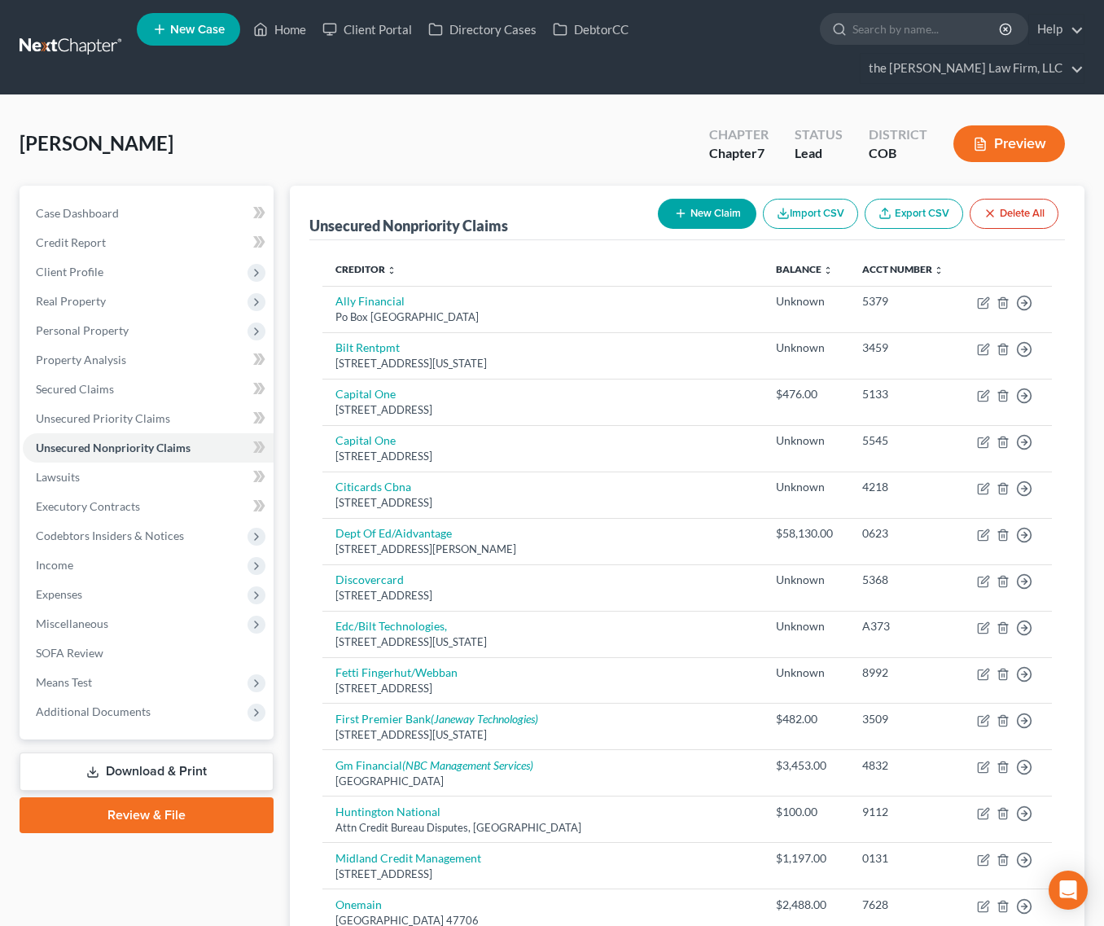
click at [704, 199] on button "New Claim" at bounding box center [707, 214] width 99 height 30
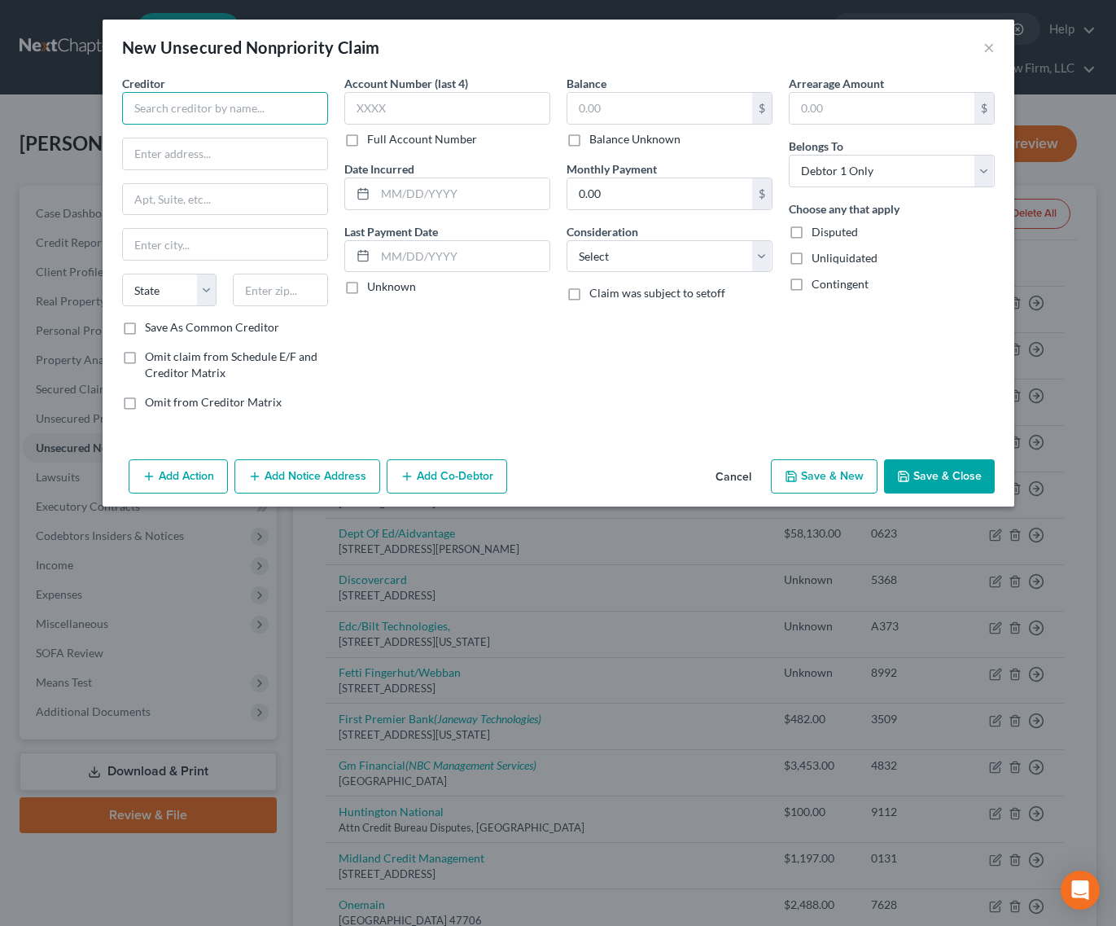
click at [265, 100] on input "text" at bounding box center [225, 108] width 206 height 33
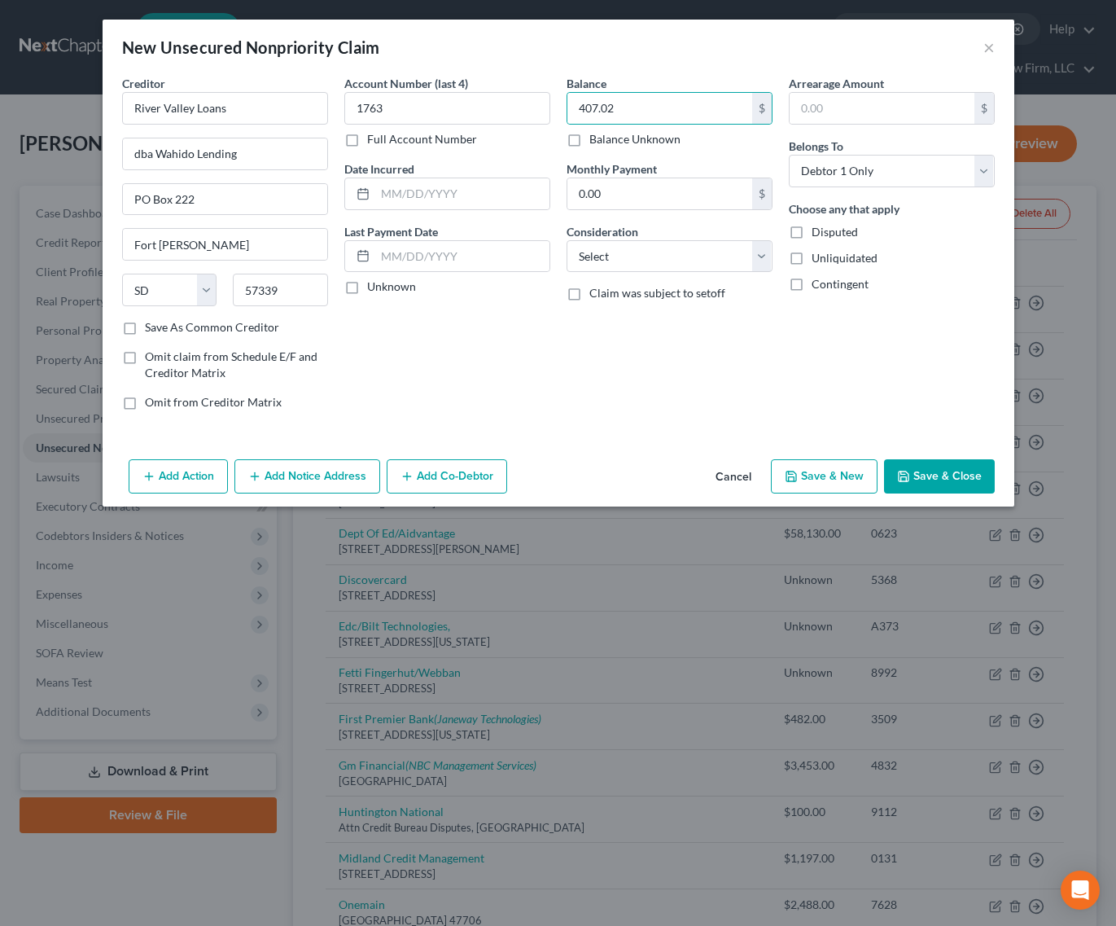
click at [951, 472] on button "Save & Close" at bounding box center [939, 476] width 111 height 34
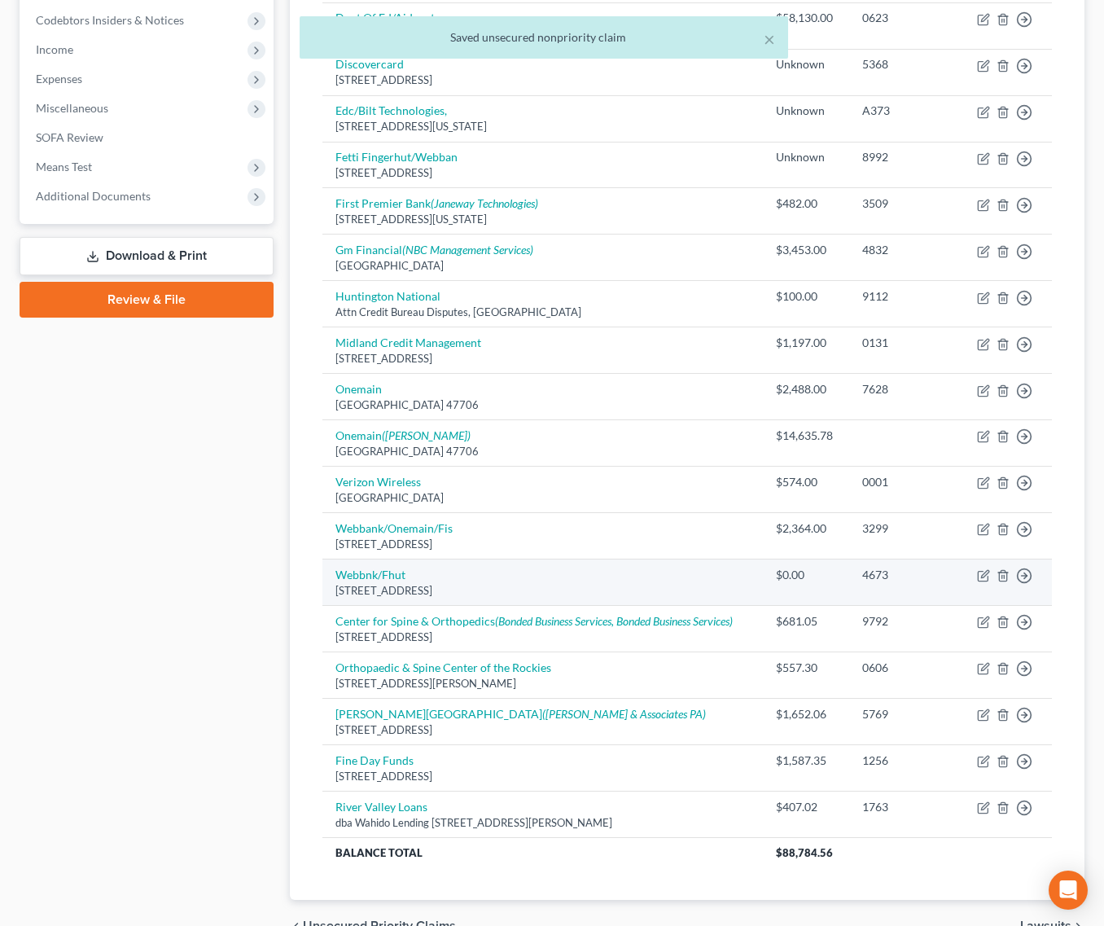
scroll to position [489, 0]
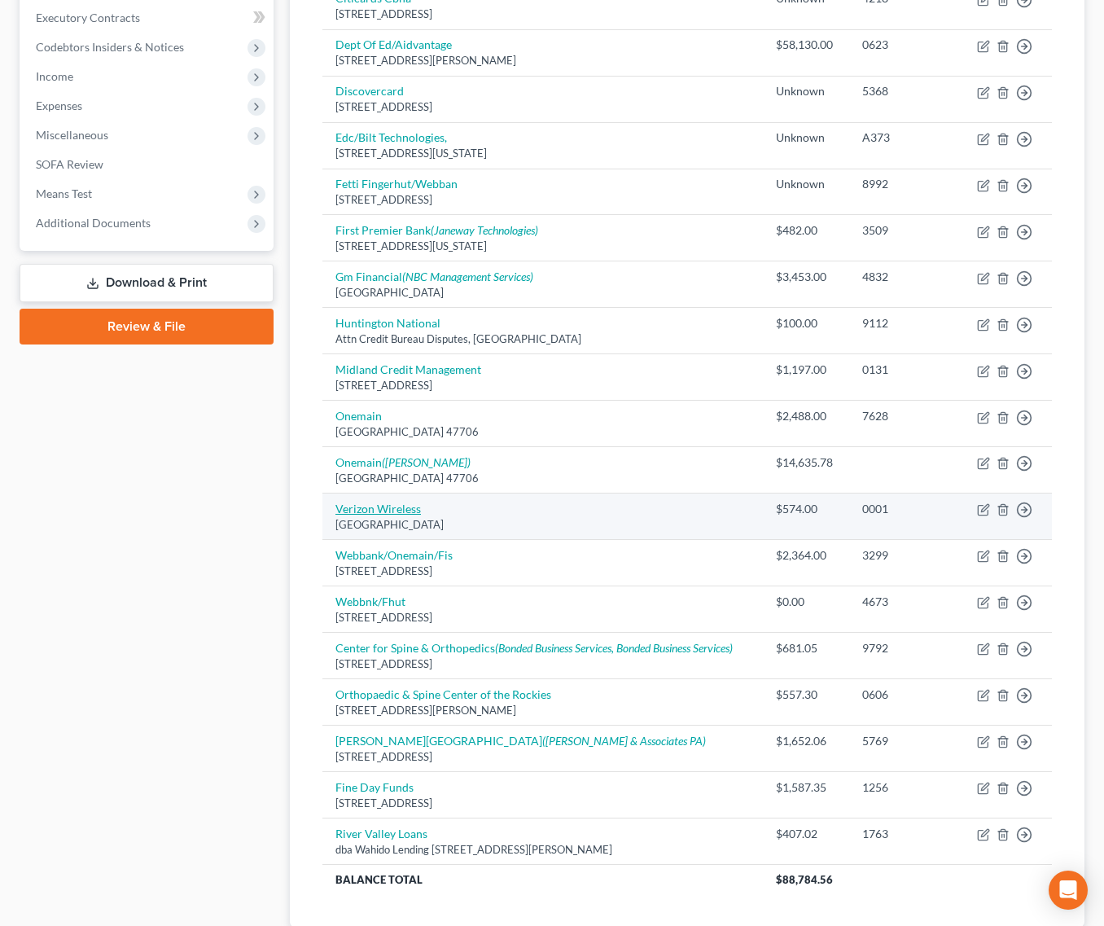
click at [388, 502] on link "Verizon Wireless" at bounding box center [379, 509] width 86 height 14
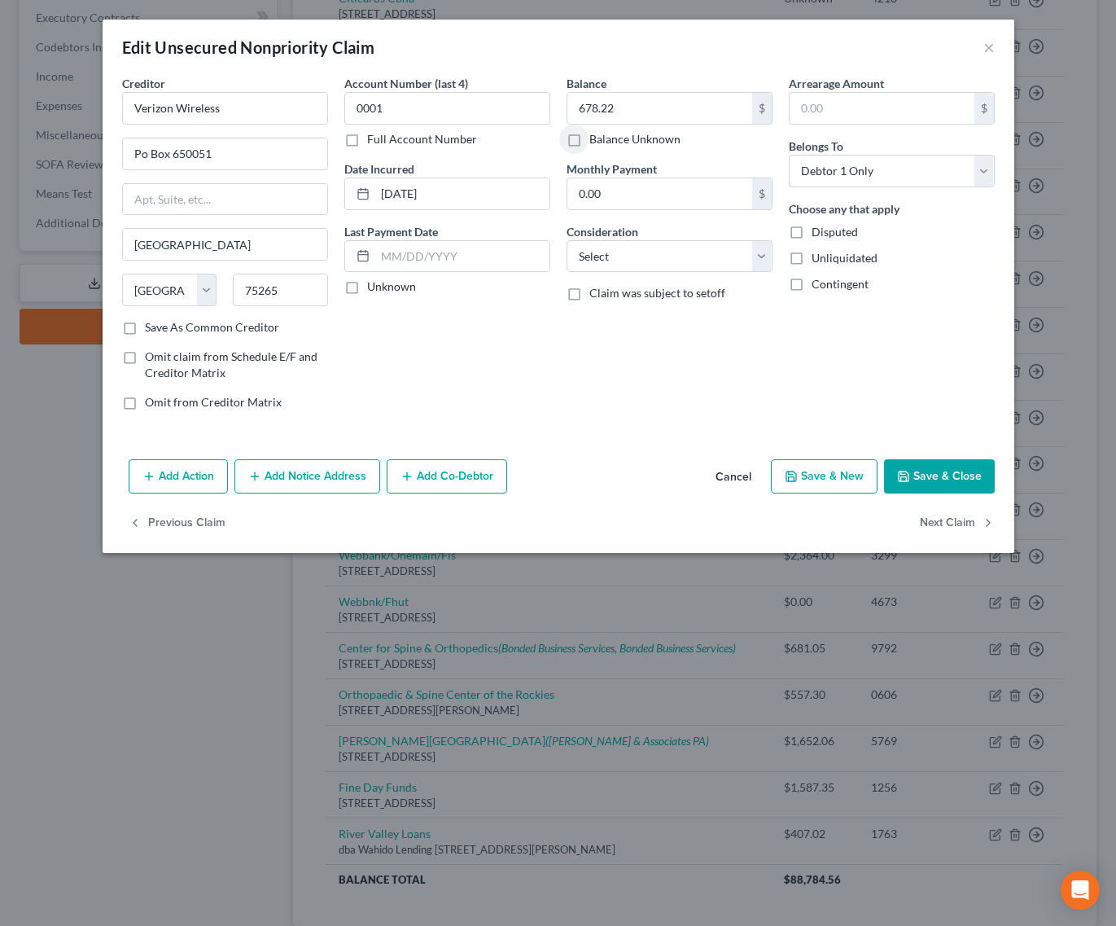
click at [300, 474] on button "Add Notice Address" at bounding box center [308, 476] width 146 height 34
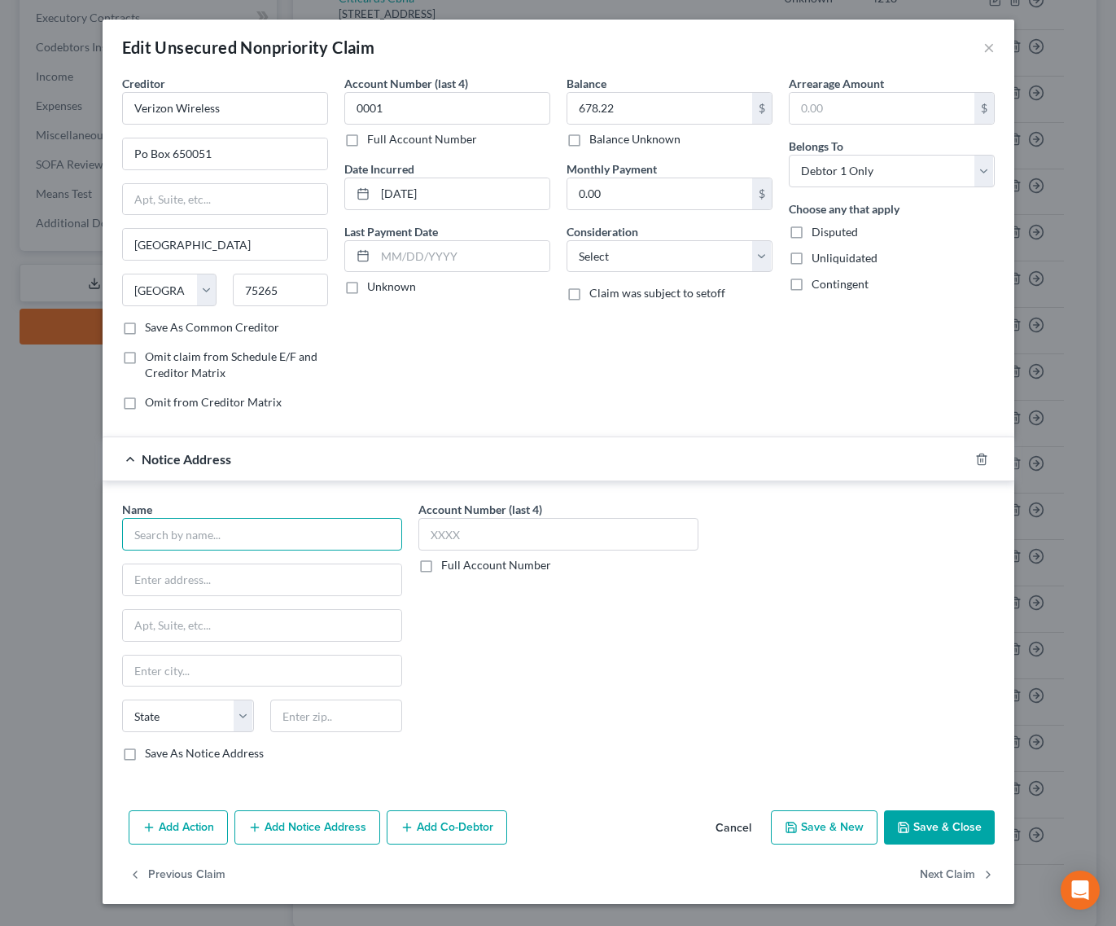
click at [284, 529] on input "text" at bounding box center [262, 534] width 280 height 33
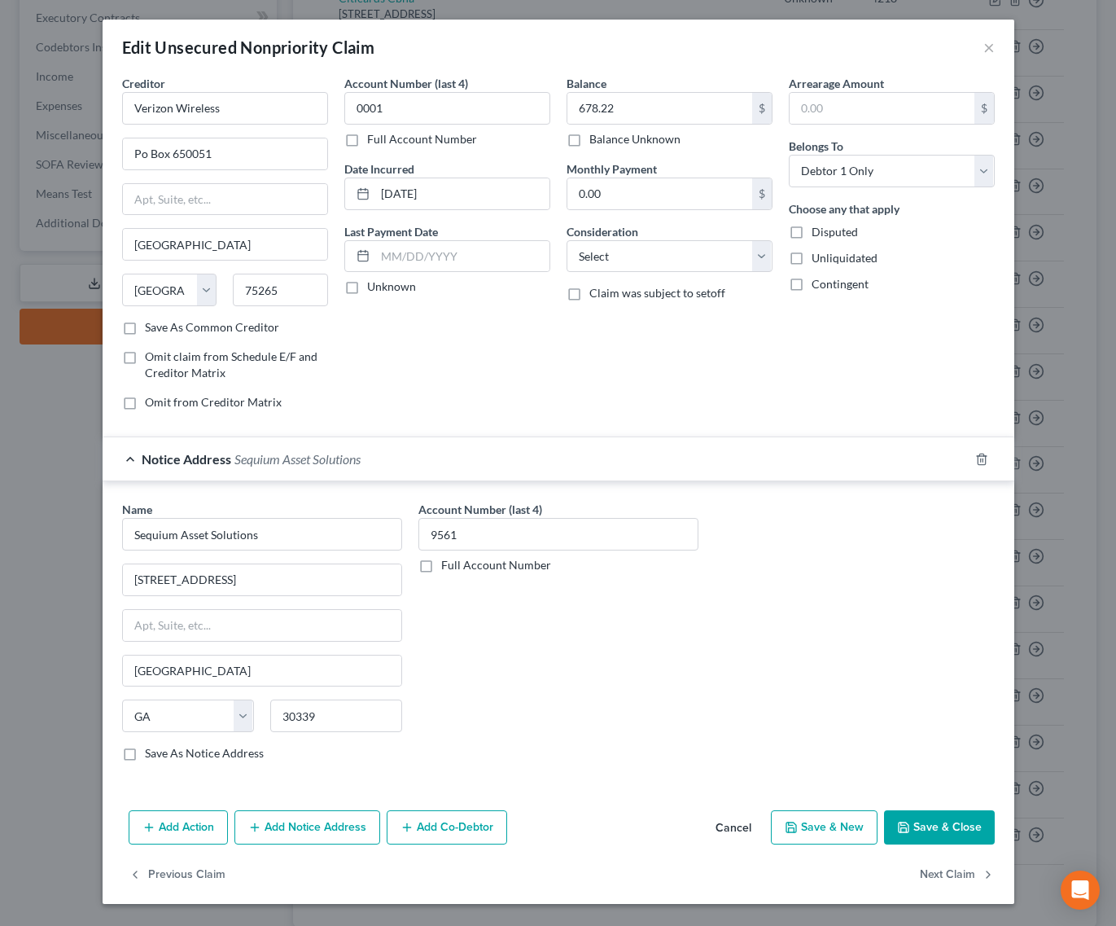
click at [962, 824] on button "Save & Close" at bounding box center [939, 827] width 111 height 34
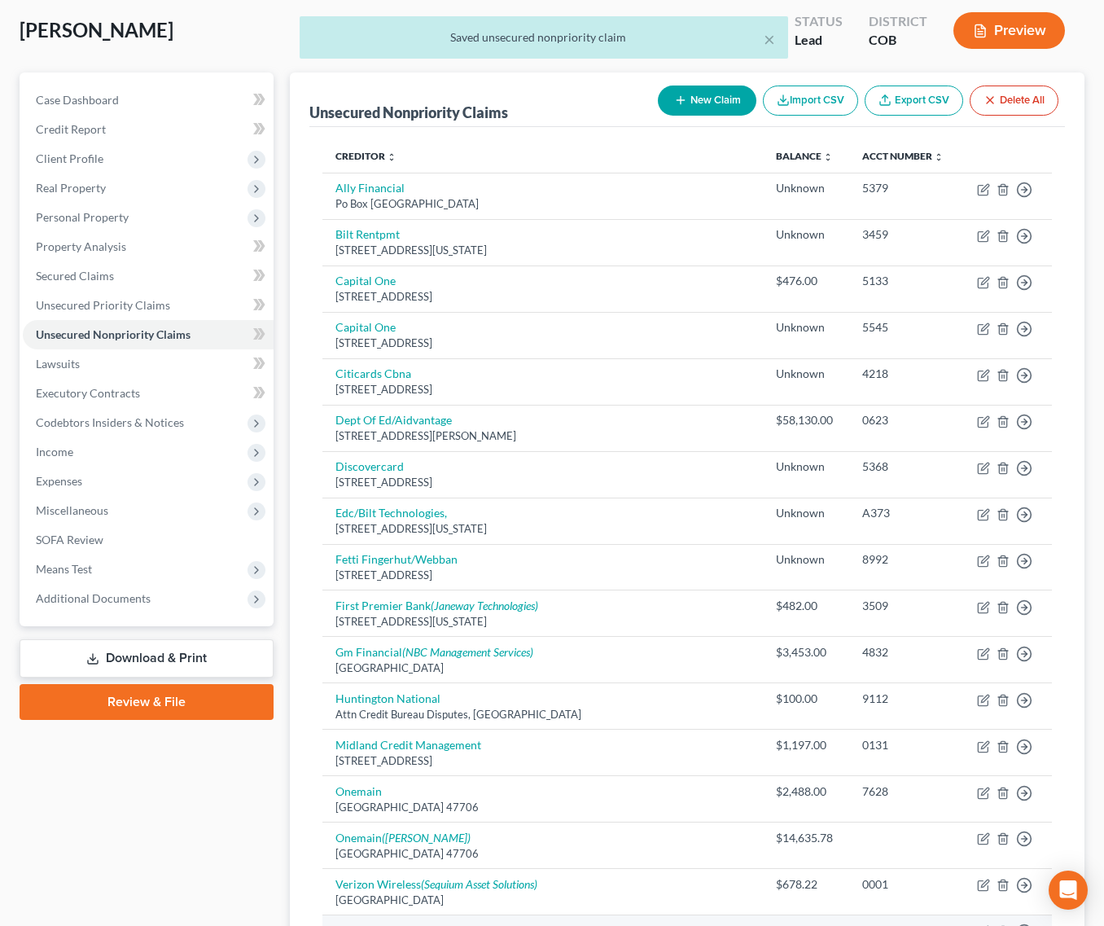
scroll to position [81, 0]
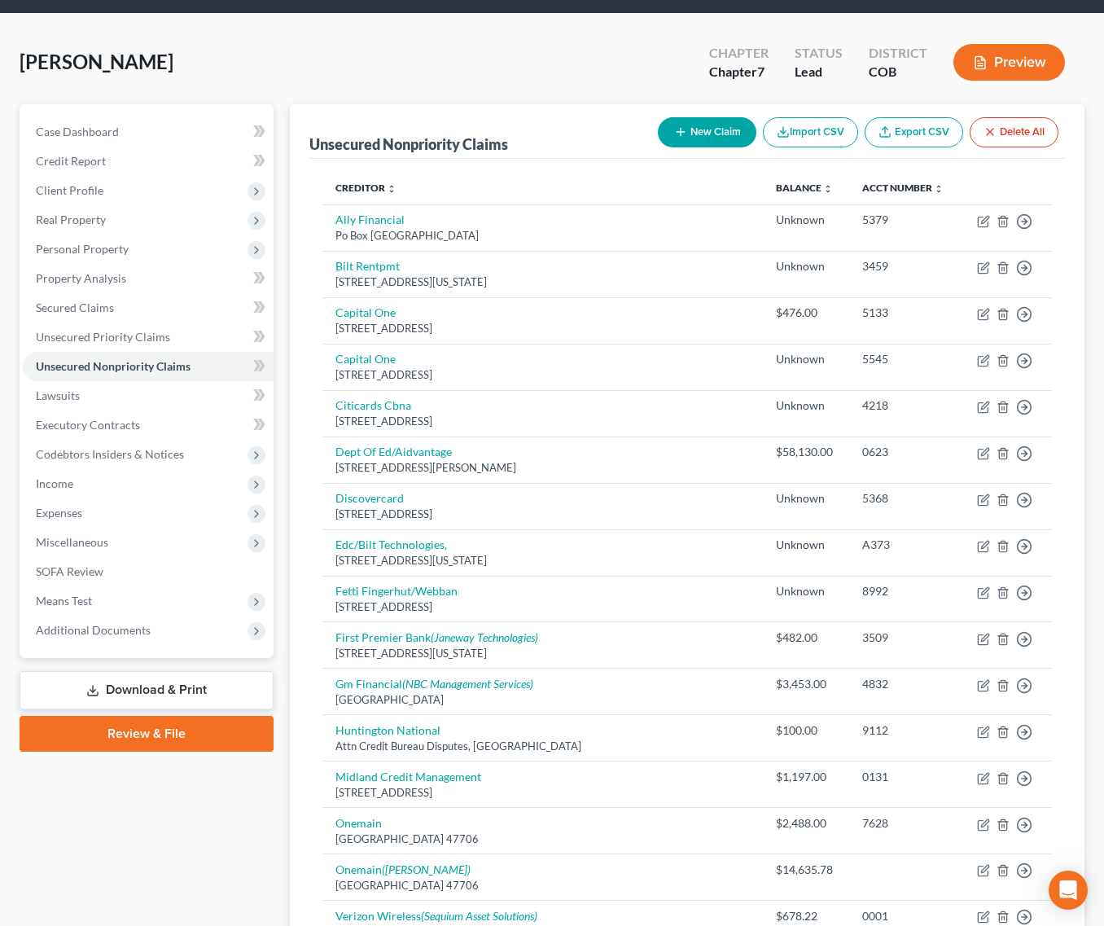
click at [691, 117] on button "New Claim" at bounding box center [707, 132] width 99 height 30
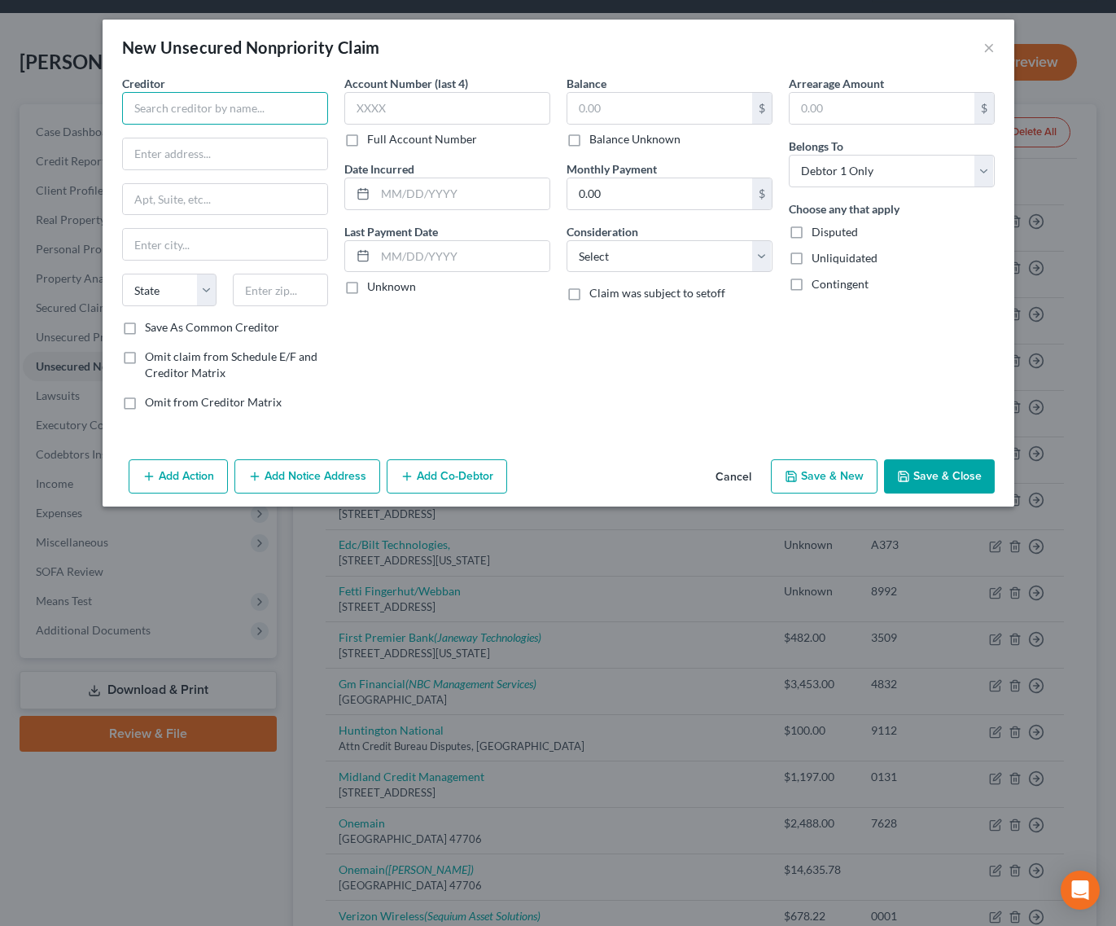
click at [194, 106] on input "text" at bounding box center [225, 108] width 206 height 33
click at [948, 482] on button "Save & Close" at bounding box center [939, 476] width 111 height 34
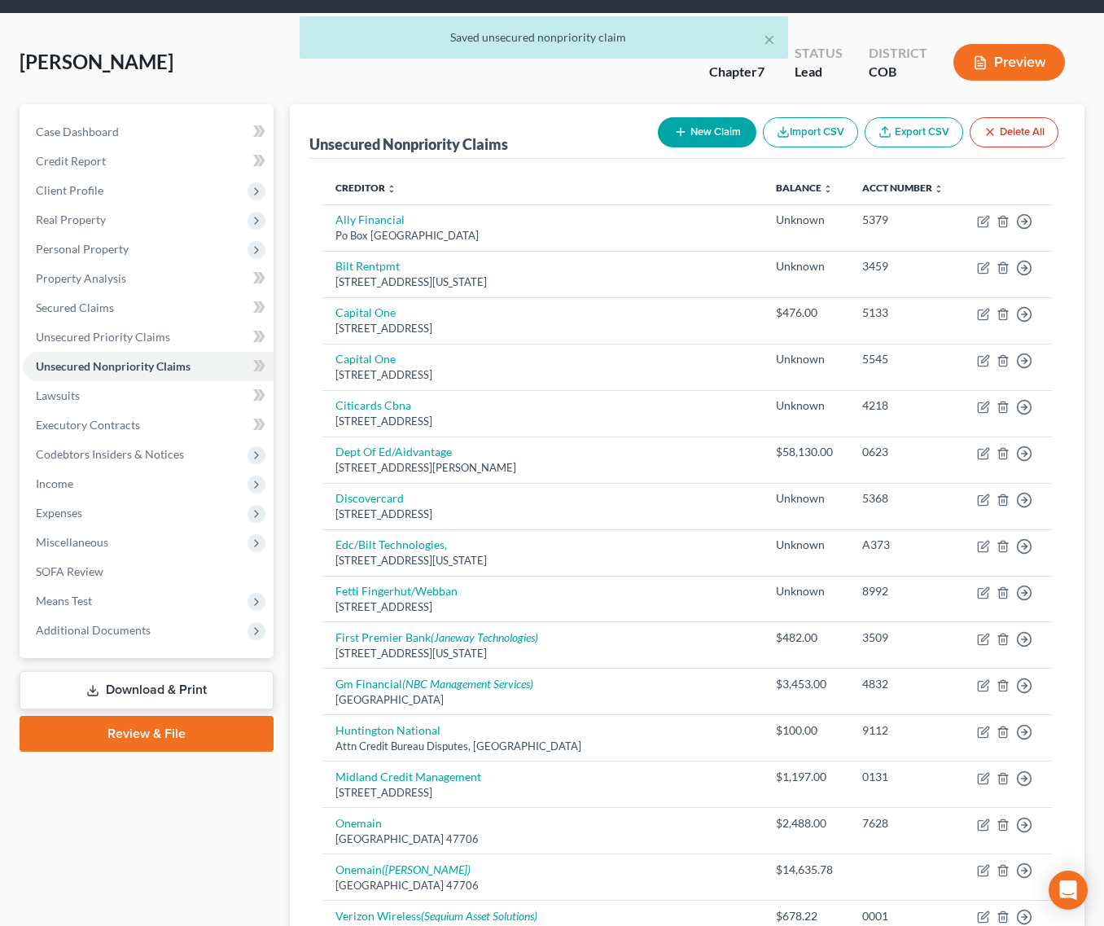
click at [694, 117] on button "New Claim" at bounding box center [707, 132] width 99 height 30
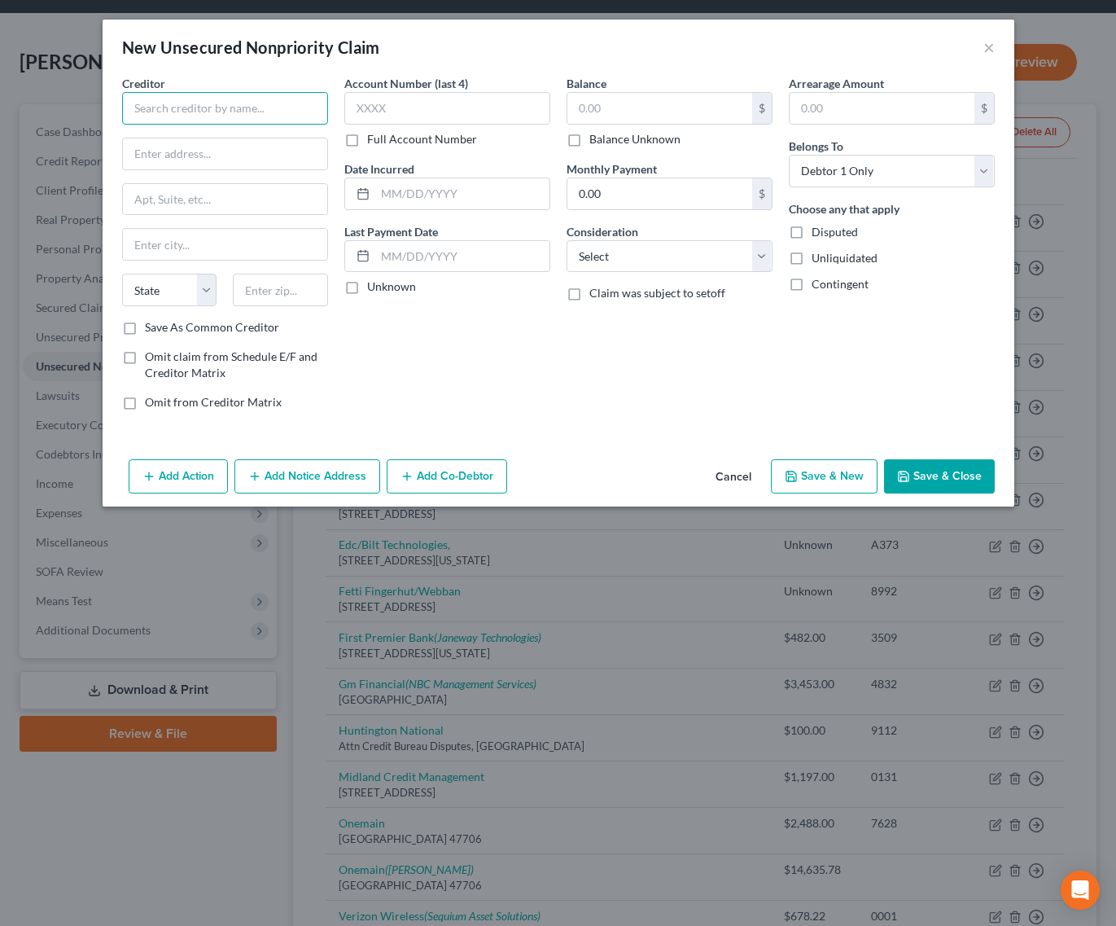
click at [243, 101] on input "text" at bounding box center [225, 108] width 206 height 33
click at [255, 155] on input "[STREET_ADDRESS]" at bounding box center [225, 153] width 204 height 31
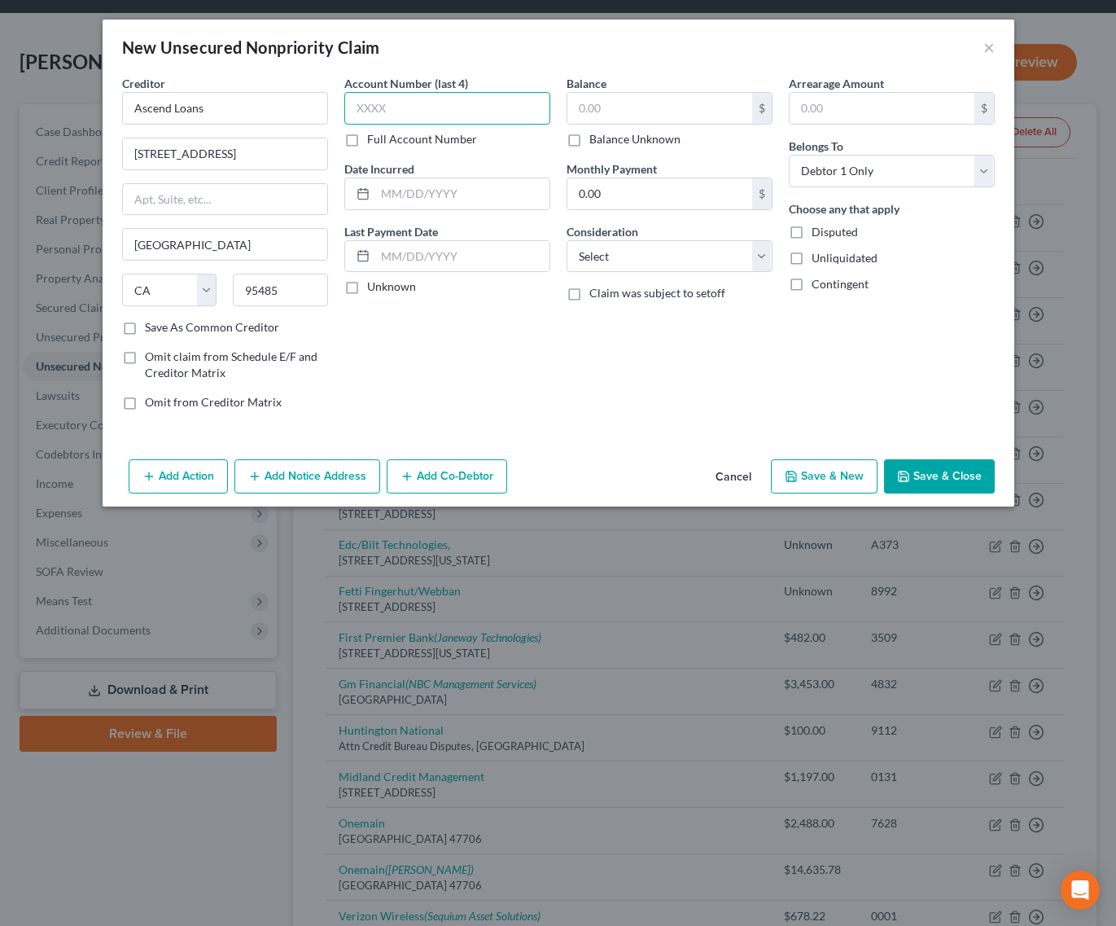
click at [465, 105] on input "text" at bounding box center [447, 108] width 206 height 33
click at [932, 476] on button "Save & Close" at bounding box center [939, 476] width 111 height 34
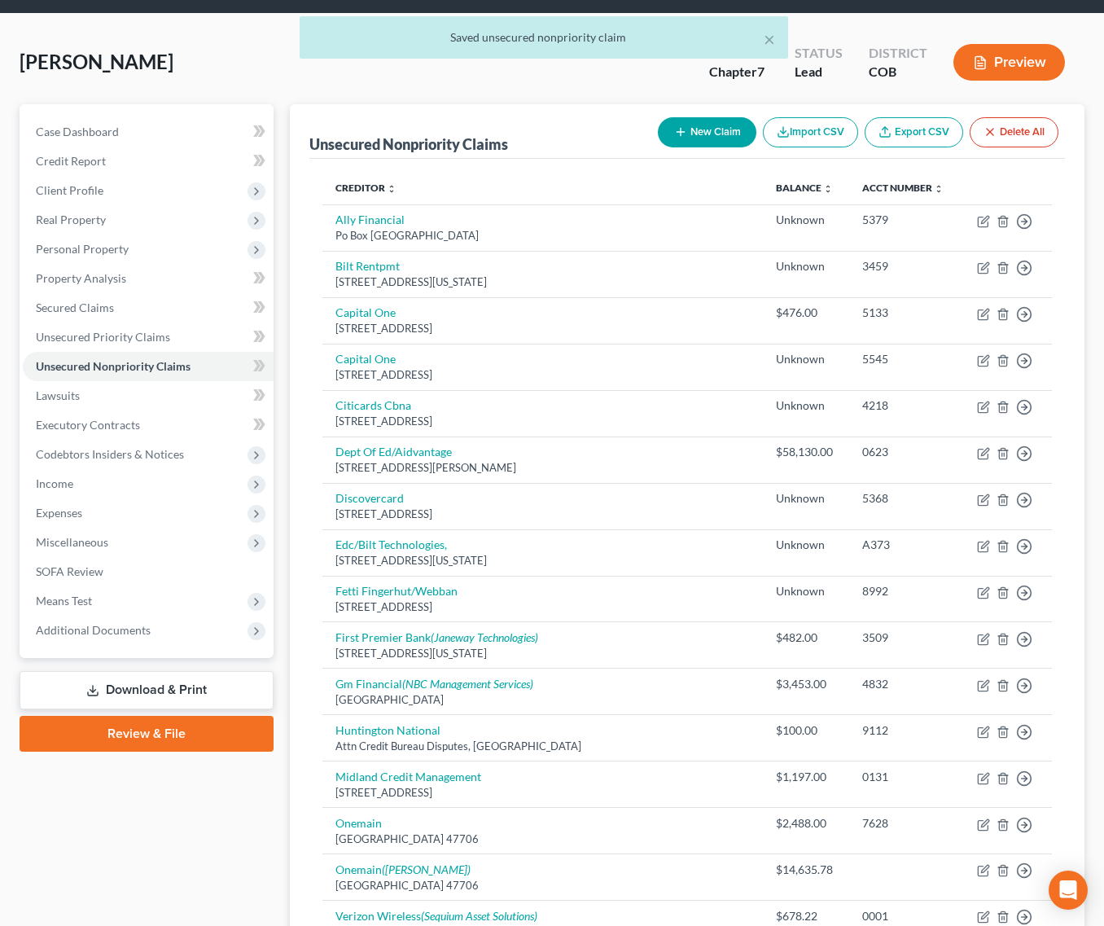
click at [708, 117] on button "New Claim" at bounding box center [707, 132] width 99 height 30
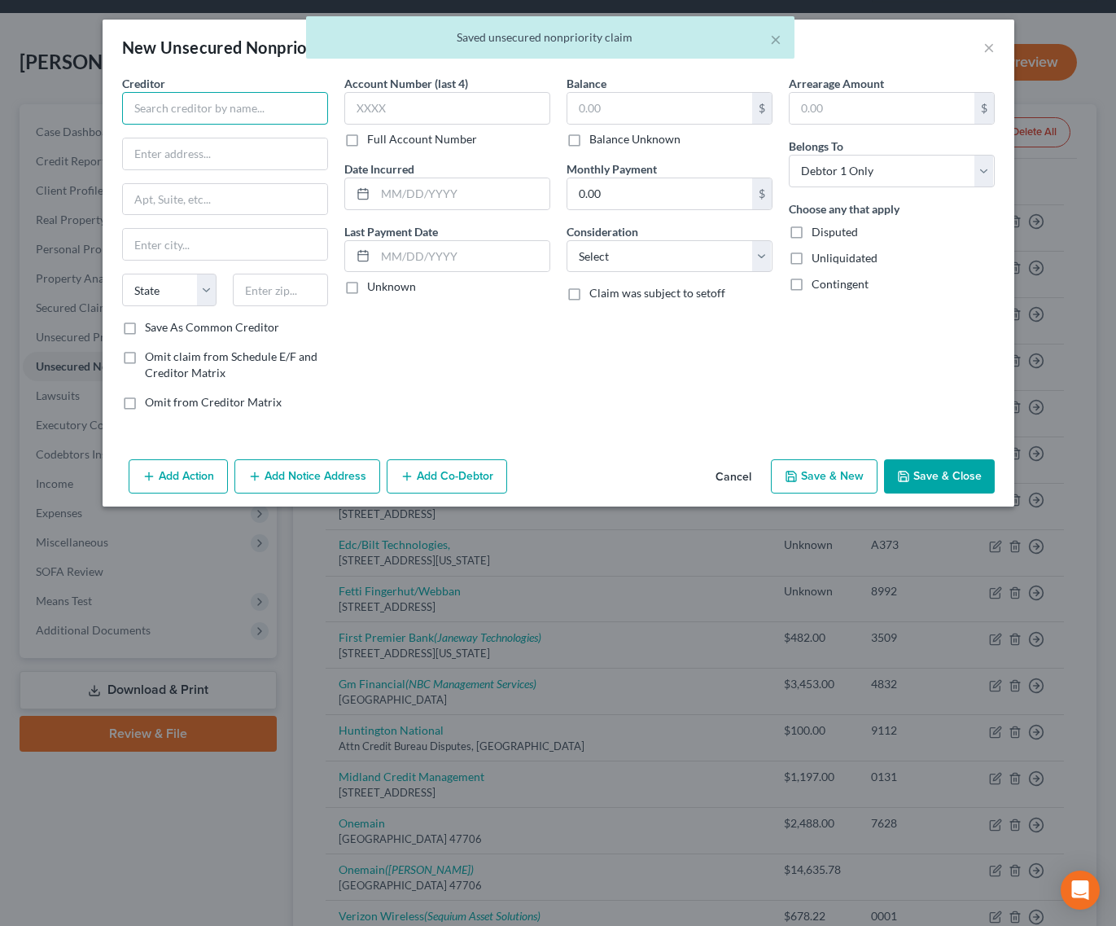
click at [236, 101] on input "text" at bounding box center [225, 108] width 206 height 33
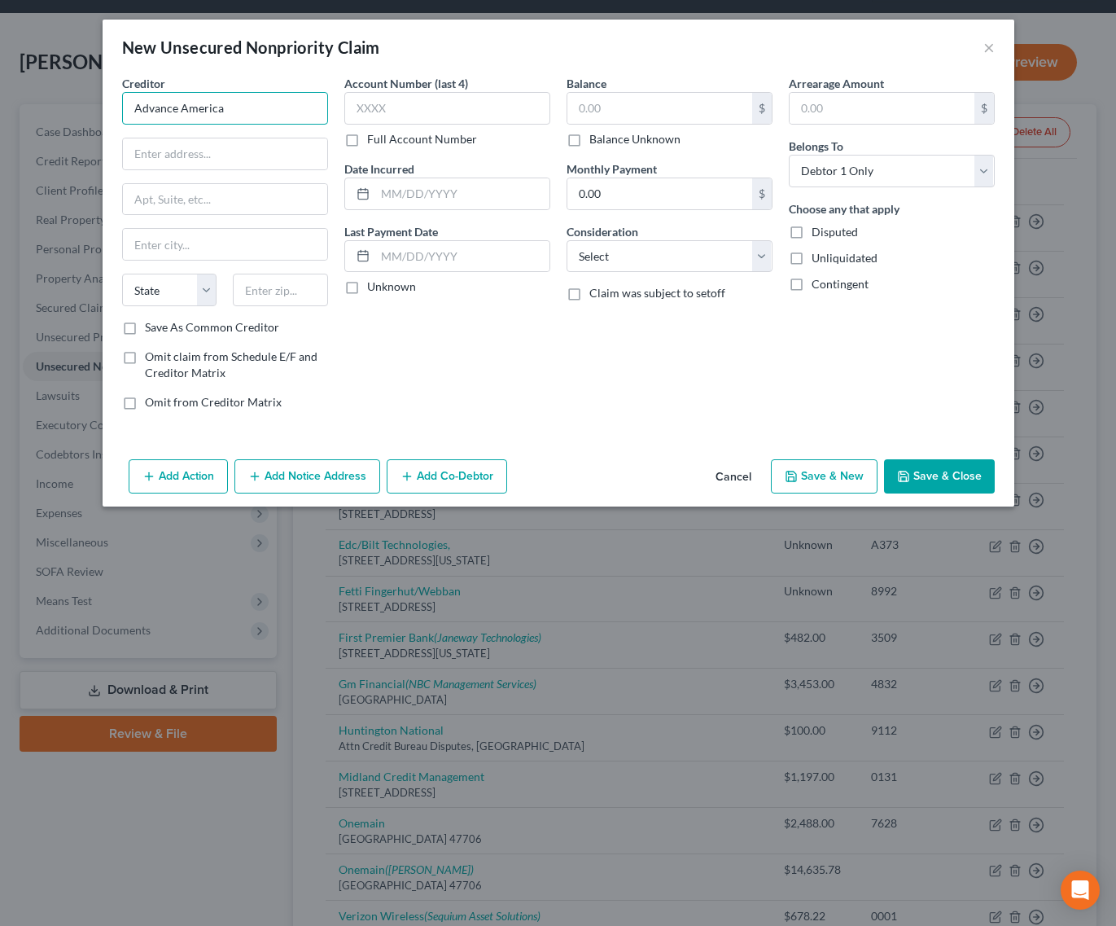
click at [269, 108] on input "Advance America" at bounding box center [225, 108] width 206 height 33
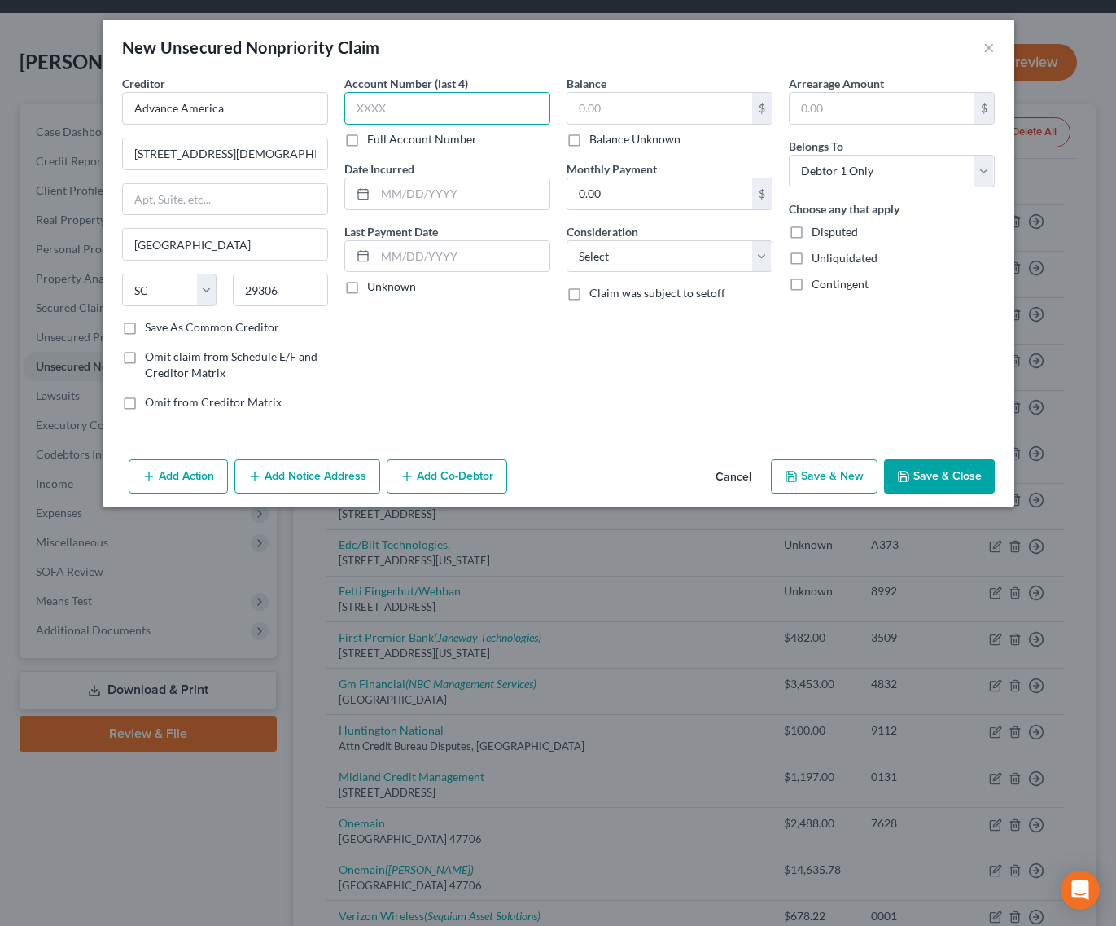
click at [416, 115] on input "text" at bounding box center [447, 108] width 206 height 33
click at [956, 469] on button "Save & Close" at bounding box center [939, 476] width 111 height 34
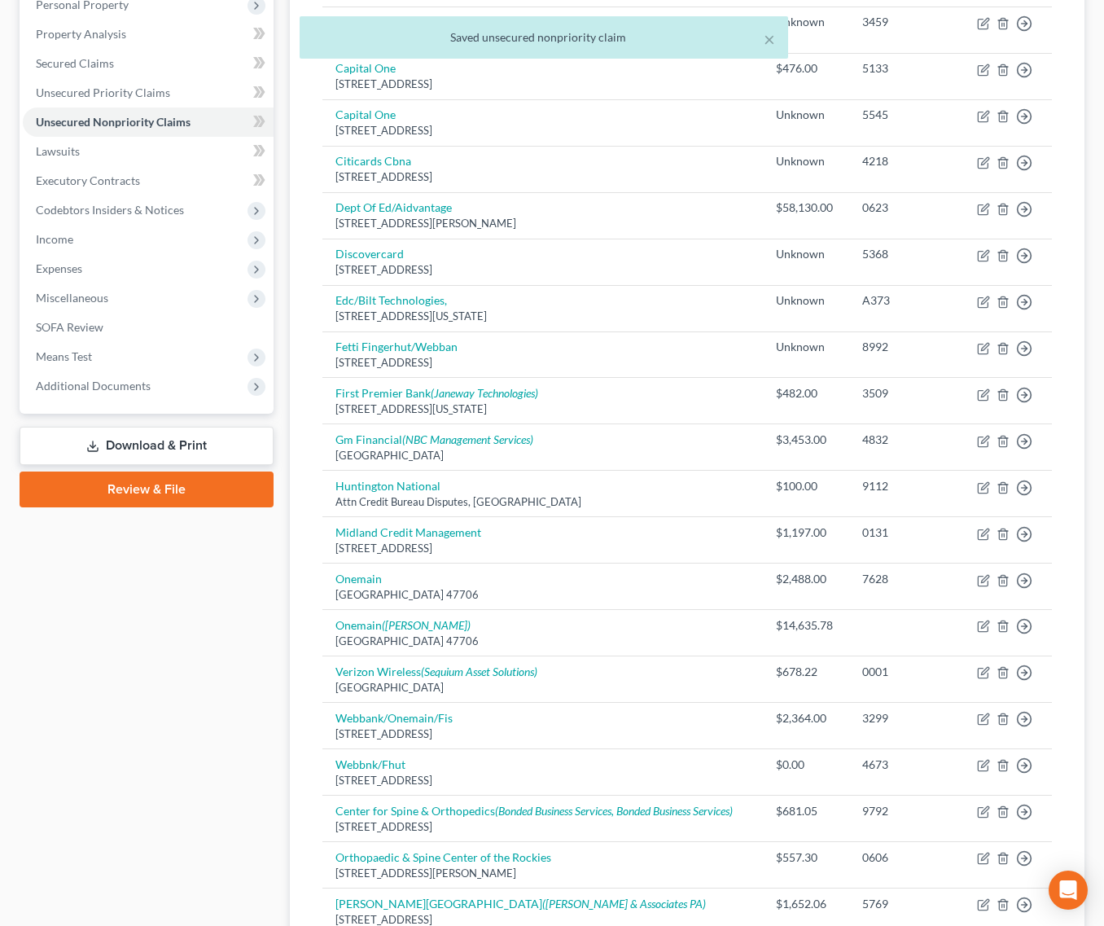
scroll to position [0, 0]
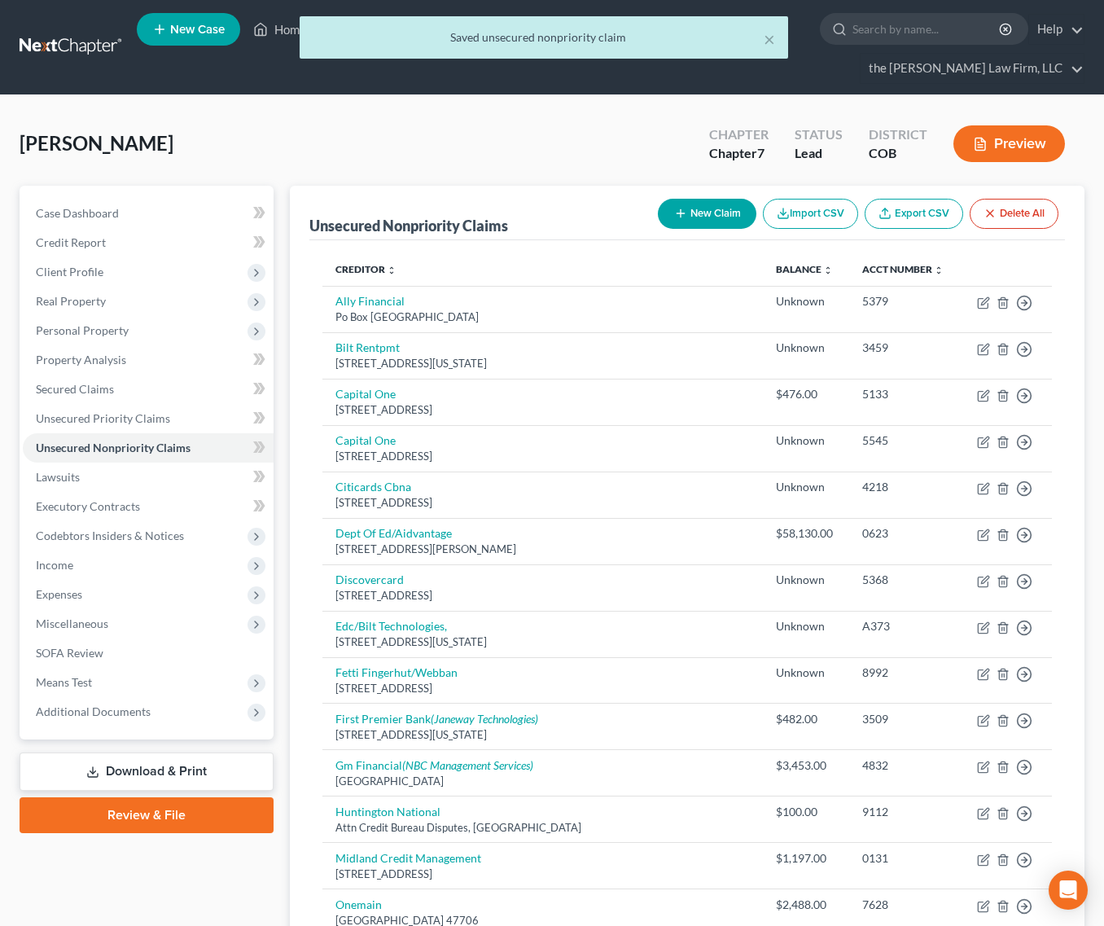
click at [698, 199] on button "New Claim" at bounding box center [707, 214] width 99 height 30
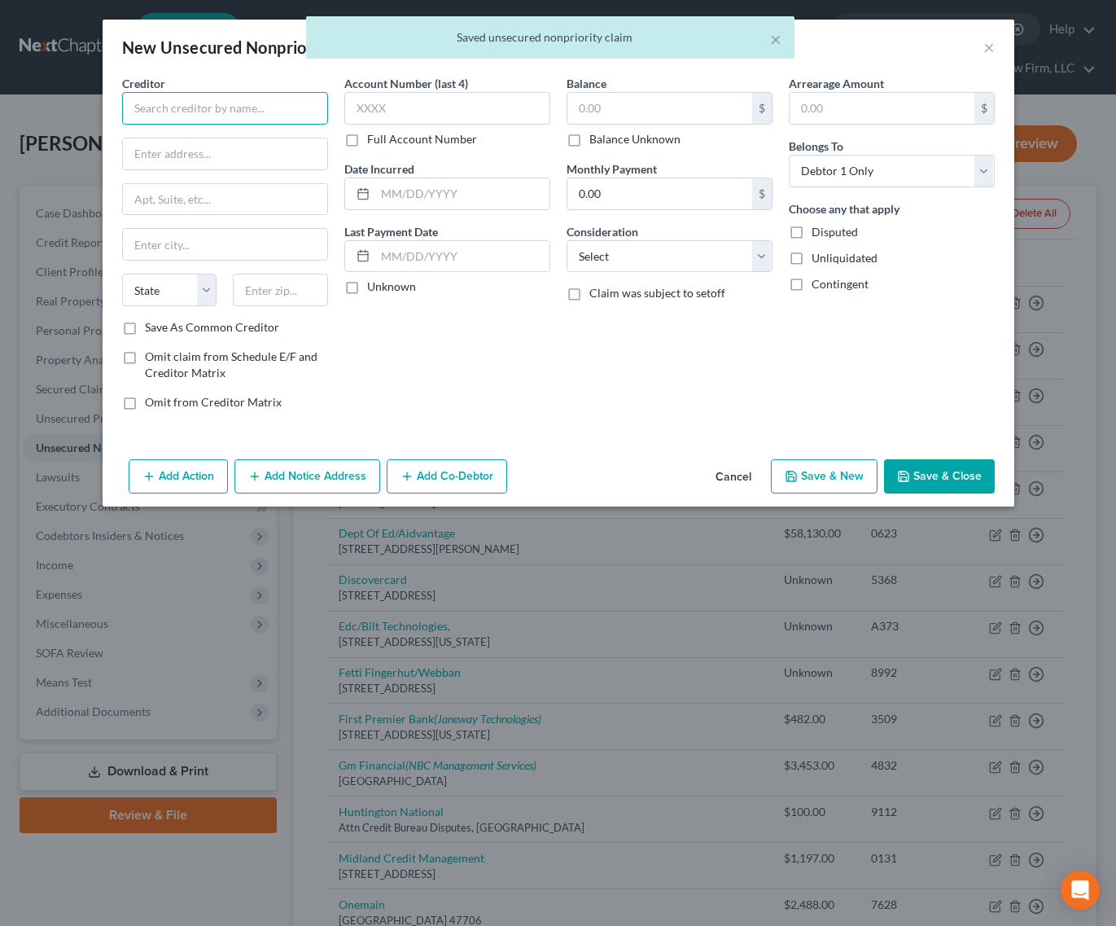
click at [153, 101] on input "text" at bounding box center [225, 108] width 206 height 33
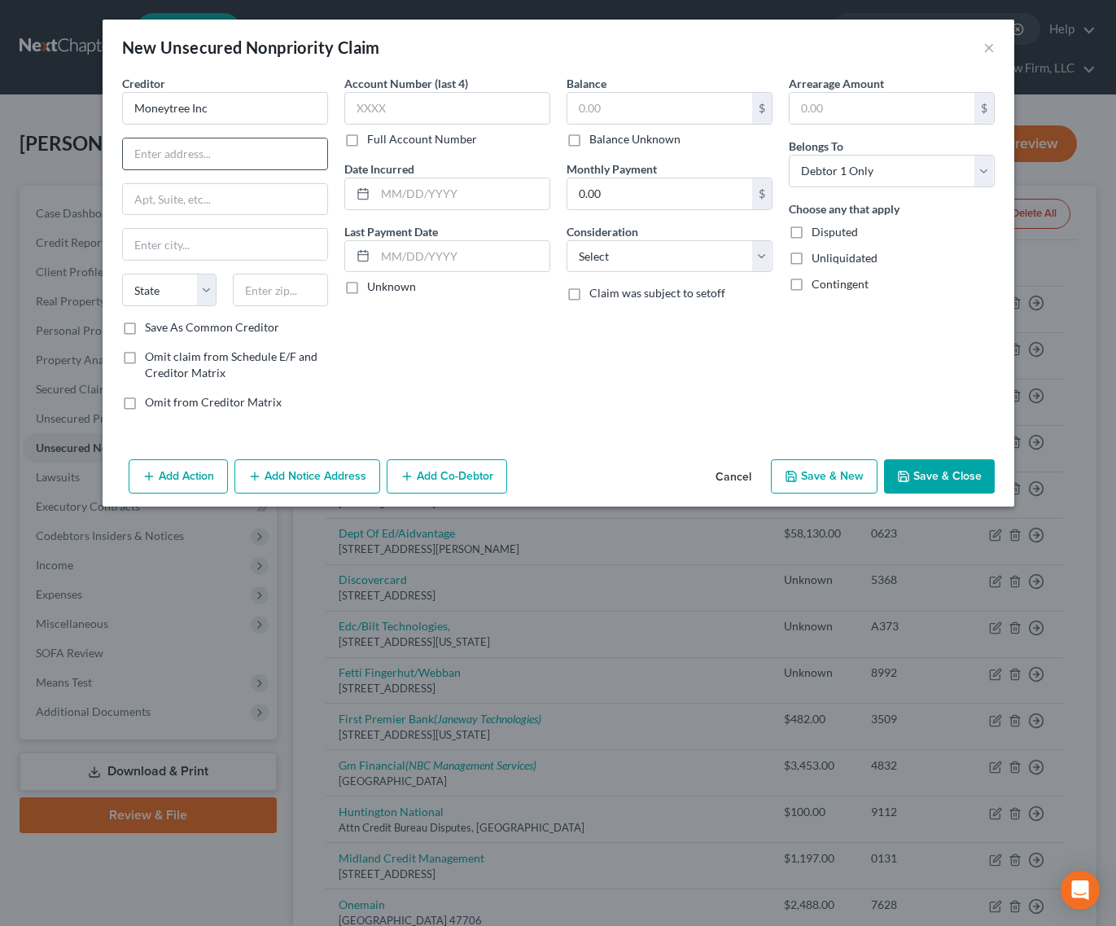
click at [195, 152] on input "text" at bounding box center [225, 153] width 204 height 31
click at [215, 145] on input "text" at bounding box center [225, 153] width 204 height 31
click at [441, 105] on input "text" at bounding box center [447, 108] width 206 height 33
click at [331, 479] on button "Add Notice Address" at bounding box center [308, 476] width 146 height 34
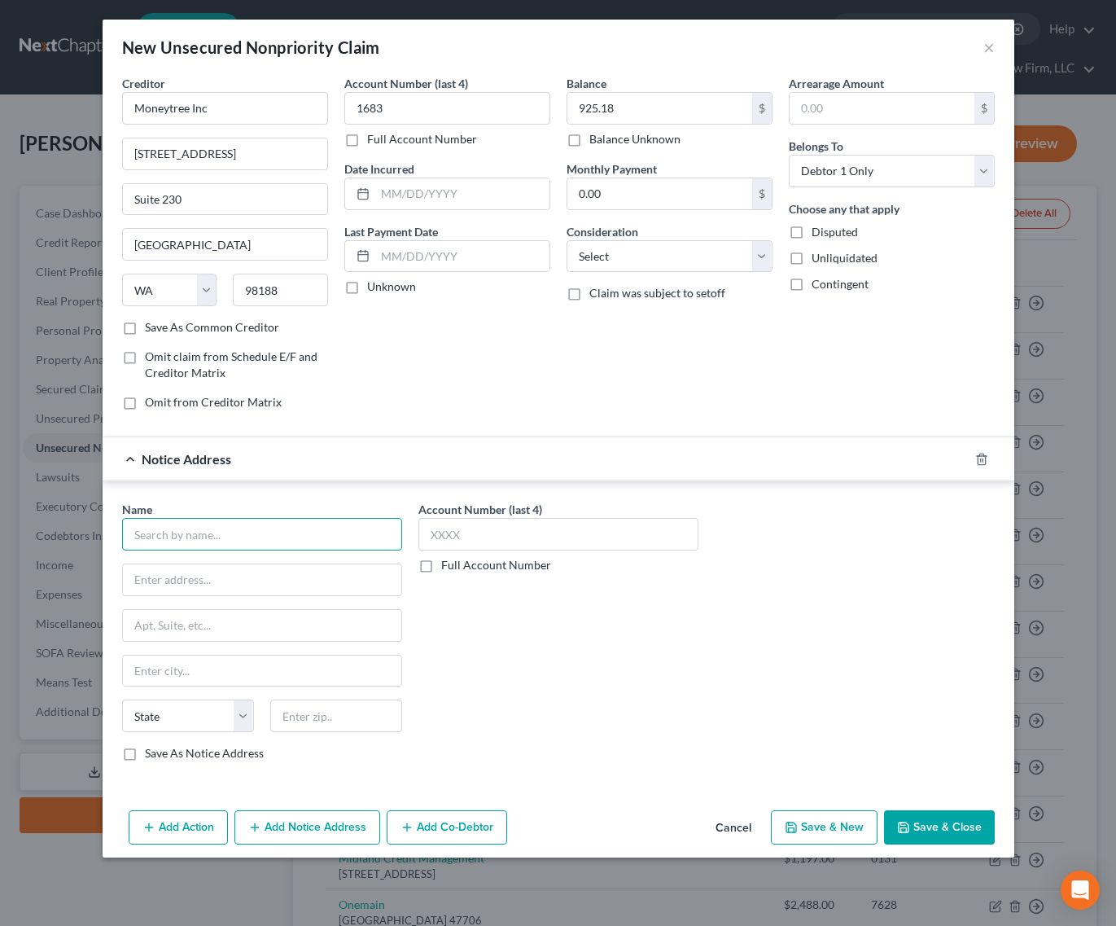
click at [319, 543] on input "text" at bounding box center [262, 534] width 280 height 33
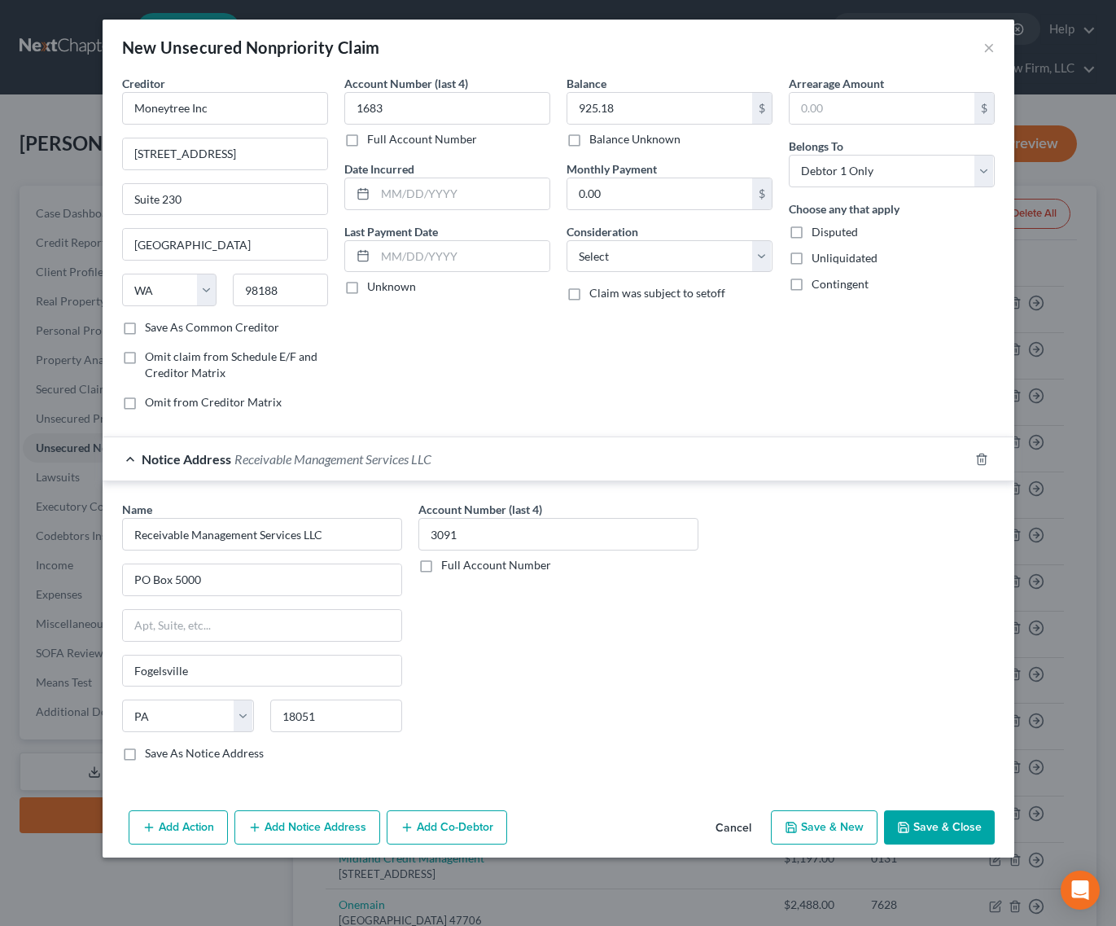
click at [950, 834] on button "Save & Close" at bounding box center [939, 827] width 111 height 34
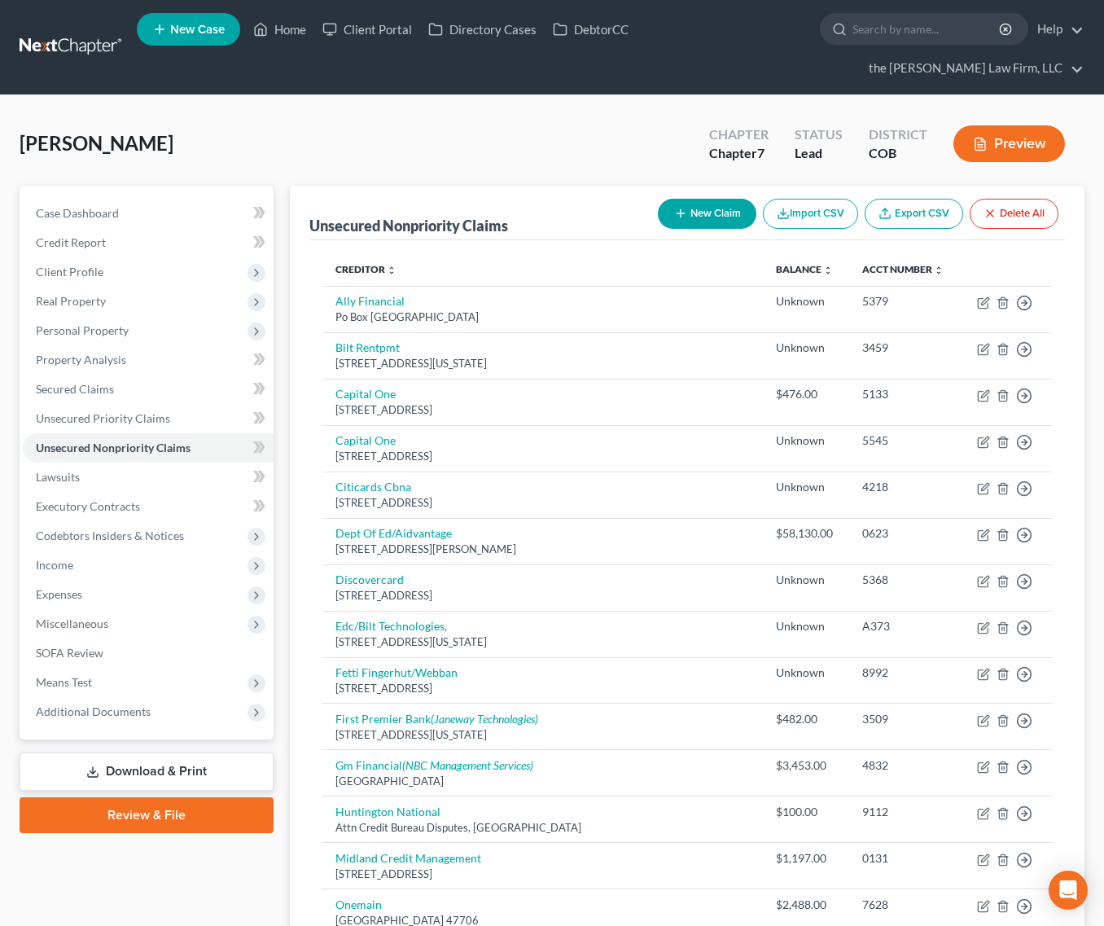
click at [694, 199] on button "New Claim" at bounding box center [707, 214] width 99 height 30
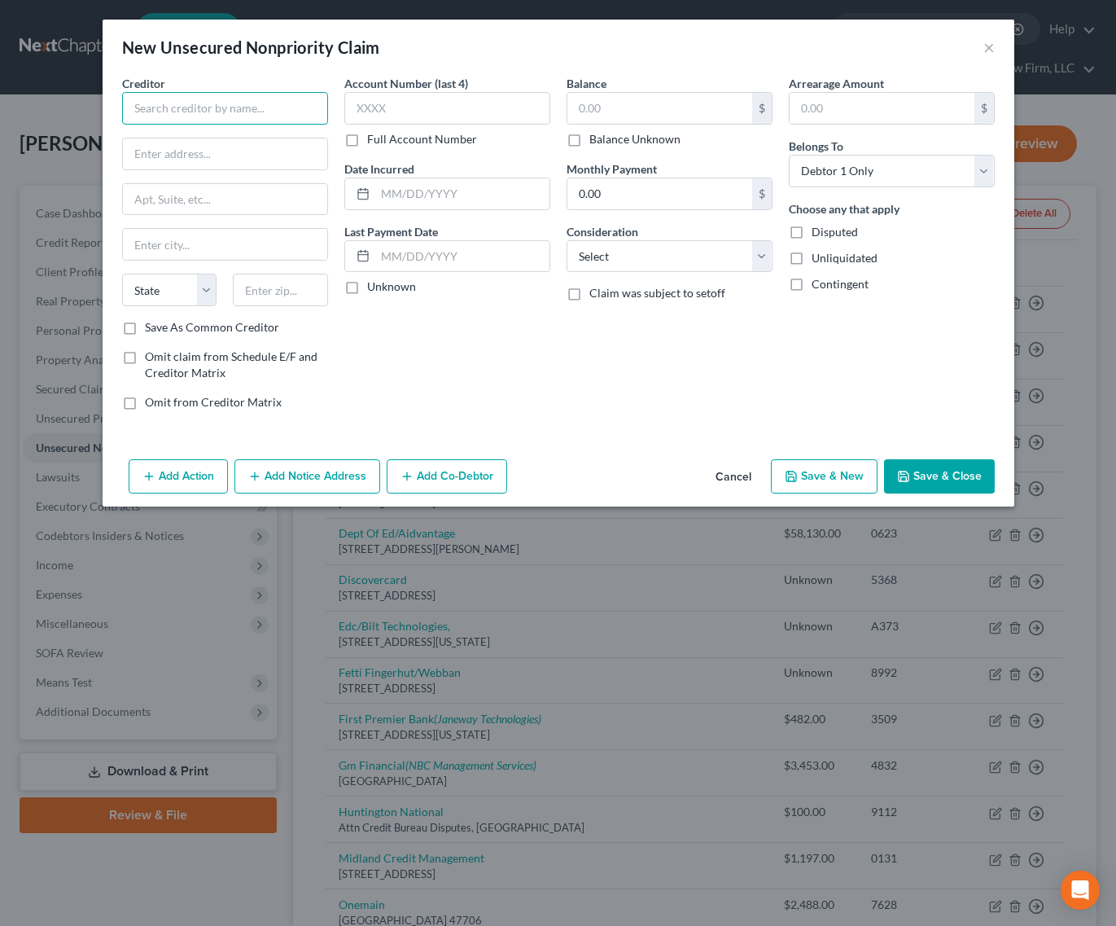
click at [260, 106] on input "text" at bounding box center [225, 108] width 206 height 33
click at [938, 476] on button "Save & Close" at bounding box center [939, 476] width 111 height 34
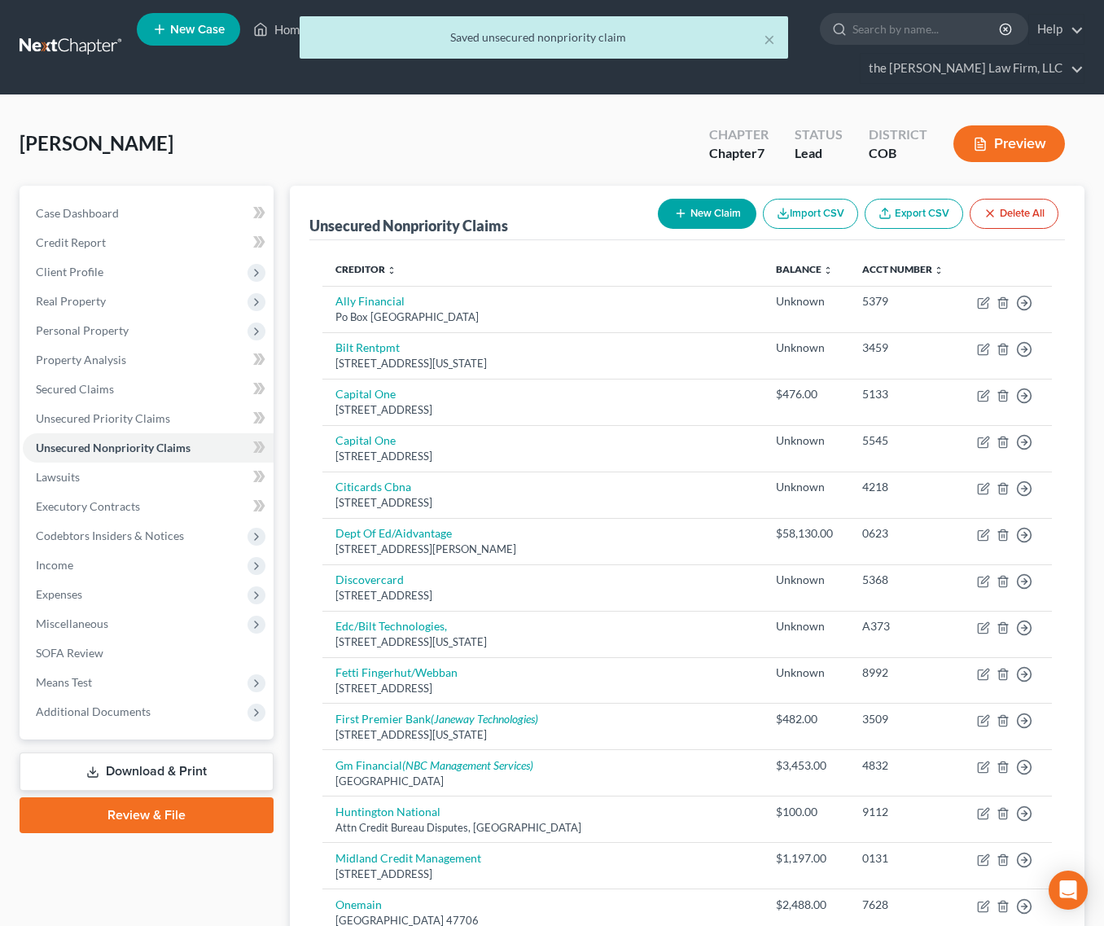
click at [698, 199] on button "New Claim" at bounding box center [707, 214] width 99 height 30
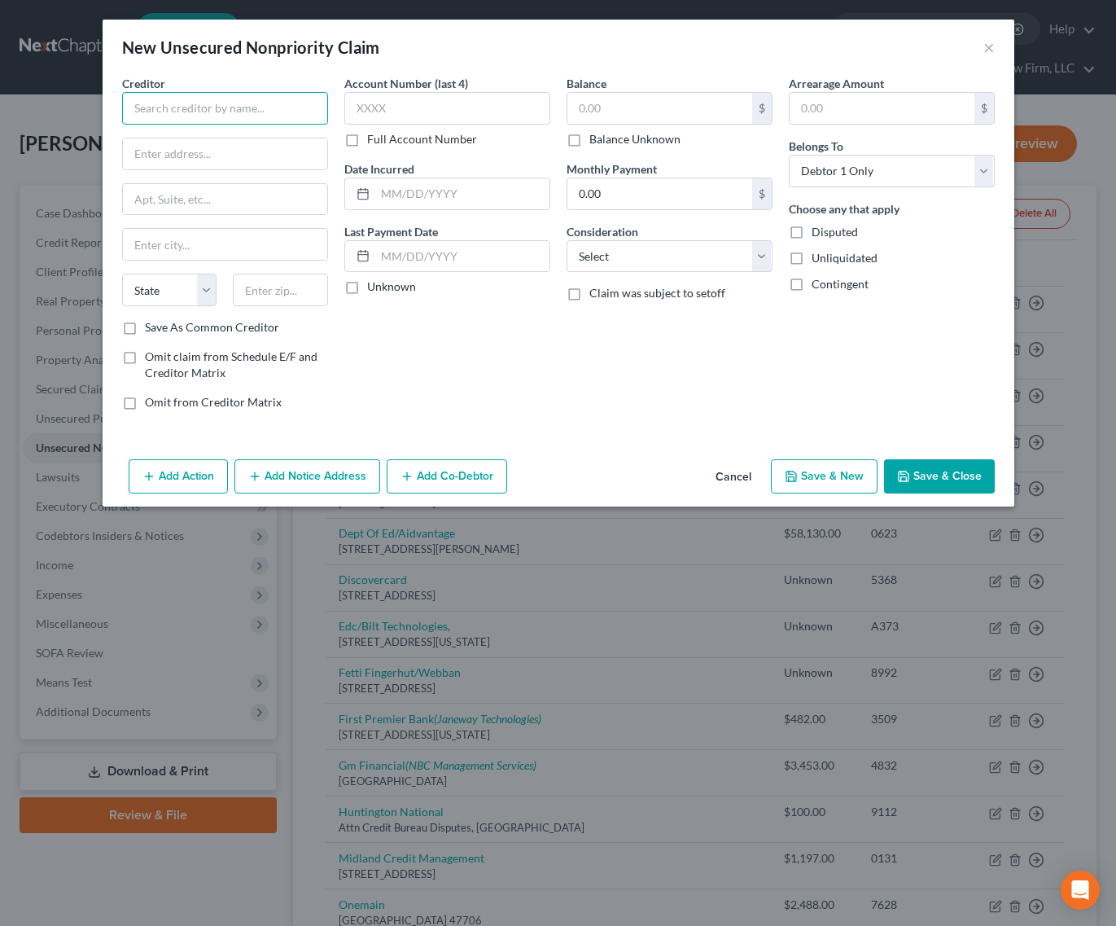
click at [258, 107] on input "text" at bounding box center [225, 108] width 206 height 33
click at [970, 468] on button "Save & Close" at bounding box center [939, 476] width 111 height 34
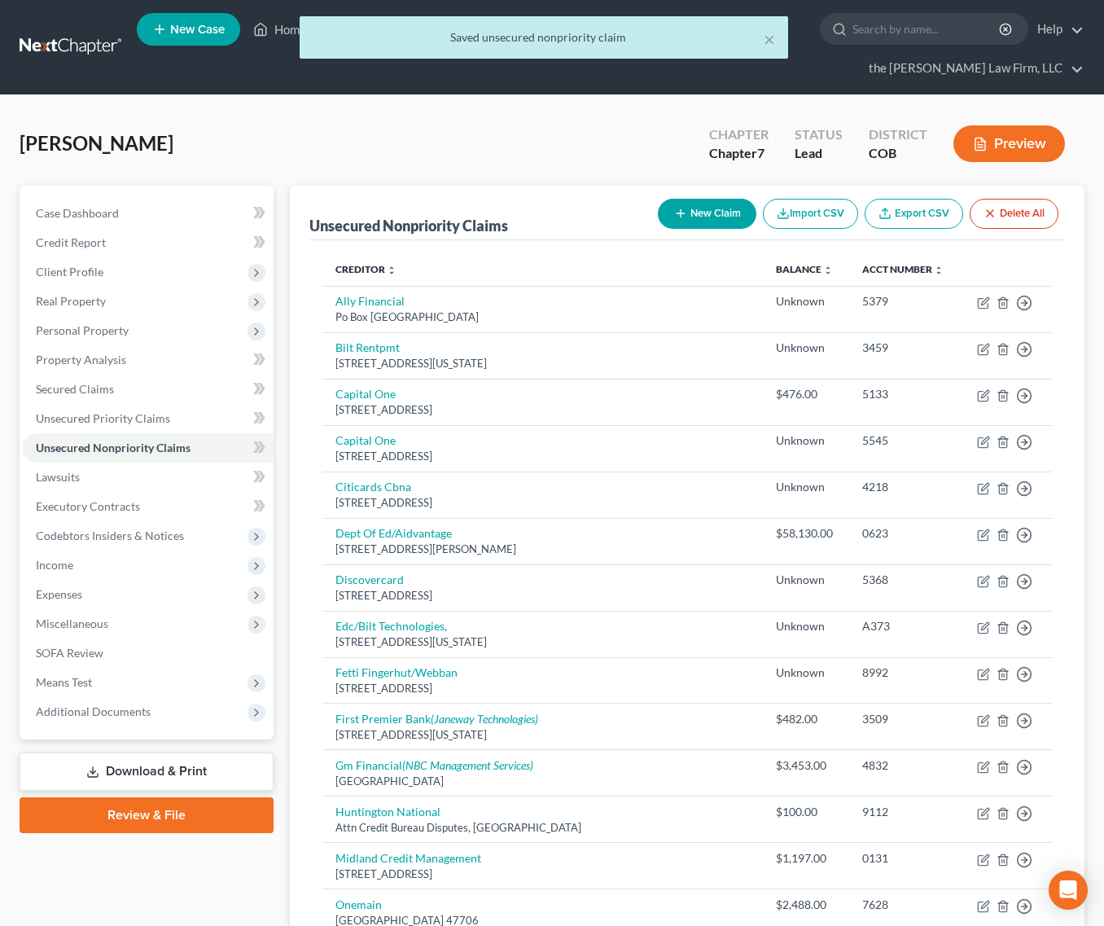
click at [690, 199] on button "New Claim" at bounding box center [707, 214] width 99 height 30
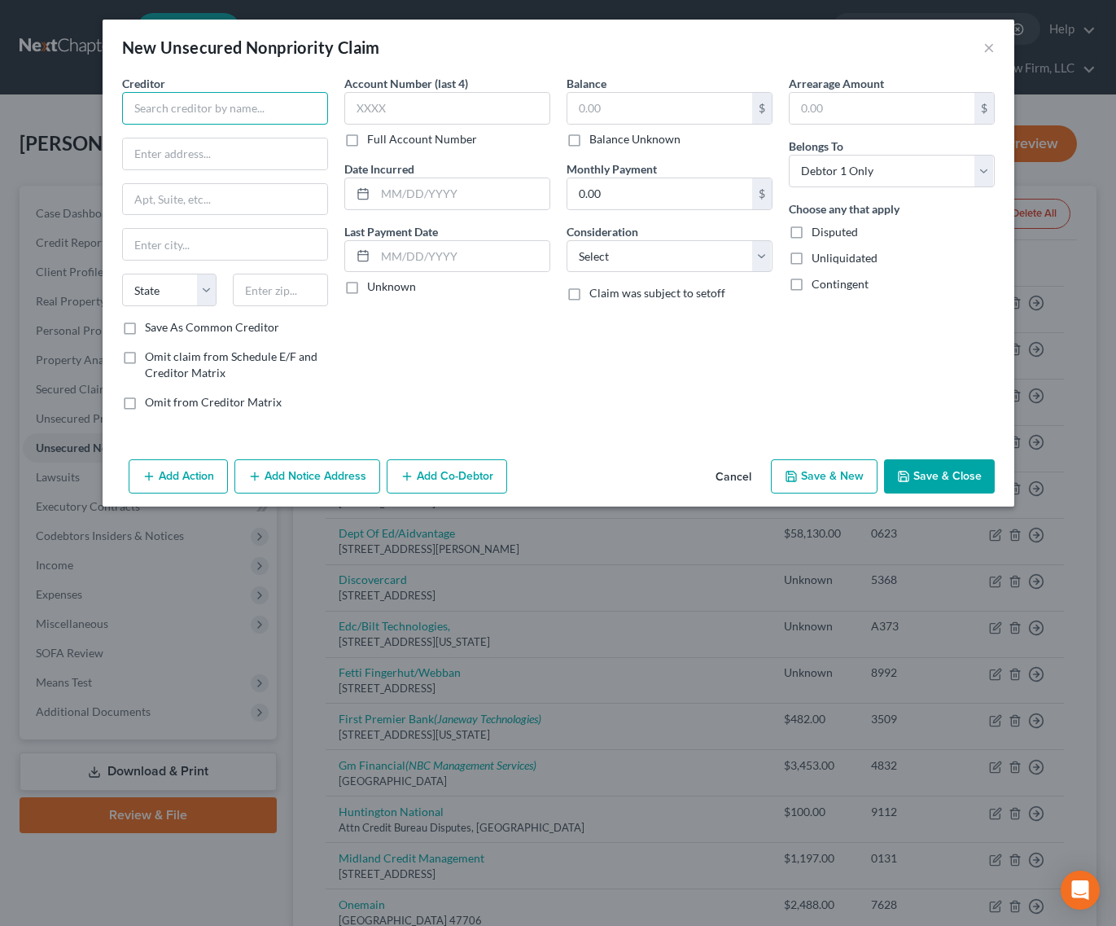
click at [265, 118] on input "text" at bounding box center [225, 108] width 206 height 33
click at [243, 145] on input "text" at bounding box center [225, 153] width 204 height 31
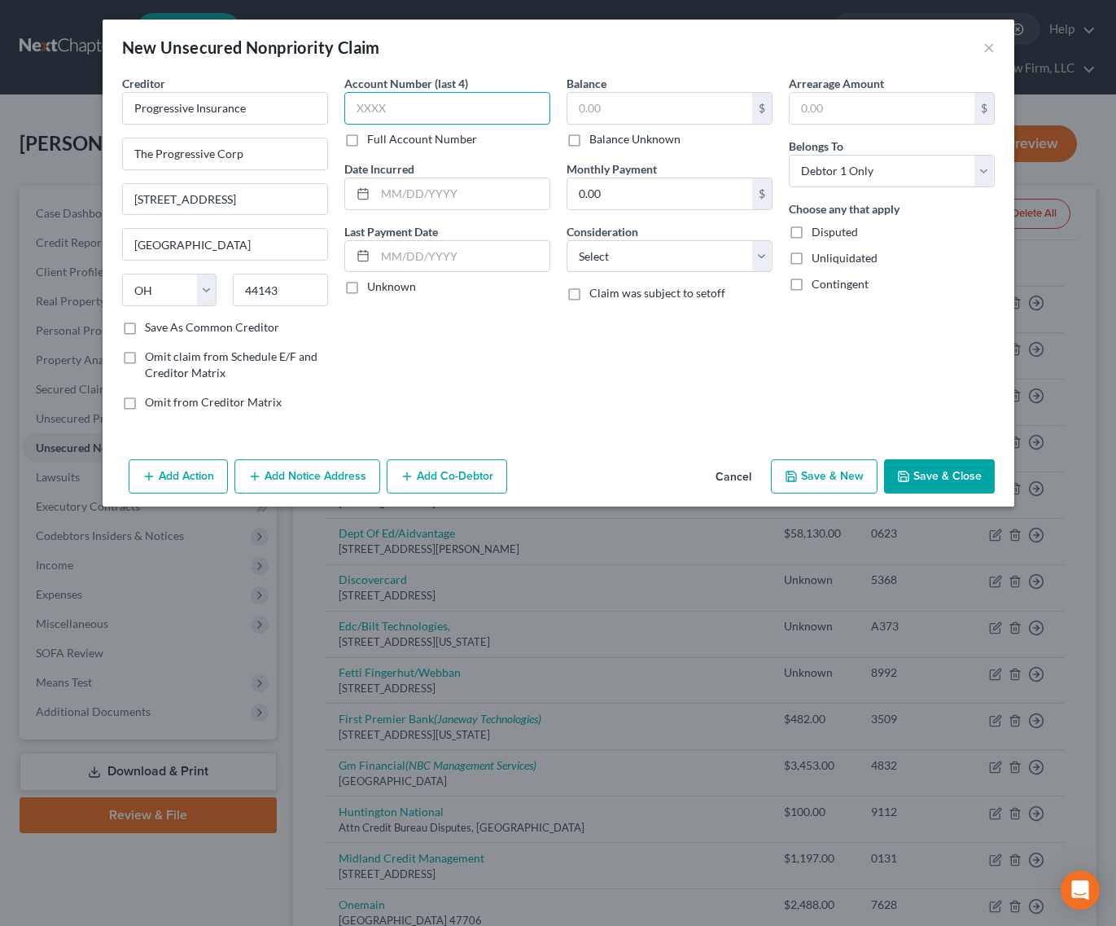
click at [446, 104] on input "text" at bounding box center [447, 108] width 206 height 33
click at [311, 479] on button "Add Notice Address" at bounding box center [308, 476] width 146 height 34
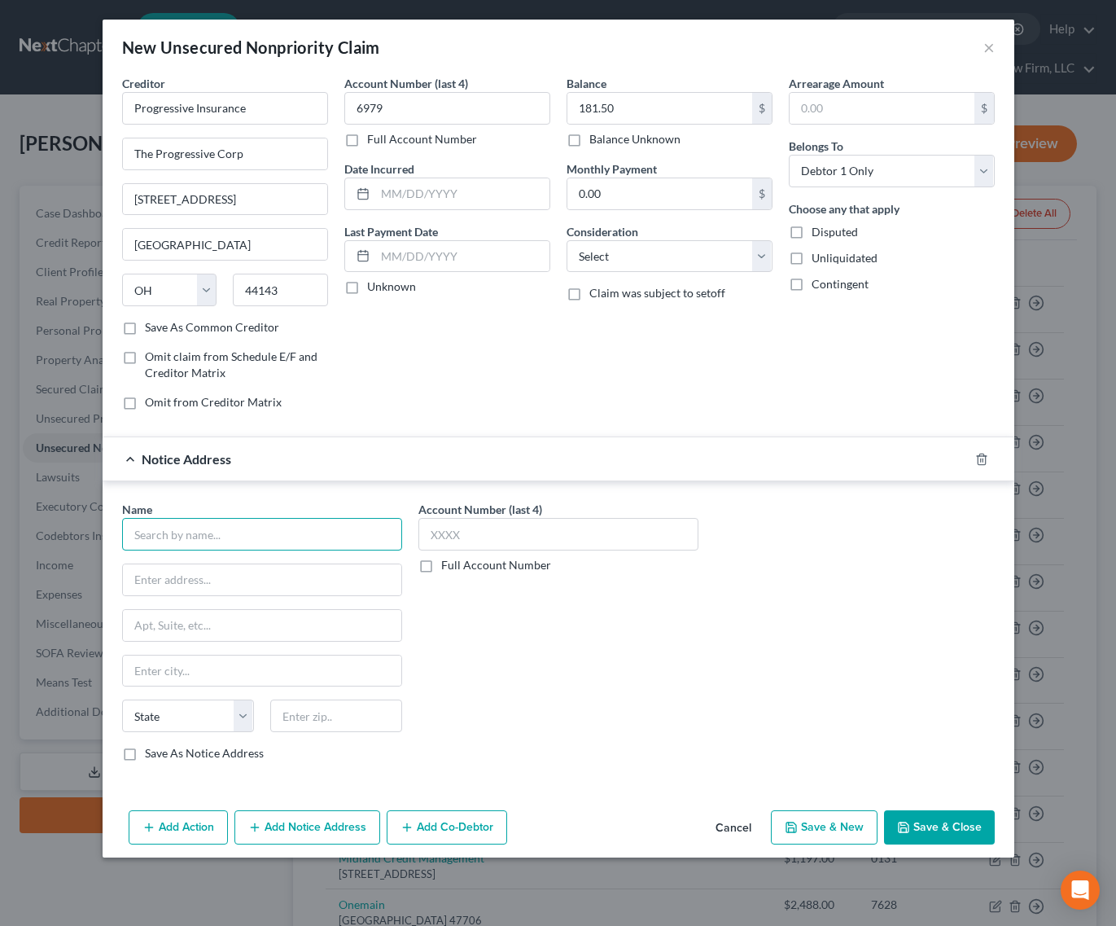
click at [252, 540] on input "text" at bounding box center [262, 534] width 280 height 33
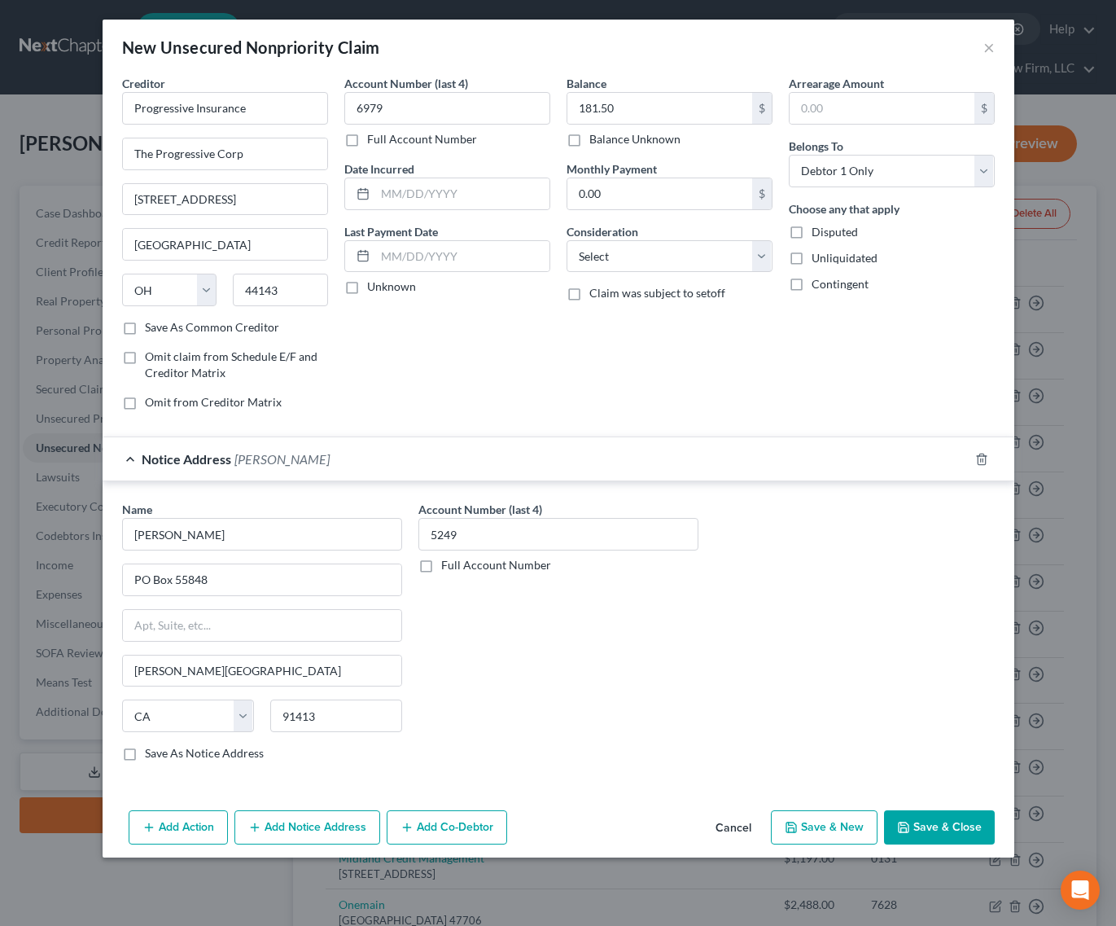
drag, startPoint x: 927, startPoint y: 834, endPoint x: 24, endPoint y: 783, distance: 904.5
click at [927, 835] on button "Save & Close" at bounding box center [939, 827] width 111 height 34
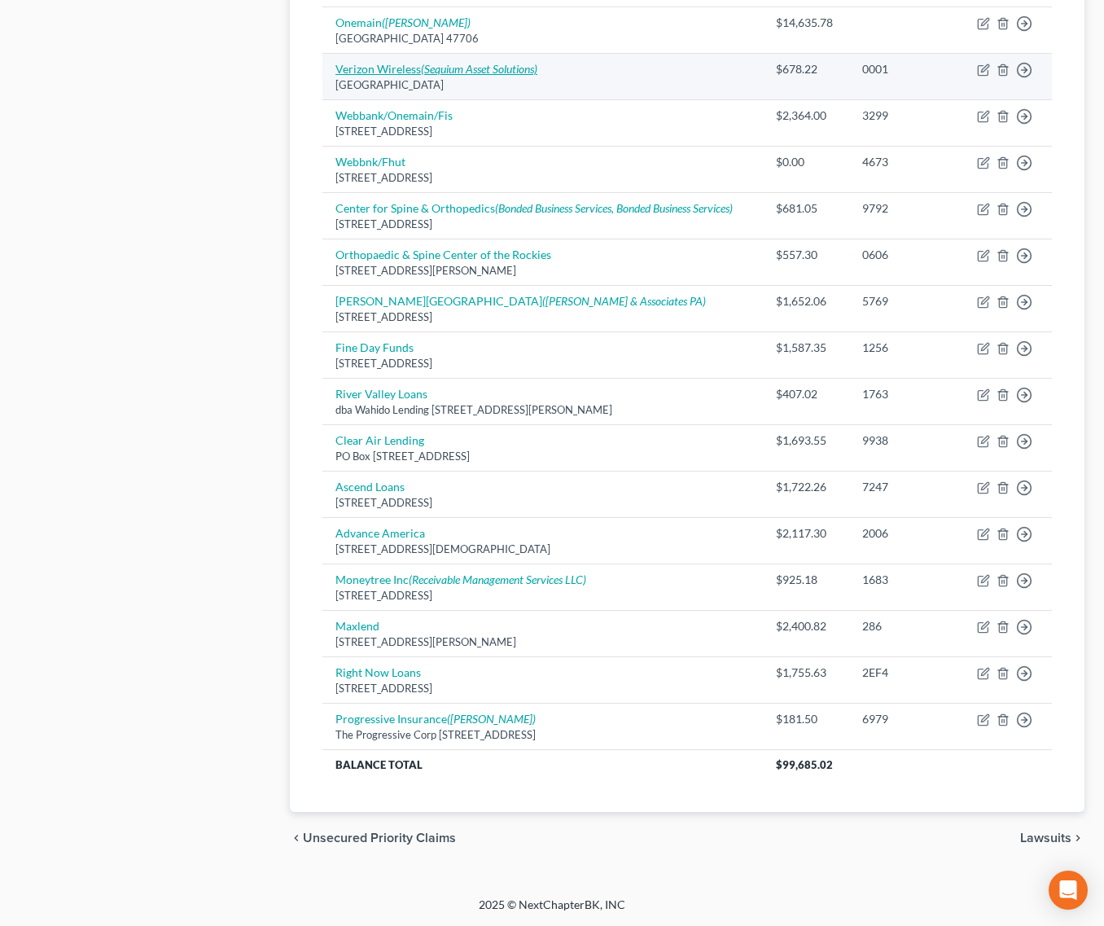
scroll to position [929, 0]
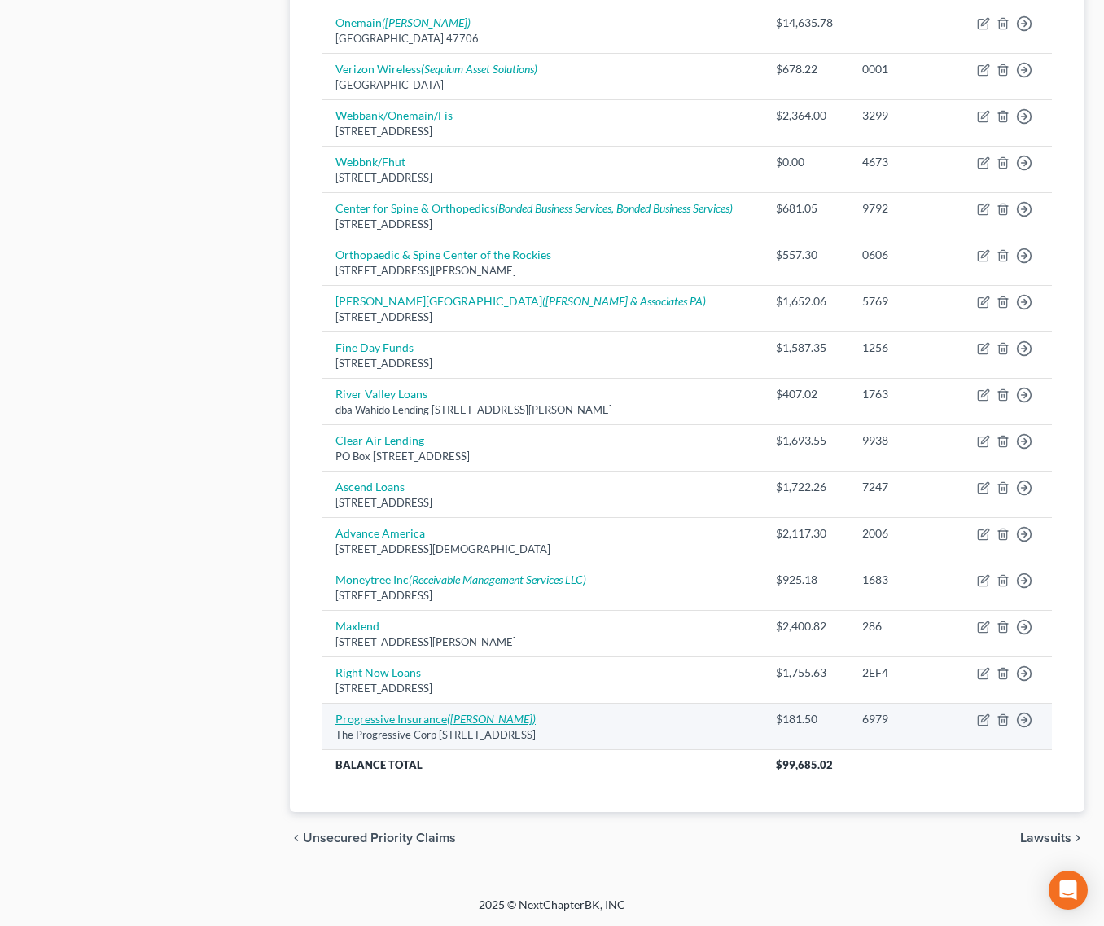
click at [410, 725] on link "Progressive Insurance ([PERSON_NAME])" at bounding box center [436, 719] width 200 height 14
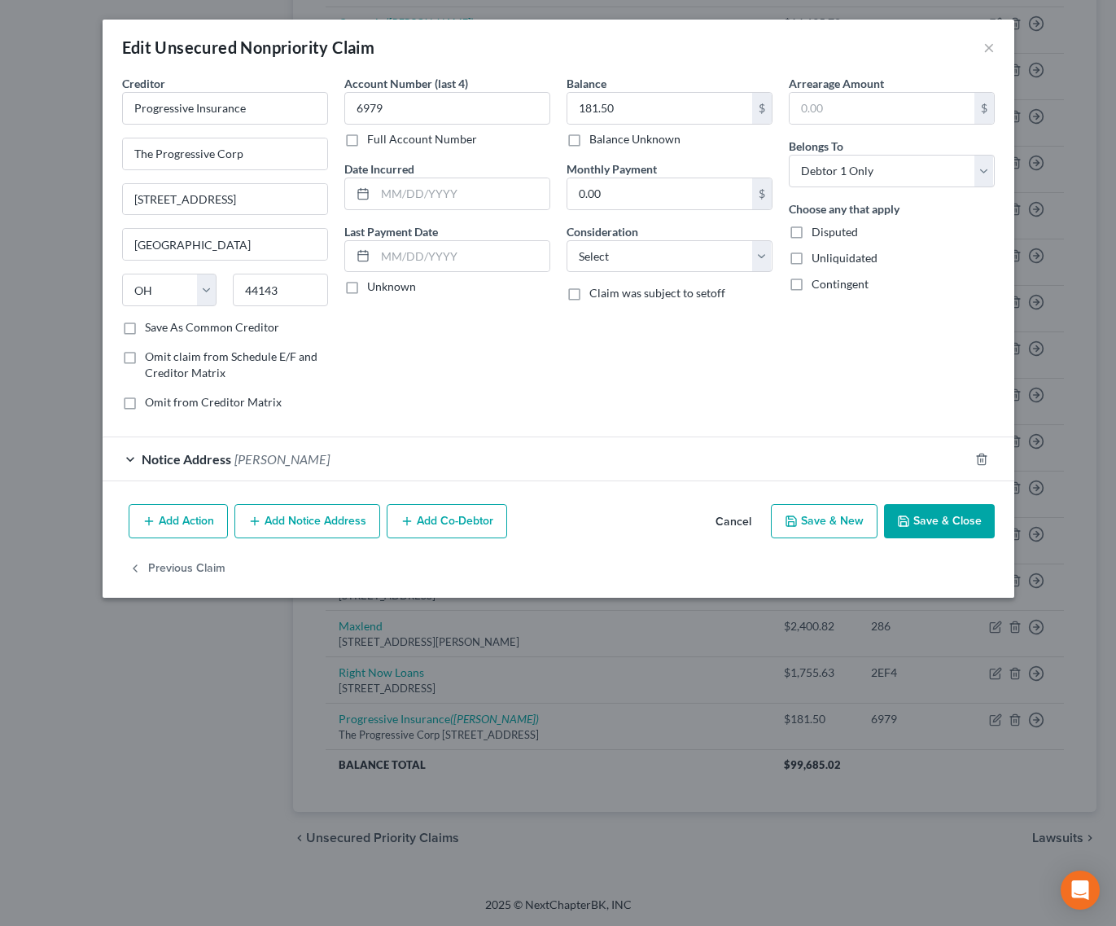
click at [265, 459] on span "[PERSON_NAME]" at bounding box center [282, 458] width 95 height 15
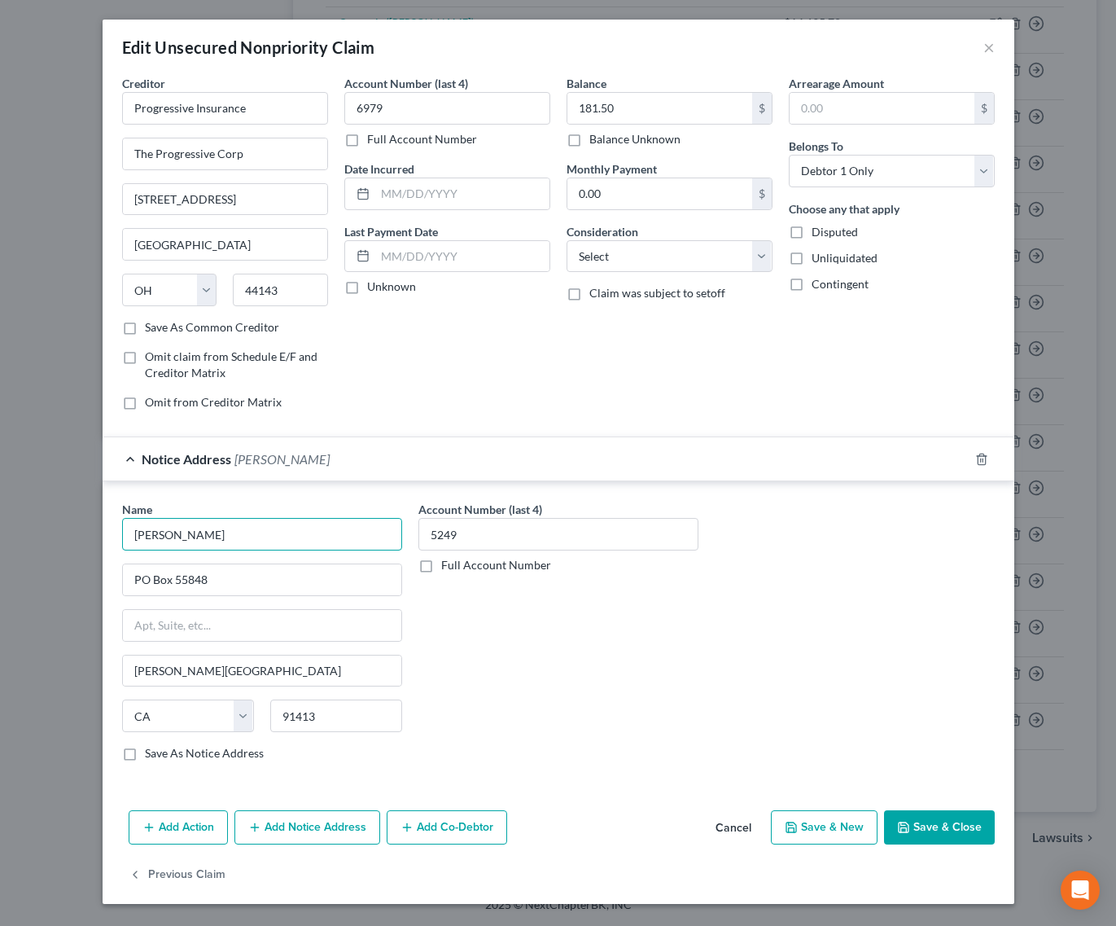
drag, startPoint x: 169, startPoint y: 537, endPoint x: 375, endPoint y: 516, distance: 207.1
click at [169, 533] on input "[PERSON_NAME]" at bounding box center [262, 534] width 280 height 33
click at [934, 822] on button "Save & Close" at bounding box center [939, 827] width 111 height 34
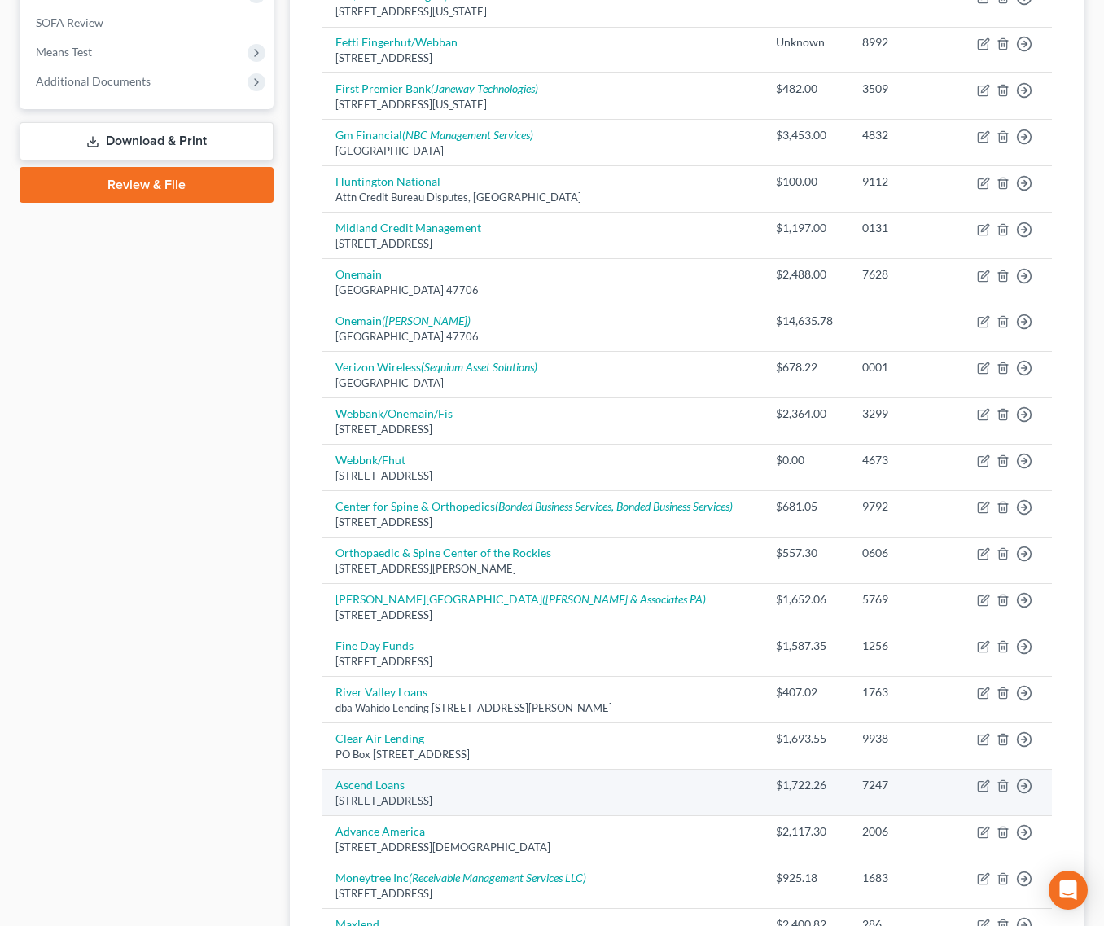
scroll to position [603, 0]
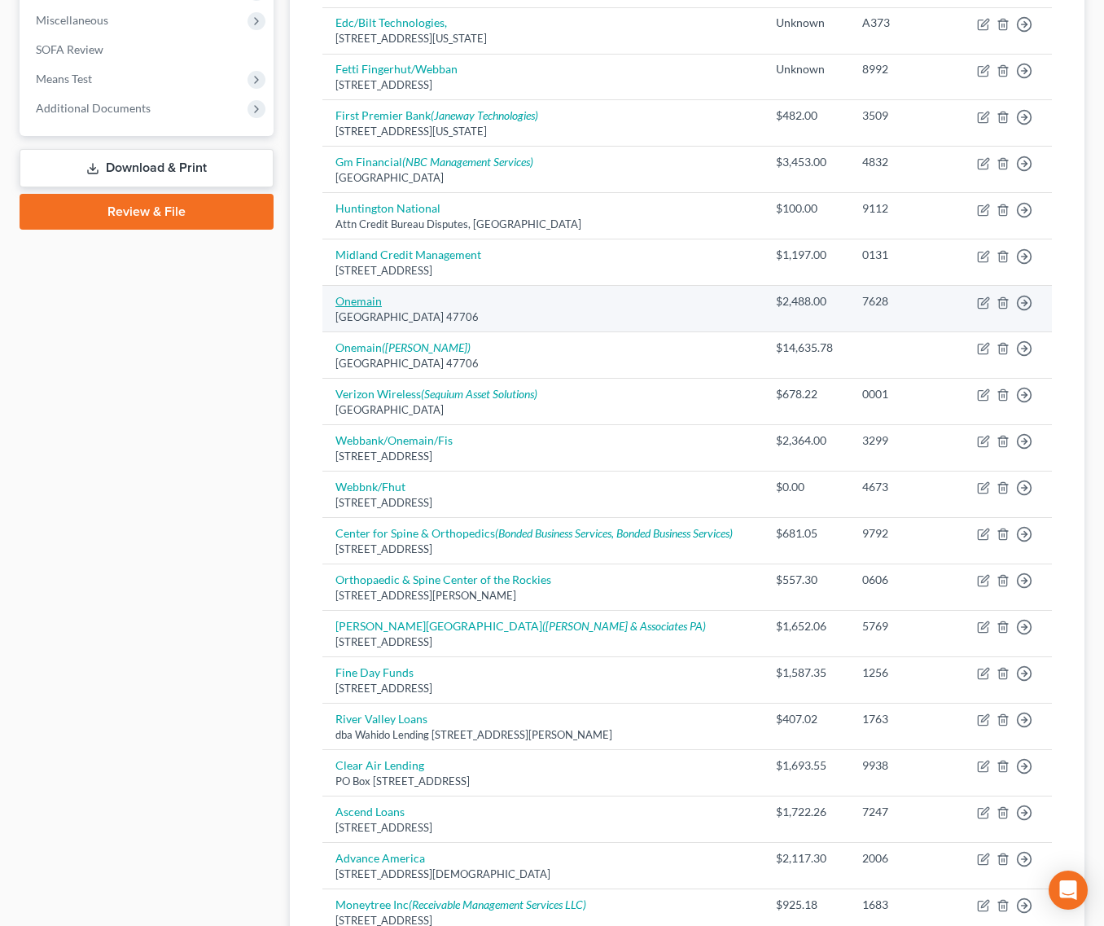
click at [363, 294] on link "Onemain" at bounding box center [359, 301] width 46 height 14
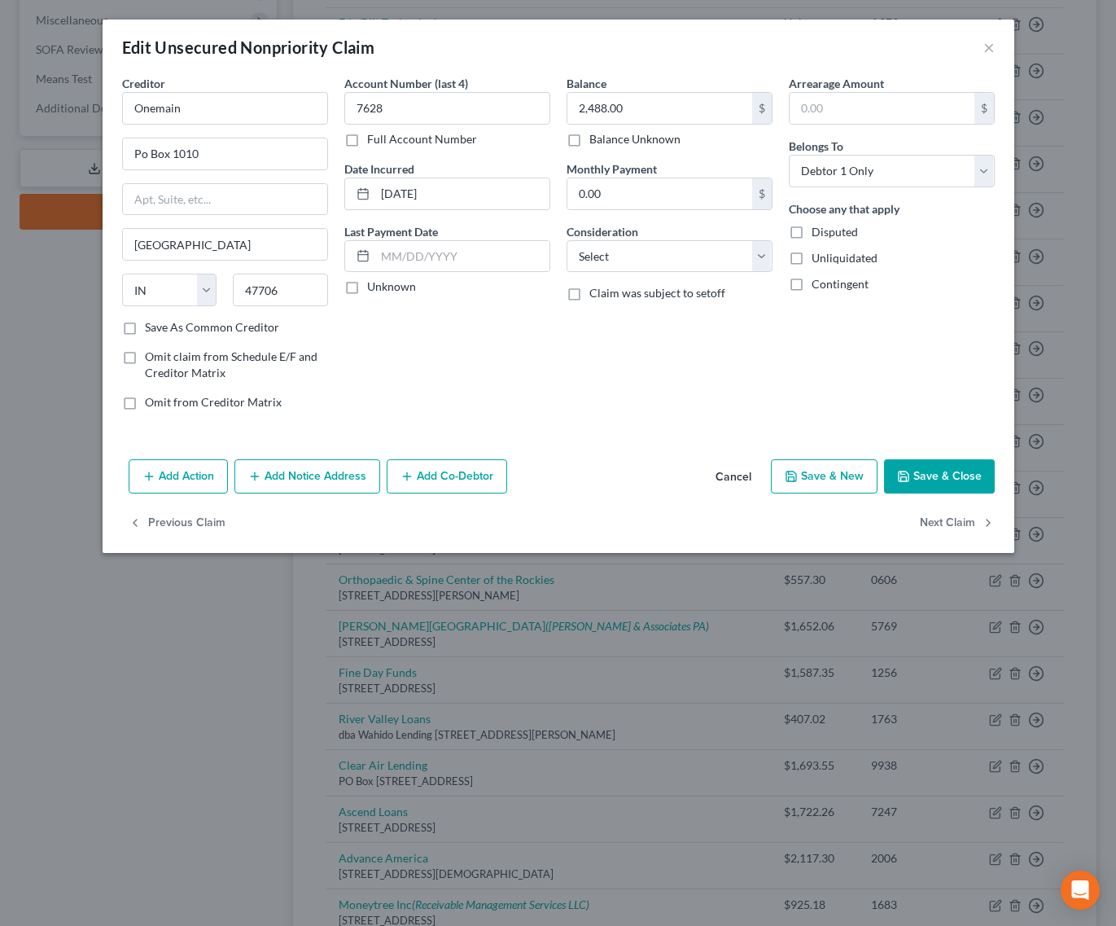
click at [317, 474] on button "Add Notice Address" at bounding box center [308, 476] width 146 height 34
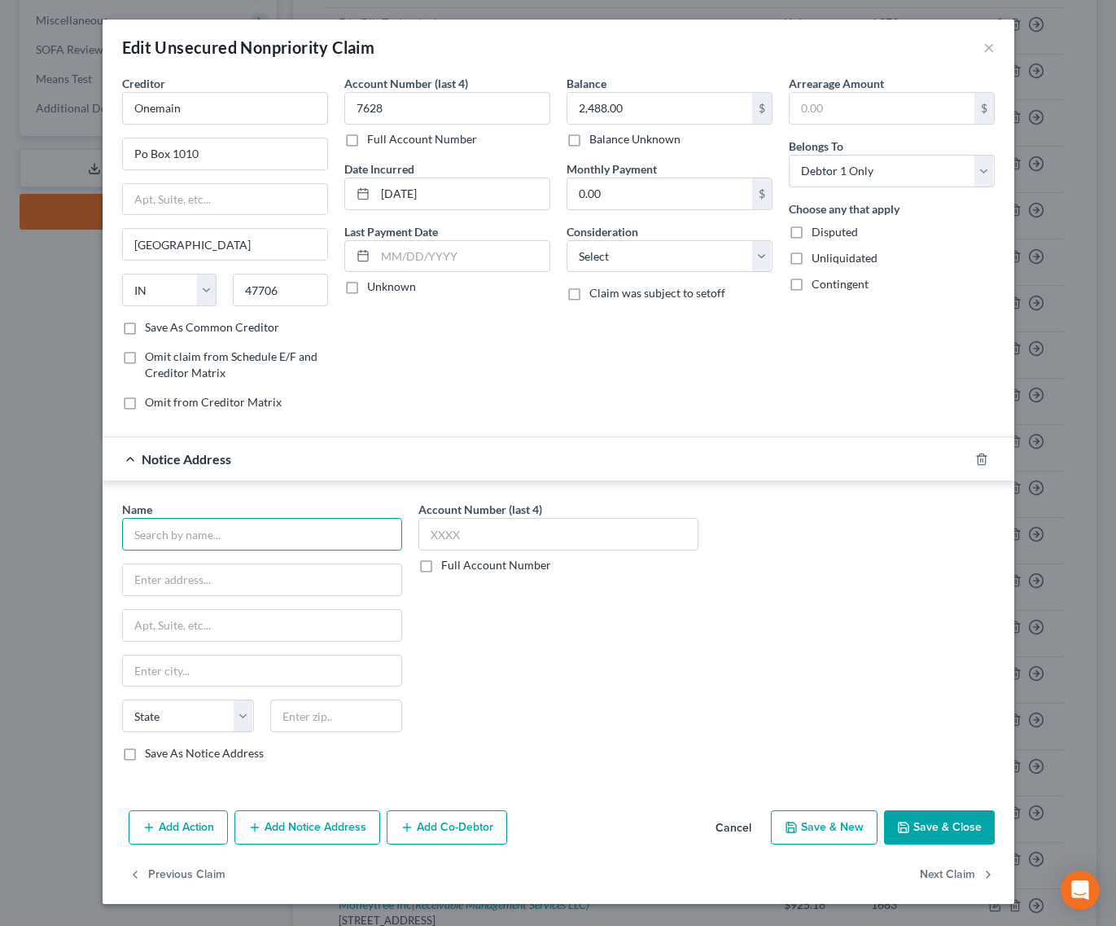
click at [300, 537] on input "text" at bounding box center [262, 534] width 280 height 33
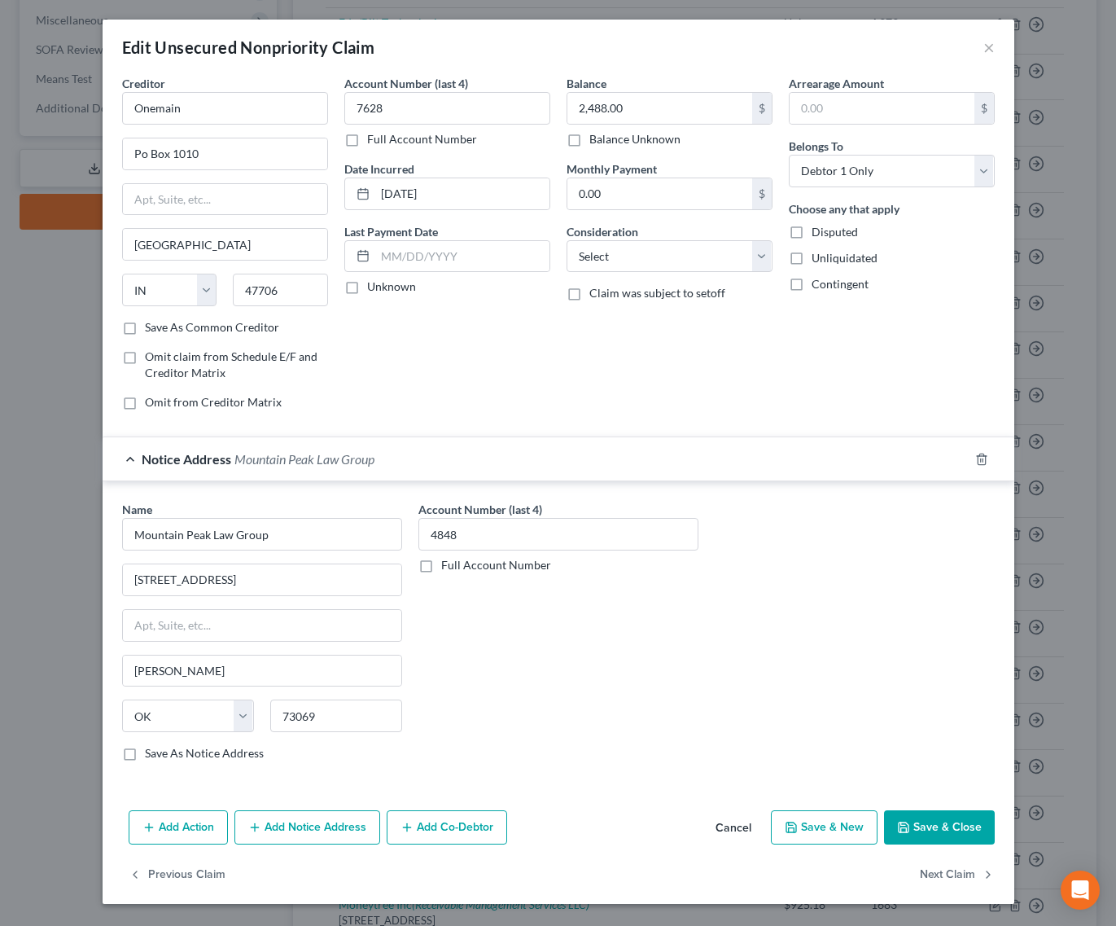
click at [937, 836] on button "Save & Close" at bounding box center [939, 827] width 111 height 34
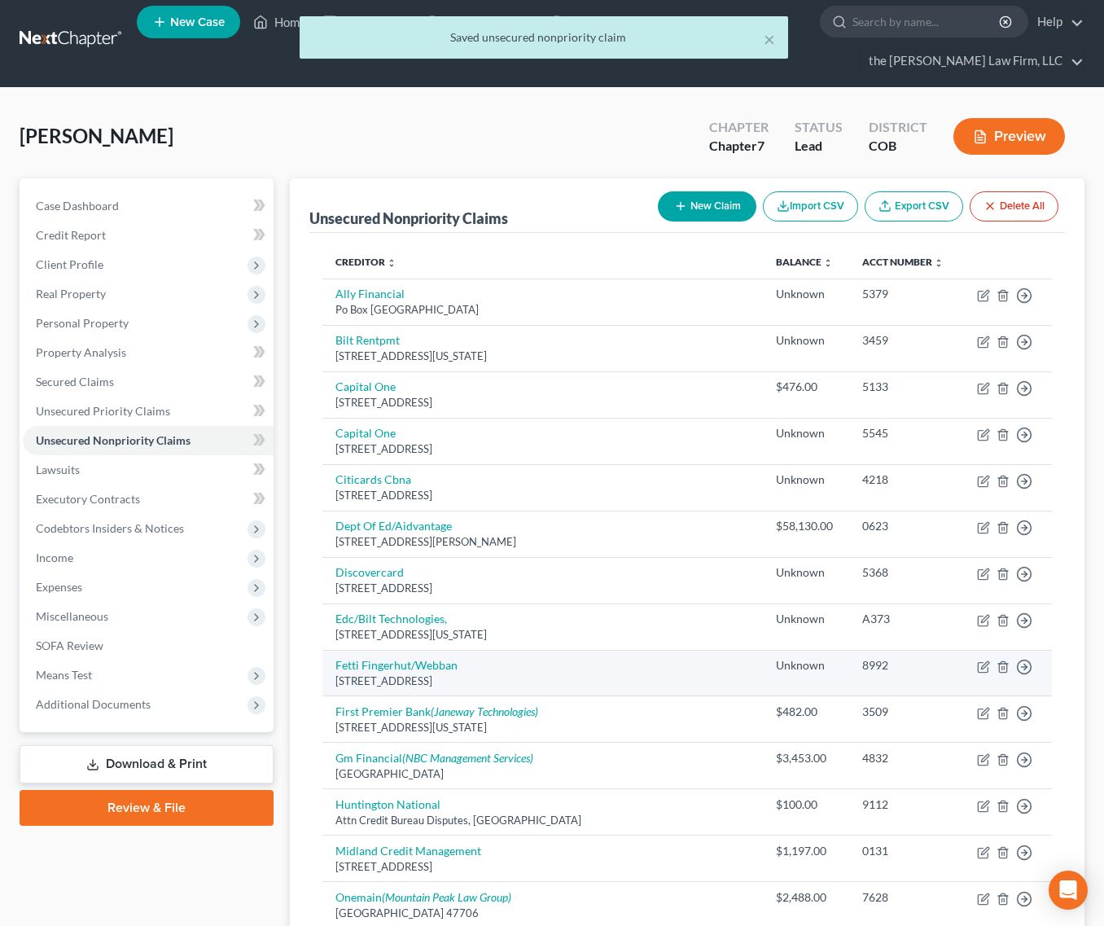
scroll to position [0, 0]
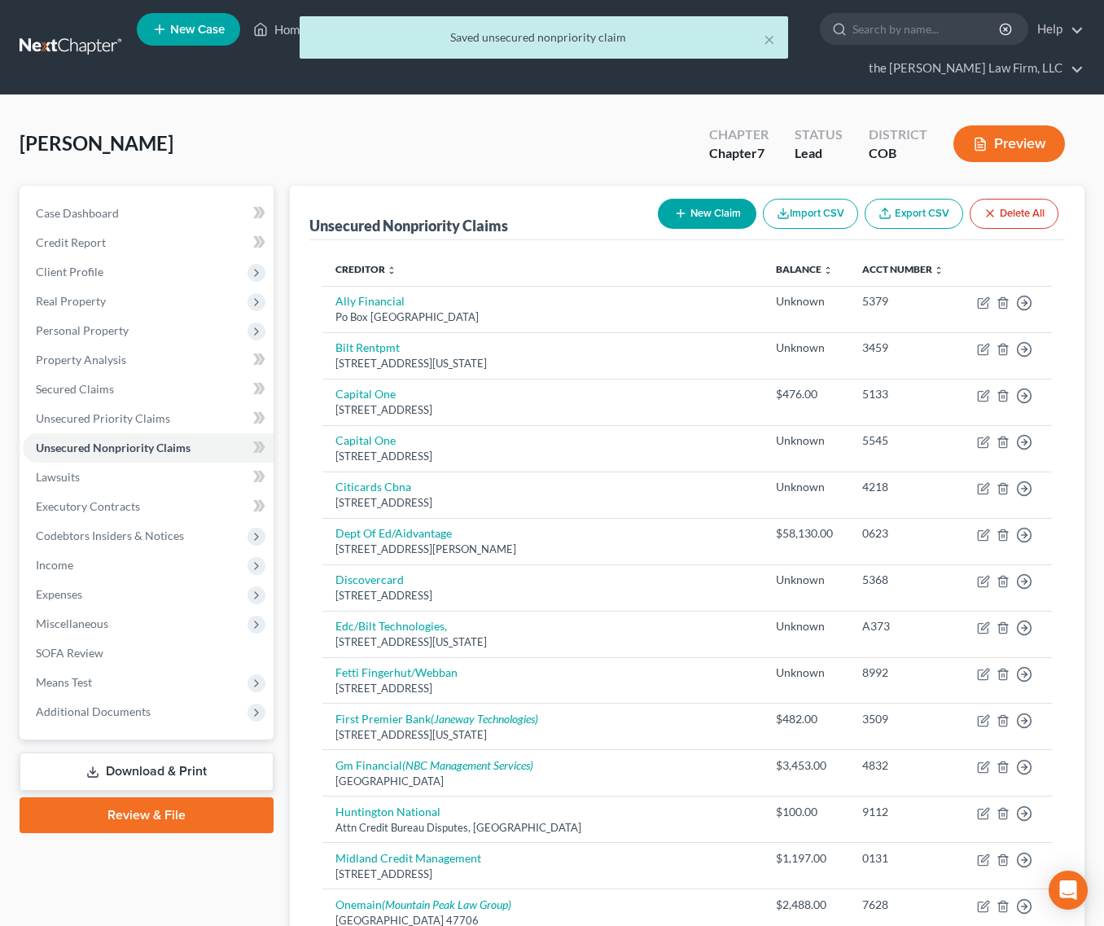
click at [688, 199] on button "New Claim" at bounding box center [707, 214] width 99 height 30
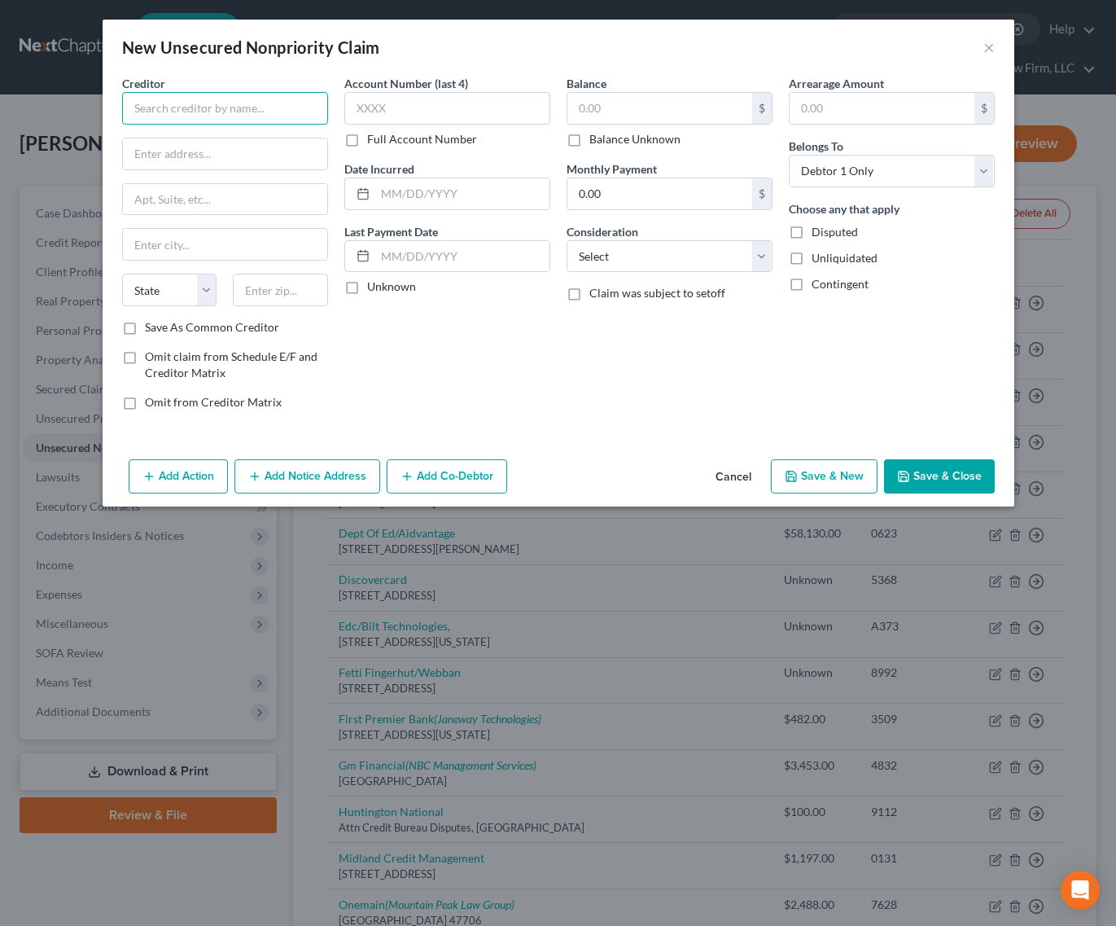
click at [265, 112] on input "text" at bounding box center [225, 108] width 206 height 33
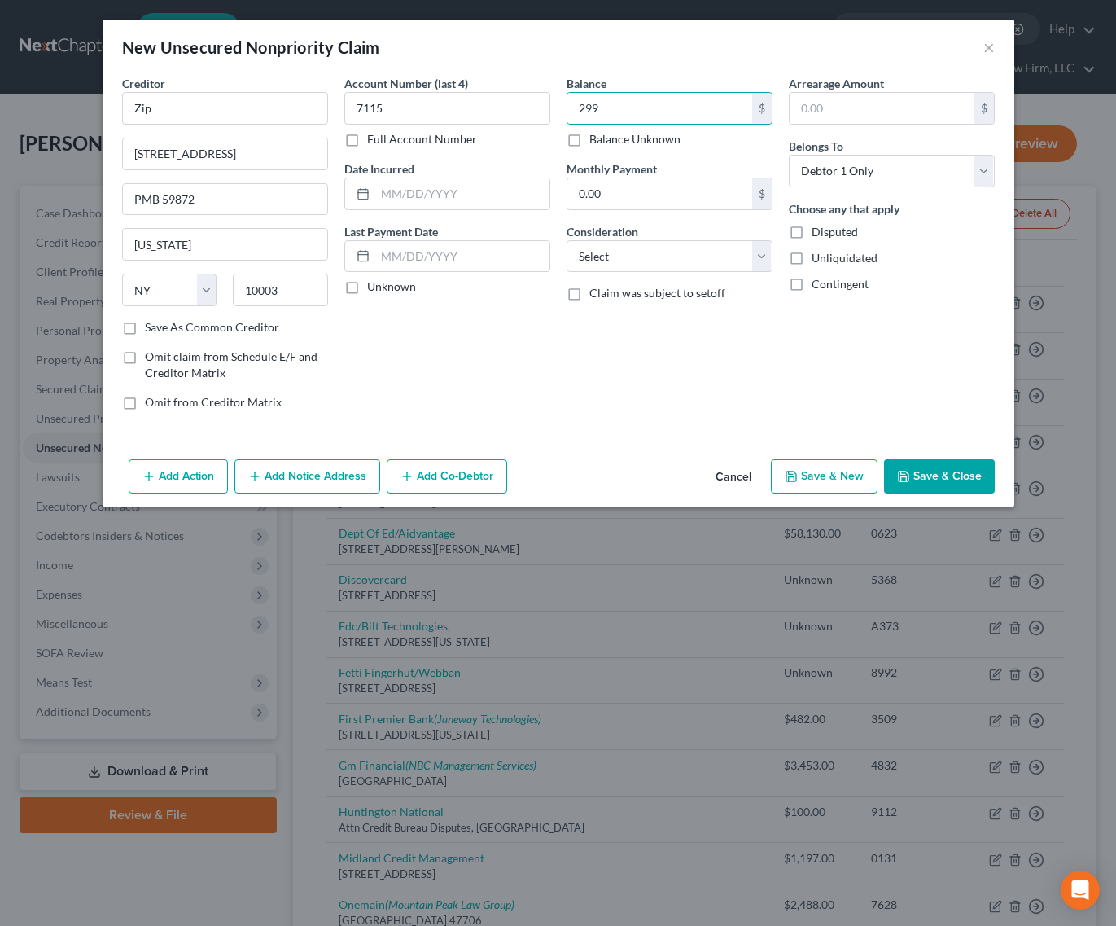
click at [934, 465] on button "Save & Close" at bounding box center [939, 476] width 111 height 34
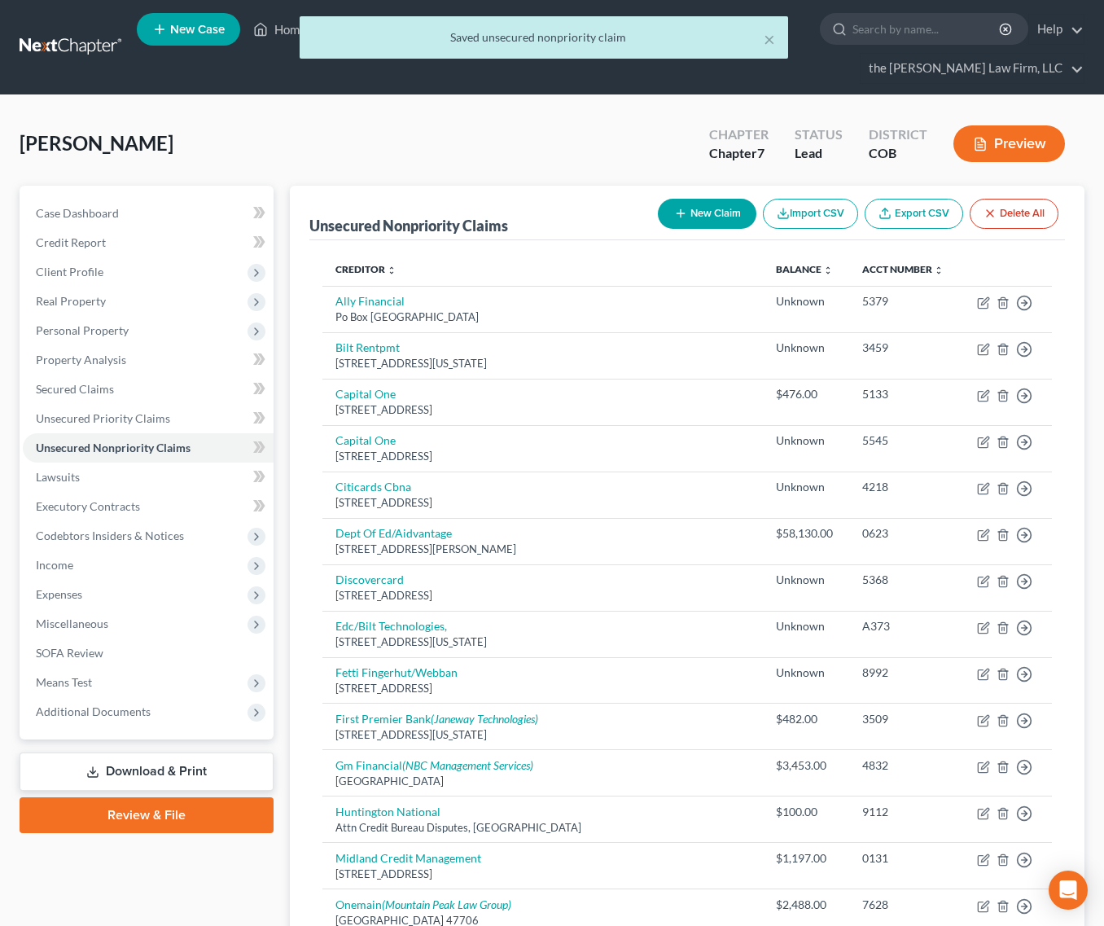
click at [716, 199] on button "New Claim" at bounding box center [707, 214] width 99 height 30
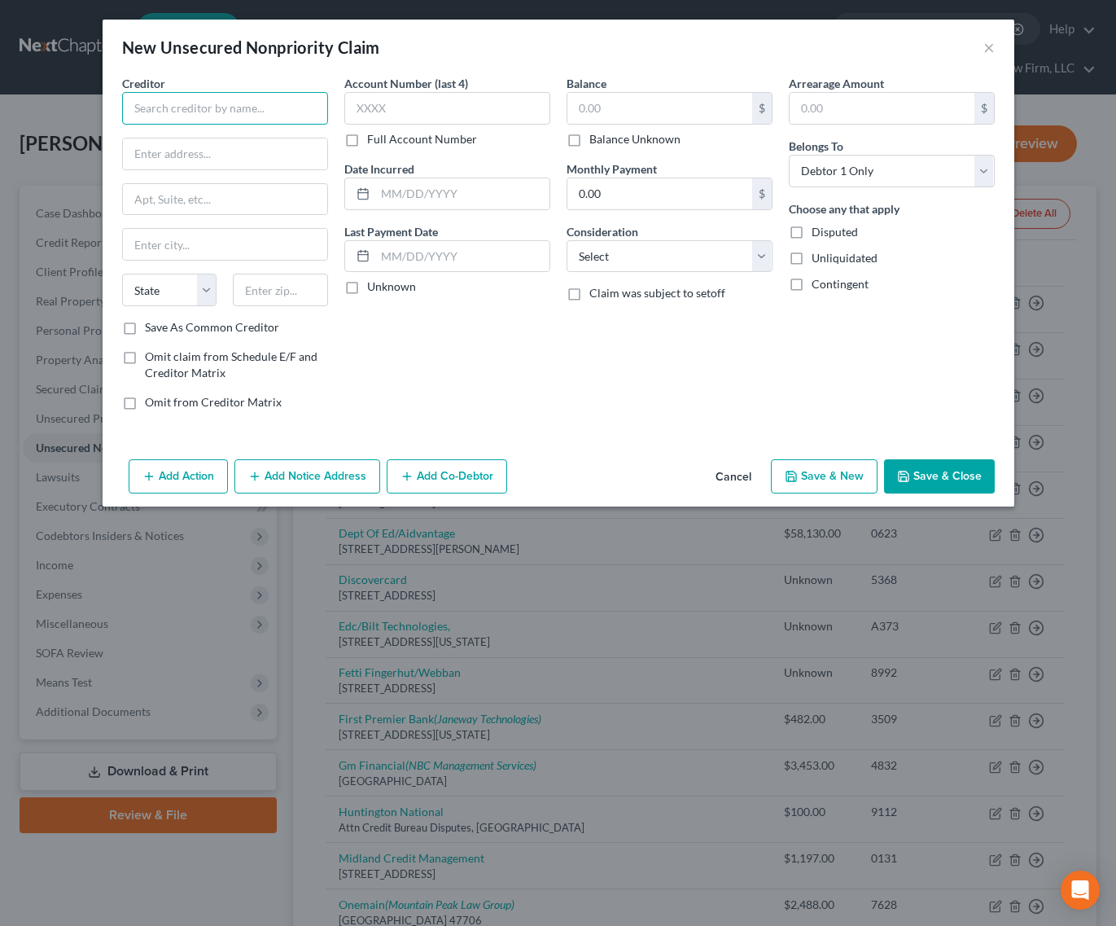
click at [231, 108] on input "text" at bounding box center [225, 108] width 206 height 33
click at [307, 482] on button "Add Notice Address" at bounding box center [308, 476] width 146 height 34
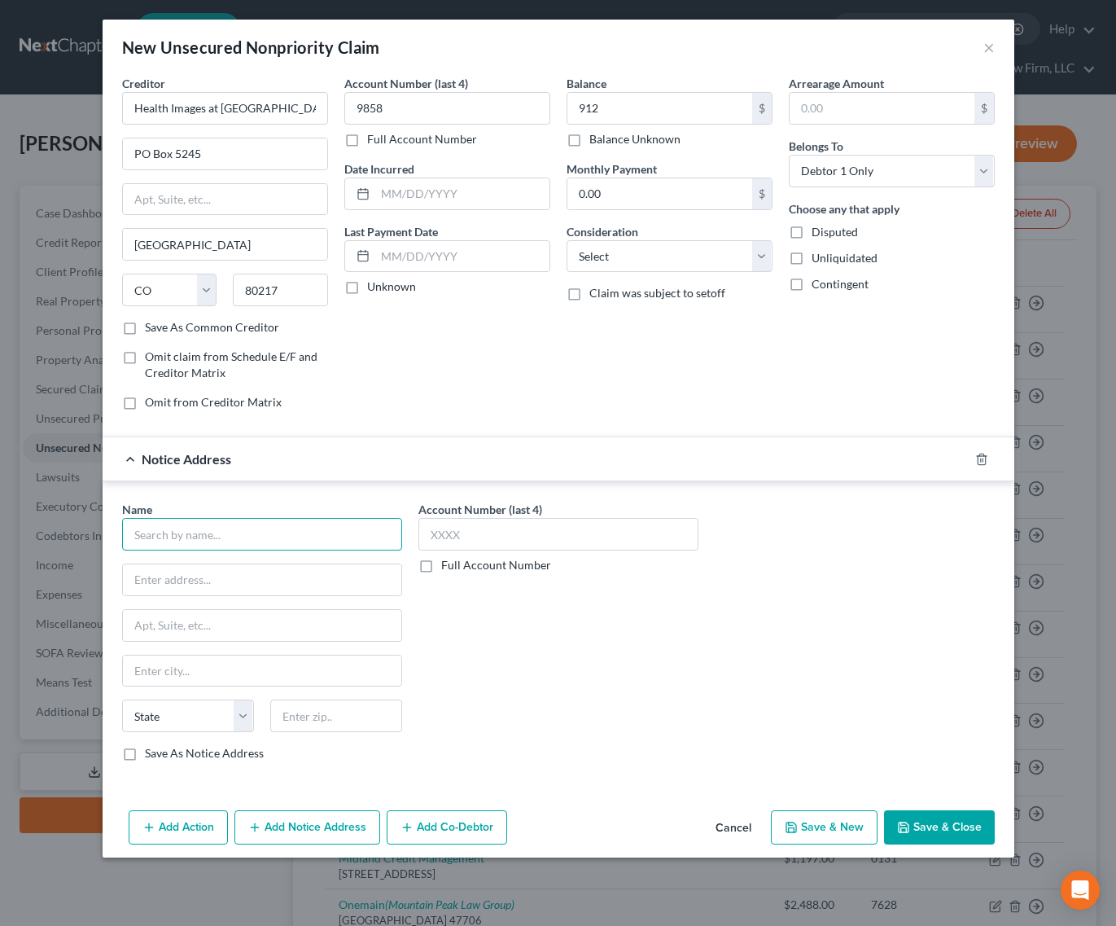
click at [195, 531] on input "text" at bounding box center [262, 534] width 280 height 33
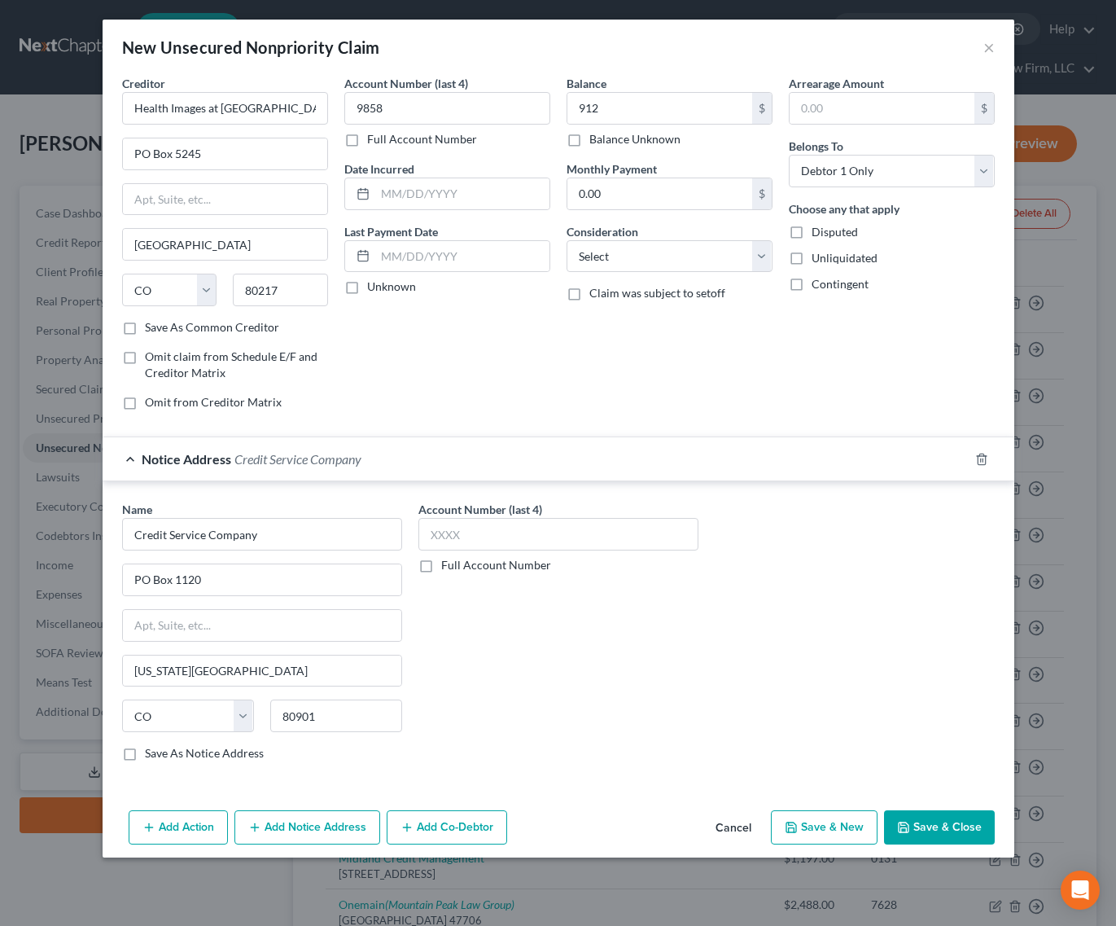
click at [145, 757] on label "Save As Notice Address" at bounding box center [204, 753] width 119 height 16
click at [151, 756] on input "Save As Notice Address" at bounding box center [156, 750] width 11 height 11
click at [529, 535] on input "text" at bounding box center [559, 534] width 280 height 33
click at [969, 828] on button "Save & Close" at bounding box center [939, 827] width 111 height 34
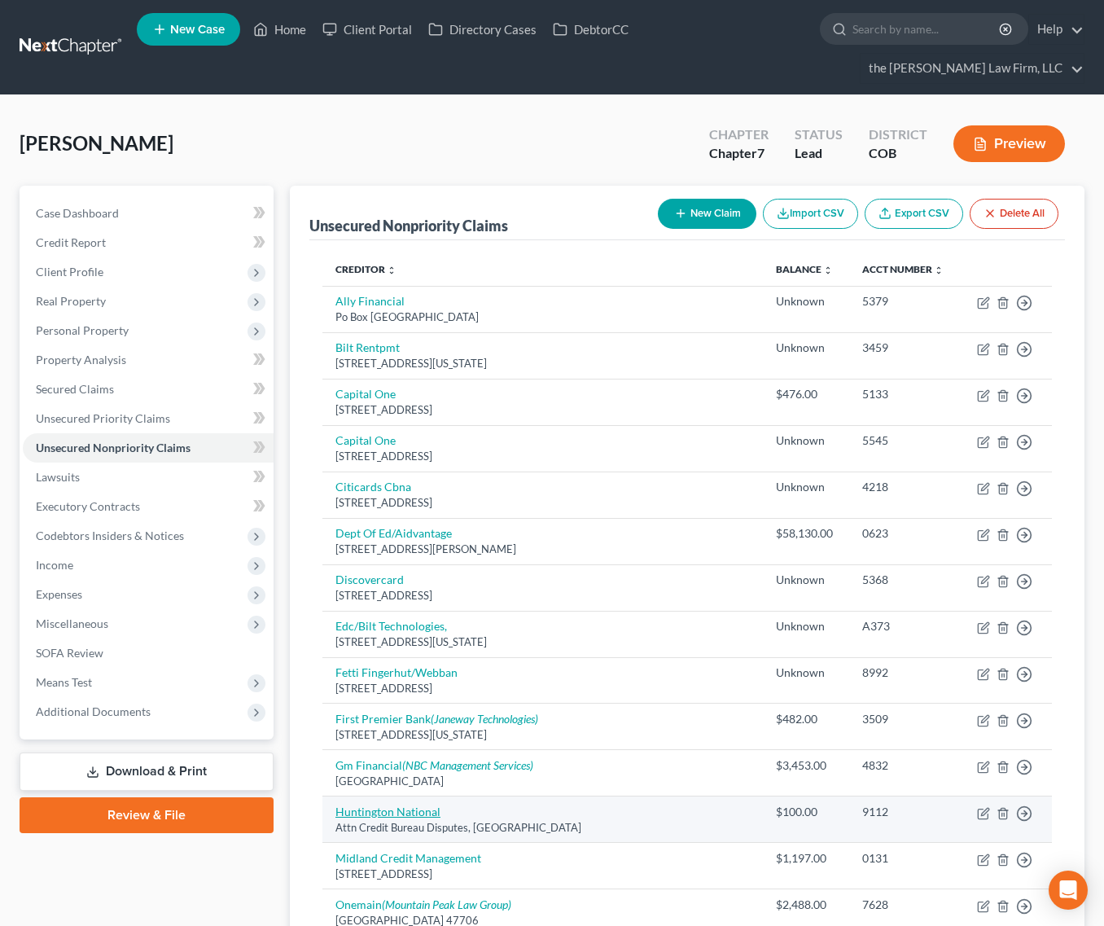
click at [402, 805] on link "Huntington National" at bounding box center [388, 812] width 105 height 14
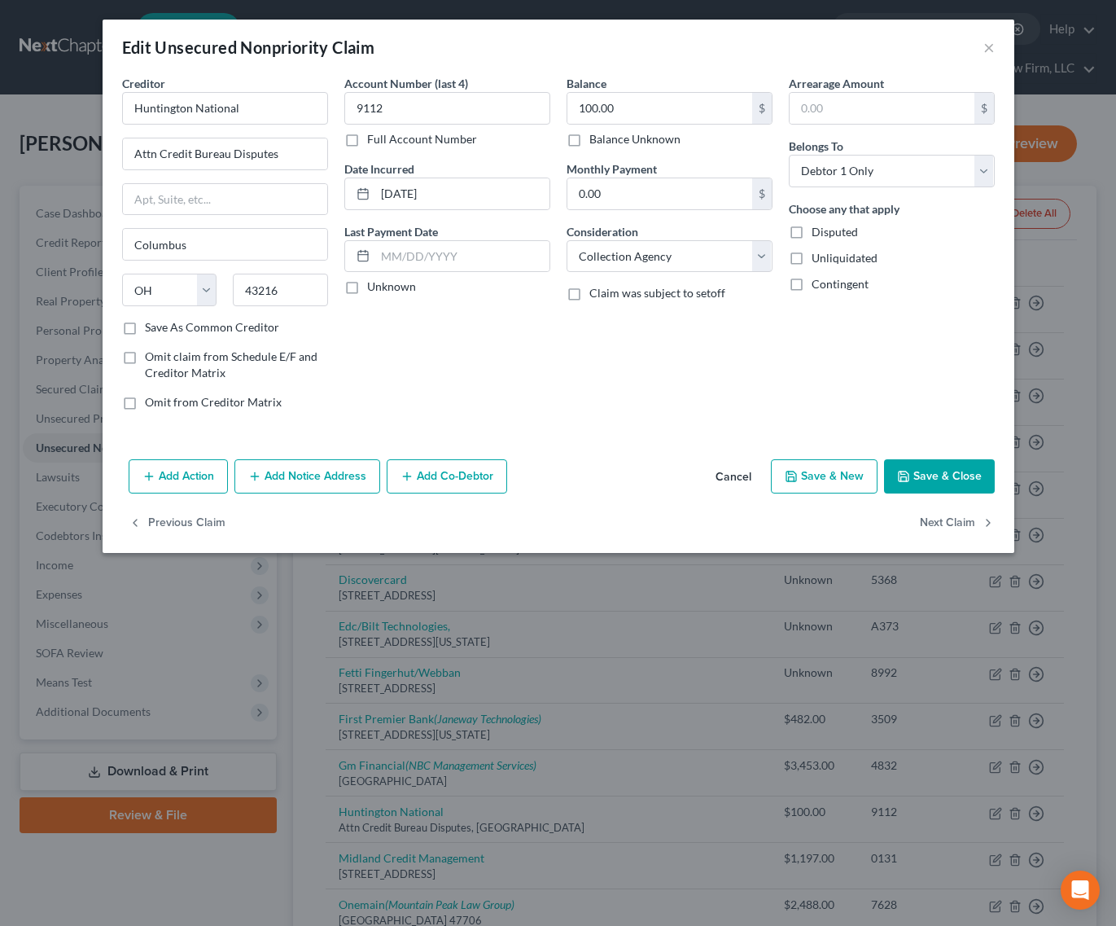
click at [316, 478] on button "Add Notice Address" at bounding box center [308, 476] width 146 height 34
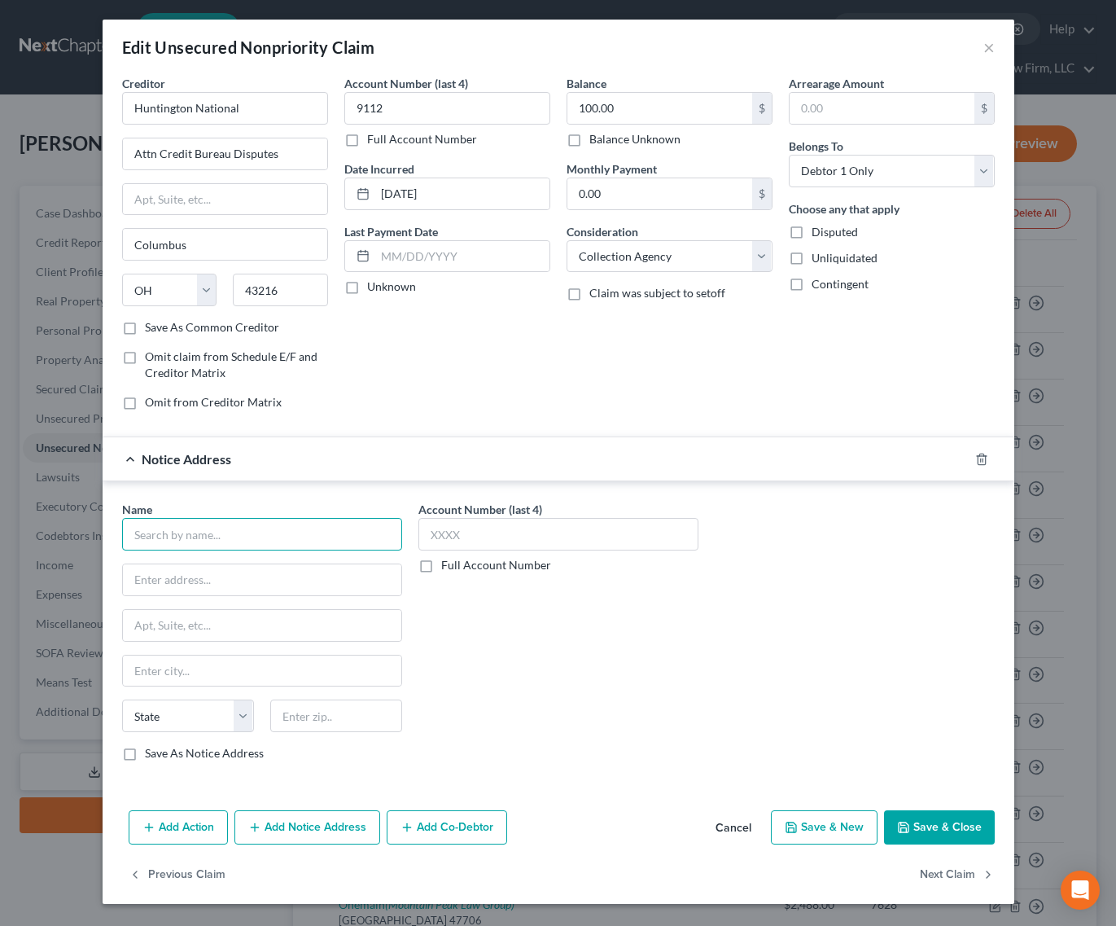
click at [246, 534] on input "text" at bounding box center [262, 534] width 280 height 33
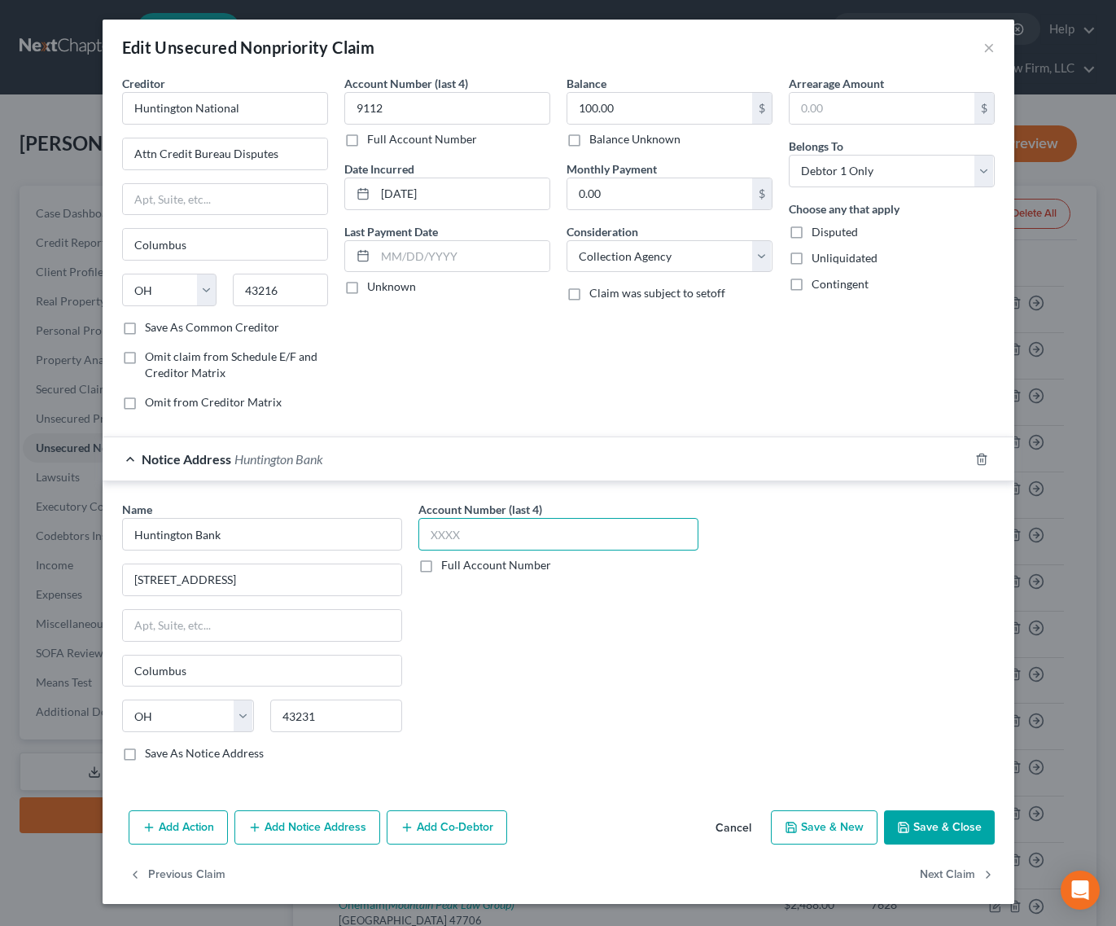
click at [516, 529] on input "text" at bounding box center [559, 534] width 280 height 33
drag, startPoint x: 933, startPoint y: 815, endPoint x: 20, endPoint y: 751, distance: 915.2
click at [932, 815] on button "Save & Close" at bounding box center [939, 827] width 111 height 34
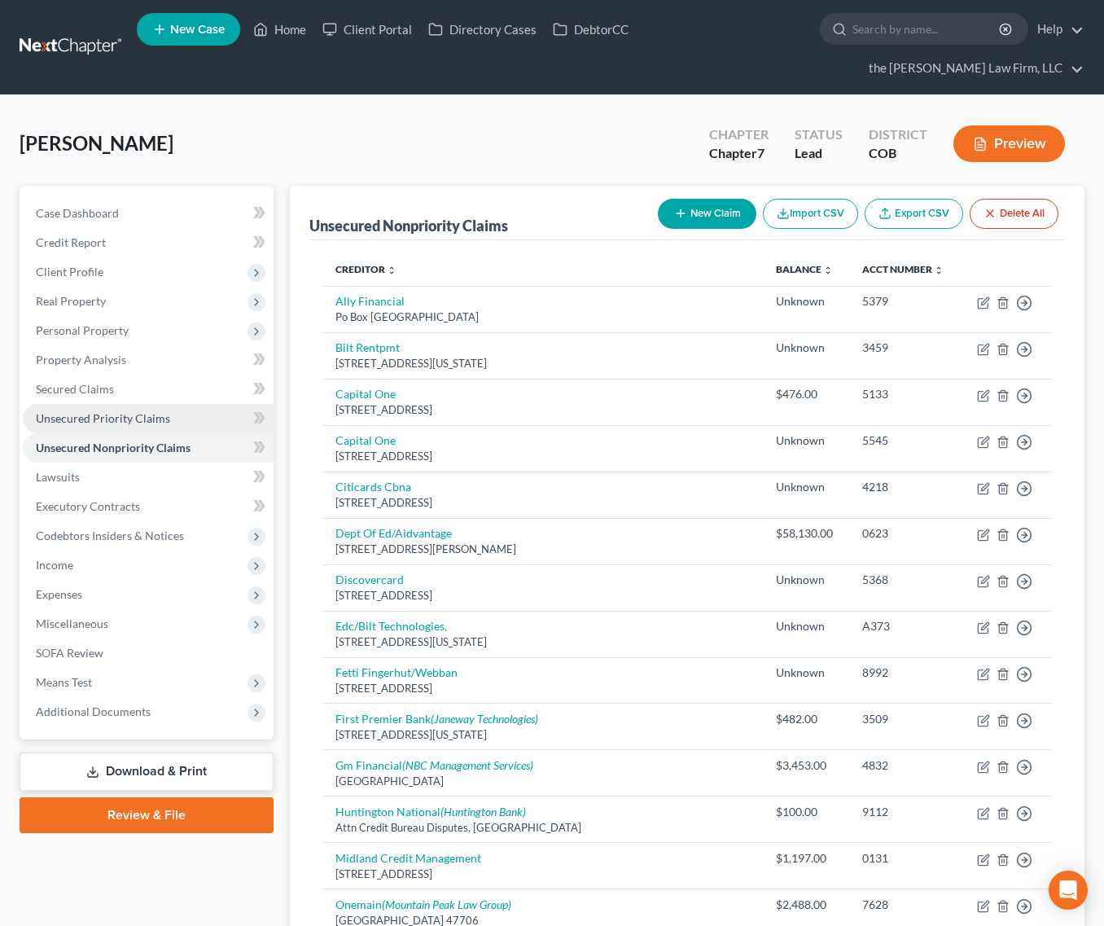
click at [108, 411] on span "Unsecured Priority Claims" at bounding box center [103, 418] width 134 height 14
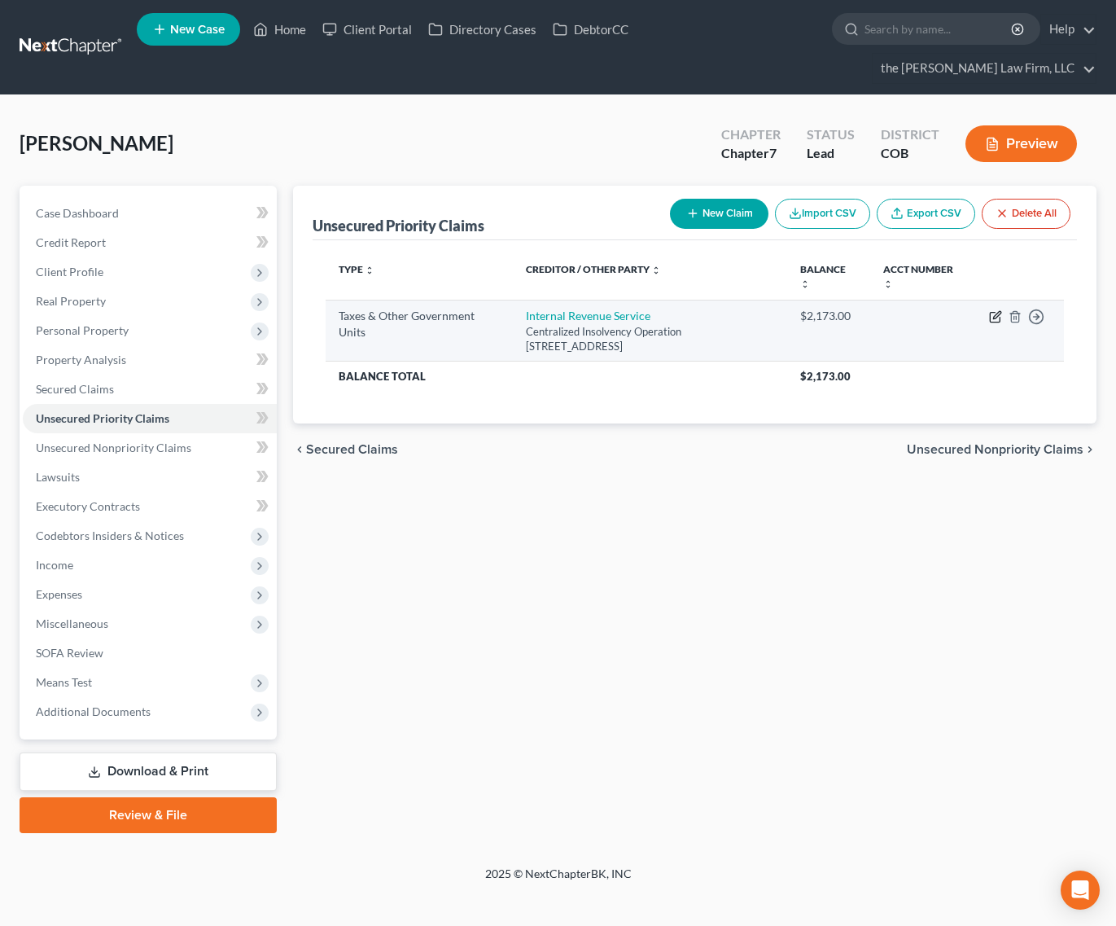
click at [999, 311] on icon "button" at bounding box center [997, 314] width 7 height 7
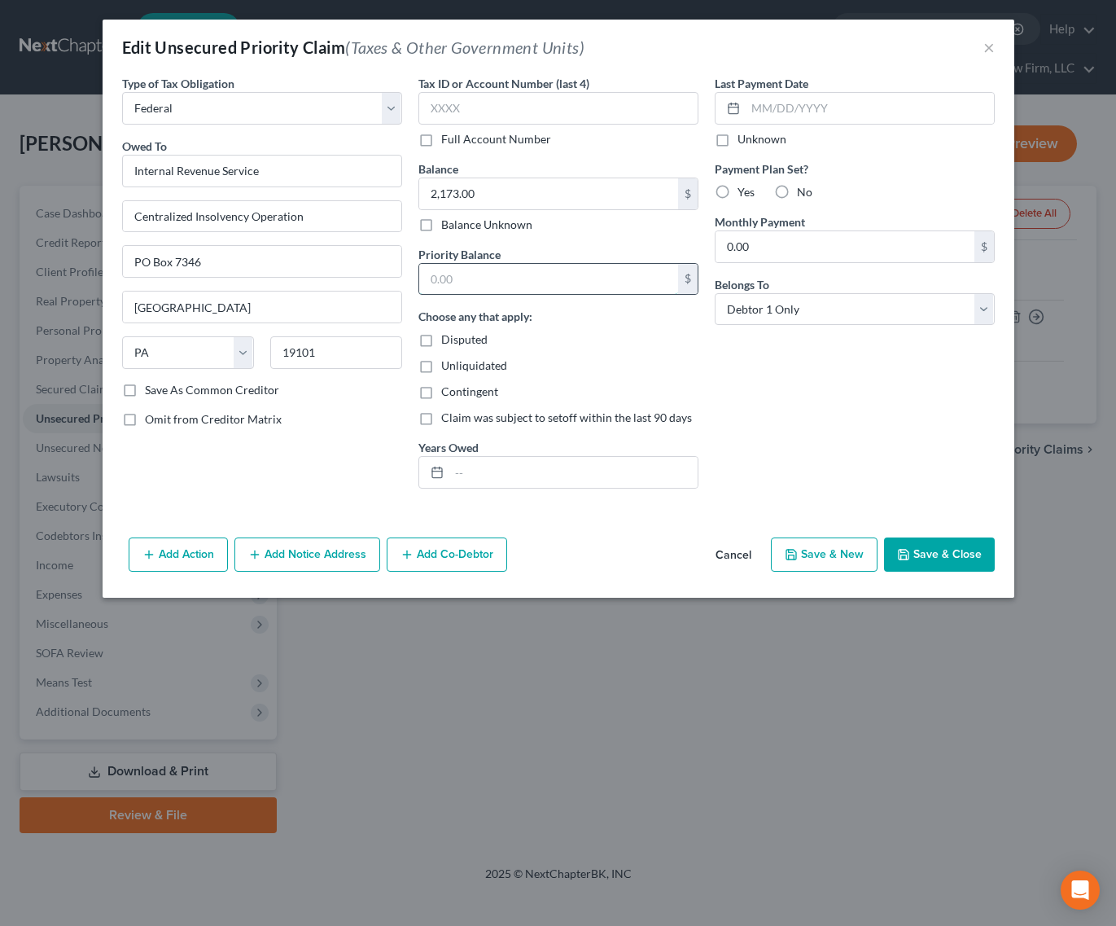
click at [642, 289] on input "text" at bounding box center [548, 279] width 259 height 31
click at [924, 548] on button "Save & Close" at bounding box center [939, 554] width 111 height 34
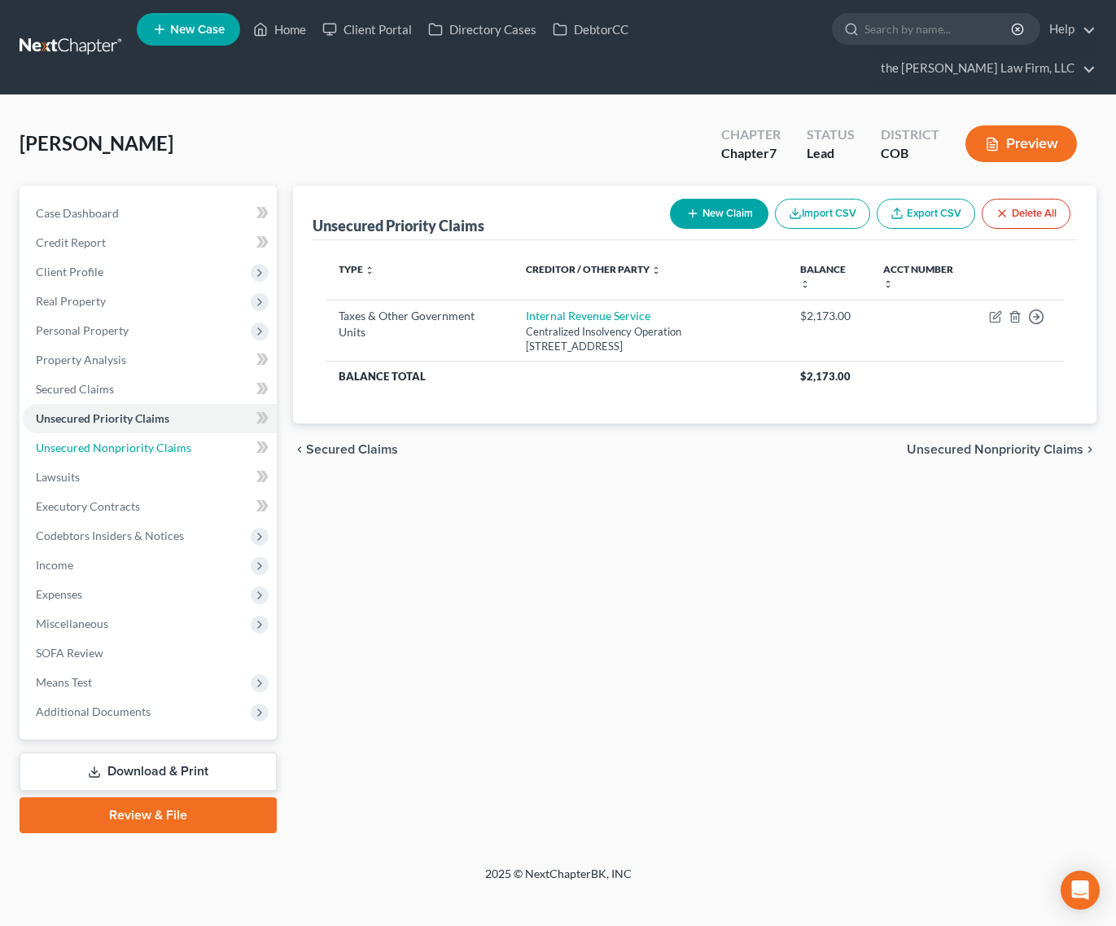
drag, startPoint x: 120, startPoint y: 416, endPoint x: 548, endPoint y: 430, distance: 428.6
click at [120, 441] on span "Unsecured Nonpriority Claims" at bounding box center [114, 448] width 156 height 14
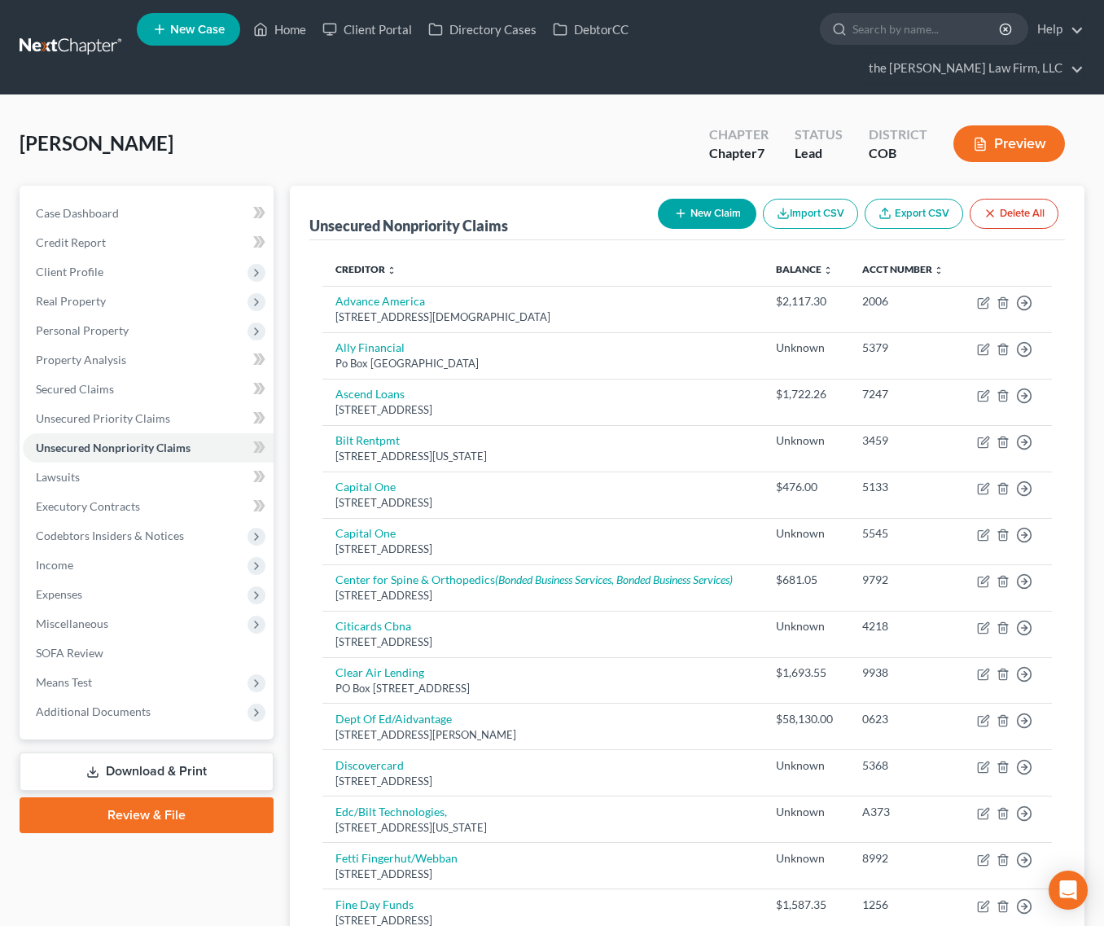
click at [726, 199] on button "New Claim" at bounding box center [707, 214] width 99 height 30
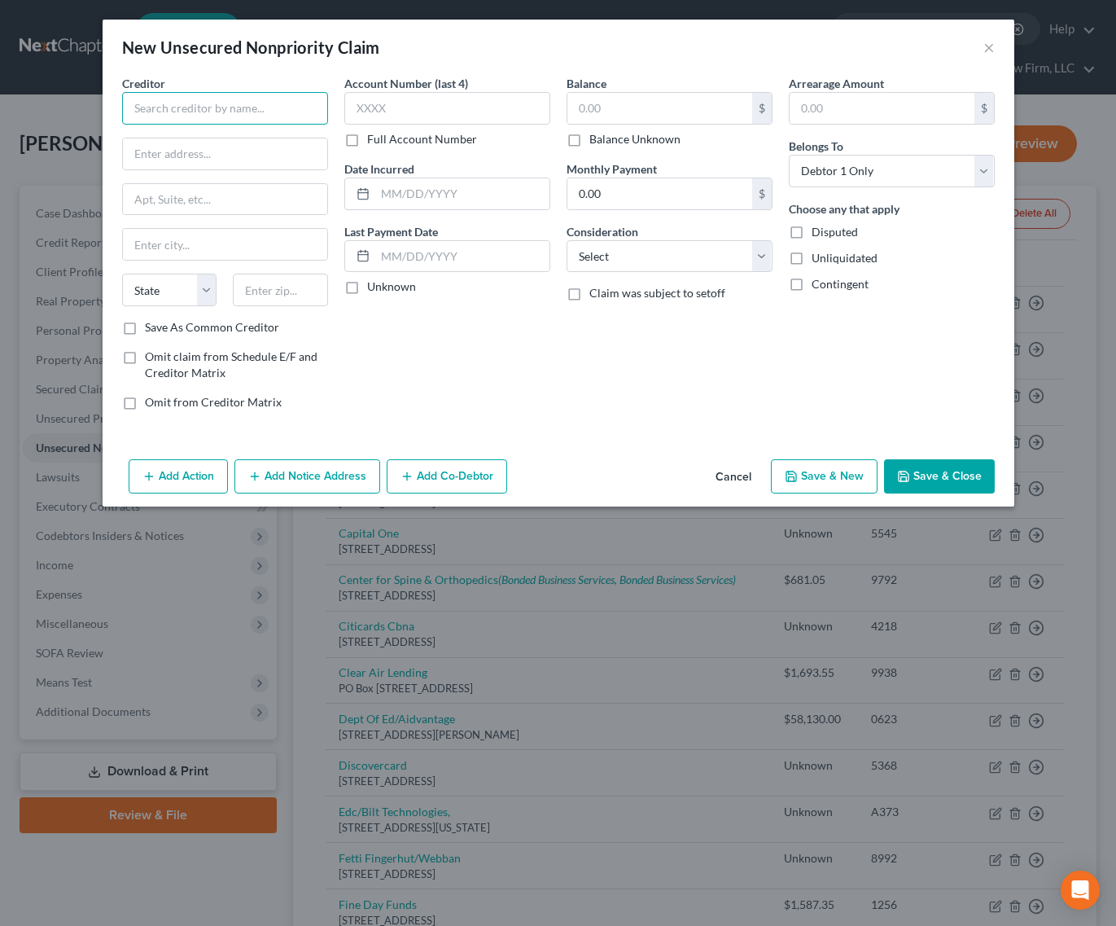
click at [214, 111] on input "text" at bounding box center [225, 108] width 206 height 33
click at [343, 472] on button "Add Notice Address" at bounding box center [308, 476] width 146 height 34
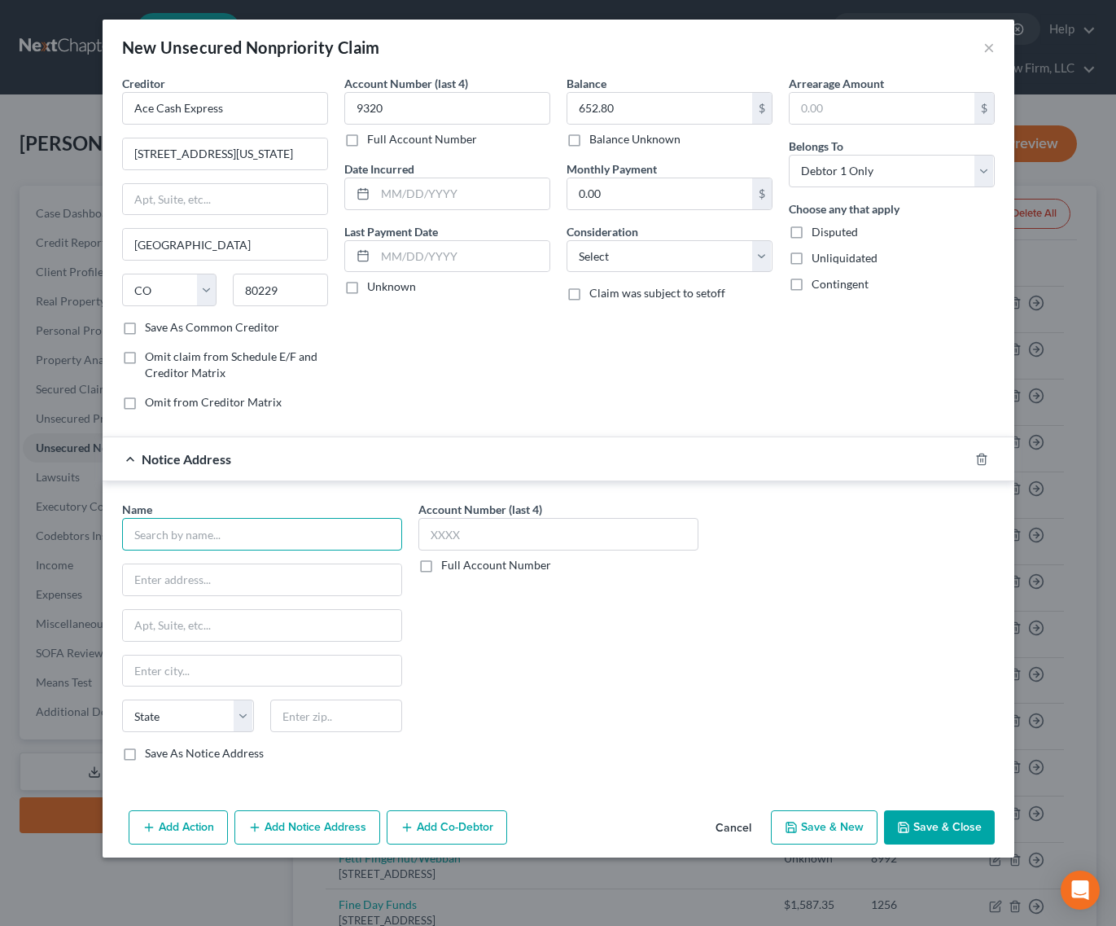
click at [231, 532] on input "text" at bounding box center [262, 534] width 280 height 33
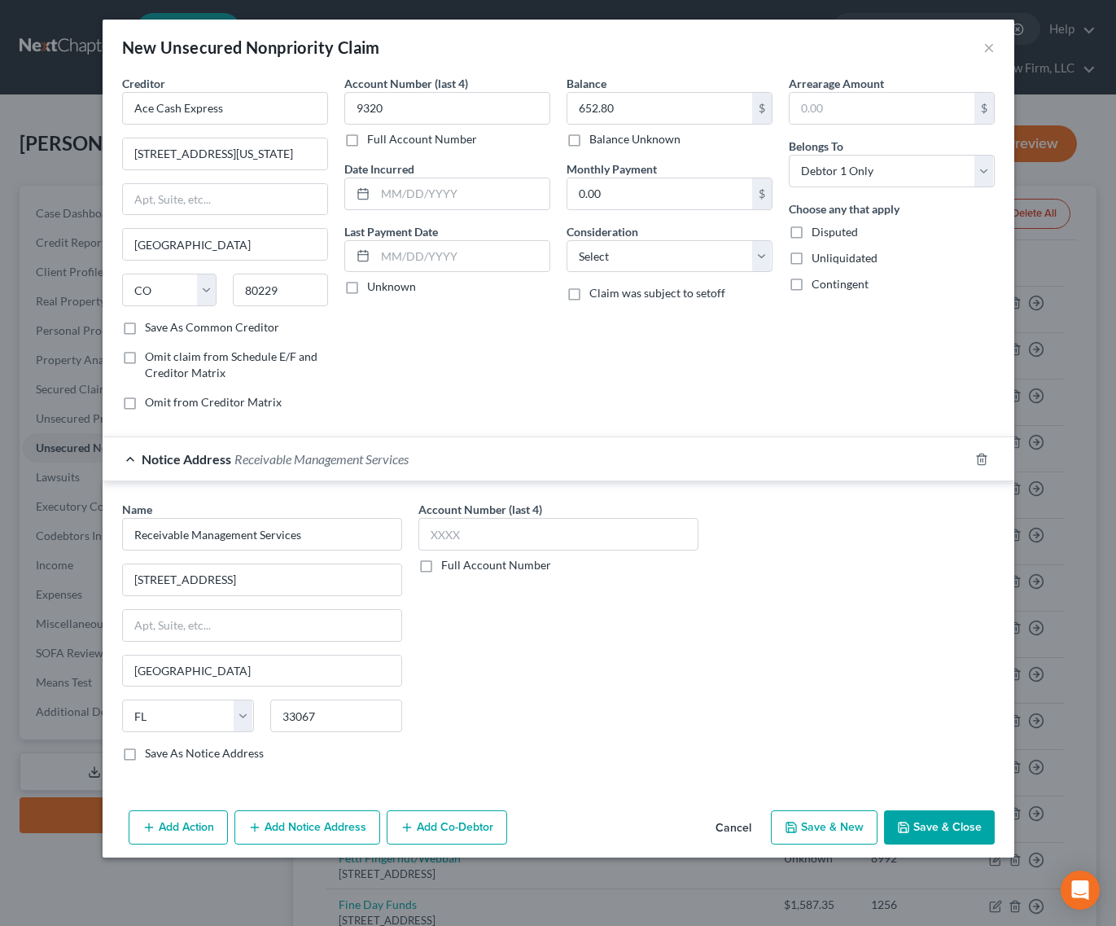
click at [969, 827] on button "Save & Close" at bounding box center [939, 827] width 111 height 34
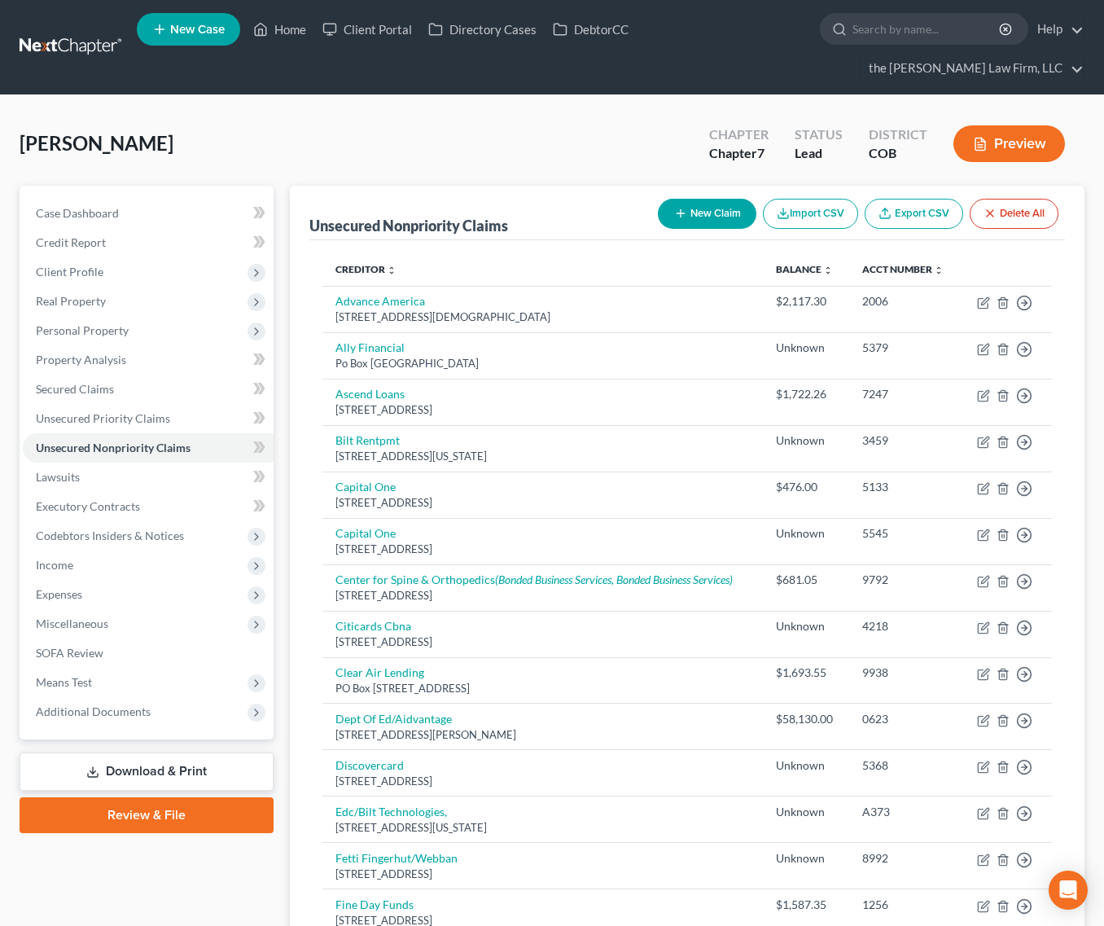
click at [701, 199] on button "New Claim" at bounding box center [707, 214] width 99 height 30
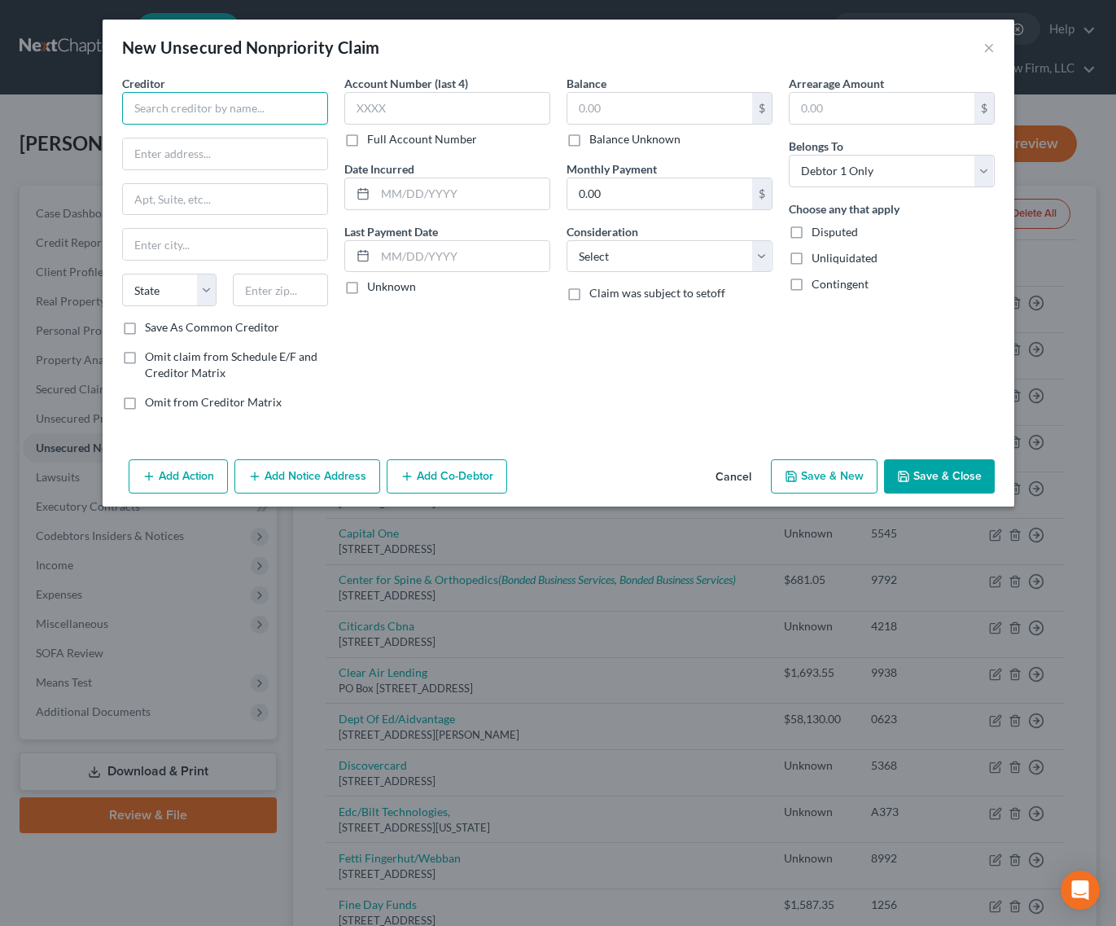
click at [224, 113] on input "text" at bounding box center [225, 108] width 206 height 33
click at [226, 158] on input "text" at bounding box center [225, 153] width 204 height 31
click at [263, 108] on input "Liberty Mutual" at bounding box center [225, 108] width 206 height 33
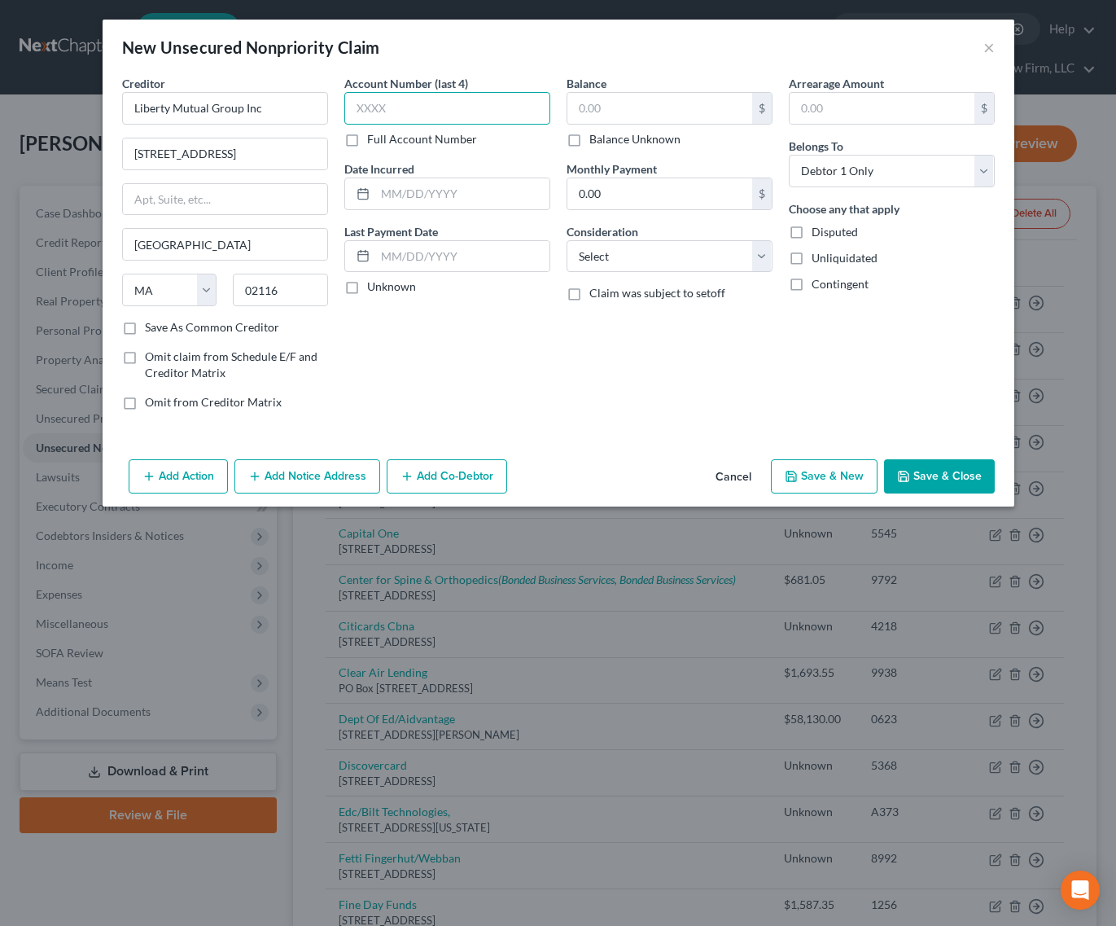
click at [421, 112] on input "text" at bounding box center [447, 108] width 206 height 33
click at [315, 480] on button "Add Notice Address" at bounding box center [308, 476] width 146 height 34
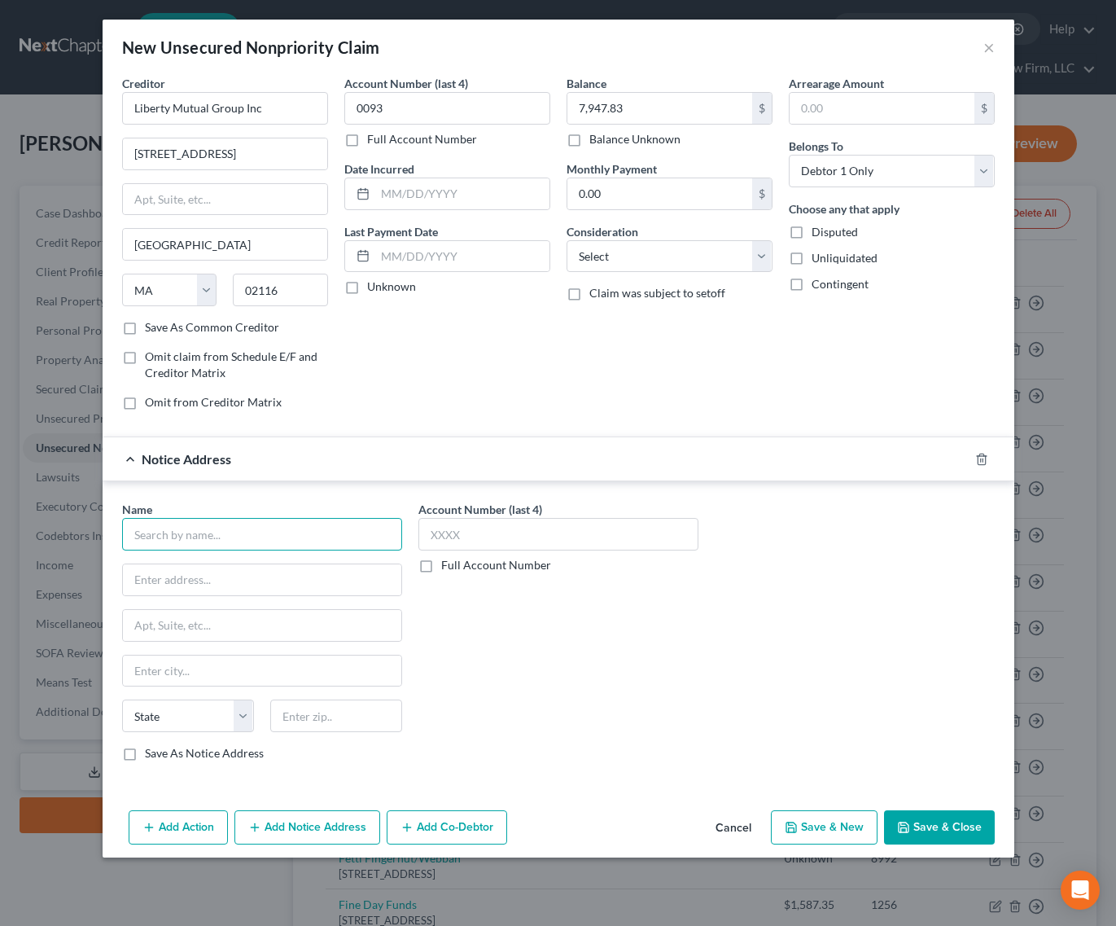
click at [316, 526] on input "text" at bounding box center [262, 534] width 280 height 33
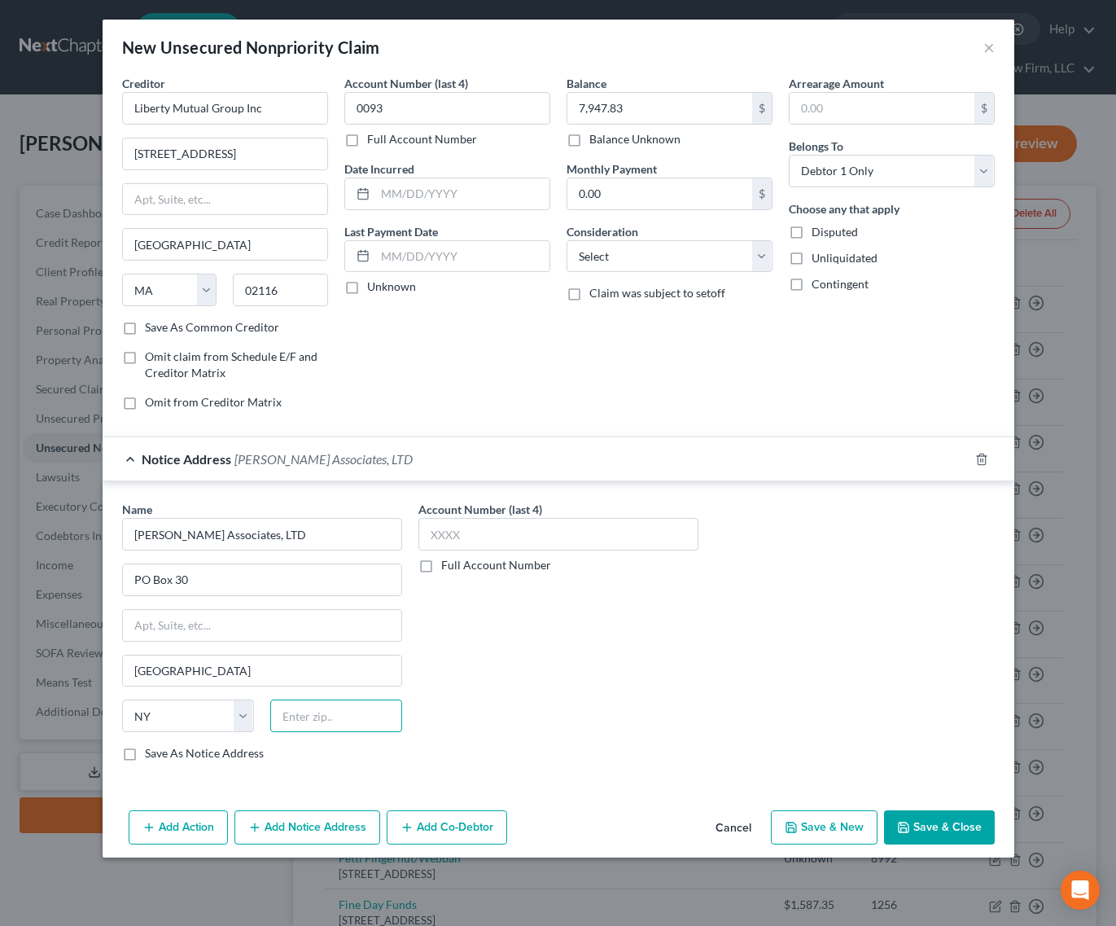
click at [359, 721] on input "text" at bounding box center [336, 716] width 132 height 33
click at [957, 818] on button "Save & Close" at bounding box center [939, 827] width 111 height 34
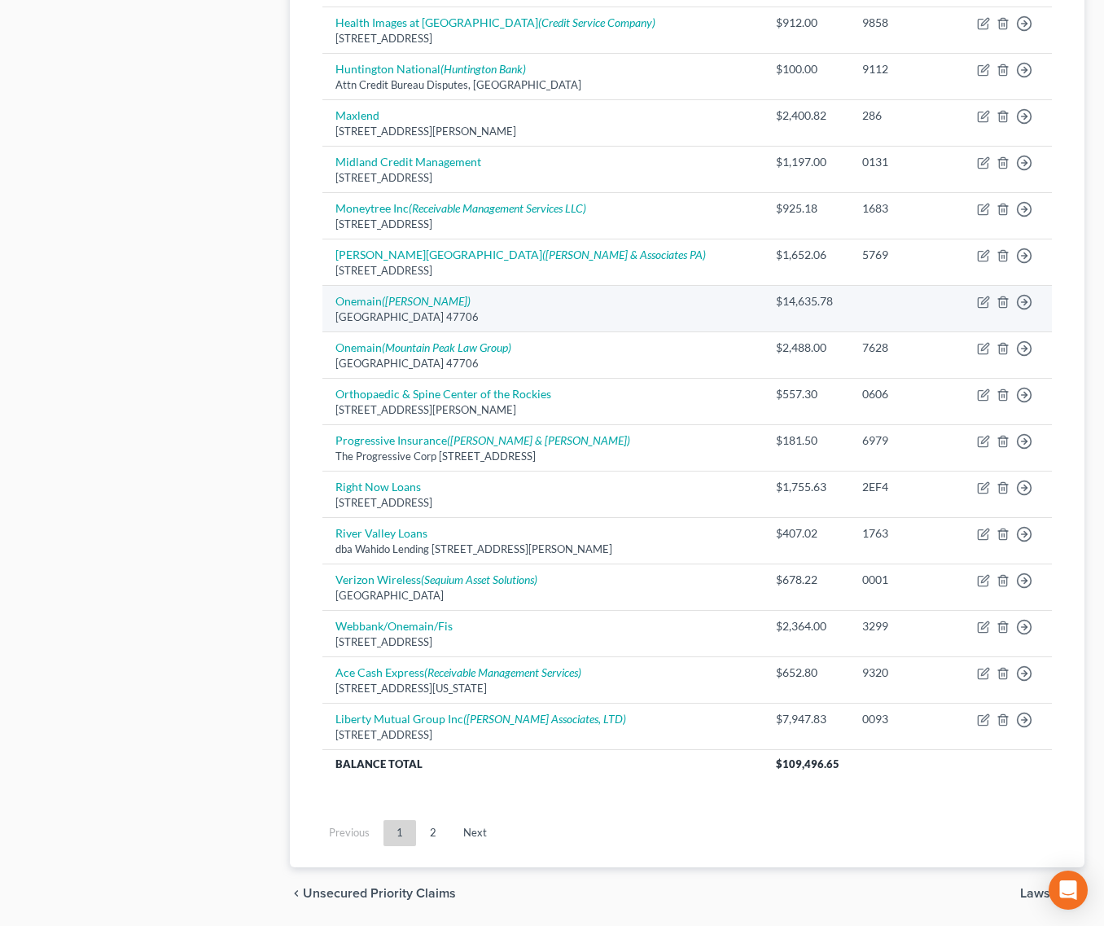
scroll to position [1077, 0]
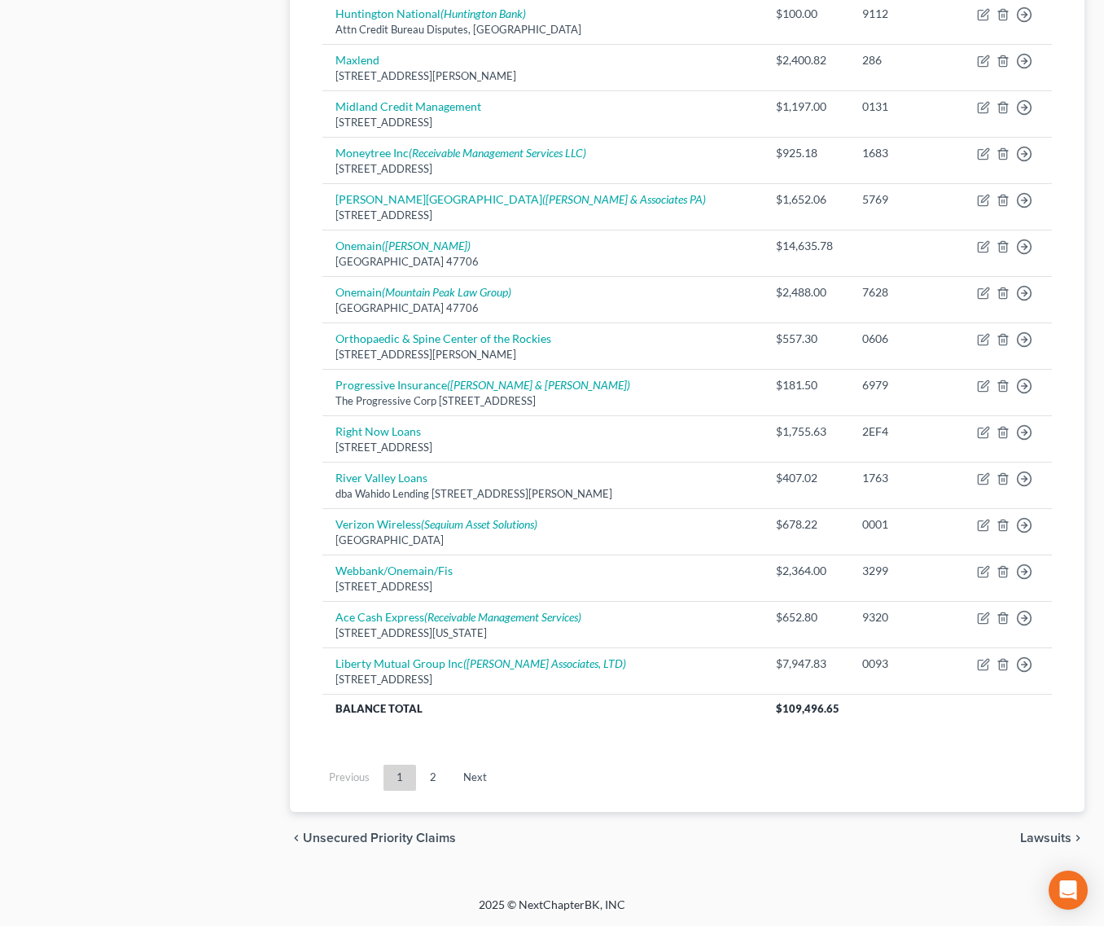
drag, startPoint x: 430, startPoint y: 772, endPoint x: 519, endPoint y: 612, distance: 183.3
click at [430, 772] on link "2" at bounding box center [433, 778] width 33 height 26
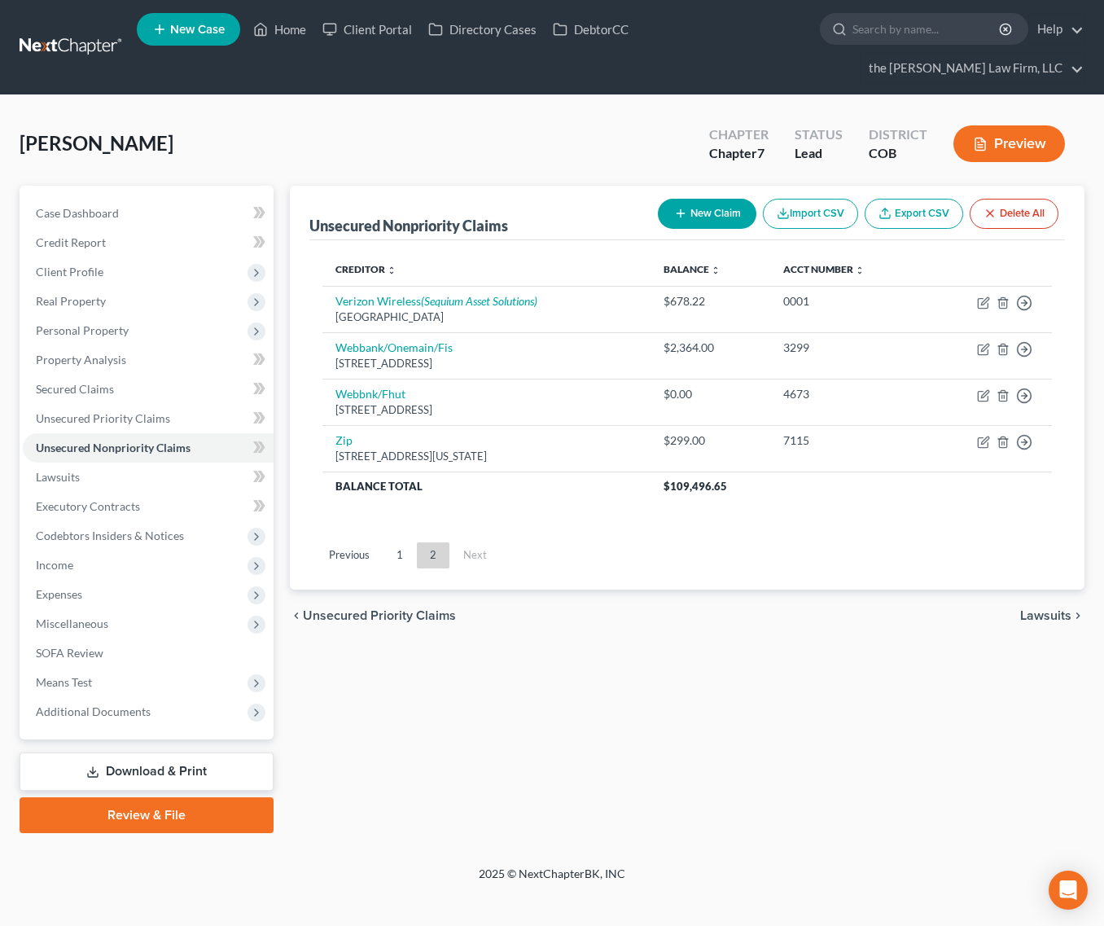
scroll to position [0, 0]
click at [400, 542] on link "1" at bounding box center [403, 555] width 33 height 26
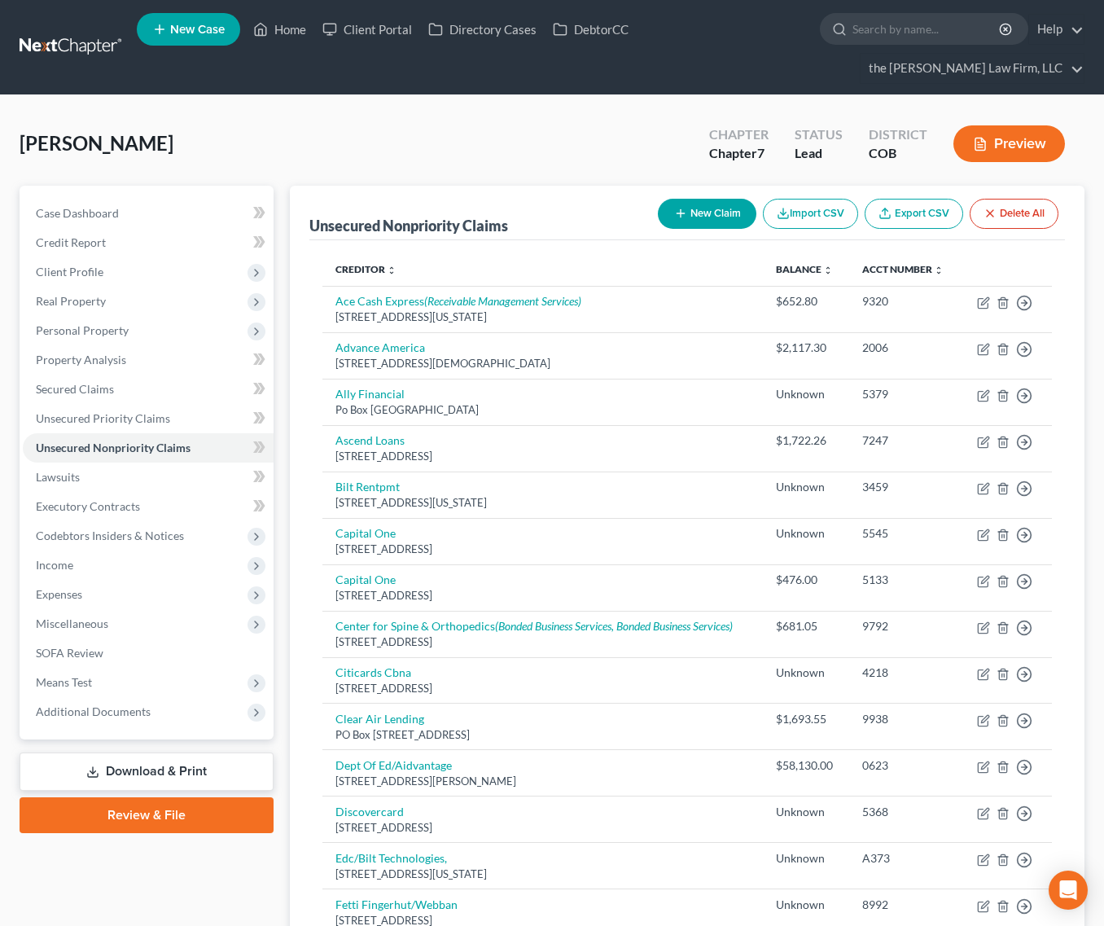
click at [680, 207] on icon "button" at bounding box center [680, 213] width 13 height 13
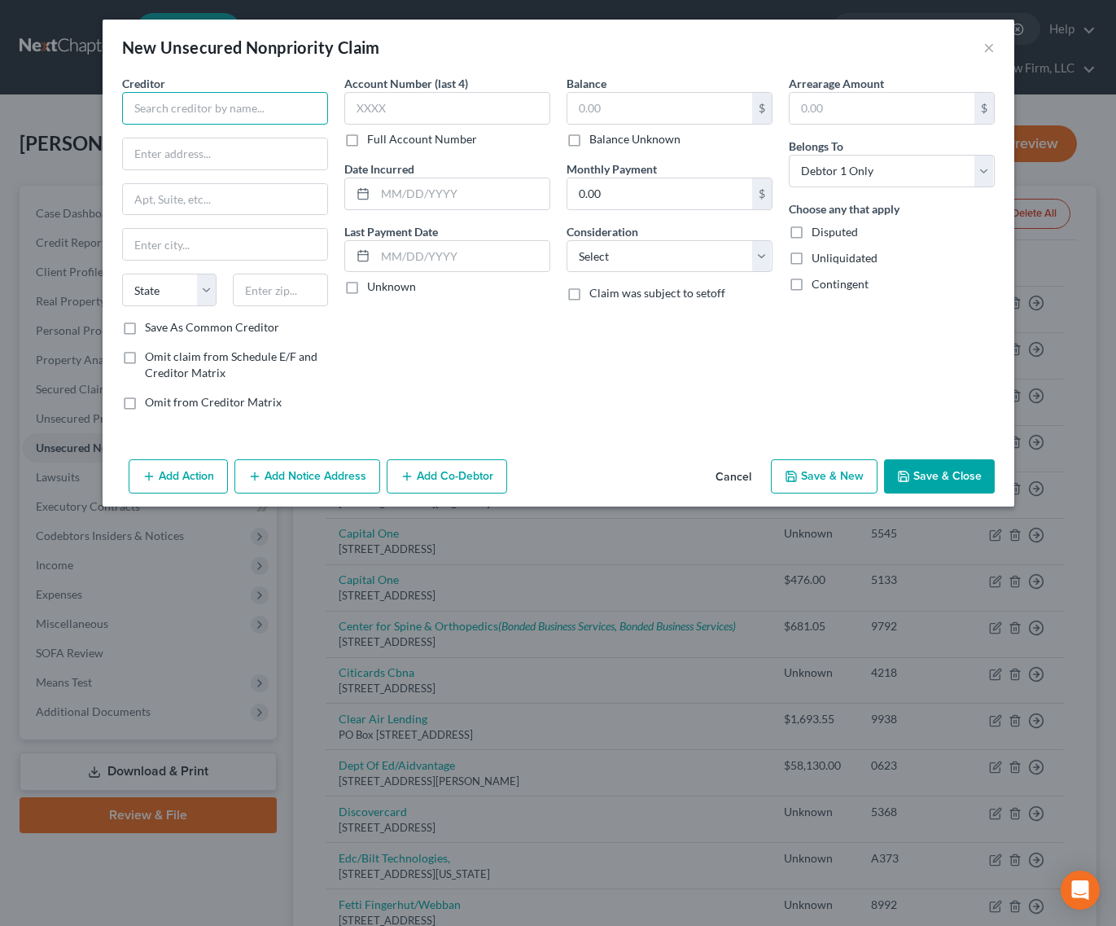
click at [220, 111] on input "text" at bounding box center [225, 108] width 206 height 33
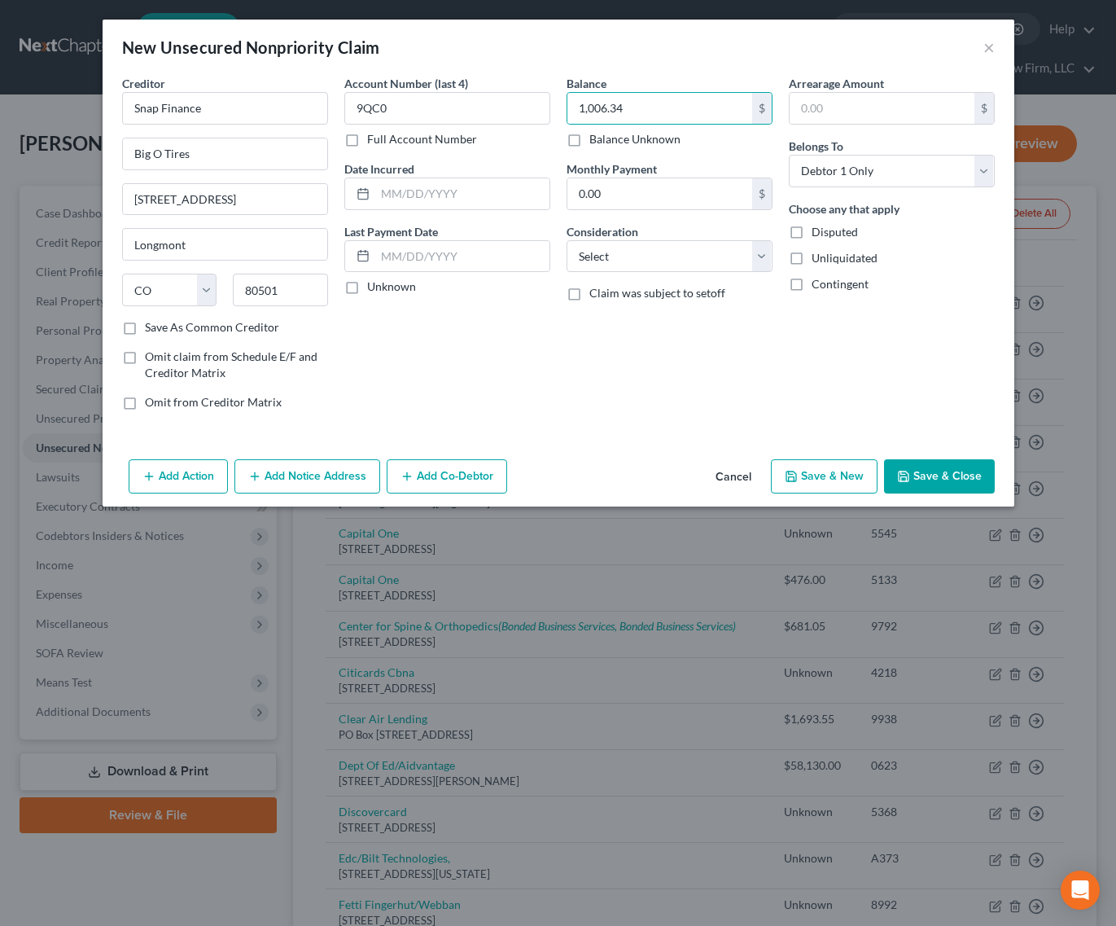
click at [932, 466] on button "Save & Close" at bounding box center [939, 476] width 111 height 34
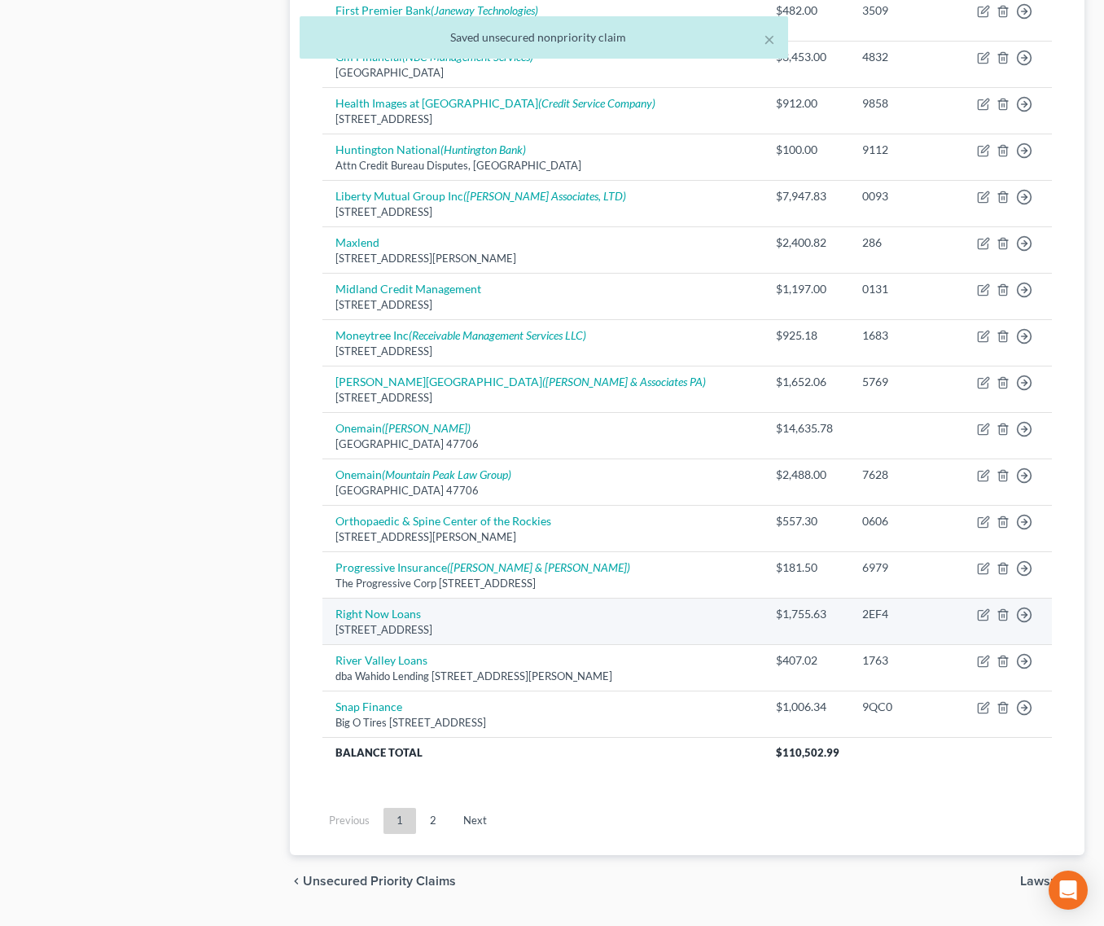
scroll to position [1031, 0]
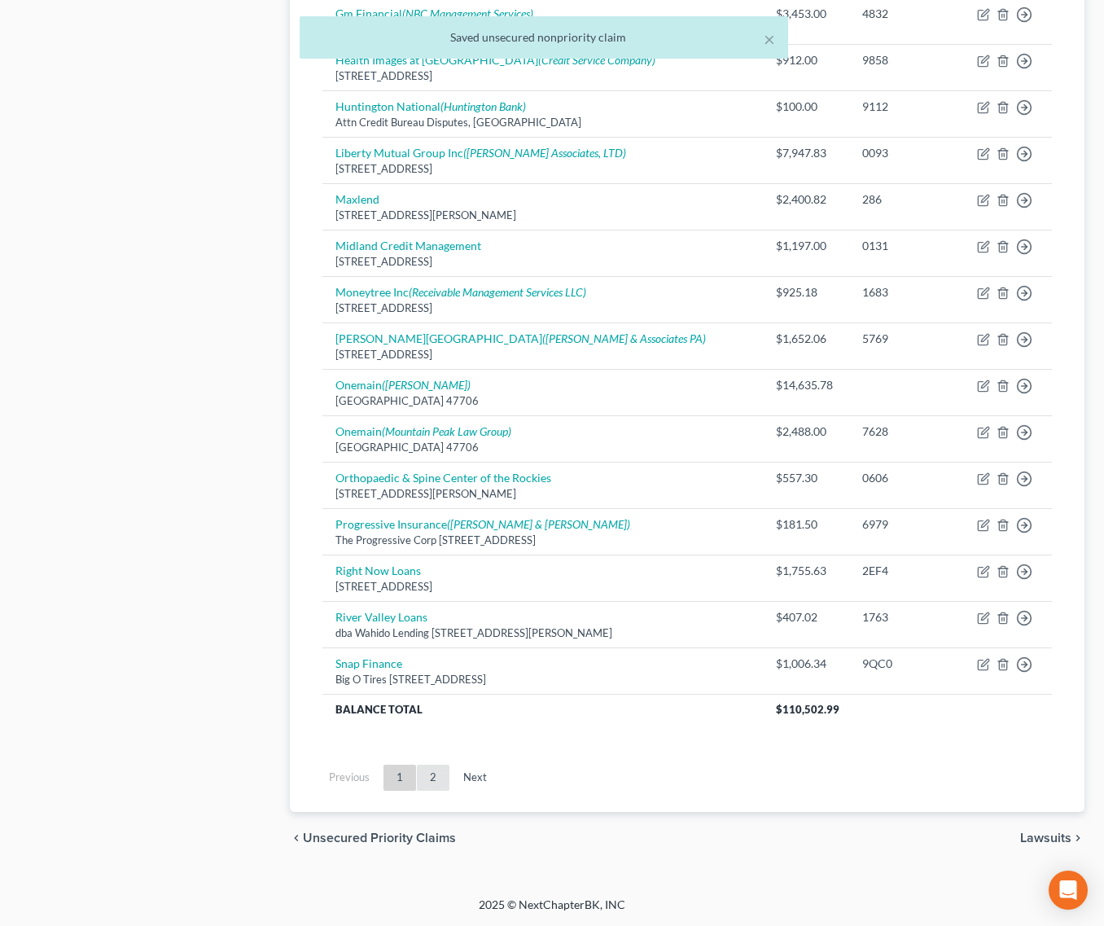
click at [444, 776] on link "2" at bounding box center [433, 778] width 33 height 26
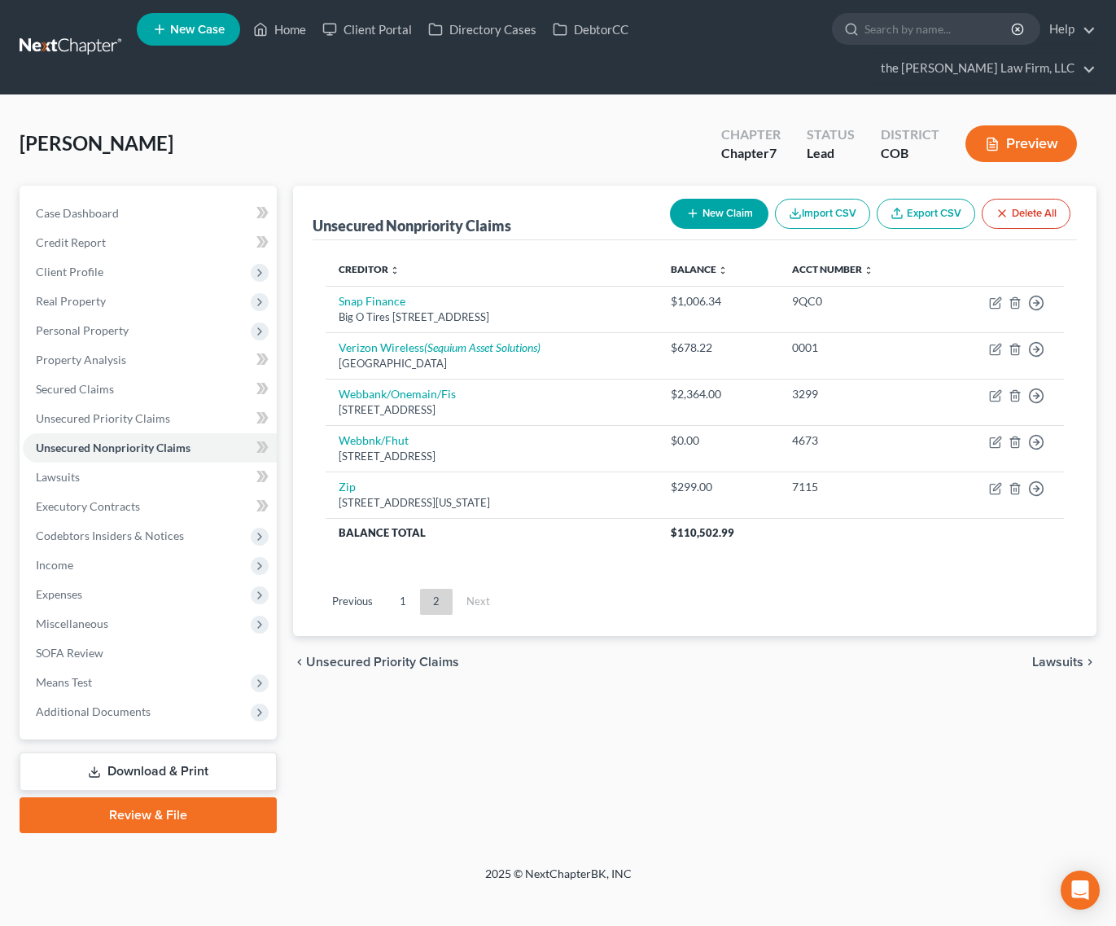
click at [704, 199] on button "New Claim" at bounding box center [719, 214] width 99 height 30
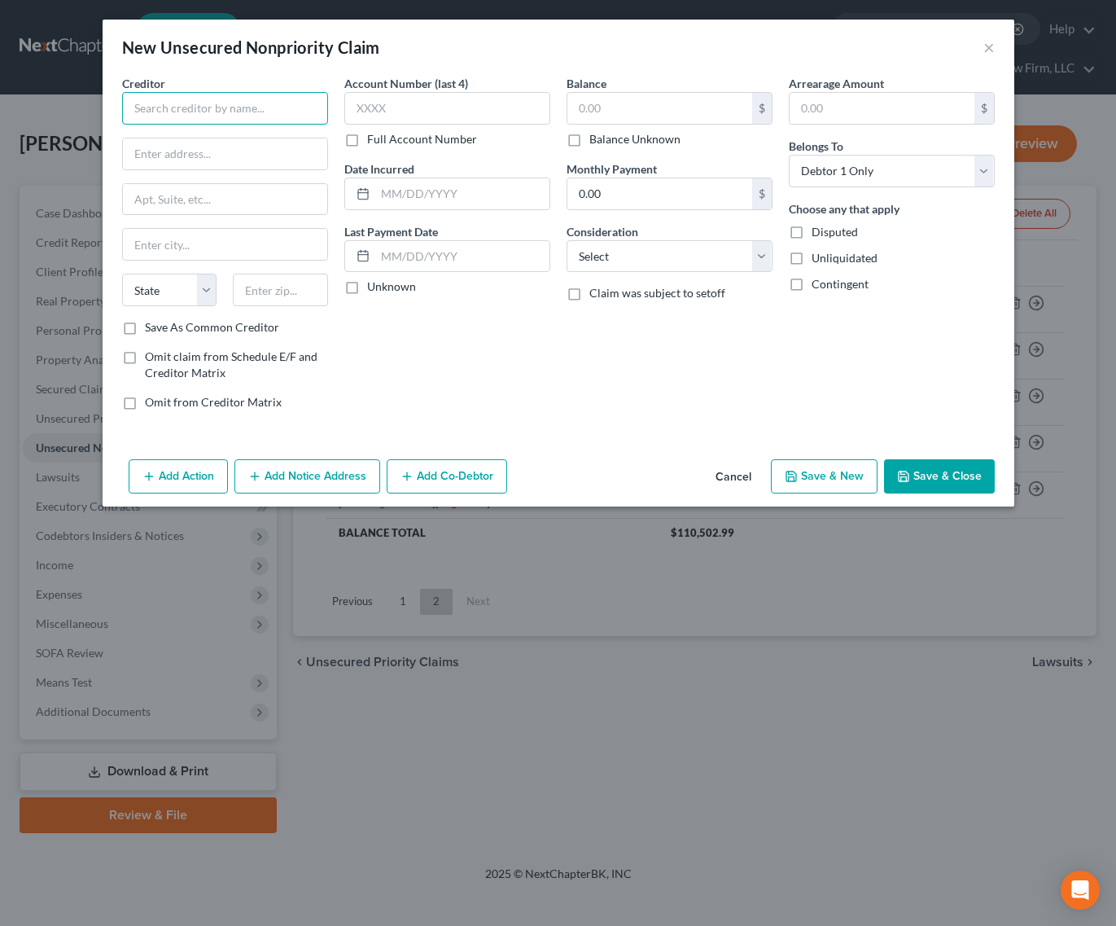
click at [251, 97] on input "text" at bounding box center [225, 108] width 206 height 33
click at [935, 485] on button "Save & Close" at bounding box center [939, 476] width 111 height 34
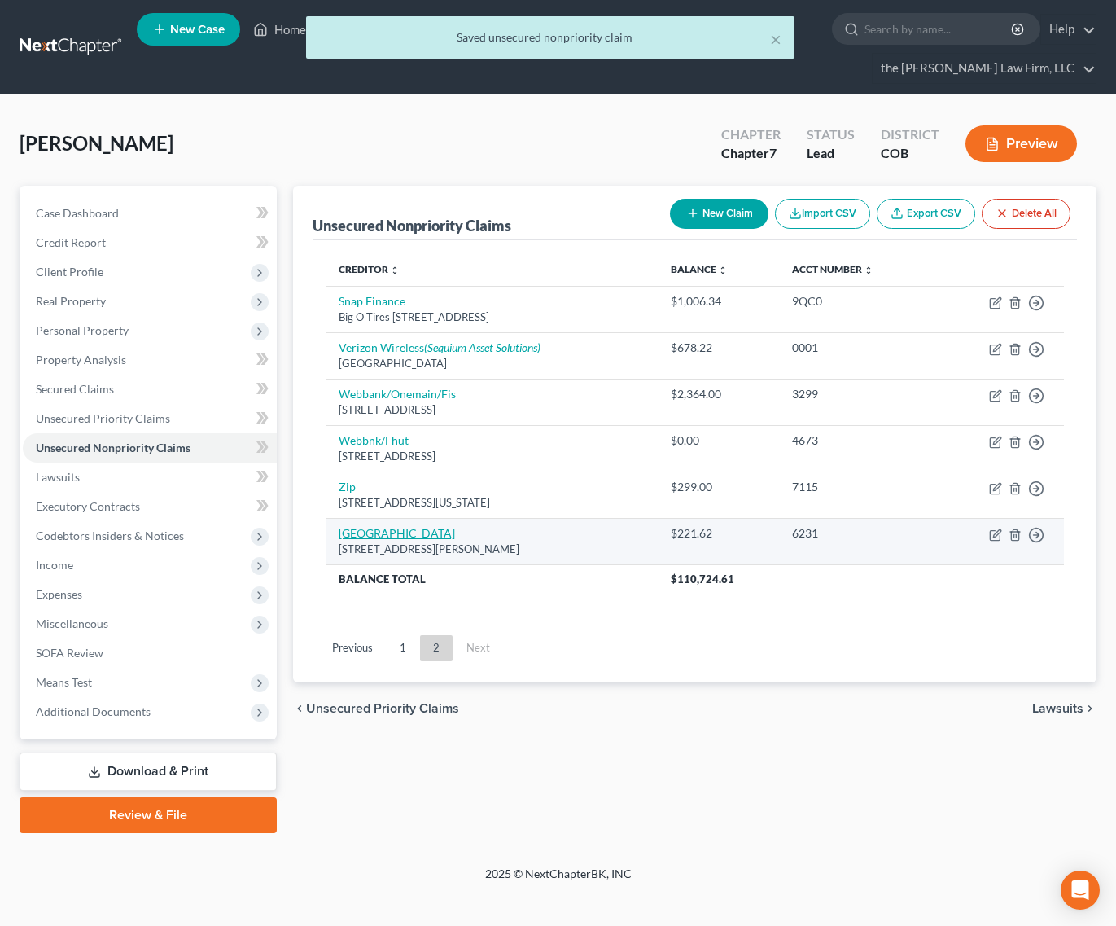
click at [410, 526] on link "[GEOGRAPHIC_DATA]" at bounding box center [397, 533] width 116 height 14
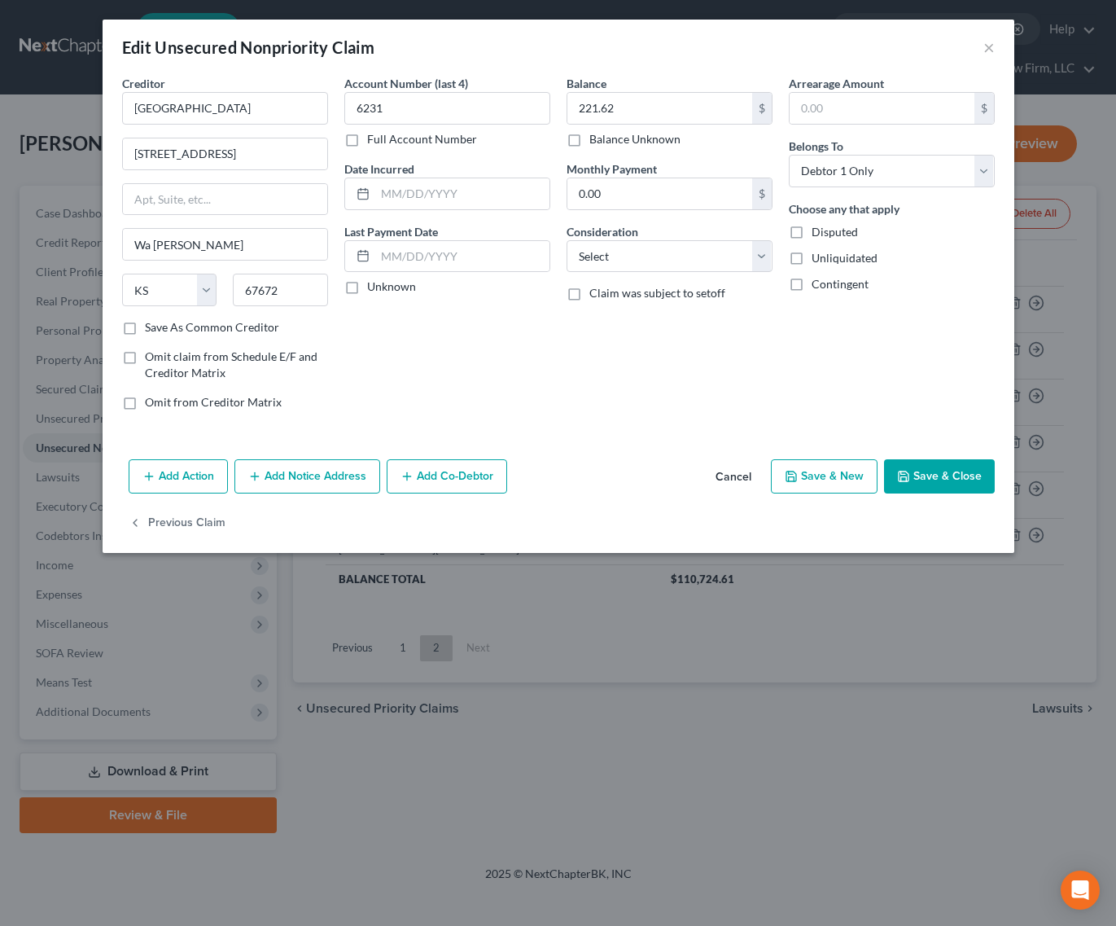
click at [335, 472] on button "Add Notice Address" at bounding box center [308, 476] width 146 height 34
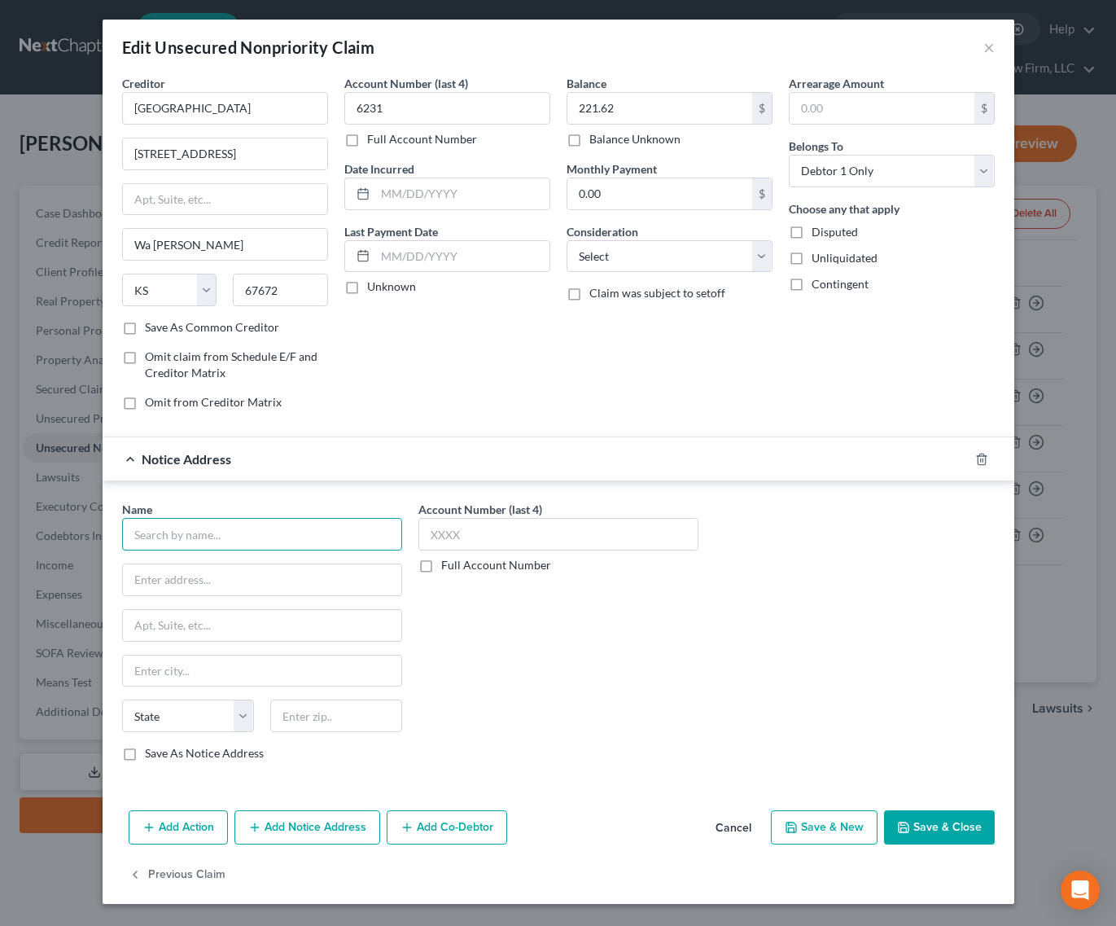
click at [231, 535] on input "text" at bounding box center [262, 534] width 280 height 33
click at [286, 530] on input "[PERSON_NAME] & [PERSON_NAME]" at bounding box center [262, 534] width 280 height 33
click at [925, 824] on button "Save & Close" at bounding box center [939, 827] width 111 height 34
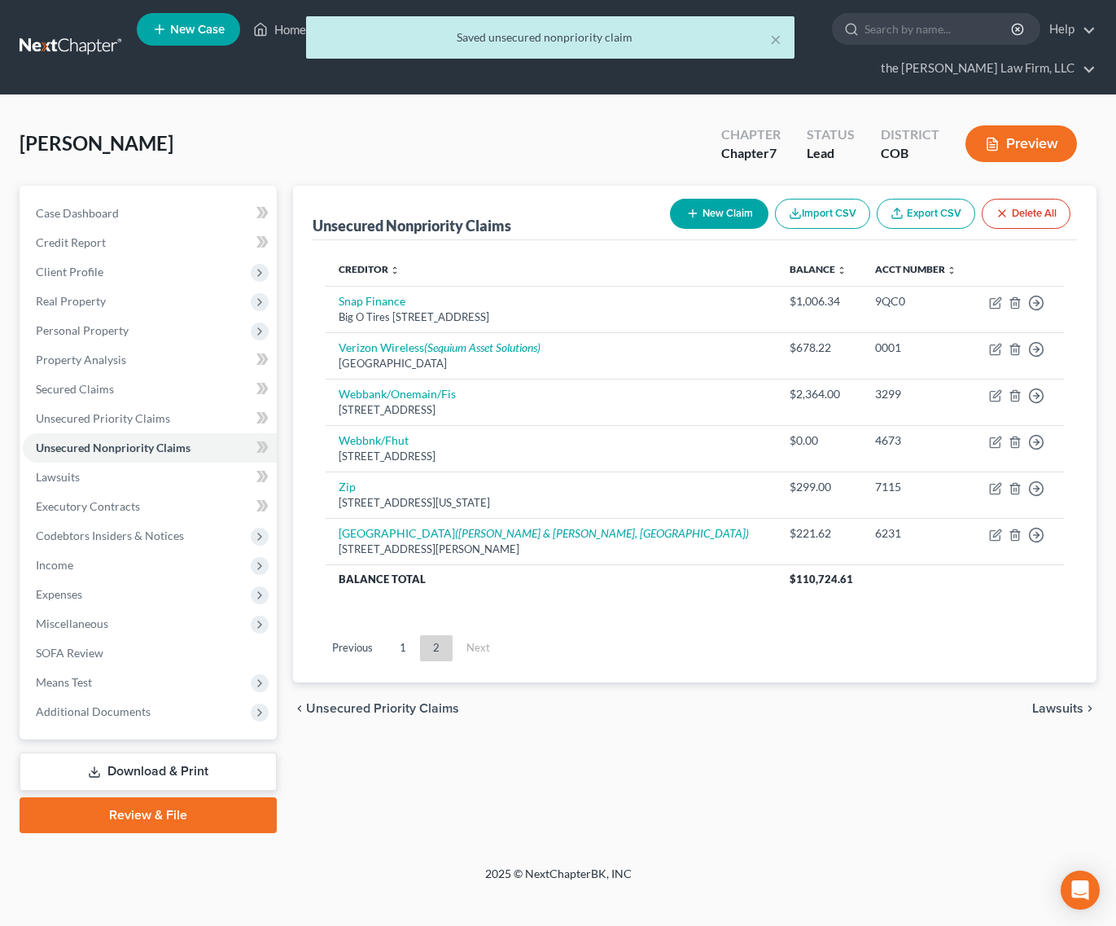
click at [709, 199] on button "New Claim" at bounding box center [719, 214] width 99 height 30
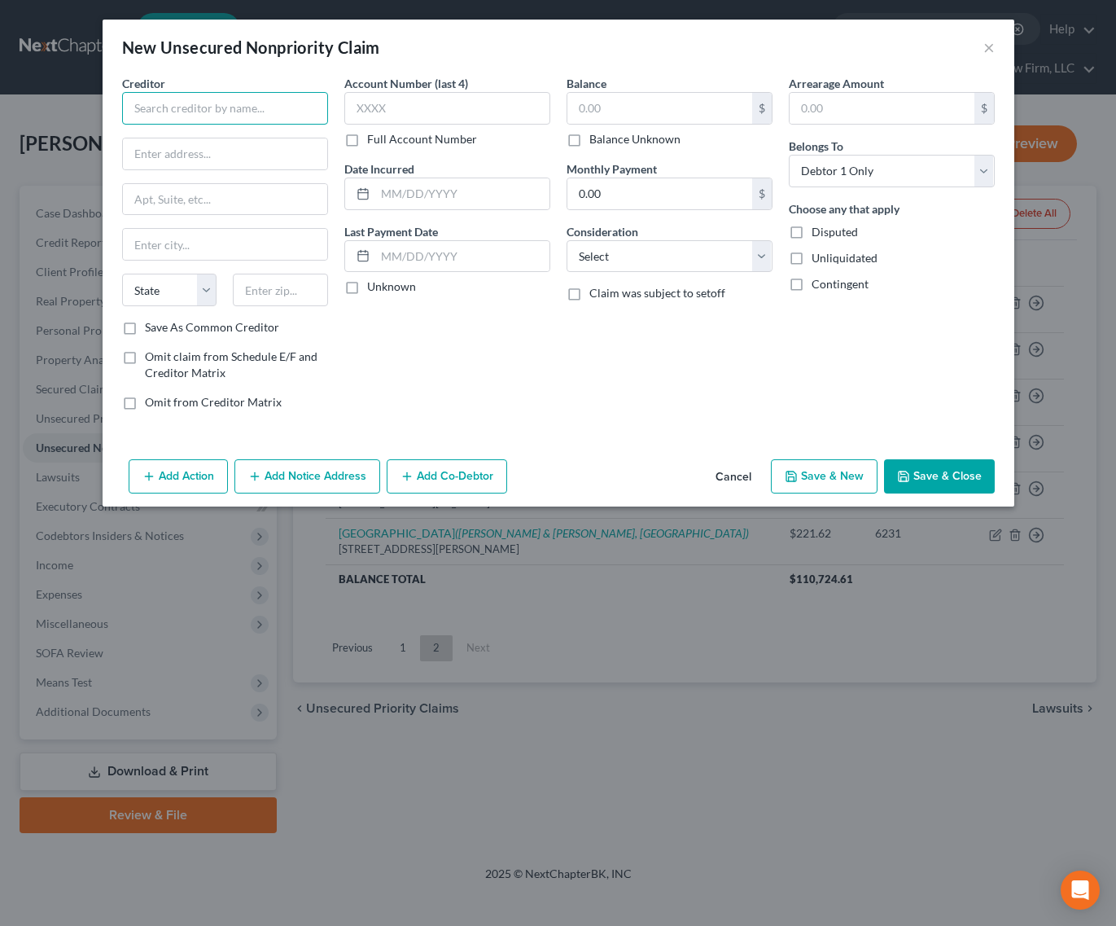
click at [197, 107] on input "text" at bounding box center [225, 108] width 206 height 33
click at [931, 475] on button "Save & Close" at bounding box center [939, 476] width 111 height 34
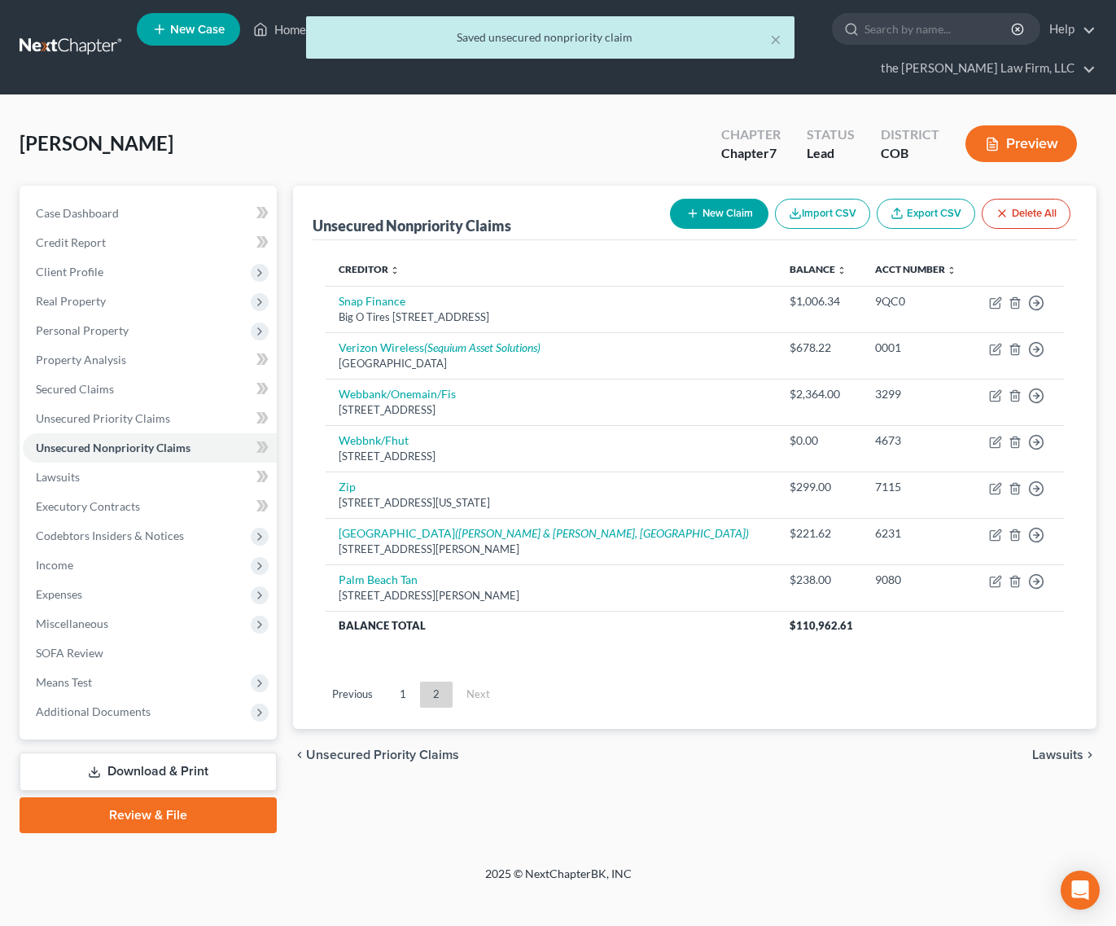
drag, startPoint x: 403, startPoint y: 665, endPoint x: 434, endPoint y: 550, distance: 118.9
click at [403, 682] on link "1" at bounding box center [403, 695] width 33 height 26
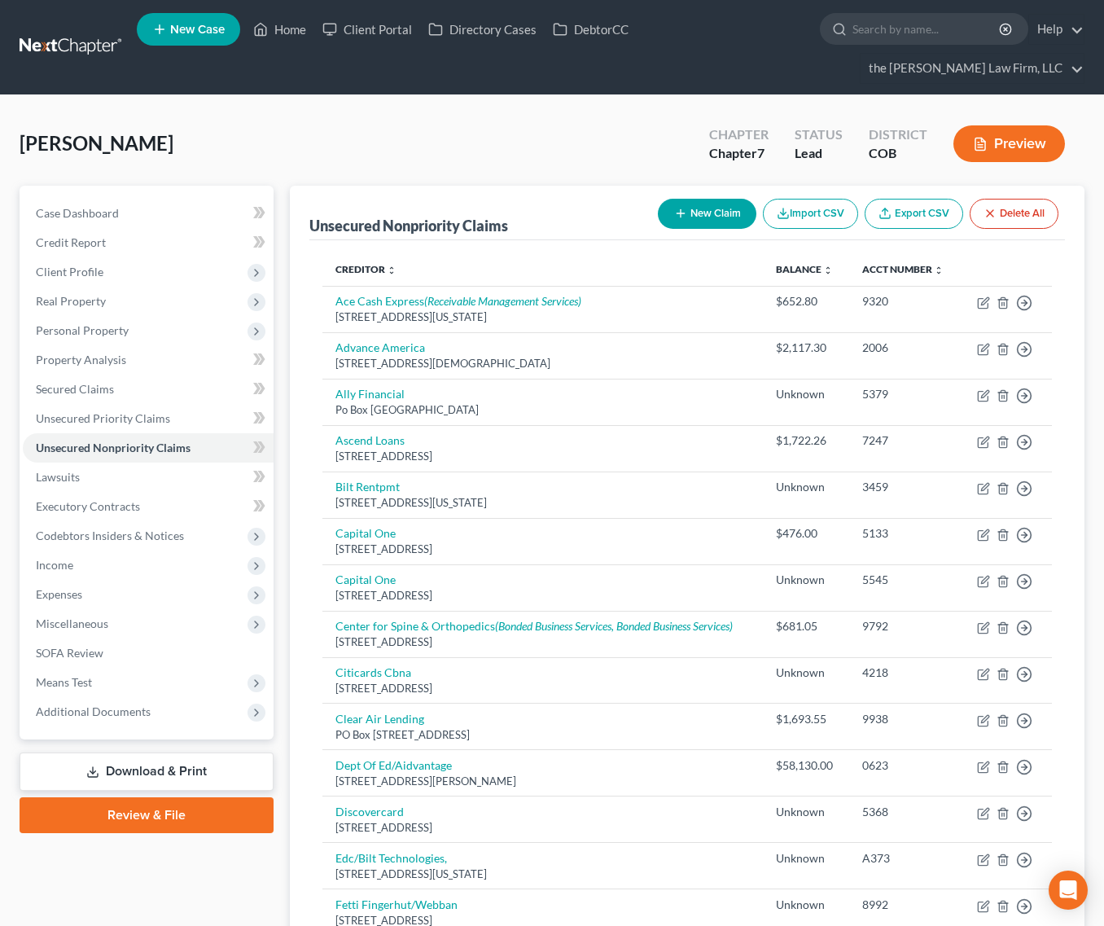
click at [502, 122] on div "[PERSON_NAME] Upgraded Chapter Chapter 7 Status Lead District COB Preview" at bounding box center [552, 150] width 1065 height 71
click at [399, 115] on div "[PERSON_NAME] Upgraded Chapter Chapter 7 Status Lead District COB Preview" at bounding box center [552, 150] width 1065 height 71
click at [419, 115] on div "[PERSON_NAME] Upgraded Chapter Chapter 7 Status Lead District COB Preview" at bounding box center [552, 150] width 1065 height 71
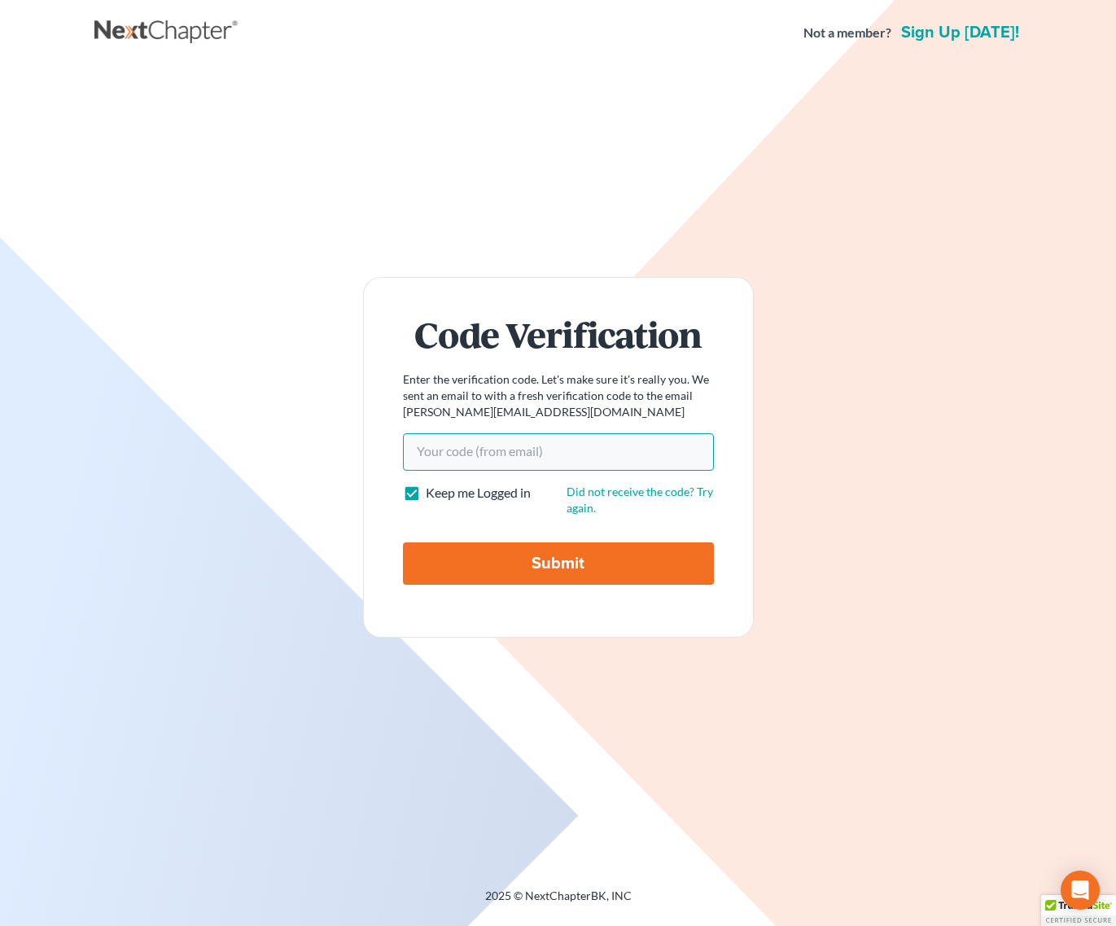
click at [675, 440] on input "Your code(from email)" at bounding box center [558, 451] width 311 height 37
type input "ed1655"
click at [403, 542] on input "Submit" at bounding box center [558, 563] width 311 height 42
type input "Thinking..."
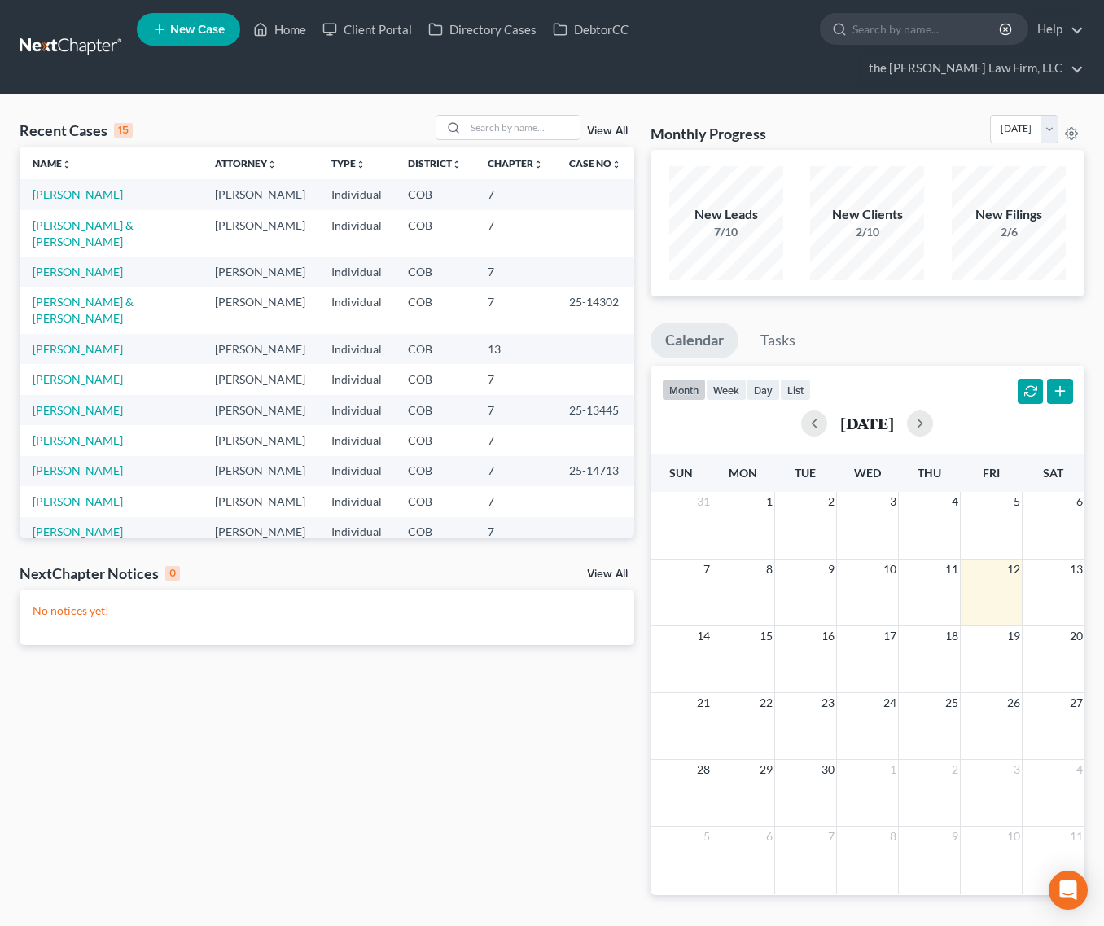
click at [69, 463] on link "Ralston, Robert" at bounding box center [78, 470] width 90 height 14
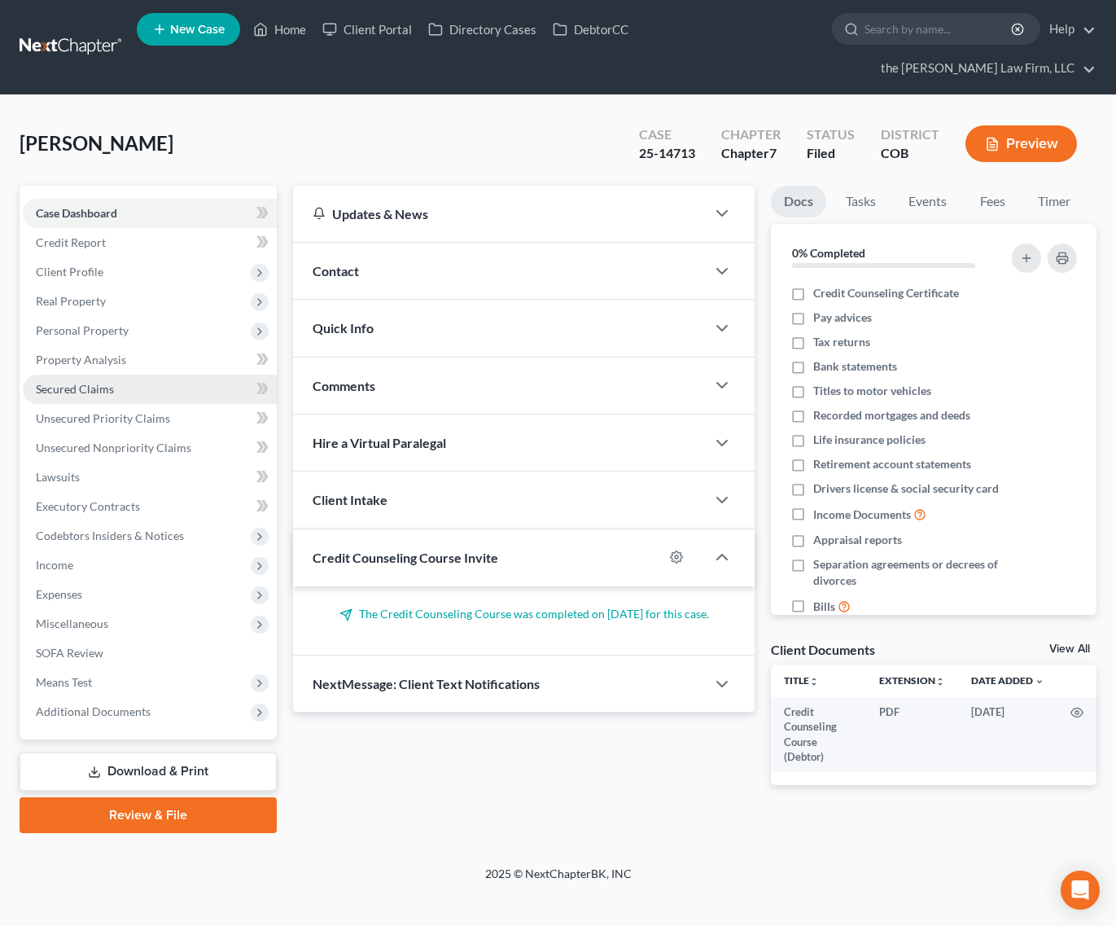
click at [81, 382] on span "Secured Claims" at bounding box center [75, 389] width 78 height 14
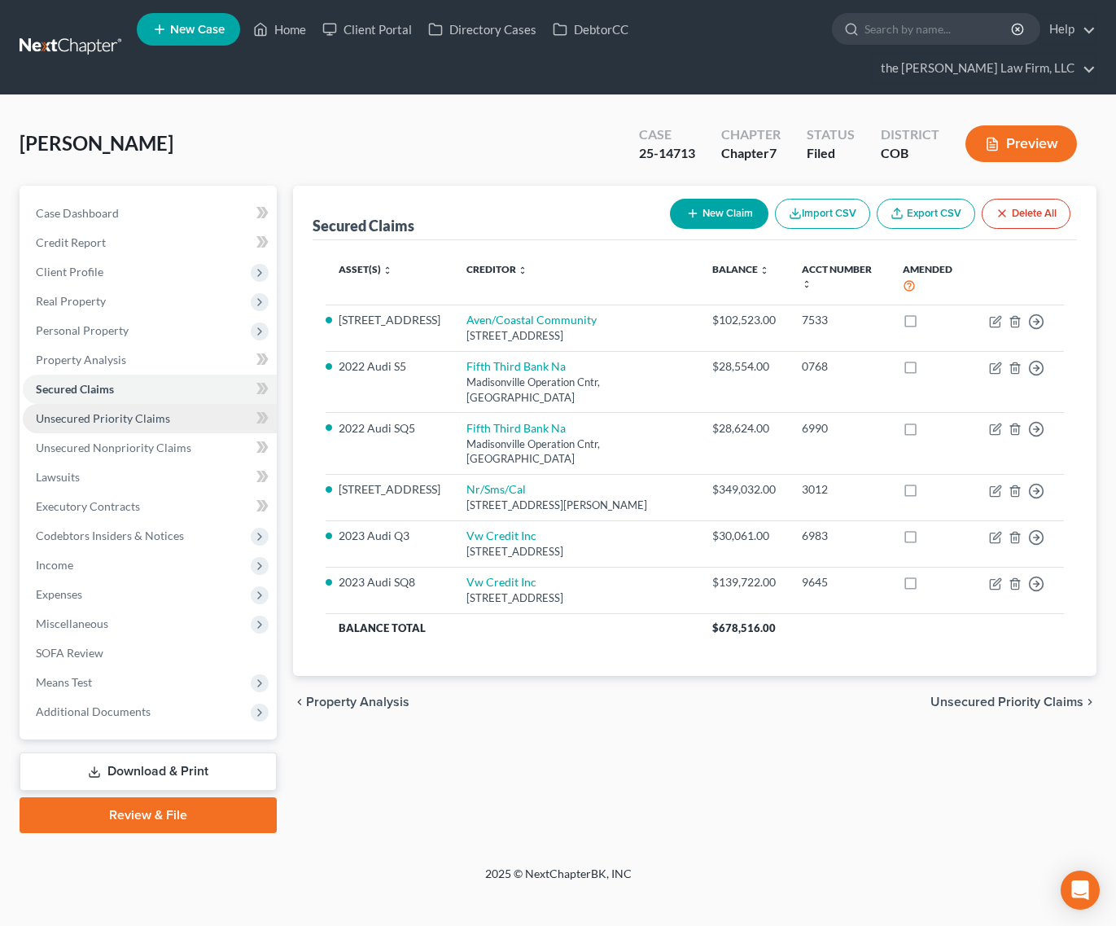
click at [99, 404] on link "Unsecured Priority Claims" at bounding box center [150, 418] width 254 height 29
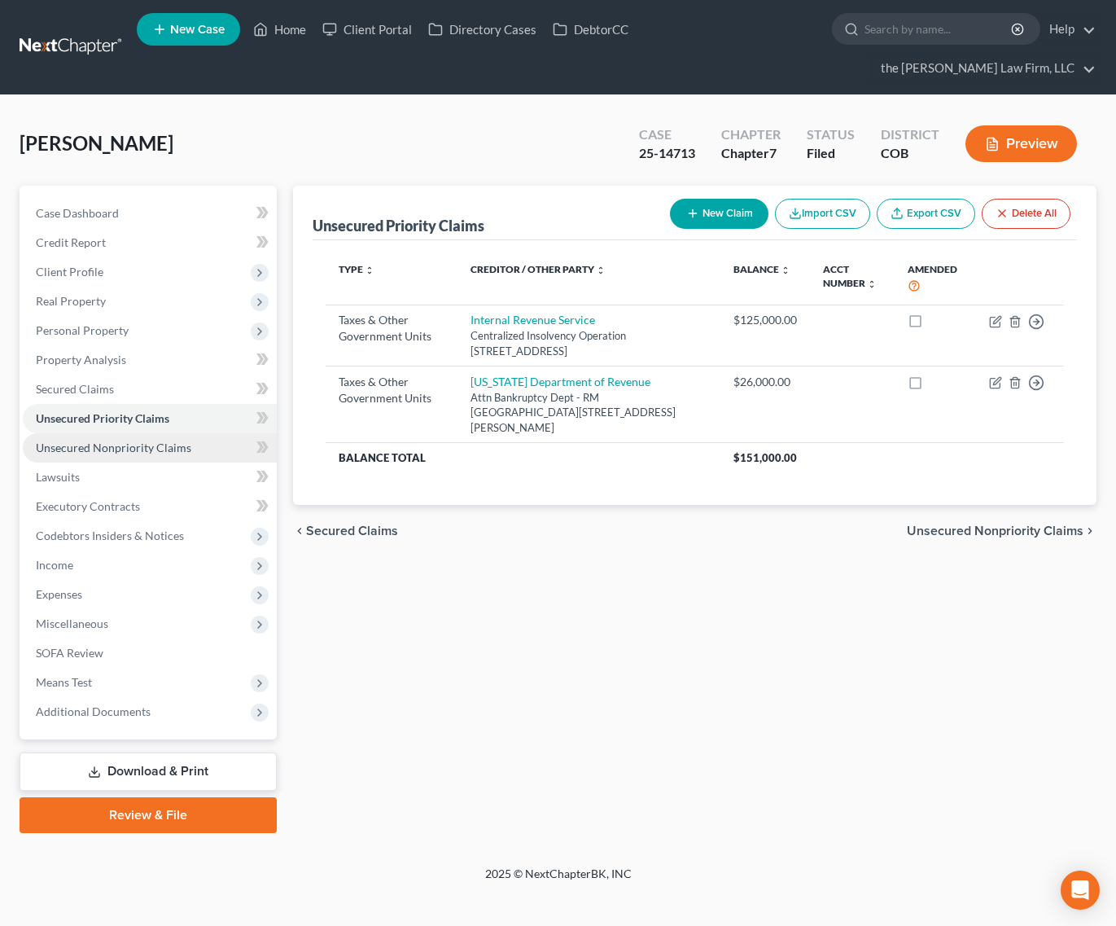
click at [104, 441] on span "Unsecured Nonpriority Claims" at bounding box center [114, 448] width 156 height 14
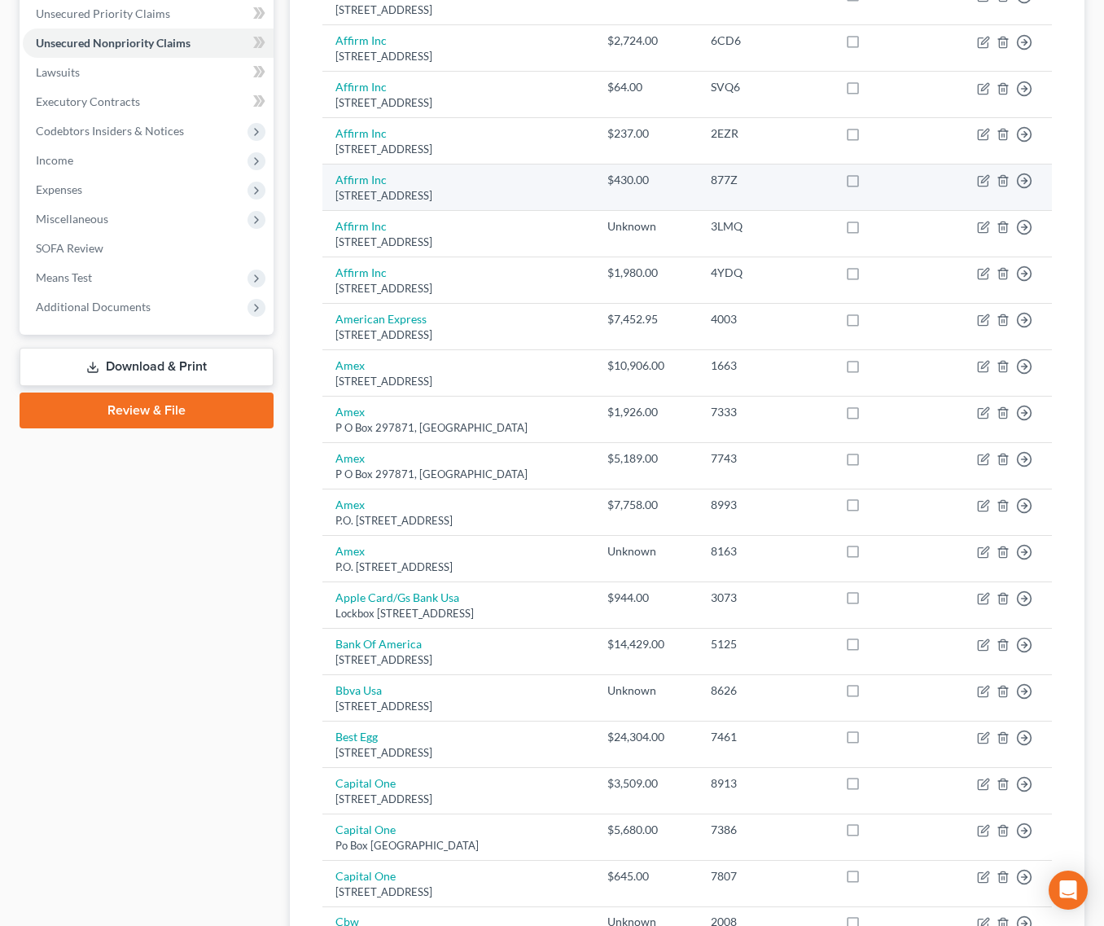
scroll to position [959, 0]
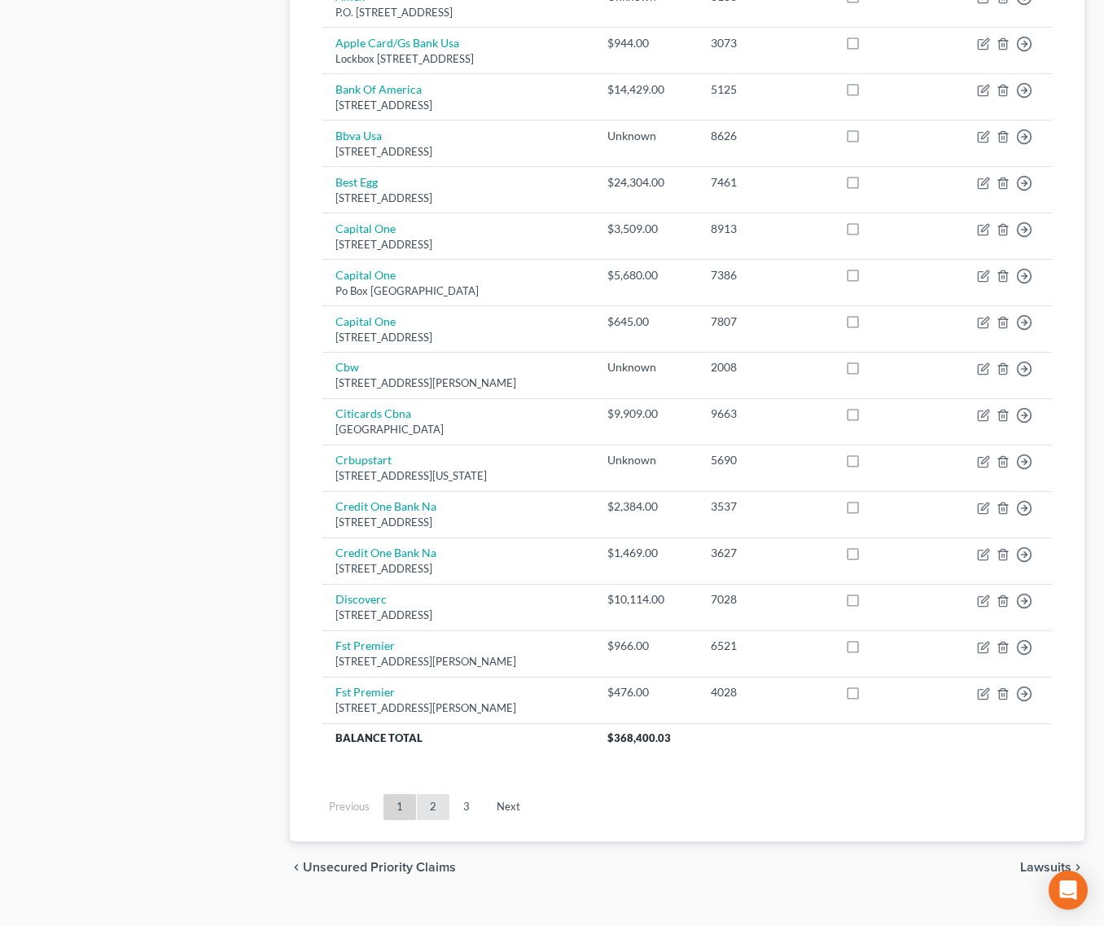
click at [436, 794] on link "2" at bounding box center [433, 807] width 33 height 26
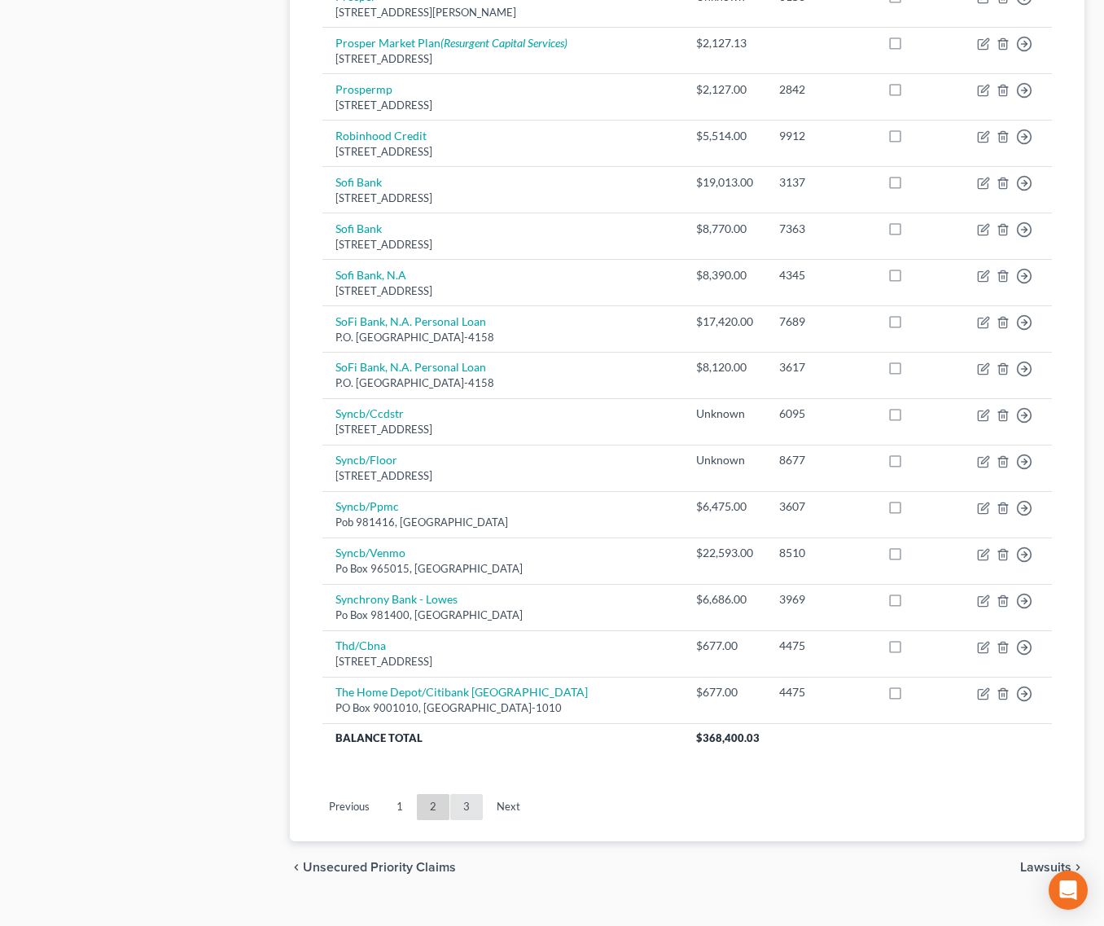
click at [466, 794] on link "3" at bounding box center [466, 807] width 33 height 26
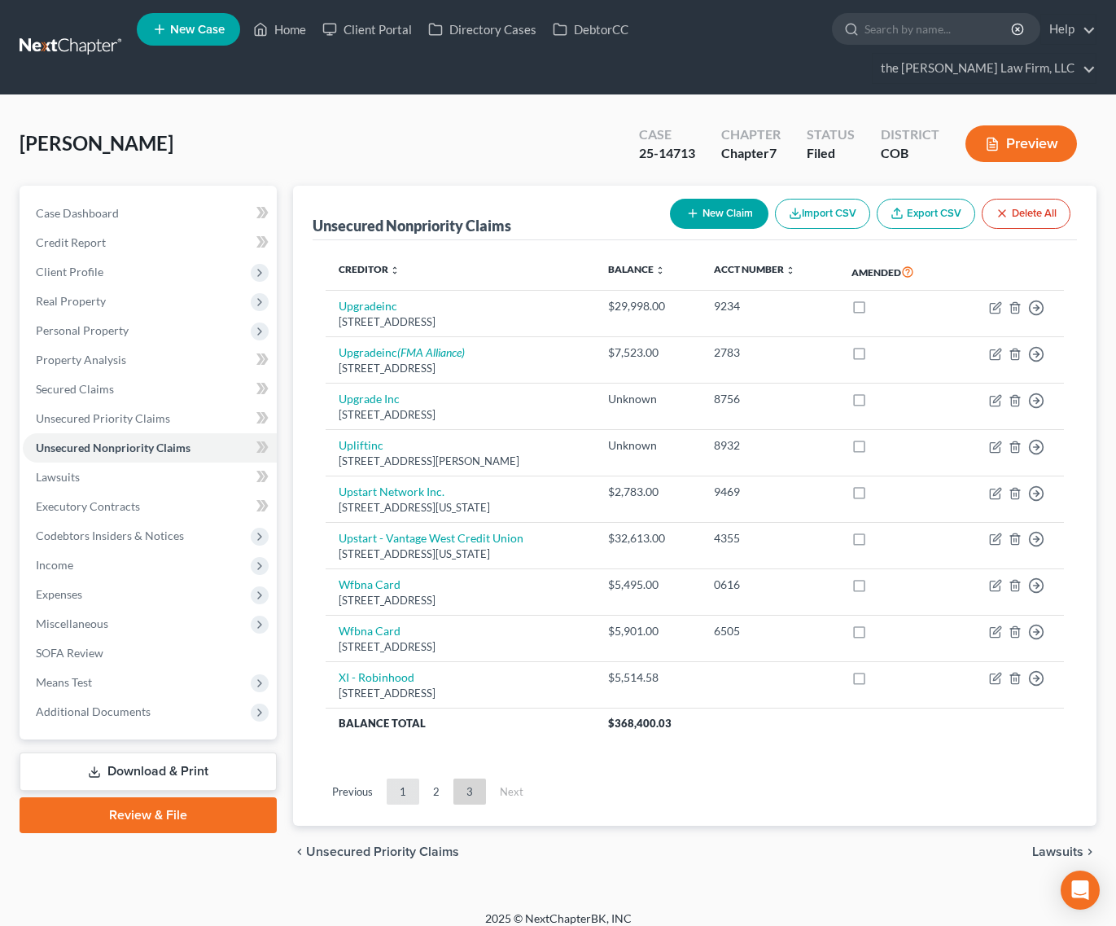
click at [407, 779] on link "1" at bounding box center [403, 792] width 33 height 26
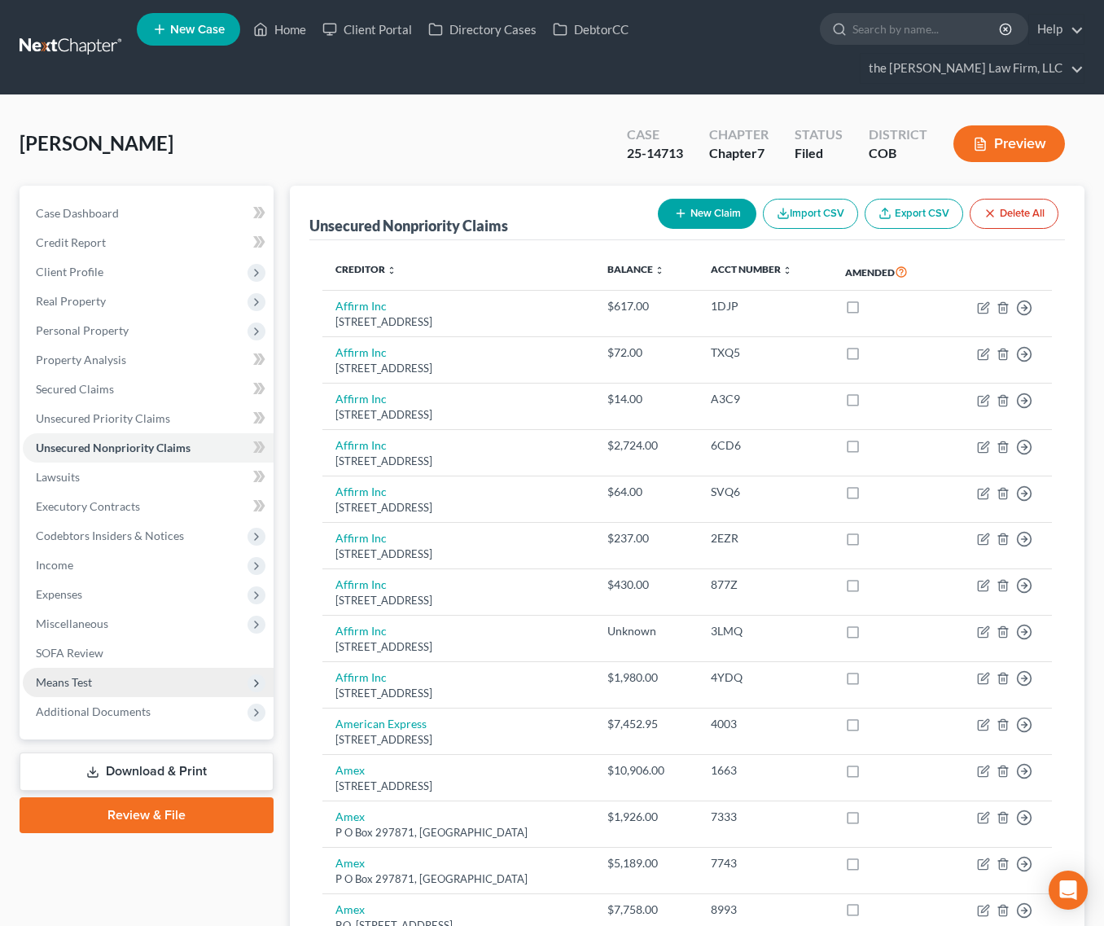
click at [79, 668] on span "Means Test" at bounding box center [148, 682] width 251 height 29
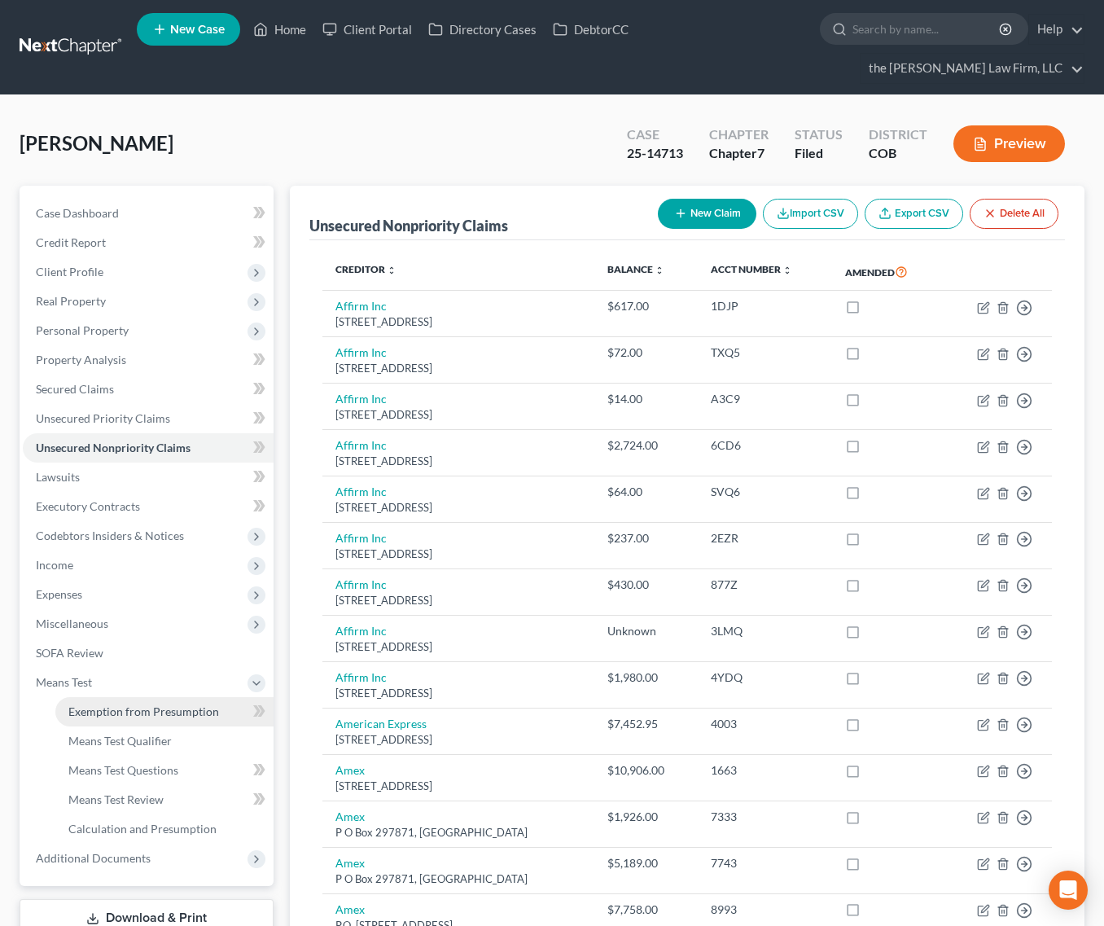
click at [105, 704] on span "Exemption from Presumption" at bounding box center [143, 711] width 151 height 14
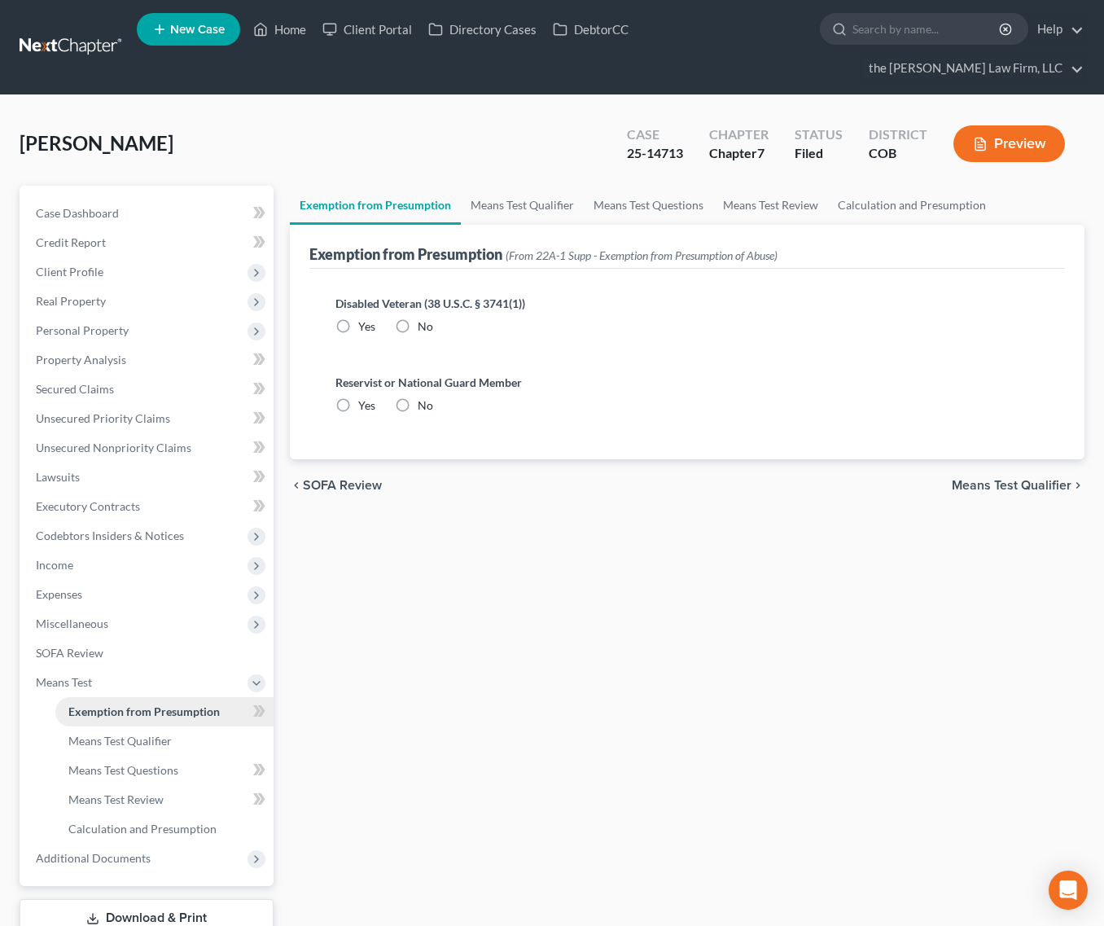
radio input "true"
click at [530, 186] on link "Means Test Qualifier" at bounding box center [522, 205] width 123 height 39
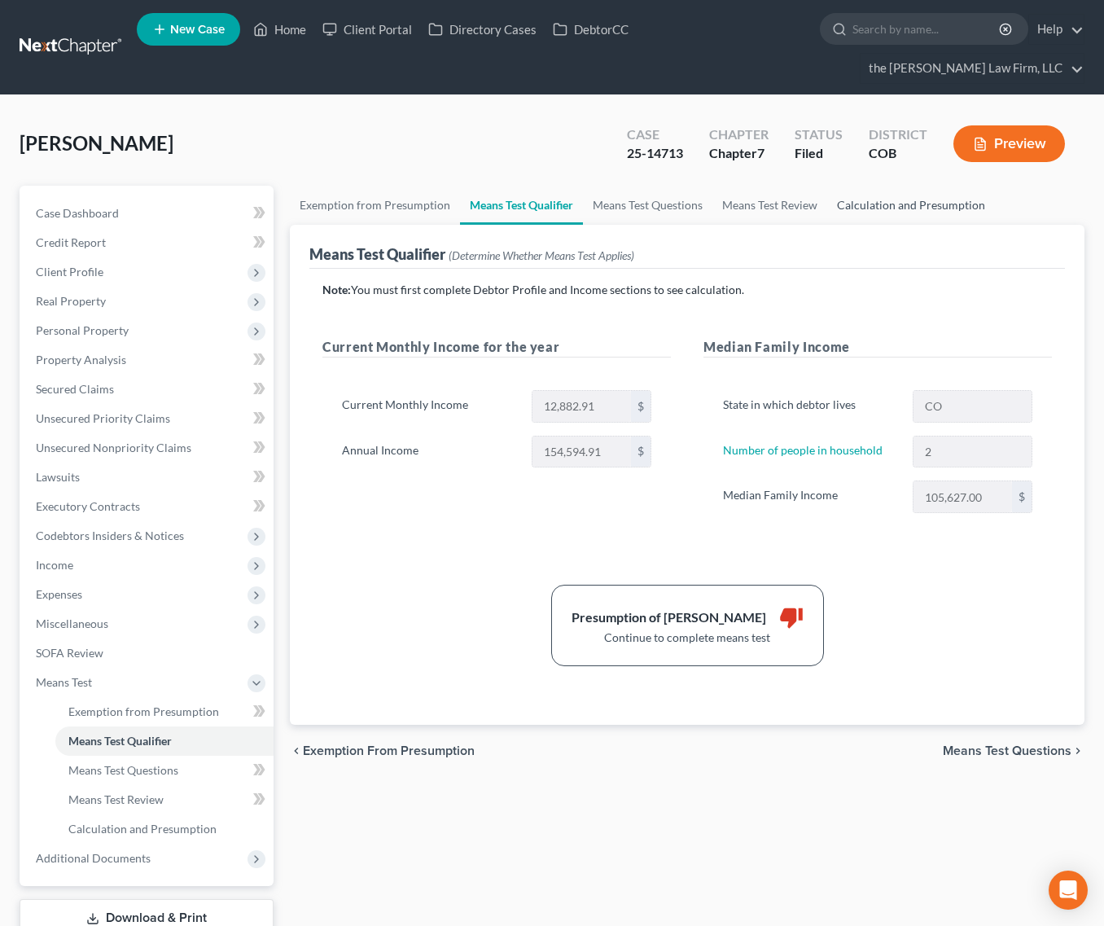
click at [893, 186] on link "Calculation and Presumption" at bounding box center [911, 205] width 168 height 39
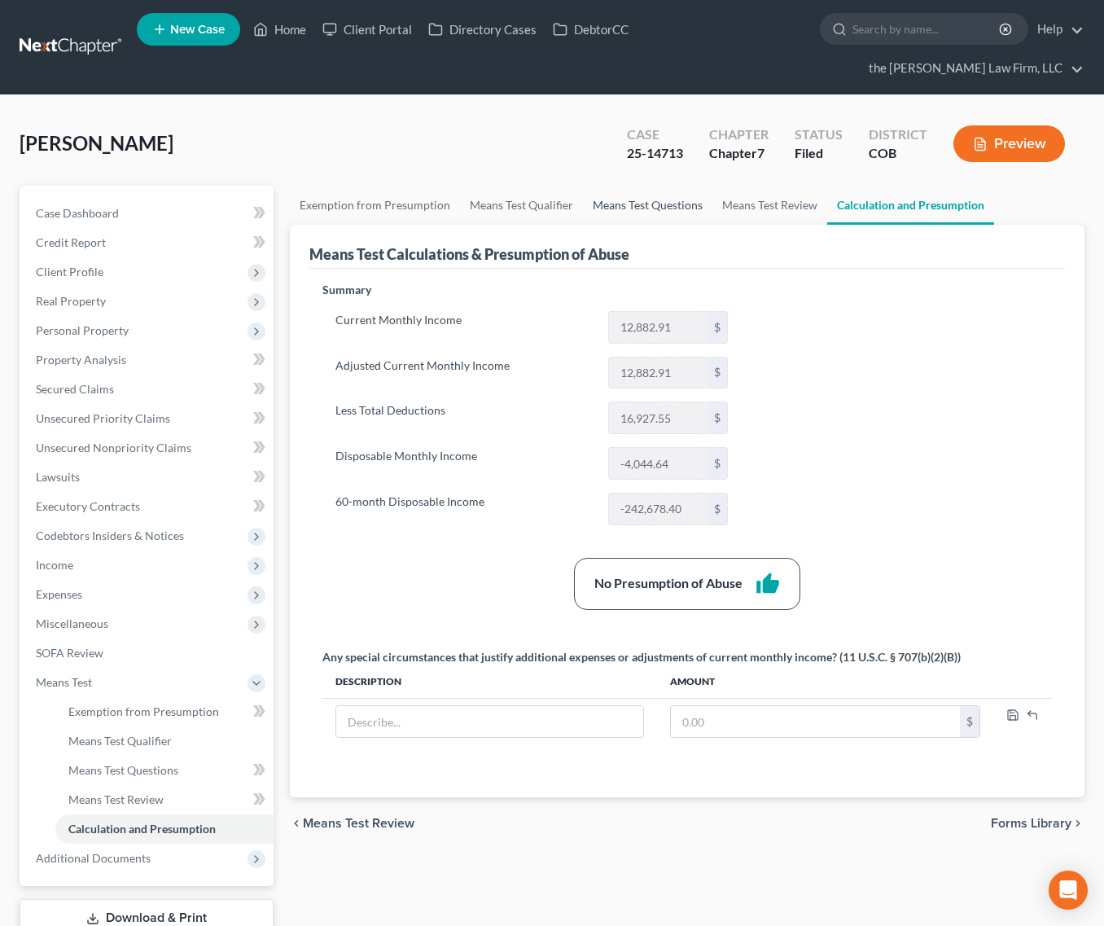
click at [625, 186] on link "Means Test Questions" at bounding box center [647, 205] width 129 height 39
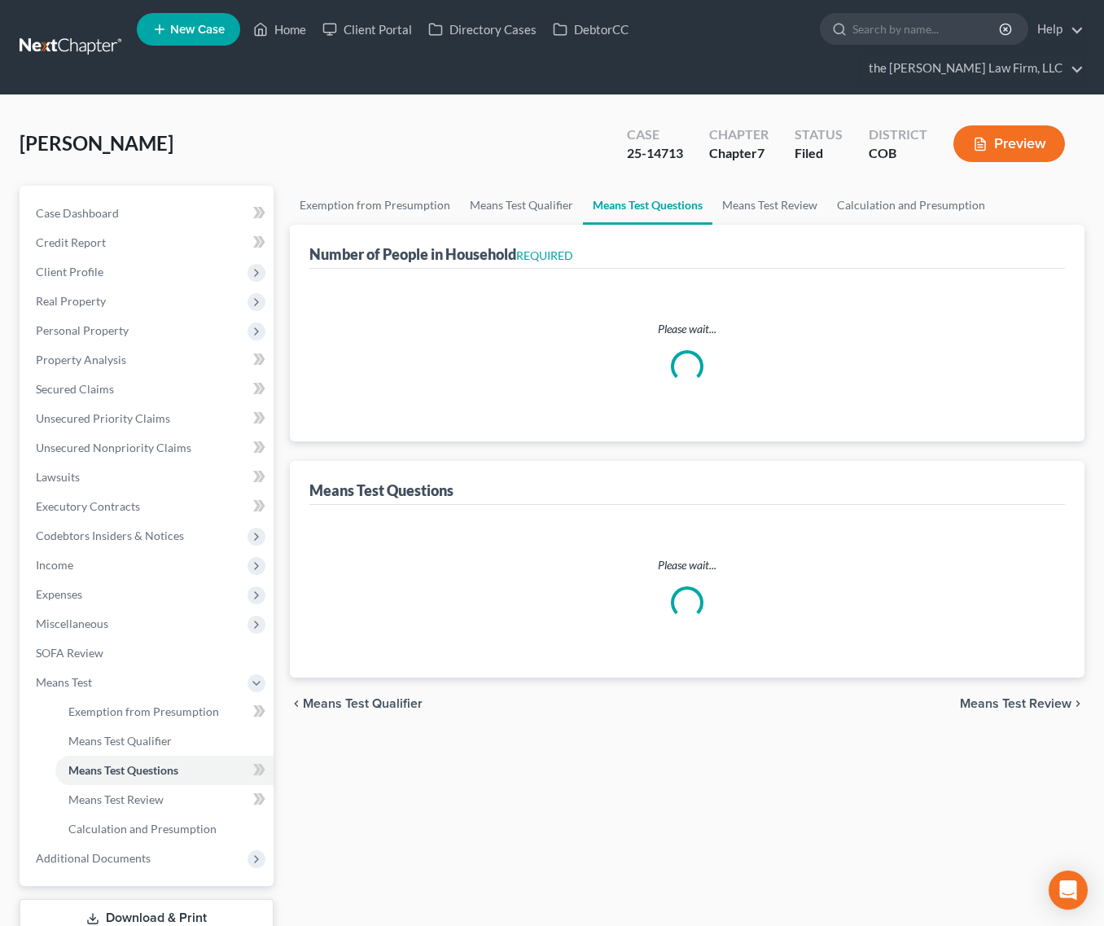
select select "0"
select select "60"
select select "0"
select select "60"
select select "1"
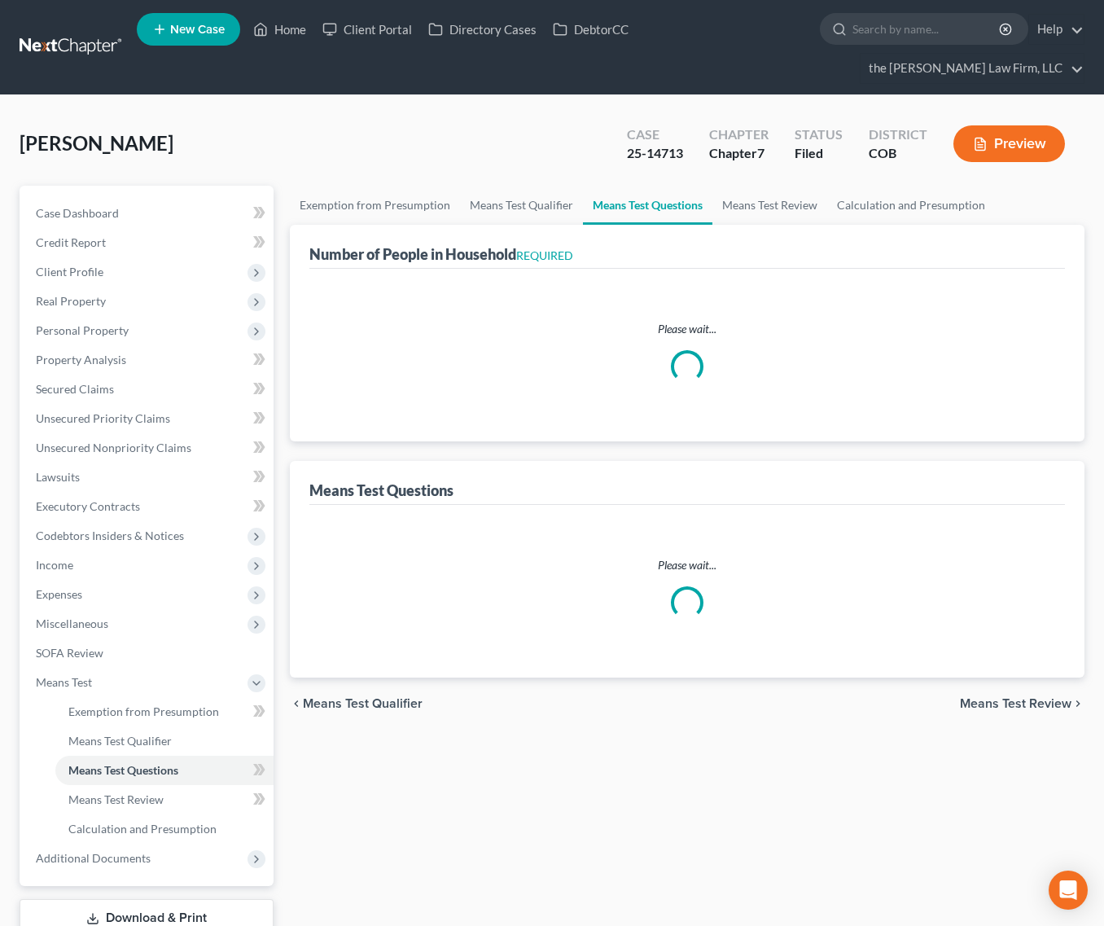
select select "60"
select select "1"
select select "60"
select select "1"
select select "60"
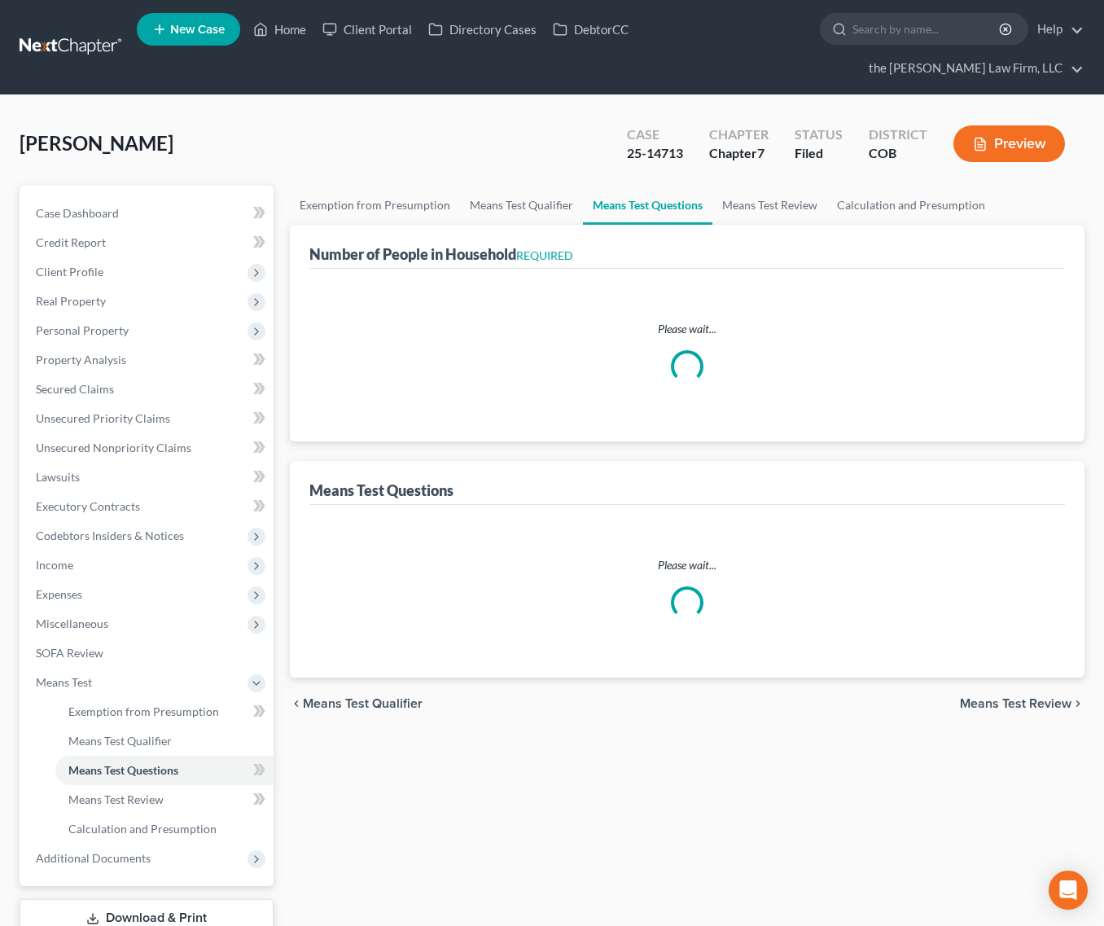
select select "2"
select select "3"
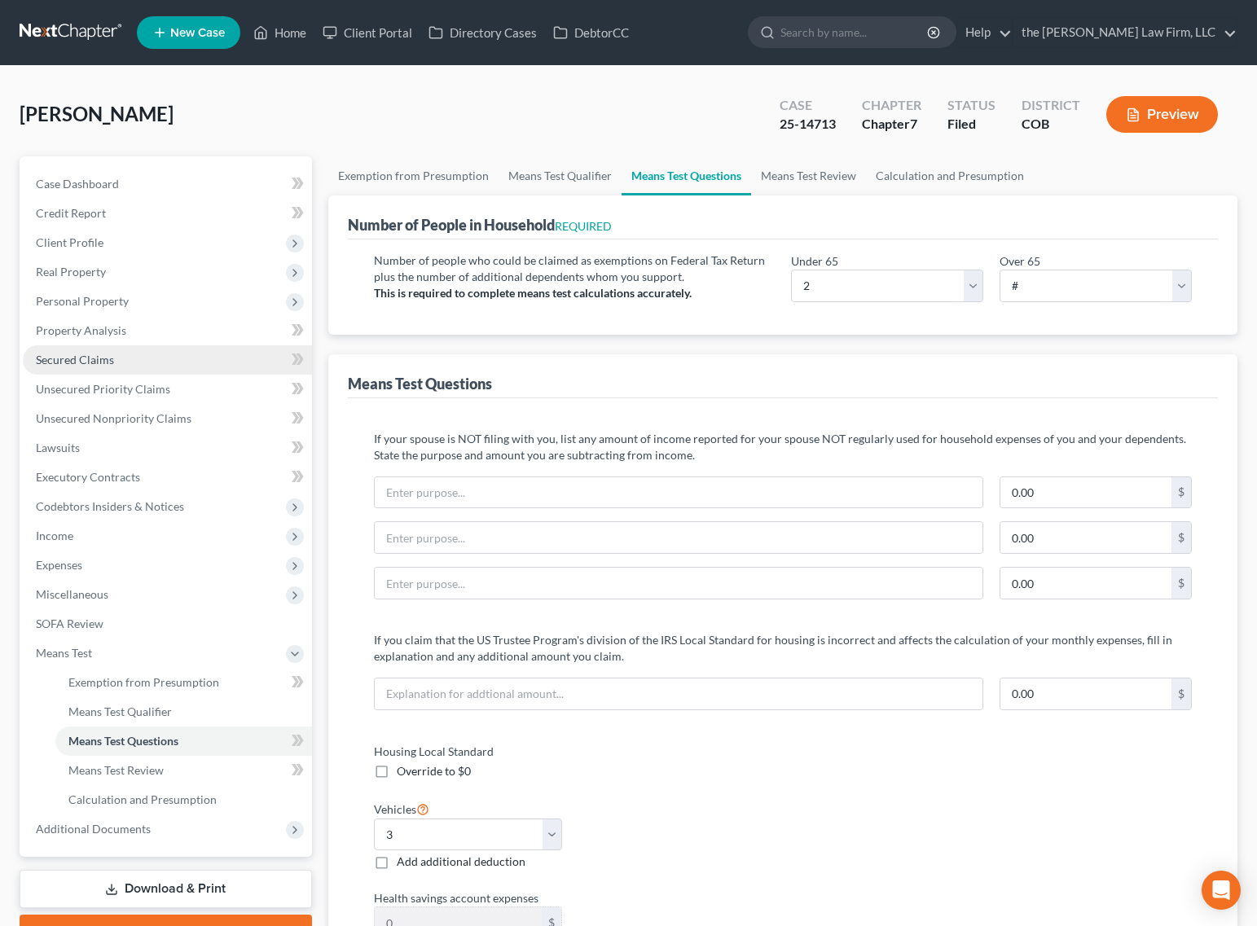
click at [142, 365] on link "Secured Claims" at bounding box center [167, 359] width 289 height 29
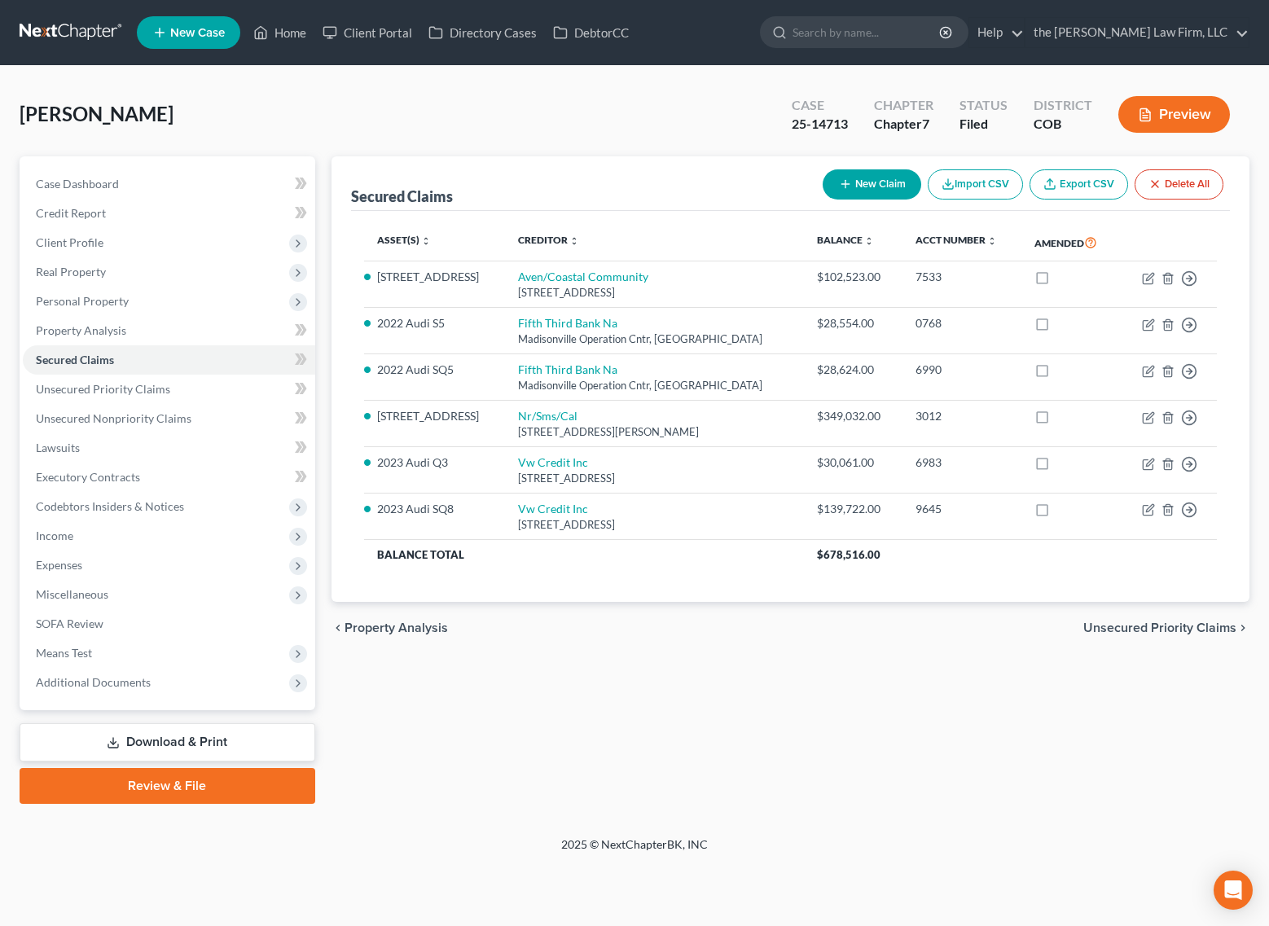
click at [876, 680] on div "Secured Claims New Claim Import CSV Export CSV Delete All Asset(s) expand_more …" at bounding box center [790, 479] width 935 height 647
